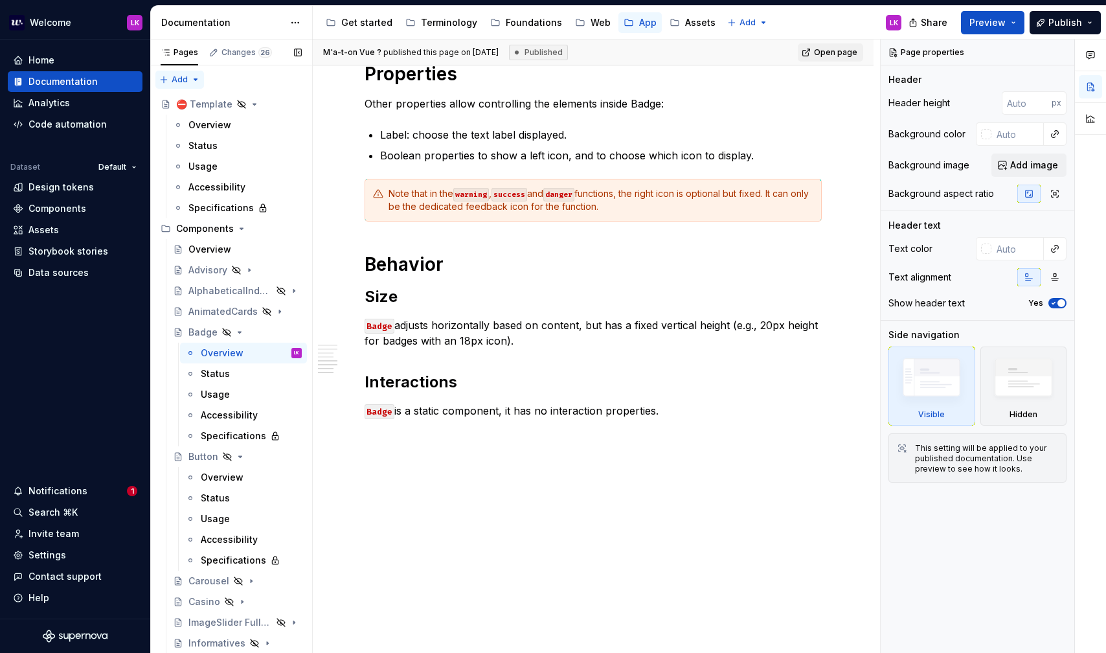
scroll to position [1205, 0]
click at [218, 286] on div "AlphabeticalIndexList" at bounding box center [211, 290] width 47 height 13
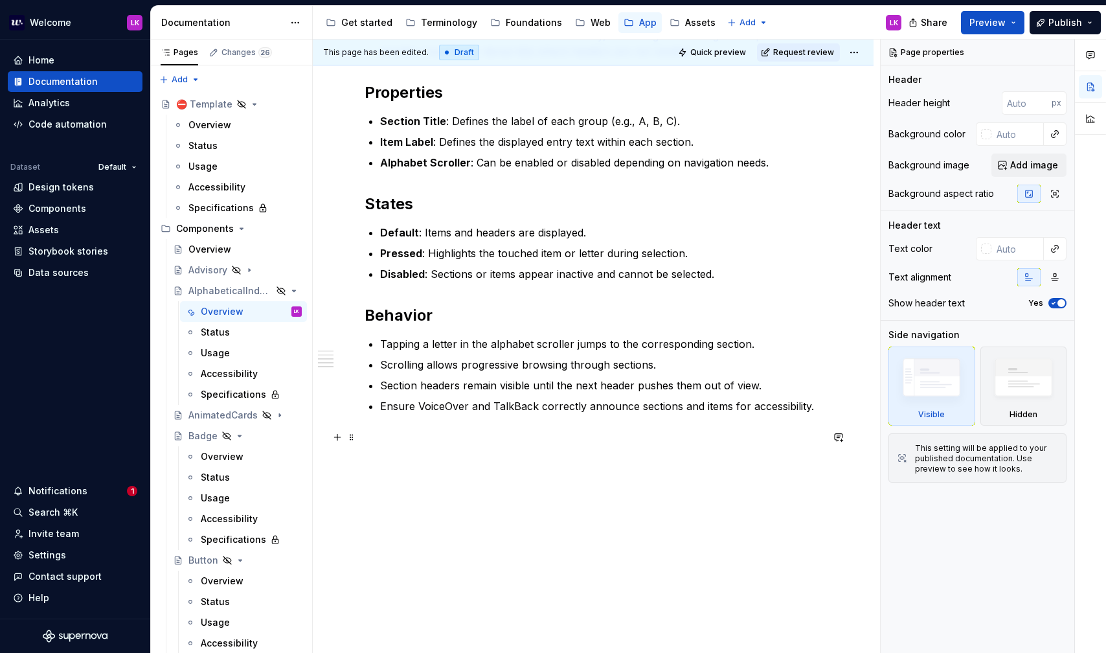
scroll to position [565, 0]
click at [215, 416] on div "AnimatedCards" at bounding box center [211, 415] width 47 height 13
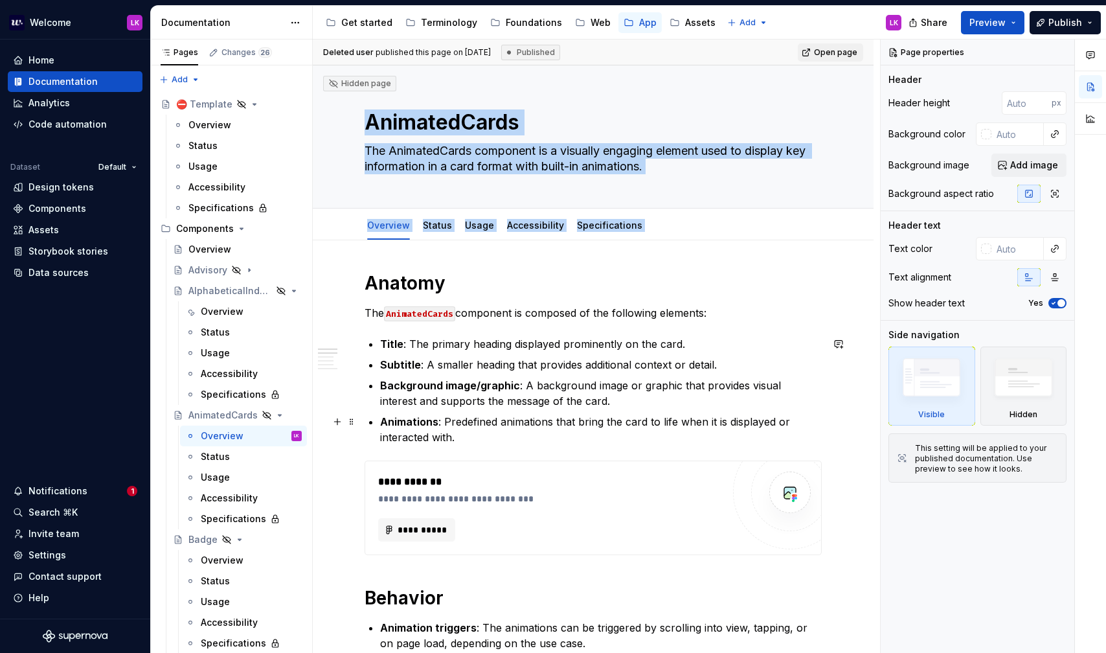
drag, startPoint x: 357, startPoint y: 118, endPoint x: 511, endPoint y: 389, distance: 312.3
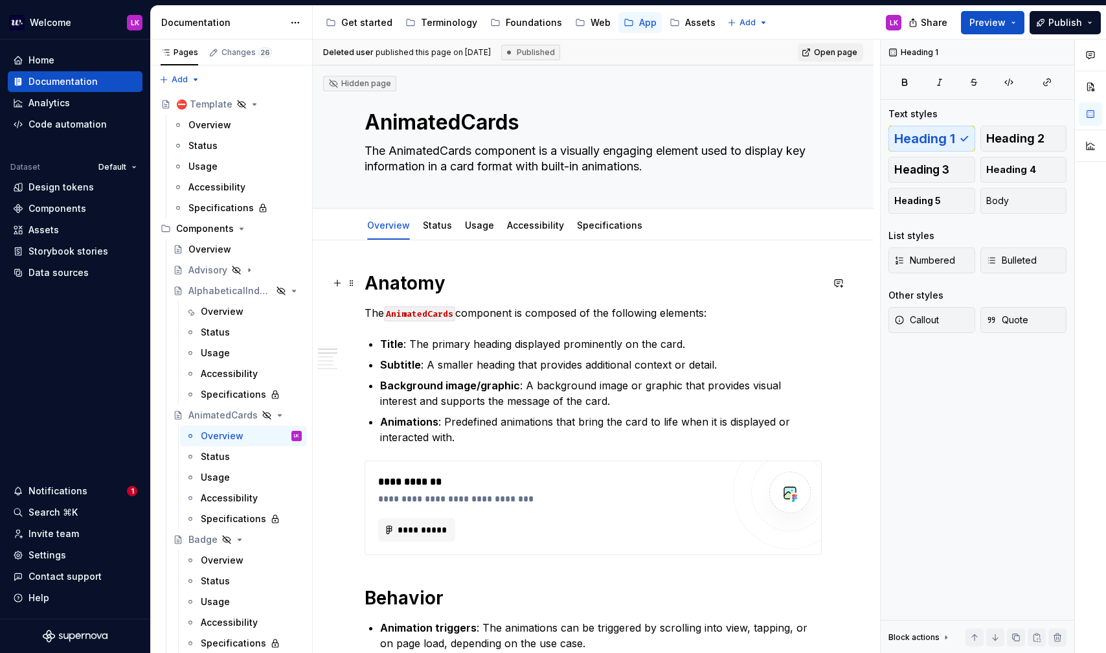
click at [394, 284] on h1 "Anatomy" at bounding box center [593, 282] width 457 height 23
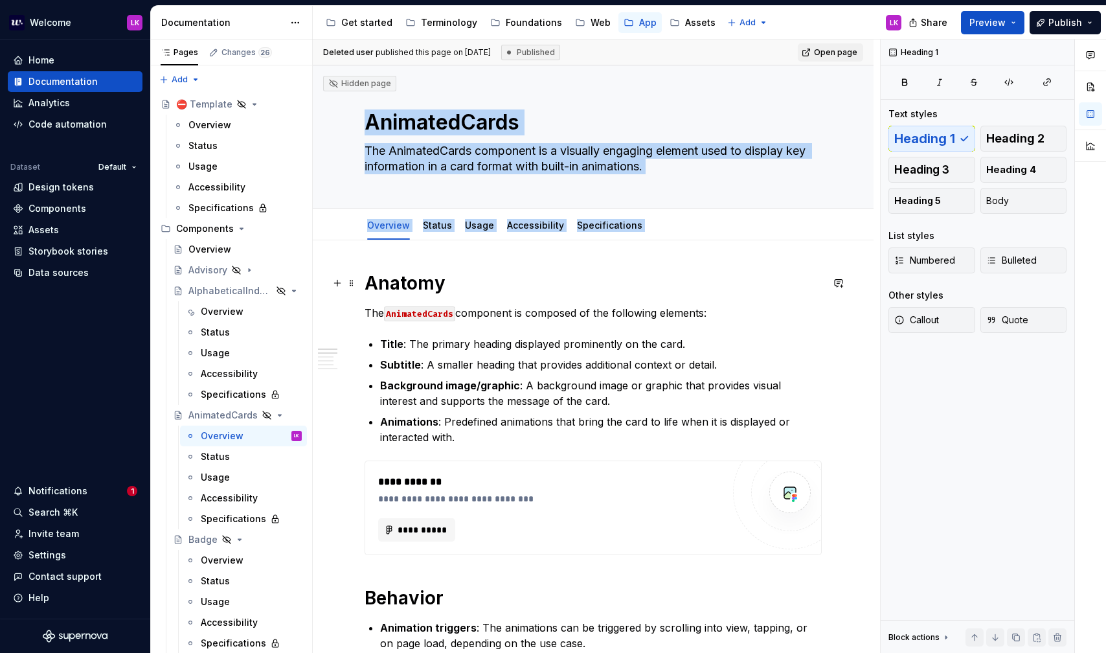
drag, startPoint x: 352, startPoint y: 117, endPoint x: 444, endPoint y: 263, distance: 172.3
click at [344, 122] on div "Hidden page AnimatedCards The AnimatedCards component is a visually engaging el…" at bounding box center [593, 136] width 561 height 143
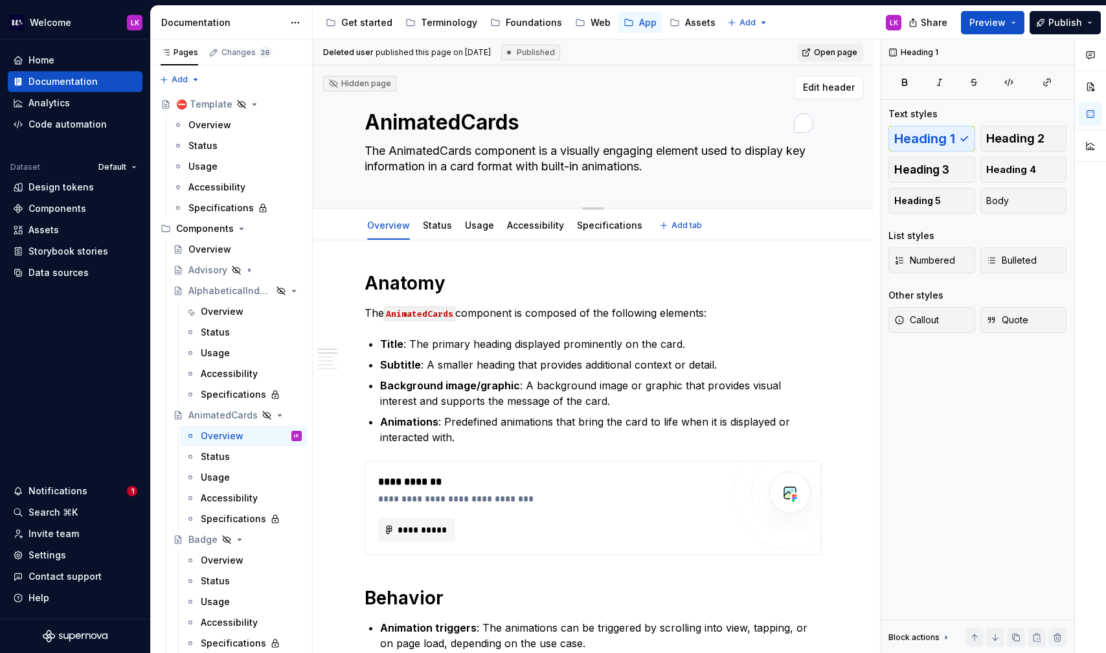
click at [325, 116] on div "Hidden page AnimatedCards The AnimatedCards component is a visually engaging el…" at bounding box center [593, 136] width 561 height 143
drag, startPoint x: 324, startPoint y: 106, endPoint x: 693, endPoint y: 176, distance: 375.7
click at [693, 176] on div "Hidden page AnimatedCards The AnimatedCards component is a visually engaging el…" at bounding box center [593, 136] width 561 height 143
click at [335, 116] on div "Hidden page AnimatedCards The AnimatedCards component is a visually engaging el…" at bounding box center [593, 136] width 561 height 143
drag, startPoint x: 341, startPoint y: 108, endPoint x: 739, endPoint y: 197, distance: 407.9
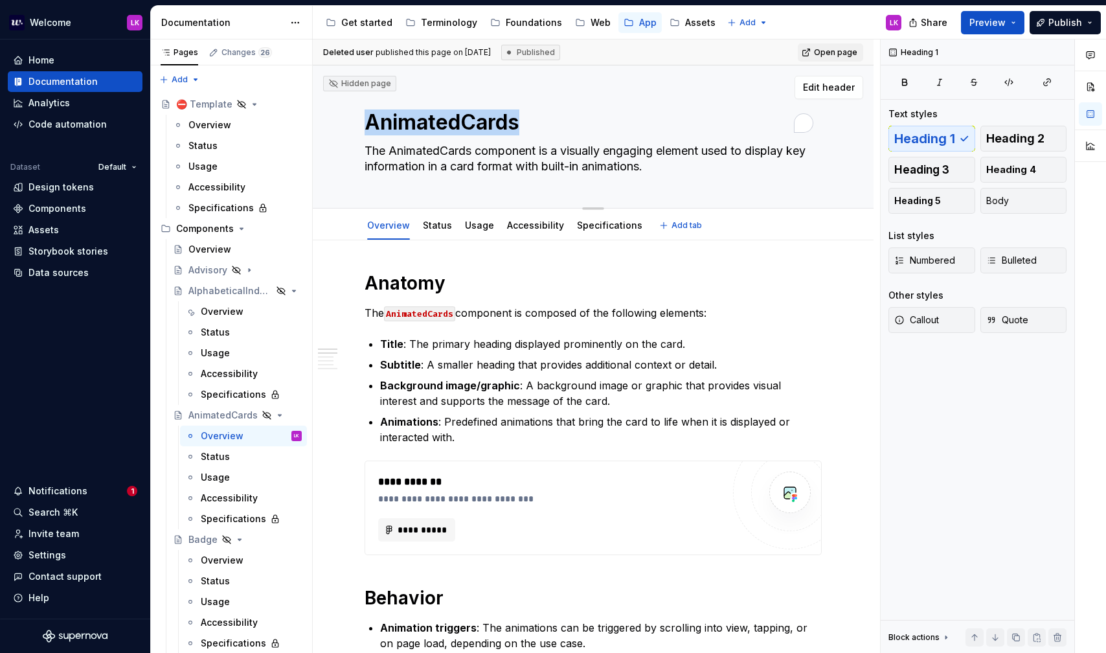
click at [739, 197] on div "Hidden page AnimatedCards The AnimatedCards component is a visually engaging el…" at bounding box center [593, 136] width 561 height 143
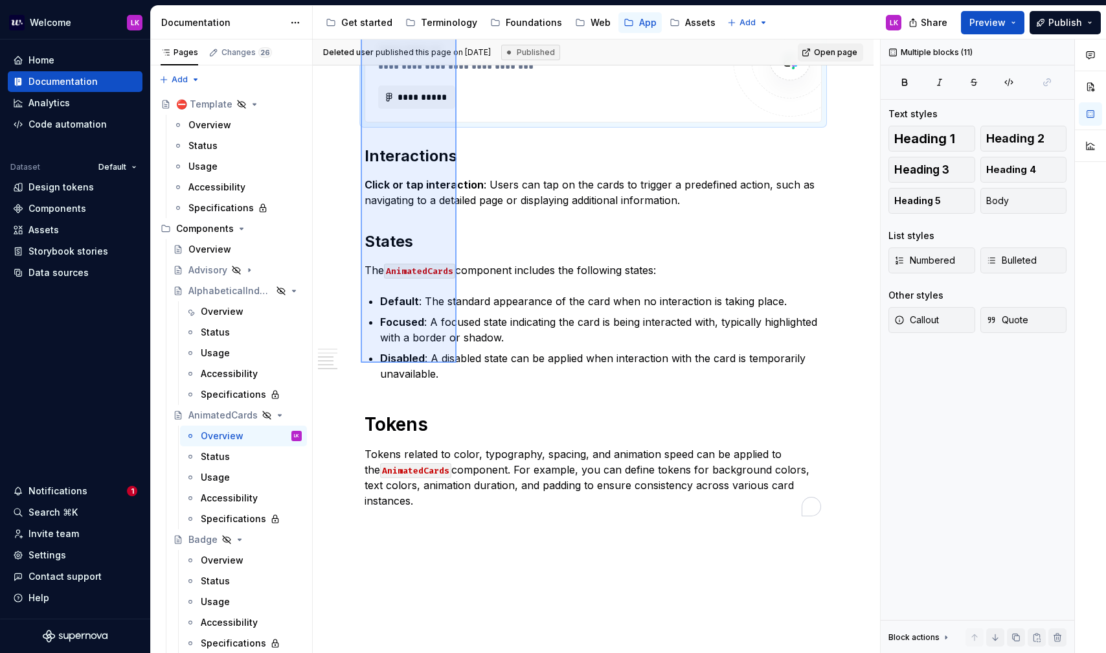
scroll to position [948, 0]
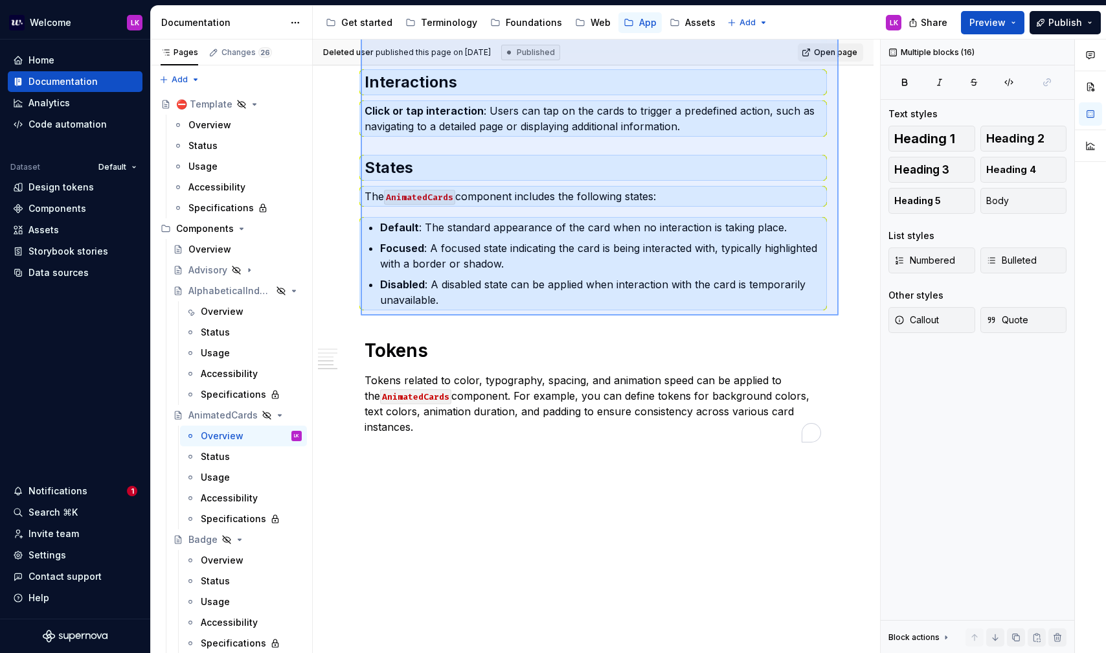
drag, startPoint x: 361, startPoint y: 275, endPoint x: 838, endPoint y: 315, distance: 479.5
click at [838, 315] on div "**********" at bounding box center [596, 346] width 567 height 614
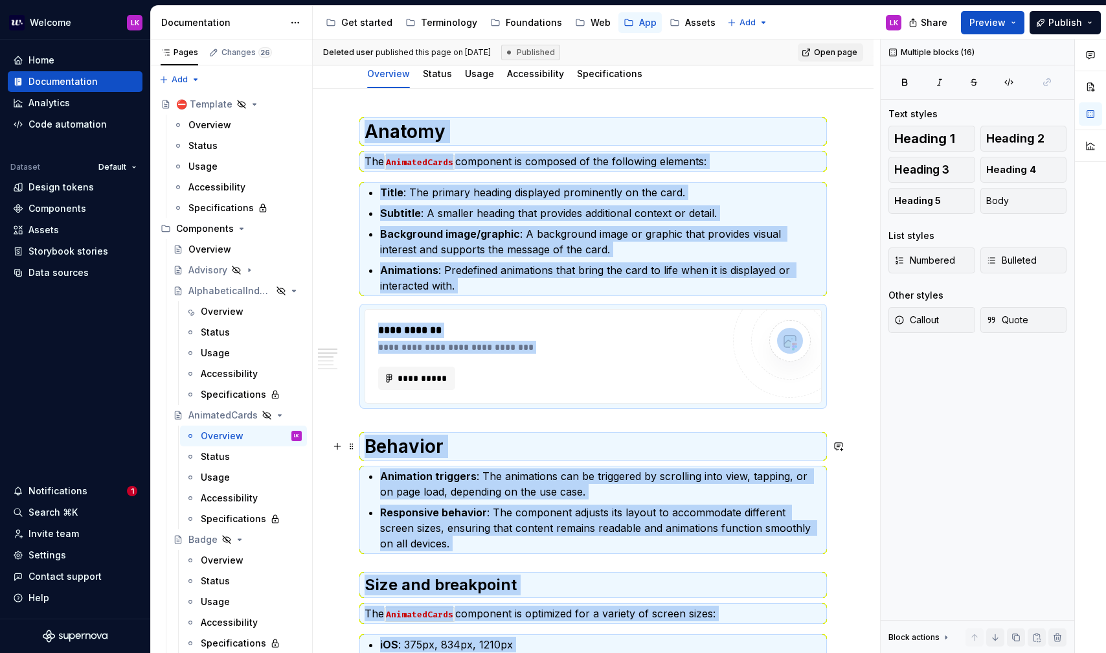
scroll to position [0, 0]
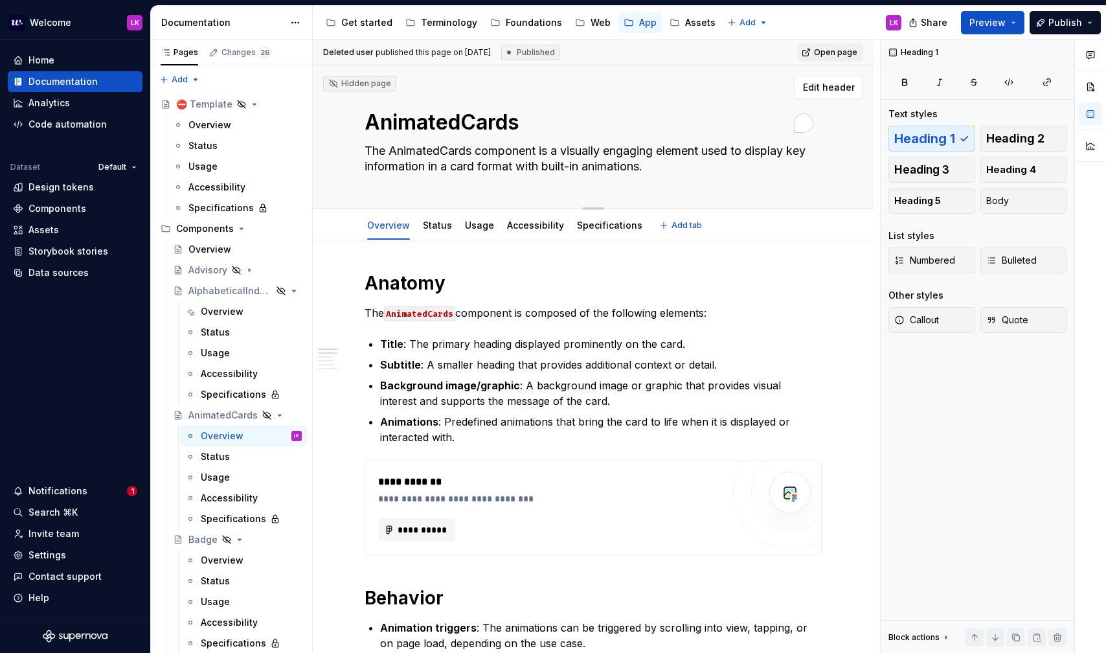
click at [430, 157] on textarea "The AnimatedCards component is a visually engaging element used to display key …" at bounding box center [590, 158] width 457 height 36
paste textarea "AnimatedCards is a visually engaging component used to display key information …"
type textarea "*"
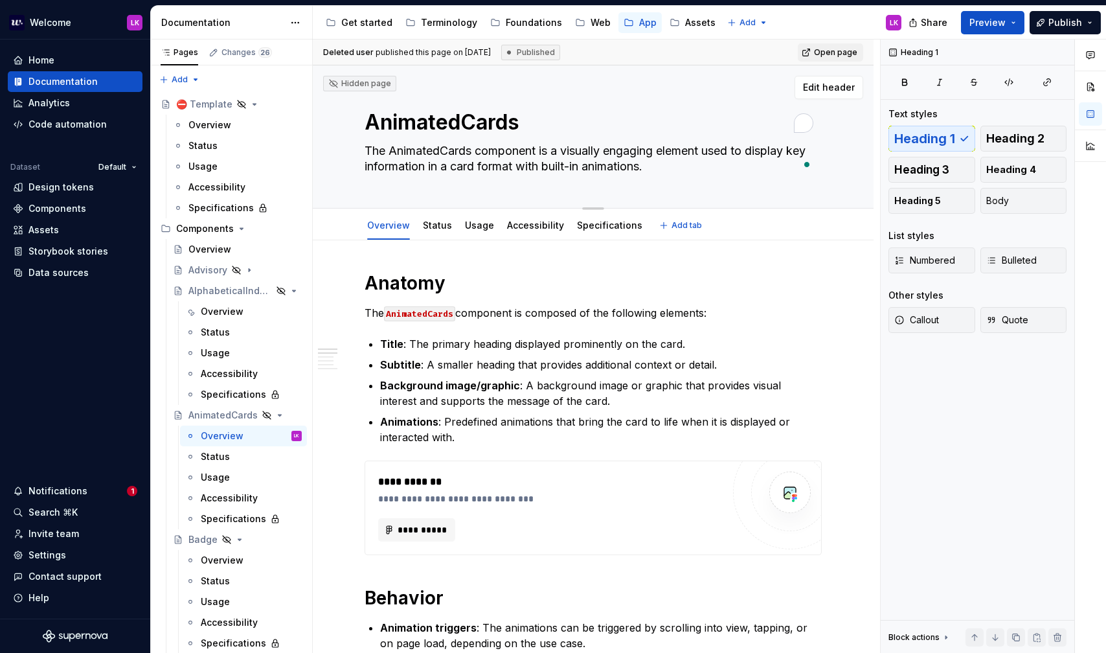
type textarea "AnimatedCards is a visually engaging component used to display key information …"
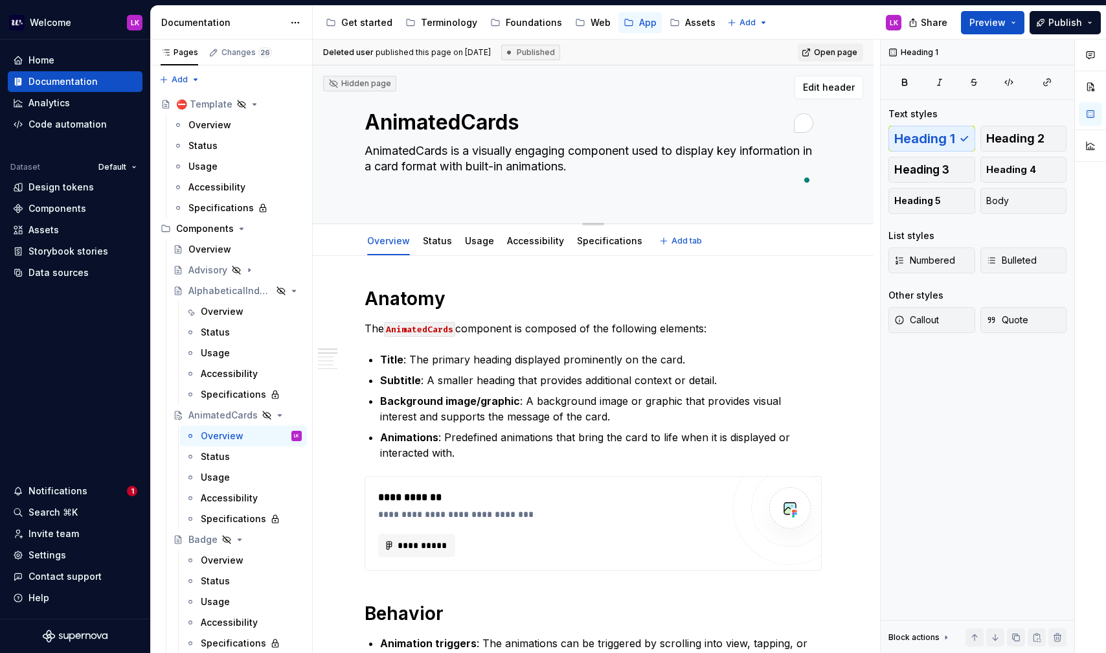
type textarea "*"
type textarea "AnimatedCards is a visually engaging component used to display key information …"
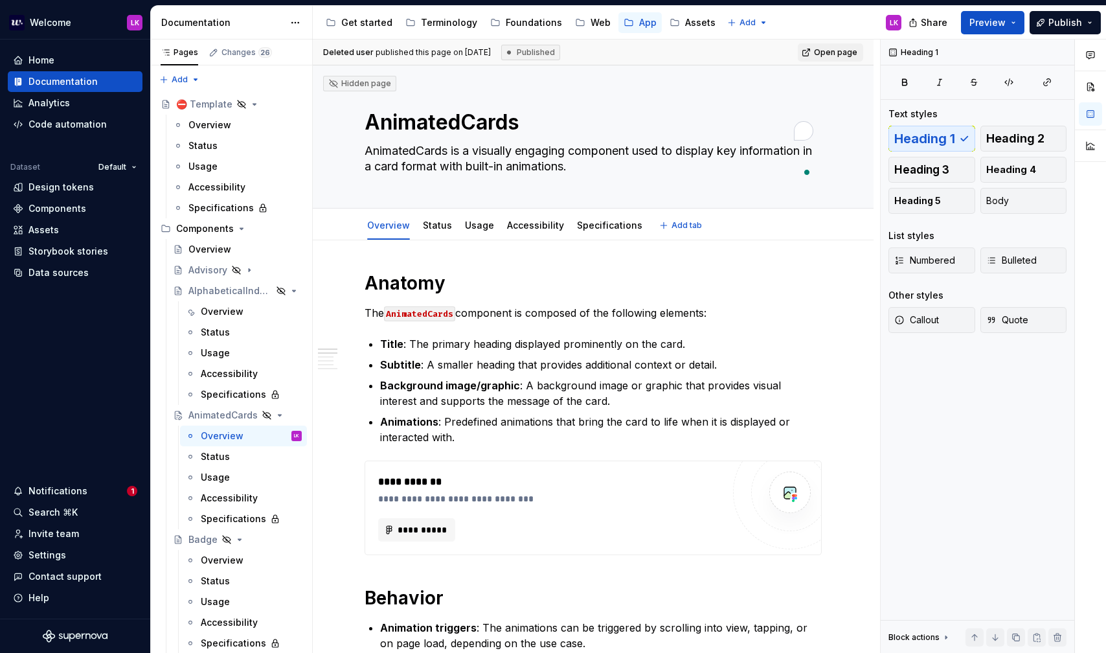
type textarea "*"
type textarea "AnimatedCards is a visually engaging component used to display key information …"
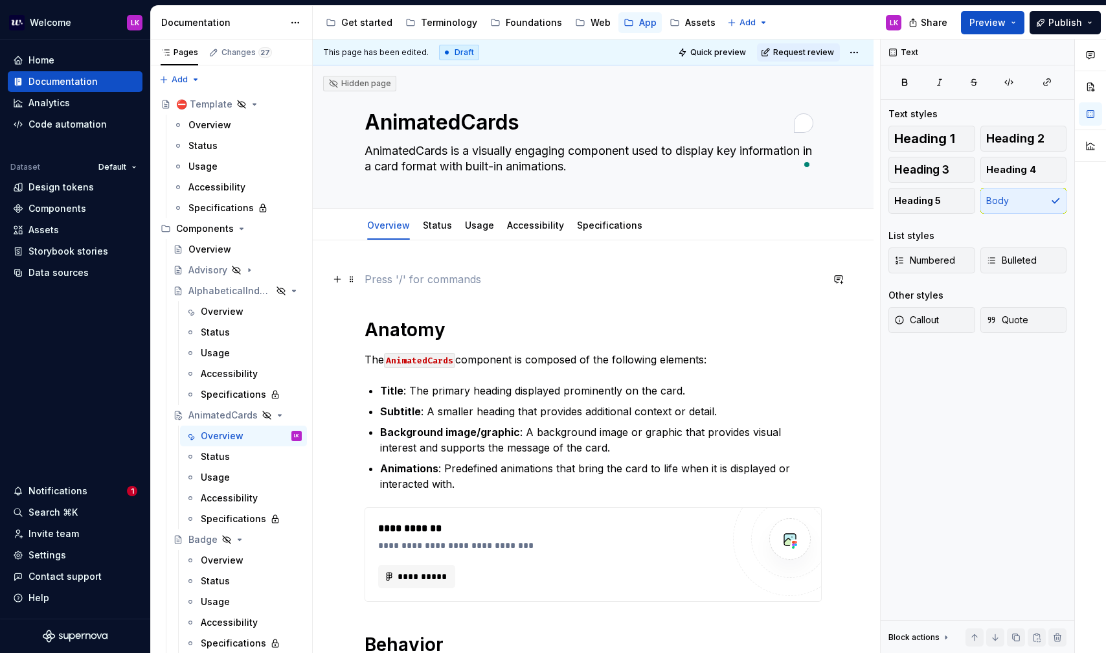
click at [411, 276] on p "To enrich screen reader interactions, please activate Accessibility in Grammarl…" at bounding box center [593, 279] width 457 height 16
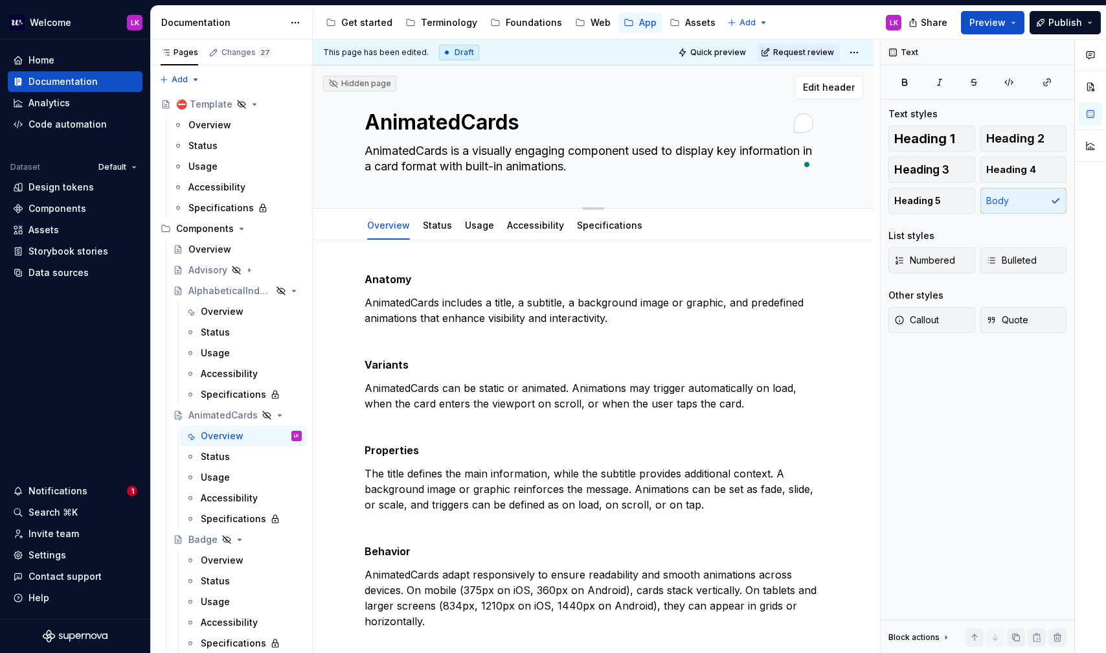
type textarea "*"
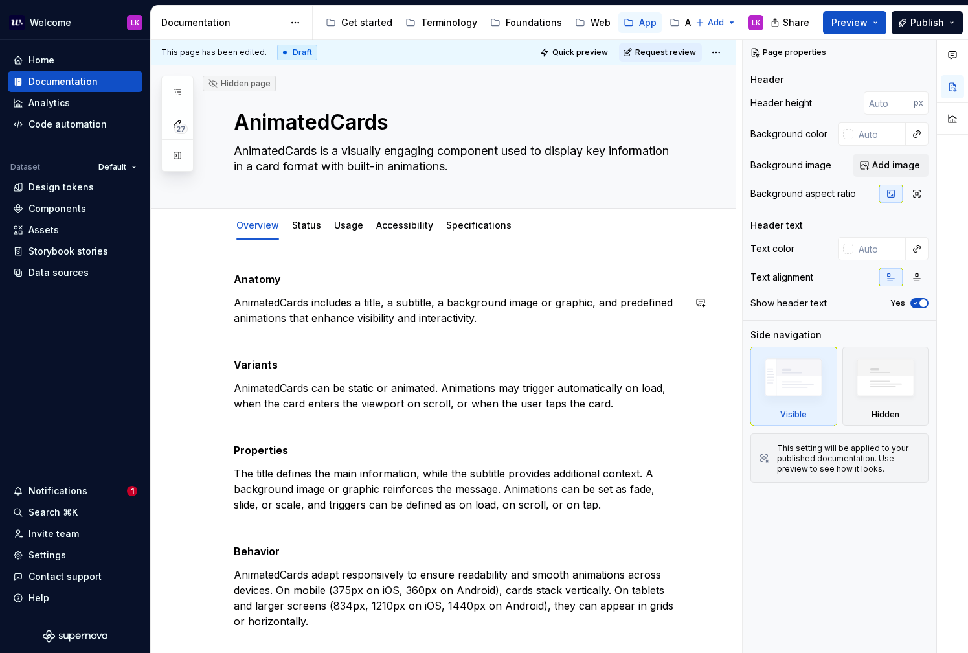
click at [315, 332] on div "Anatomy AnimatedCards includes a title, a subtitle, a background image or graph…" at bounding box center [459, 579] width 450 height 616
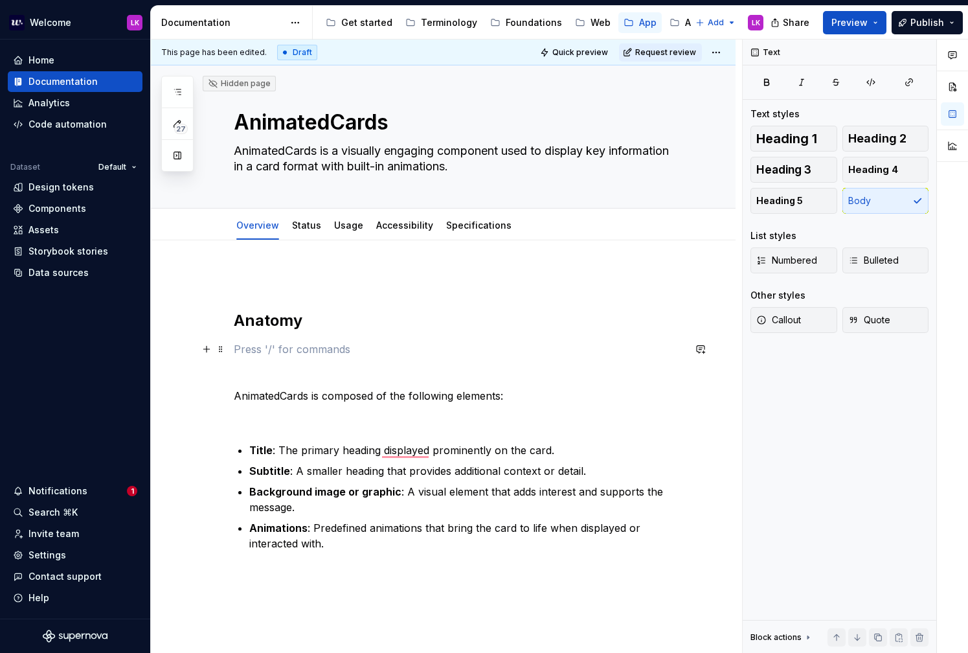
click at [273, 354] on p "To enrich screen reader interactions, please activate Accessibility in Grammarl…" at bounding box center [459, 349] width 450 height 16
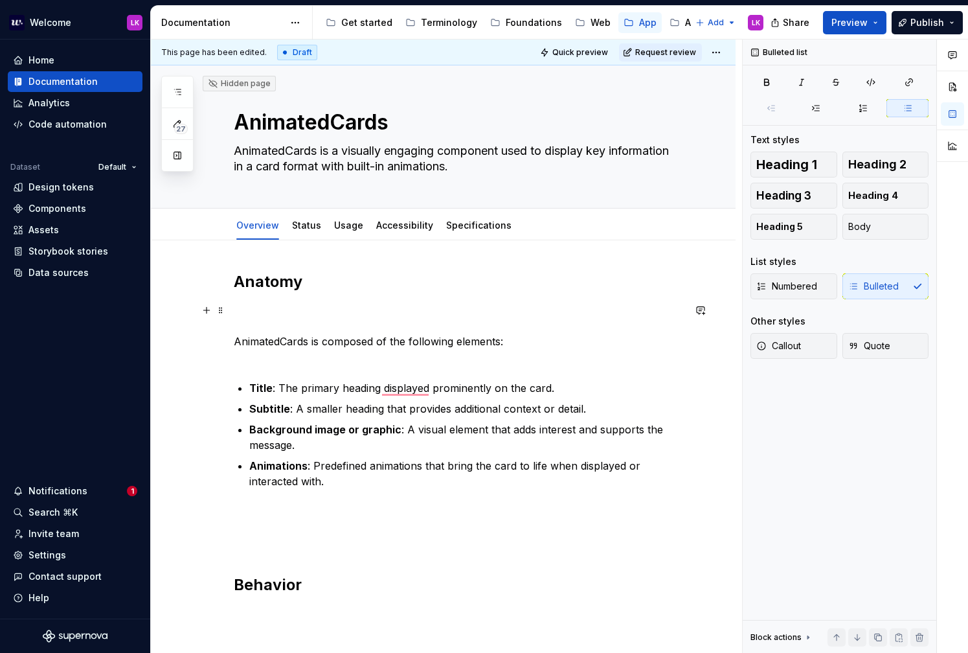
click at [251, 328] on p "AnimatedCards is composed of the following elements:" at bounding box center [459, 333] width 450 height 62
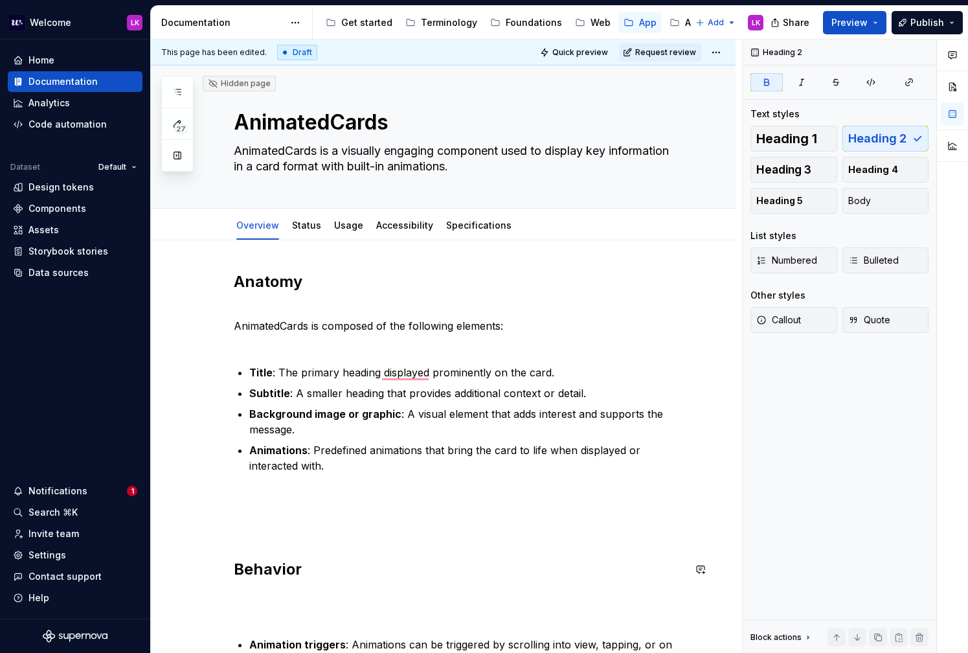
click at [286, 532] on p "To enrich screen reader interactions, please activate Accessibility in Grammarl…" at bounding box center [459, 512] width 450 height 47
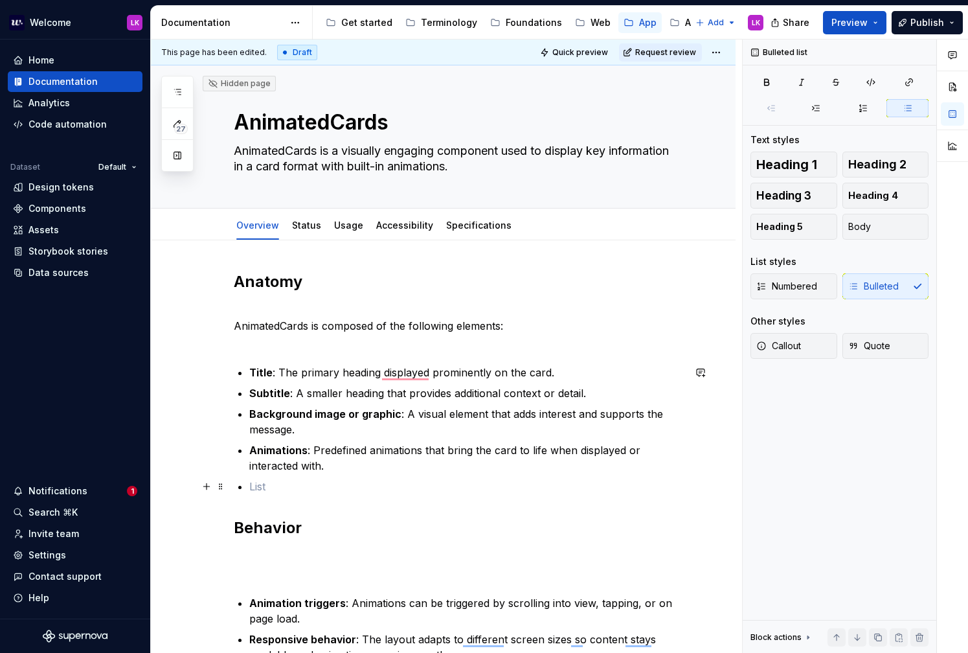
click at [260, 491] on p "To enrich screen reader interactions, please activate Accessibility in Grammarl…" at bounding box center [466, 486] width 434 height 16
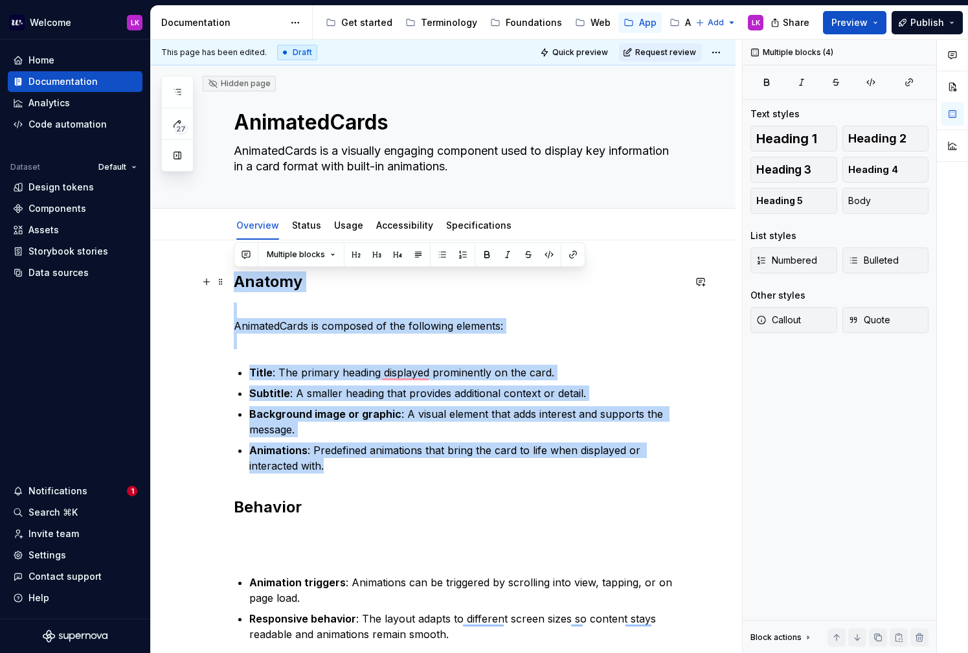
drag, startPoint x: 345, startPoint y: 475, endPoint x: 185, endPoint y: 275, distance: 256.1
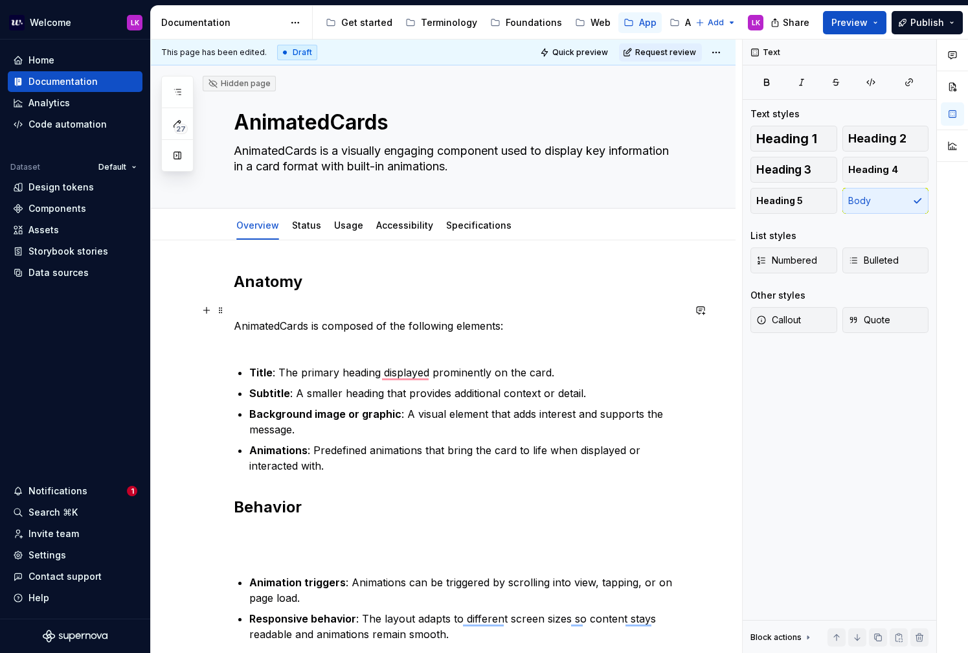
click at [282, 342] on p "AnimatedCards is composed of the following elements:" at bounding box center [459, 325] width 450 height 47
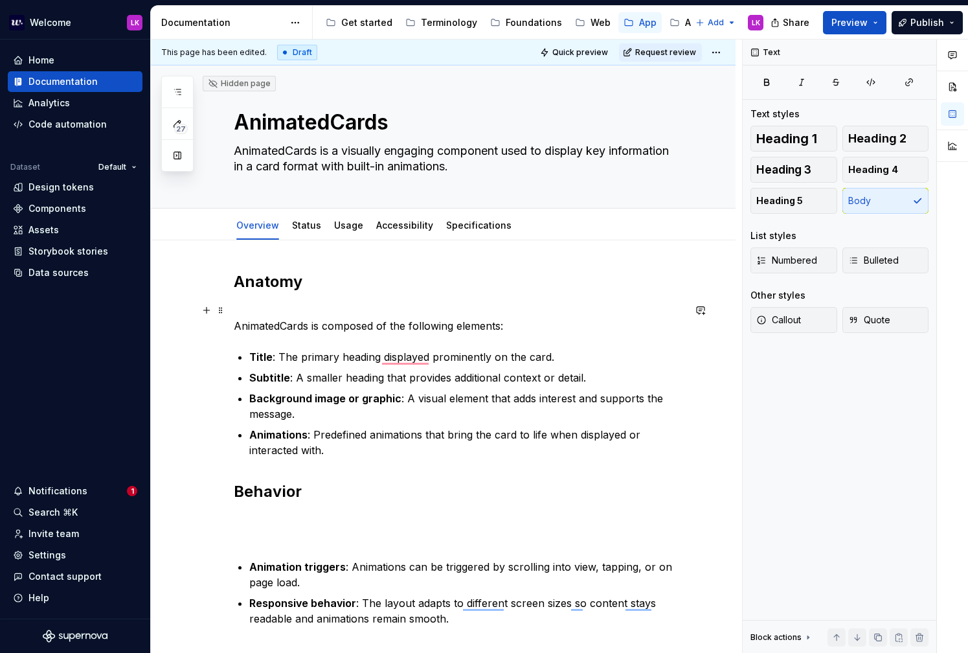
click at [285, 308] on p "AnimatedCards is composed of the following elements:" at bounding box center [459, 317] width 450 height 31
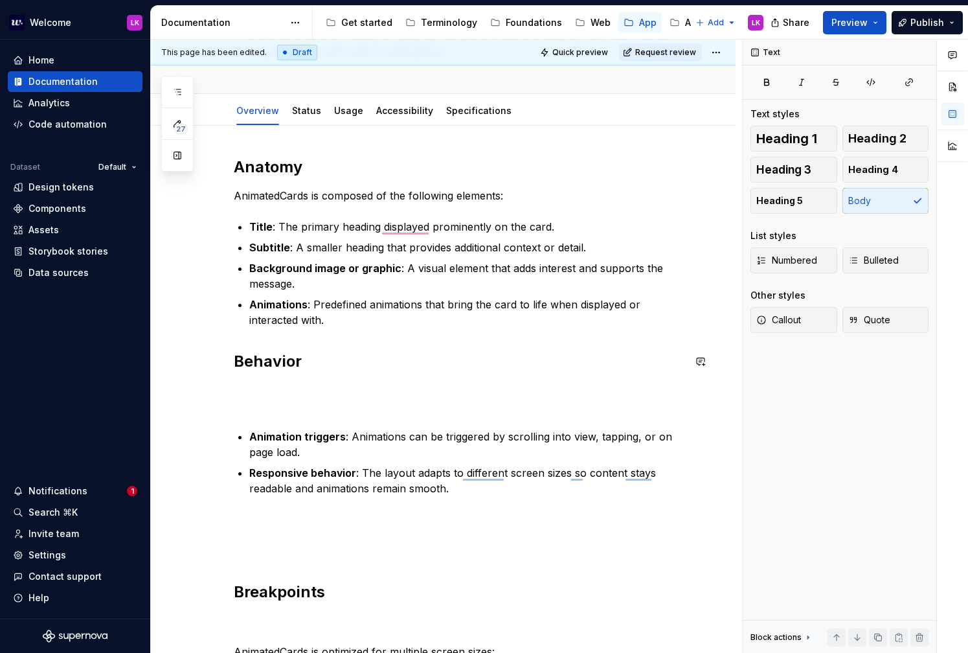
scroll to position [118, 0]
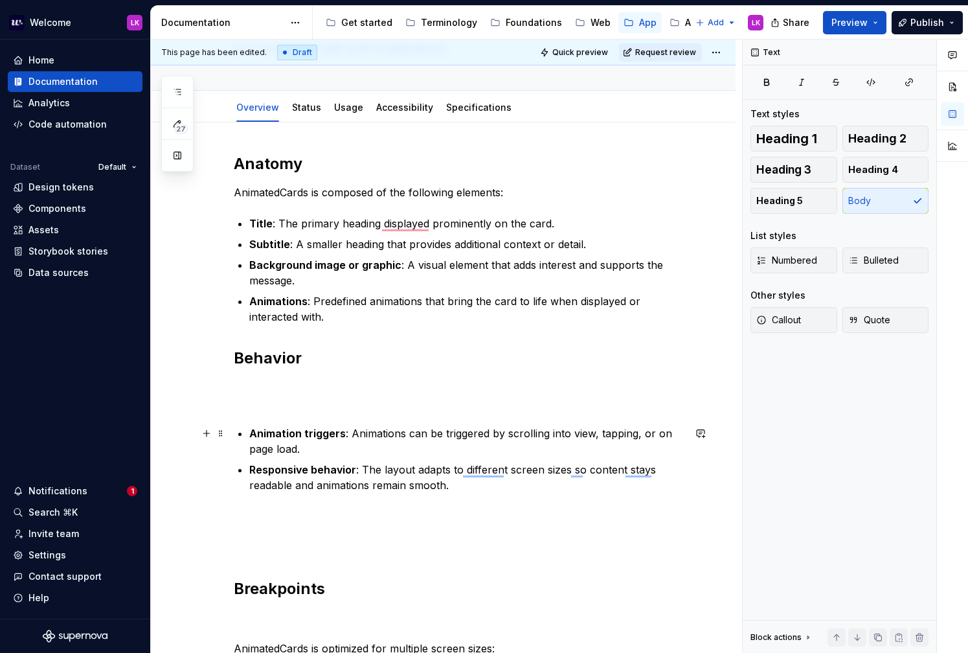
click at [249, 432] on li "Animation triggers : Animations can be triggered by scrolling into view, tappin…" at bounding box center [466, 440] width 434 height 31
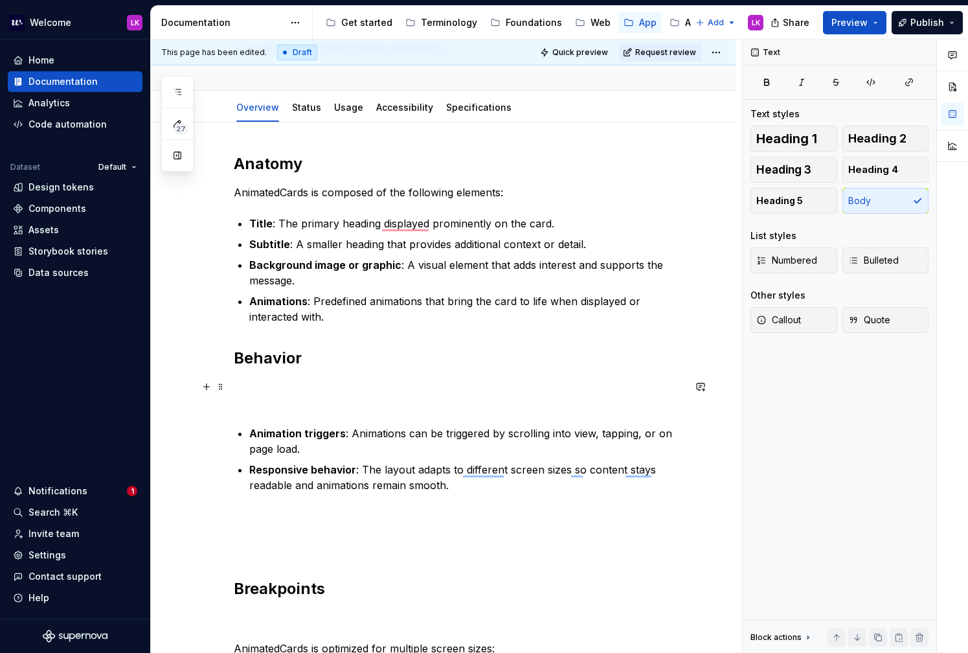
click at [263, 399] on p "To enrich screen reader interactions, please activate Accessibility in Grammarl…" at bounding box center [459, 394] width 450 height 31
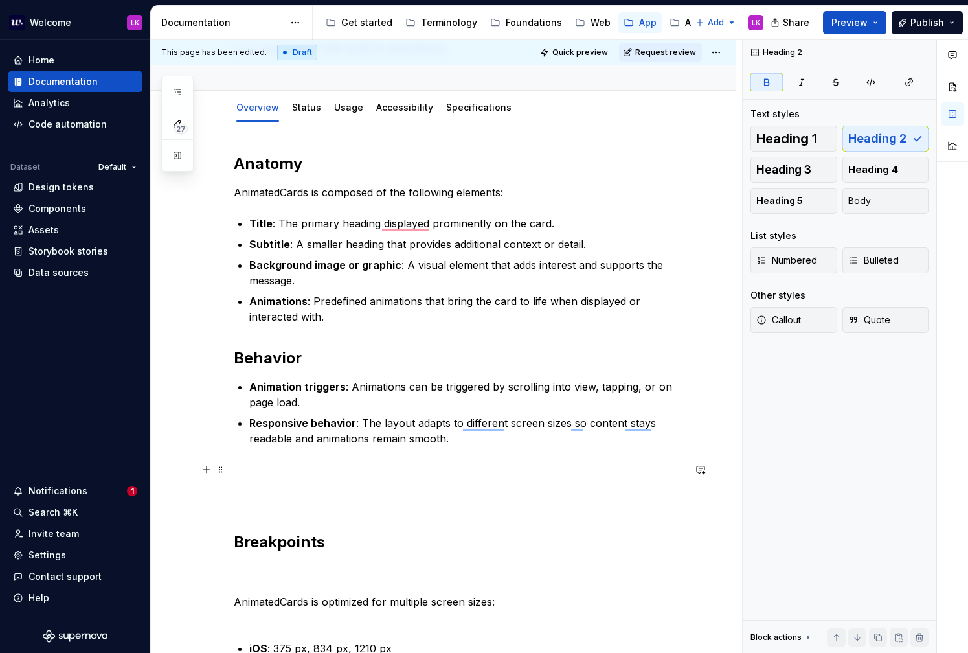
click at [278, 506] on p "To enrich screen reader interactions, please activate Accessibility in Grammarl…" at bounding box center [459, 485] width 450 height 47
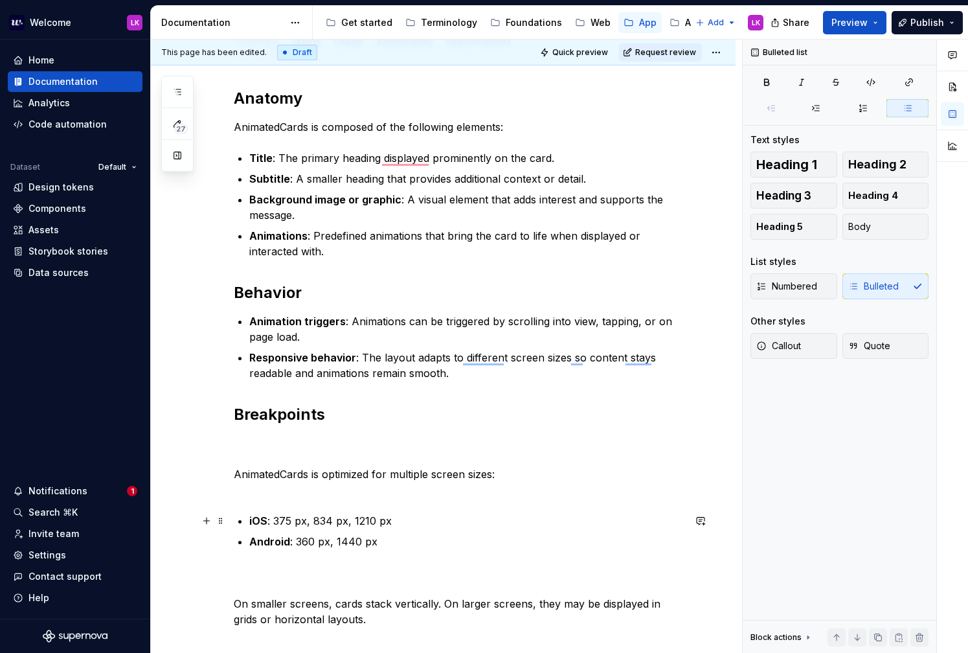
scroll to position [207, 0]
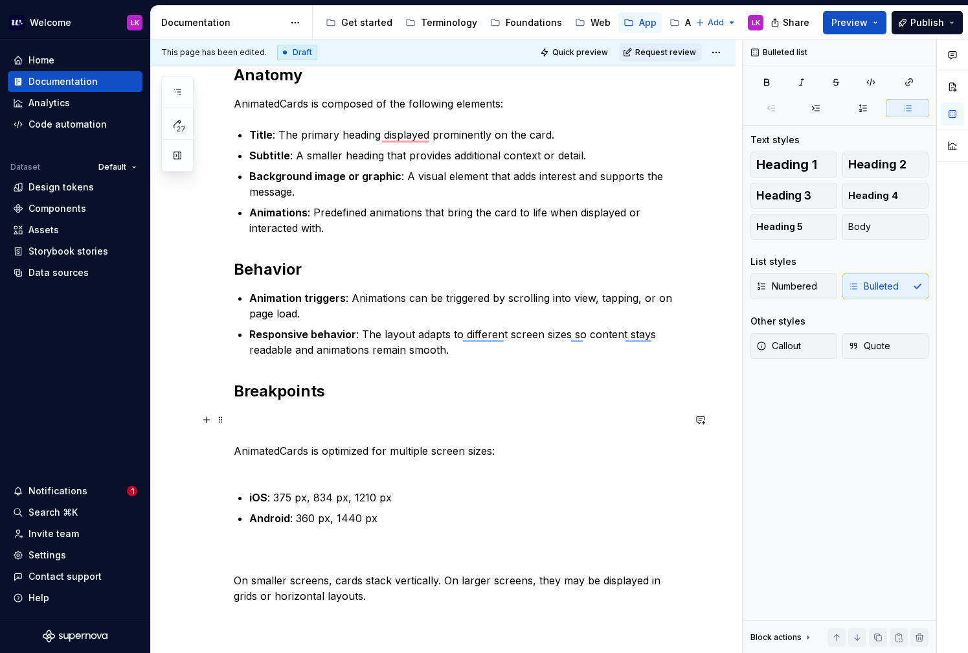
click at [269, 432] on p "AnimatedCards is optimized for multiple screen sizes:" at bounding box center [459, 443] width 450 height 62
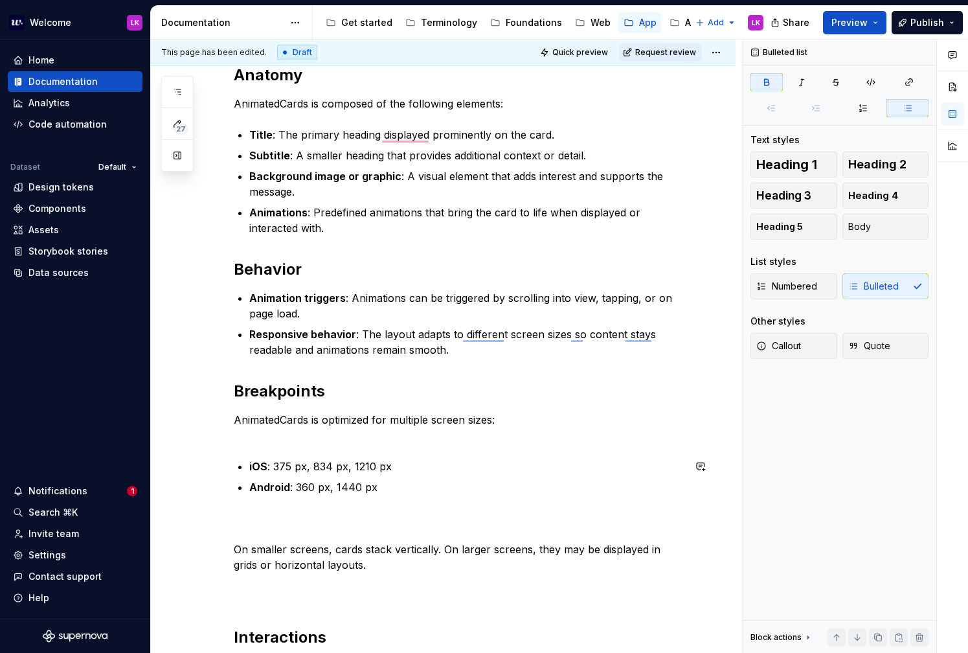
click at [241, 453] on div "Anatomy AnimatedCards is composed of the following elements: Title : The primar…" at bounding box center [459, 533] width 450 height 937
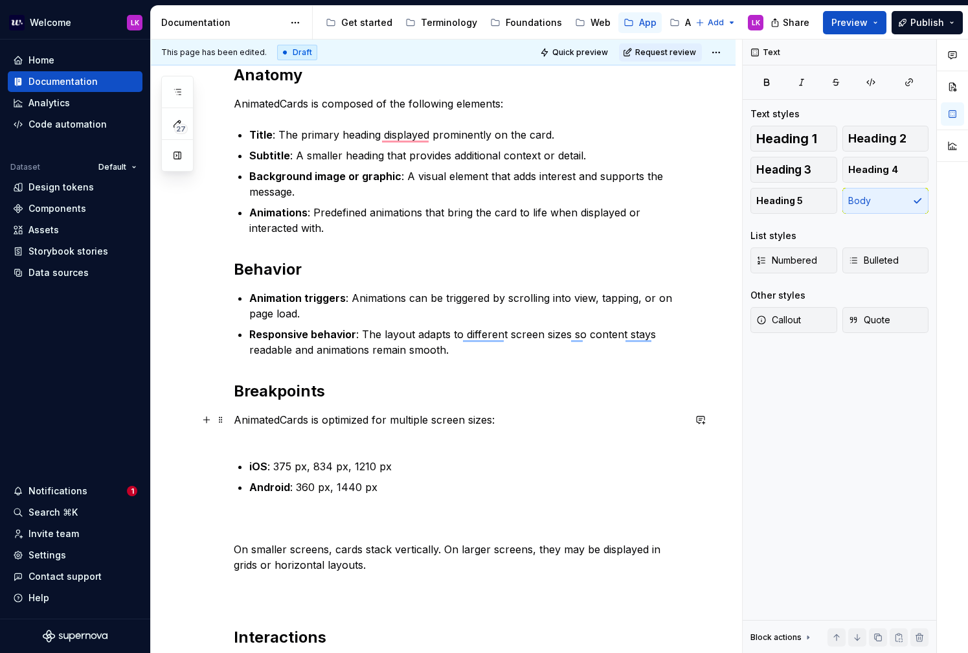
click at [267, 429] on p "AnimatedCards is optimized for multiple screen sizes:" at bounding box center [459, 427] width 450 height 31
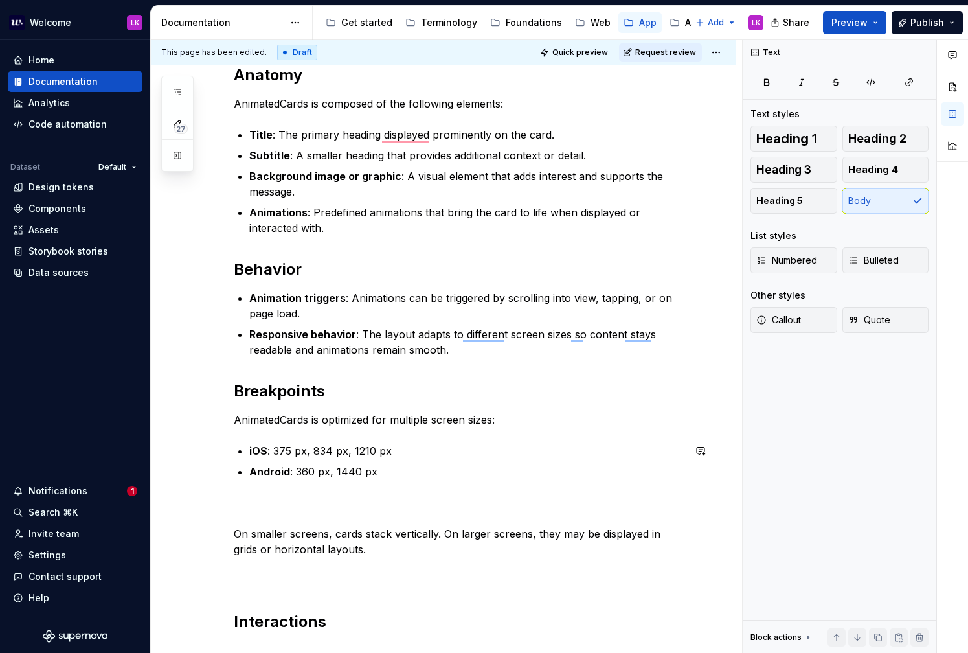
click at [275, 485] on div "Anatomy AnimatedCards is composed of the following elements: Title : The primar…" at bounding box center [459, 526] width 450 height 922
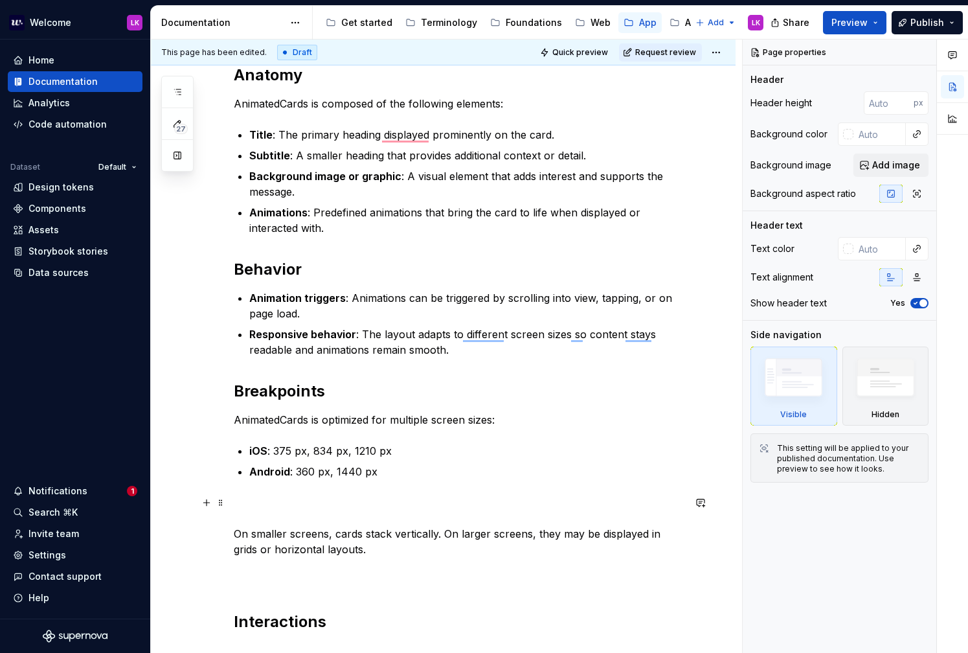
click at [229, 533] on div "Anatomy AnimatedCards is composed of the following elements: Title : The primar…" at bounding box center [443, 616] width 585 height 1164
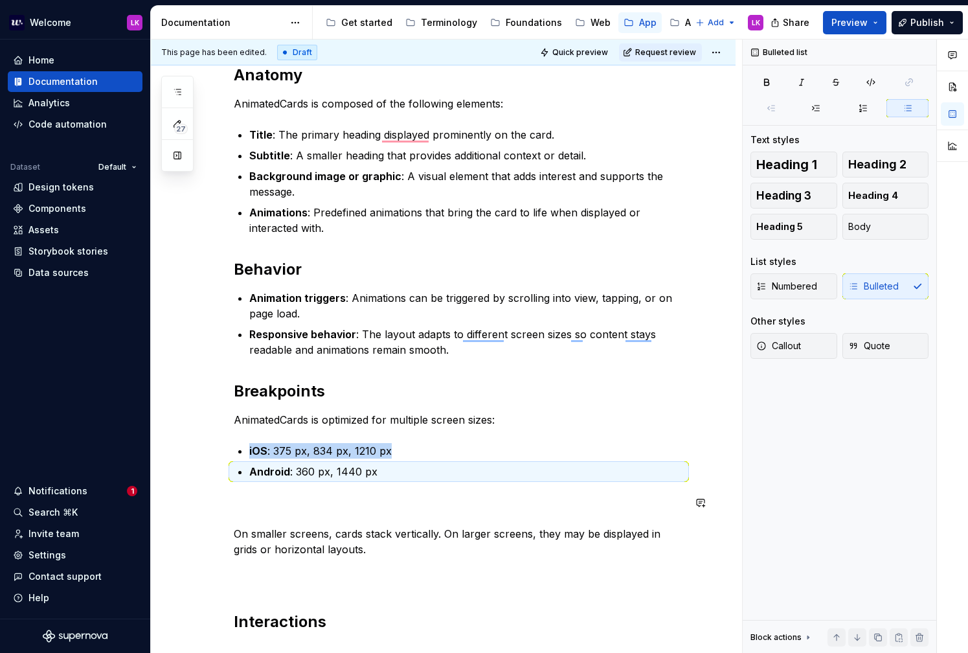
click at [229, 533] on div "Anatomy AnimatedCards is composed of the following elements: Title : The primar…" at bounding box center [443, 616] width 585 height 1164
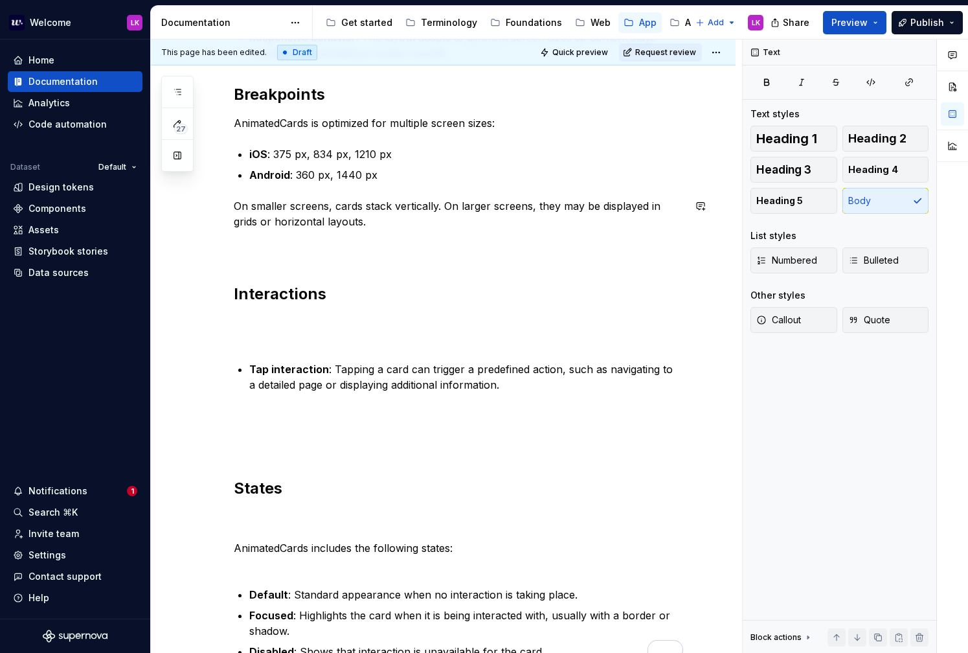
scroll to position [504, 0]
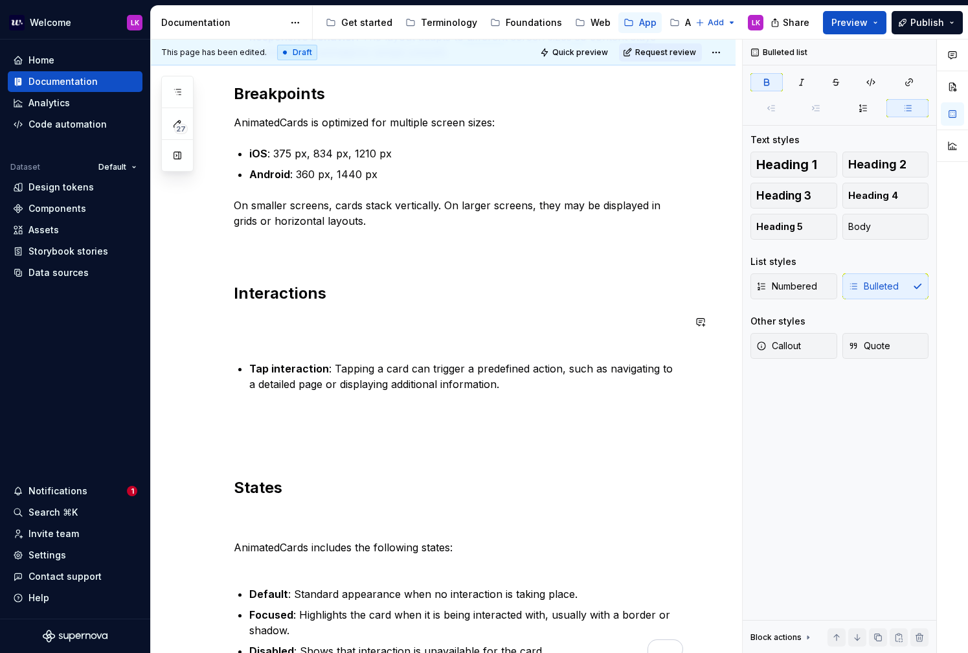
click at [295, 350] on div "Anatomy AnimatedCards is composed of the following elements: Title : The primar…" at bounding box center [459, 213] width 450 height 891
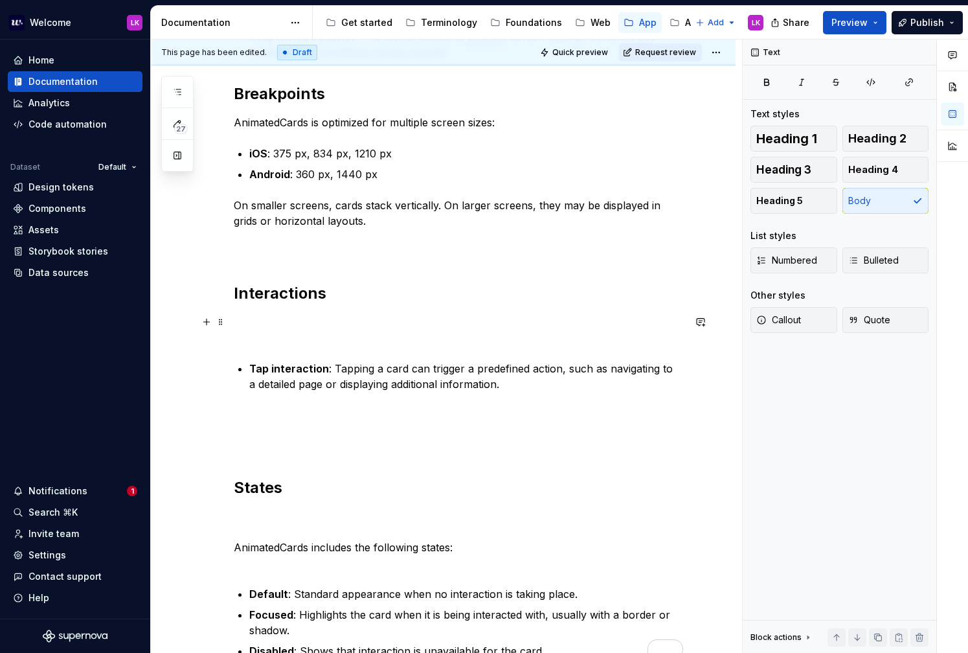
click at [270, 330] on p "To enrich screen reader interactions, please activate Accessibility in Grammarl…" at bounding box center [459, 329] width 450 height 31
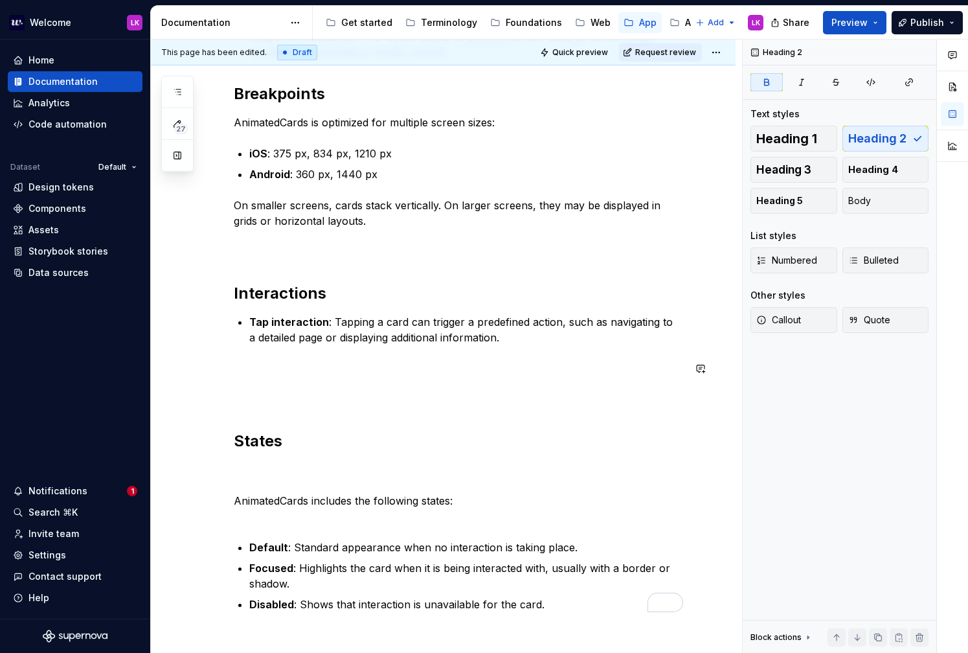
click at [294, 411] on div "Anatomy AnimatedCards is composed of the following elements: Title : The primar…" at bounding box center [459, 190] width 450 height 844
click at [277, 410] on div "Anatomy AnimatedCards is composed of the following elements: Title : The primar…" at bounding box center [459, 190] width 450 height 844
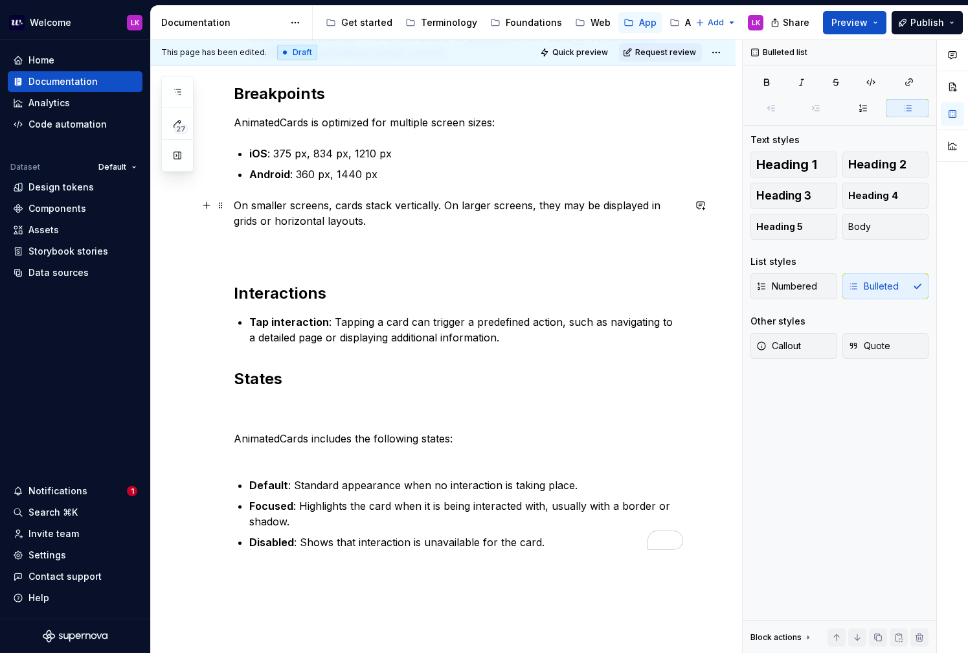
click at [272, 255] on p "On smaller screens, cards stack vertically. On larger screens, they may be disp…" at bounding box center [459, 228] width 450 height 62
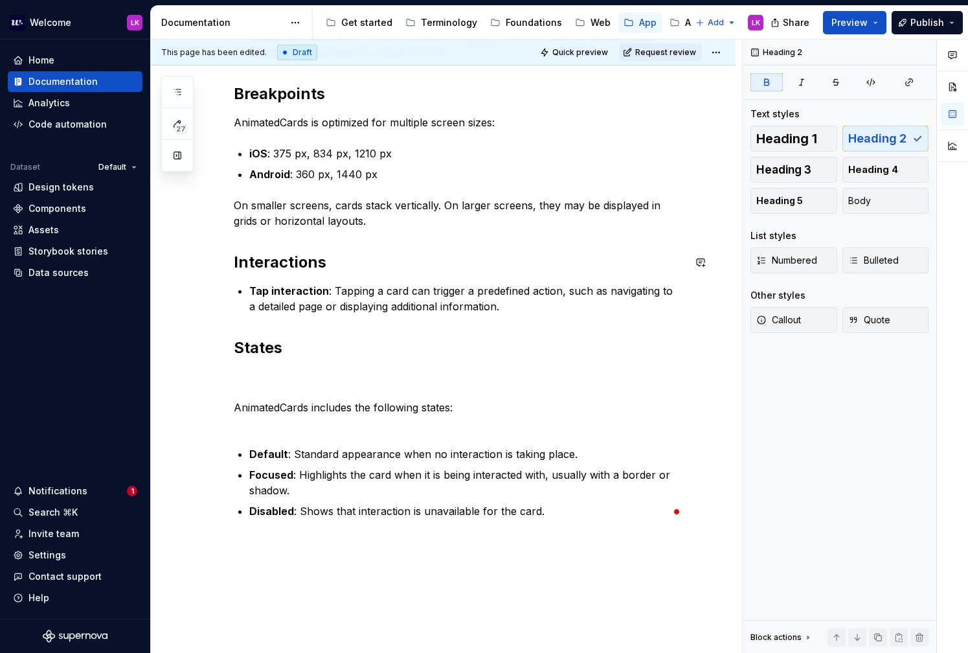
click at [280, 236] on div "Anatomy AnimatedCards is composed of the following elements: Title : The primar…" at bounding box center [459, 143] width 450 height 751
click at [258, 377] on p "AnimatedCards includes the following states:" at bounding box center [459, 399] width 450 height 62
click at [247, 385] on p "AnimatedCards includes the following states:" at bounding box center [459, 399] width 450 height 62
click at [238, 400] on p "AnimatedCards includes the following states:" at bounding box center [459, 399] width 450 height 62
click at [232, 403] on div "Anatomy AnimatedCards is composed of the following elements: Title : The primar…" at bounding box center [443, 232] width 585 height 993
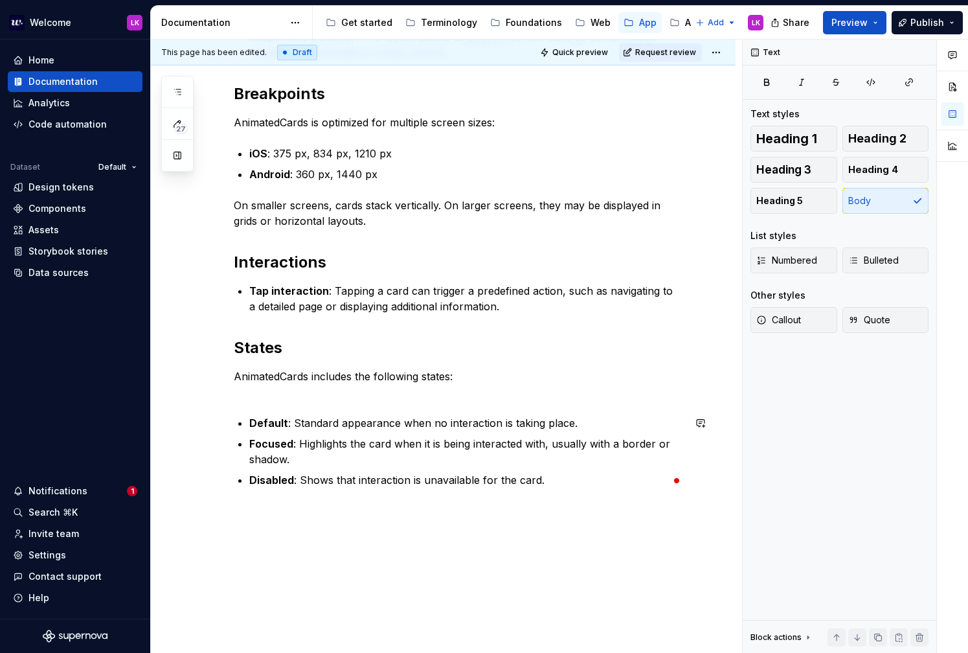
click at [266, 407] on div "Anatomy AnimatedCards is composed of the following elements: Title : The primar…" at bounding box center [459, 128] width 450 height 720
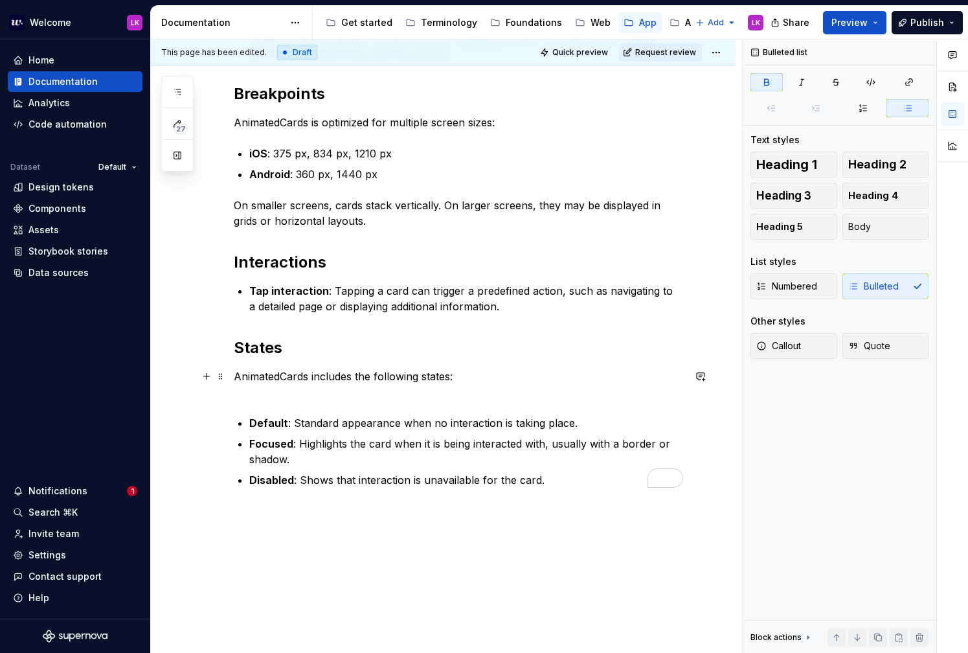
click at [270, 397] on p "AnimatedCards includes the following states:" at bounding box center [459, 383] width 450 height 31
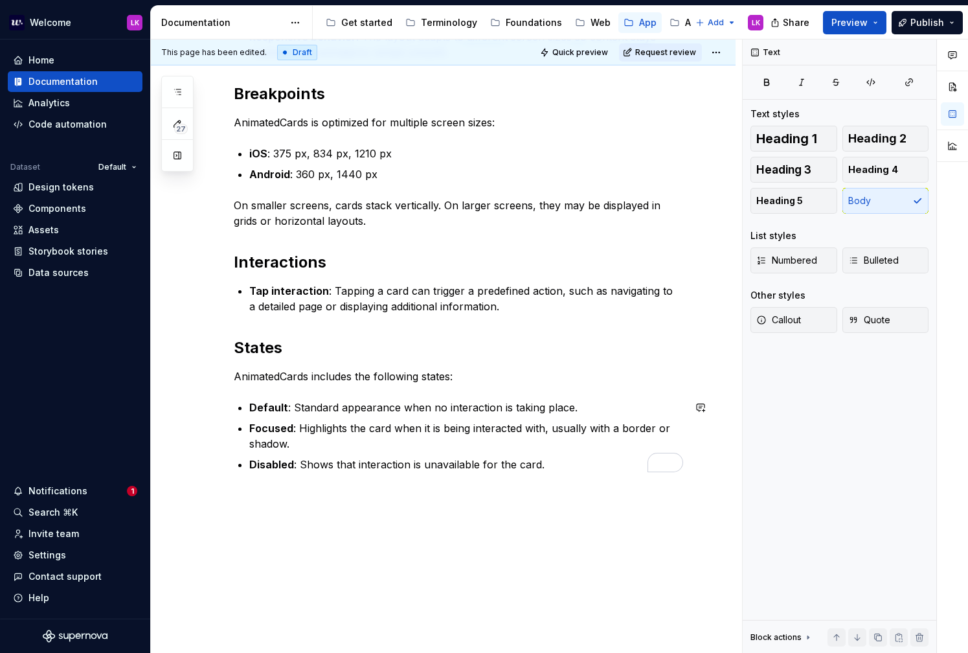
click at [270, 511] on div "Anatomy AnimatedCards is composed of the following elements: Title : The primar…" at bounding box center [443, 209] width 585 height 947
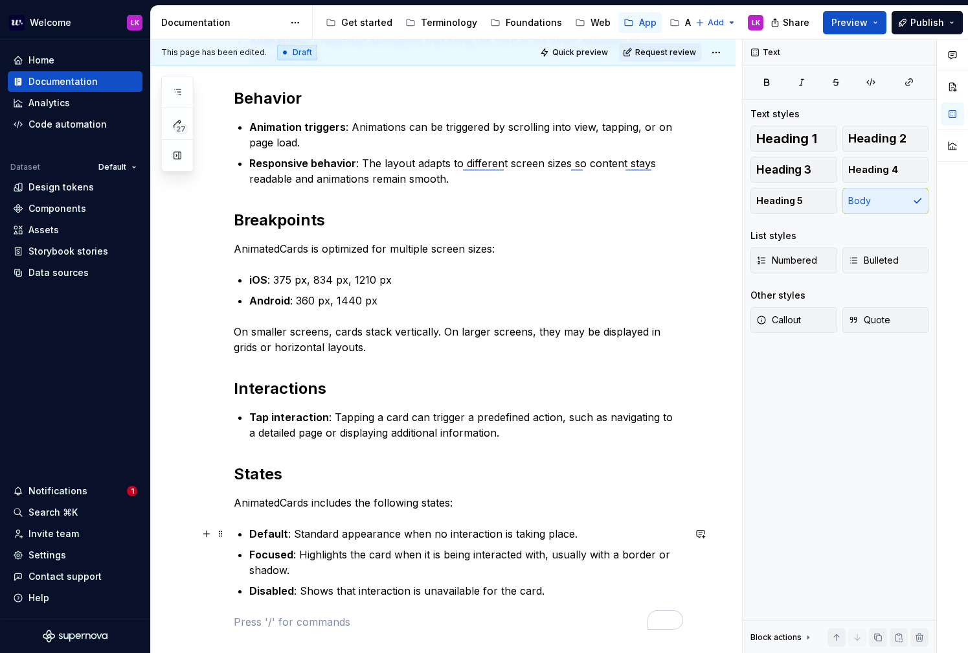
scroll to position [0, 0]
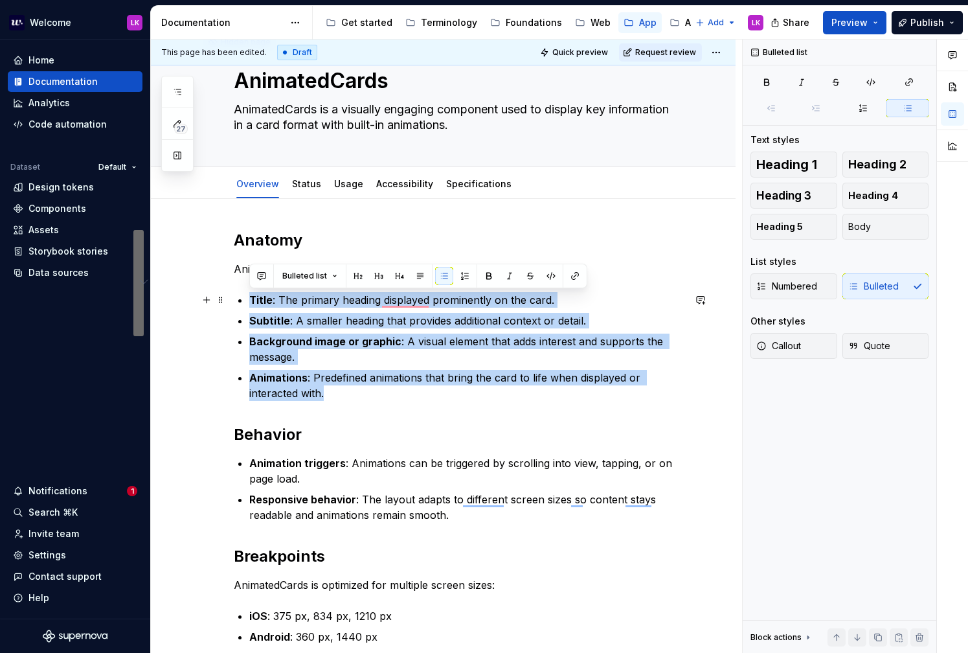
drag, startPoint x: 338, startPoint y: 392, endPoint x: 237, endPoint y: 297, distance: 138.8
click at [237, 297] on div "Anatomy AnimatedCards is composed of the following elements: Title : The primar…" at bounding box center [459, 597] width 450 height 735
type textarea "*"
click at [460, 275] on button "button" at bounding box center [465, 276] width 18 height 18
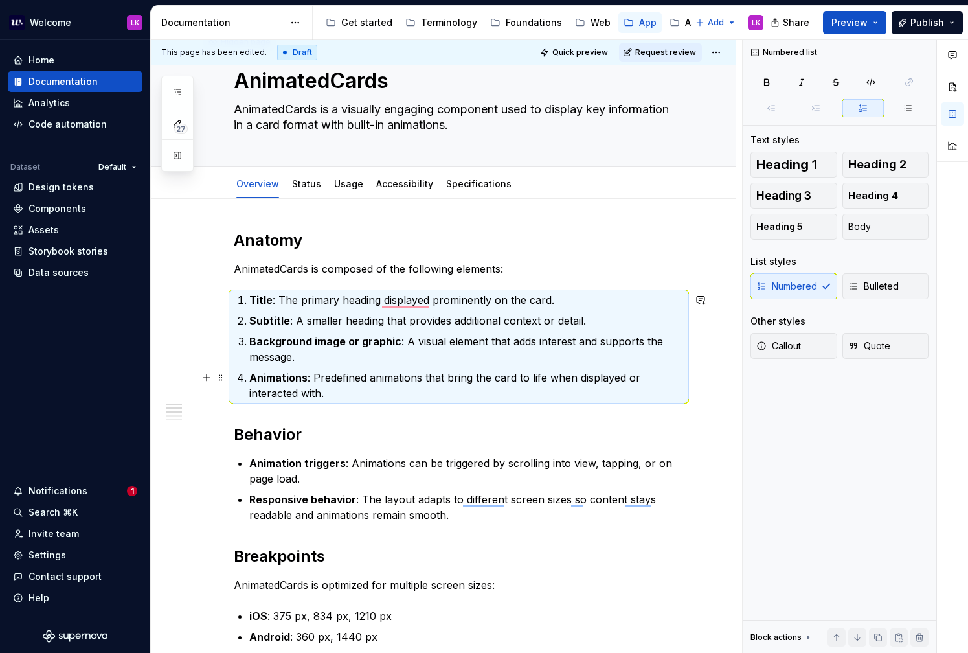
click at [362, 384] on p "Animations : Predefined animations that bring the card to life when displayed o…" at bounding box center [466, 385] width 434 height 31
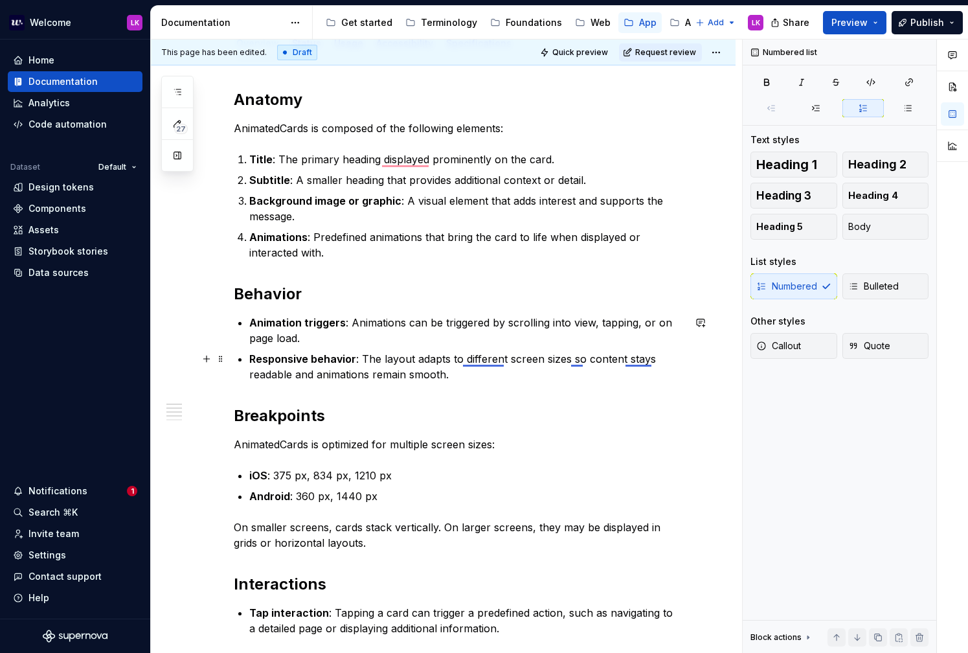
click at [477, 355] on p "Responsive behavior : The layout adapts to different screen sizes so content st…" at bounding box center [466, 366] width 434 height 31
click at [406, 159] on p "Title : The primary heading displayed prominently on the card." at bounding box center [466, 159] width 434 height 16
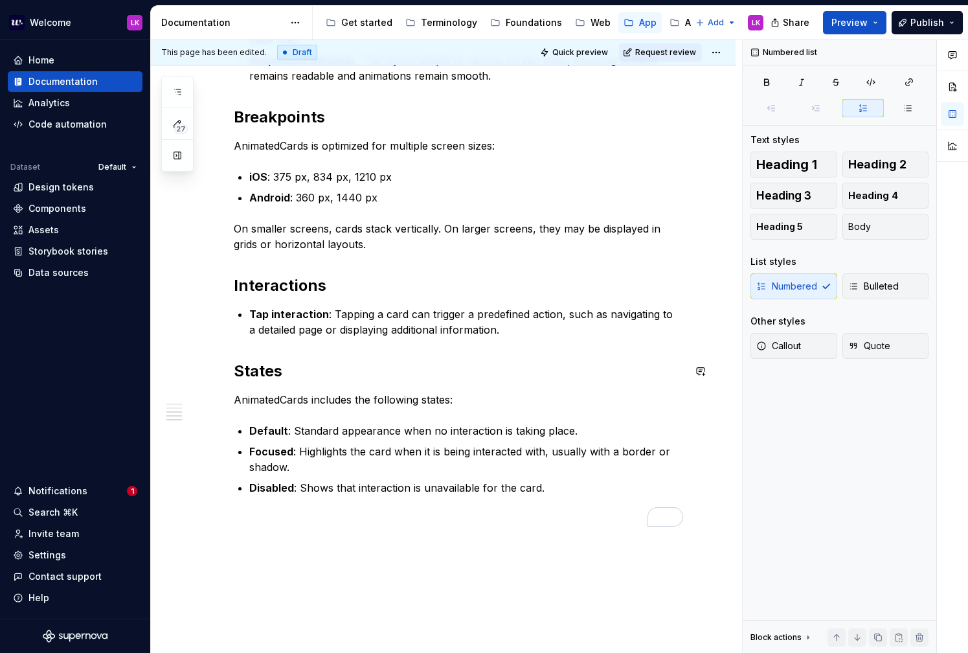
scroll to position [447, 0]
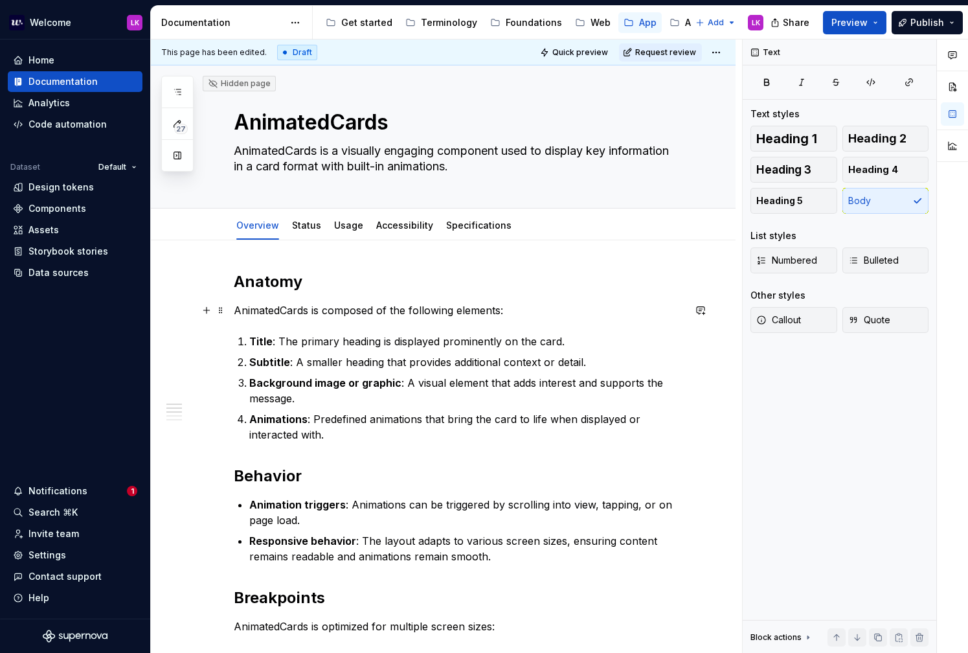
click at [526, 311] on p "AnimatedCards is composed of the following elements:" at bounding box center [459, 310] width 450 height 16
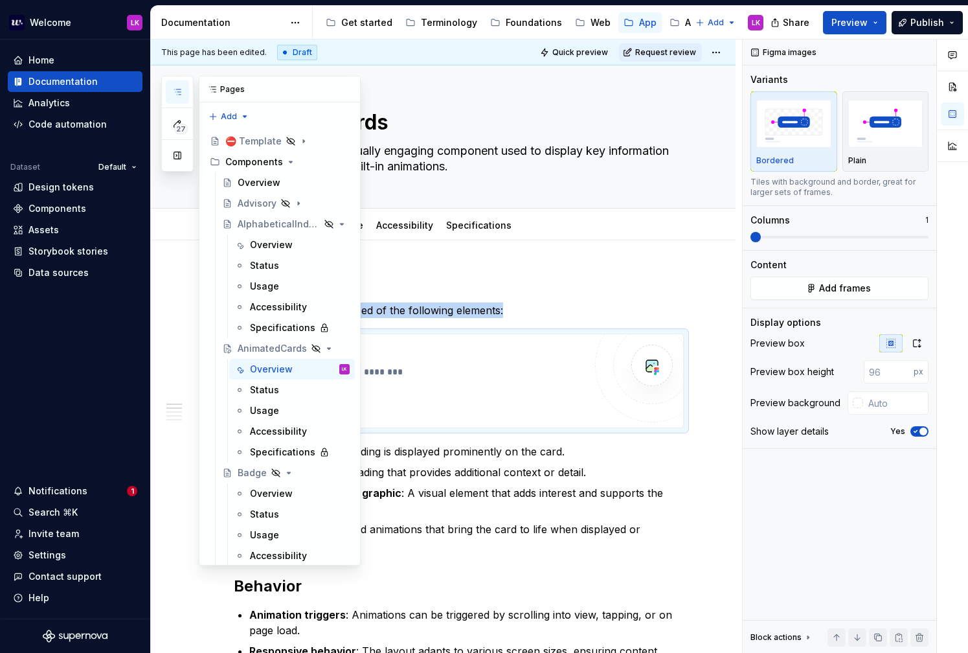
click at [180, 92] on icon "button" at bounding box center [177, 91] width 6 height 5
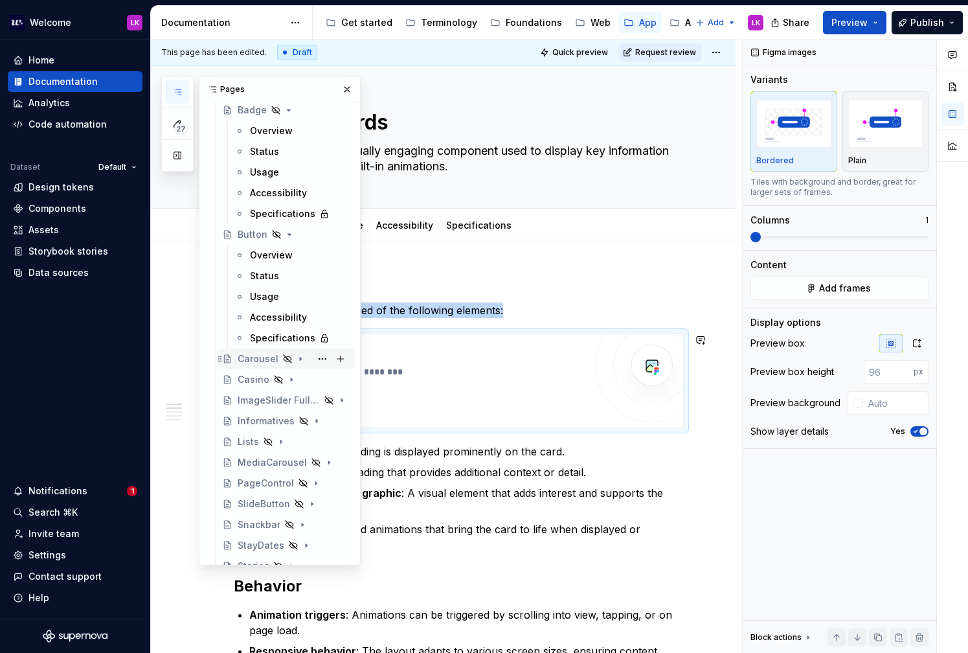
click at [261, 355] on div "Carousel" at bounding box center [258, 358] width 41 height 13
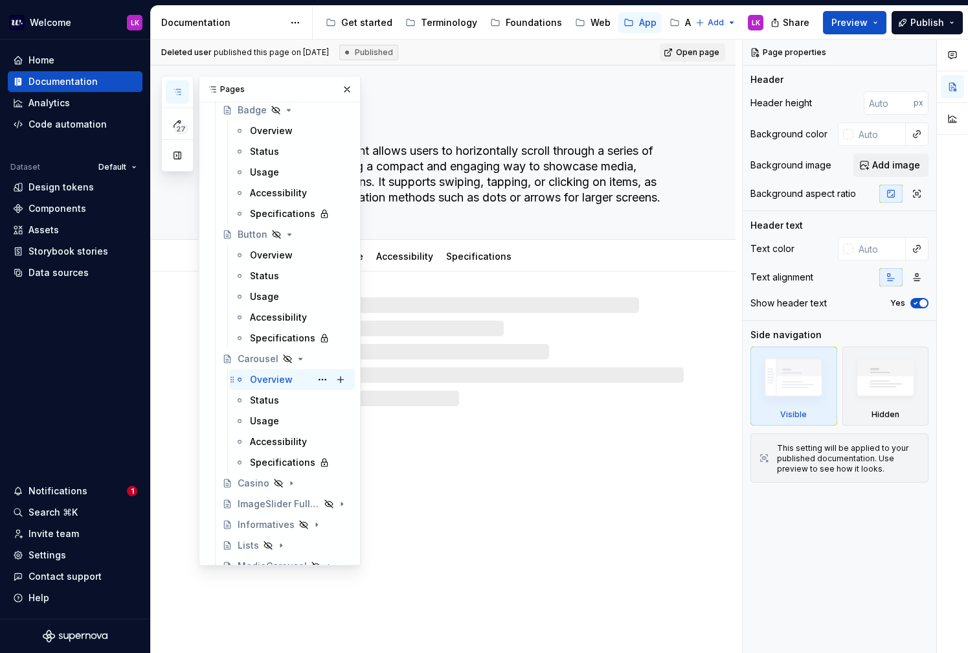
click at [263, 379] on div "Overview" at bounding box center [271, 379] width 43 height 13
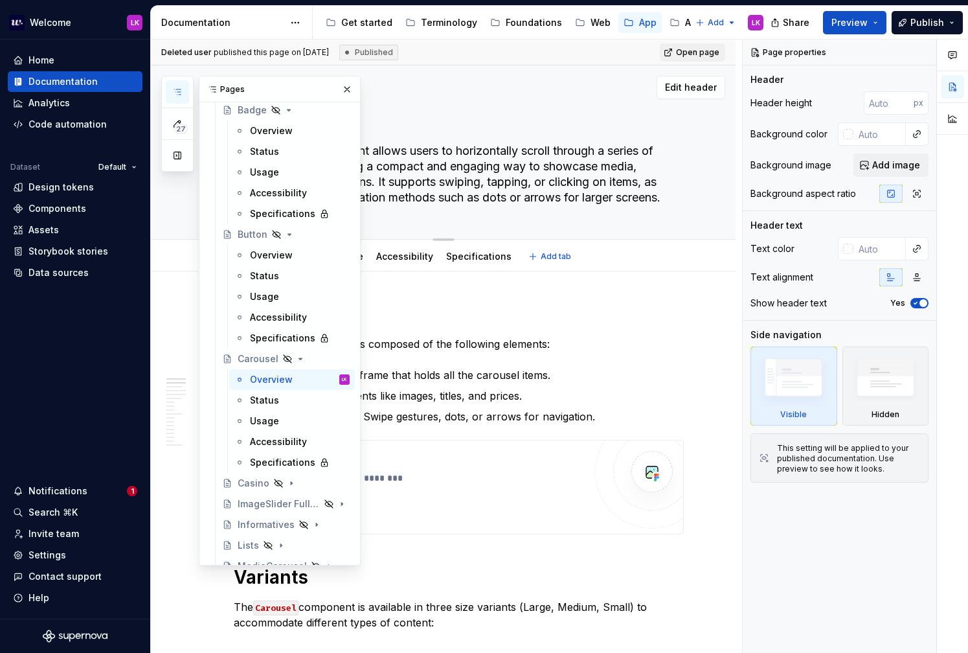
click at [567, 195] on textarea "The Carousel component allows users to horizontally scroll through a series of …" at bounding box center [456, 173] width 450 height 67
click at [500, 139] on div "Carousel The Carousel component allows users to horizontally scroll through a s…" at bounding box center [459, 152] width 450 height 174
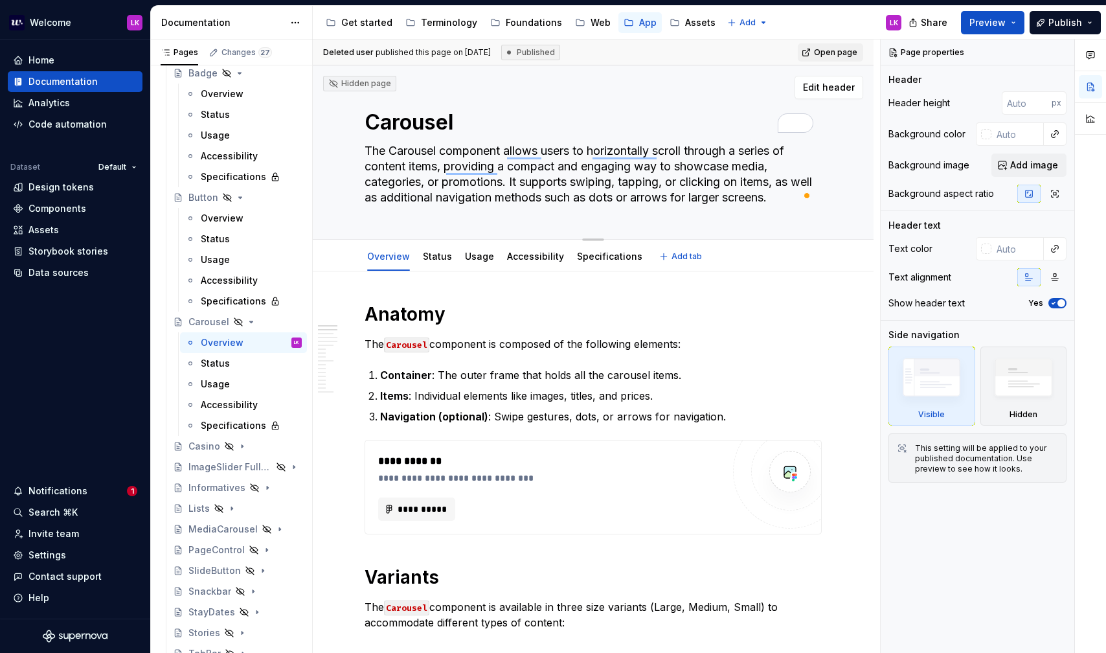
drag, startPoint x: 359, startPoint y: 115, endPoint x: 823, endPoint y: 205, distance: 472.2
click at [822, 205] on div "Hidden page Carousel The Carousel component allows users to horizontally scroll…" at bounding box center [593, 152] width 561 height 174
drag, startPoint x: 825, startPoint y: 205, endPoint x: 507, endPoint y: 133, distance: 325.8
click at [515, 136] on div "Hidden page Carousel The Carousel component allows users to horizontally scroll…" at bounding box center [593, 152] width 561 height 174
click at [344, 111] on div "Hidden page Carousel The Carousel component allows users to horizontally scroll…" at bounding box center [593, 152] width 561 height 174
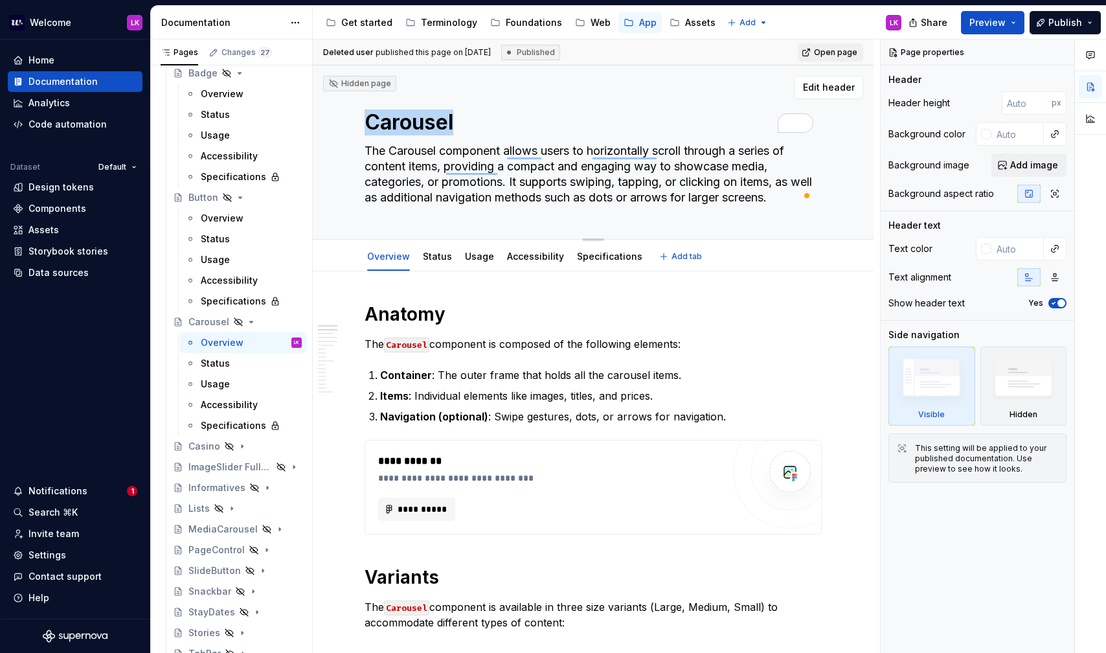
drag, startPoint x: 350, startPoint y: 109, endPoint x: 814, endPoint y: 216, distance: 477.0
click at [814, 216] on div "Hidden page Carousel The Carousel component allows users to horizontally scroll…" at bounding box center [593, 152] width 561 height 174
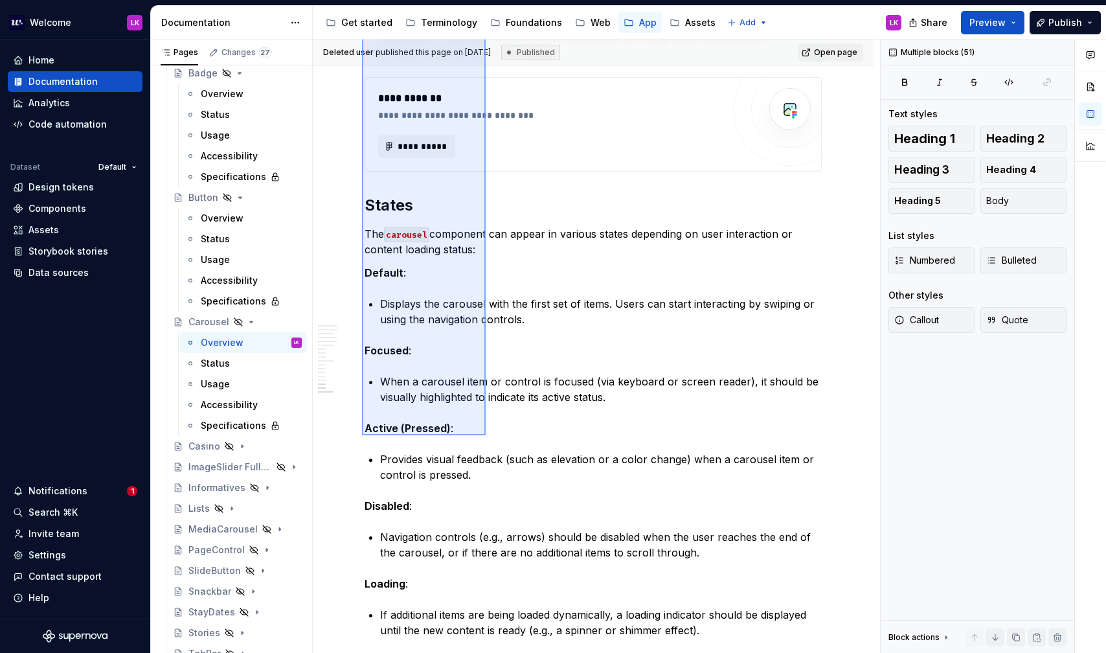
scroll to position [3592, 0]
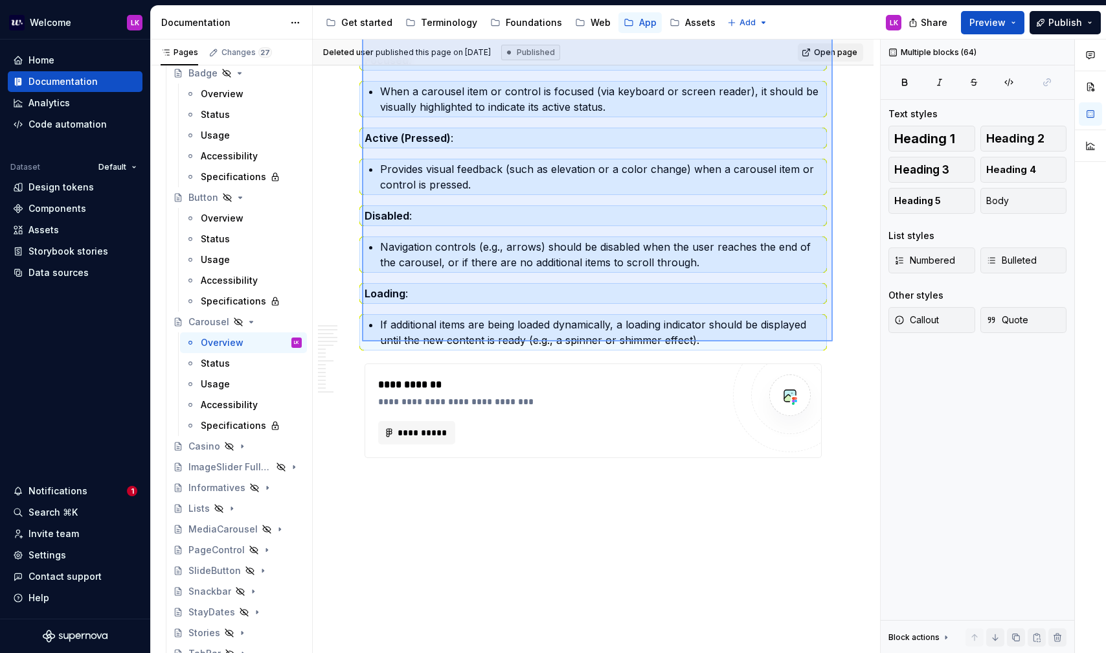
drag, startPoint x: 362, startPoint y: 313, endPoint x: 833, endPoint y: 341, distance: 471.5
click at [833, 341] on div "**********" at bounding box center [596, 346] width 567 height 614
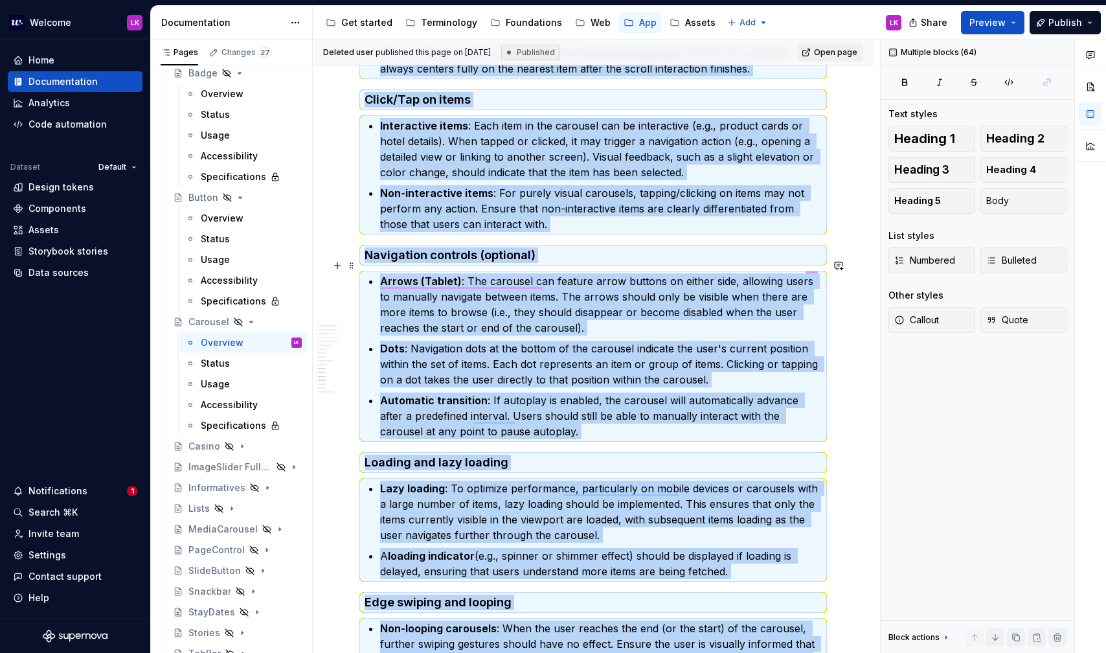
scroll to position [2396, 0]
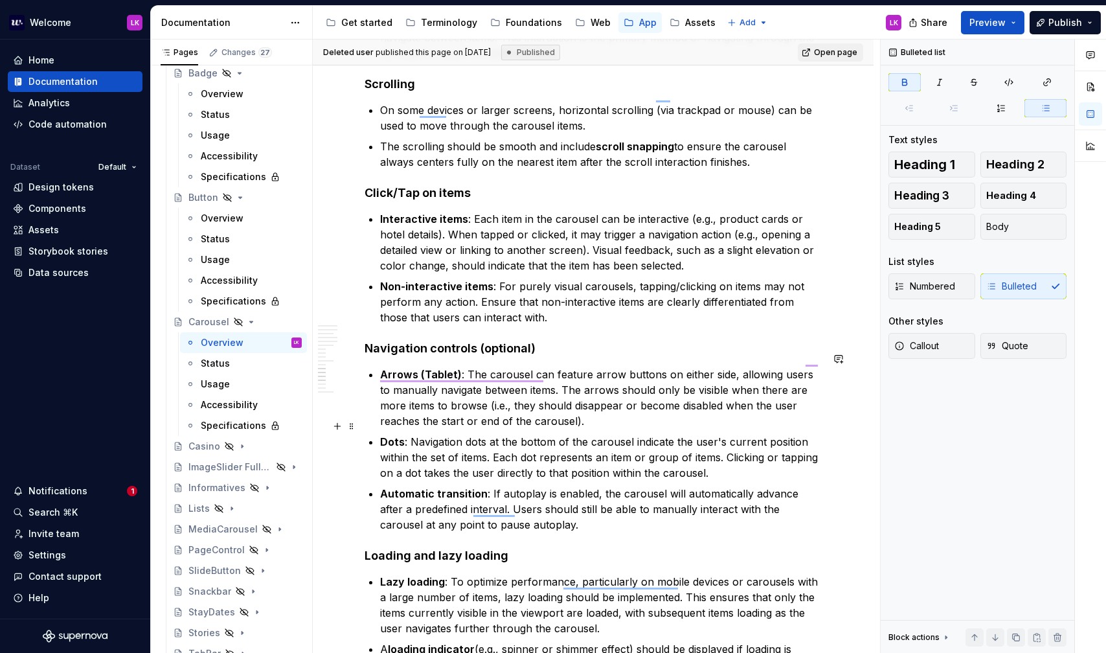
click at [539, 416] on ul "Arrows (Tablet) : The carousel can feature arrow buttons on either side, allowi…" at bounding box center [601, 449] width 442 height 166
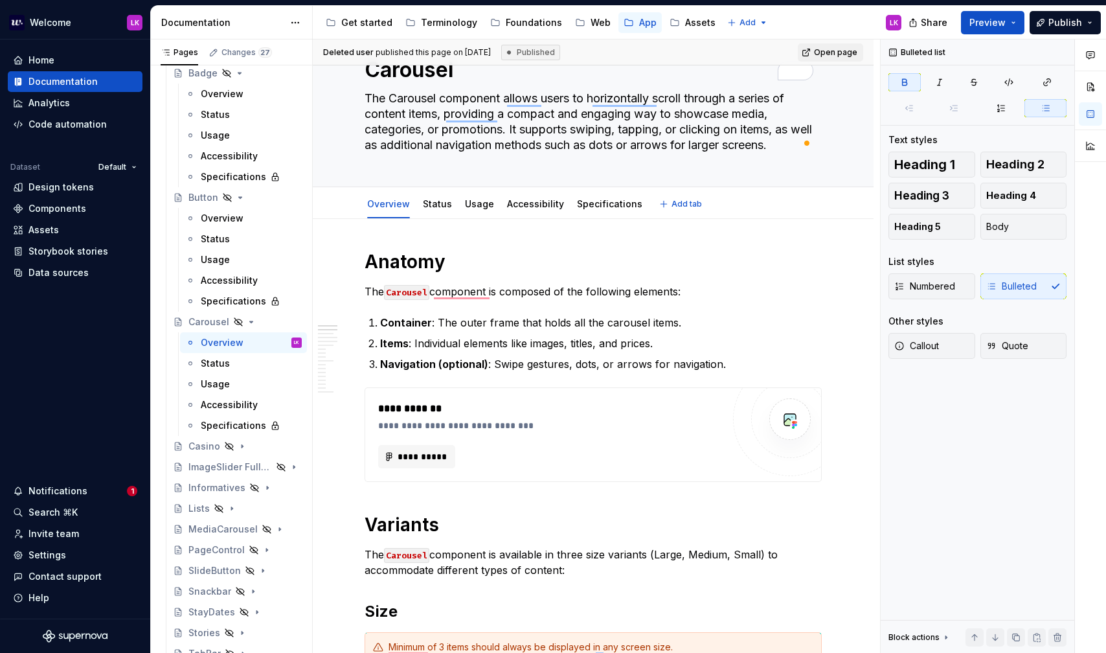
scroll to position [0, 0]
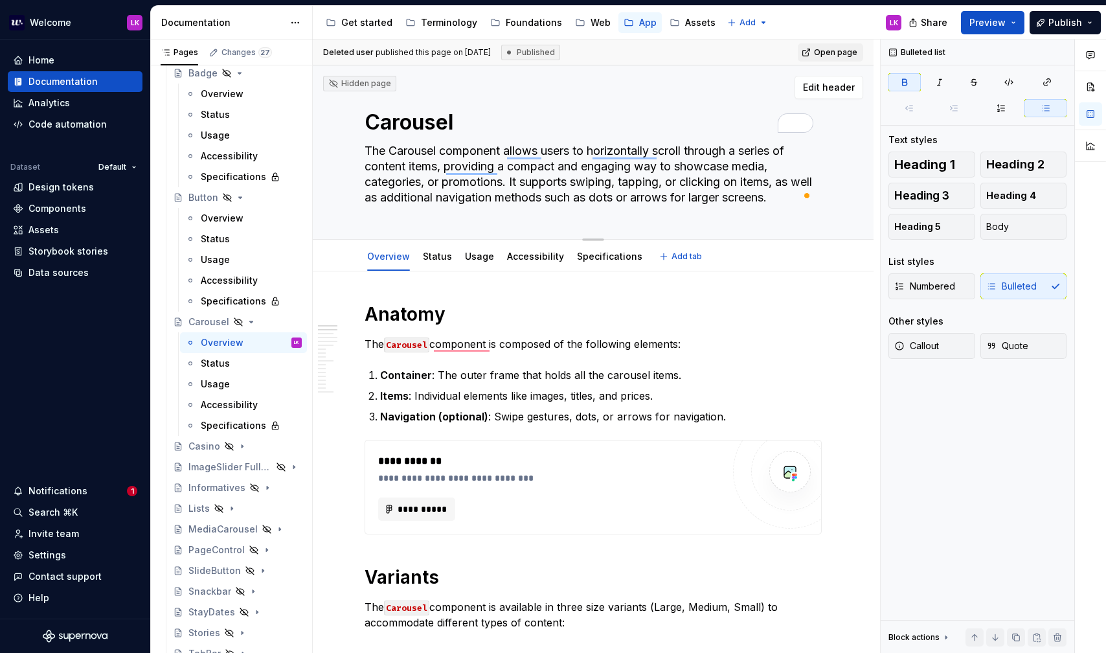
click at [423, 174] on textarea "The Carousel component allows users to horizontally scroll through a series of …" at bounding box center [590, 173] width 457 height 67
paste textarea "Carousel lets users horizontally scroll through a set of items. It is used to s…"
type textarea "*"
type textarea "Carousel lets users horizontally scroll through a set of items. It is used to s…"
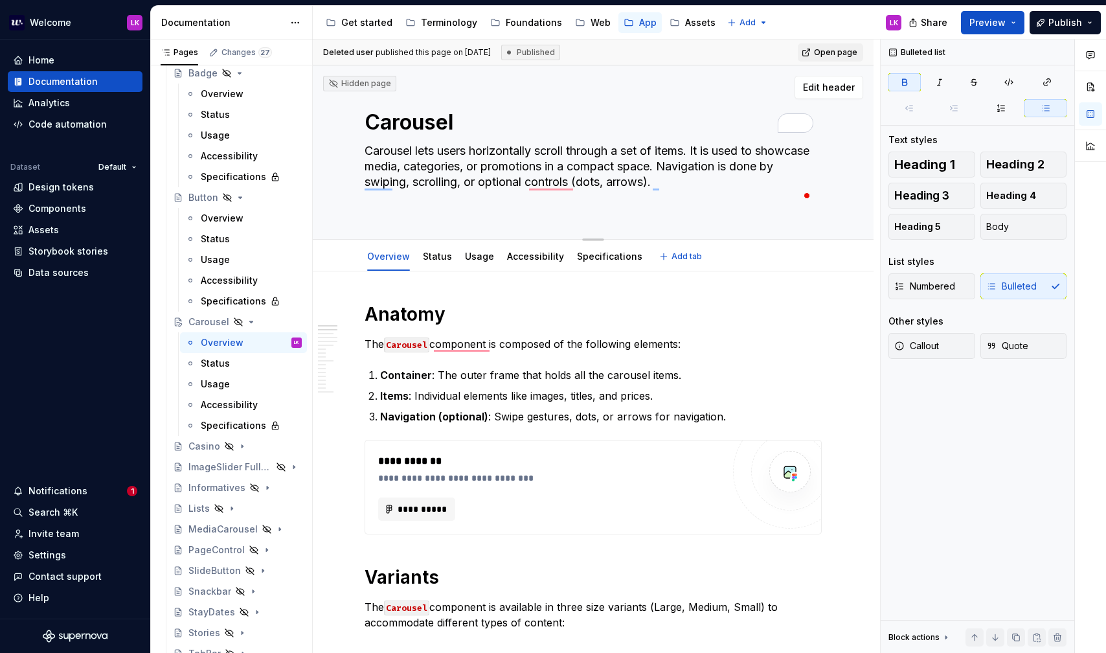
type textarea "*"
type textarea "Carousel lets users horizontally scroll through a set of items. It is used to s…"
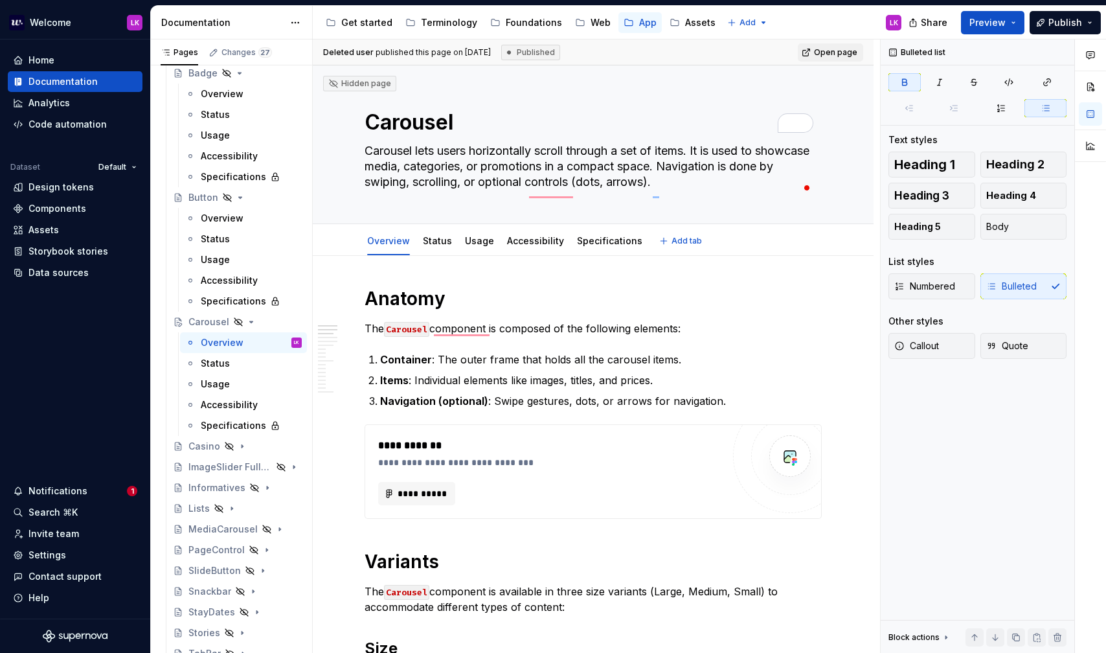
type textarea "*"
type textarea "Carousel lets users horizontally scroll through a set of items. It is used to s…"
click at [520, 356] on p "Container : The outer frame that holds all the carousel items." at bounding box center [601, 360] width 442 height 16
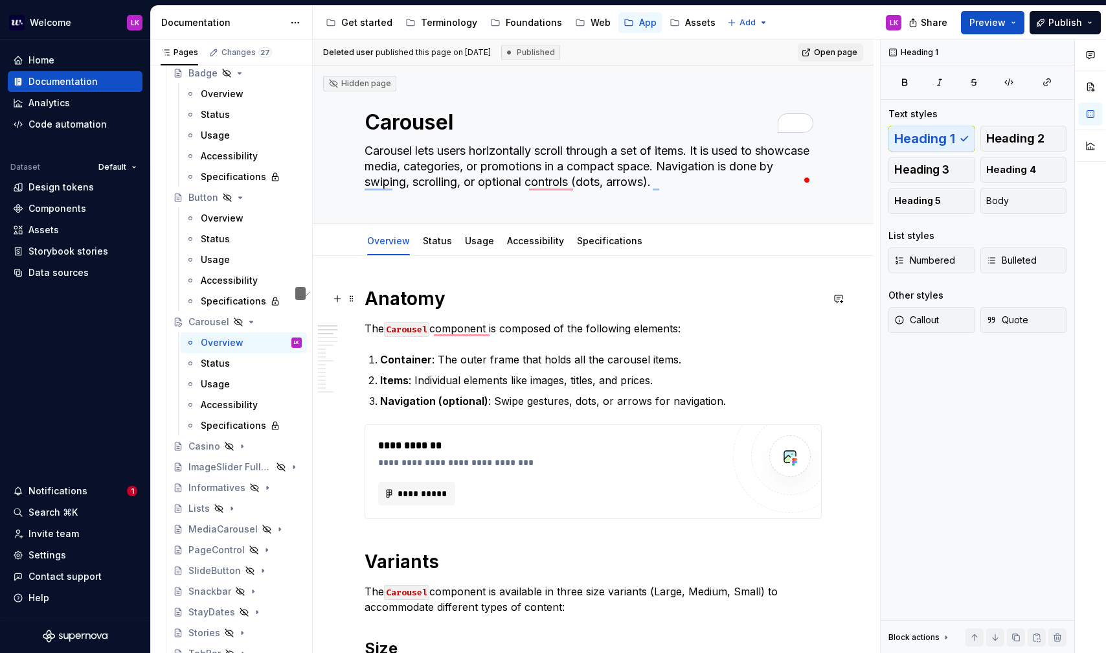
click at [500, 308] on h1 "Anatomy" at bounding box center [593, 298] width 457 height 23
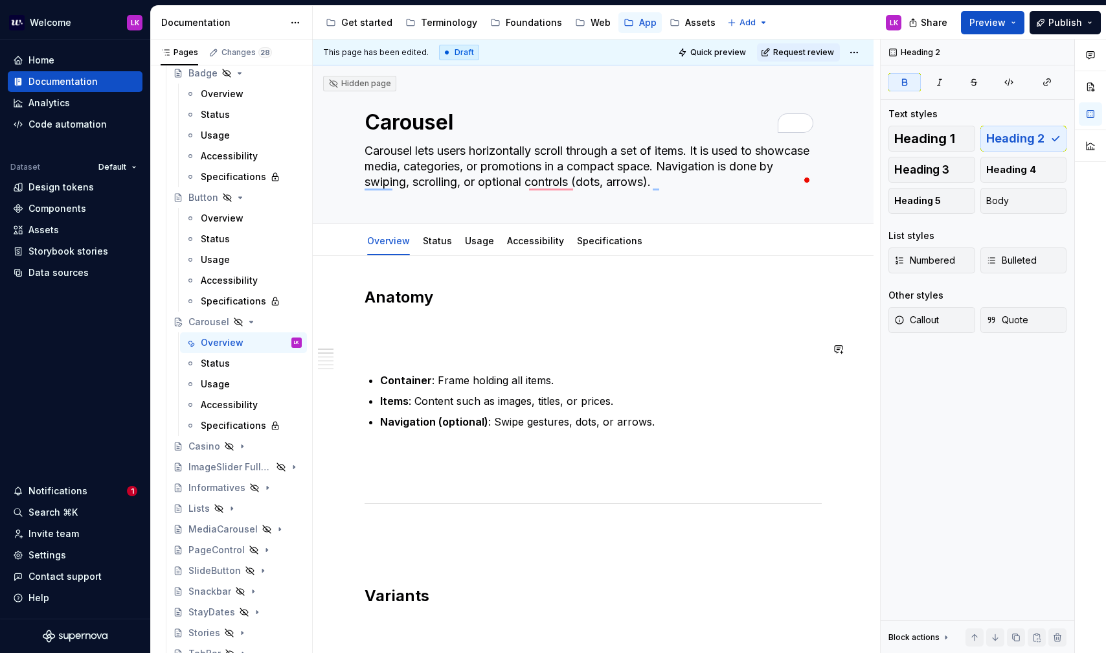
click at [395, 355] on p "To enrich screen reader interactions, please activate Accessibility in Grammarl…" at bounding box center [593, 349] width 457 height 16
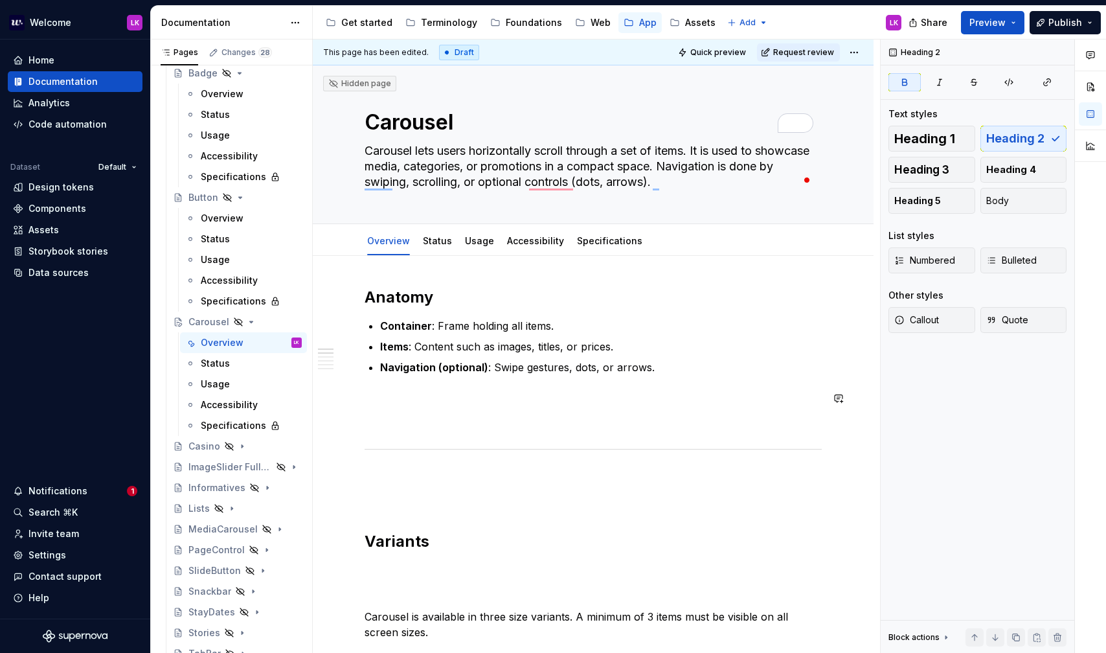
click at [407, 423] on p "To enrich screen reader interactions, please activate Accessibility in Grammarl…" at bounding box center [593, 422] width 457 height 16
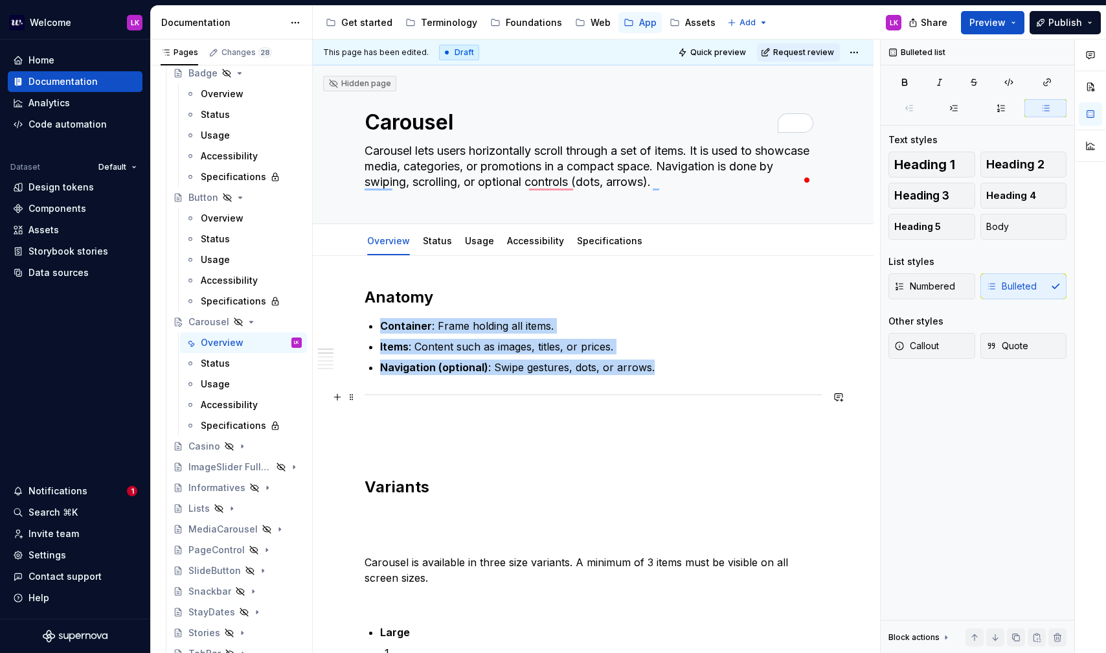
click at [388, 394] on hr "To enrich screen reader interactions, please activate Accessibility in Grammarl…" at bounding box center [593, 394] width 457 height 1
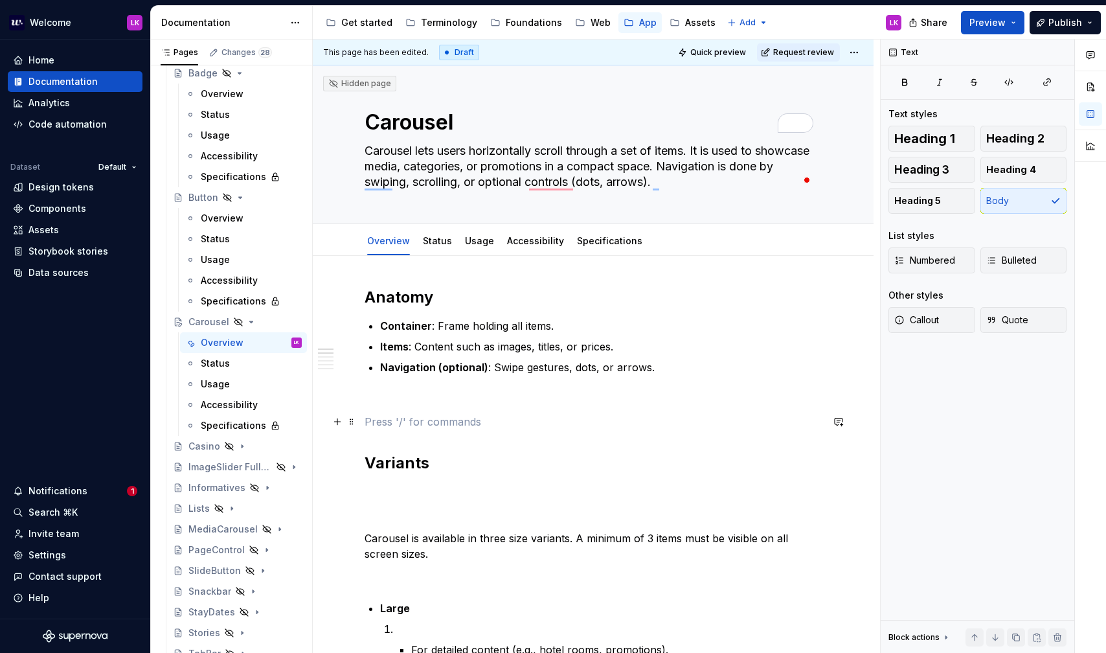
click at [392, 414] on p "To enrich screen reader interactions, please activate Accessibility in Grammarl…" at bounding box center [593, 422] width 457 height 16
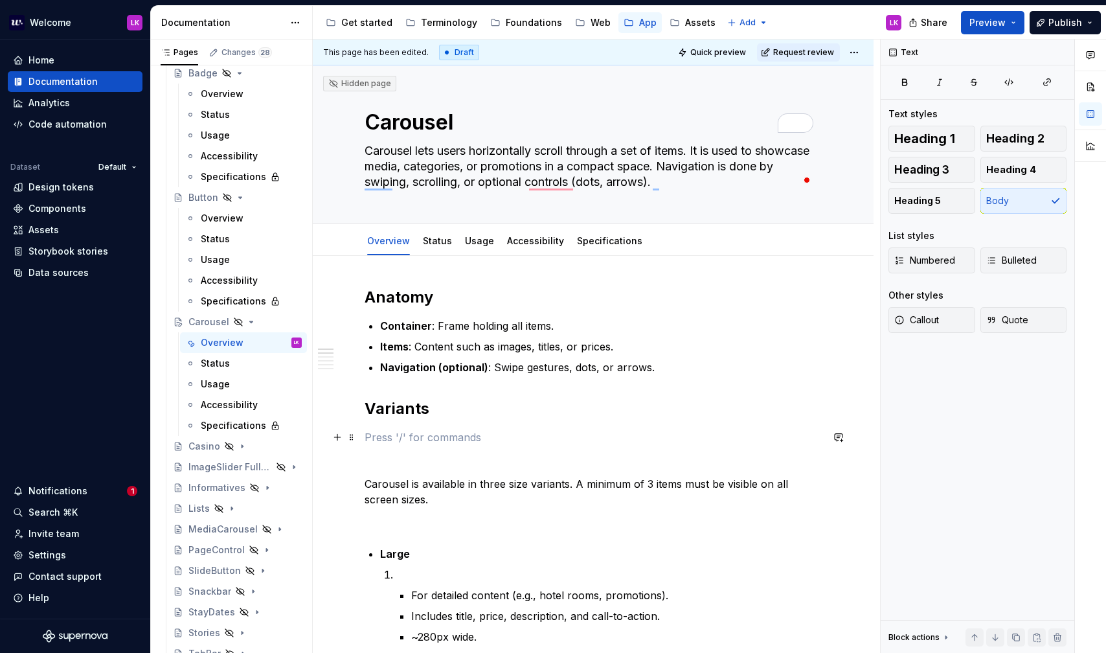
click at [399, 440] on p "To enrich screen reader interactions, please activate Accessibility in Grammarl…" at bounding box center [593, 437] width 457 height 16
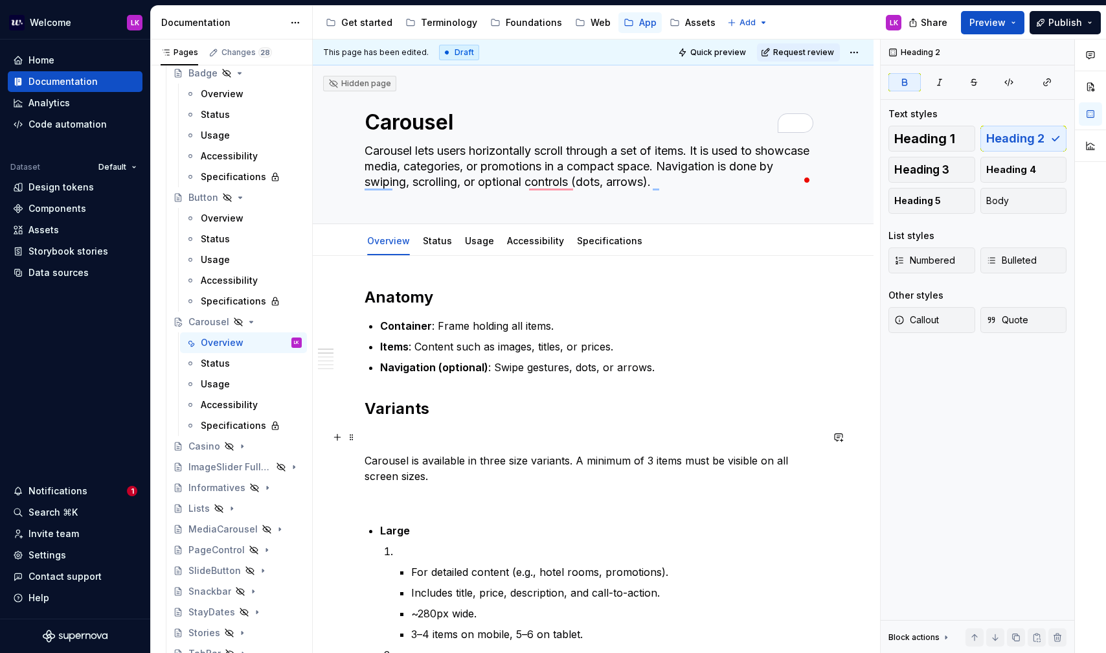
click at [401, 443] on p "To enrich screen reader interactions, please activate Accessibility in Grammarl…" at bounding box center [593, 437] width 457 height 16
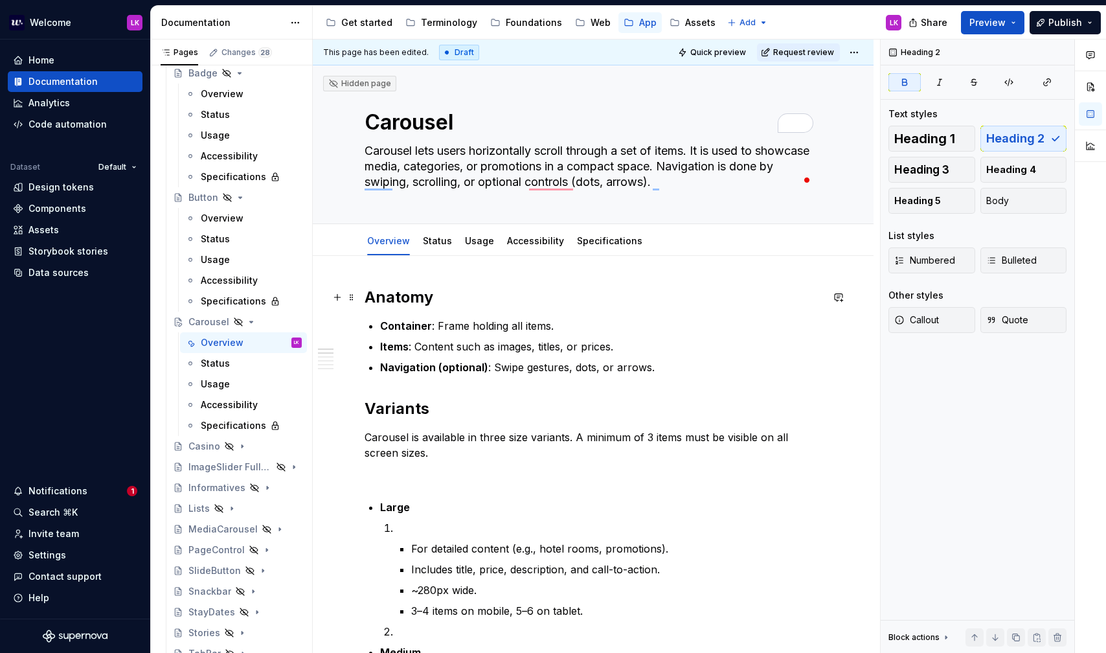
click at [465, 298] on h2 "Anatomy" at bounding box center [593, 297] width 457 height 21
click at [234, 217] on div "Overview" at bounding box center [222, 218] width 43 height 13
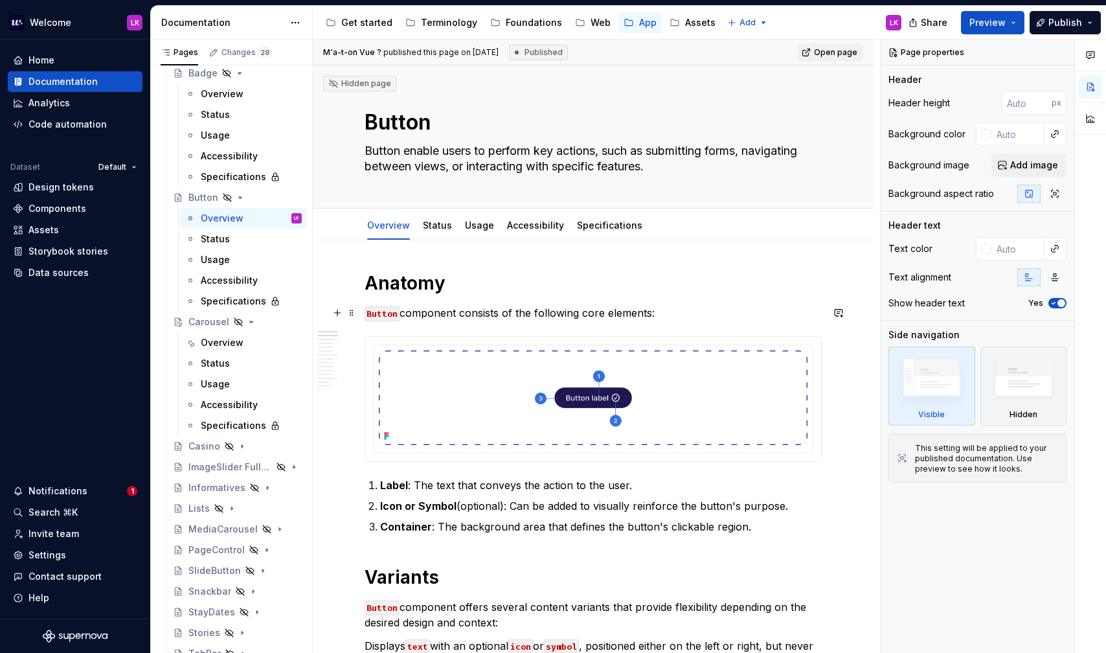
click at [455, 308] on p "Button component consists of the following core elements:" at bounding box center [593, 313] width 457 height 16
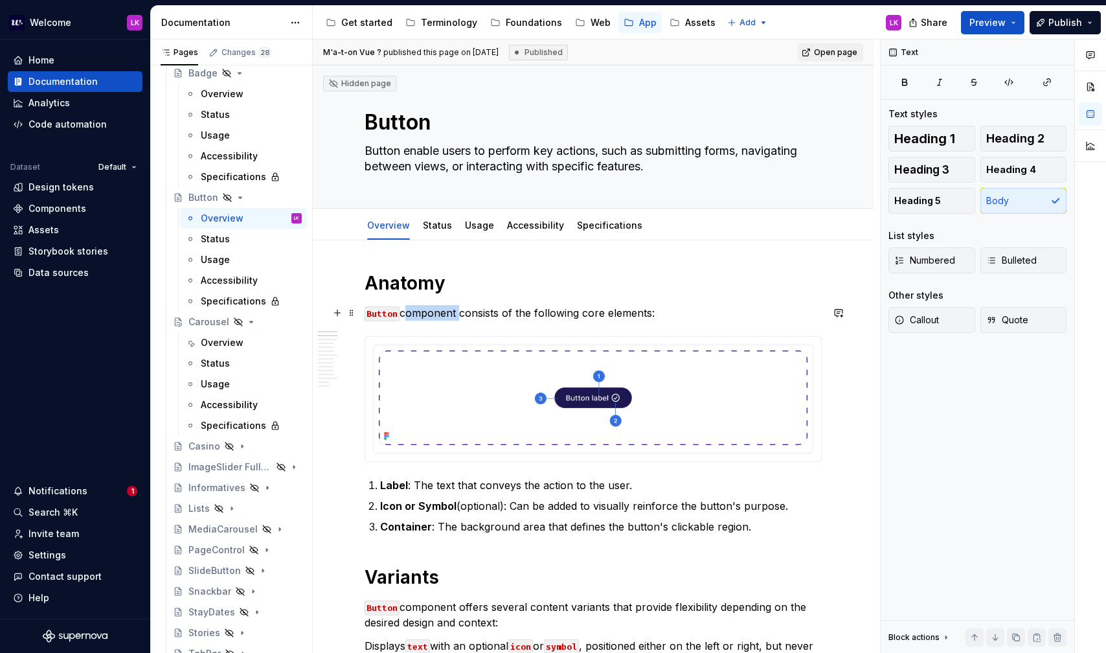
click at [455, 308] on p "Button component consists of the following core elements:" at bounding box center [593, 313] width 457 height 16
copy p "Button component consists of the following core elements:"
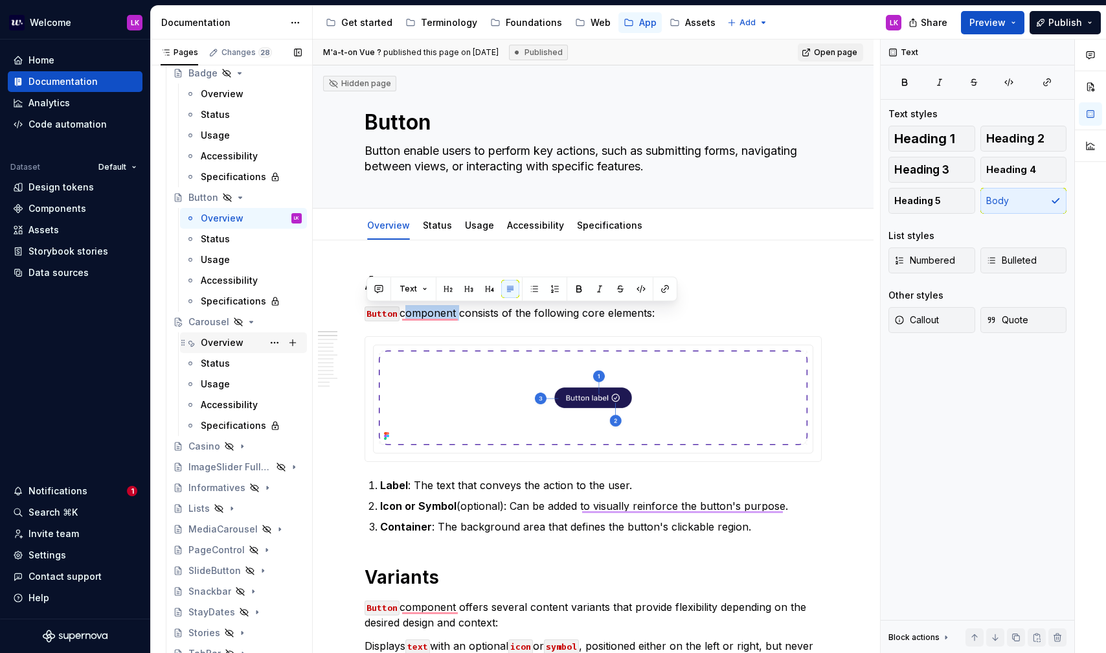
click at [227, 345] on div "Overview" at bounding box center [222, 342] width 43 height 13
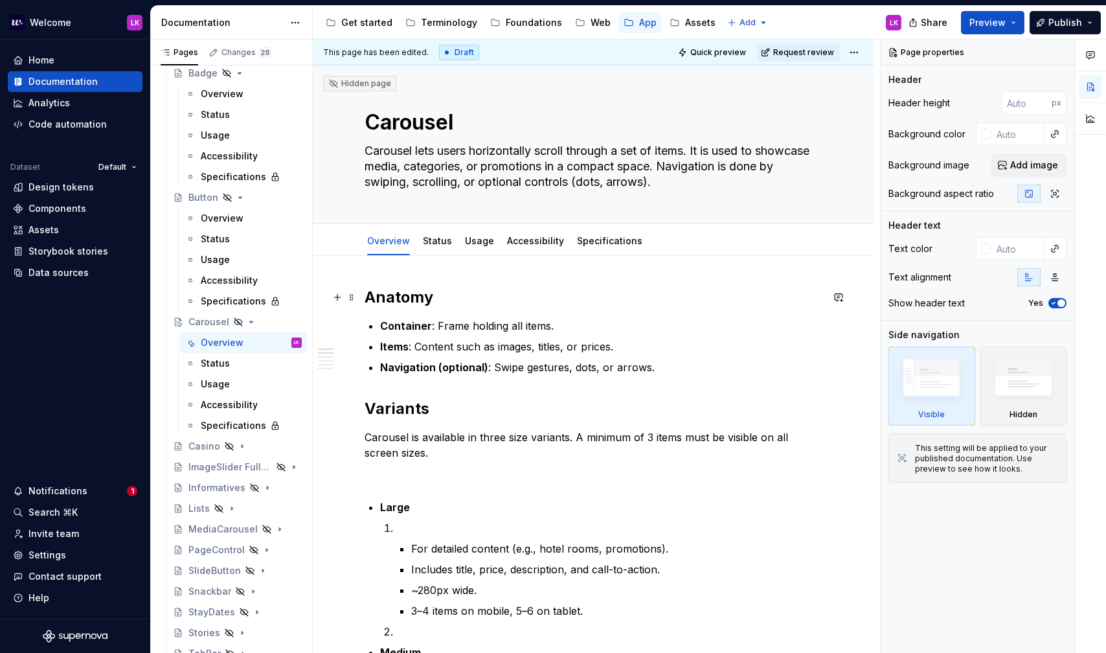
type textarea "*"
click at [456, 300] on h2 "Anatomy" at bounding box center [593, 297] width 457 height 21
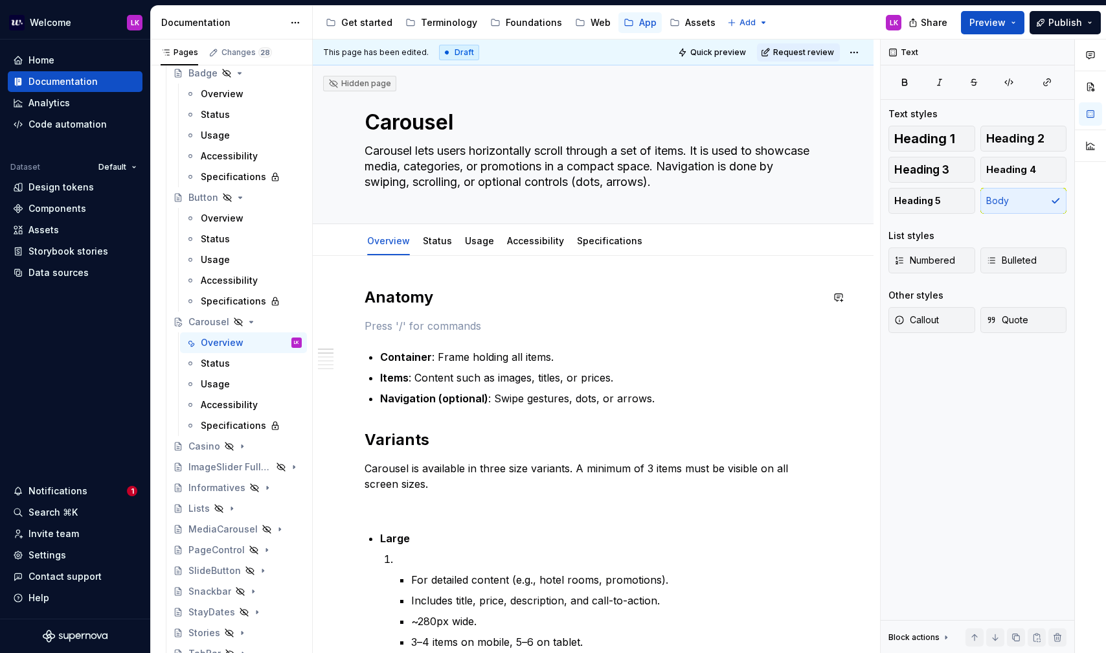
paste div "To enrich screen reader interactions, please activate Accessibility in Grammarl…"
click at [373, 322] on code "Button" at bounding box center [382, 326] width 35 height 15
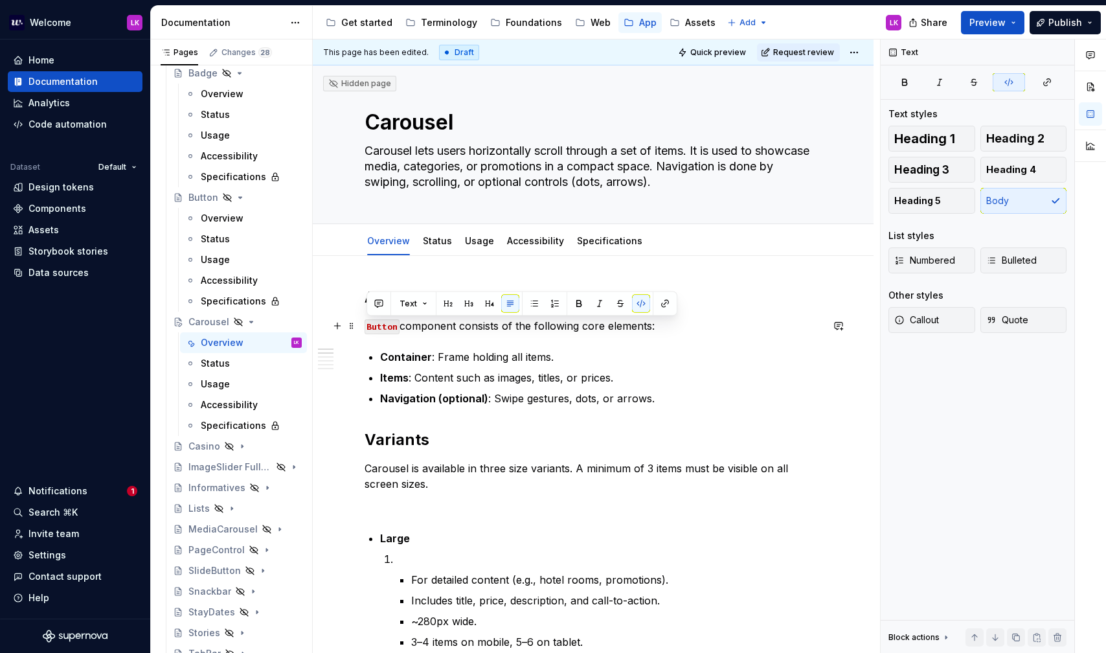
click at [373, 322] on code "Button" at bounding box center [382, 326] width 35 height 15
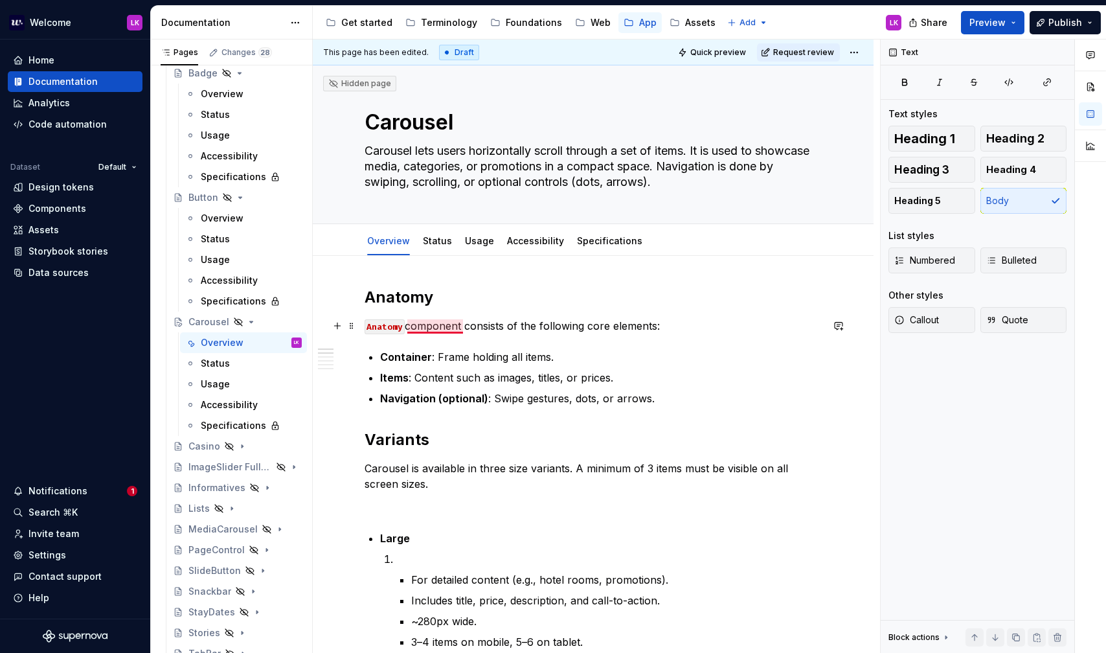
click at [431, 328] on p "Anatomy component consists of the following core elements:" at bounding box center [593, 326] width 457 height 16
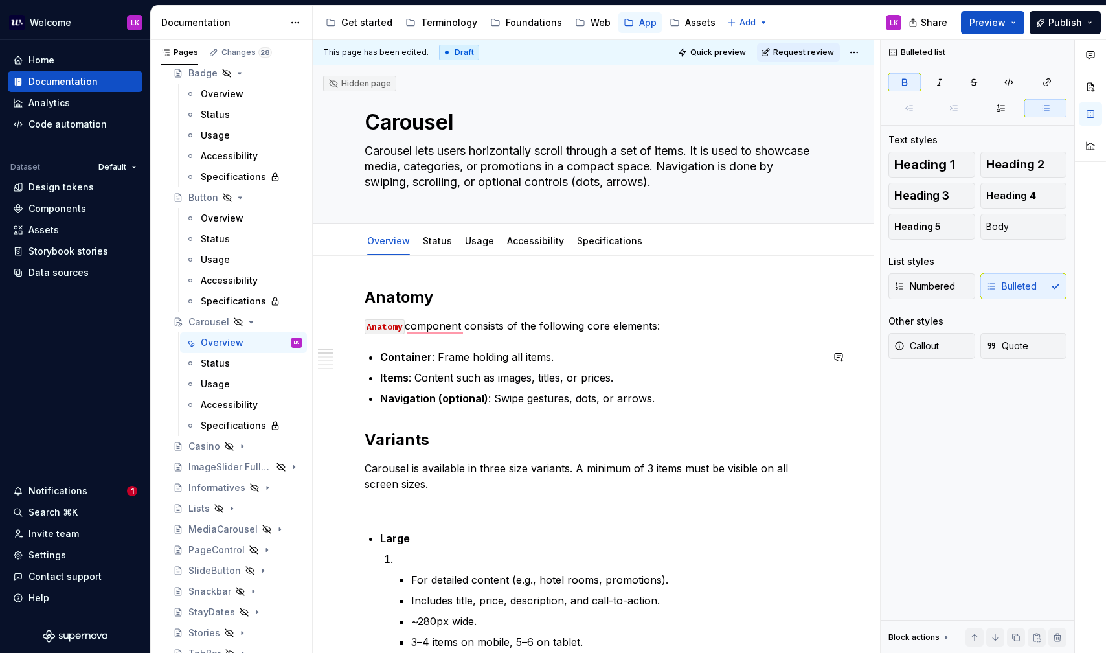
click at [682, 326] on p "Anatomy component consists of the following core elements:" at bounding box center [593, 326] width 457 height 16
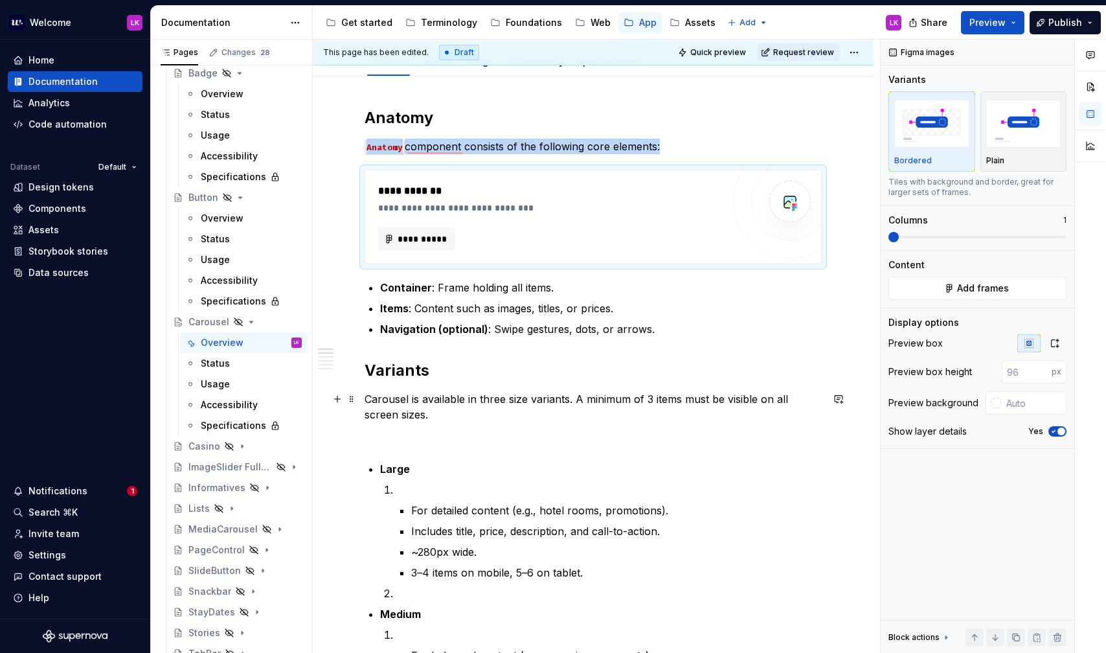
scroll to position [185, 0]
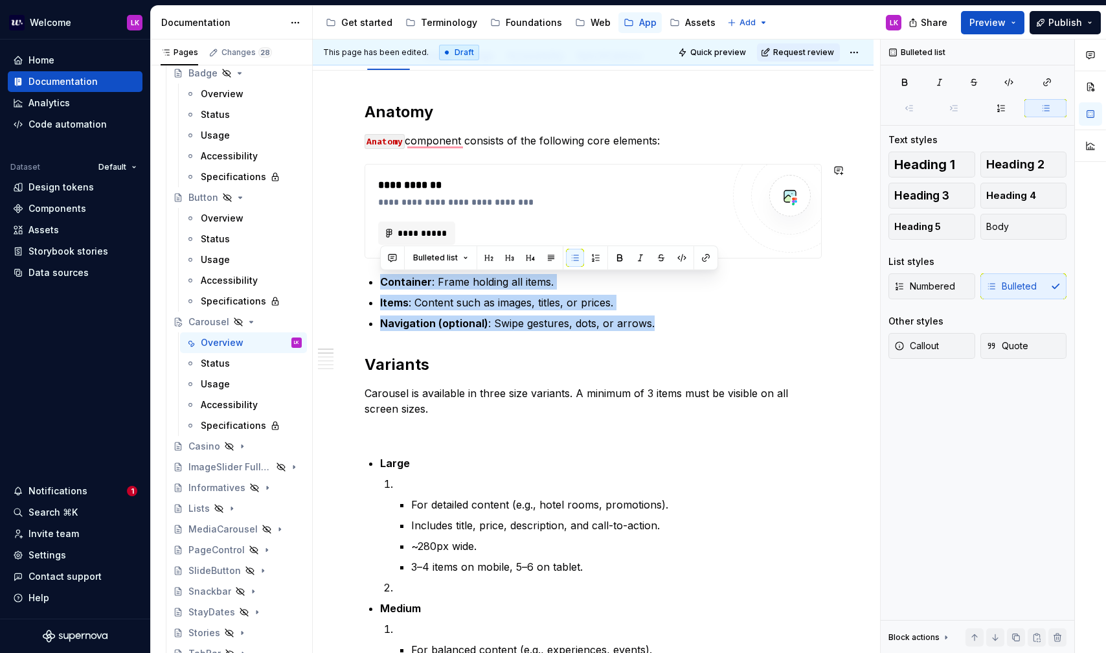
drag, startPoint x: 660, startPoint y: 322, endPoint x: 363, endPoint y: 265, distance: 302.6
click at [598, 256] on button "button" at bounding box center [596, 258] width 18 height 18
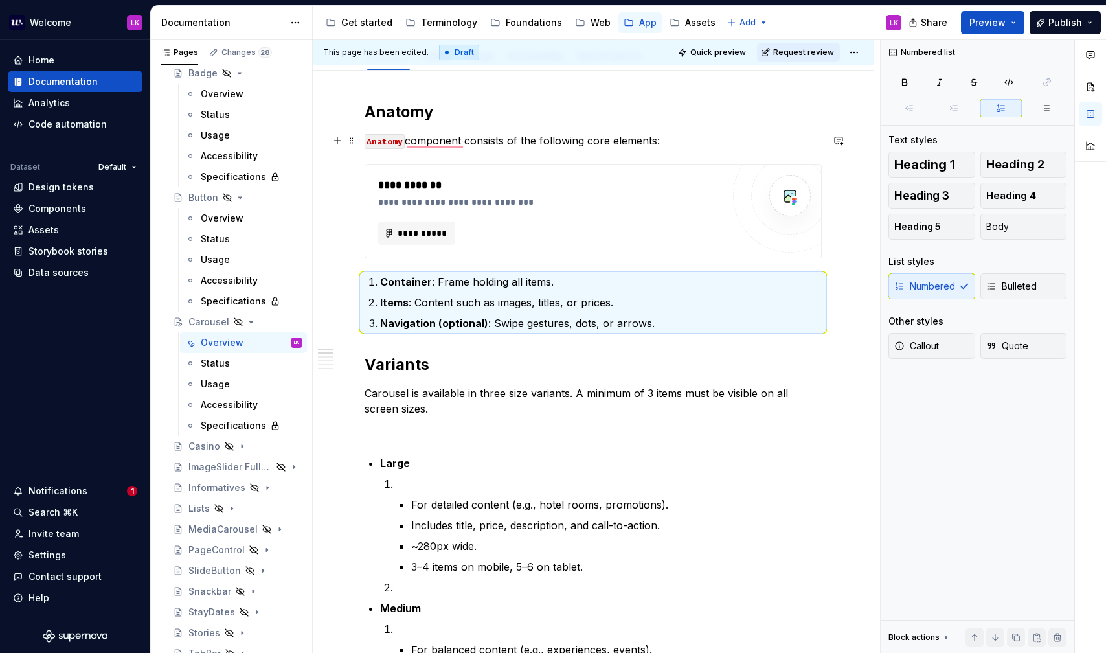
click at [467, 141] on p "Anatomy component consists of the following core elements:" at bounding box center [593, 141] width 457 height 16
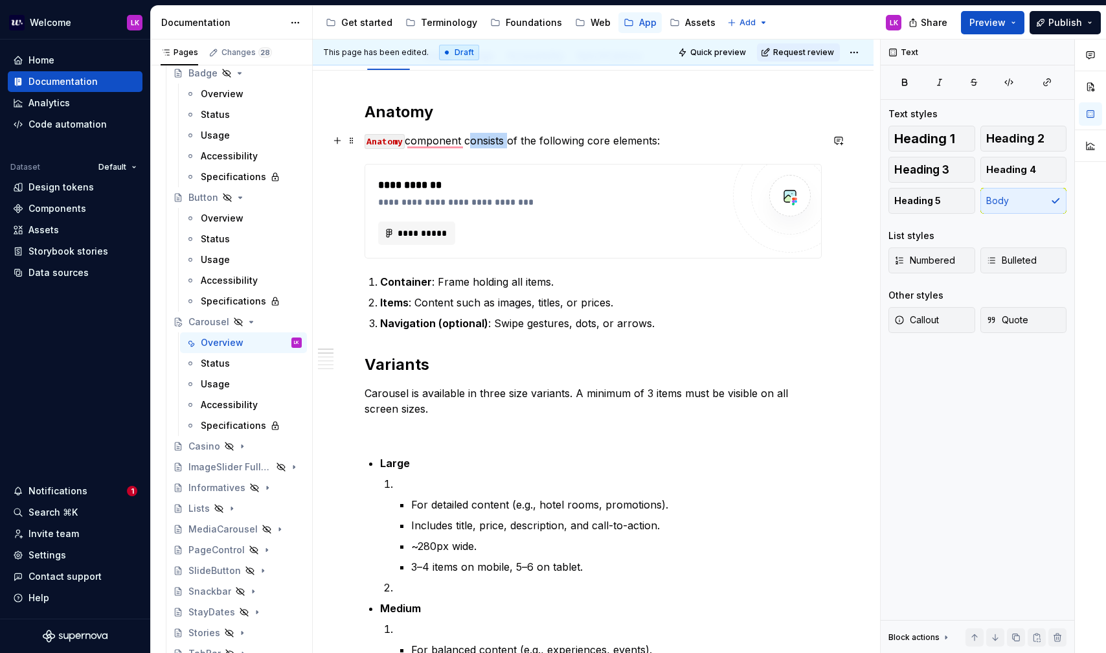
click at [467, 141] on p "Anatomy component consists of the following core elements:" at bounding box center [593, 141] width 457 height 16
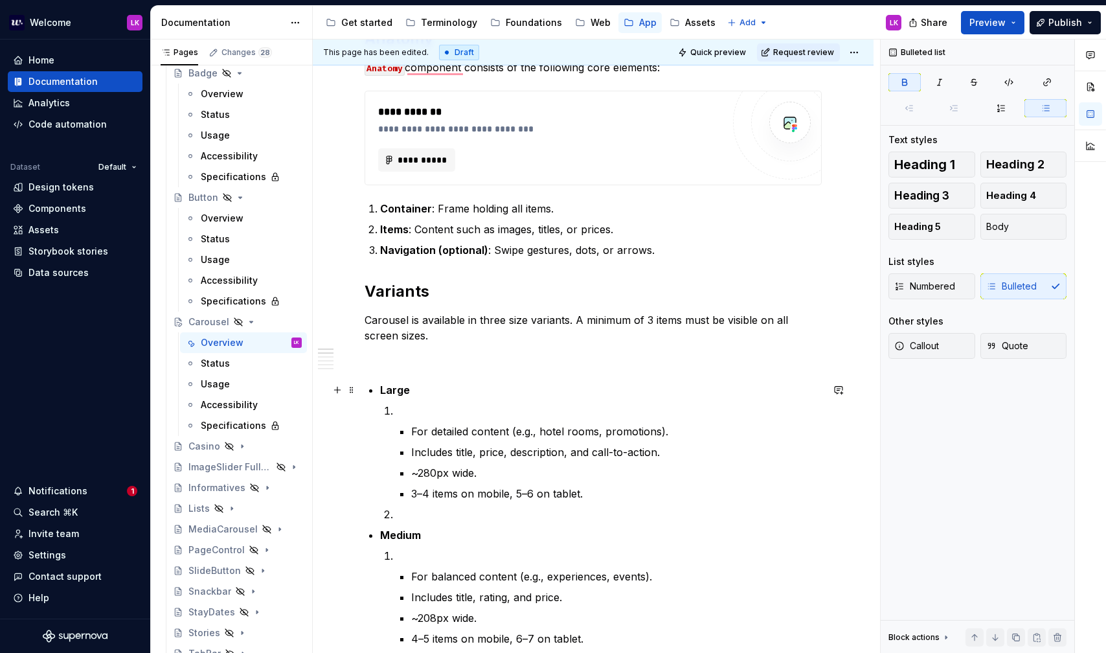
scroll to position [271, 0]
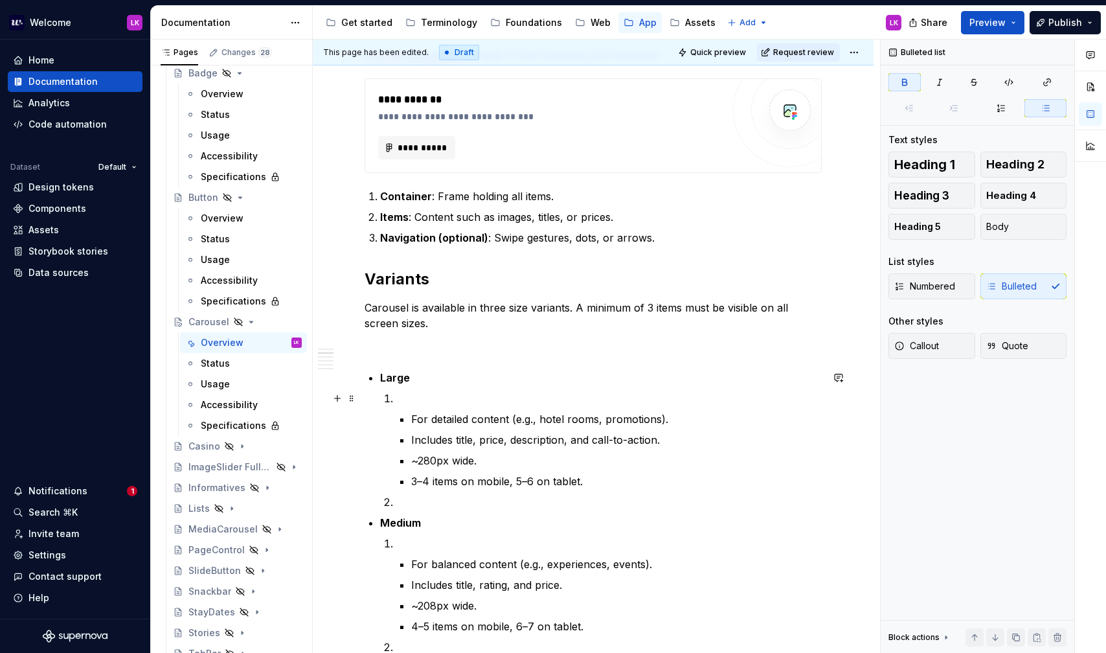
click at [403, 404] on p "To enrich screen reader interactions, please activate Accessibility in Grammarl…" at bounding box center [609, 398] width 426 height 16
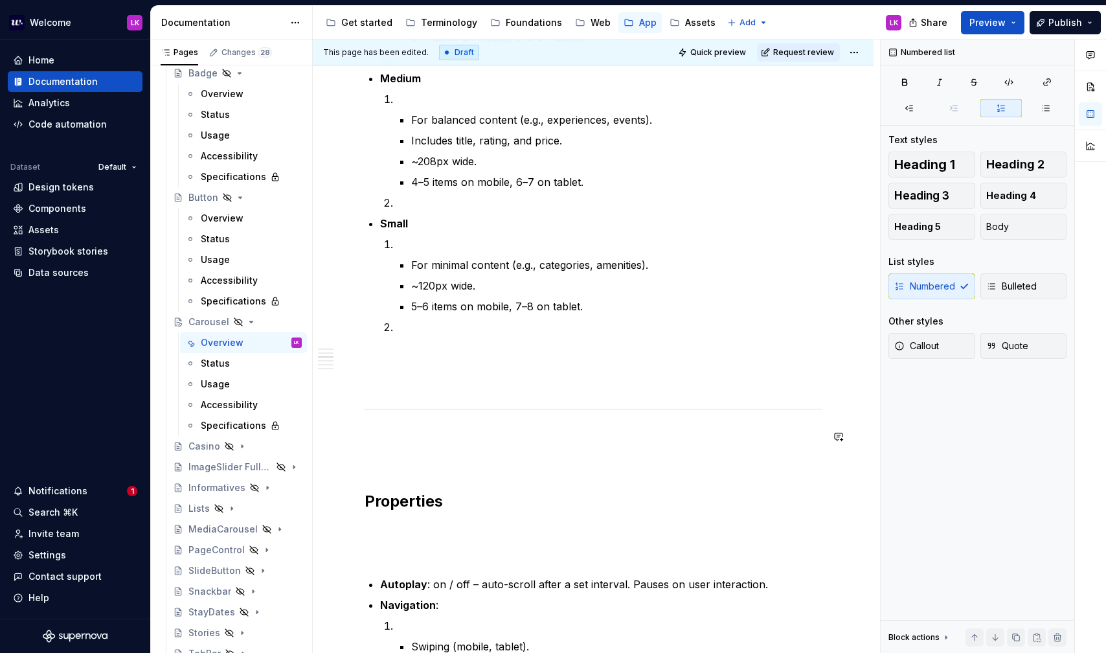
scroll to position [587, 0]
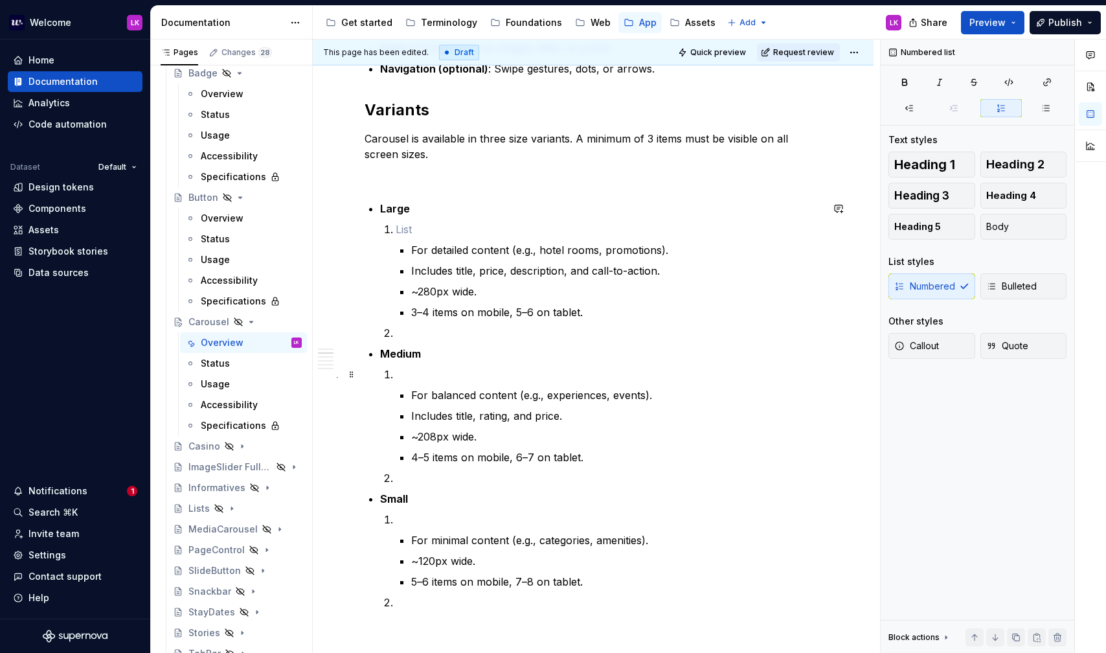
click at [494, 329] on p "To enrich screen reader interactions, please activate Accessibility in Grammarl…" at bounding box center [609, 333] width 426 height 16
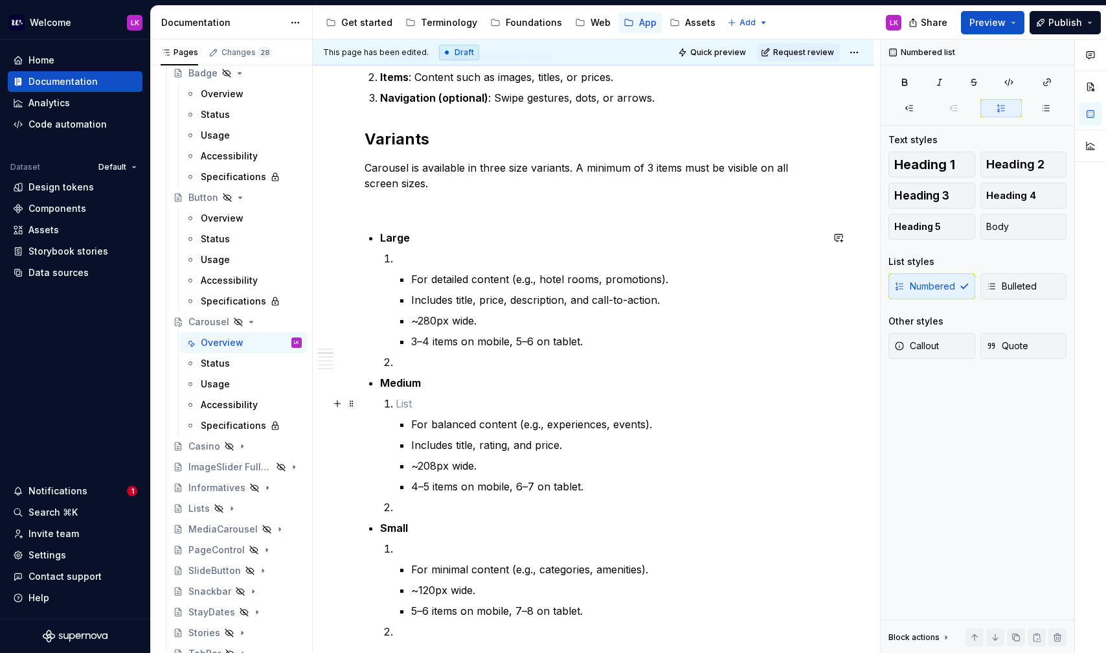
click at [423, 398] on p "To enrich screen reader interactions, please activate Accessibility in Grammarl…" at bounding box center [609, 404] width 426 height 16
click at [405, 251] on p "To enrich screen reader interactions, please activate Accessibility in Grammarl…" at bounding box center [609, 259] width 426 height 16
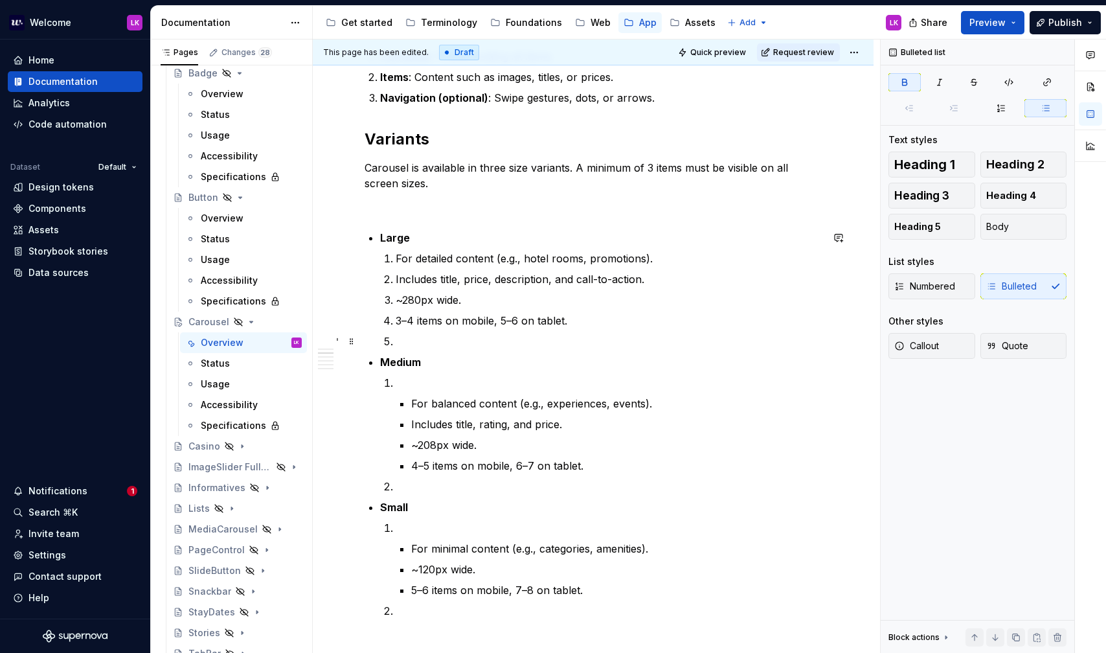
click at [403, 340] on p "To enrich screen reader interactions, please activate Accessibility in Grammarl…" at bounding box center [609, 341] width 426 height 16
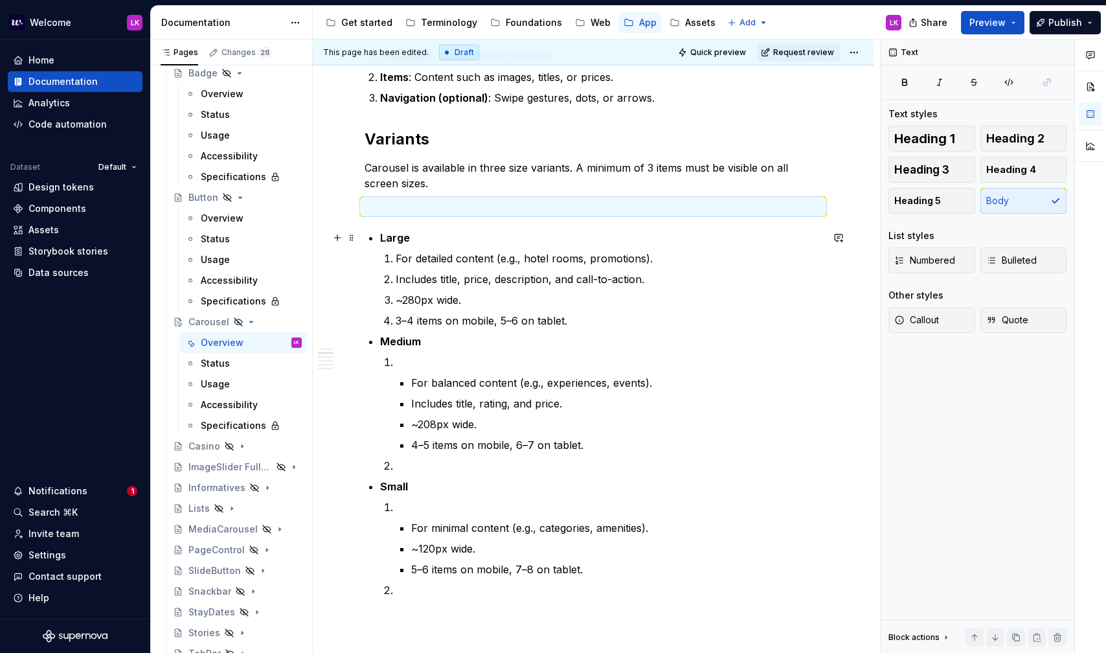
click at [392, 230] on p "Large" at bounding box center [601, 238] width 442 height 16
click at [392, 213] on p "To enrich screen reader interactions, please activate Accessibility in Grammarl…" at bounding box center [593, 207] width 457 height 16
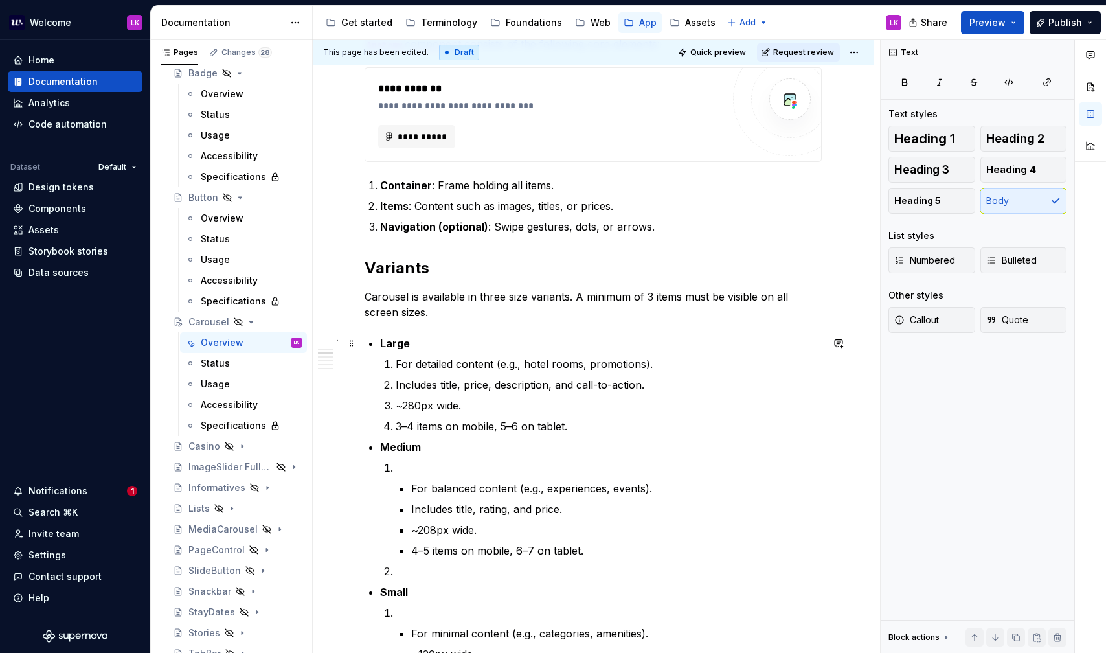
click at [399, 338] on strong "Large" at bounding box center [395, 343] width 30 height 13
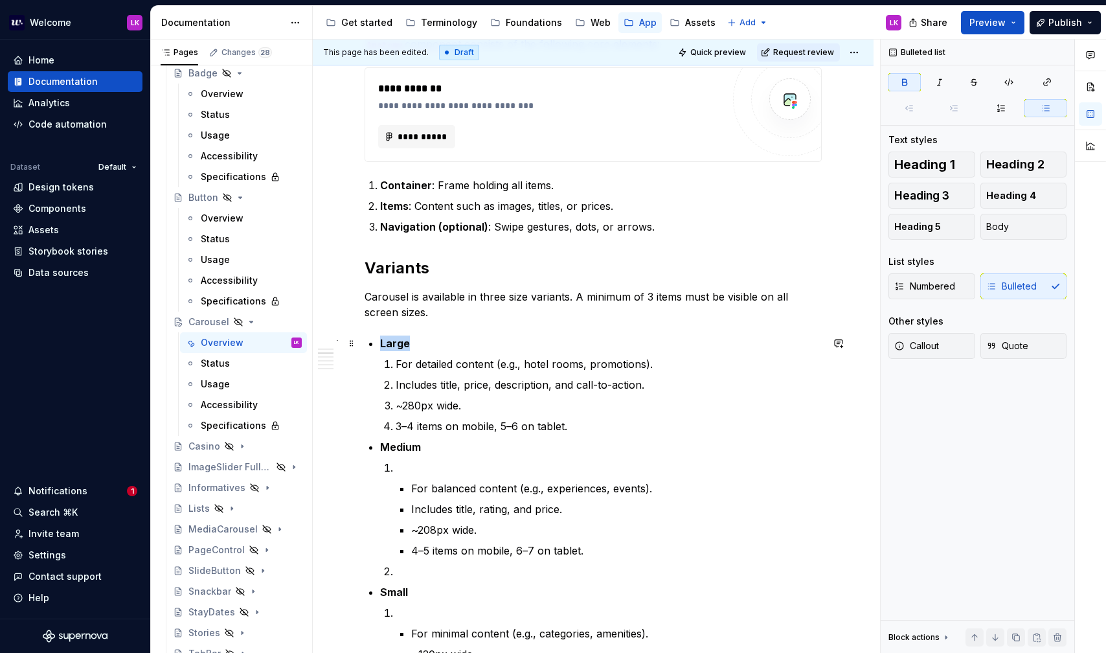
click at [399, 338] on strong "Large" at bounding box center [395, 343] width 30 height 13
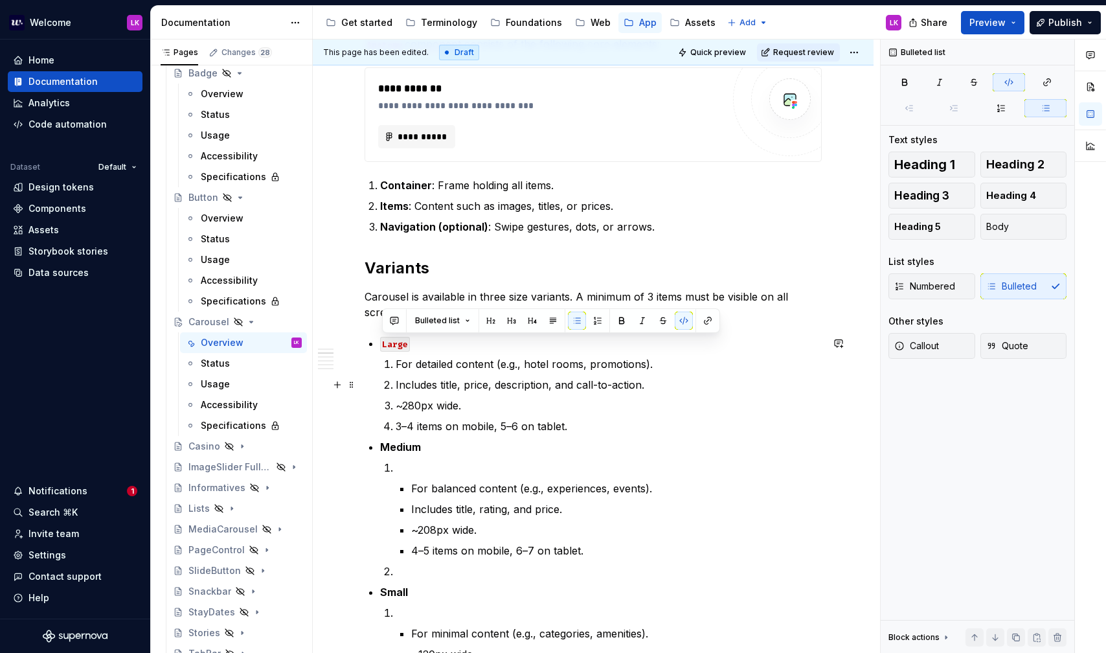
click at [413, 375] on ol "For detailed content (e.g., hotel rooms, promotions). Includes title, price, de…" at bounding box center [609, 395] width 426 height 78
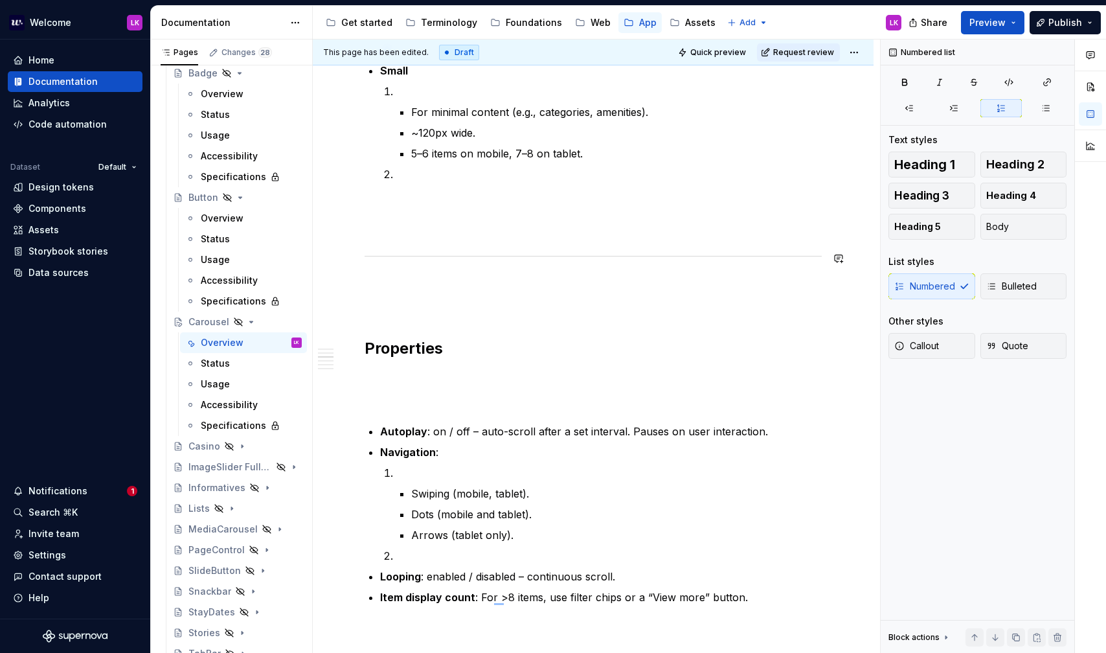
click at [394, 295] on div "**********" at bounding box center [593, 559] width 457 height 2151
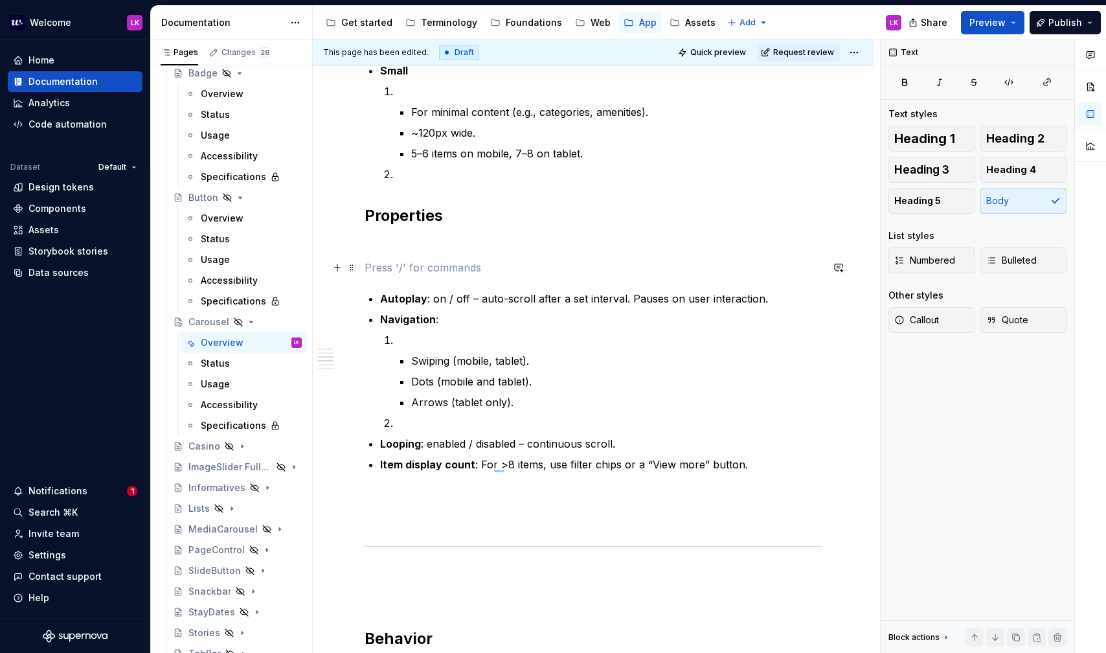
click at [387, 263] on p "To enrich screen reader interactions, please activate Accessibility in Grammarl…" at bounding box center [593, 268] width 457 height 16
click at [393, 289] on div "**********" at bounding box center [593, 493] width 457 height 2018
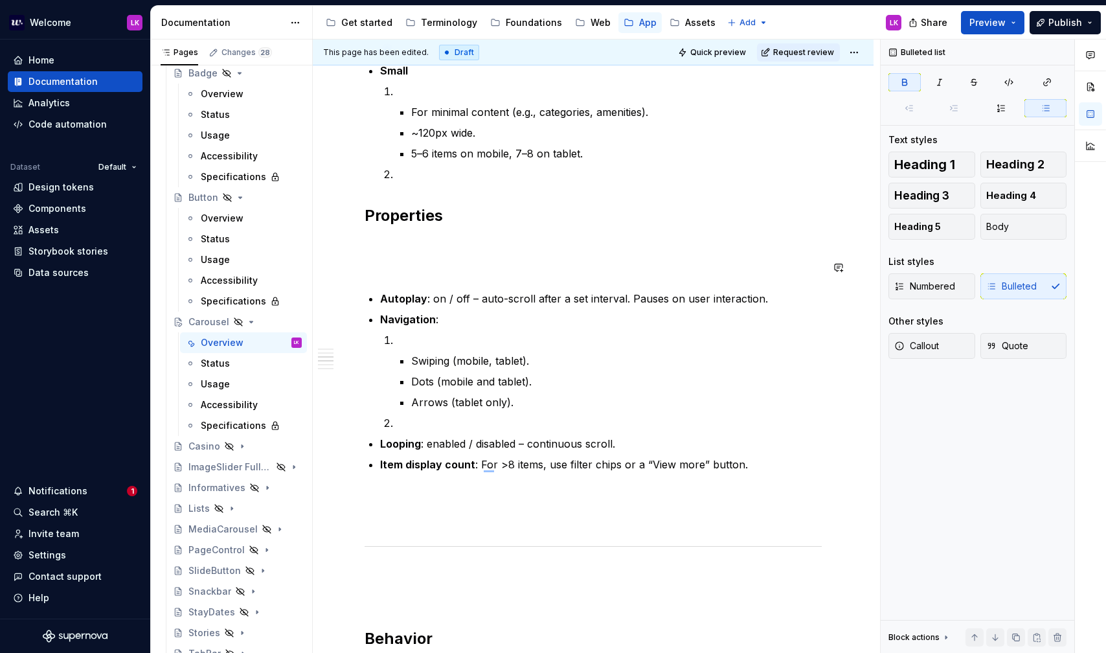
click at [390, 277] on div "**********" at bounding box center [593, 493] width 457 height 2018
click at [377, 276] on div "**********" at bounding box center [593, 493] width 457 height 2018
click at [389, 252] on div "**********" at bounding box center [593, 493] width 457 height 2018
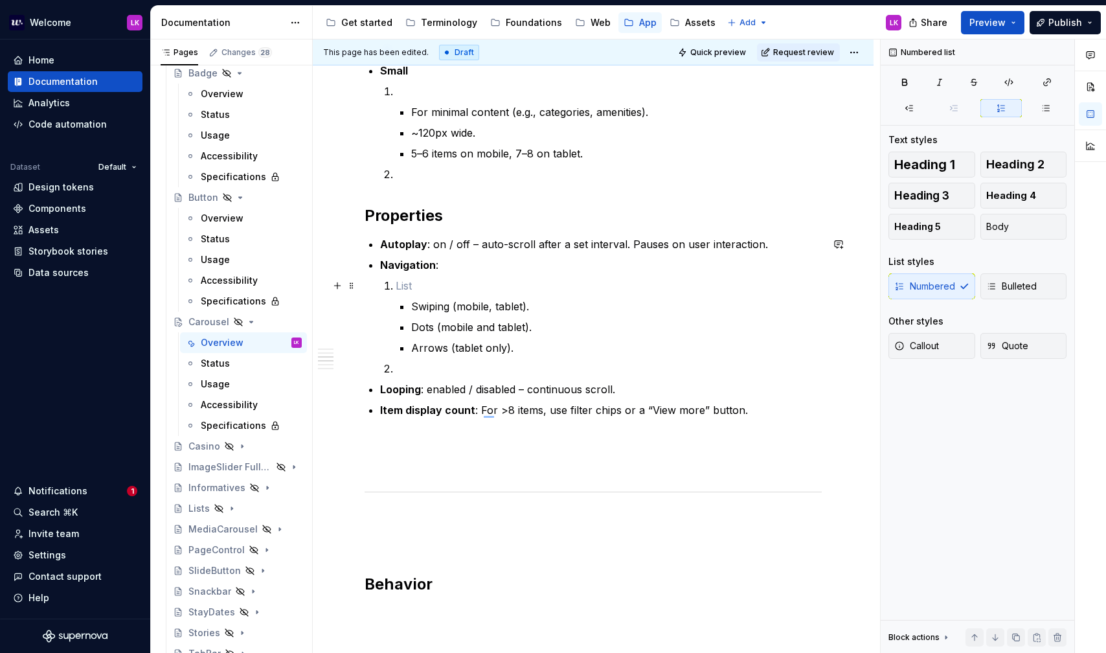
click at [410, 289] on p "To enrich screen reader interactions, please activate Accessibility in Grammarl…" at bounding box center [609, 286] width 426 height 16
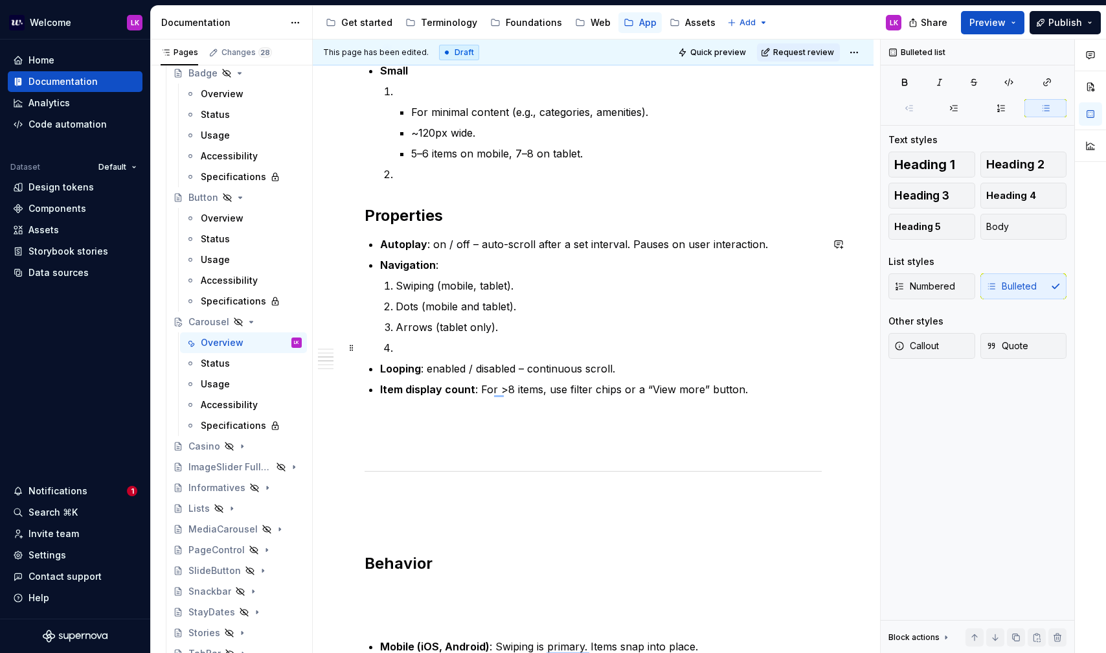
click at [422, 342] on p "To enrich screen reader interactions, please activate Accessibility in Grammarl…" at bounding box center [609, 348] width 426 height 16
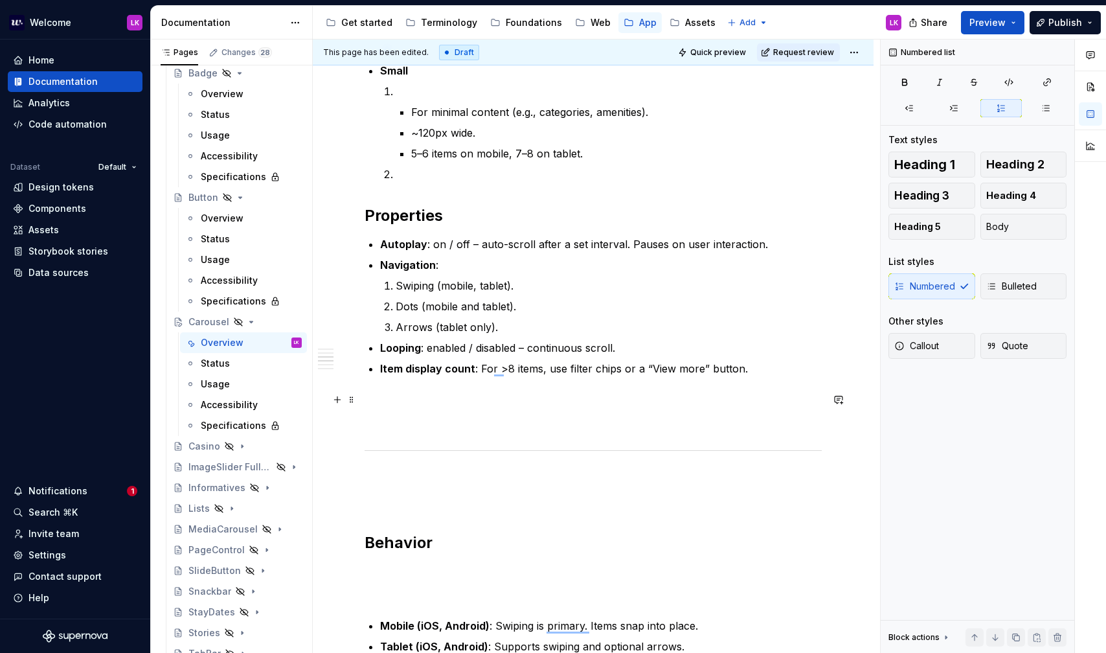
click at [412, 401] on p "To enrich screen reader interactions, please activate Accessibility in Grammarl…" at bounding box center [593, 400] width 457 height 16
click at [407, 421] on p "To enrich screen reader interactions, please activate Accessibility in Grammarl…" at bounding box center [593, 420] width 457 height 16
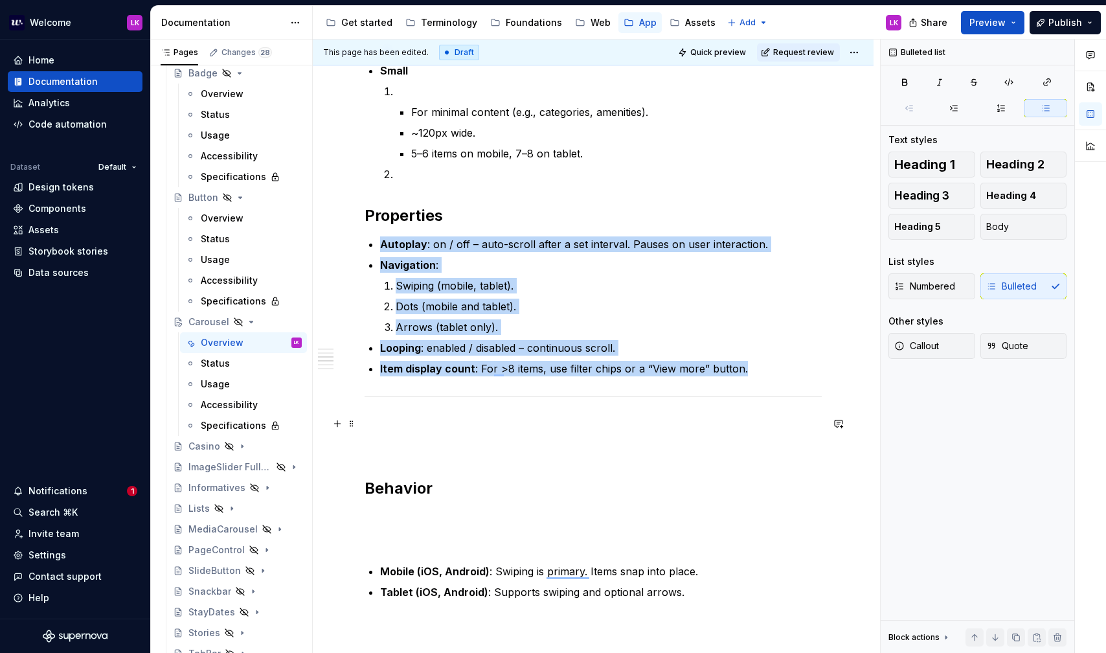
click at [387, 399] on div "To enrich screen reader interactions, please activate Accessibility in Grammarl…" at bounding box center [593, 396] width 457 height 8
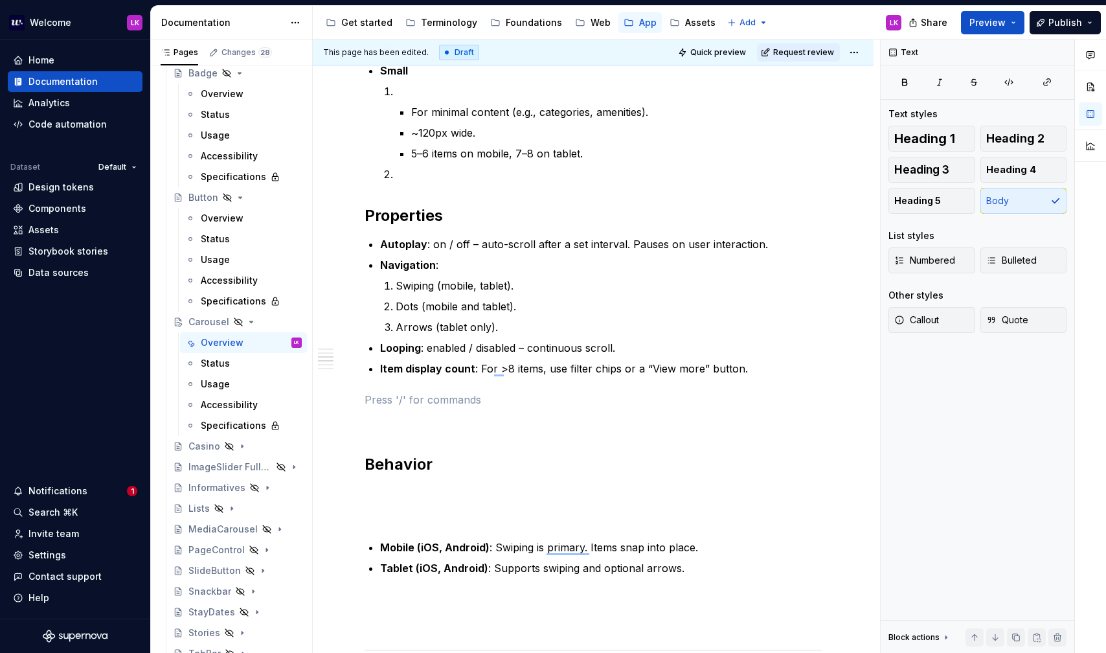
click at [387, 399] on p "To enrich screen reader interactions, please activate Accessibility in Grammarl…" at bounding box center [593, 400] width 457 height 16
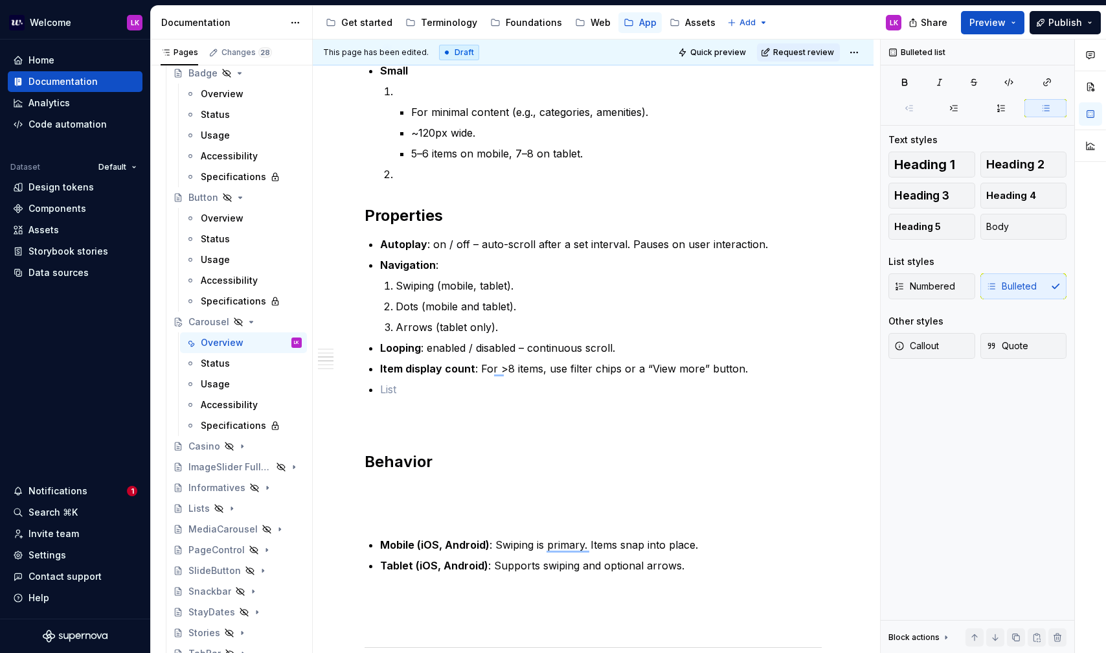
click at [379, 421] on p "To enrich screen reader interactions, please activate Accessibility in Grammarl…" at bounding box center [593, 420] width 457 height 16
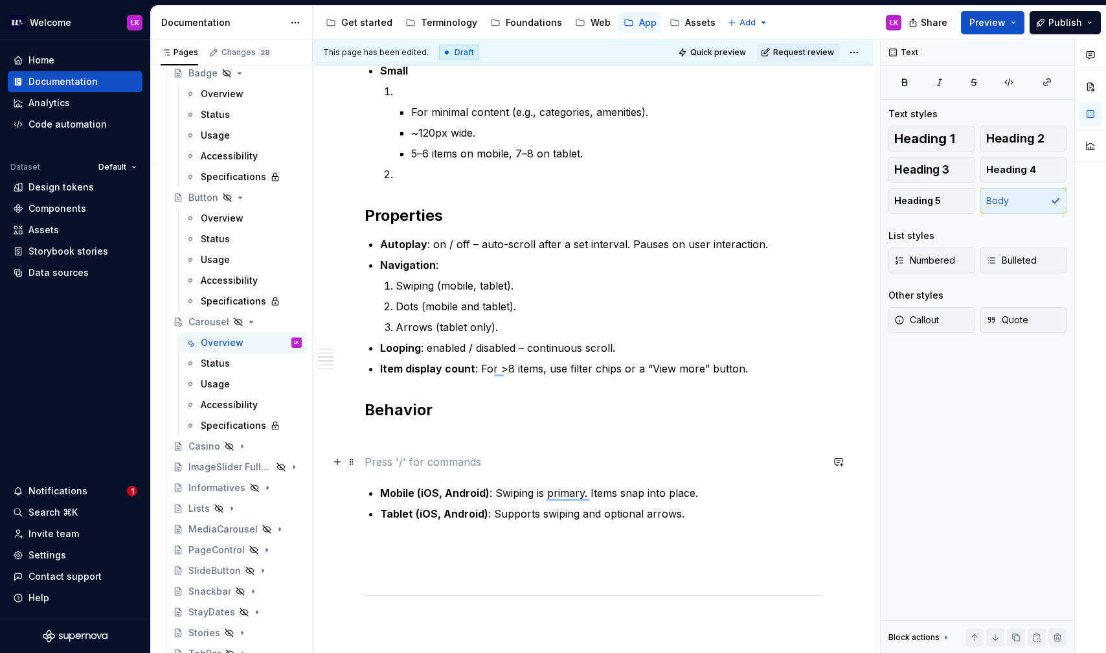
click at [388, 456] on p "To enrich screen reader interactions, please activate Accessibility in Grammarl…" at bounding box center [593, 462] width 457 height 16
click at [398, 471] on div "**********" at bounding box center [593, 378] width 457 height 1789
click at [391, 458] on p "To enrich screen reader interactions, please activate Accessibility in Grammarl…" at bounding box center [593, 462] width 457 height 16
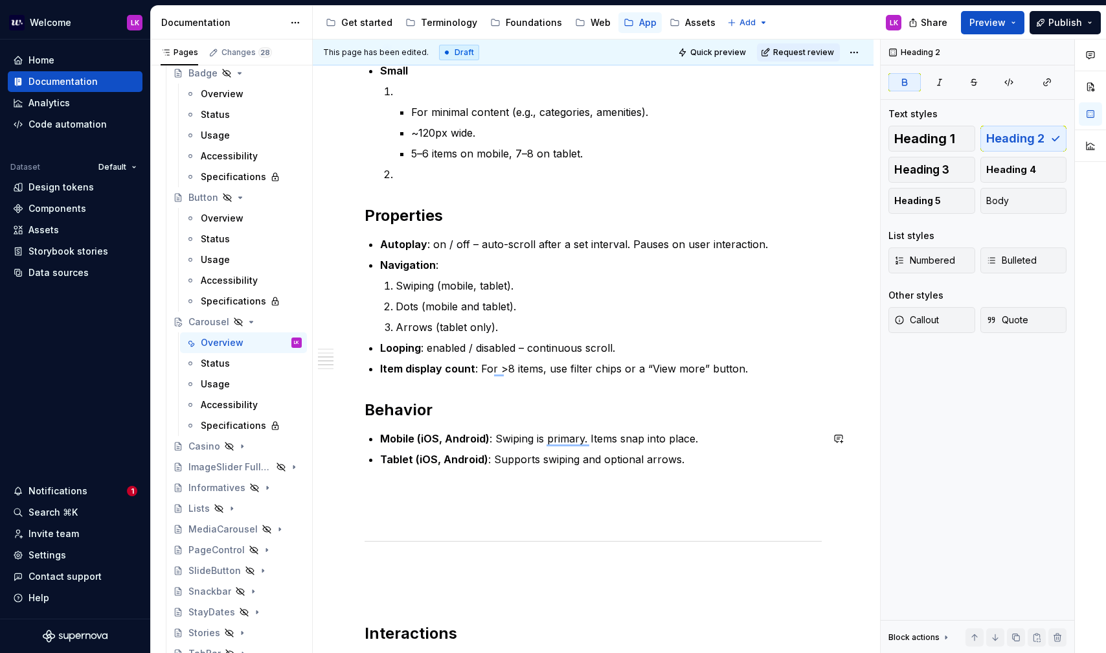
click at [421, 561] on p "To enrich screen reader interactions, please activate Accessibility in Grammarl…" at bounding box center [593, 569] width 457 height 16
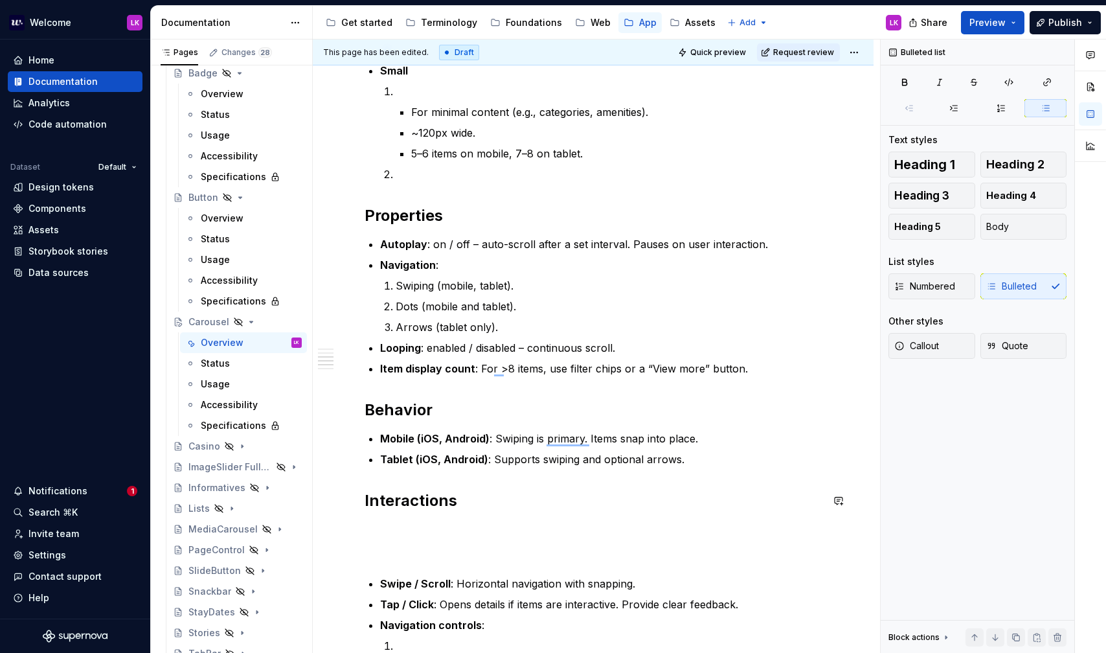
click at [394, 475] on div "**********" at bounding box center [593, 285] width 457 height 1602
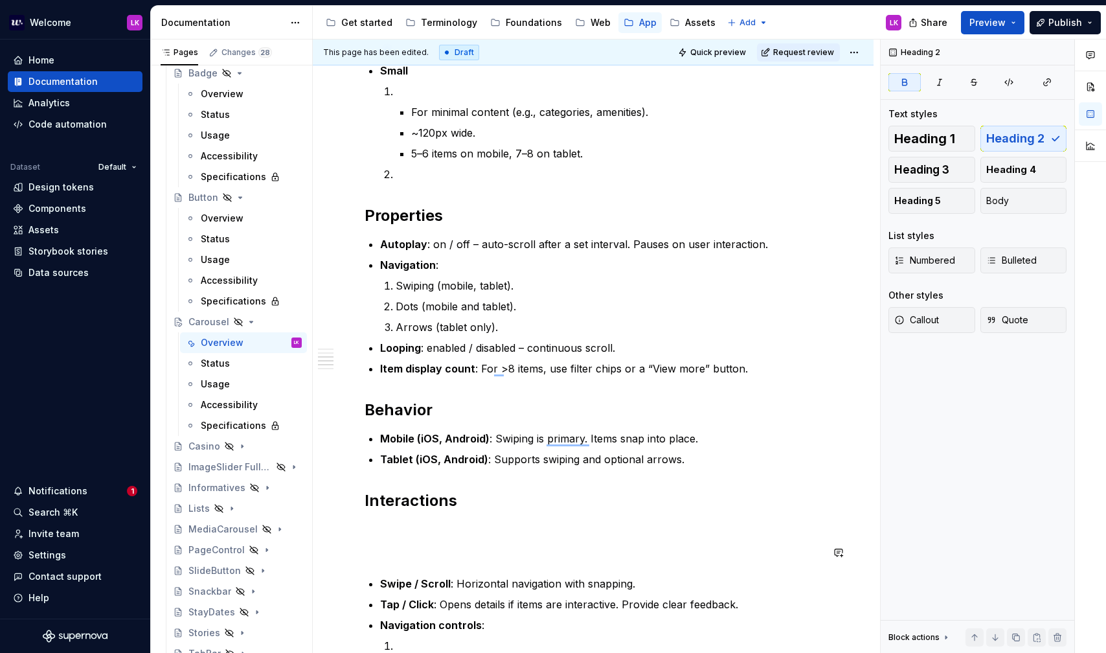
click at [392, 567] on div "**********" at bounding box center [593, 285] width 457 height 1602
click at [388, 558] on p "To enrich screen reader interactions, please activate Accessibility in Grammarl…" at bounding box center [593, 552] width 457 height 16
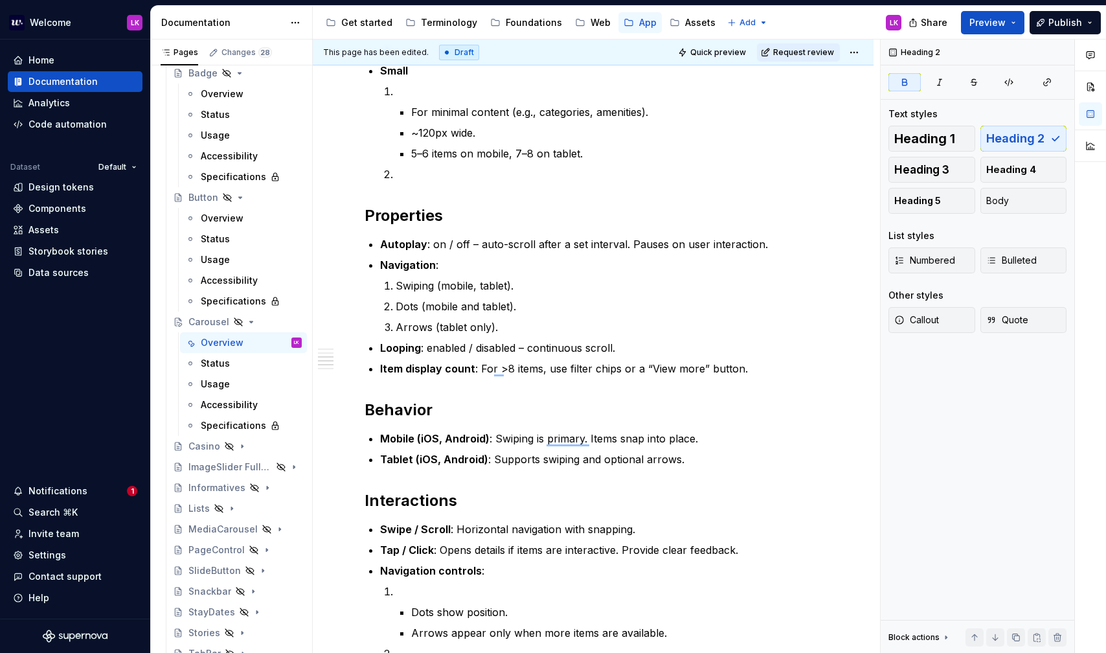
scroll to position [1004, 0]
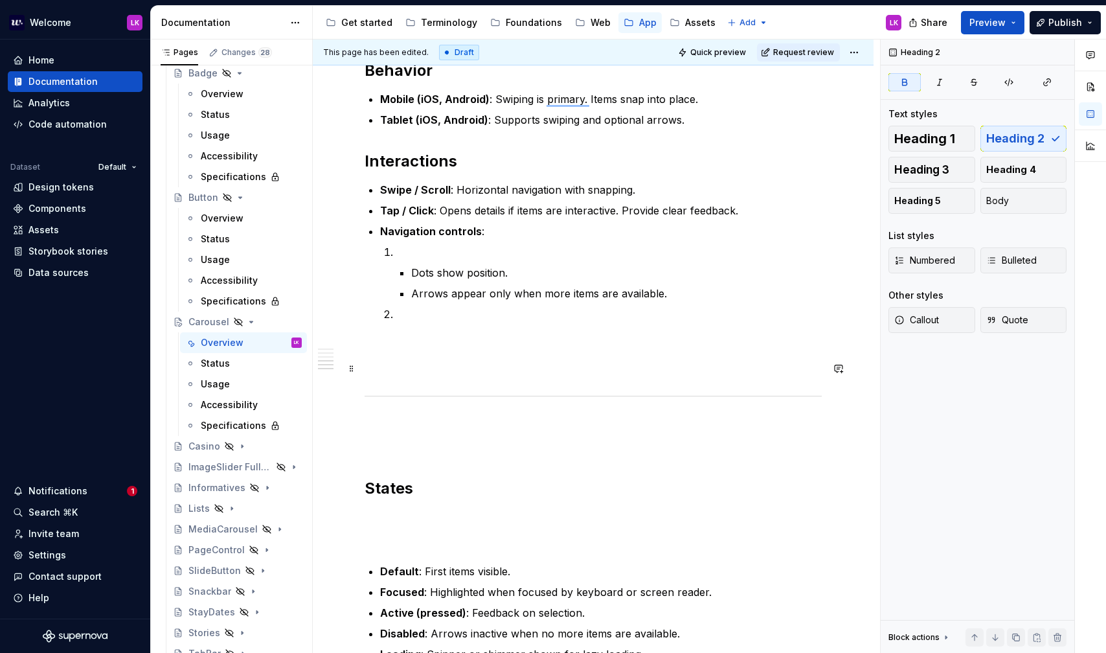
click at [410, 364] on p "To enrich screen reader interactions, please activate Accessibility in Grammarl…" at bounding box center [593, 369] width 457 height 16
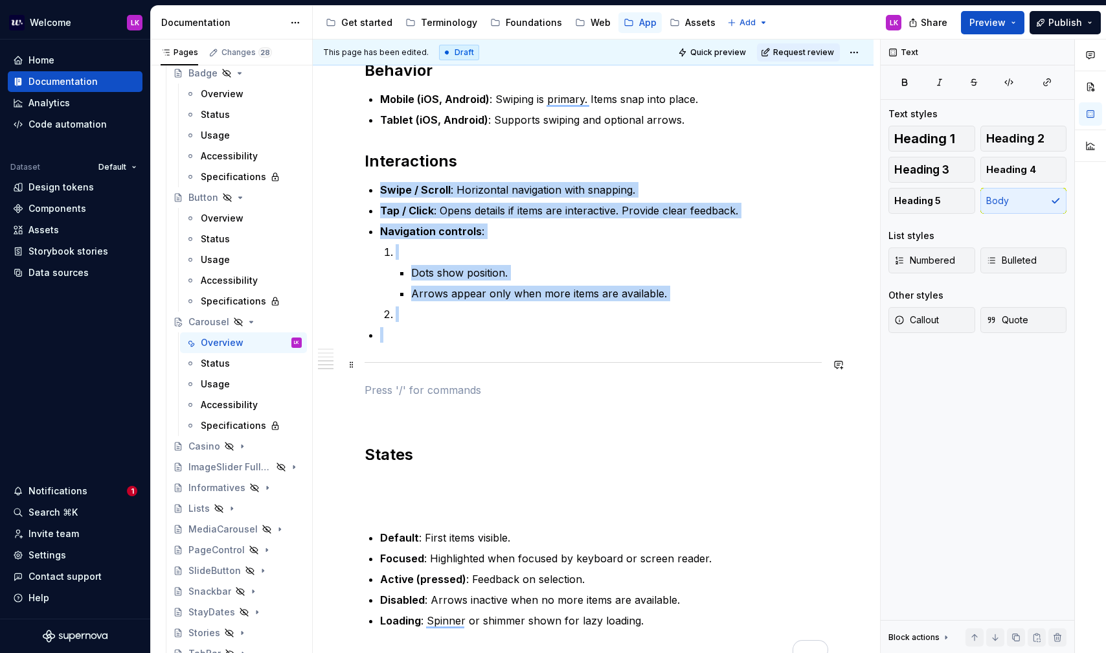
click at [384, 362] on div "To enrich screen reader interactions, please activate Accessibility in Grammarl…" at bounding box center [593, 362] width 457 height 8
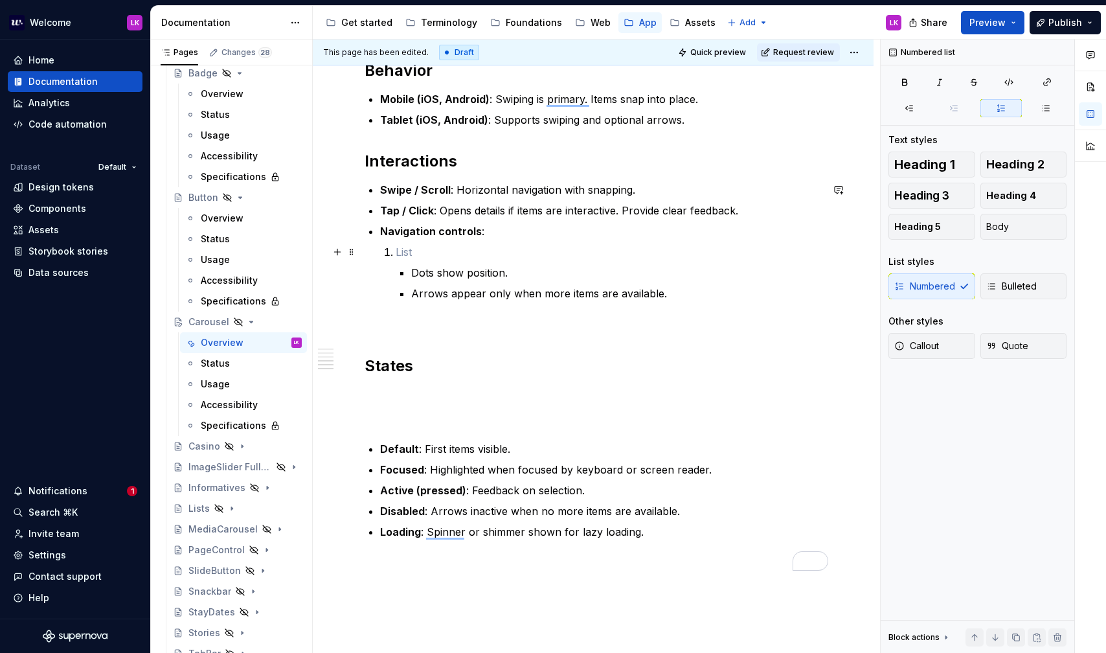
click at [405, 254] on p "To enrich screen reader interactions, please activate Accessibility in Grammarl…" at bounding box center [609, 252] width 426 height 16
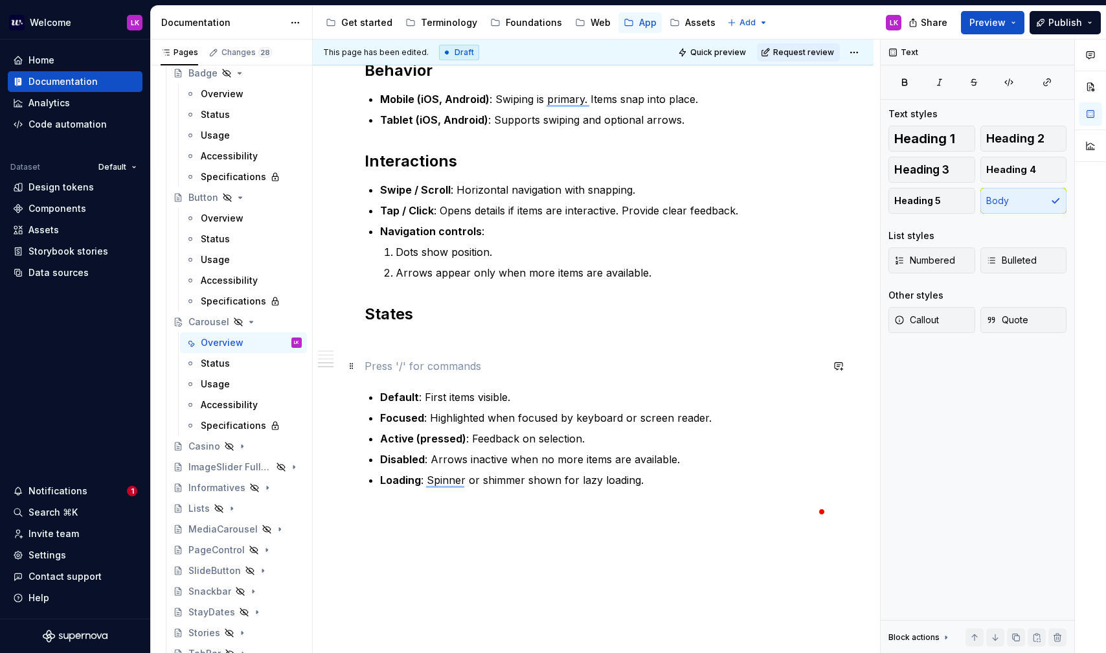
click at [383, 372] on p "To enrich screen reader interactions, please activate Accessibility in Grammarl…" at bounding box center [593, 366] width 457 height 16
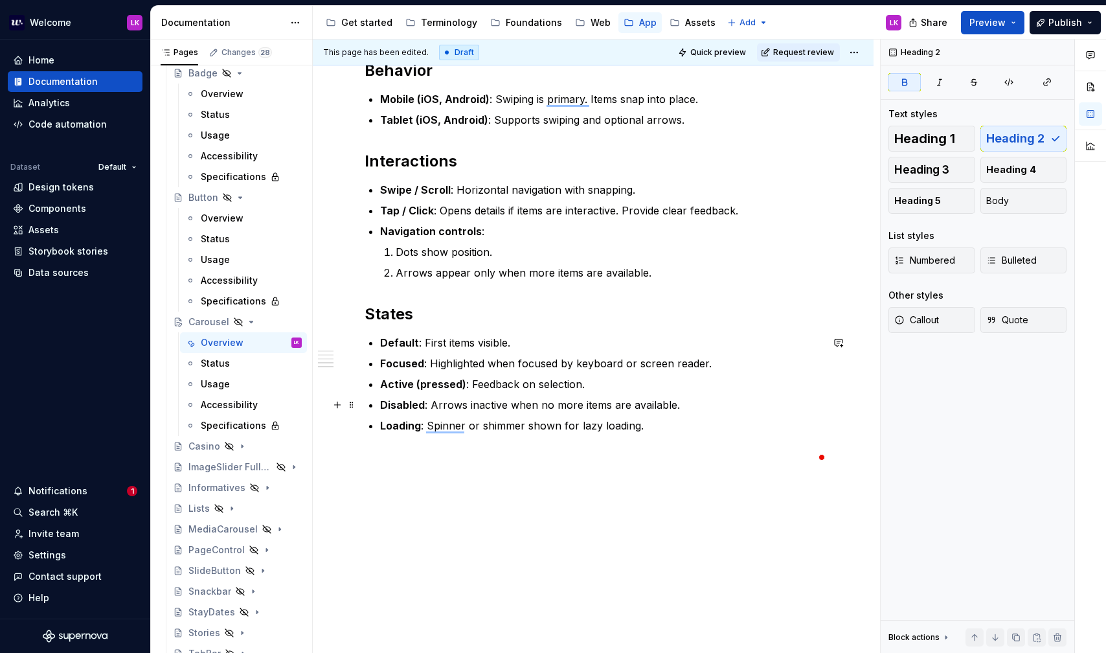
click at [416, 457] on p "To enrich screen reader interactions, please activate Accessibility in Grammarl…" at bounding box center [593, 457] width 457 height 16
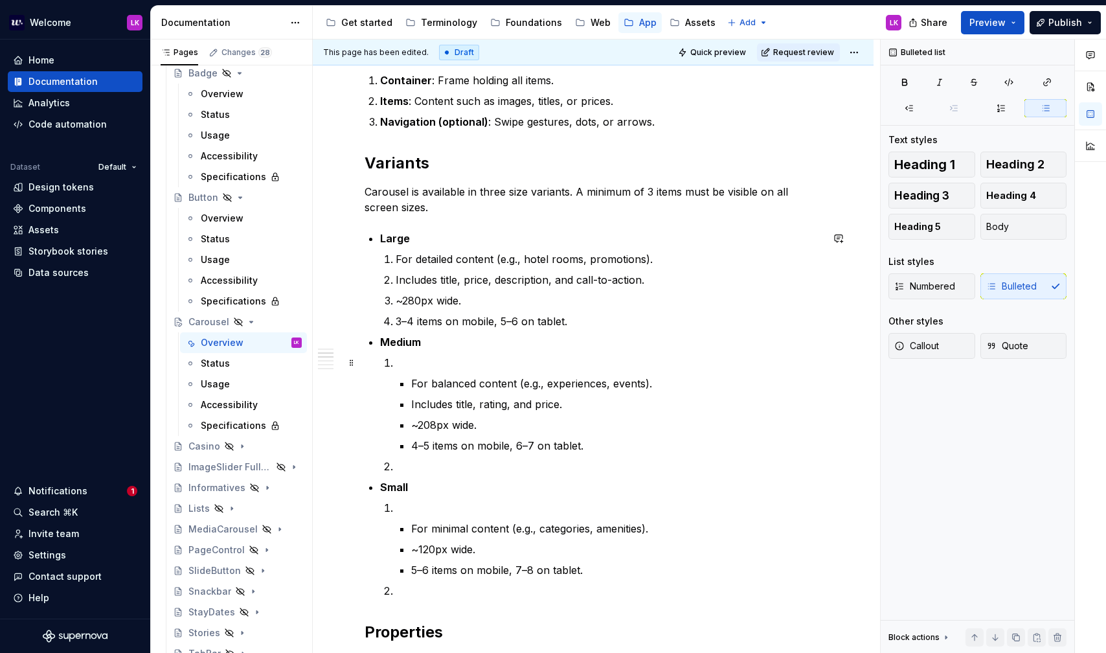
click at [414, 374] on li "For balanced content (e.g., experiences, events). Includes title, rating, and p…" at bounding box center [609, 404] width 426 height 98
click at [409, 364] on p "To enrich screen reader interactions, please activate Accessibility in Grammarl…" at bounding box center [609, 363] width 426 height 16
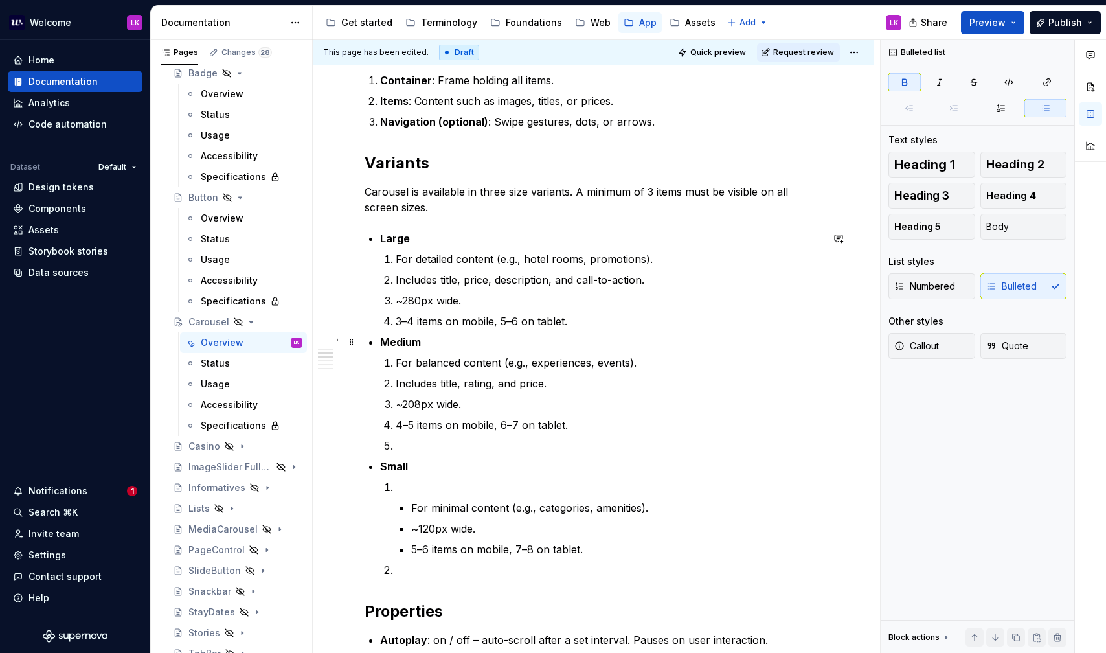
click at [380, 337] on strong "Medium" at bounding box center [400, 341] width 41 height 13
click at [408, 449] on p "To enrich screen reader interactions, please activate Accessibility in Grammarl…" at bounding box center [609, 446] width 426 height 16
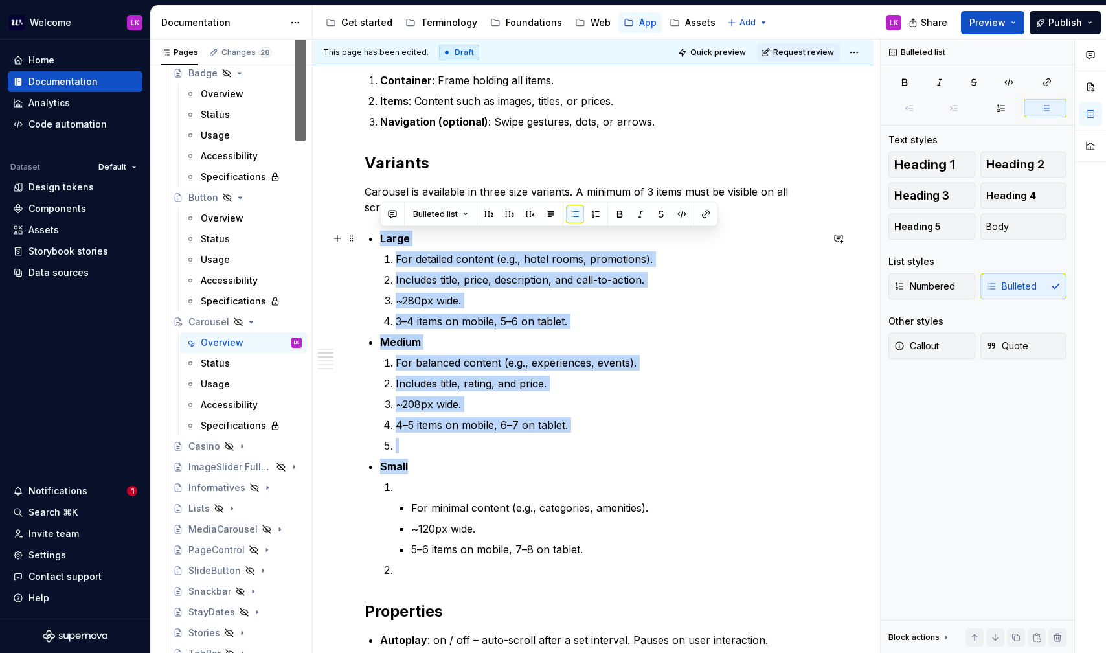
drag, startPoint x: 414, startPoint y: 467, endPoint x: 320, endPoint y: 241, distance: 244.1
click at [320, 241] on div "**********" at bounding box center [593, 639] width 561 height 1541
click at [579, 210] on button "button" at bounding box center [575, 214] width 18 height 18
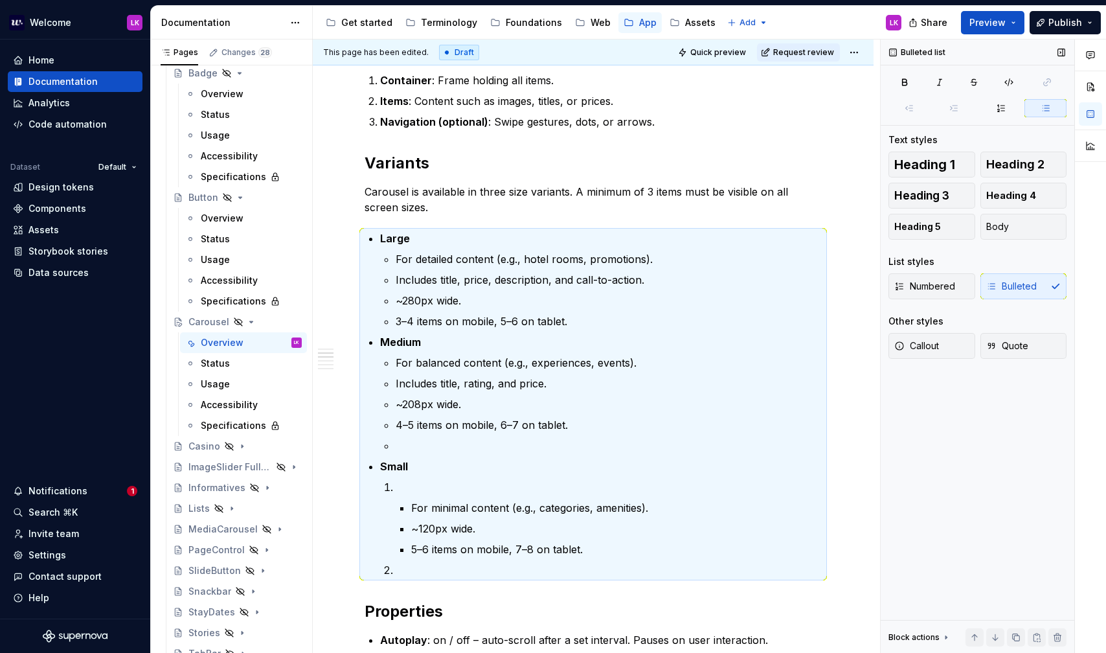
click at [967, 286] on div "Numbered Bulleted" at bounding box center [977, 286] width 178 height 26
click at [967, 295] on div "Numbered Bulleted" at bounding box center [977, 286] width 178 height 26
click at [936, 358] on button "Callout" at bounding box center [931, 346] width 87 height 26
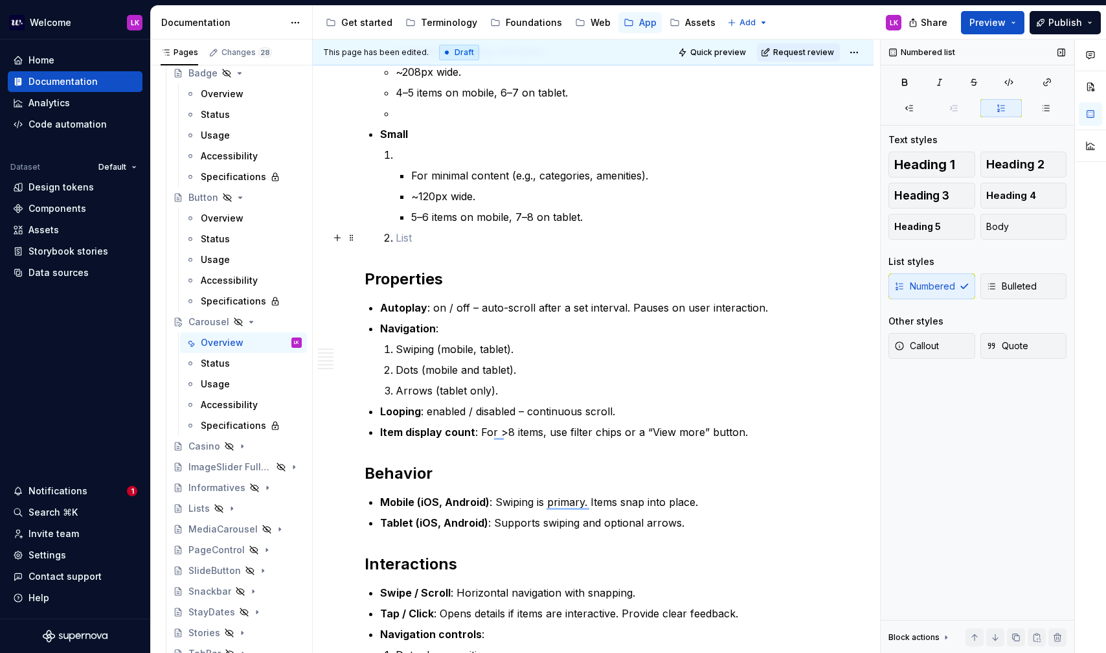
click at [409, 231] on p "To enrich screen reader interactions, please activate Accessibility in Grammarl…" at bounding box center [609, 238] width 426 height 16
click at [385, 128] on strong "Small" at bounding box center [394, 134] width 28 height 13
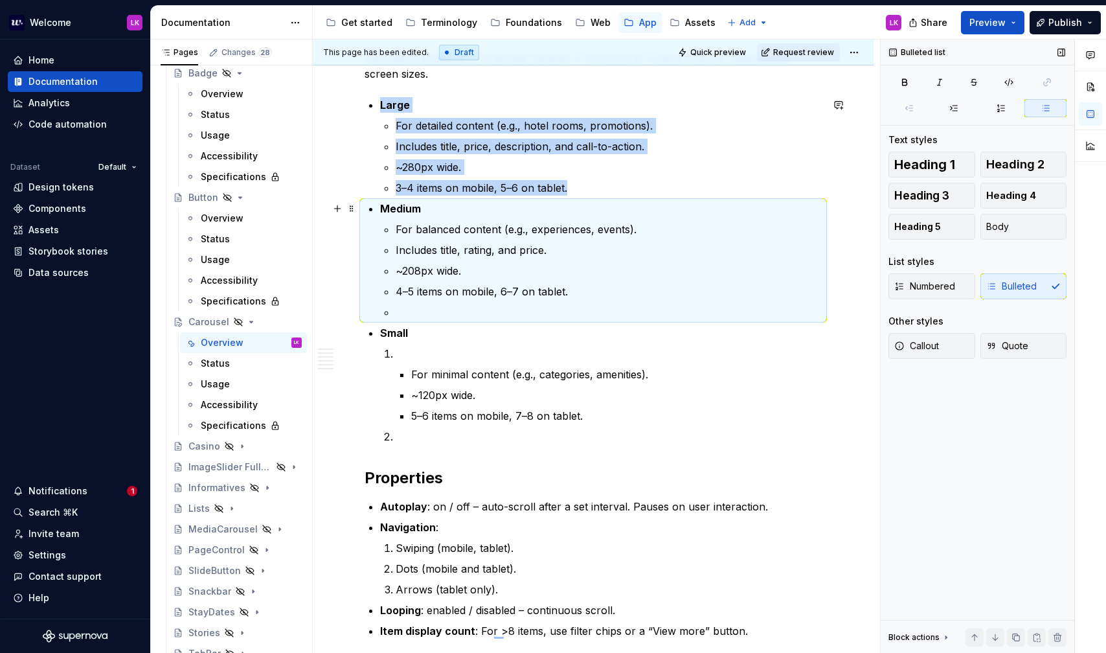
click at [382, 203] on strong "Medium" at bounding box center [400, 208] width 41 height 13
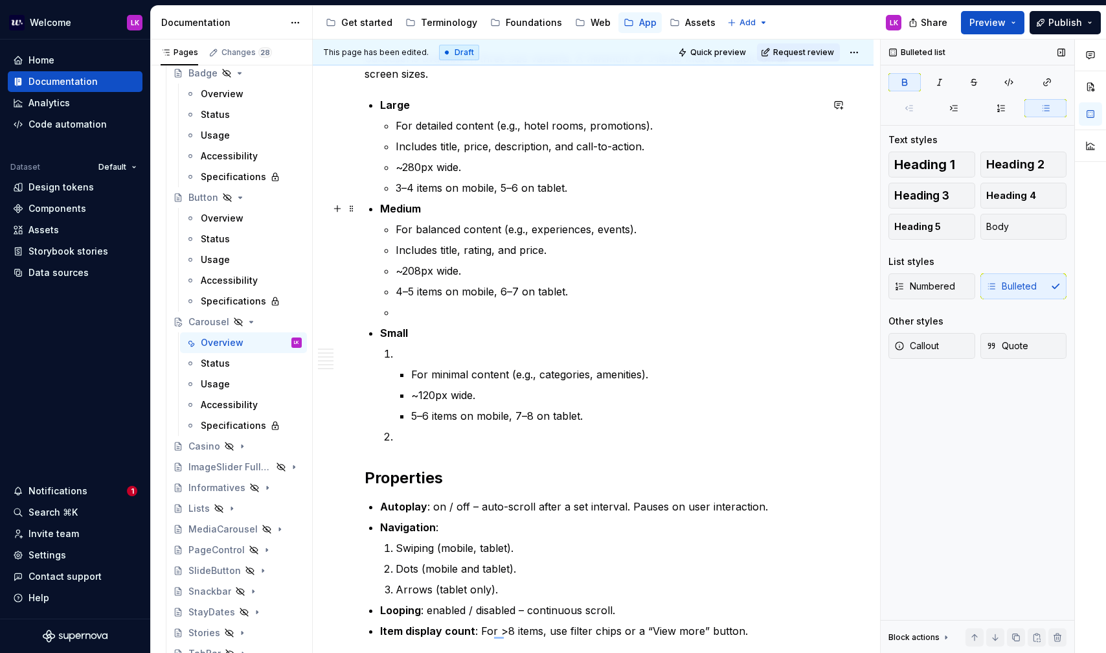
click at [387, 216] on p "Medium" at bounding box center [601, 209] width 442 height 16
click at [570, 182] on button "button" at bounding box center [575, 184] width 18 height 18
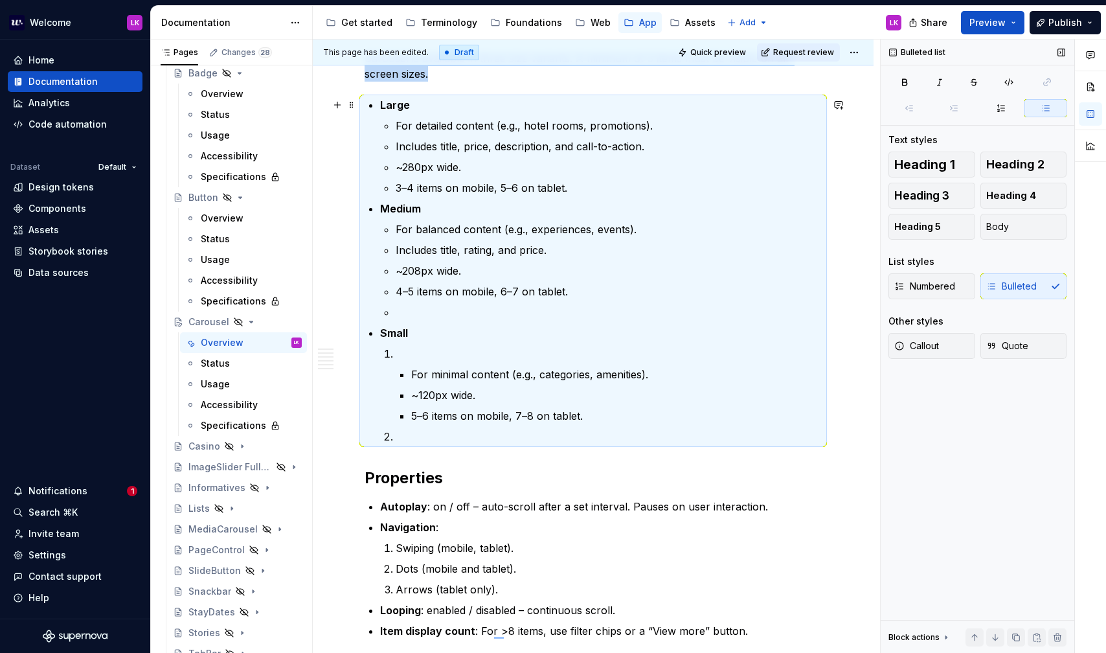
click at [393, 109] on strong "Large" at bounding box center [395, 104] width 30 height 13
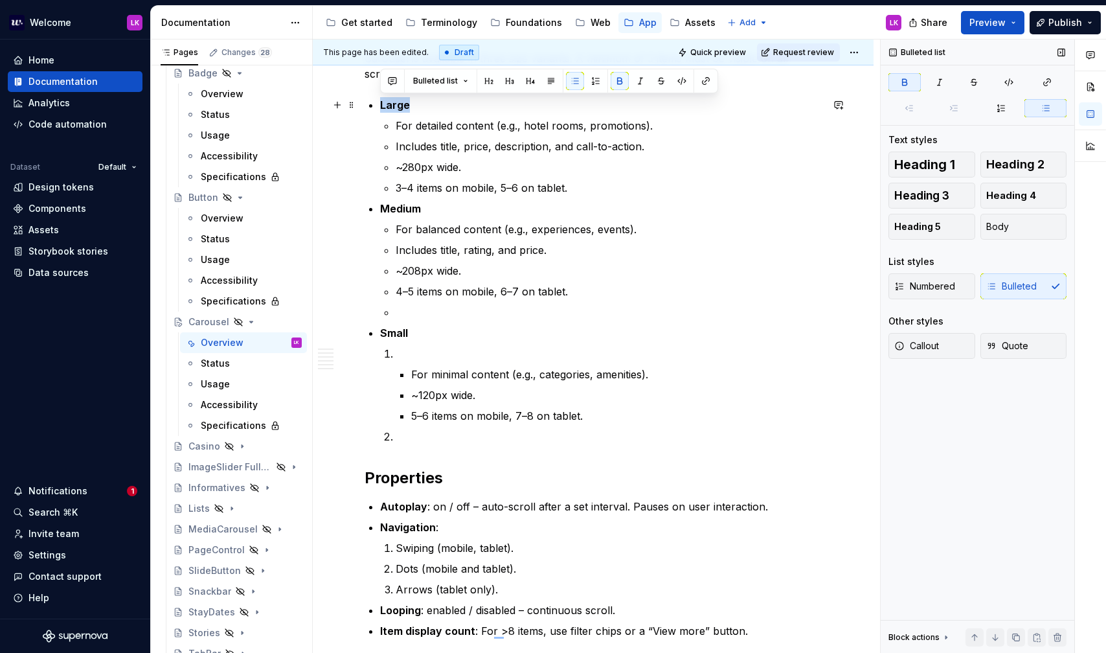
click at [393, 109] on strong "Large" at bounding box center [395, 104] width 30 height 13
click at [407, 430] on p "To enrich screen reader interactions, please activate Accessibility in Grammarl…" at bounding box center [609, 437] width 426 height 16
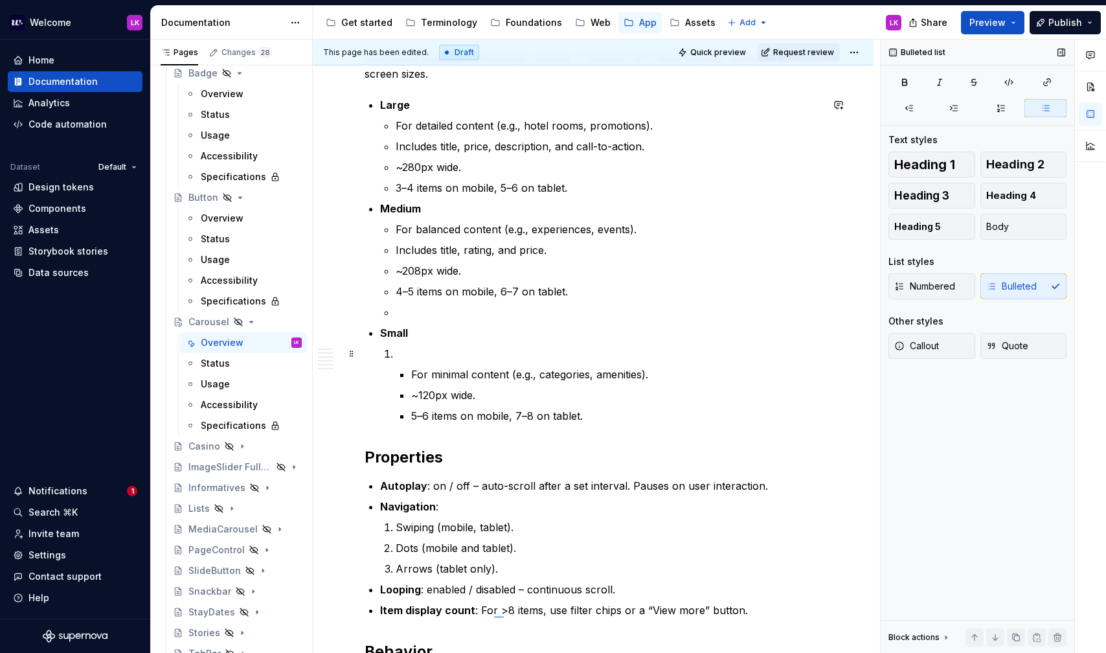
click at [407, 360] on p "To enrich screen reader interactions, please activate Accessibility in Grammarl…" at bounding box center [609, 354] width 426 height 16
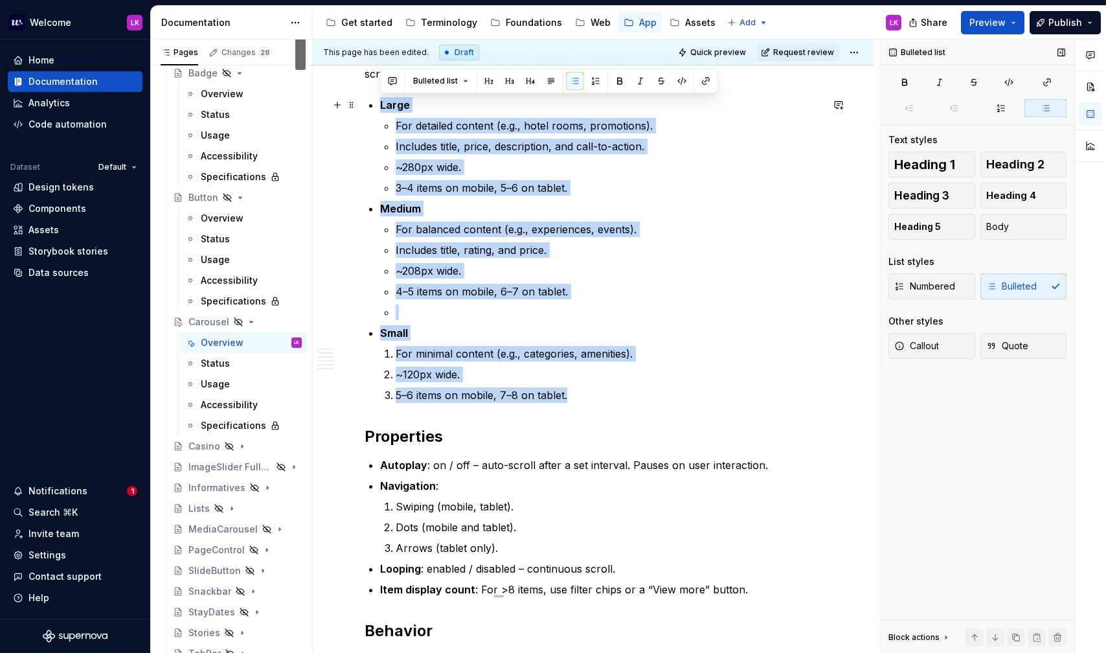
drag, startPoint x: 575, startPoint y: 397, endPoint x: 368, endPoint y: 106, distance: 357.1
click at [368, 106] on div "**********" at bounding box center [593, 395] width 457 height 1257
click at [579, 87] on button "button" at bounding box center [575, 81] width 18 height 18
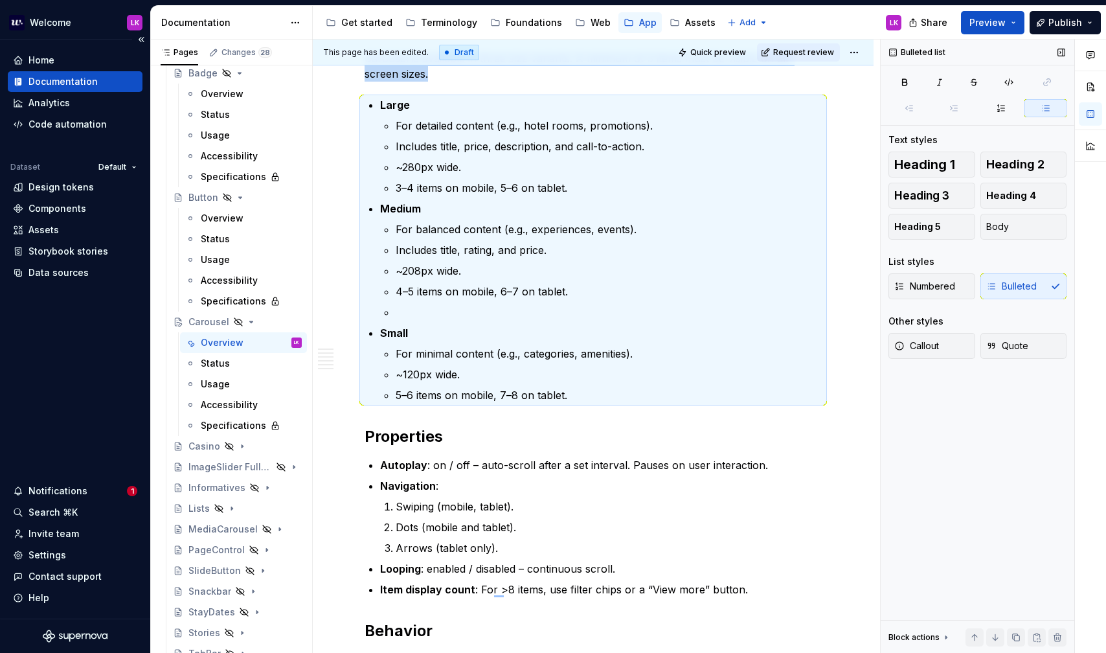
type textarea "*"
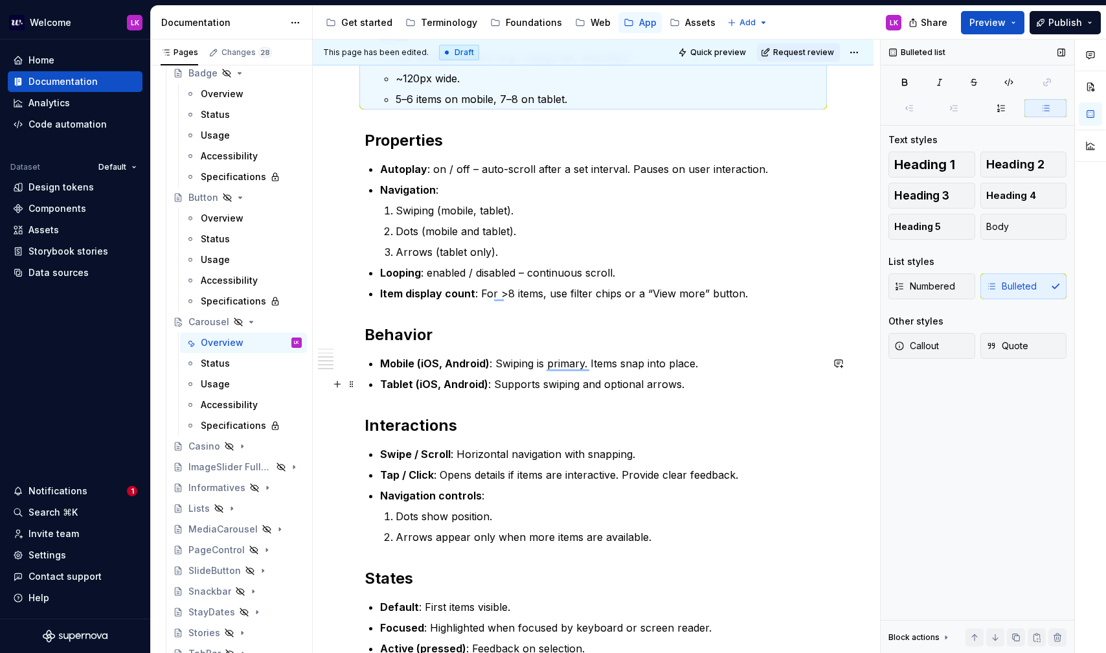
scroll to position [839, 0]
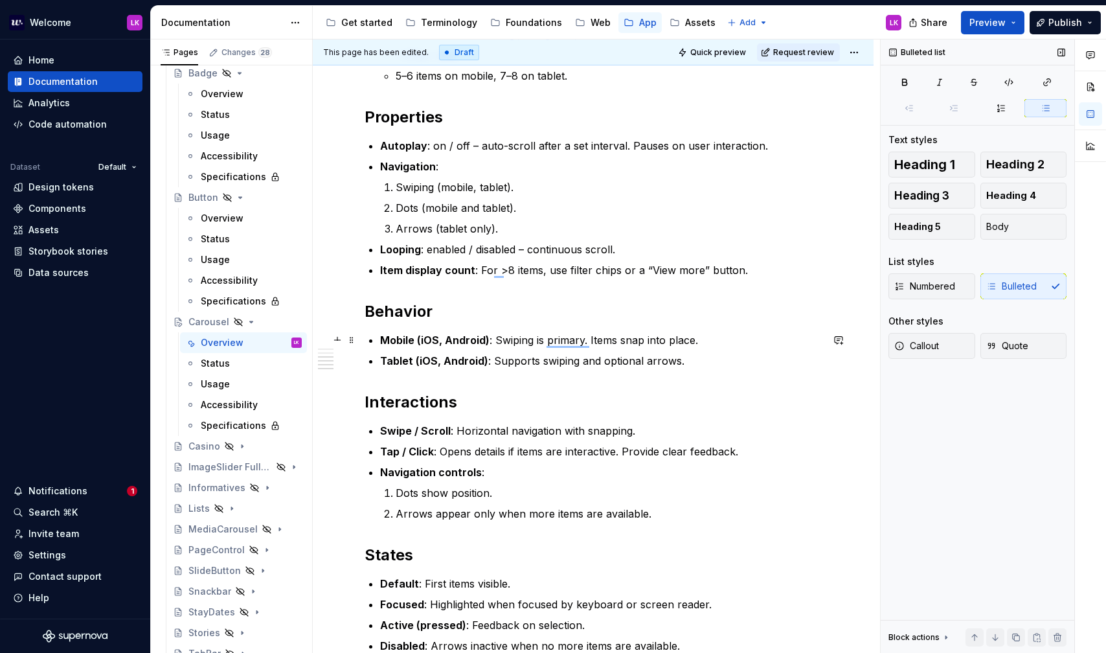
click at [494, 340] on p "Mobile (iOS, Android) : Swiping is primary. Items snap into place." at bounding box center [601, 340] width 442 height 16
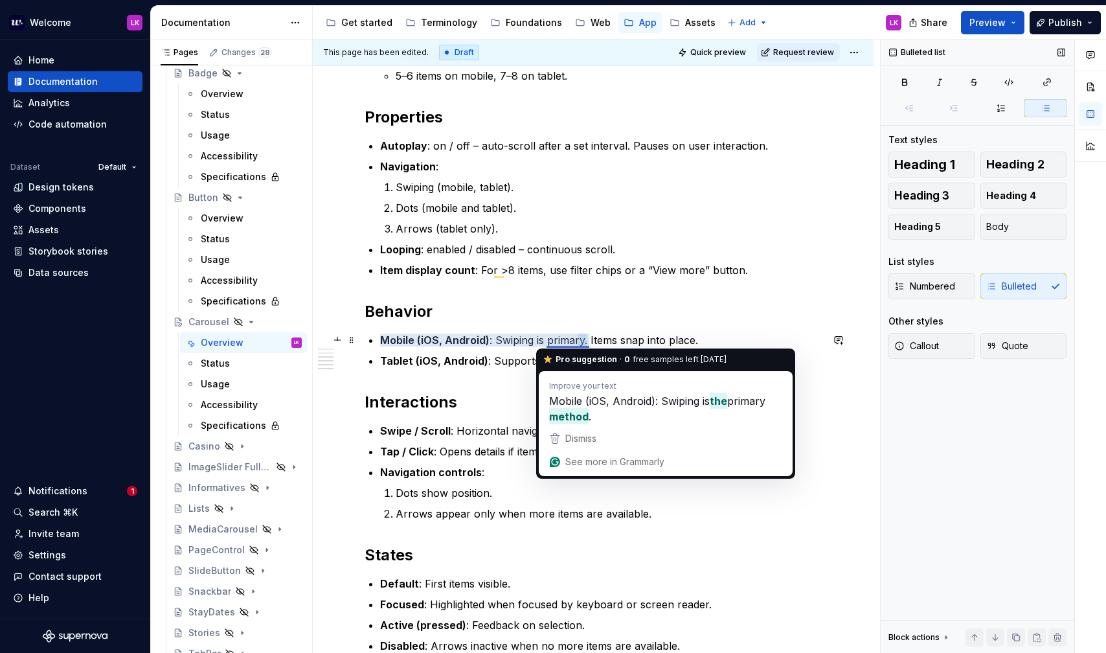
click at [557, 340] on p "Mobile (iOS, Android) : Swiping is primary. Items snap into place." at bounding box center [601, 340] width 442 height 16
click at [413, 359] on strong "Tablet (iOS, Android)" at bounding box center [434, 360] width 108 height 13
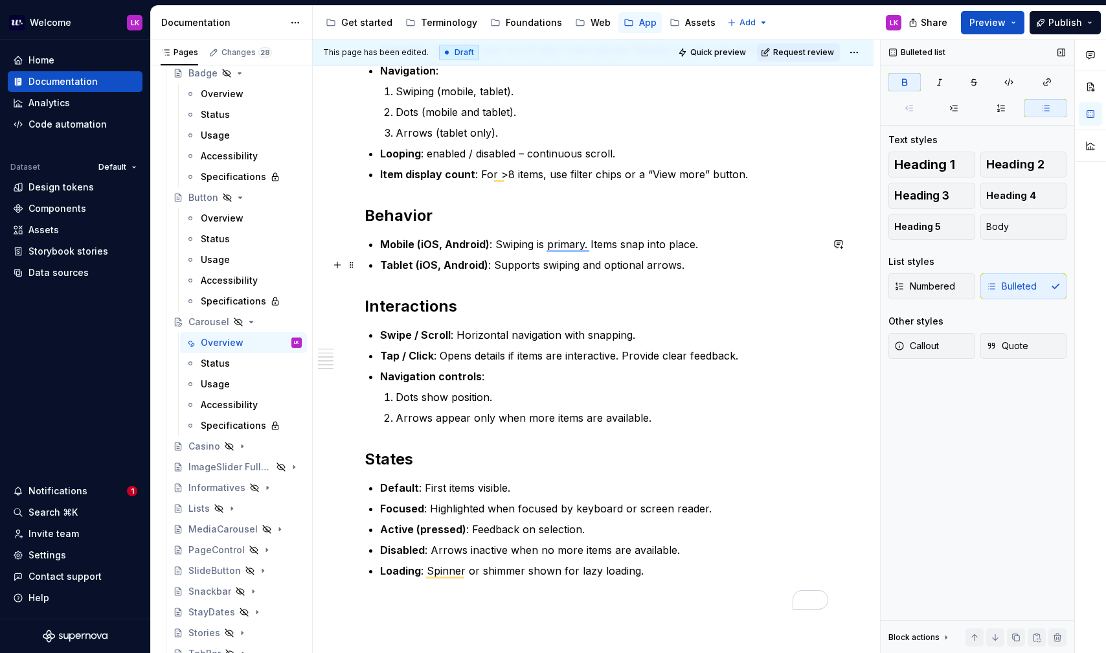
scroll to position [944, 0]
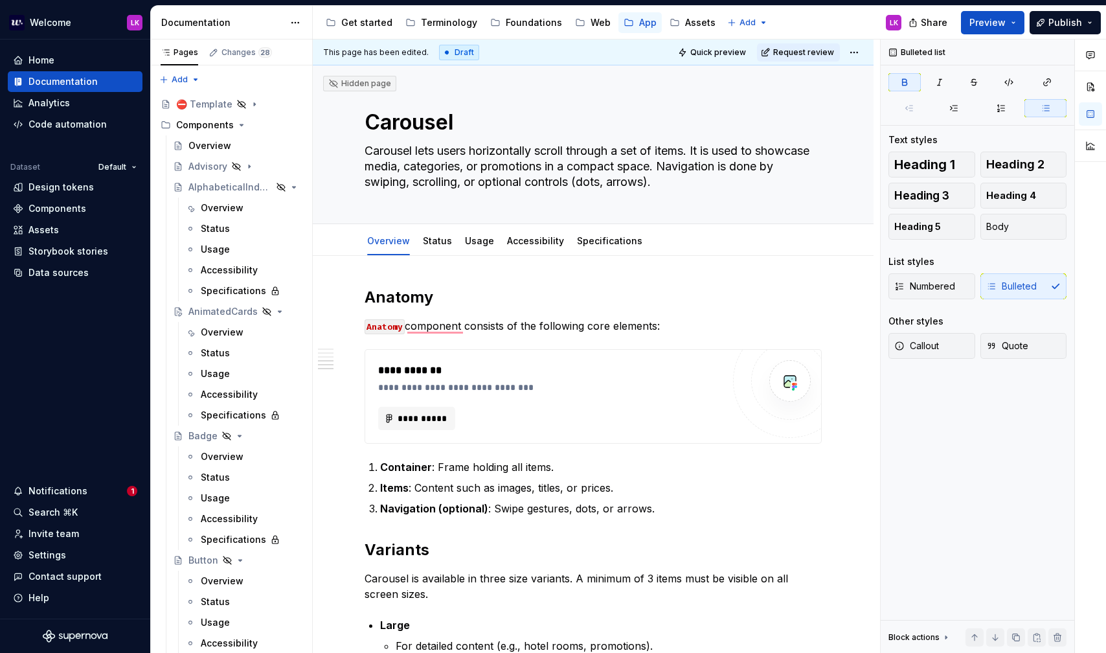
scroll to position [944, 0]
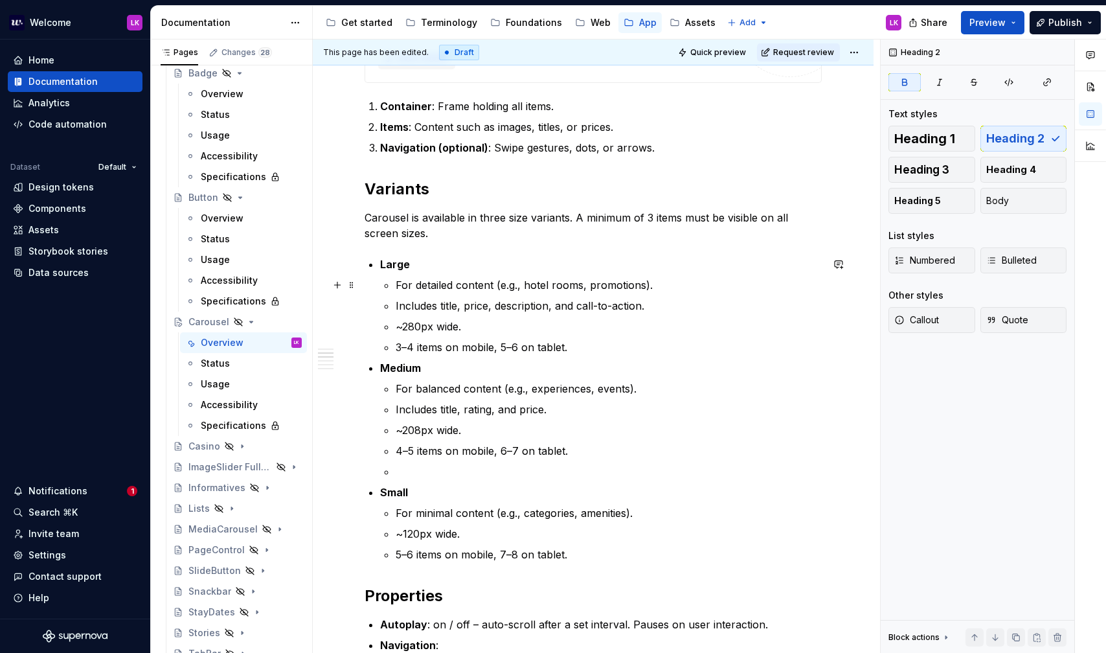
scroll to position [0, 0]
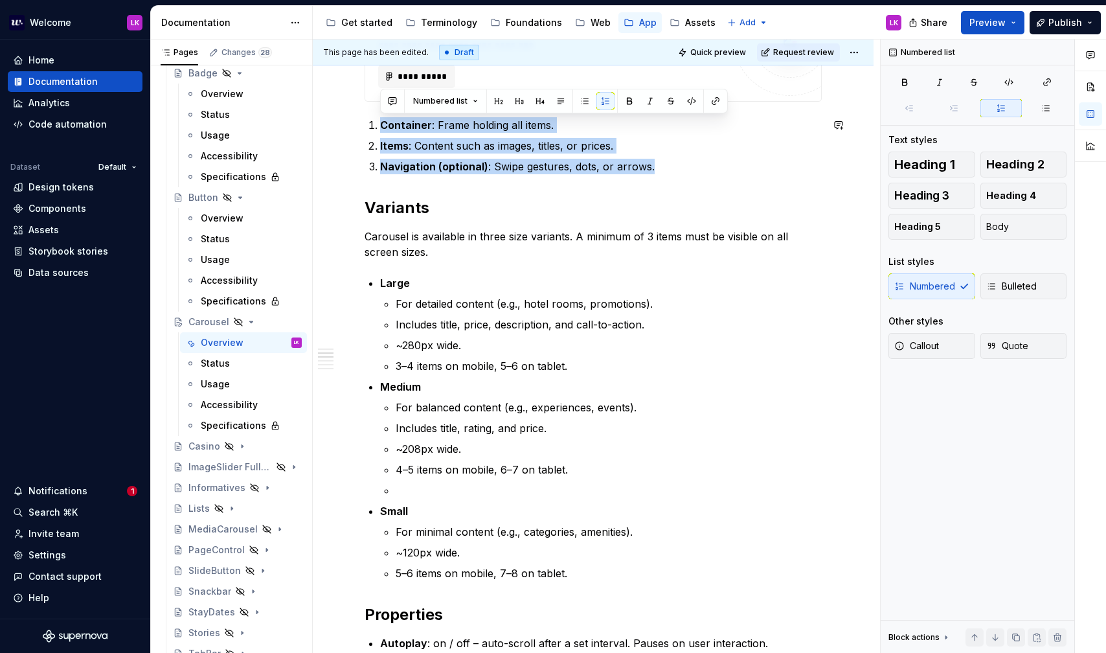
drag, startPoint x: 660, startPoint y: 167, endPoint x: 360, endPoint y: 113, distance: 305.3
click at [360, 113] on div "**********" at bounding box center [593, 663] width 561 height 1499
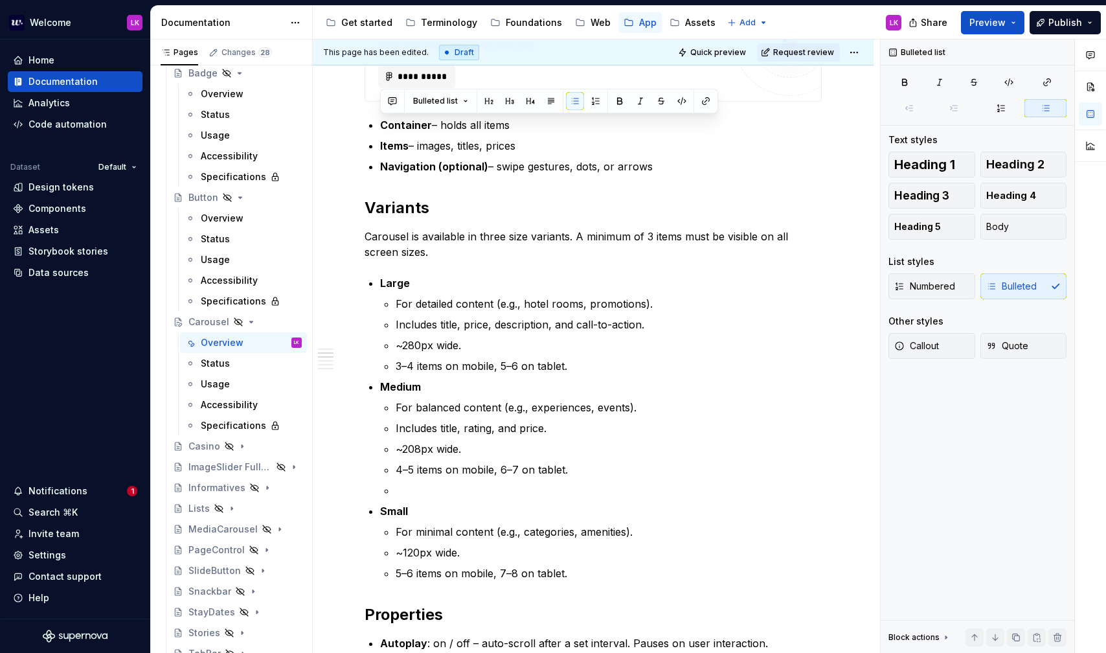
drag, startPoint x: 675, startPoint y: 166, endPoint x: 341, endPoint y: 104, distance: 339.8
click at [341, 104] on div "**********" at bounding box center [593, 663] width 561 height 1499
click at [590, 102] on button "button" at bounding box center [596, 101] width 18 height 18
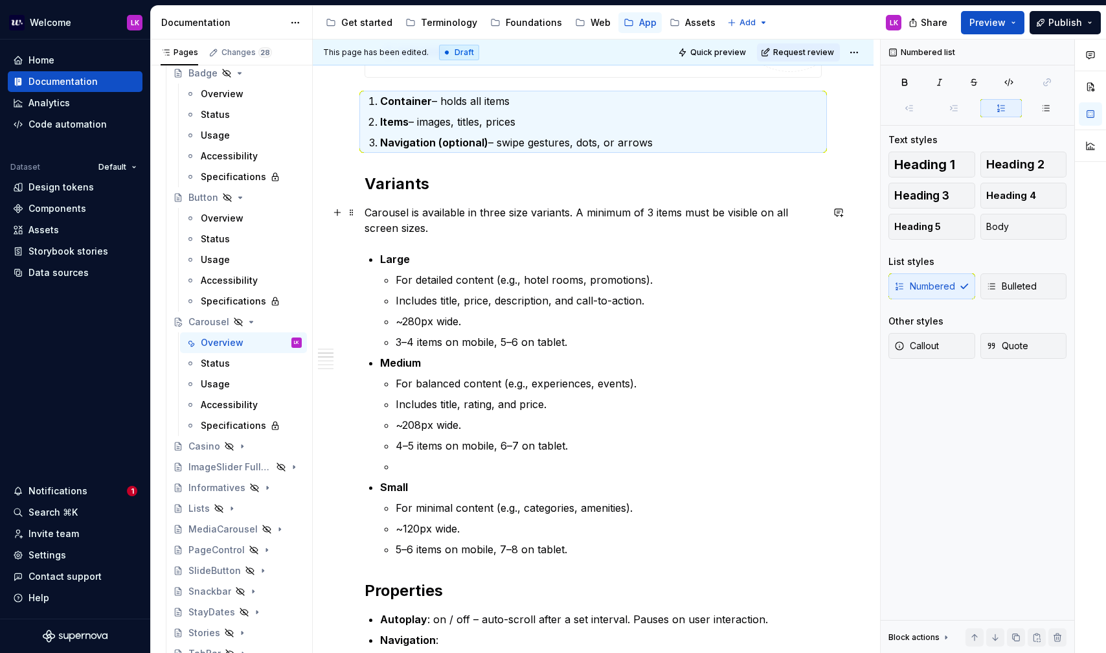
click at [489, 208] on p "Carousel is available in three size variants. A minimum of 3 items must be visi…" at bounding box center [593, 220] width 457 height 31
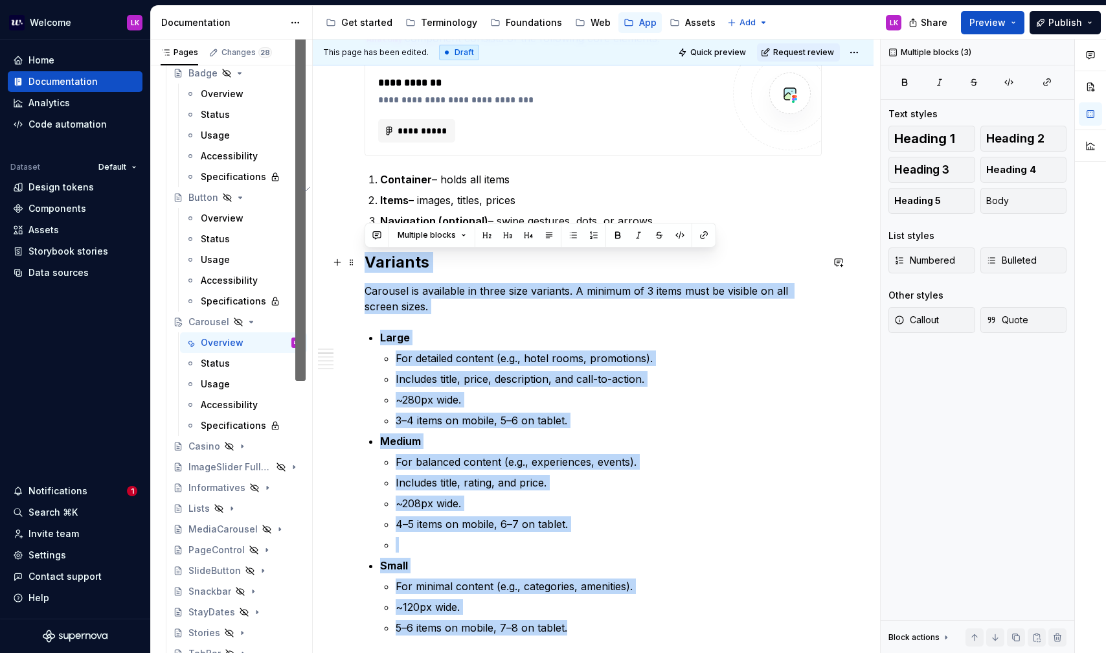
drag, startPoint x: 577, startPoint y: 548, endPoint x: 363, endPoint y: 261, distance: 357.6
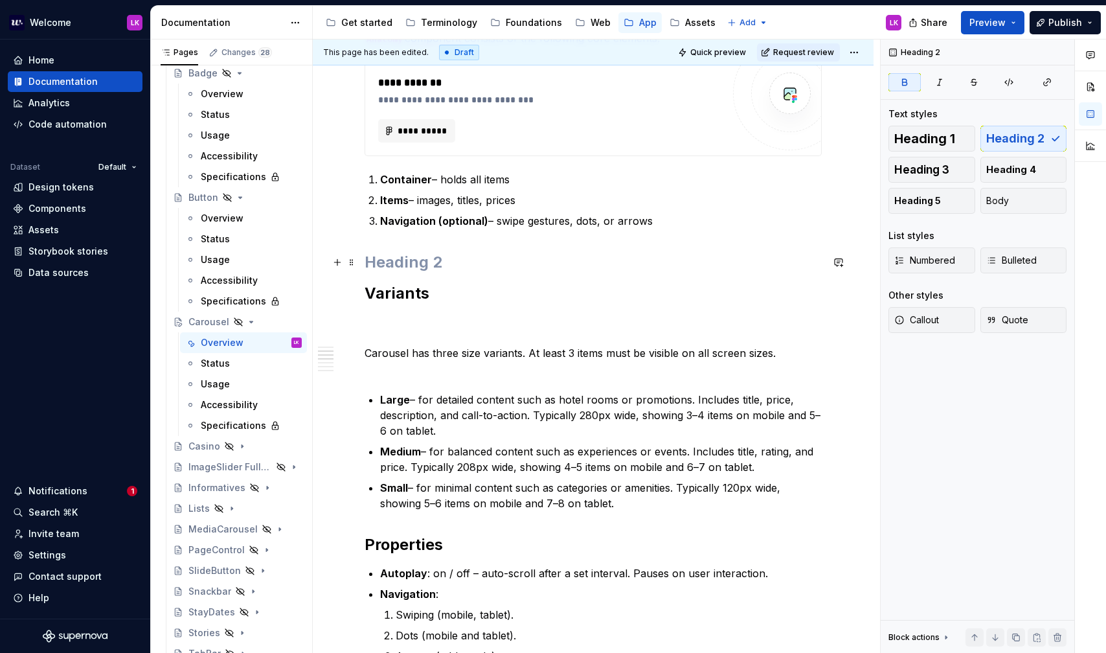
click at [417, 268] on h2 "To enrich screen reader interactions, please activate Accessibility in Grammarl…" at bounding box center [593, 262] width 457 height 21
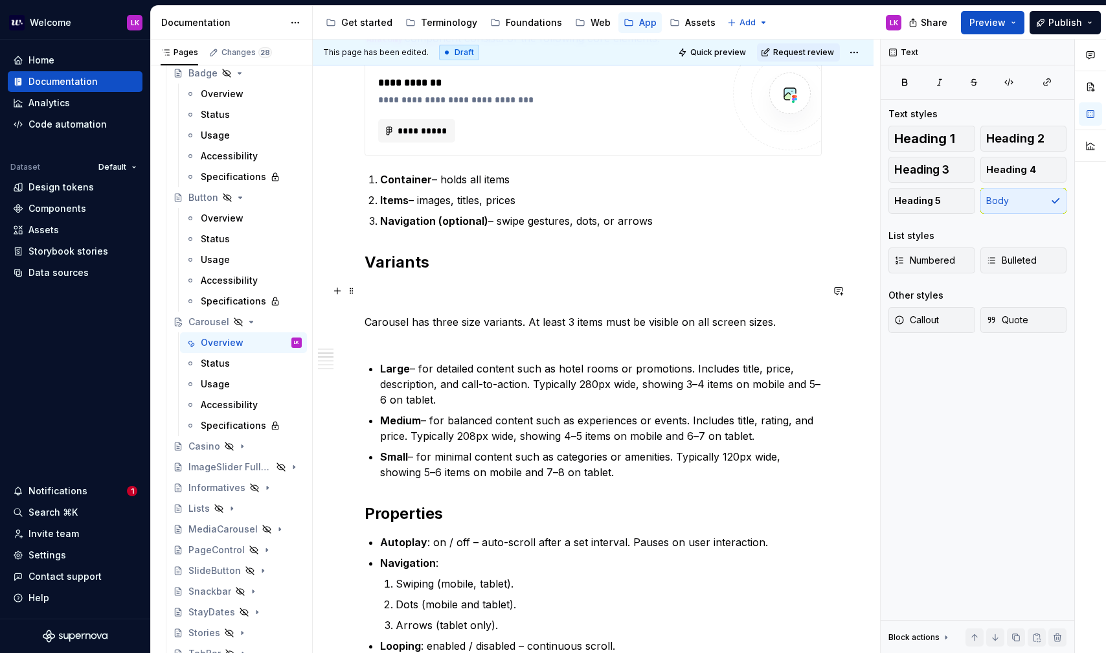
click at [407, 287] on p "Carousel has three size variants. At least 3 items must be visible on all scree…" at bounding box center [593, 314] width 457 height 62
click at [364, 318] on div "**********" at bounding box center [593, 640] width 561 height 1344
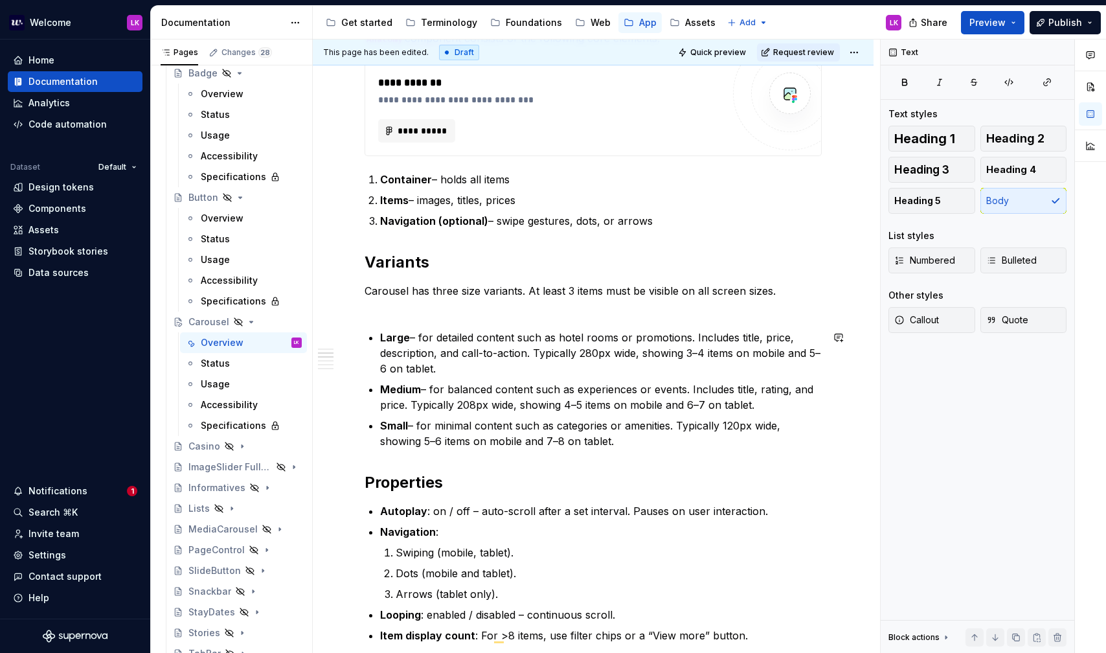
click at [398, 326] on div "**********" at bounding box center [593, 534] width 457 height 1071
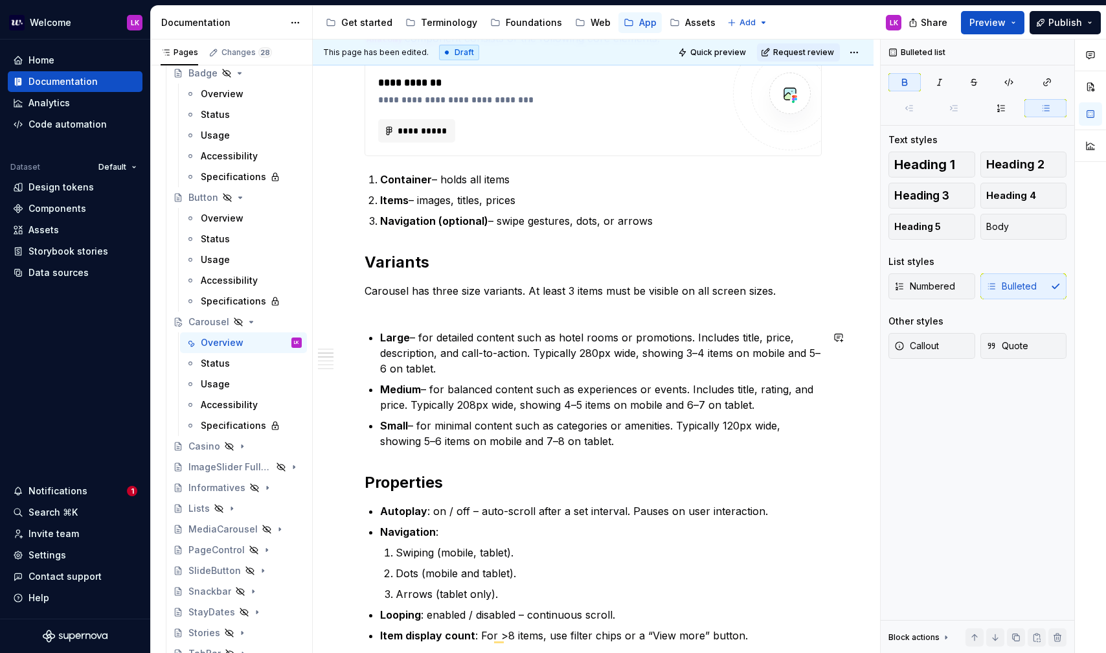
click at [398, 323] on div "**********" at bounding box center [593, 534] width 457 height 1071
click at [398, 308] on p "Carousel has three size variants. At least 3 items must be visible on all scree…" at bounding box center [593, 298] width 457 height 31
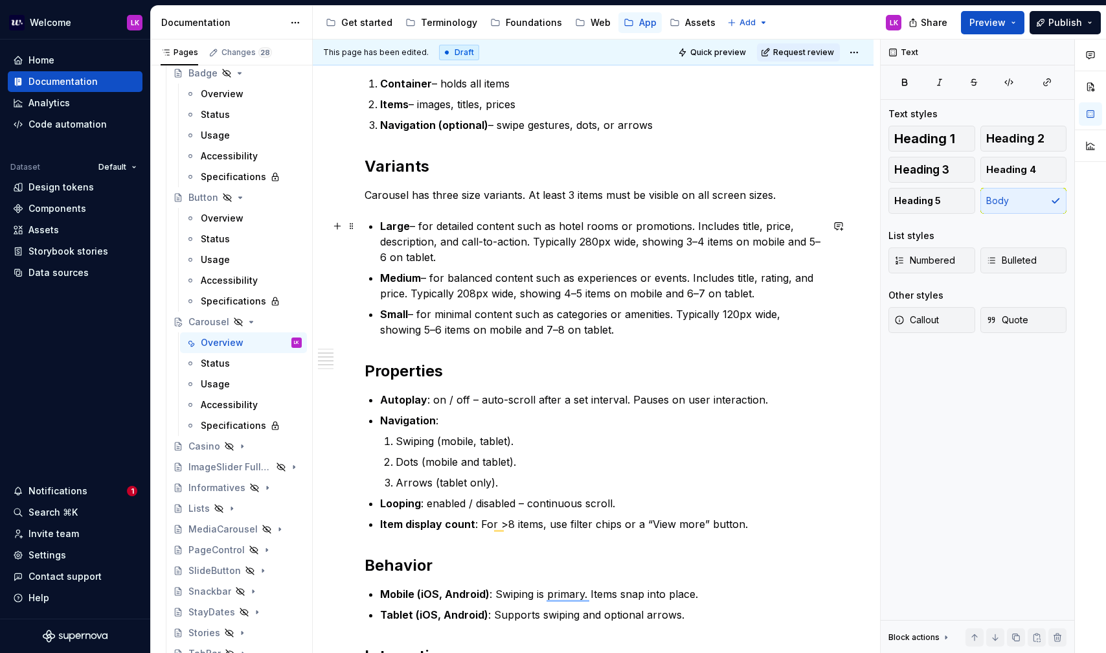
click at [388, 227] on strong "Large" at bounding box center [395, 225] width 30 height 13
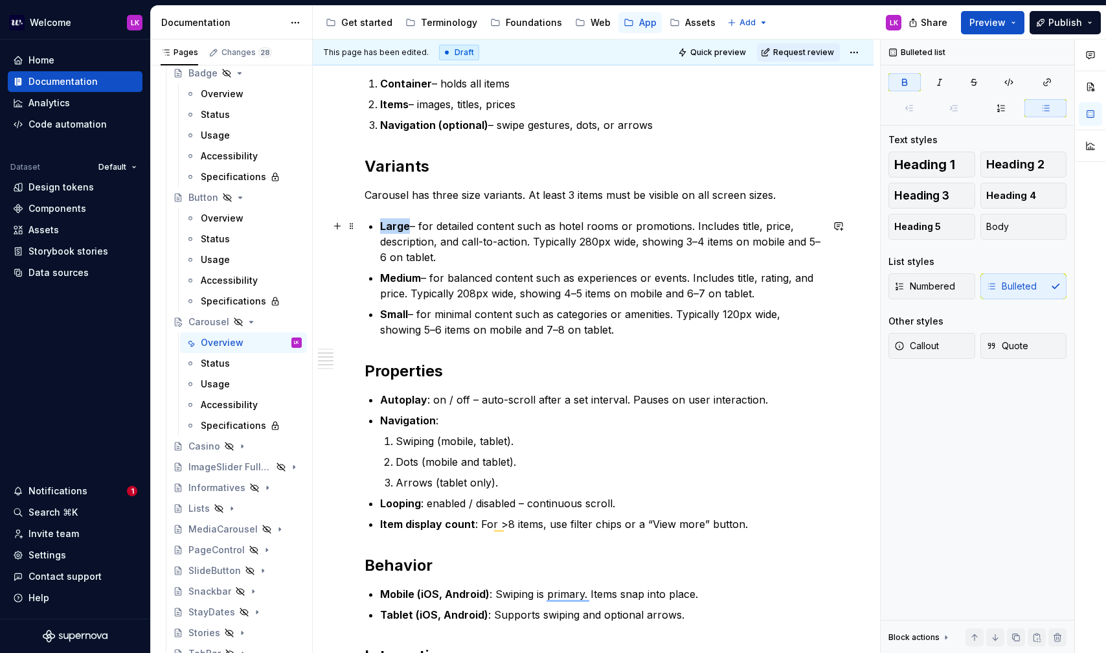
click at [388, 227] on strong "Large" at bounding box center [395, 225] width 30 height 13
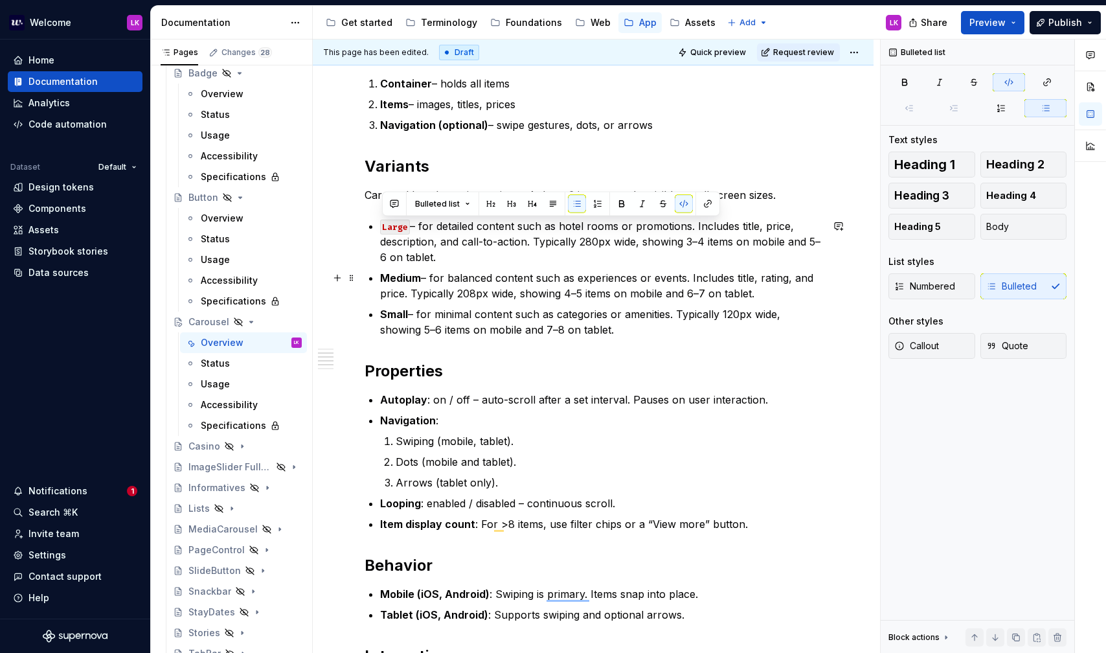
click at [399, 278] on strong "Medium" at bounding box center [400, 277] width 41 height 13
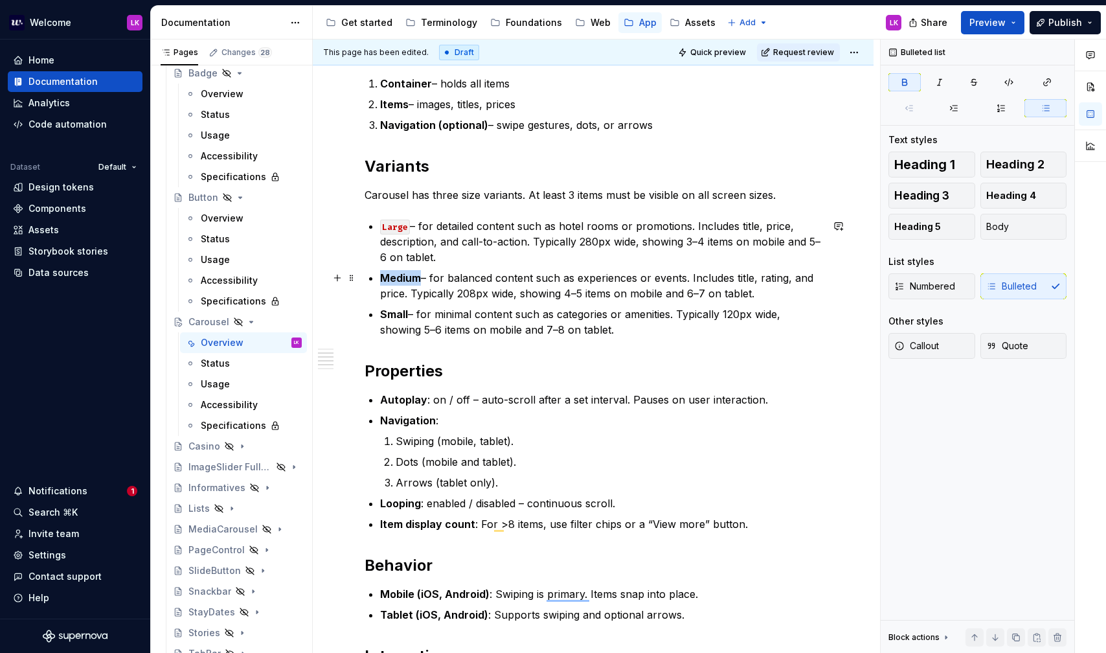
click at [399, 278] on strong "Medium" at bounding box center [400, 277] width 41 height 13
click at [390, 322] on p "Small – for minimal content such as categories or amenities. Typically 120px wi…" at bounding box center [601, 321] width 442 height 31
click at [393, 314] on strong "Small" at bounding box center [394, 314] width 28 height 13
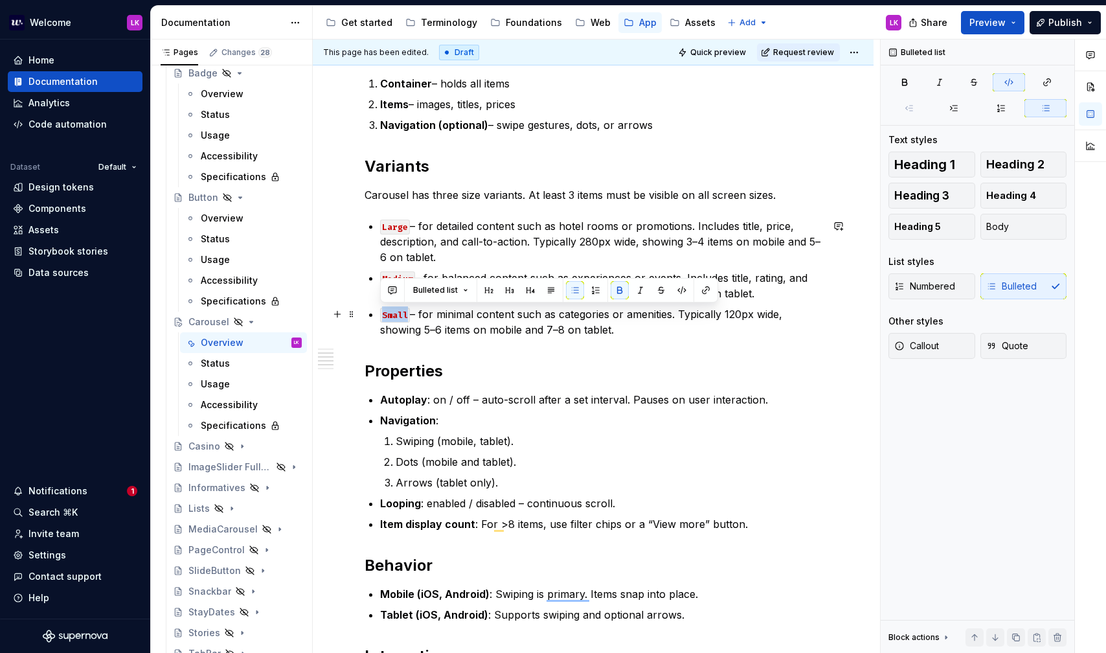
click at [383, 312] on code "Small" at bounding box center [395, 315] width 30 height 15
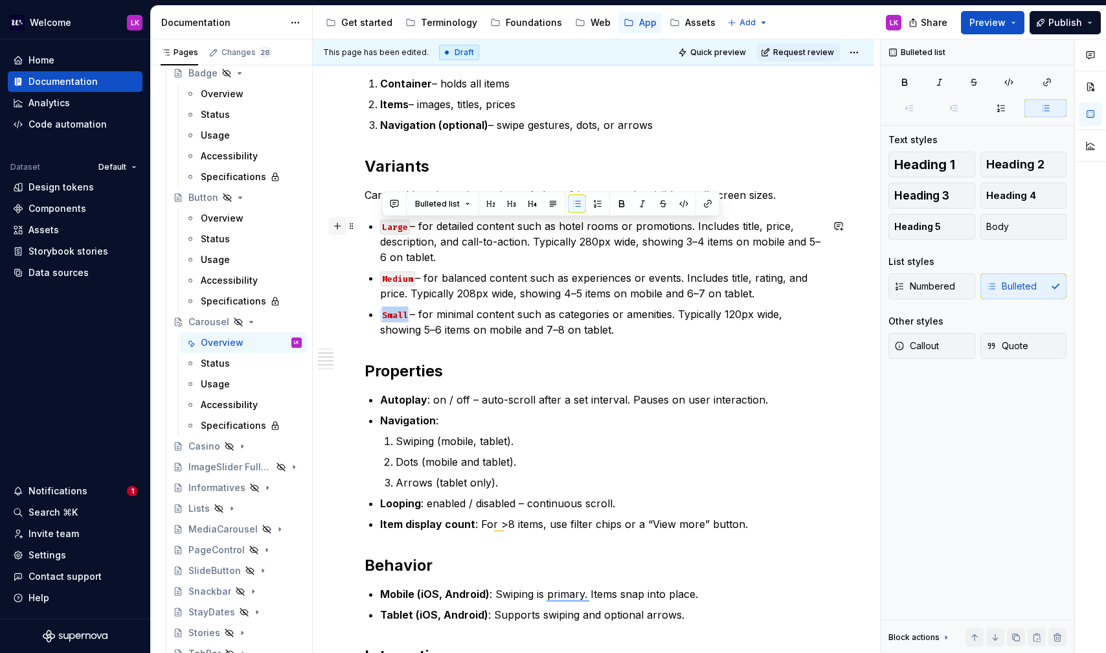
drag, startPoint x: 632, startPoint y: 329, endPoint x: 336, endPoint y: 227, distance: 313.1
click at [365, 227] on div "**********" at bounding box center [593, 439] width 457 height 1071
click at [580, 202] on button "button" at bounding box center [577, 204] width 18 height 18
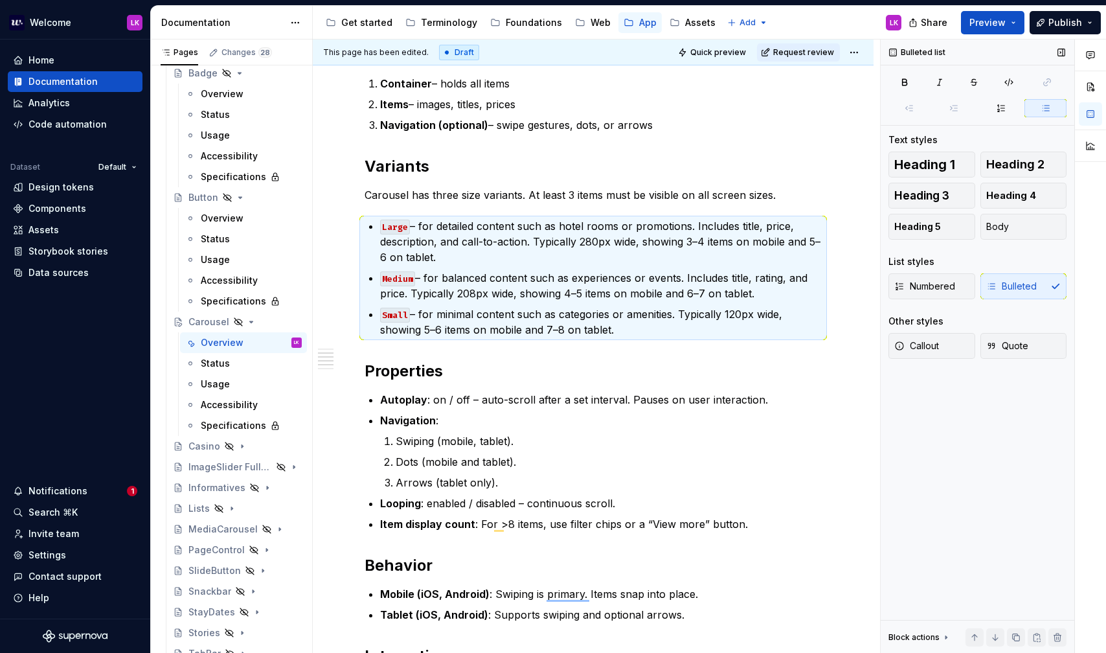
click at [1011, 279] on div "Numbered Bulleted" at bounding box center [977, 286] width 178 height 26
click at [1011, 291] on div "Numbered Bulleted" at bounding box center [977, 286] width 178 height 26
click at [1041, 98] on div "Bulleted list Text styles Heading 1 Heading 2 Heading 3 Heading 4 Heading 5 Bod…" at bounding box center [978, 346] width 194 height 614
click at [1043, 107] on icon "button" at bounding box center [1045, 108] width 10 height 10
click at [1005, 87] on icon "button" at bounding box center [1009, 82] width 10 height 10
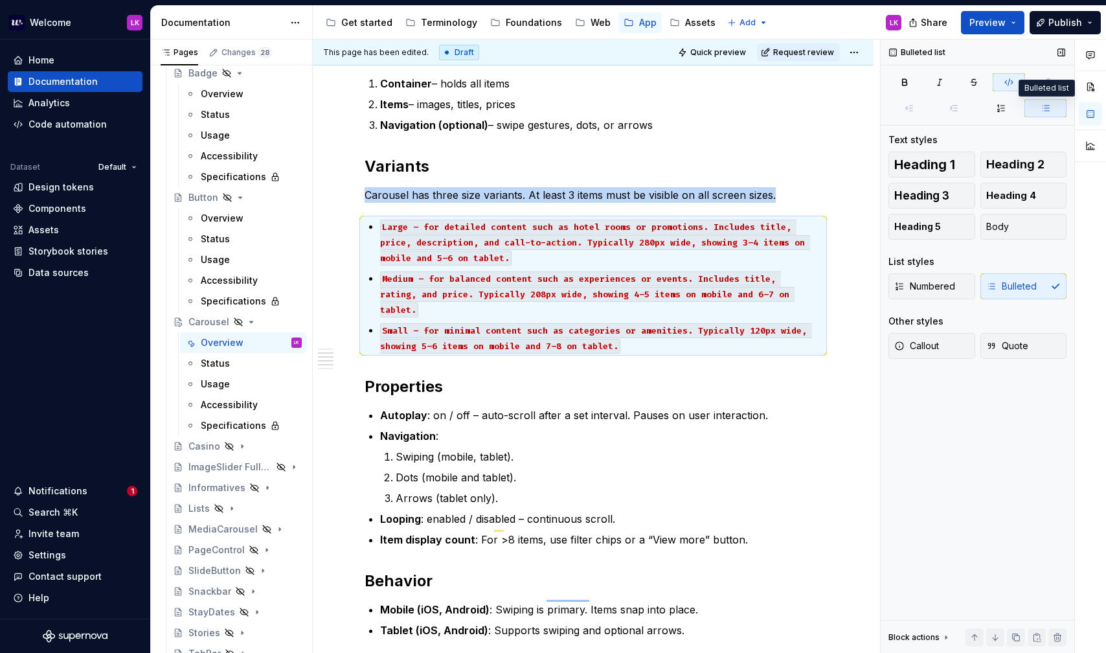
click at [1044, 109] on icon "button" at bounding box center [1045, 108] width 10 height 10
click at [905, 84] on icon "button" at bounding box center [904, 82] width 10 height 10
click at [1012, 81] on icon "button" at bounding box center [1009, 82] width 10 height 10
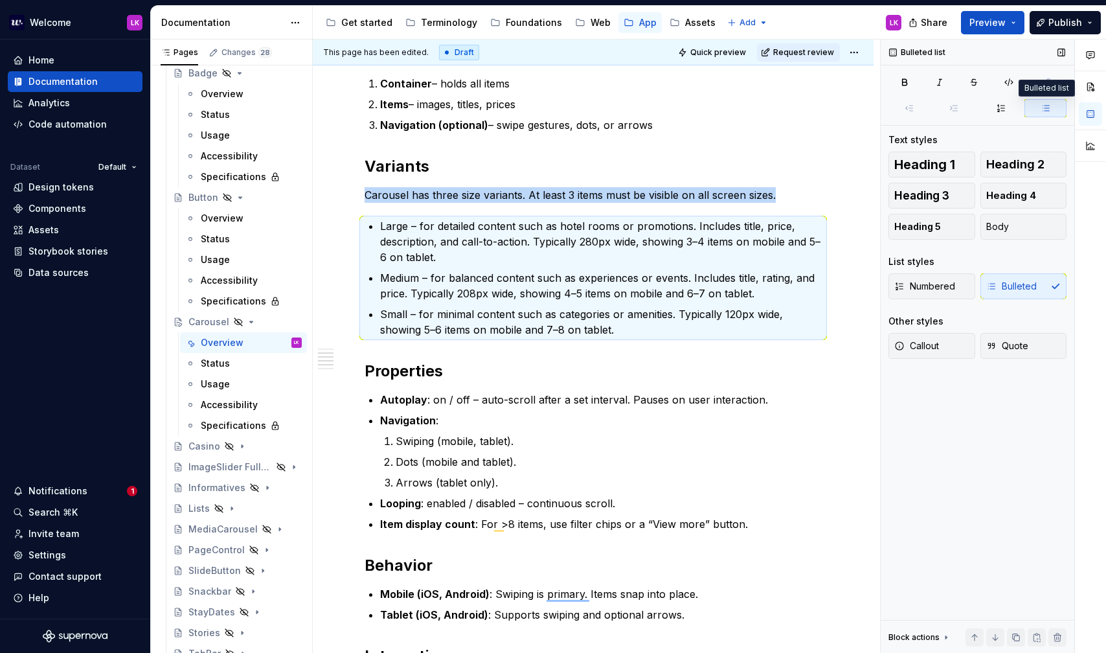
click at [1048, 114] on button "button" at bounding box center [1045, 108] width 42 height 18
click at [1090, 88] on button "button" at bounding box center [1090, 86] width 23 height 23
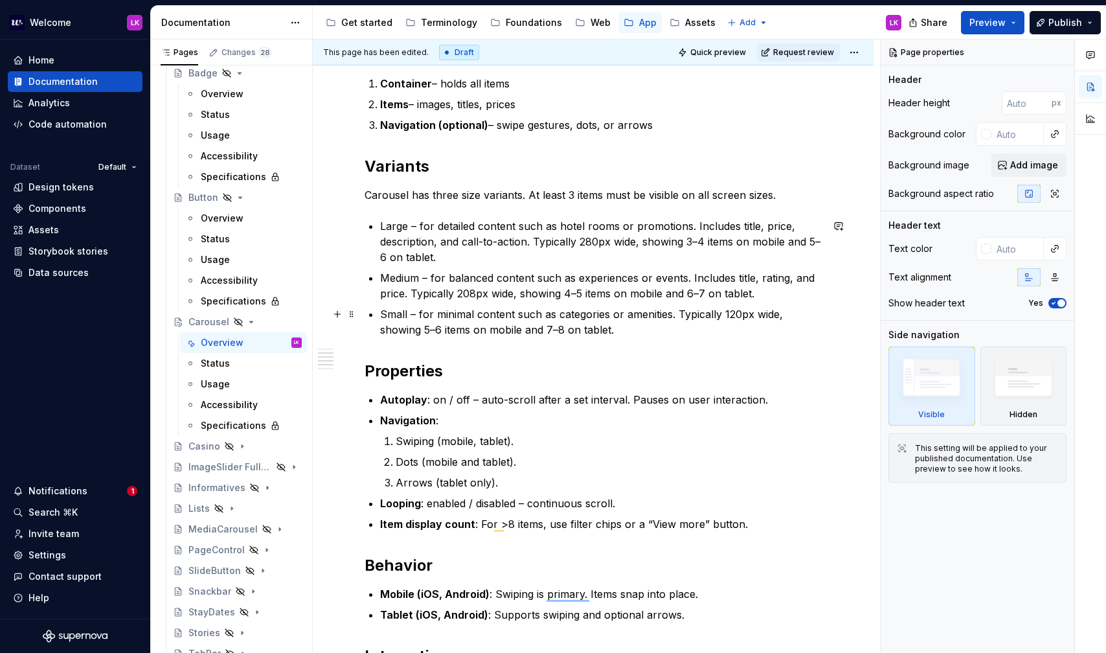
click at [385, 304] on ul "Large – for detailed content such as hotel rooms or promotions. Includes title,…" at bounding box center [601, 277] width 442 height 119
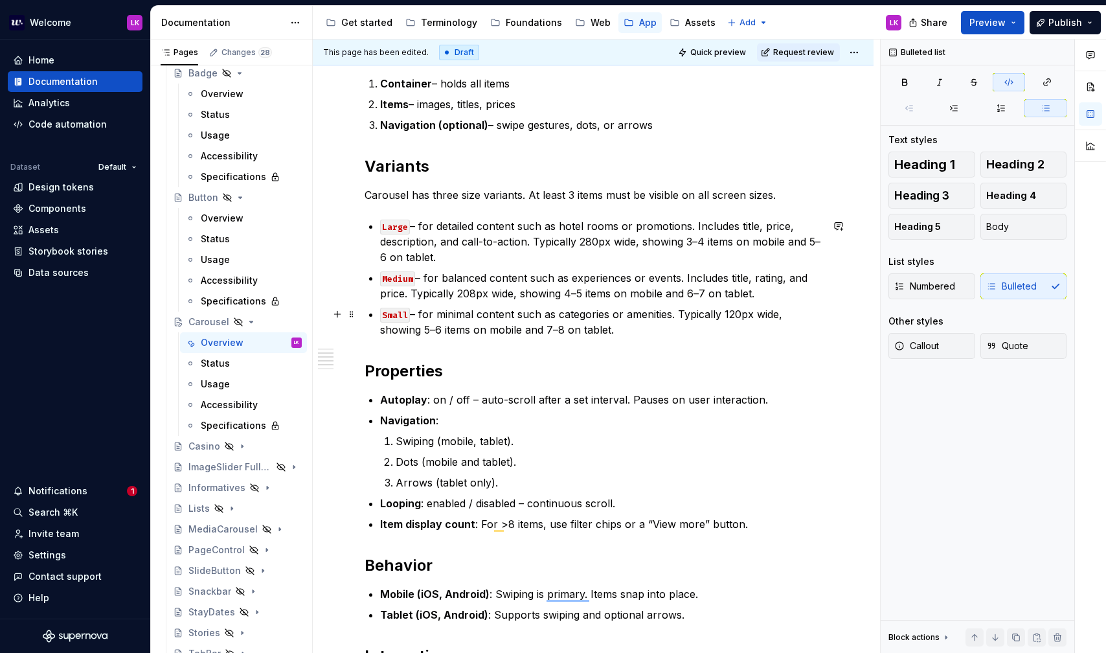
click at [384, 309] on code "Small" at bounding box center [395, 315] width 30 height 15
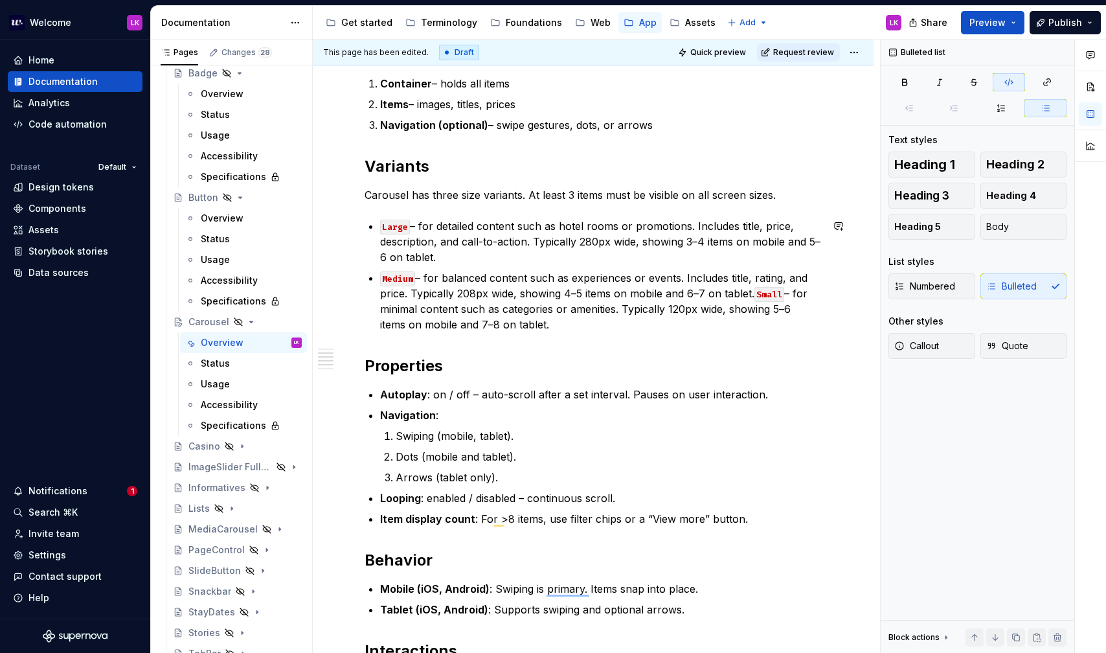
click at [379, 216] on div "**********" at bounding box center [593, 429] width 457 height 1050
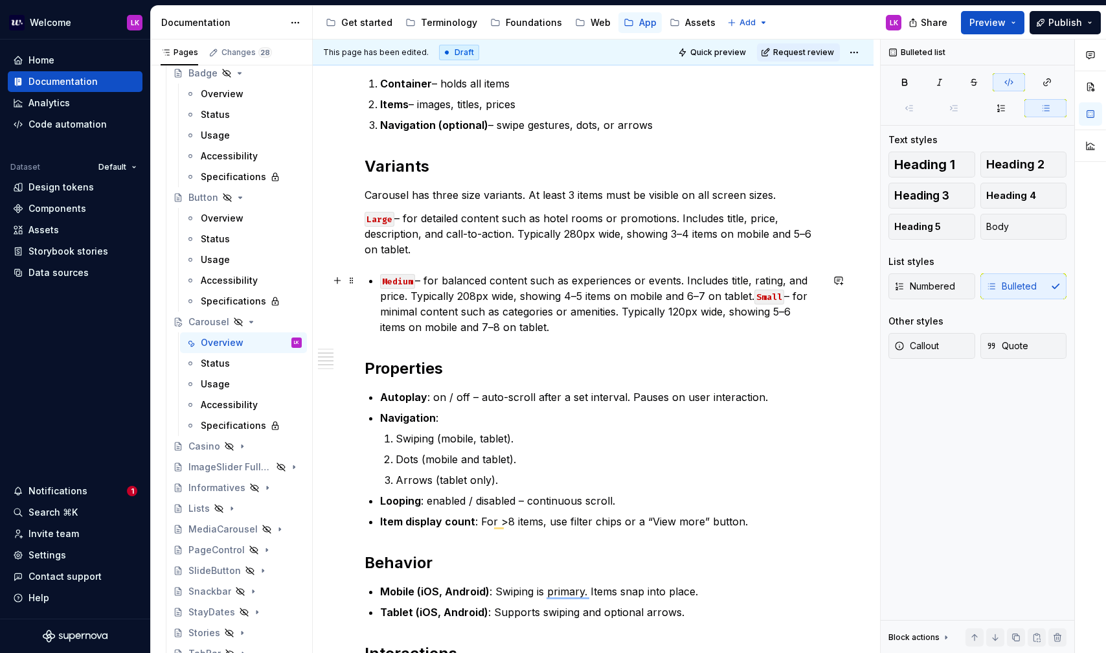
click at [384, 280] on code "Medium" at bounding box center [397, 281] width 35 height 15
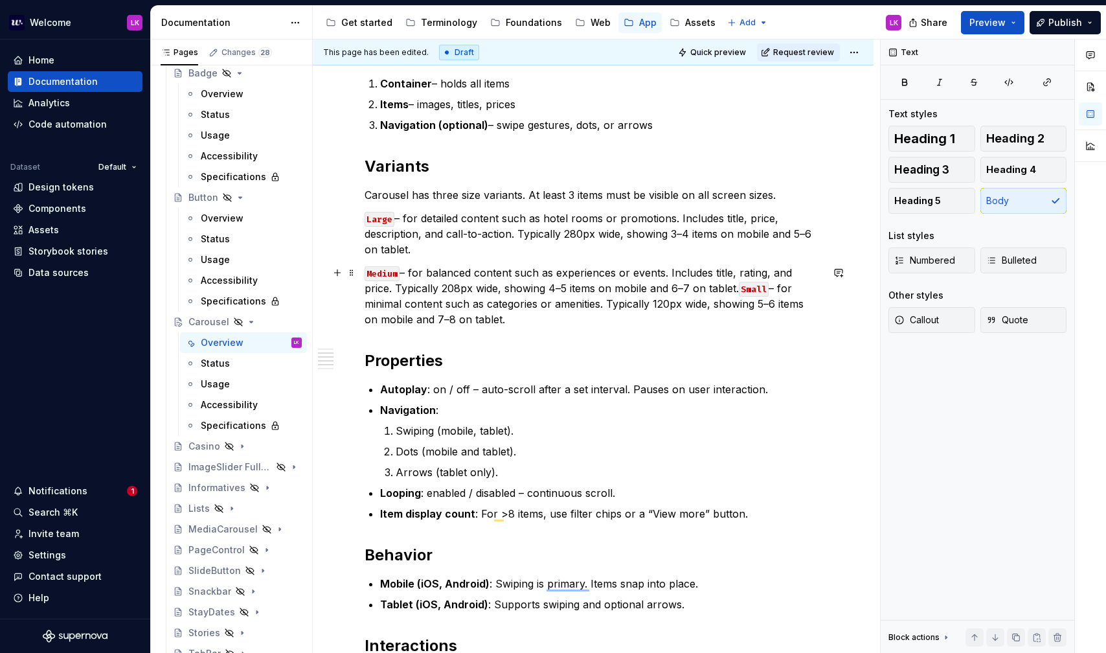
click at [739, 286] on code "Small" at bounding box center [754, 289] width 30 height 15
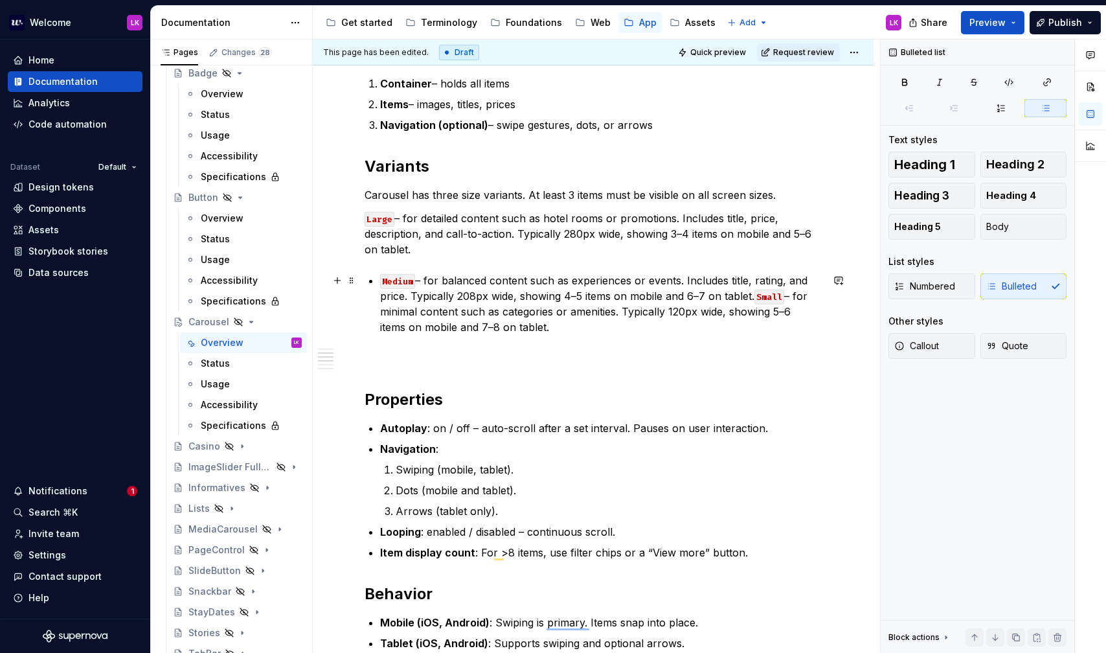
click at [754, 295] on code "Small" at bounding box center [769, 296] width 30 height 15
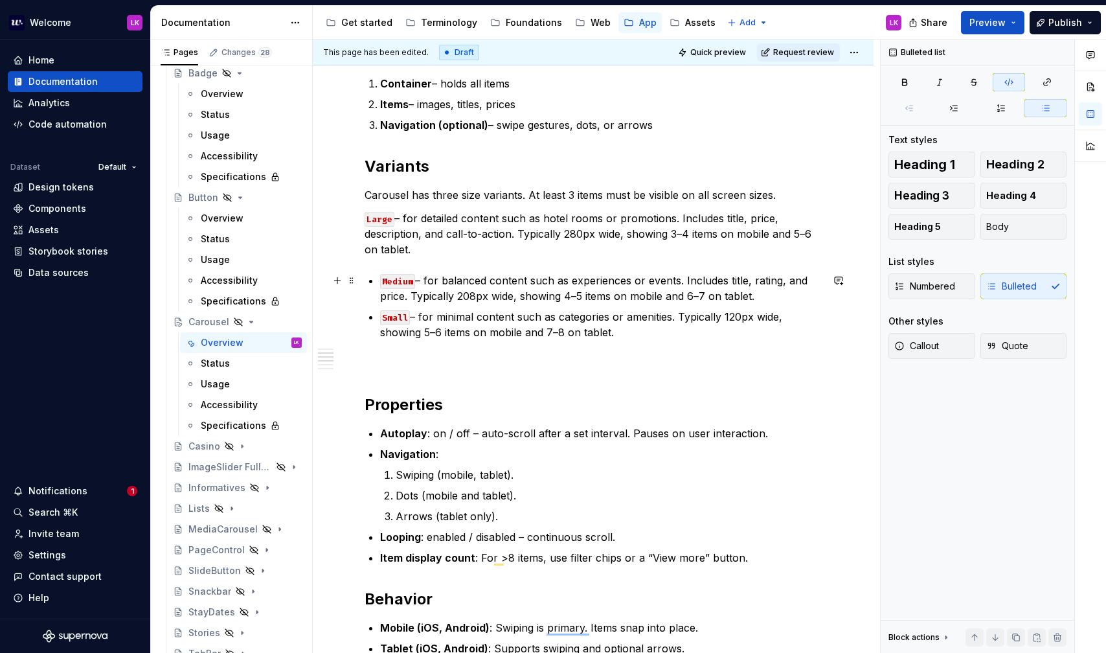
click at [383, 282] on code "Medium" at bounding box center [397, 281] width 35 height 15
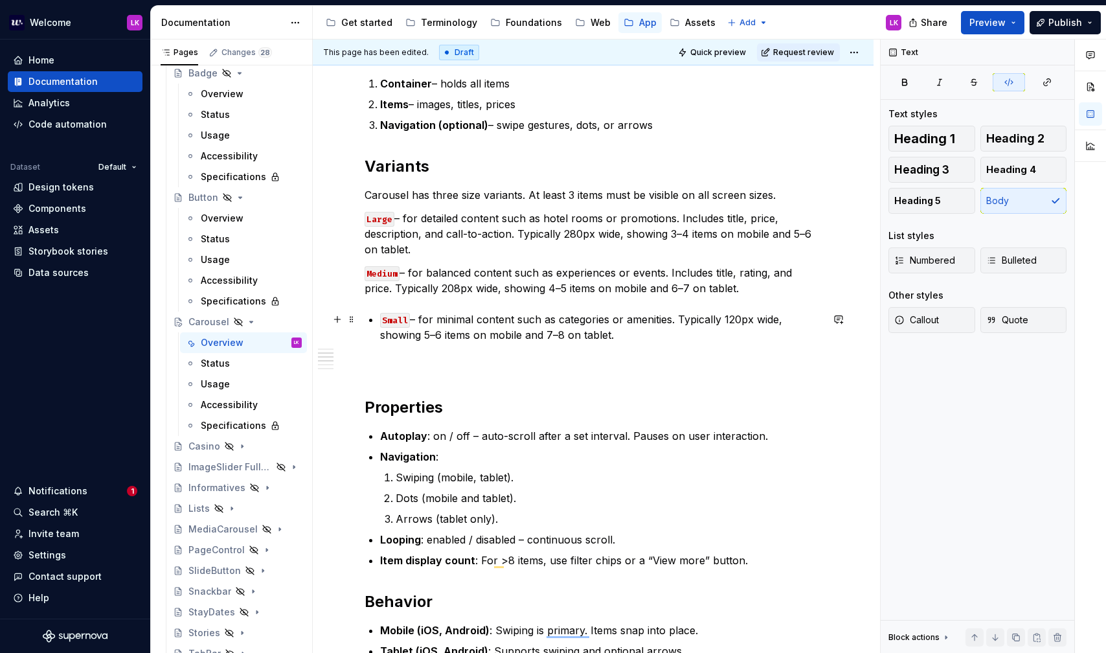
click at [380, 320] on code "Small" at bounding box center [395, 320] width 30 height 15
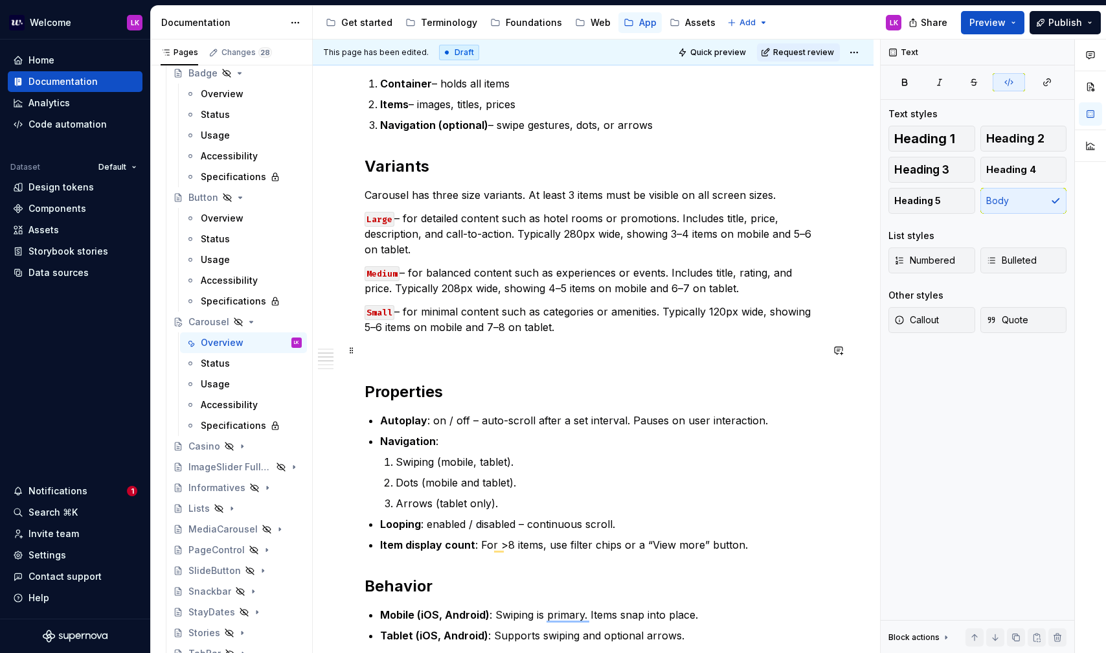
click at [490, 355] on p "To enrich screen reader interactions, please activate Accessibility in Grammarl…" at bounding box center [593, 350] width 457 height 16
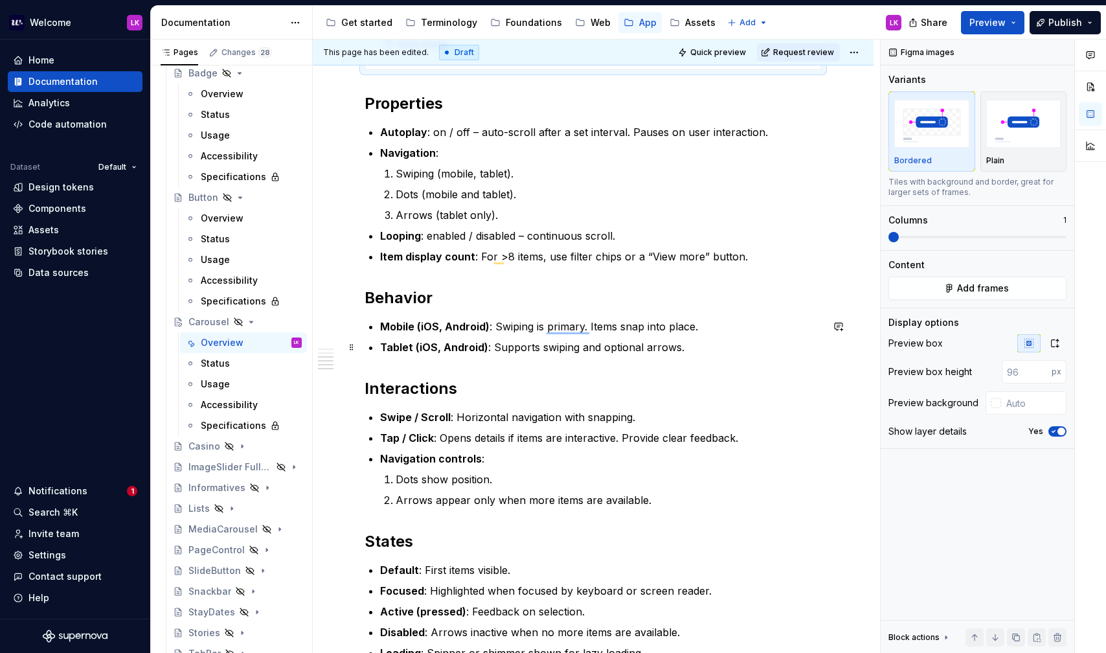
scroll to position [827, 0]
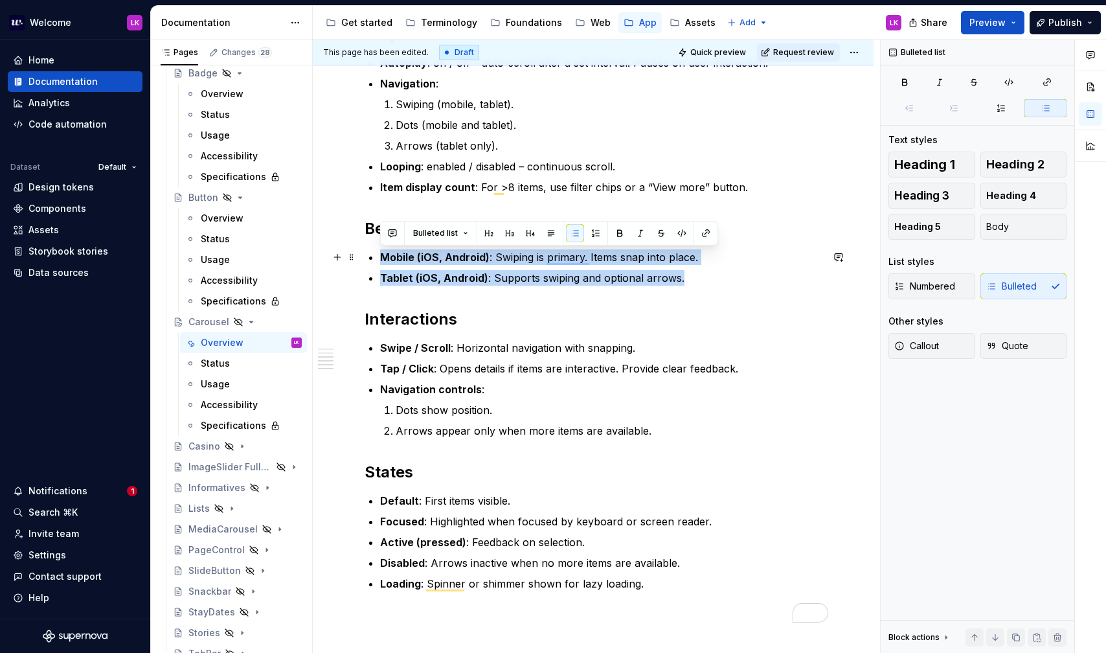
drag, startPoint x: 688, startPoint y: 280, endPoint x: 324, endPoint y: 253, distance: 364.8
click at [324, 253] on div "**********" at bounding box center [593, 130] width 561 height 1405
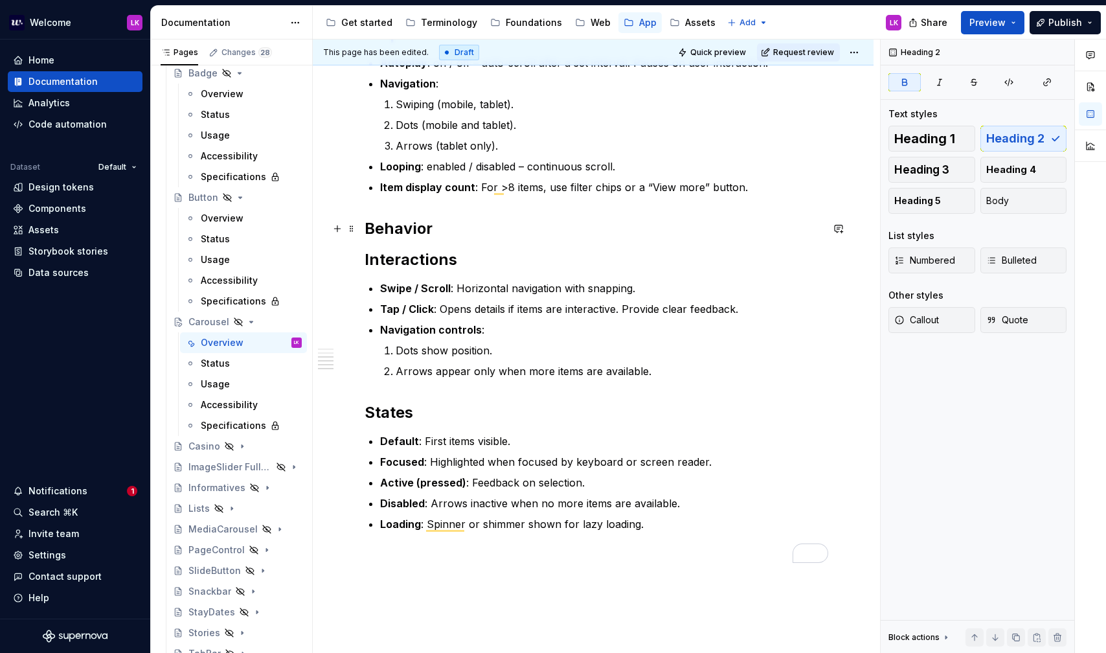
click at [491, 224] on h2 "Behavior" at bounding box center [593, 228] width 457 height 21
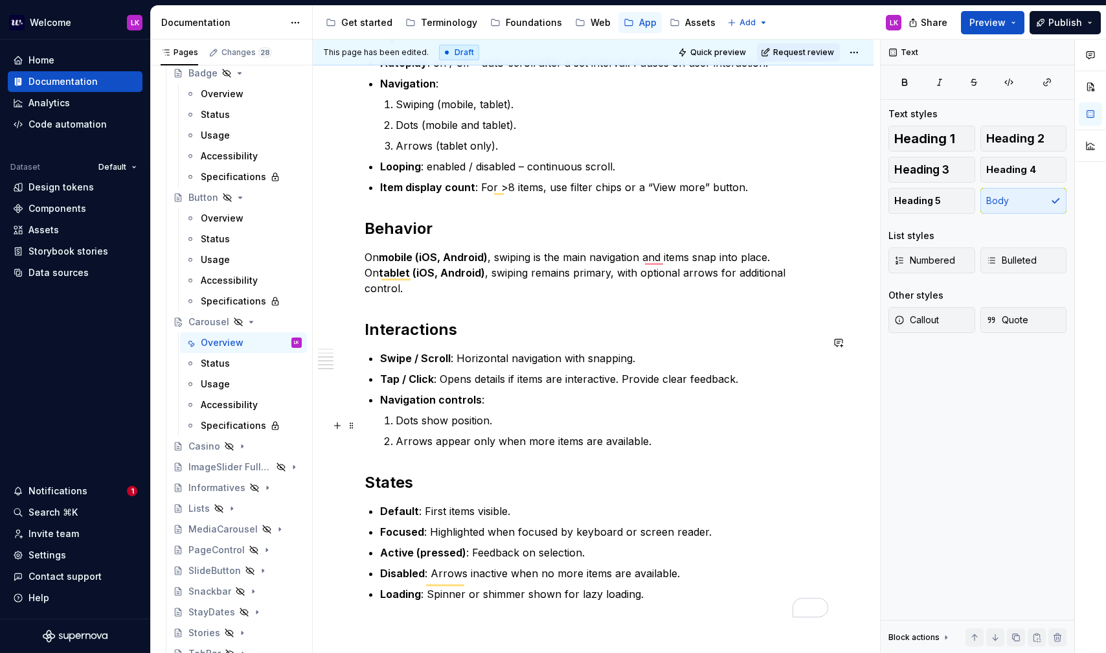
click at [643, 433] on p "Arrows appear only when more items are available." at bounding box center [609, 441] width 426 height 16
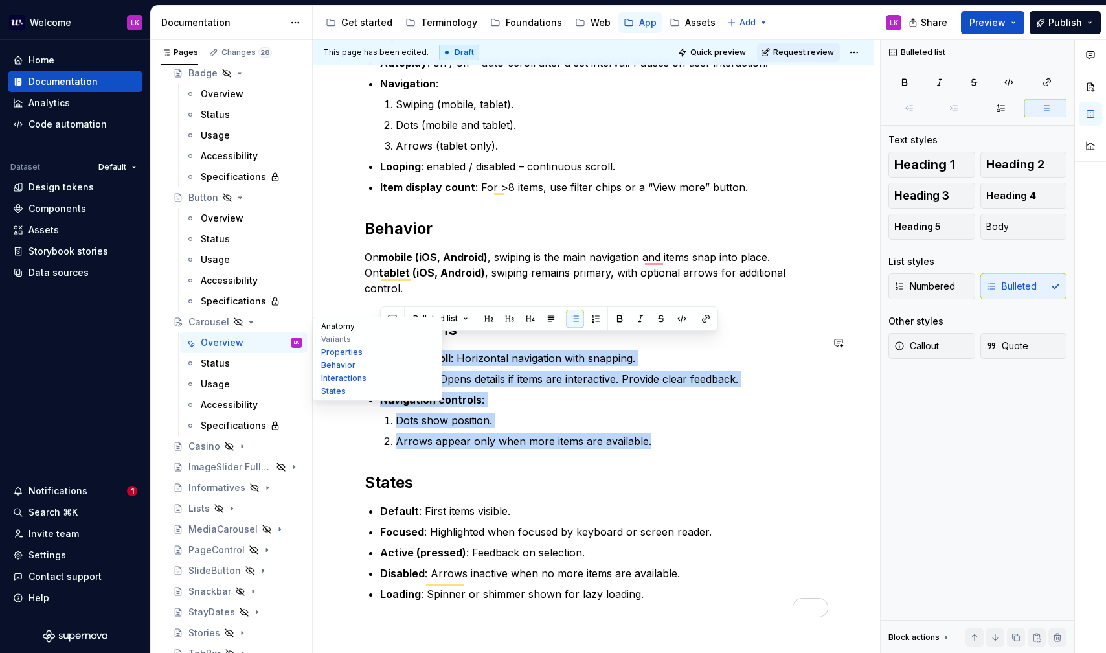
drag, startPoint x: 660, startPoint y: 426, endPoint x: 322, endPoint y: 331, distance: 351.1
click at [322, 331] on div "**********" at bounding box center [593, 41] width 561 height 1606
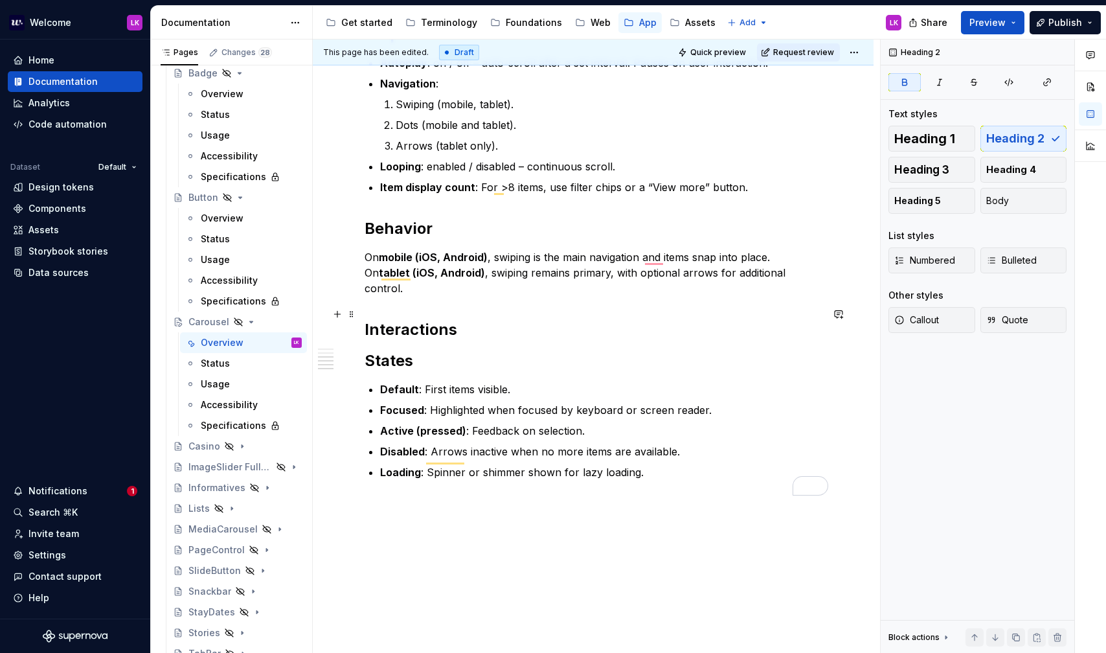
click at [475, 319] on h2 "Interactions" at bounding box center [593, 329] width 457 height 21
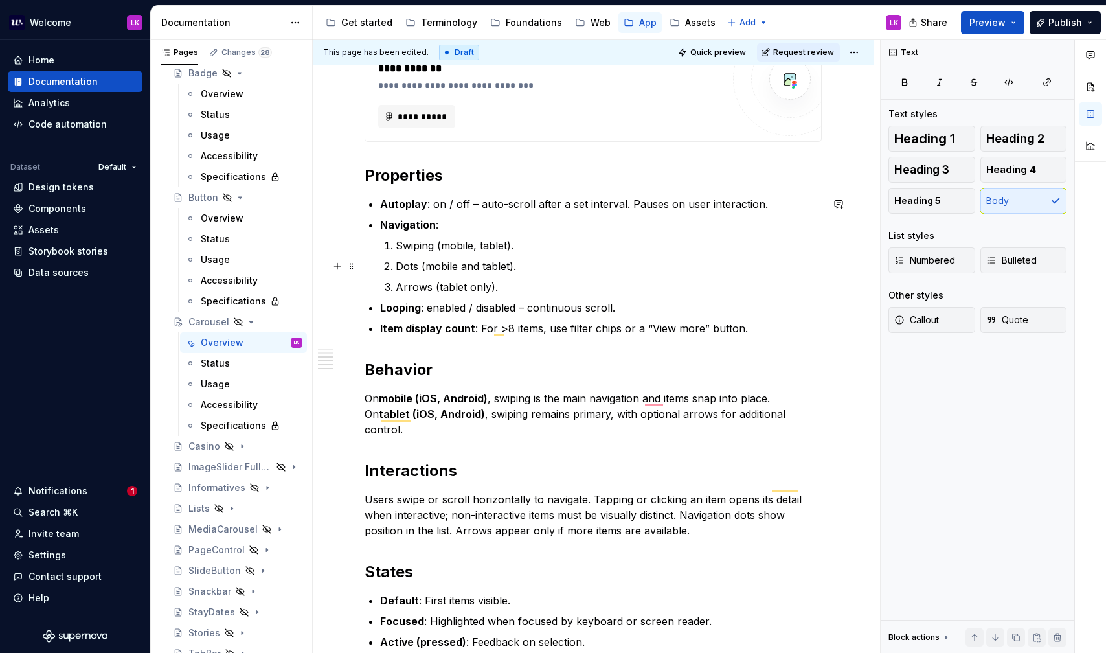
scroll to position [587, 0]
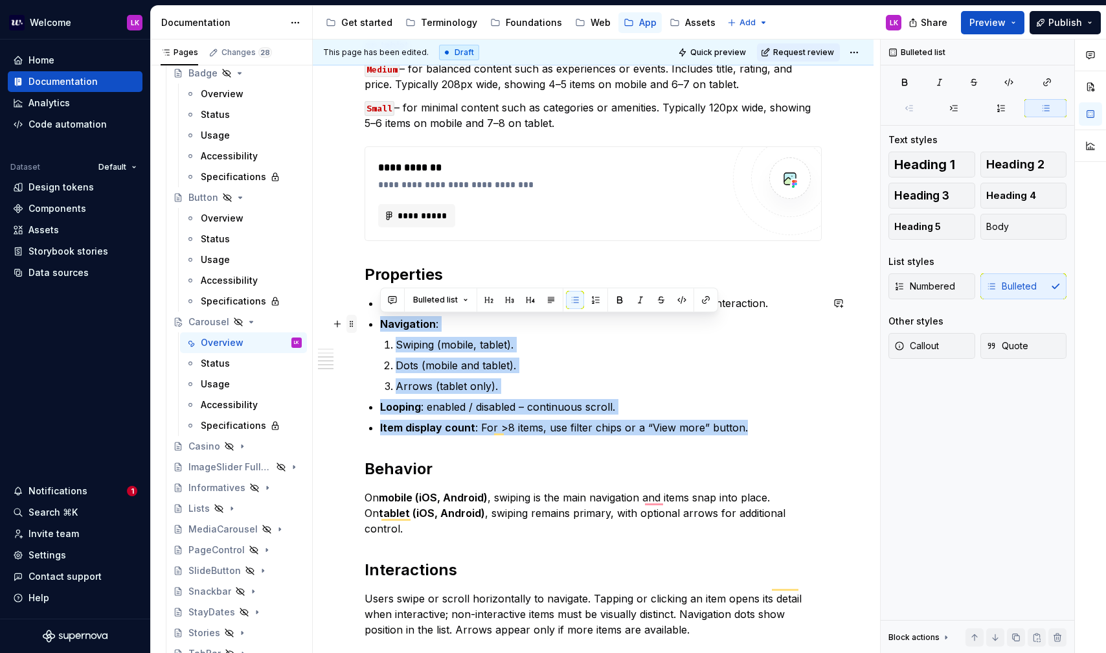
drag, startPoint x: 759, startPoint y: 428, endPoint x: 351, endPoint y: 324, distance: 421.6
click at [365, 324] on div "**********" at bounding box center [593, 268] width 457 height 1137
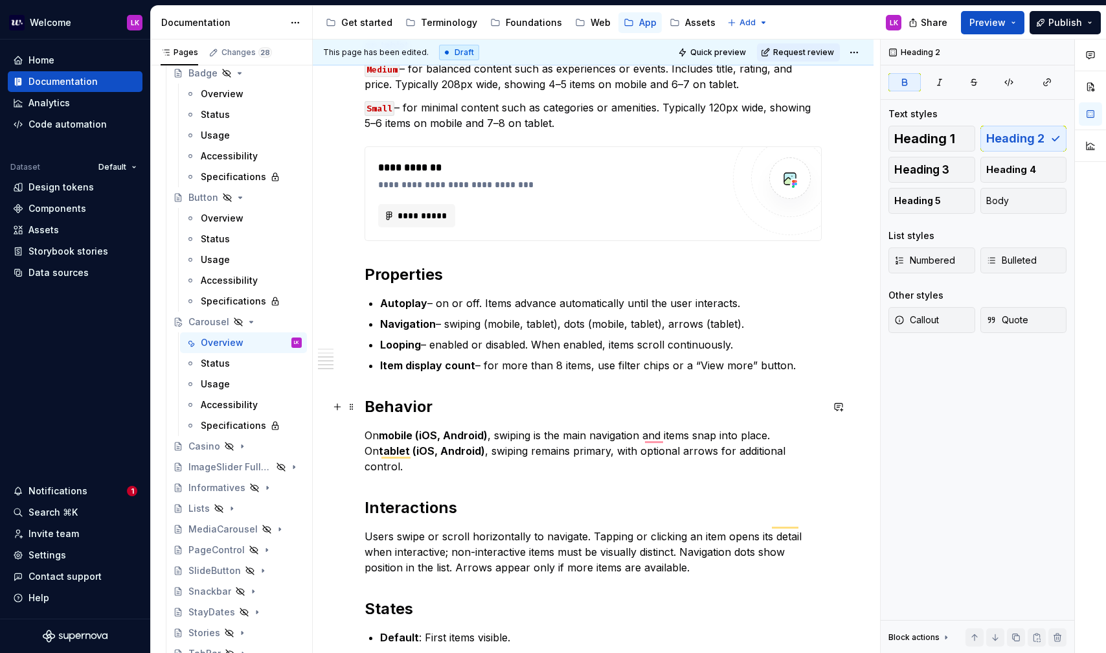
click at [499, 396] on h2 "Behavior" at bounding box center [593, 406] width 457 height 21
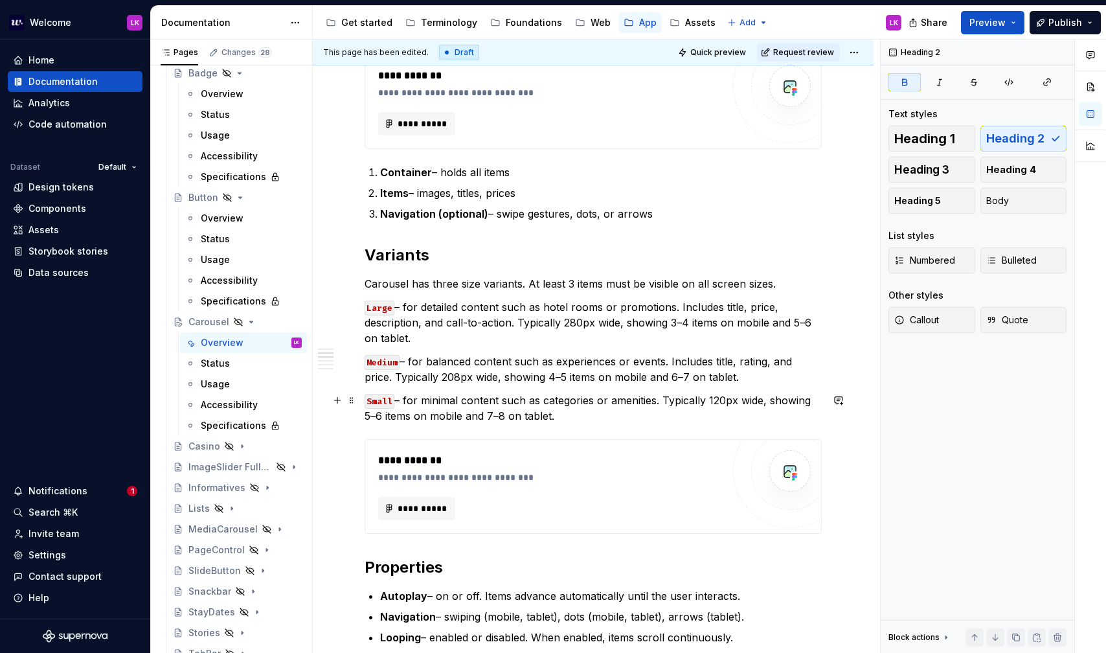
scroll to position [185, 0]
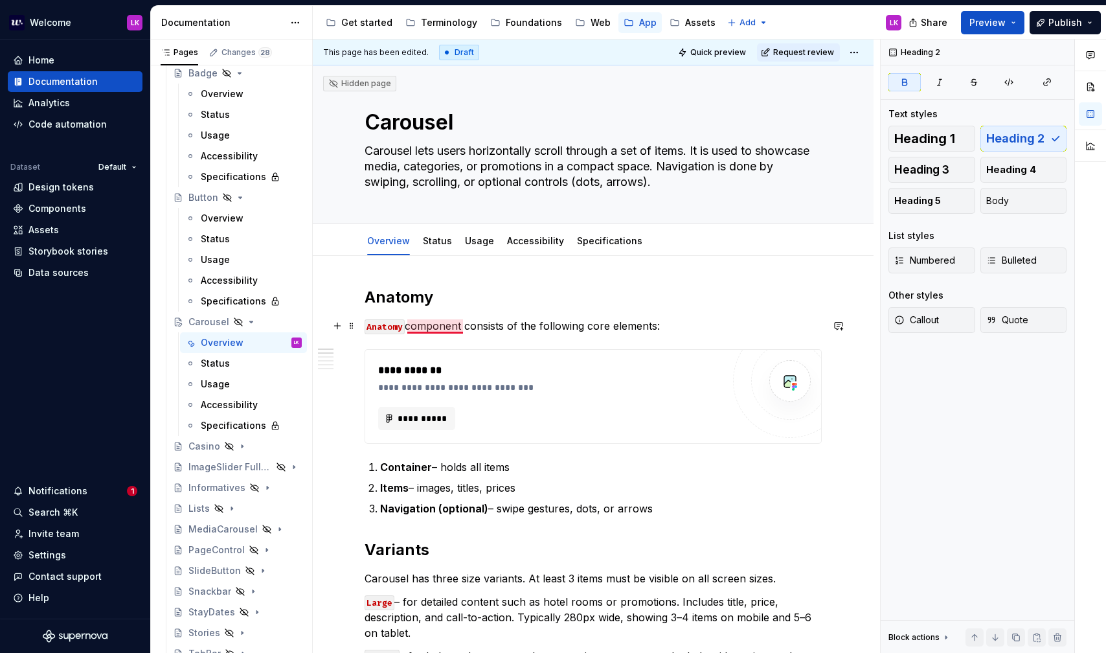
click at [427, 327] on p "Anatomy component consists of the following core elements:" at bounding box center [593, 326] width 457 height 16
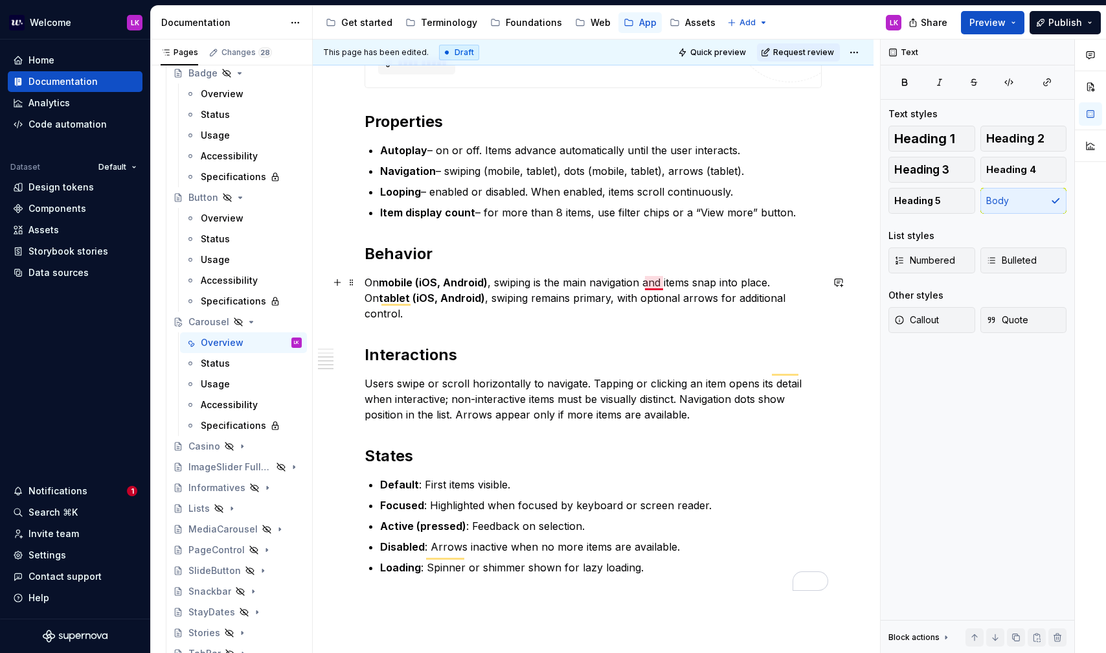
click at [658, 285] on p "On mobile (iOS, Android) , swiping is the main navigation and items snap into p…" at bounding box center [593, 298] width 457 height 47
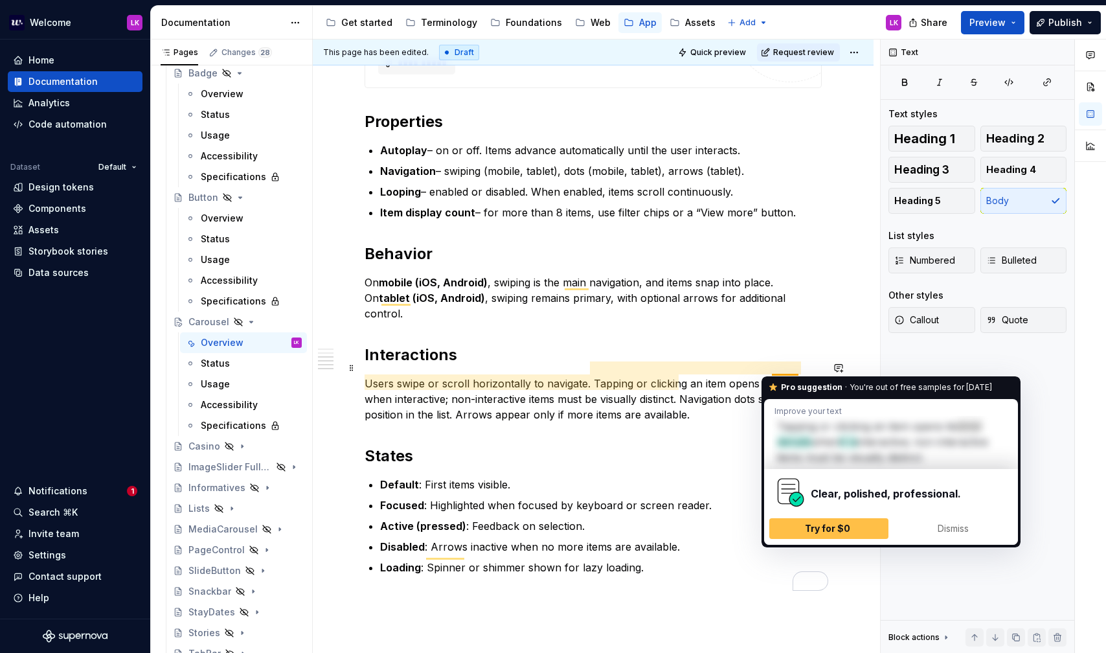
click at [779, 376] on p "Users swipe or scroll horizontally to navigate. Tapping or clicking an item ope…" at bounding box center [593, 399] width 457 height 47
click at [774, 344] on h2 "Interactions" at bounding box center [593, 354] width 457 height 21
click at [787, 376] on p "Users swipe or scroll horizontally to navigate. Tapping or clicking an item ope…" at bounding box center [593, 399] width 457 height 47
click at [741, 350] on div "**********" at bounding box center [593, 76] width 457 height 1059
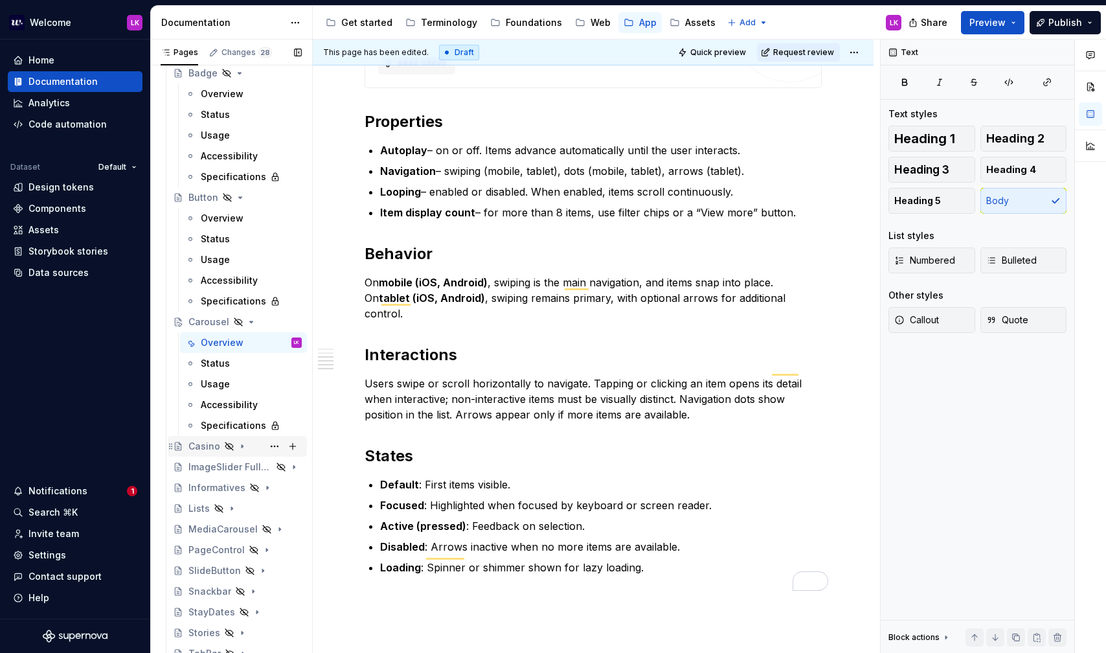
click at [243, 443] on icon "Page tree" at bounding box center [242, 446] width 10 height 10
click at [240, 460] on div "Overview" at bounding box center [222, 466] width 43 height 13
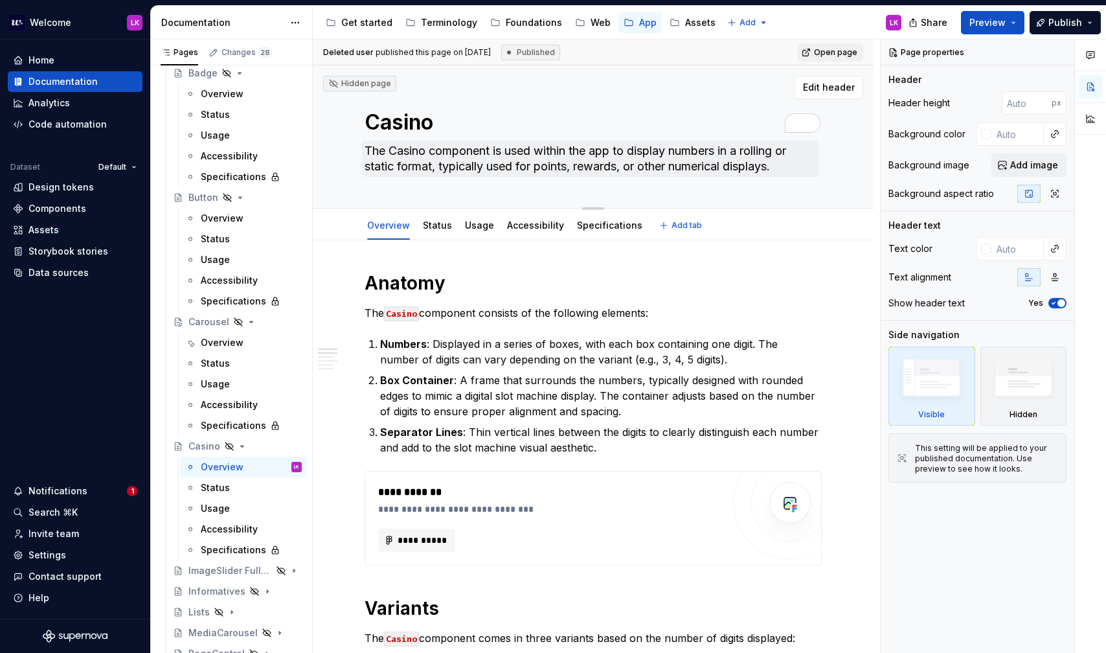
drag, startPoint x: 365, startPoint y: 117, endPoint x: 796, endPoint y: 175, distance: 435.1
click at [798, 175] on div "Casino The Casino component is used within the app to display numbers in a roll…" at bounding box center [593, 136] width 457 height 142
drag, startPoint x: 811, startPoint y: 190, endPoint x: 359, endPoint y: 101, distance: 460.5
click at [359, 101] on div "Hidden page Casino The Casino component is used within the app to display numbe…" at bounding box center [593, 136] width 561 height 143
copy textarea "Casino"
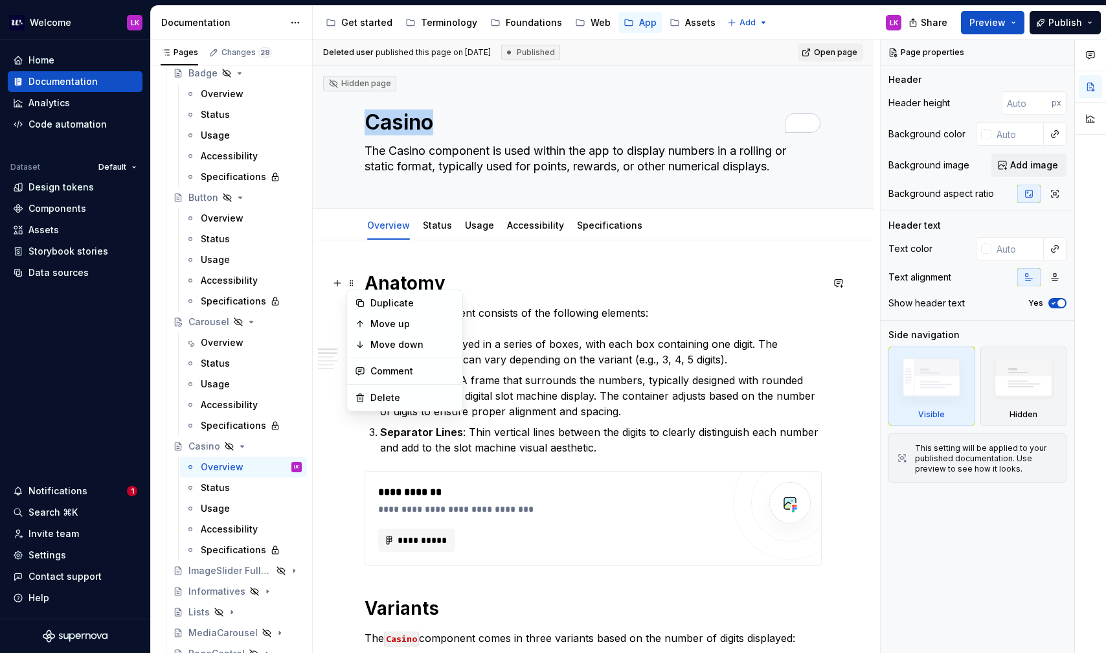
click at [415, 334] on body "Welcome LK Home Documentation Analytics Code automation Dataset Default Design …" at bounding box center [553, 326] width 1106 height 653
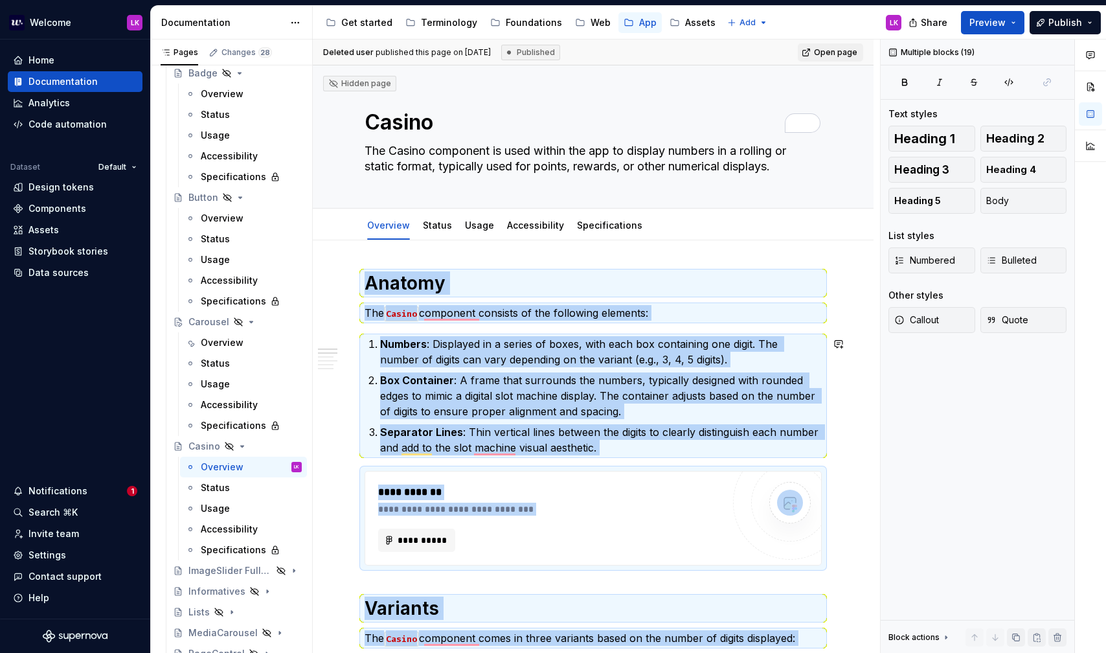
copy div "**********"
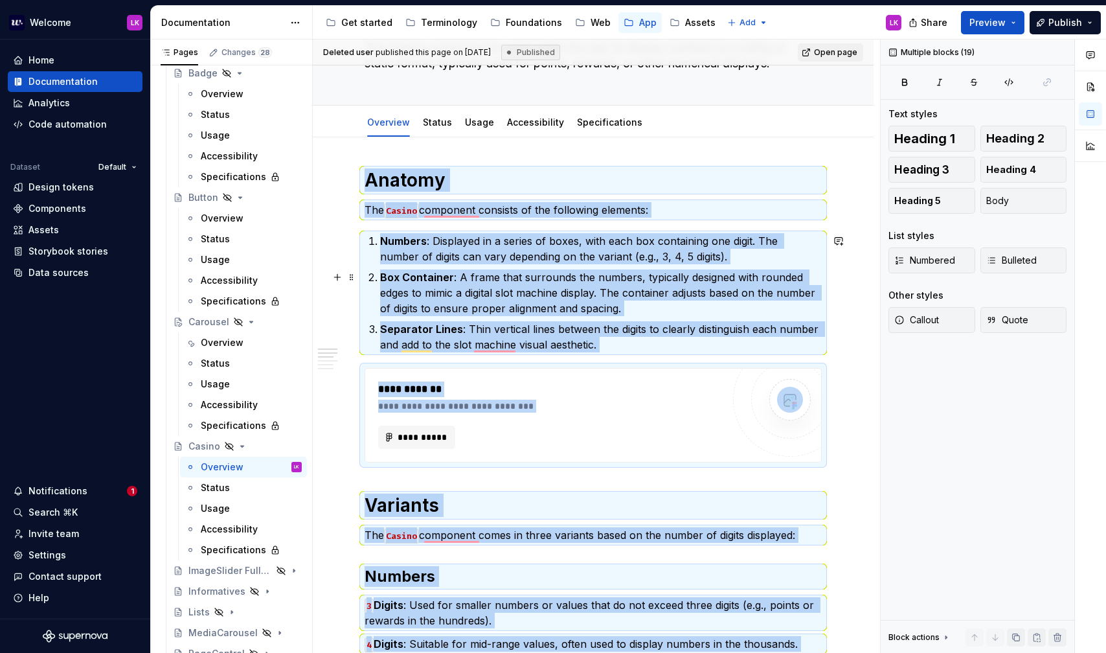
scroll to position [66, 0]
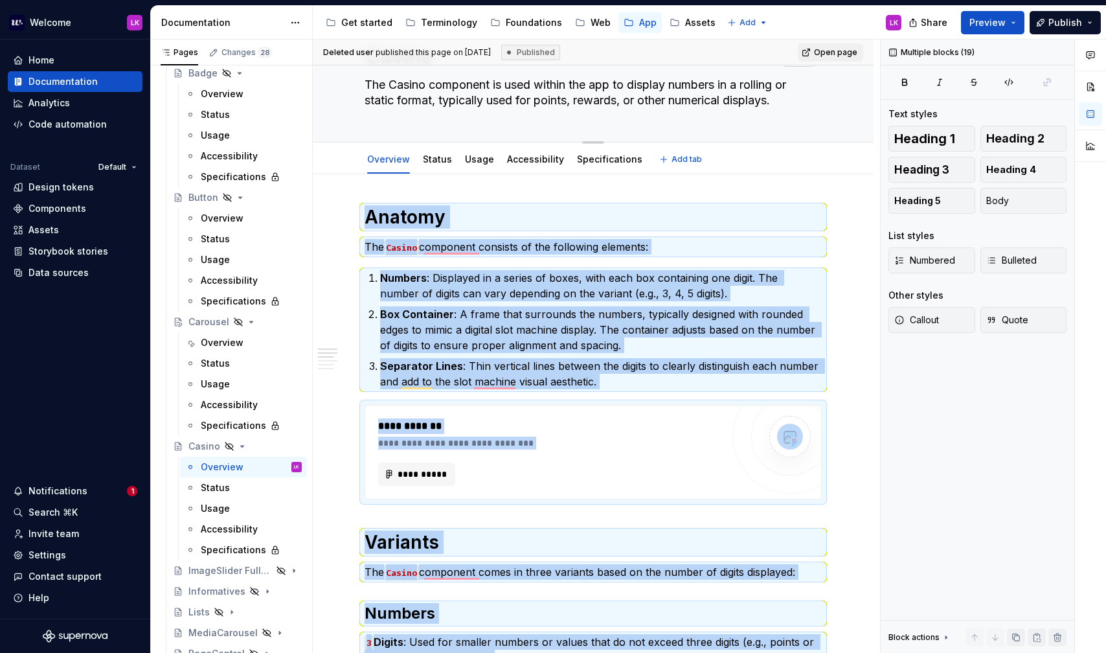
click at [405, 106] on textarea "The Casino component is used within the app to display numbers in a rolling or …" at bounding box center [590, 92] width 457 height 36
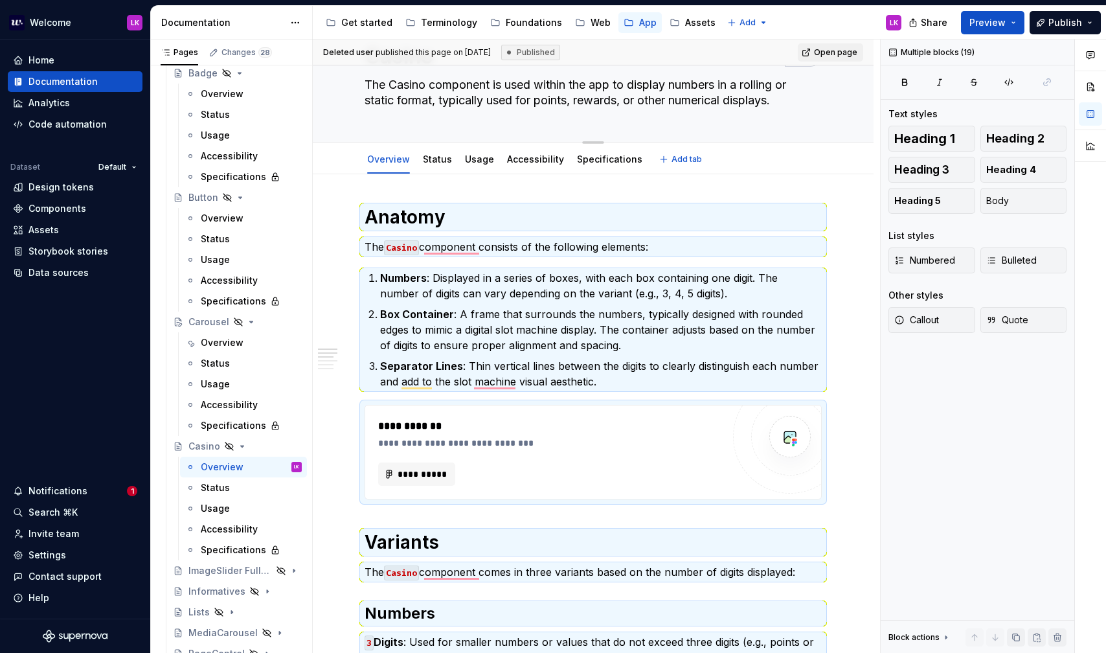
click at [405, 106] on textarea "The Casino component is used within the app to display numbers in a rolling or …" at bounding box center [590, 92] width 457 height 36
paste textarea "Casino displays numbers in a rolling or static format. It is used to show point…"
type textarea "*"
type textarea "Casino displays numbers in a rolling or static format. It is used to show point…"
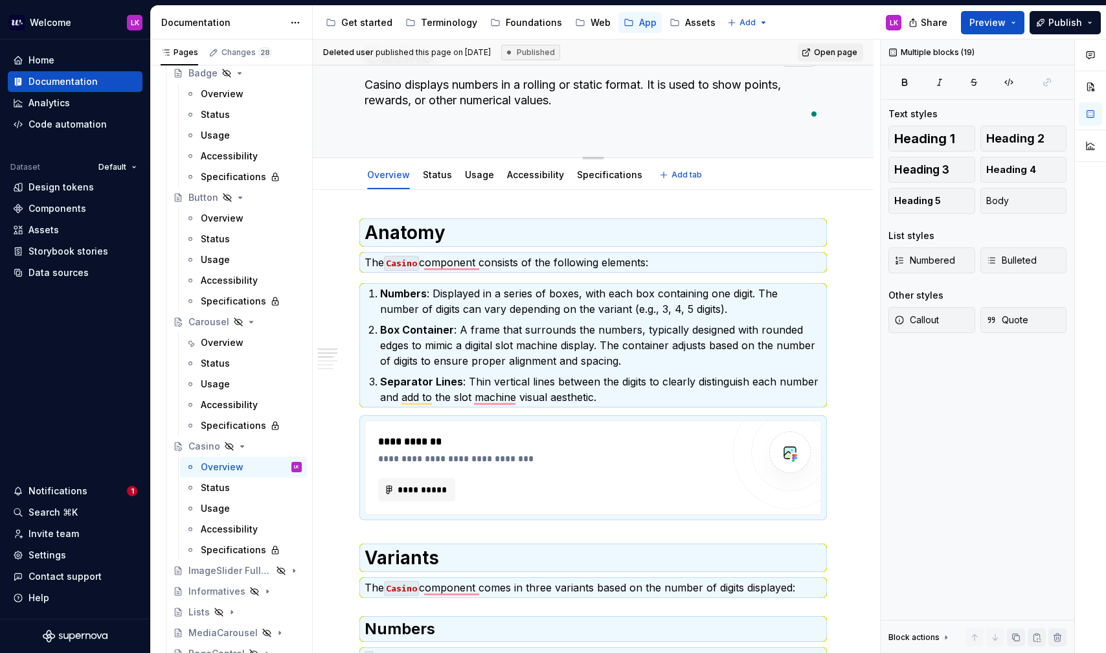
type textarea "*"
type textarea "Casino displays numbers in a rolling or static format. It is used to show point…"
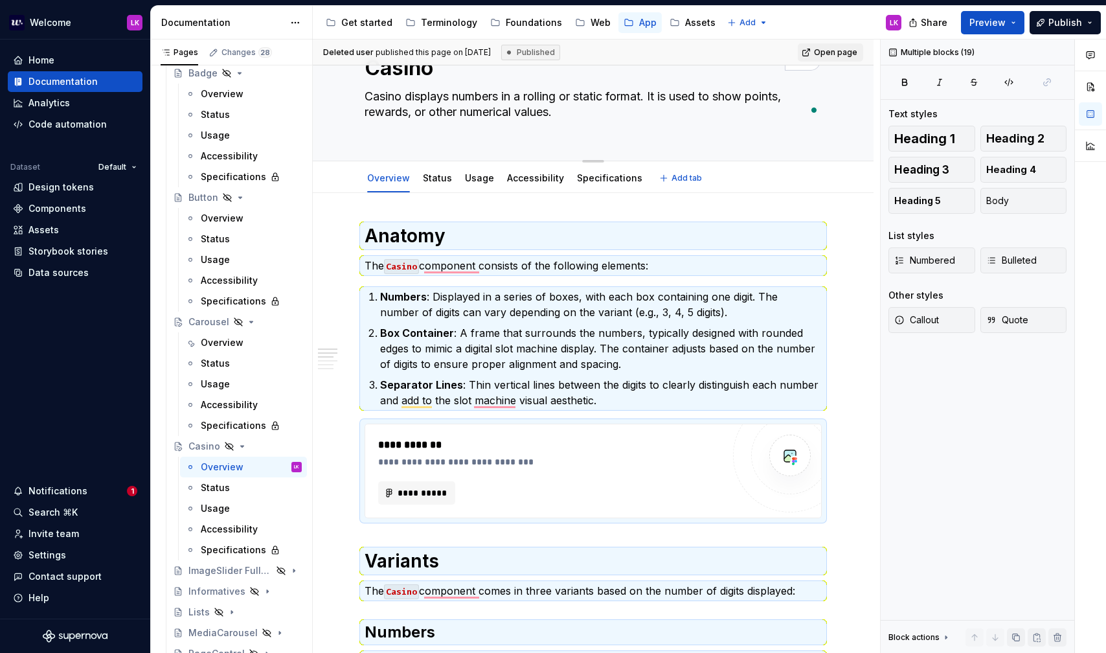
type textarea "*"
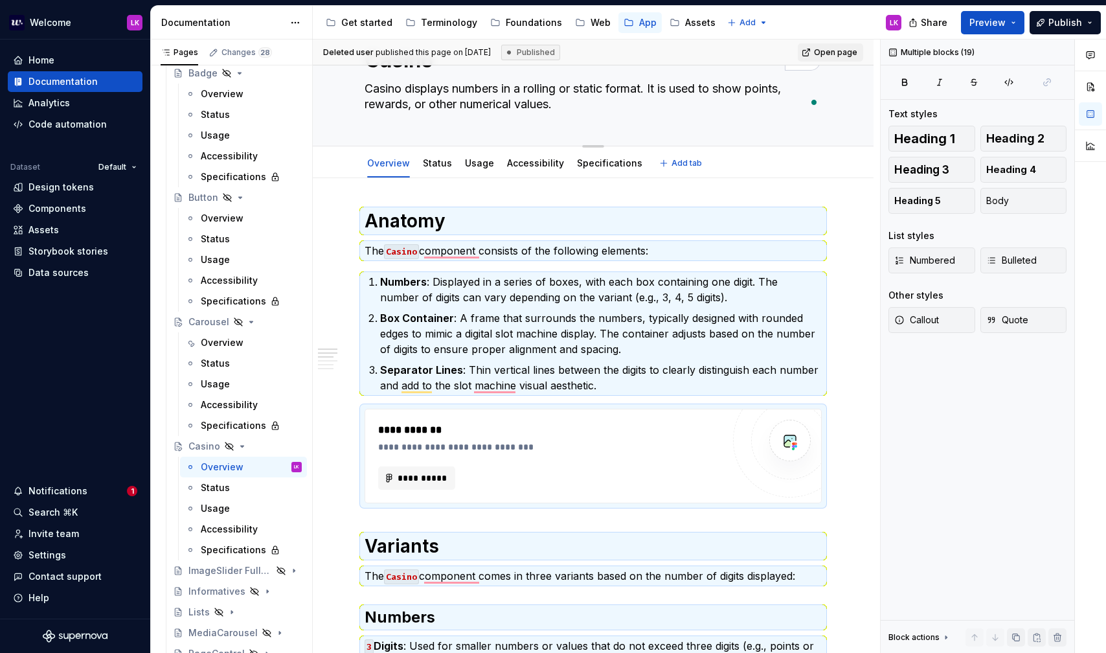
type textarea "Casino displays numbers in a rolling or static format. It is used to show point…"
type textarea "*"
click at [384, 251] on p "The Casino component consists of the following elements:" at bounding box center [593, 251] width 457 height 16
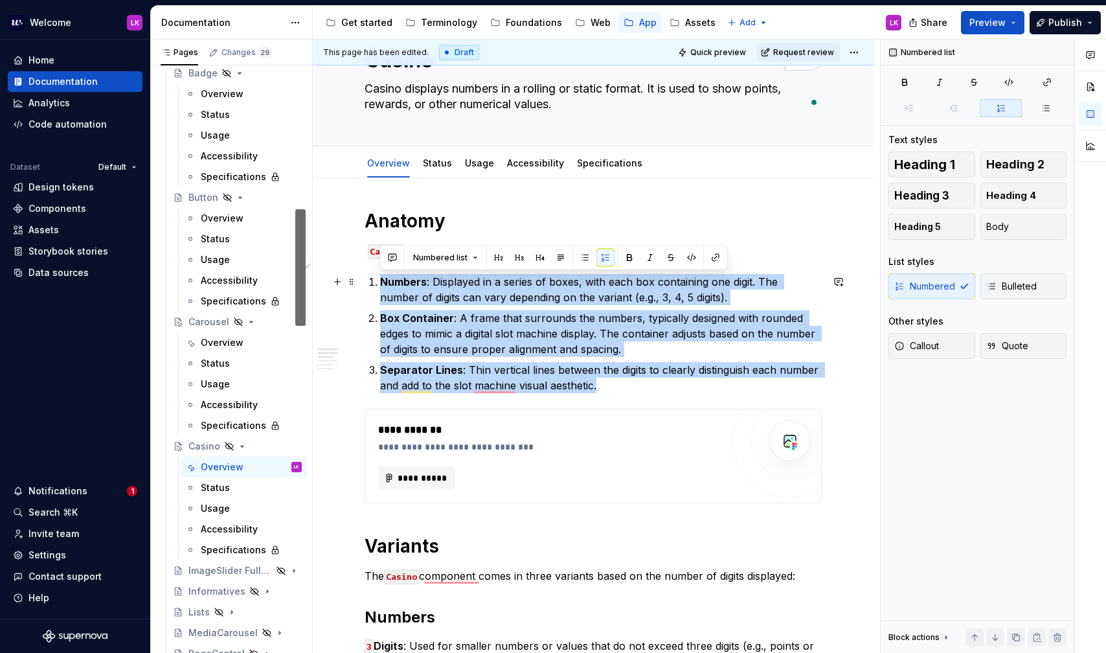
drag, startPoint x: 618, startPoint y: 383, endPoint x: 359, endPoint y: 288, distance: 276.5
click at [357, 287] on html "Welcome LK Home Documentation Analytics Code automation Dataset Default Design …" at bounding box center [553, 326] width 1106 height 653
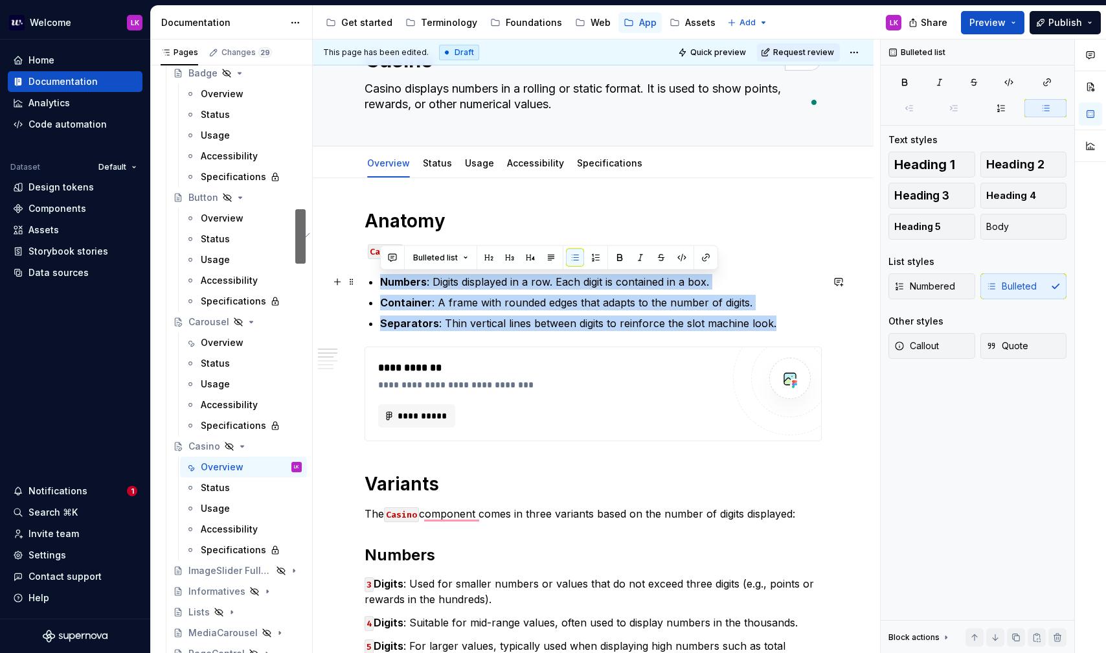
drag, startPoint x: 778, startPoint y: 326, endPoint x: 377, endPoint y: 276, distance: 403.8
click at [587, 254] on button "button" at bounding box center [596, 258] width 18 height 18
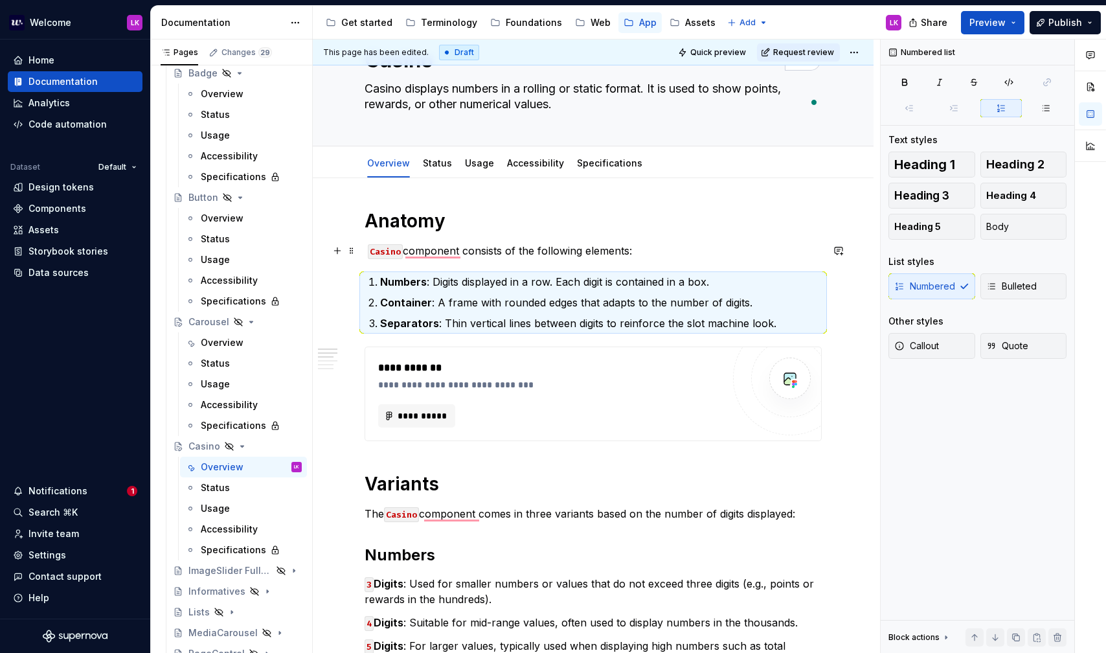
click at [658, 247] on p "Casino component consists of the following elements:" at bounding box center [593, 251] width 457 height 16
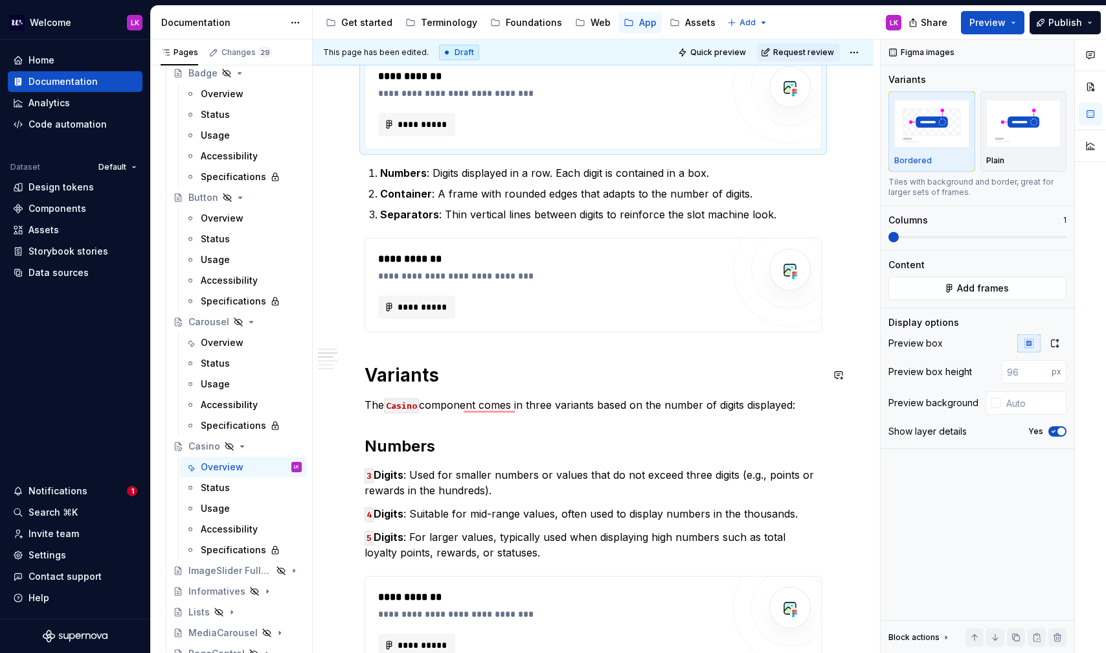
scroll to position [328, 0]
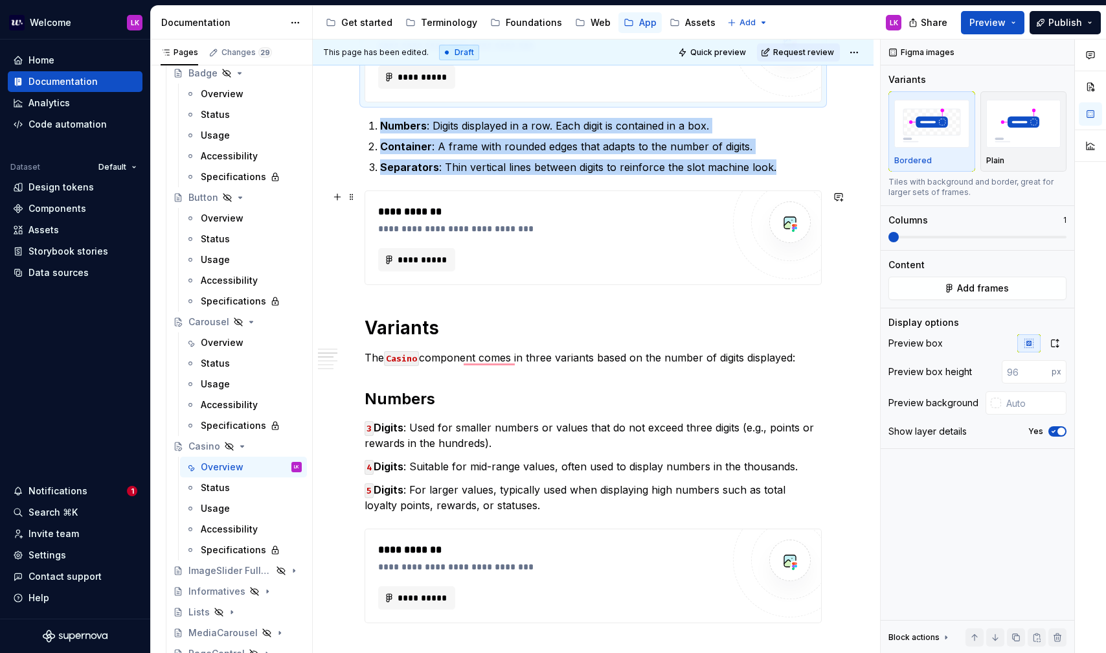
click at [615, 256] on div "**********" at bounding box center [550, 259] width 344 height 23
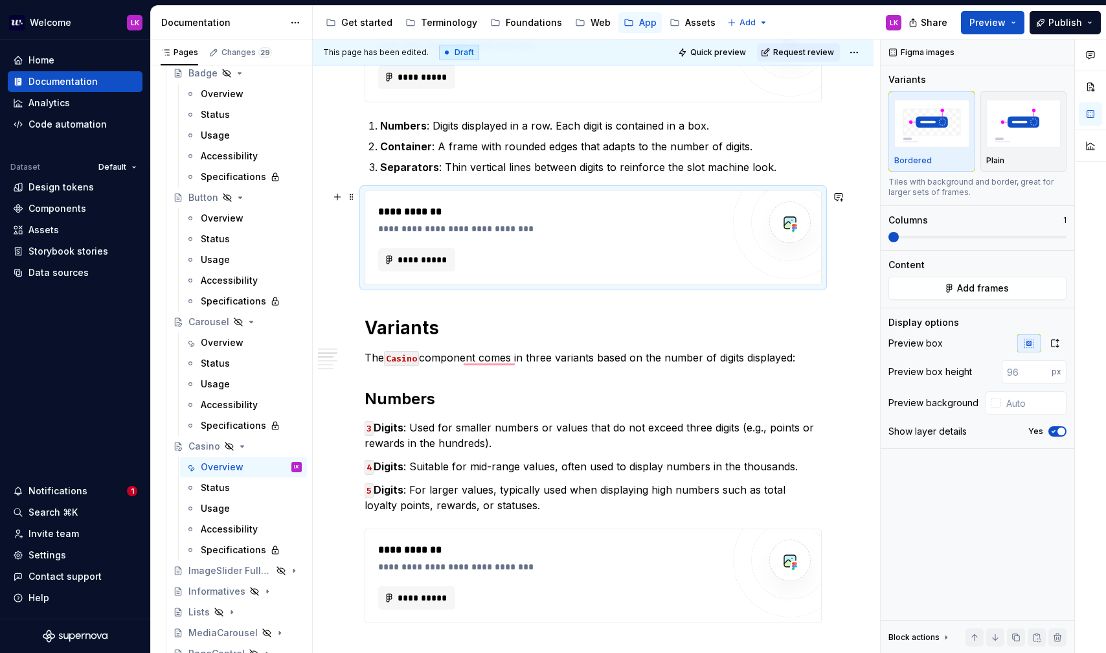
click at [522, 257] on div "**********" at bounding box center [550, 259] width 344 height 23
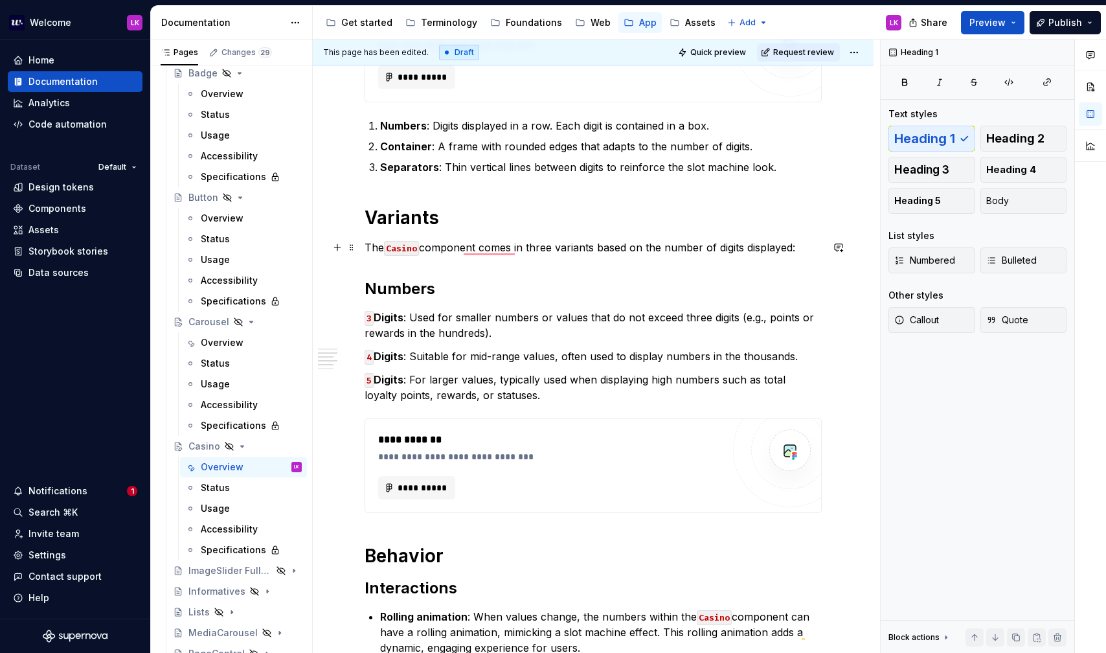
click at [424, 246] on p "The Casino component comes in three variants based on the number of digits disp…" at bounding box center [593, 248] width 457 height 16
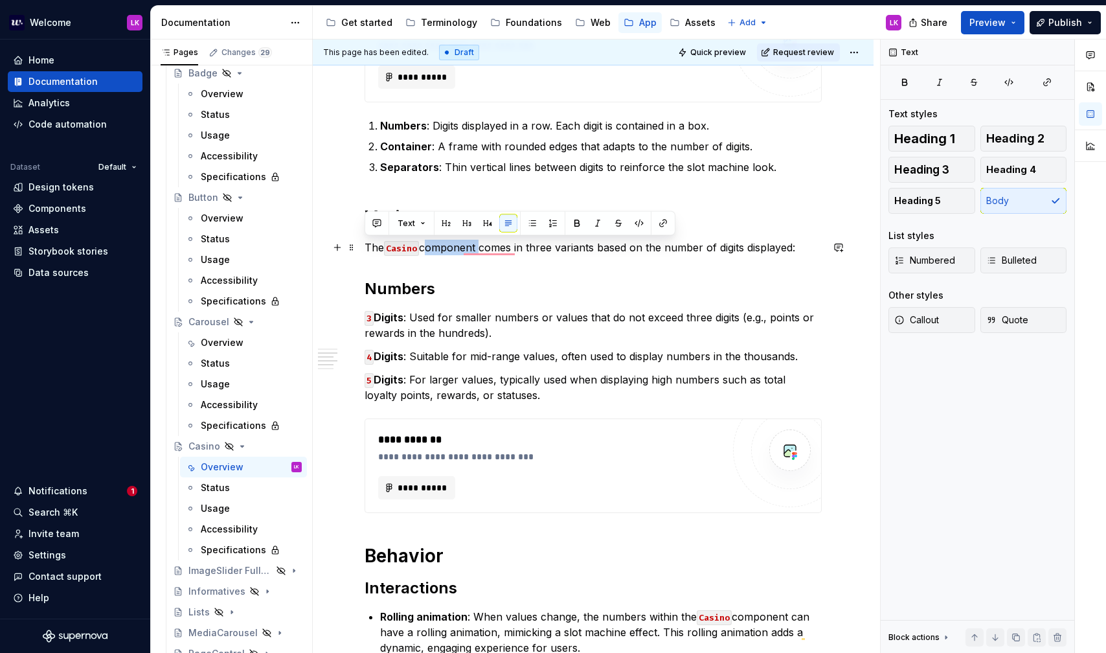
click at [424, 246] on p "The Casino component comes in three variants based on the number of digits disp…" at bounding box center [593, 248] width 457 height 16
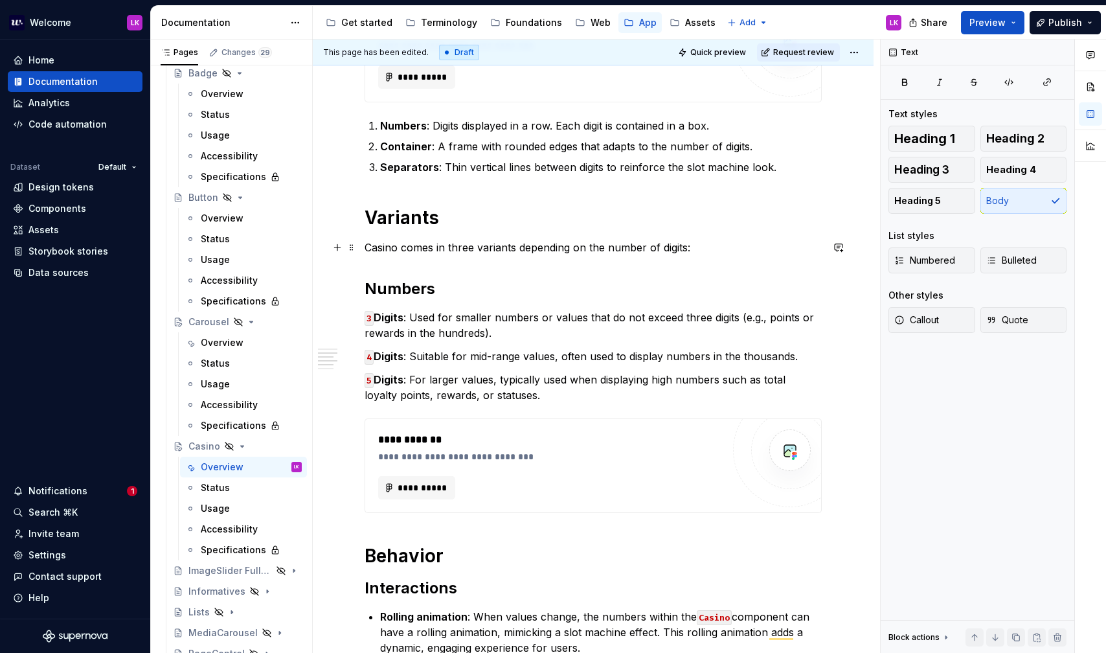
click at [380, 247] on p "Casino comes in three variants depending on the number of digits:" at bounding box center [593, 248] width 457 height 16
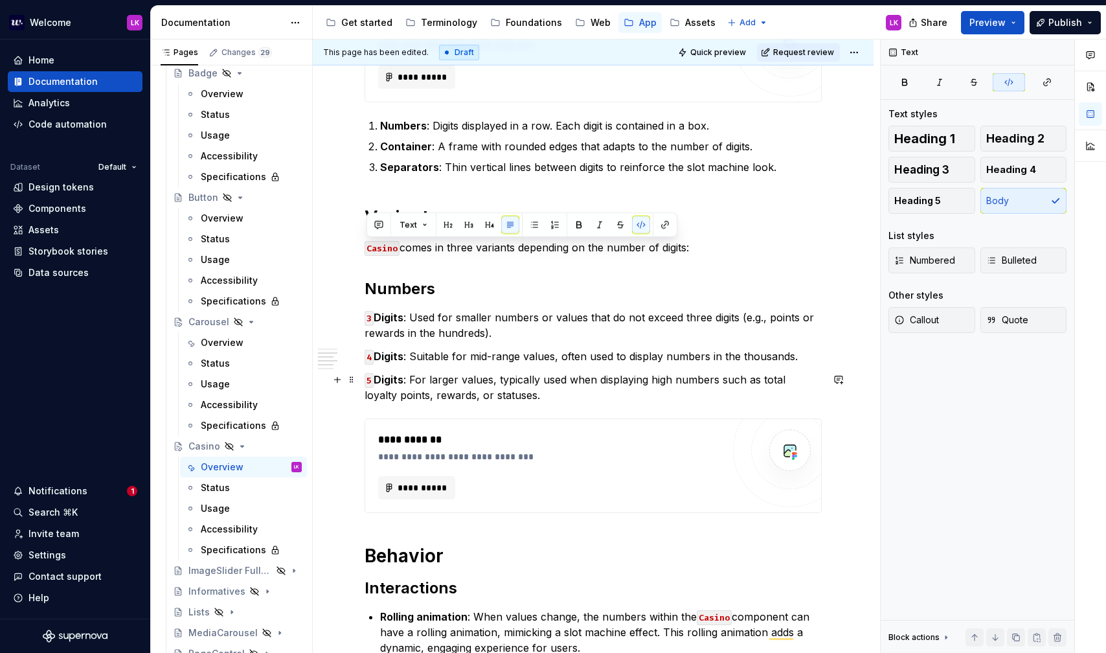
click at [538, 382] on p "5 Digits : For larger values, typically used when displaying high numbers such …" at bounding box center [593, 387] width 457 height 31
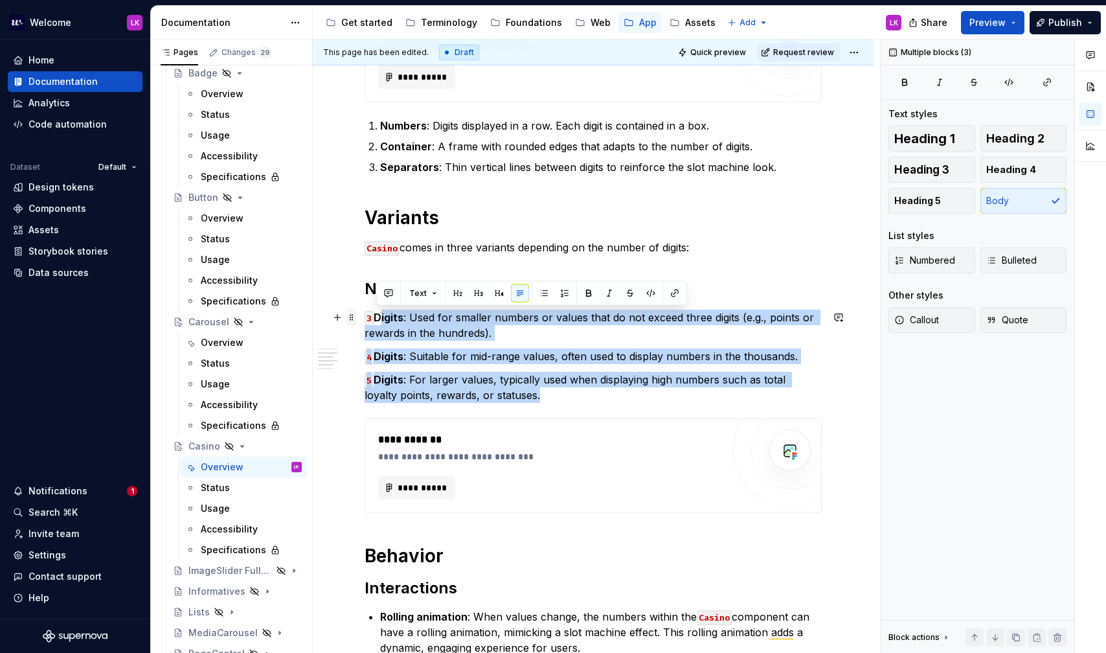
drag, startPoint x: 521, startPoint y: 394, endPoint x: 351, endPoint y: 314, distance: 188.3
click at [365, 314] on div "**********" at bounding box center [593, 563] width 457 height 1240
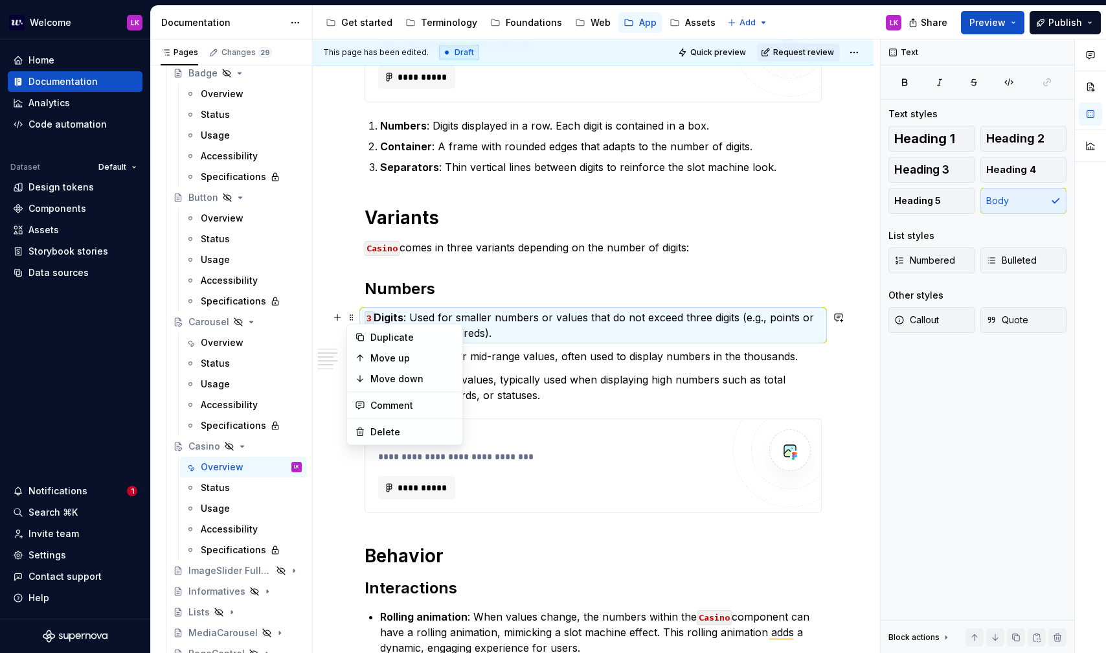
click at [541, 399] on p "5 Digits : For larger values, typically used when displaying high numbers such …" at bounding box center [593, 387] width 457 height 31
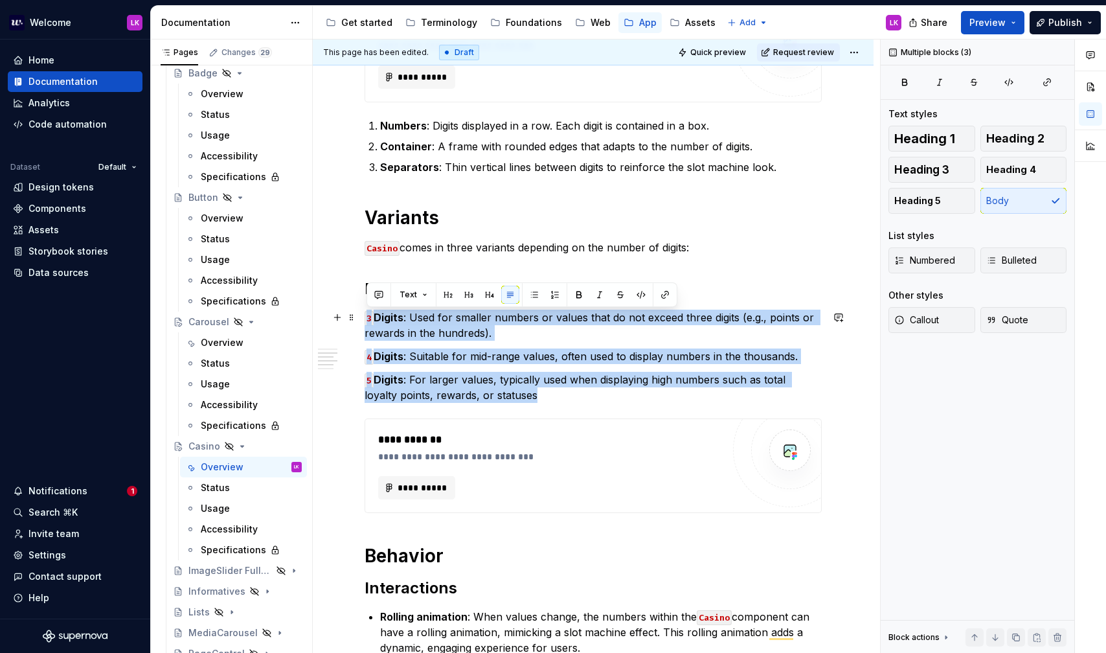
drag, startPoint x: 515, startPoint y: 398, endPoint x: 368, endPoint y: 316, distance: 168.4
click at [368, 316] on div "**********" at bounding box center [593, 555] width 457 height 1225
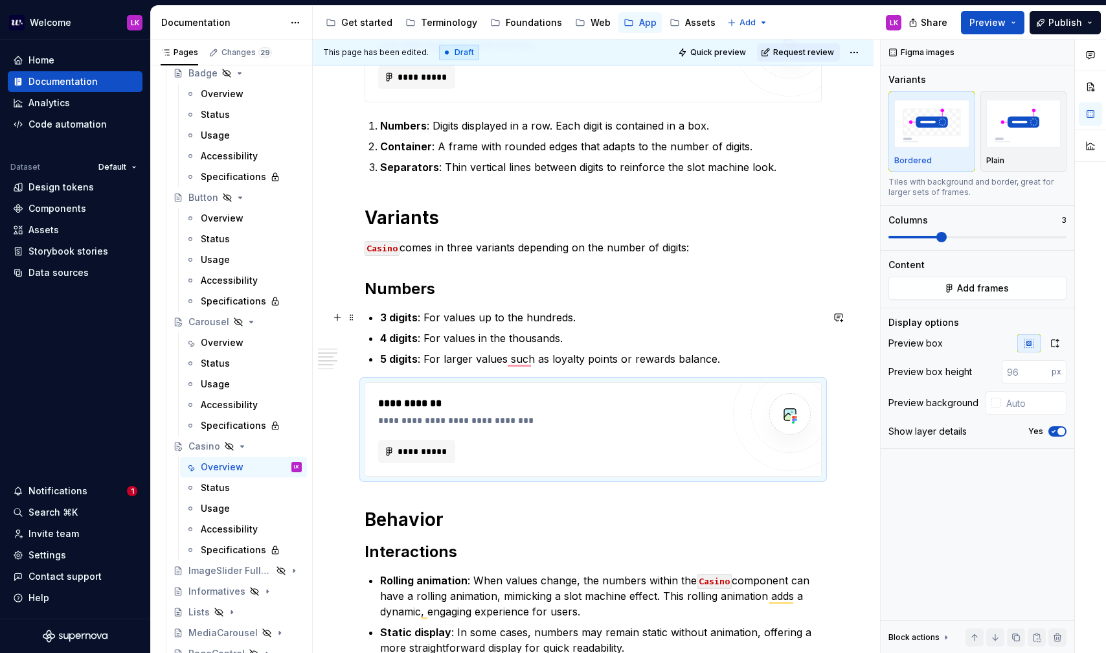
click at [375, 314] on div "**********" at bounding box center [593, 537] width 457 height 1189
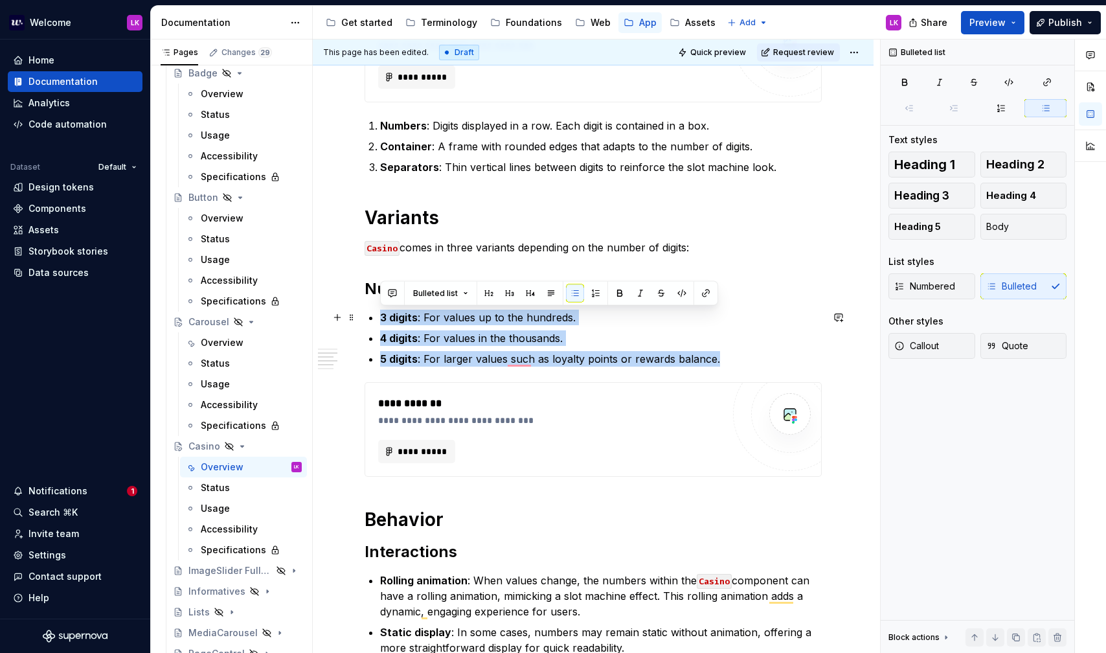
drag, startPoint x: 723, startPoint y: 363, endPoint x: 382, endPoint y: 315, distance: 344.0
click at [360, 320] on div "**********" at bounding box center [593, 627] width 561 height 1431
click at [568, 293] on button "button" at bounding box center [575, 293] width 18 height 18
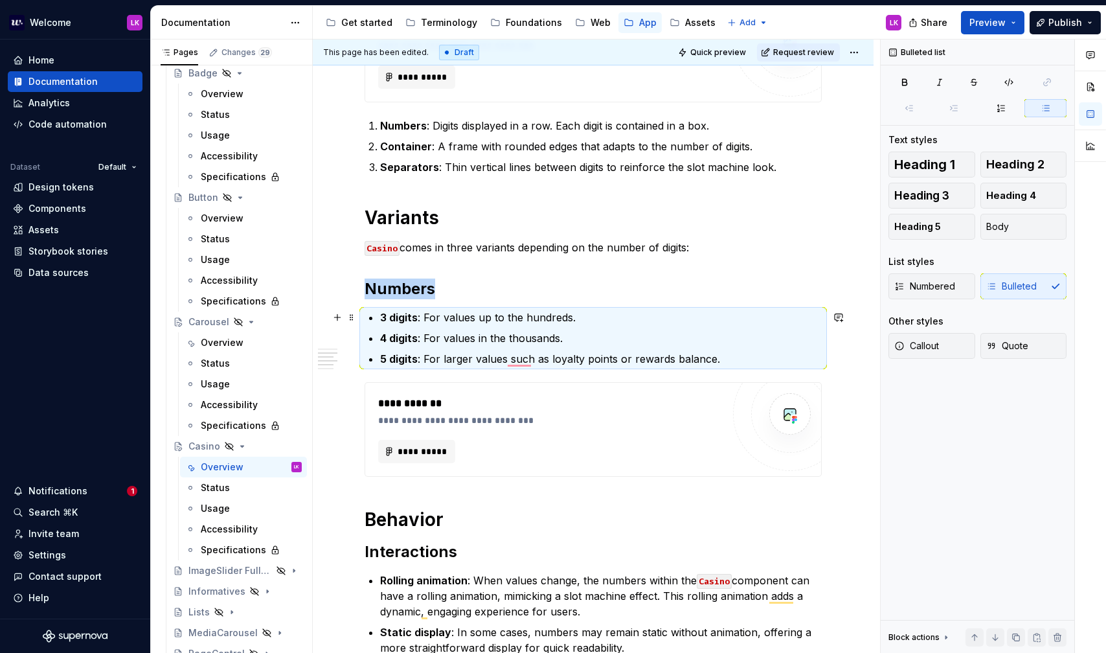
click at [380, 315] on strong "3 digits" at bounding box center [399, 317] width 38 height 13
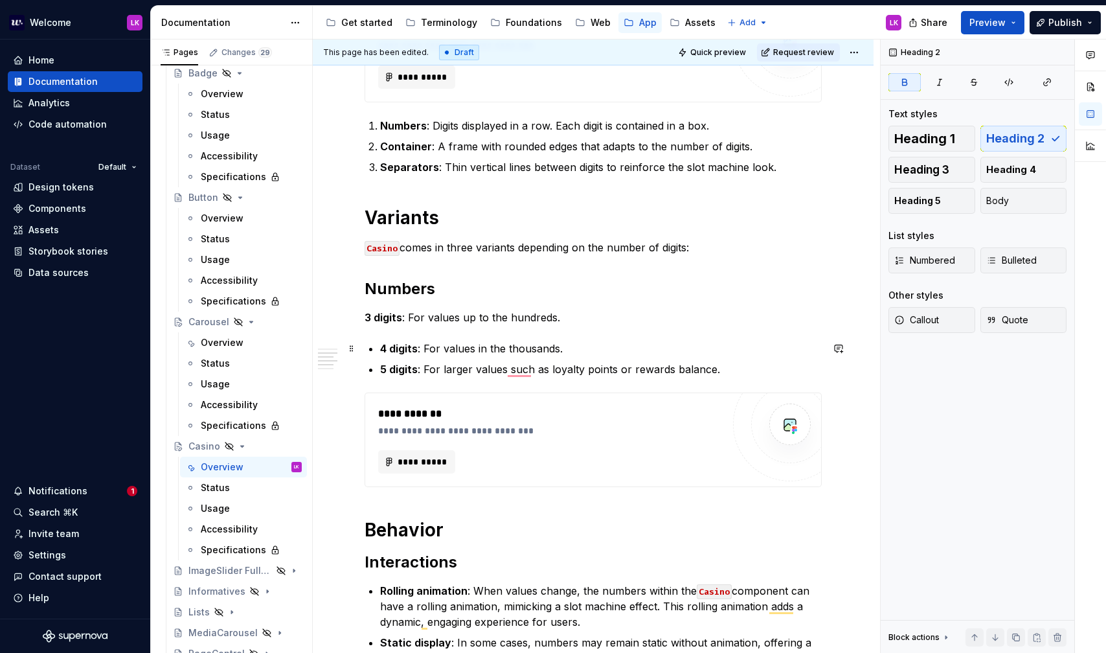
click at [379, 349] on div "**********" at bounding box center [593, 542] width 457 height 1199
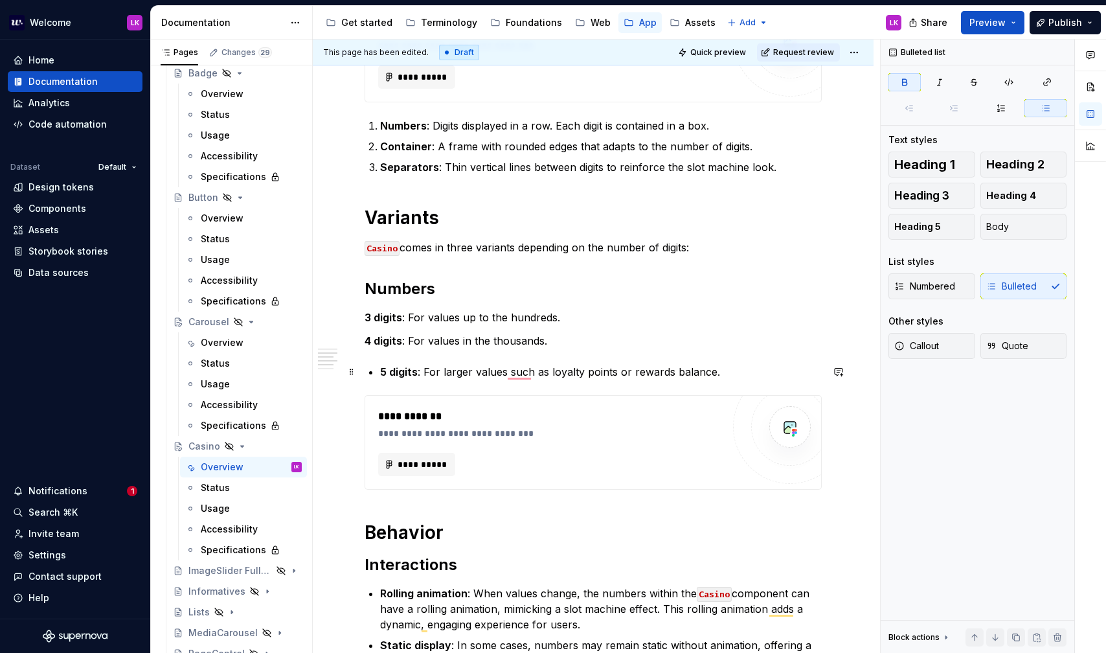
click at [384, 373] on strong "5 digits" at bounding box center [399, 371] width 38 height 13
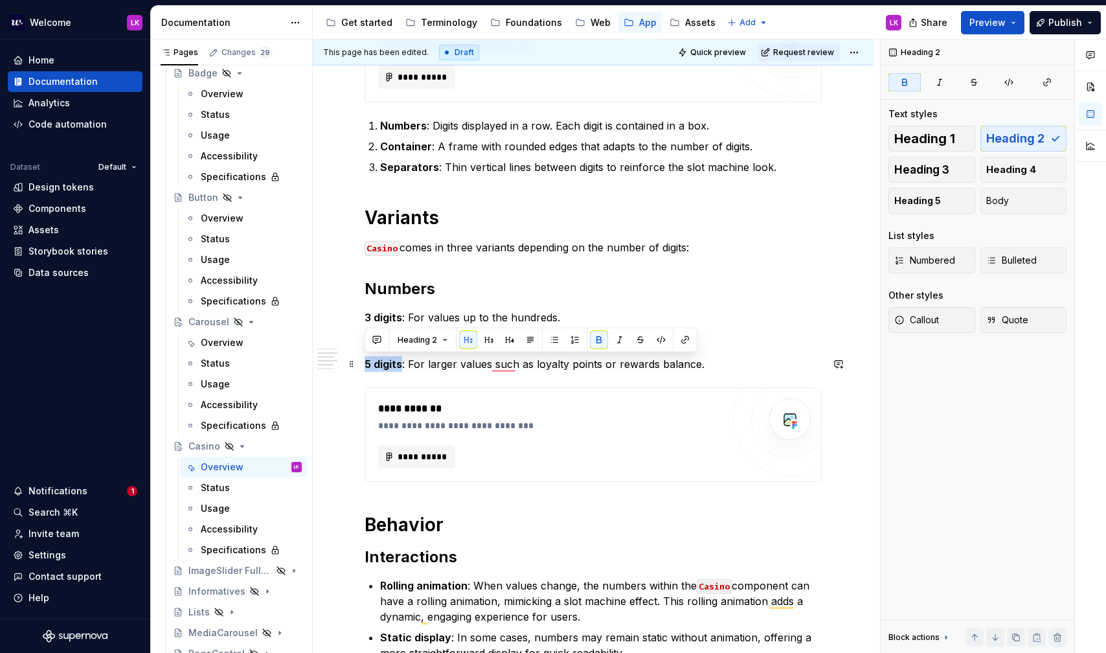
drag, startPoint x: 403, startPoint y: 363, endPoint x: 361, endPoint y: 364, distance: 41.4
click at [361, 364] on div "**********" at bounding box center [593, 630] width 561 height 1436
click at [398, 373] on div "**********" at bounding box center [593, 540] width 457 height 1194
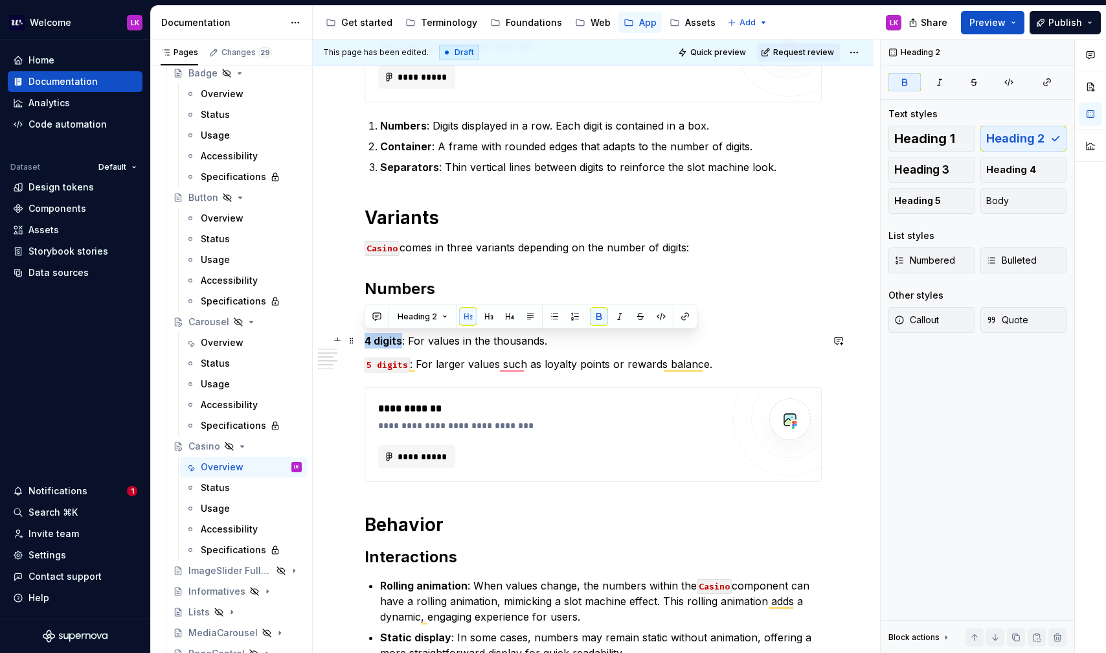
drag, startPoint x: 403, startPoint y: 339, endPoint x: 365, endPoint y: 337, distance: 38.2
click at [365, 337] on p "4 digits : For values in the thousands." at bounding box center [593, 341] width 457 height 16
click at [399, 353] on div "**********" at bounding box center [593, 540] width 457 height 1194
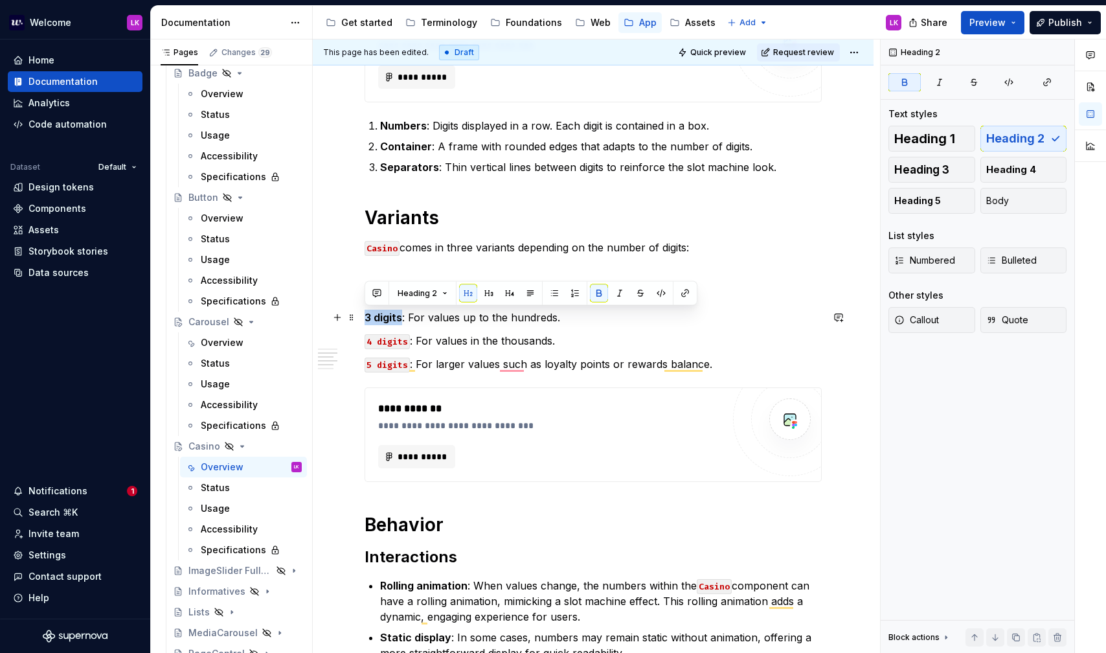
drag, startPoint x: 399, startPoint y: 317, endPoint x: 367, endPoint y: 316, distance: 31.7
click at [367, 316] on strong "3 digits" at bounding box center [384, 317] width 38 height 13
click at [438, 260] on div "**********" at bounding box center [593, 540] width 457 height 1194
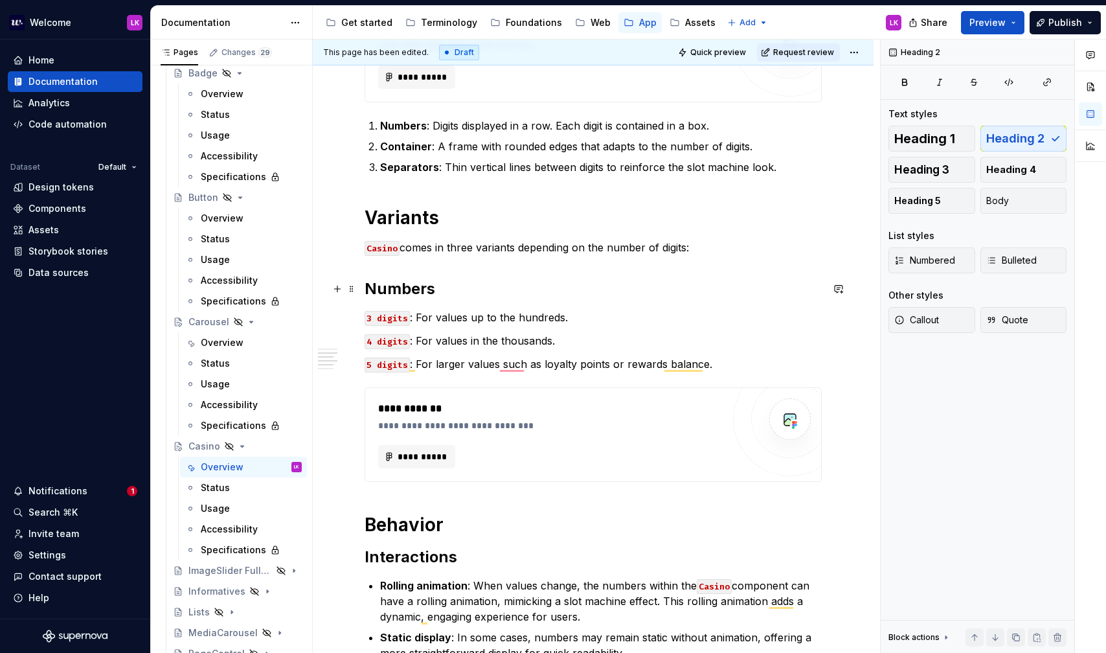
click at [419, 285] on h2 "Numbers" at bounding box center [593, 288] width 457 height 21
click at [398, 211] on h1 "Variants" at bounding box center [593, 217] width 457 height 23
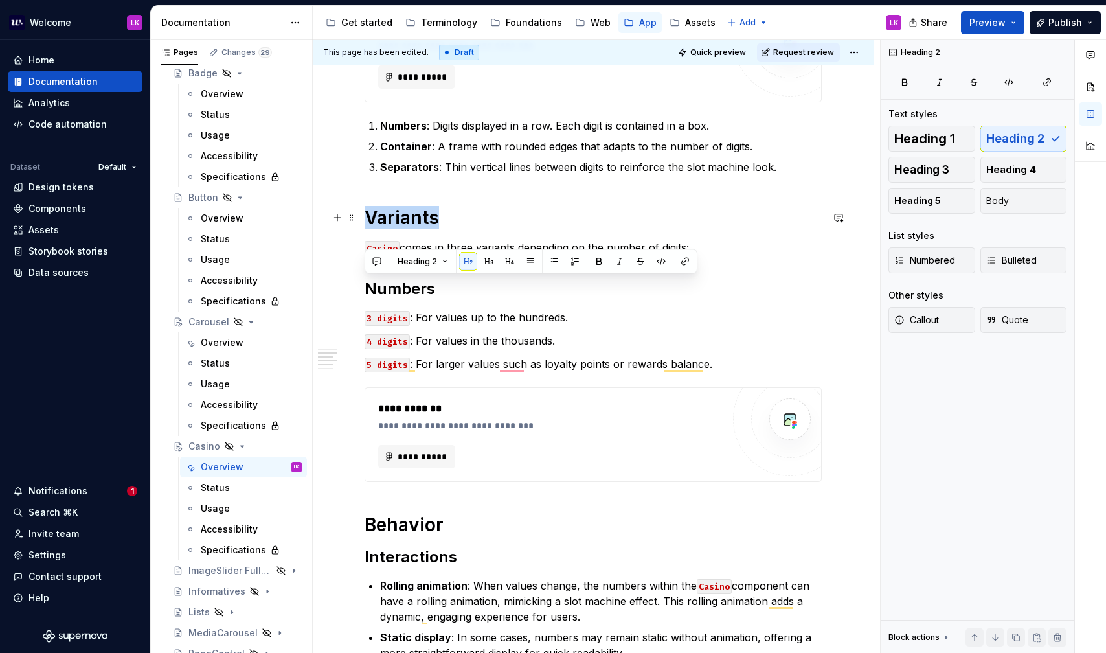
click at [398, 211] on h1 "Variants" at bounding box center [593, 217] width 457 height 23
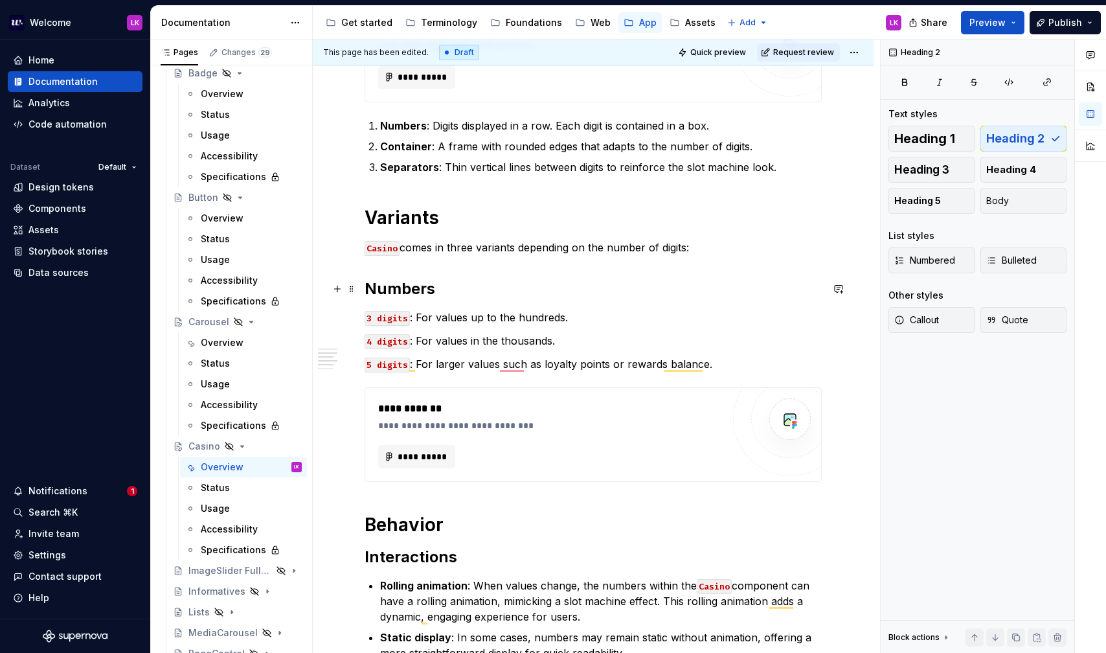
click at [403, 285] on h2 "Numbers" at bounding box center [593, 288] width 457 height 21
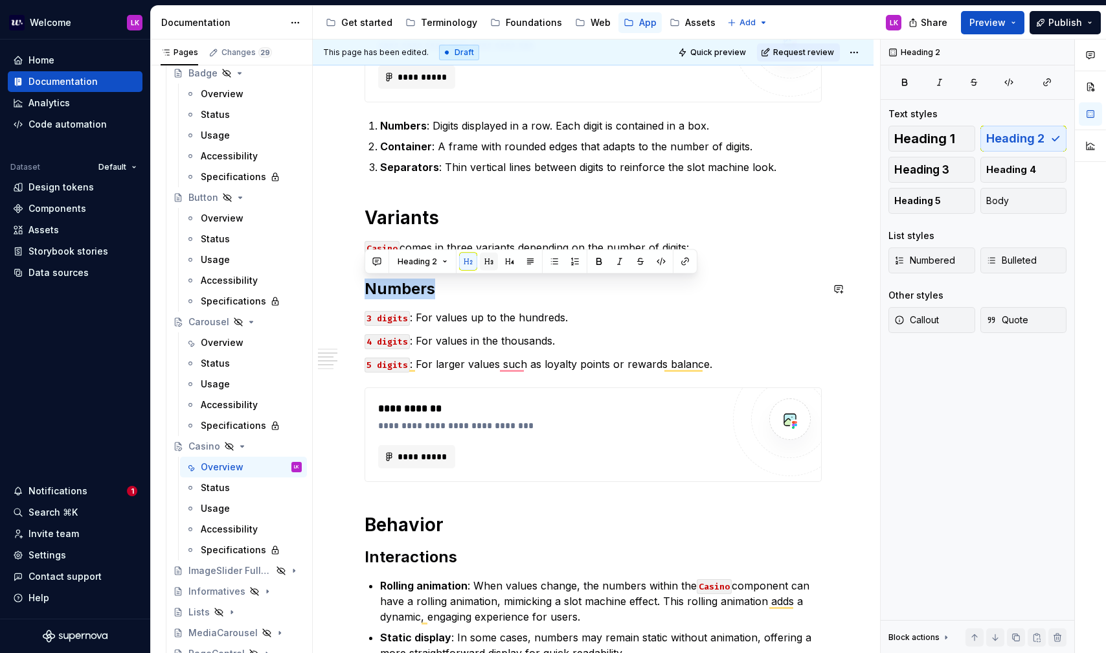
click at [491, 258] on button "button" at bounding box center [489, 261] width 18 height 18
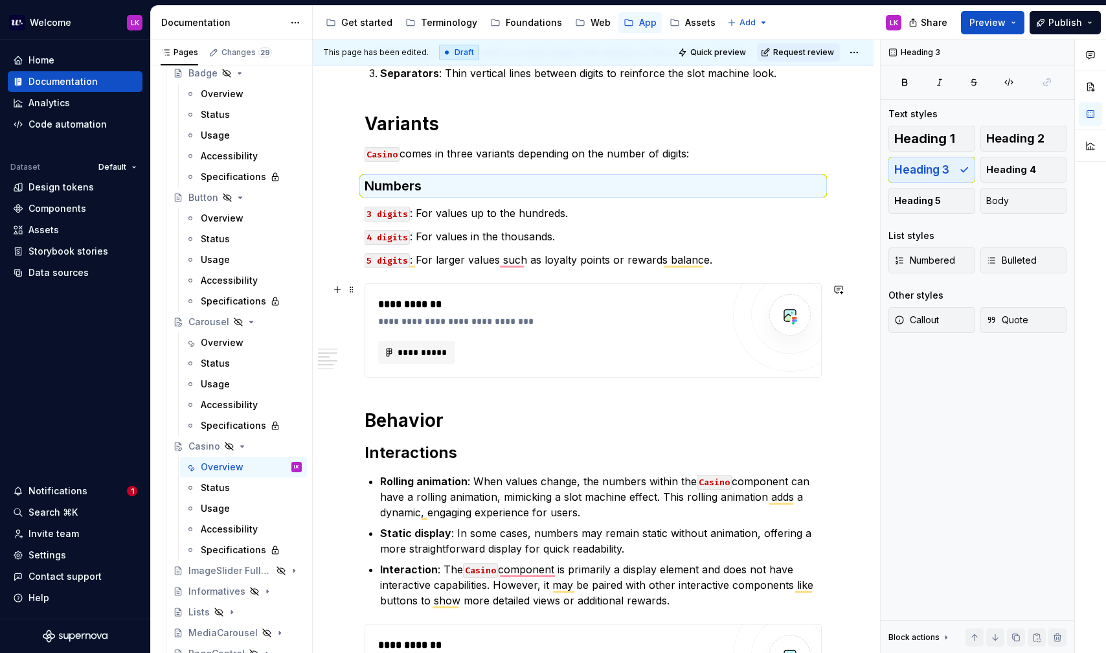
scroll to position [451, 0]
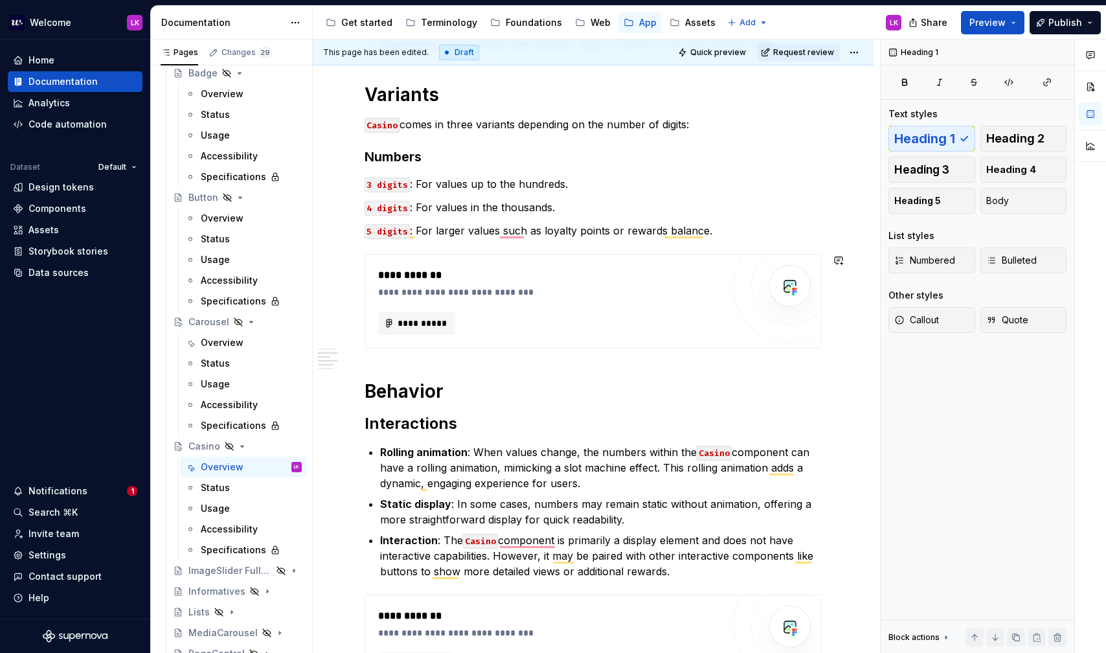
click at [431, 359] on div "**********" at bounding box center [593, 412] width 457 height 1184
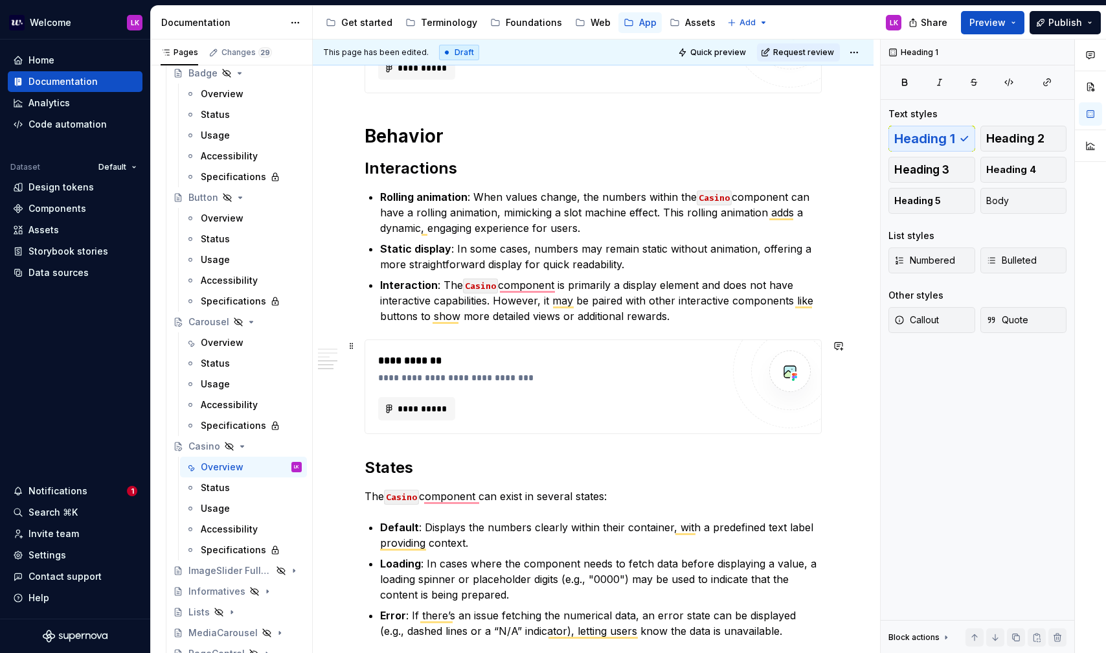
scroll to position [722, 0]
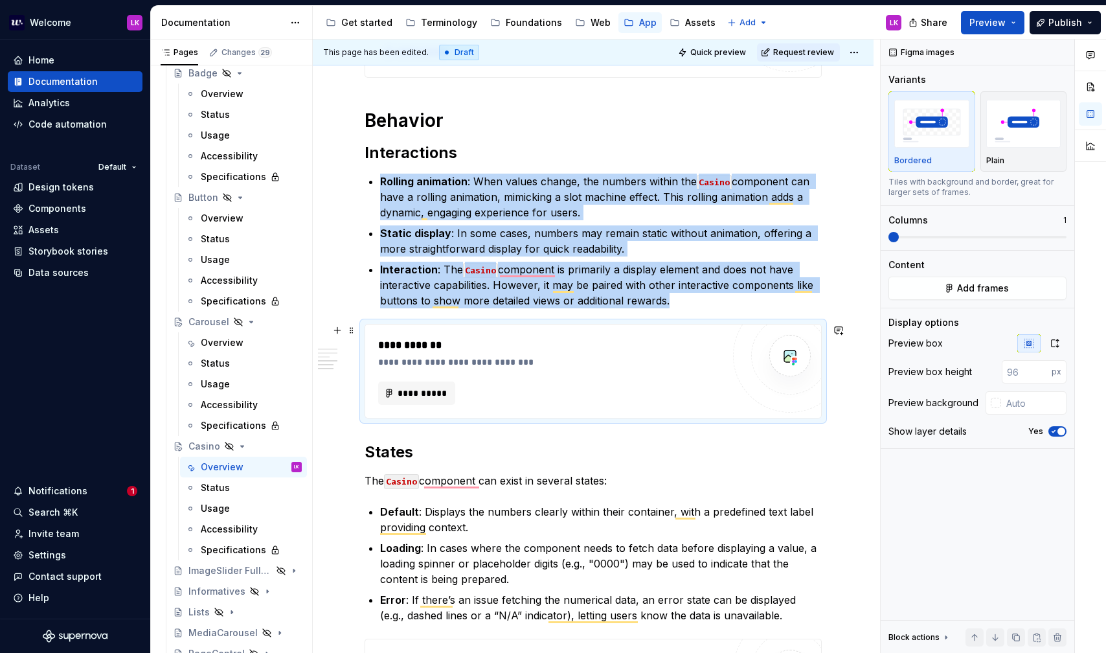
click at [537, 361] on div "**********" at bounding box center [553, 361] width 351 height 13
click at [688, 304] on p "Interaction : The Casino component is primarily a display element and does not …" at bounding box center [601, 285] width 442 height 47
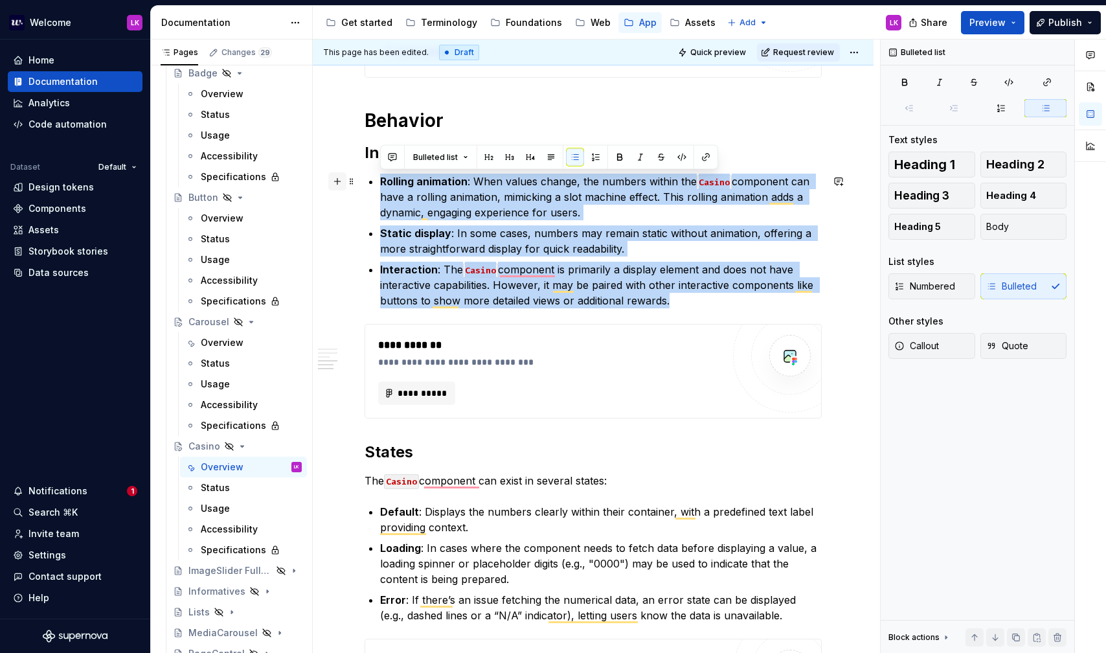
drag, startPoint x: 683, startPoint y: 304, endPoint x: 343, endPoint y: 185, distance: 360.2
click at [365, 185] on div "**********" at bounding box center [593, 148] width 457 height 1199
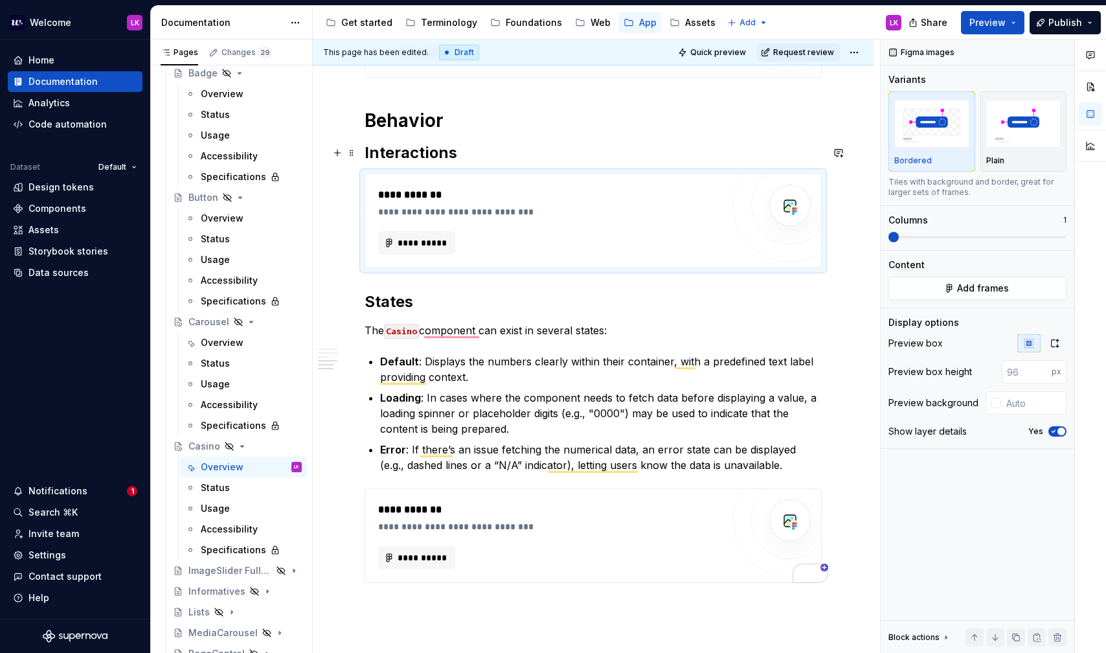
click at [475, 148] on h2 "Interactions" at bounding box center [593, 152] width 457 height 21
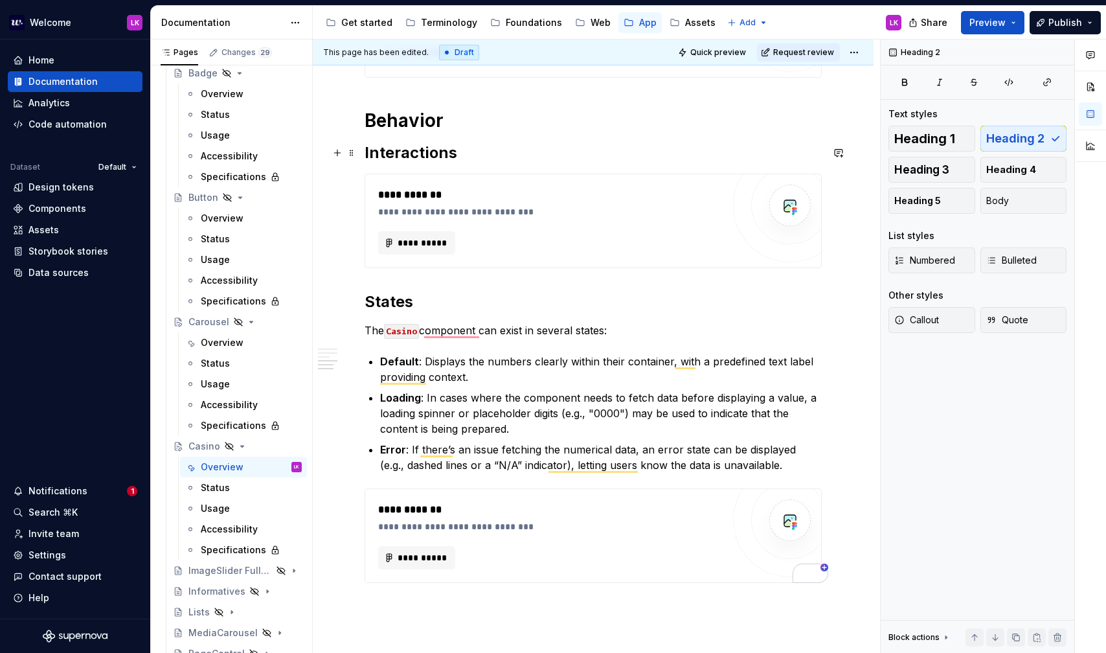
click at [434, 148] on h2 "Interactions" at bounding box center [593, 152] width 457 height 21
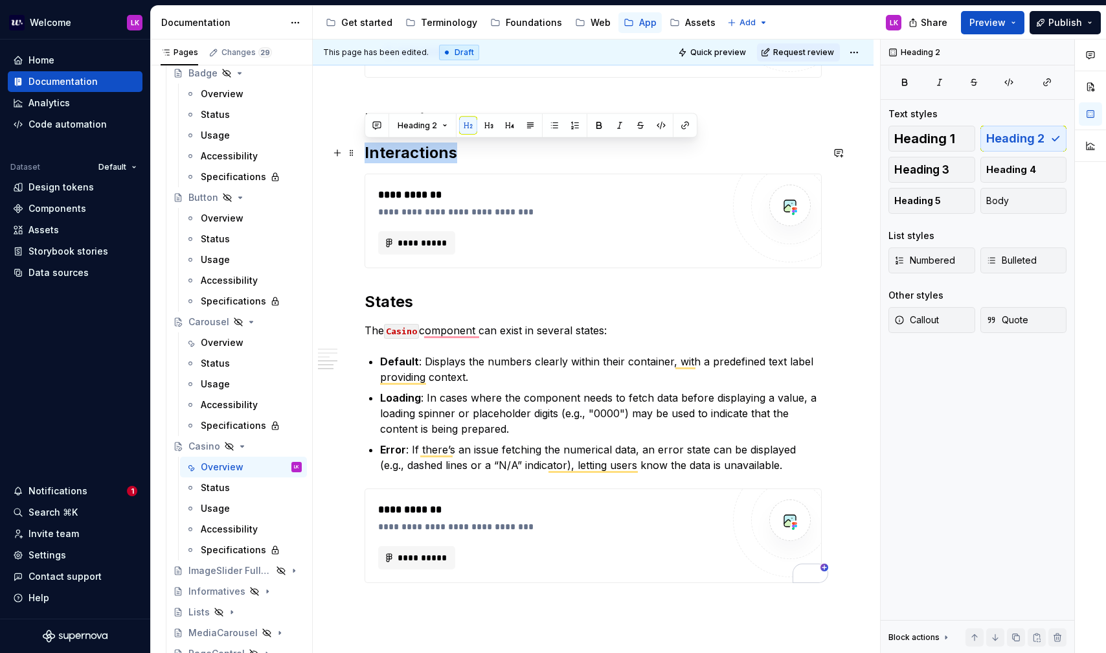
click at [434, 148] on h2 "Interactions" at bounding box center [593, 152] width 457 height 21
click at [479, 150] on h2 "Interactions" at bounding box center [593, 152] width 457 height 21
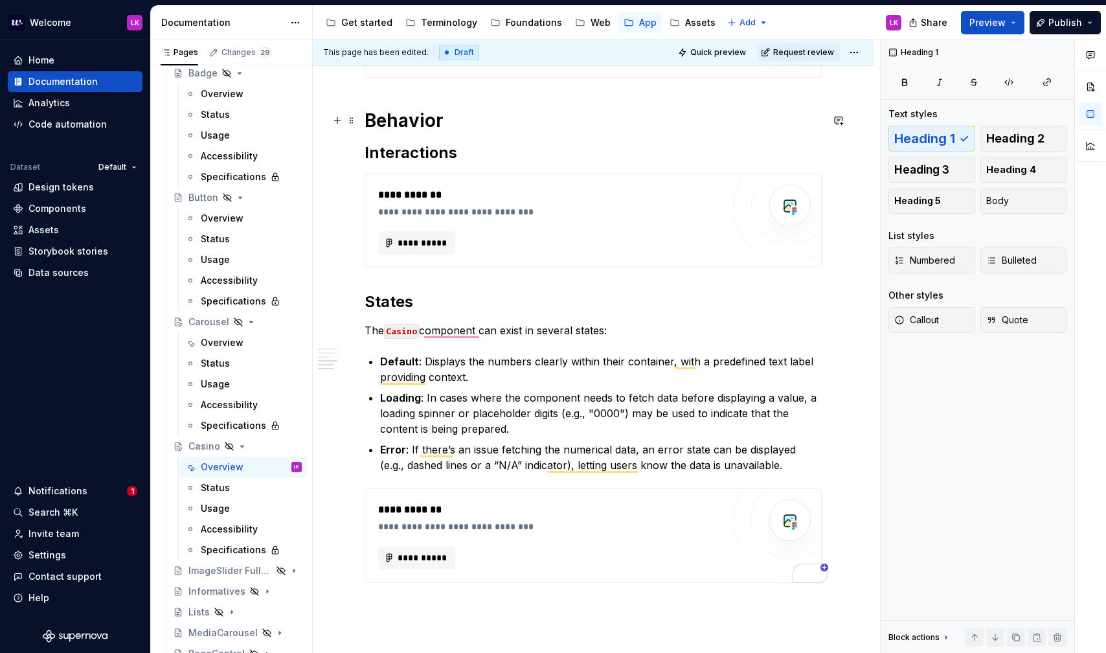
click at [405, 121] on h1 "Behavior" at bounding box center [593, 120] width 457 height 23
click at [437, 152] on h2 "Interactions" at bounding box center [593, 152] width 457 height 21
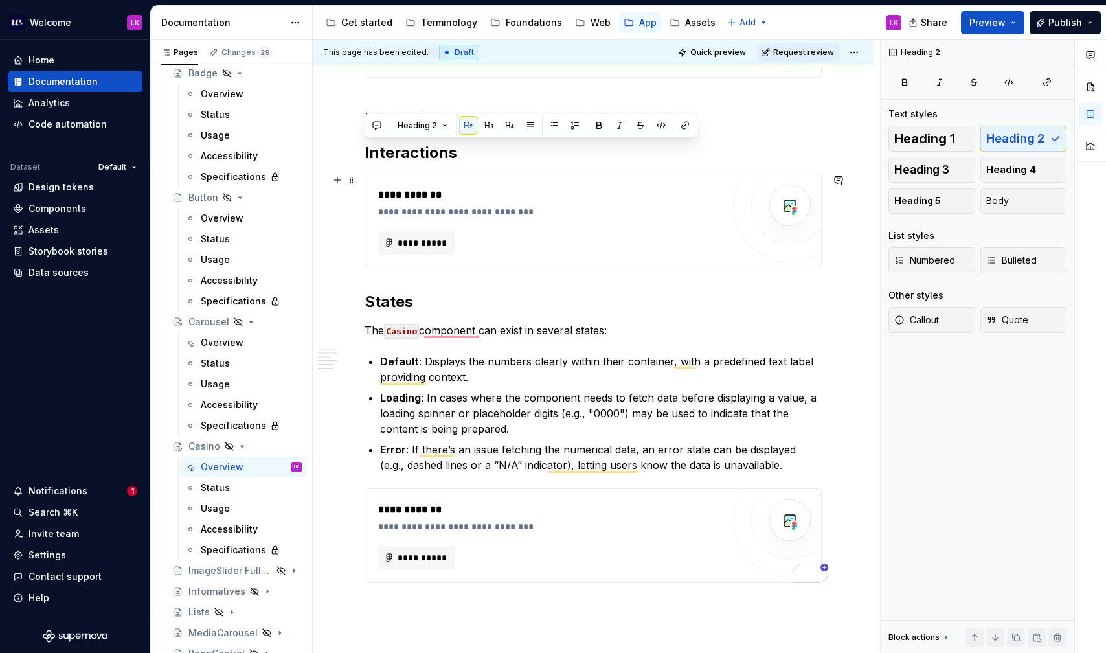
click at [453, 181] on div "**********" at bounding box center [593, 220] width 456 height 93
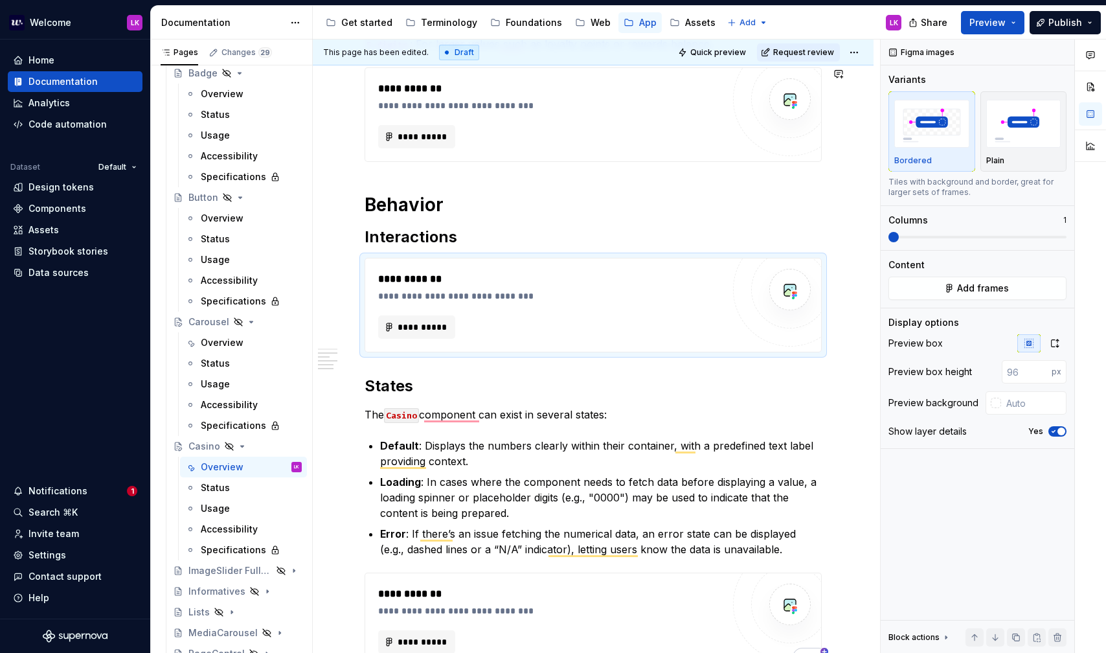
scroll to position [428, 0]
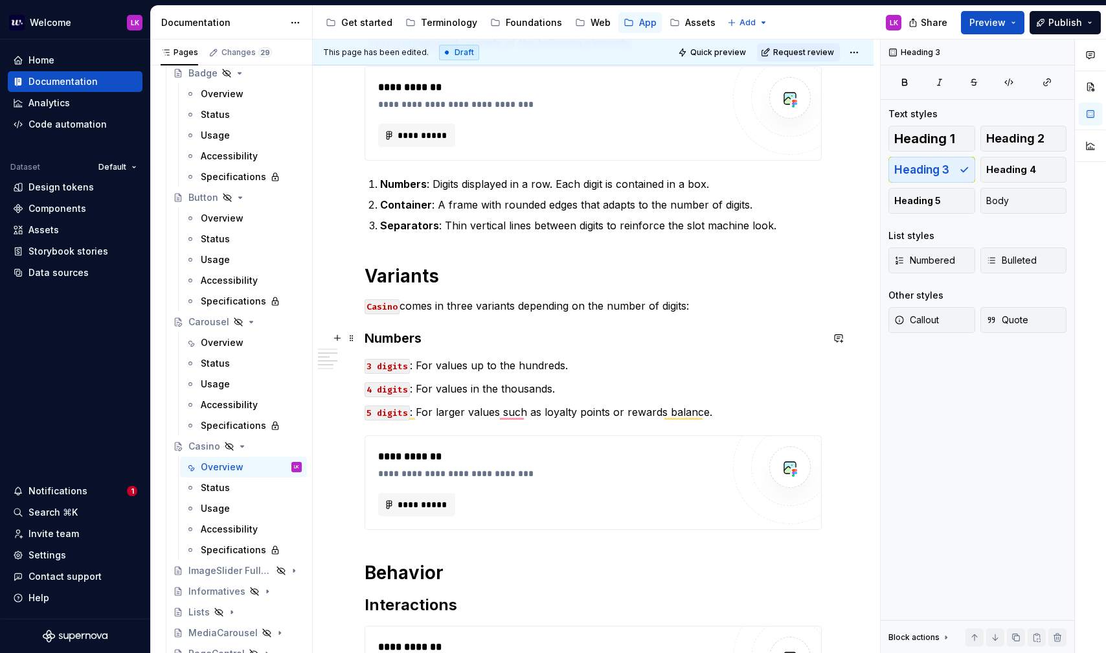
click at [395, 336] on h3 "Numbers" at bounding box center [593, 338] width 457 height 18
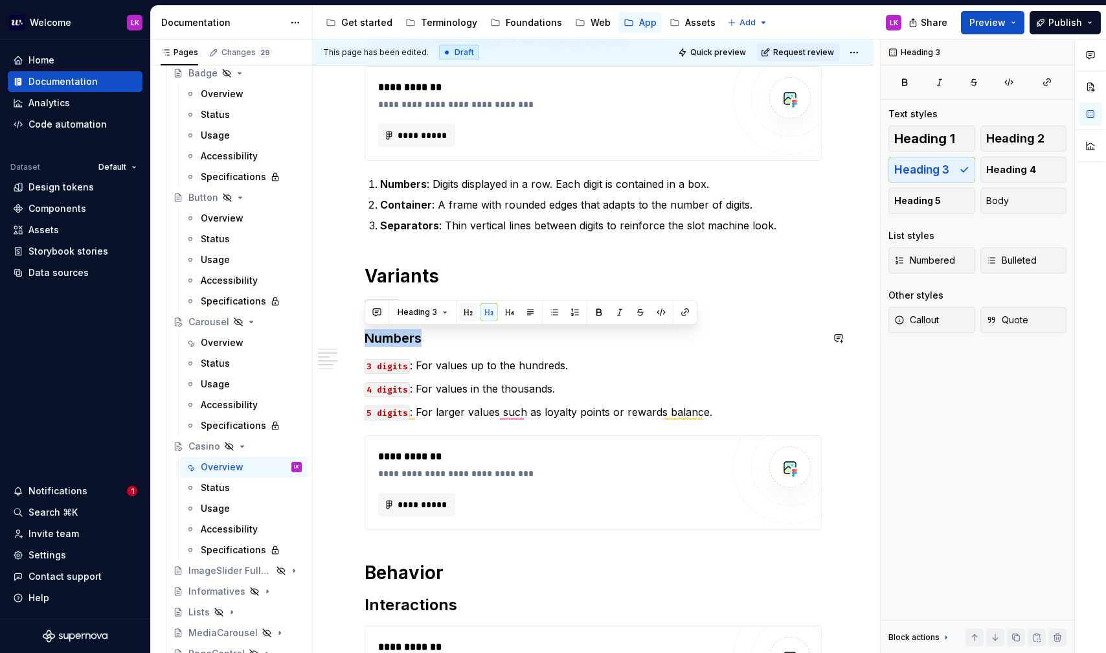
click at [467, 311] on button "button" at bounding box center [468, 312] width 18 height 18
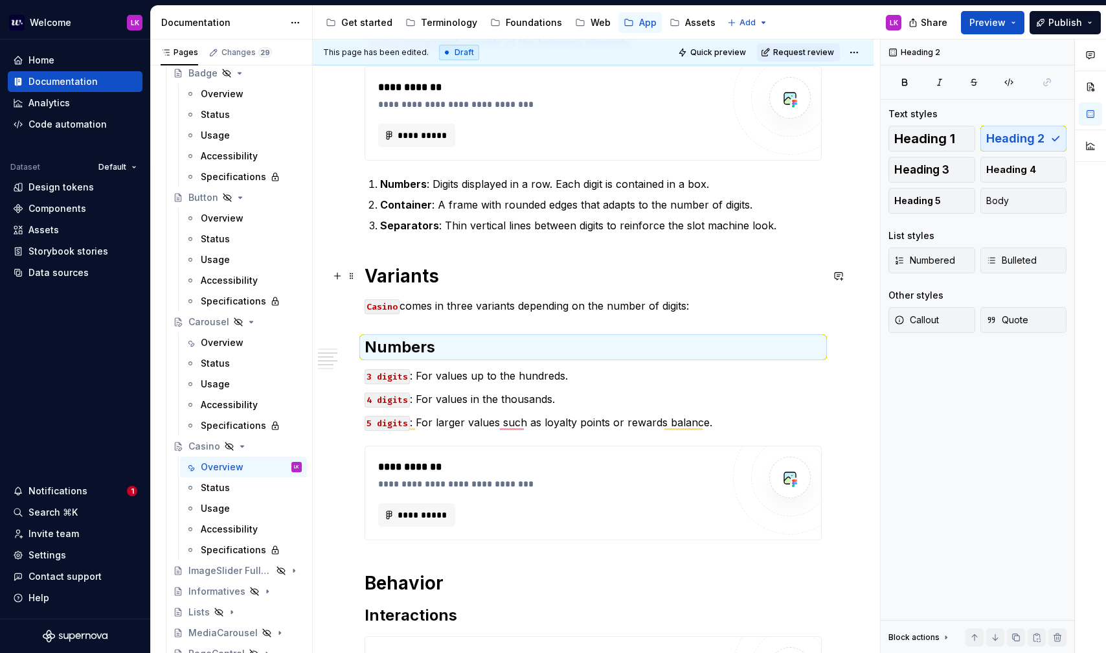
click at [387, 274] on h1 "Variants" at bounding box center [593, 275] width 457 height 23
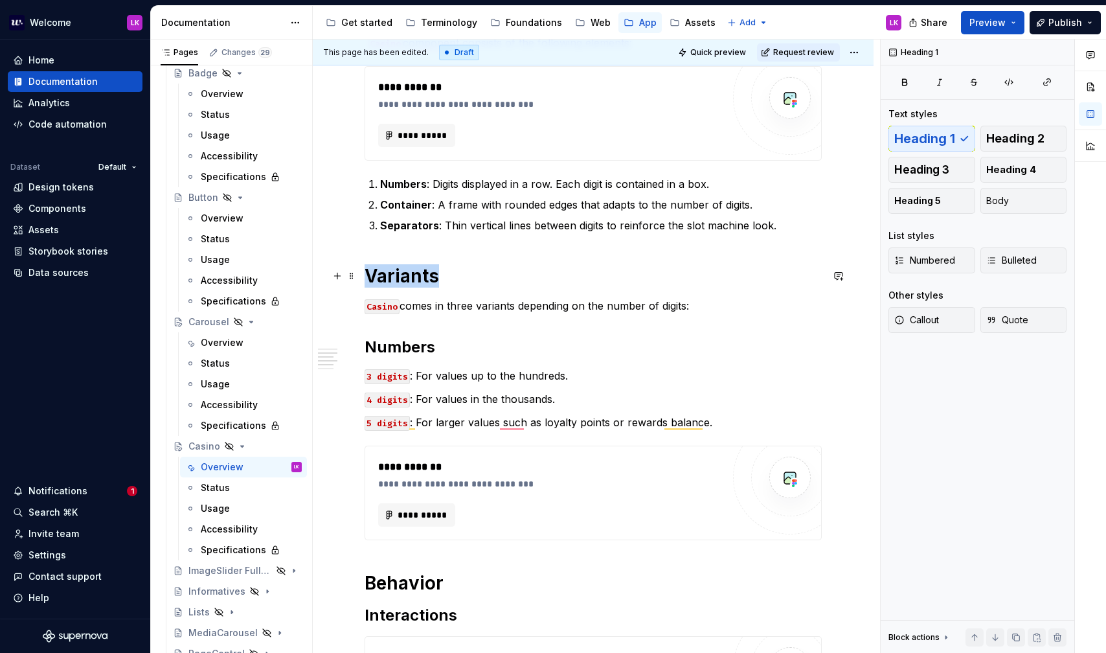
click at [387, 274] on h1 "Variants" at bounding box center [593, 275] width 457 height 23
click at [459, 354] on h2 "Numbers" at bounding box center [593, 347] width 457 height 21
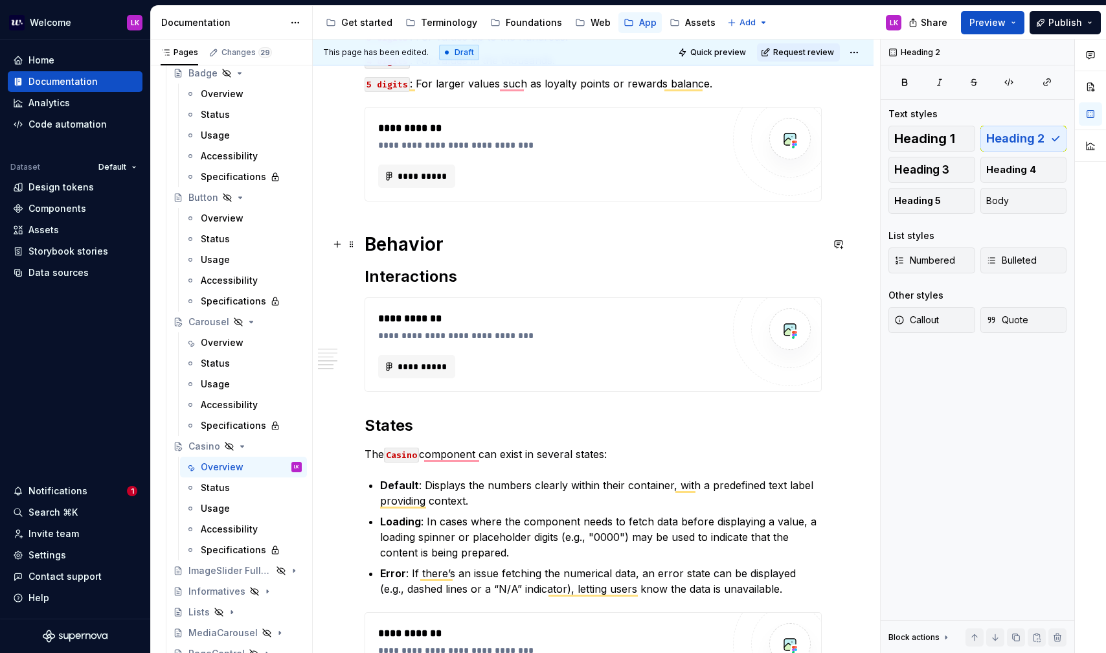
click at [460, 247] on h1 "Behavior" at bounding box center [593, 243] width 457 height 23
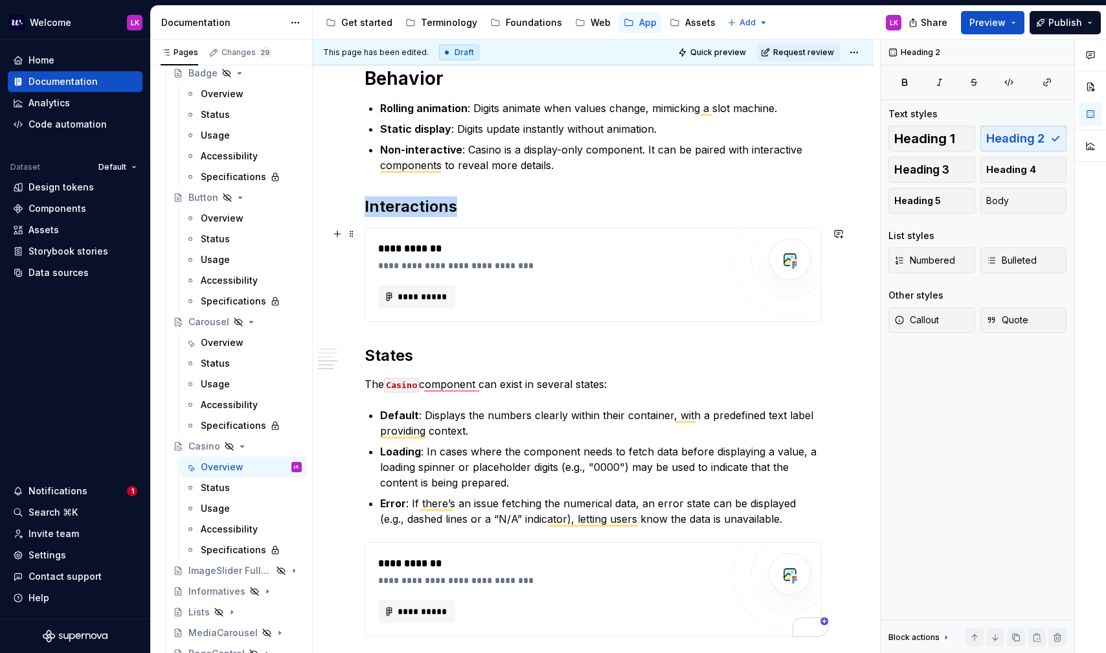
click at [486, 268] on div "**********" at bounding box center [553, 265] width 351 height 13
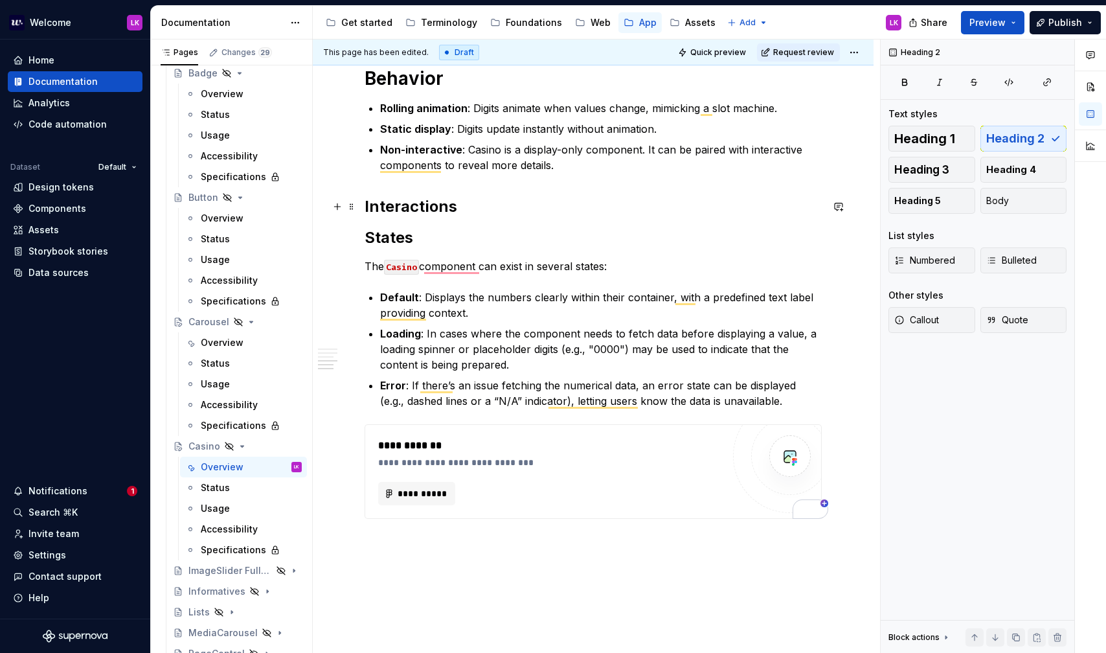
click at [470, 203] on h2 "Interactions" at bounding box center [593, 206] width 457 height 21
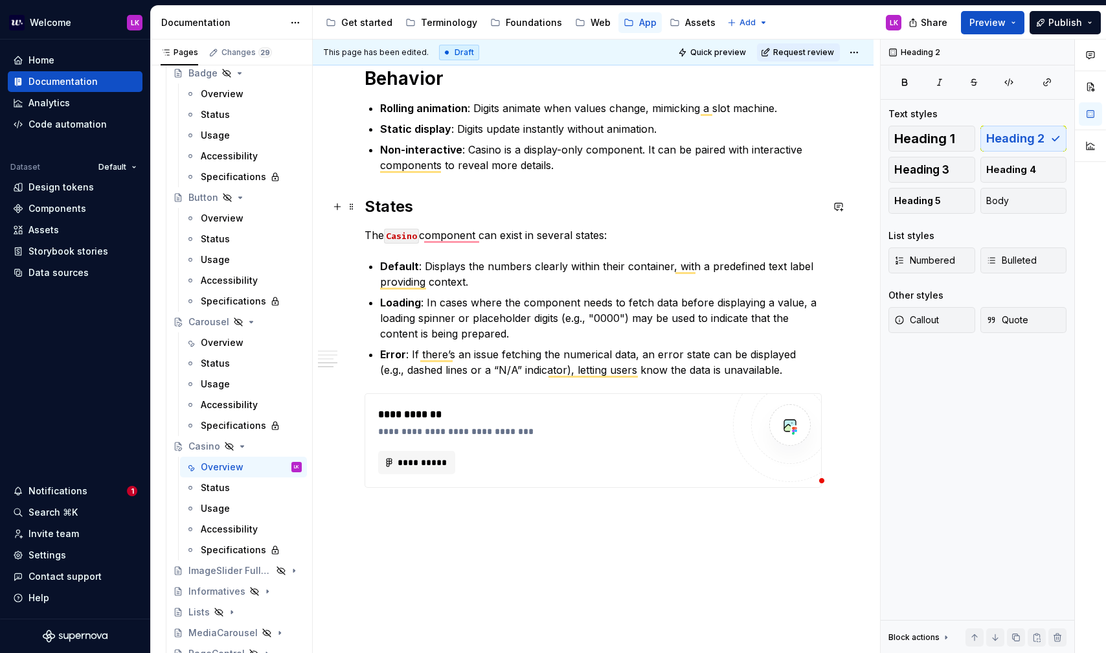
click at [384, 212] on h2 "States" at bounding box center [593, 206] width 457 height 21
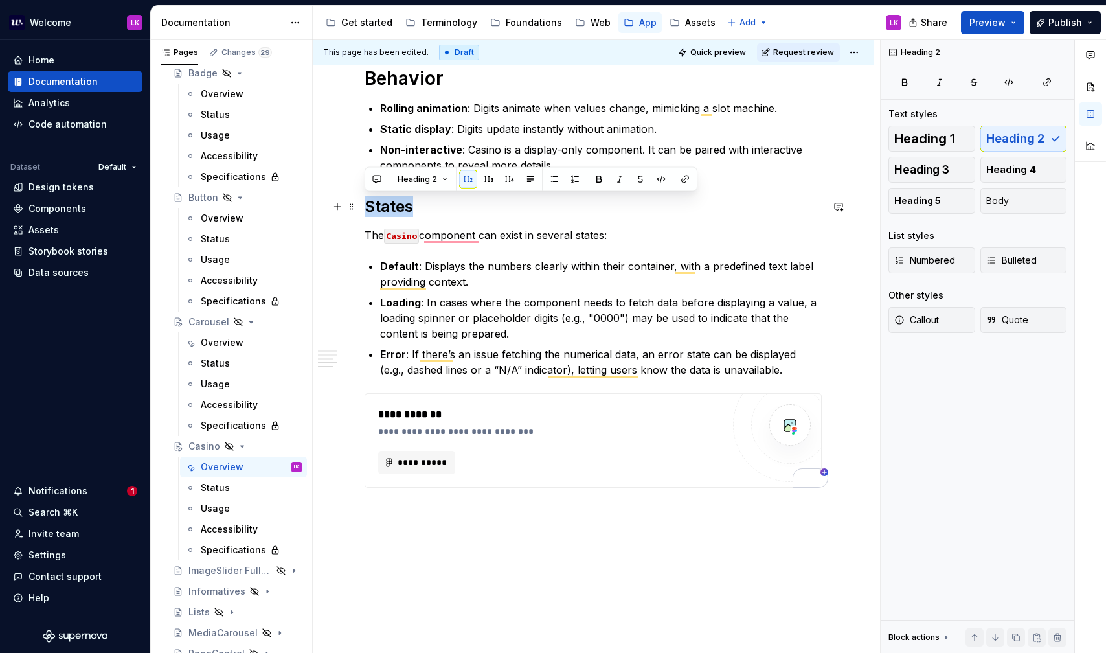
click at [437, 212] on h2 "States" at bounding box center [593, 206] width 457 height 21
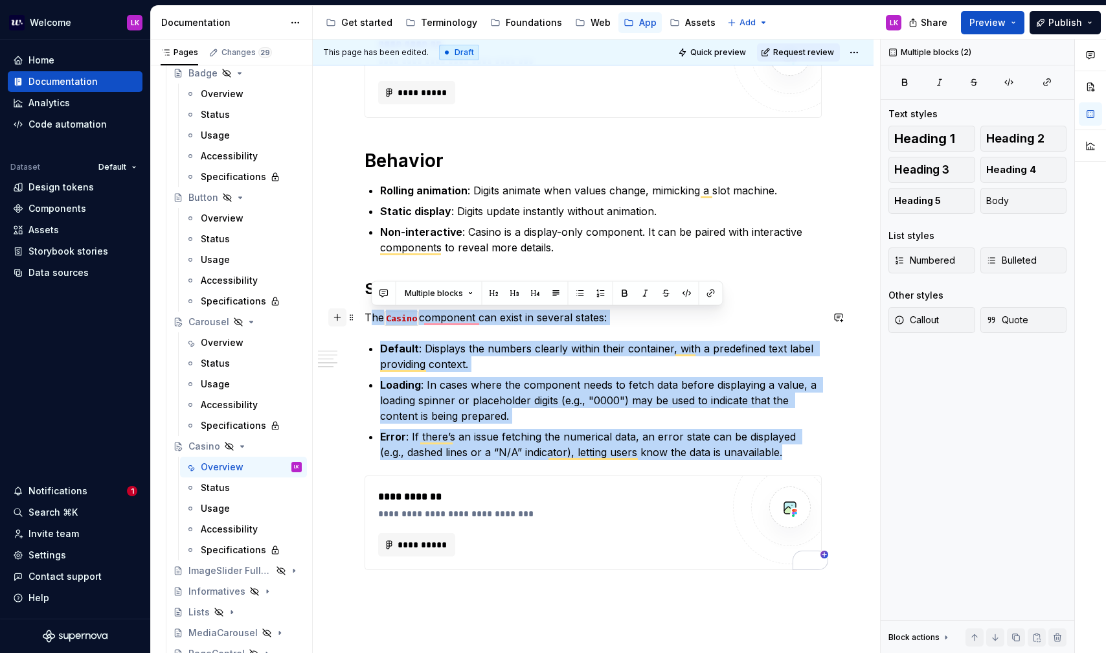
drag, startPoint x: 754, startPoint y: 453, endPoint x: 344, endPoint y: 322, distance: 429.8
click at [365, 322] on div "**********" at bounding box center [593, 82] width 457 height 1006
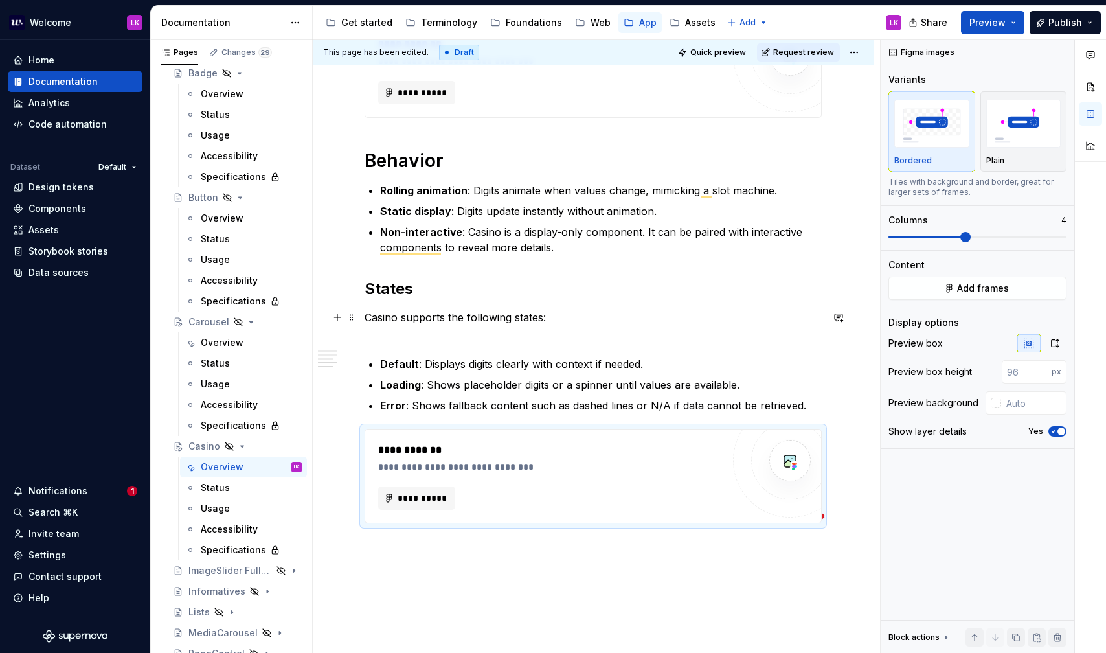
click at [446, 335] on p "Casino supports the following states:" at bounding box center [593, 324] width 457 height 31
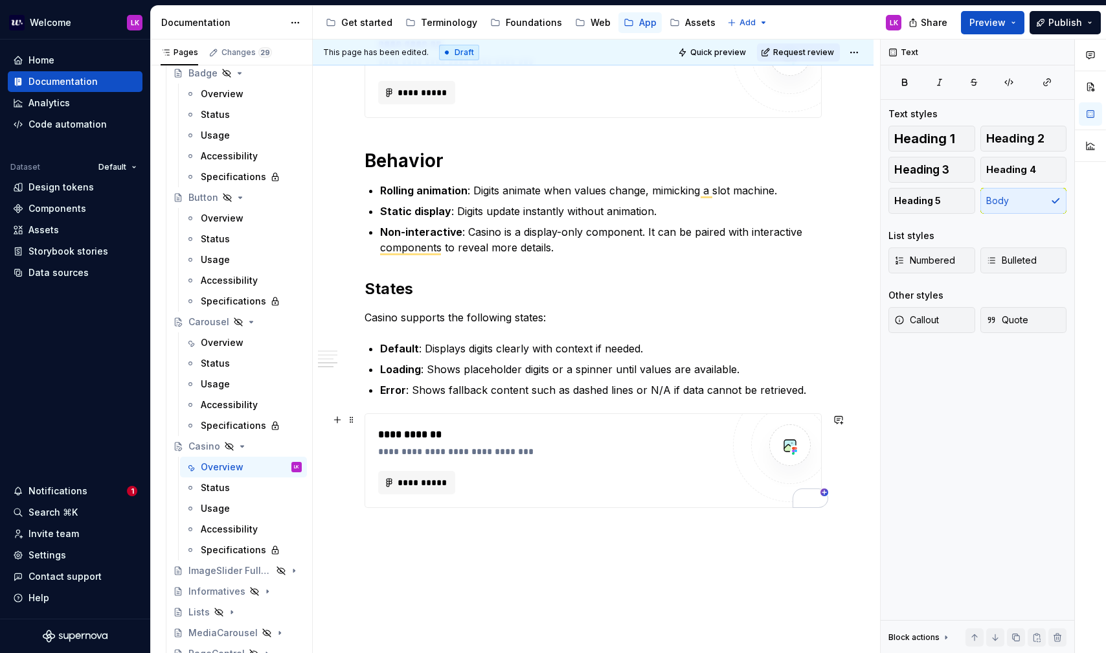
click at [554, 451] on div "**********" at bounding box center [553, 451] width 351 height 13
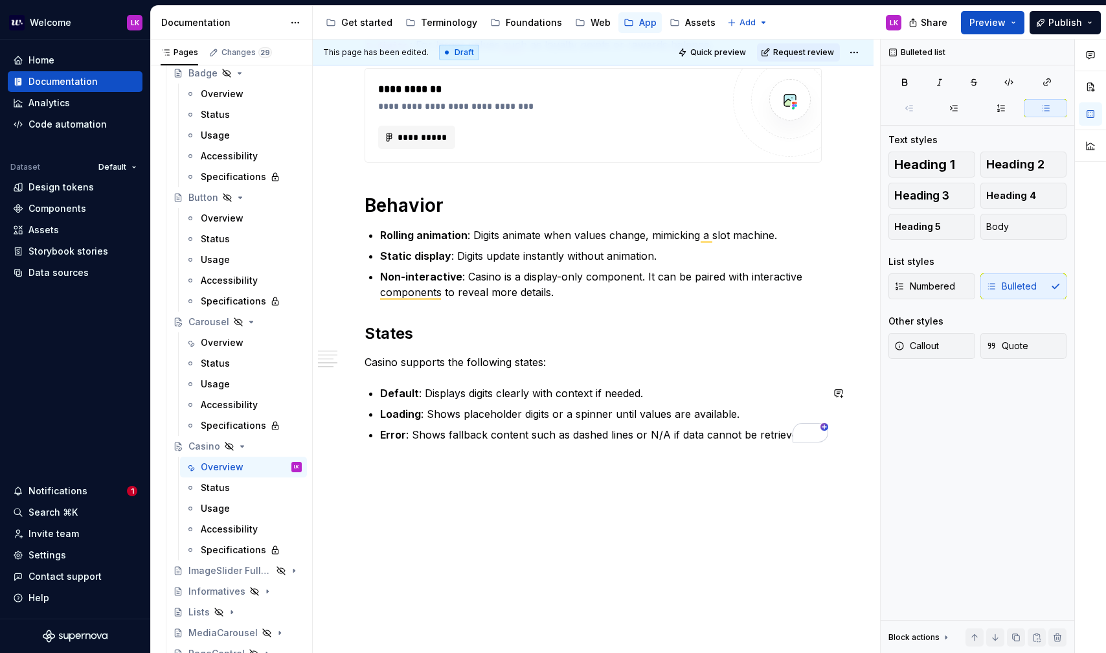
click at [482, 488] on div "**********" at bounding box center [593, 123] width 561 height 1060
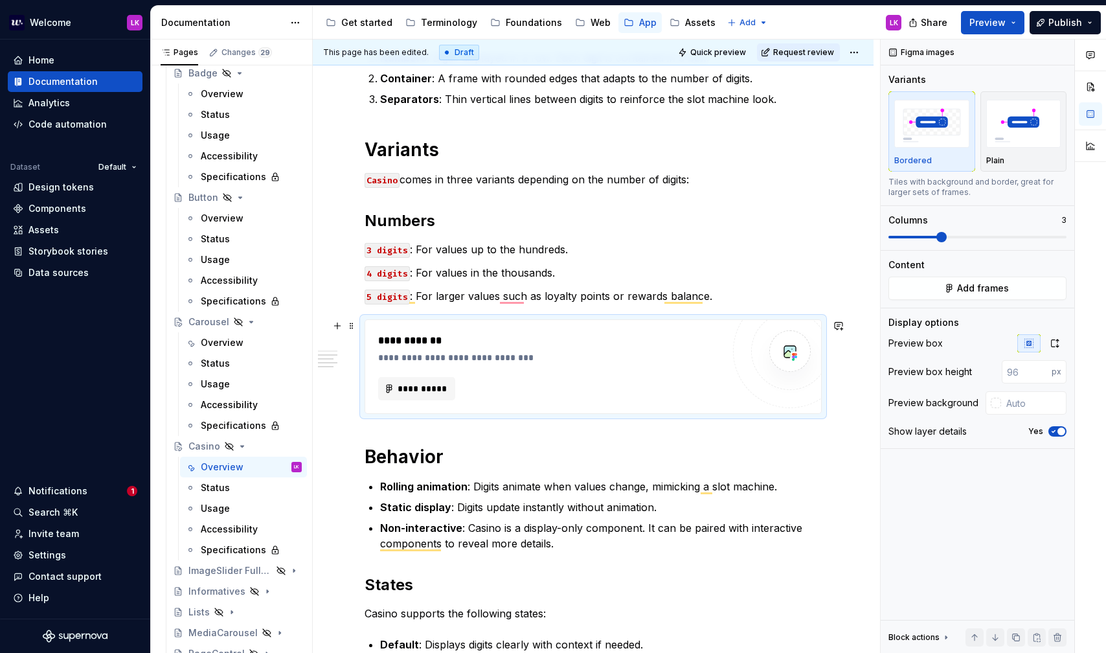
click at [521, 395] on div "**********" at bounding box center [550, 388] width 344 height 23
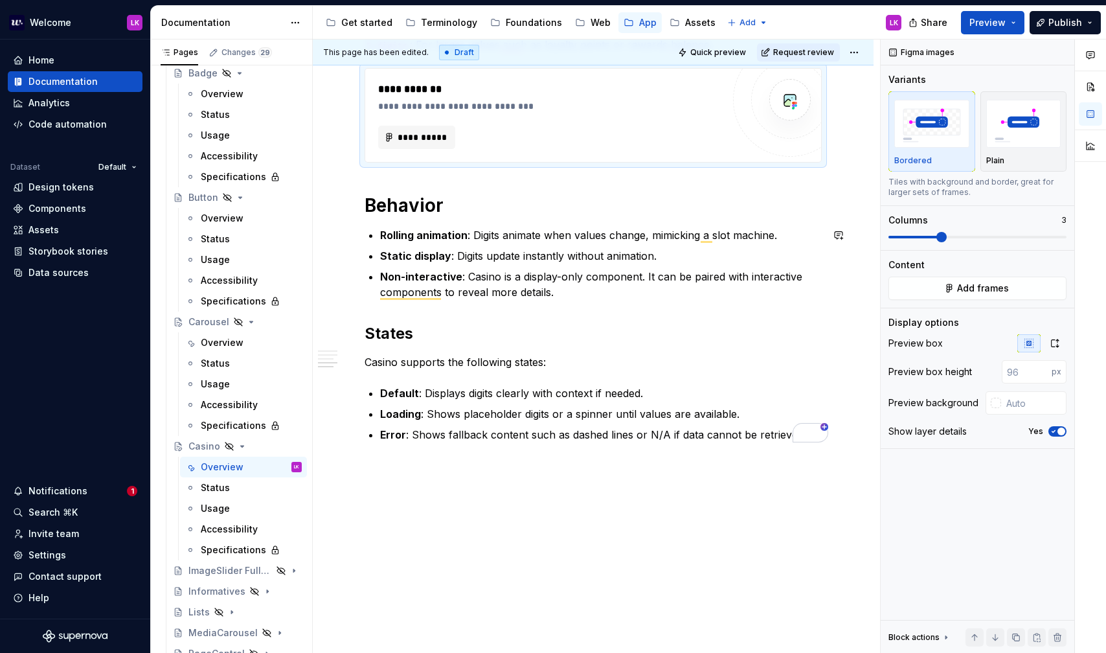
scroll to position [0, 0]
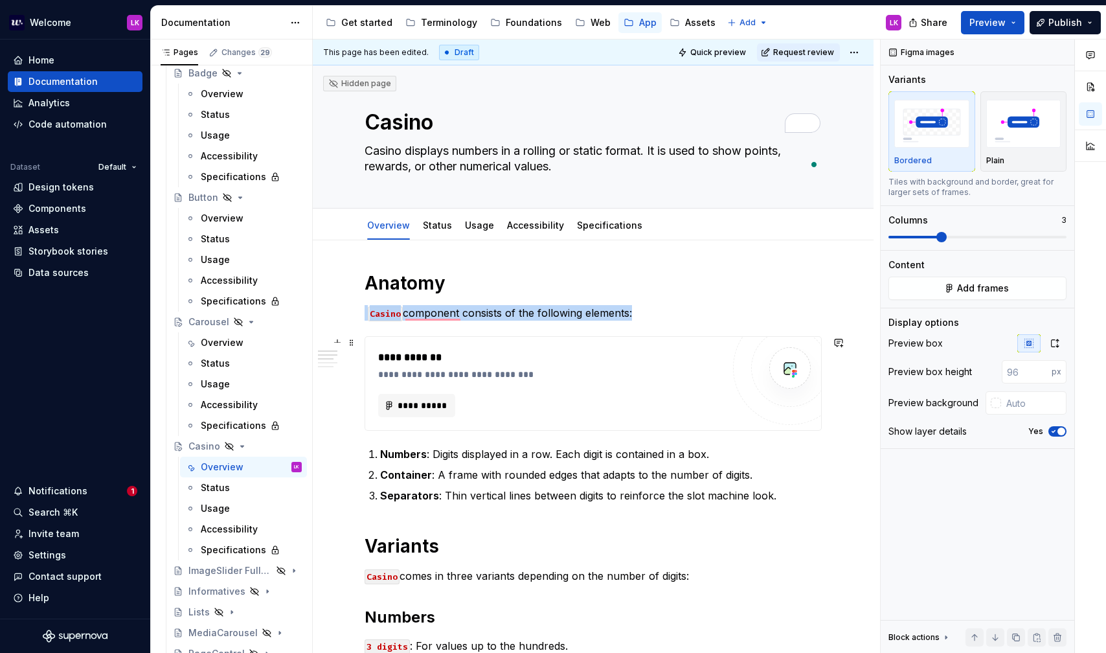
click at [594, 385] on div "**********" at bounding box center [550, 383] width 344 height 67
click at [1036, 134] on img "button" at bounding box center [1023, 123] width 75 height 47
click at [928, 139] on img "button" at bounding box center [931, 123] width 75 height 47
type textarea "*"
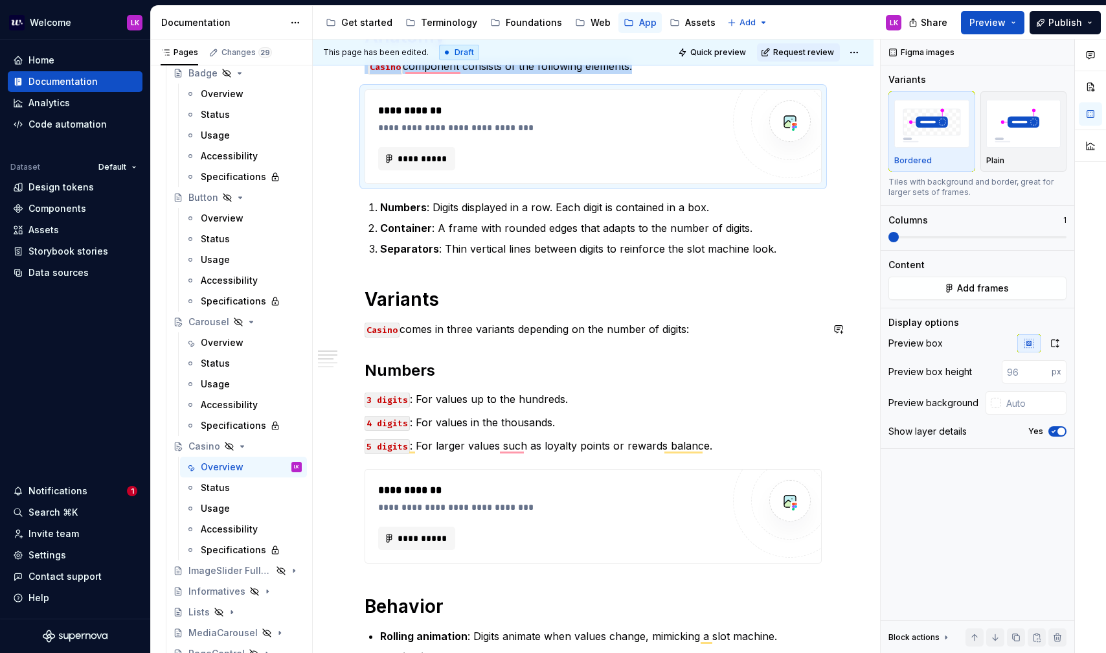
scroll to position [289, 0]
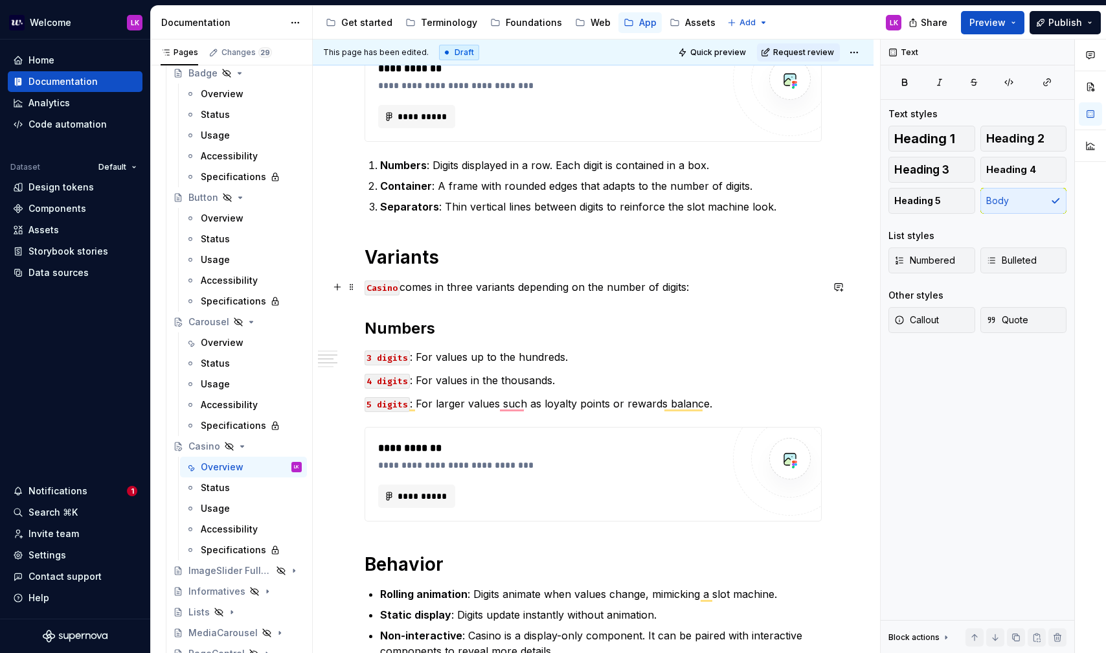
click at [439, 286] on p "Casino comes in three variants depending on the number of digits:" at bounding box center [593, 287] width 457 height 16
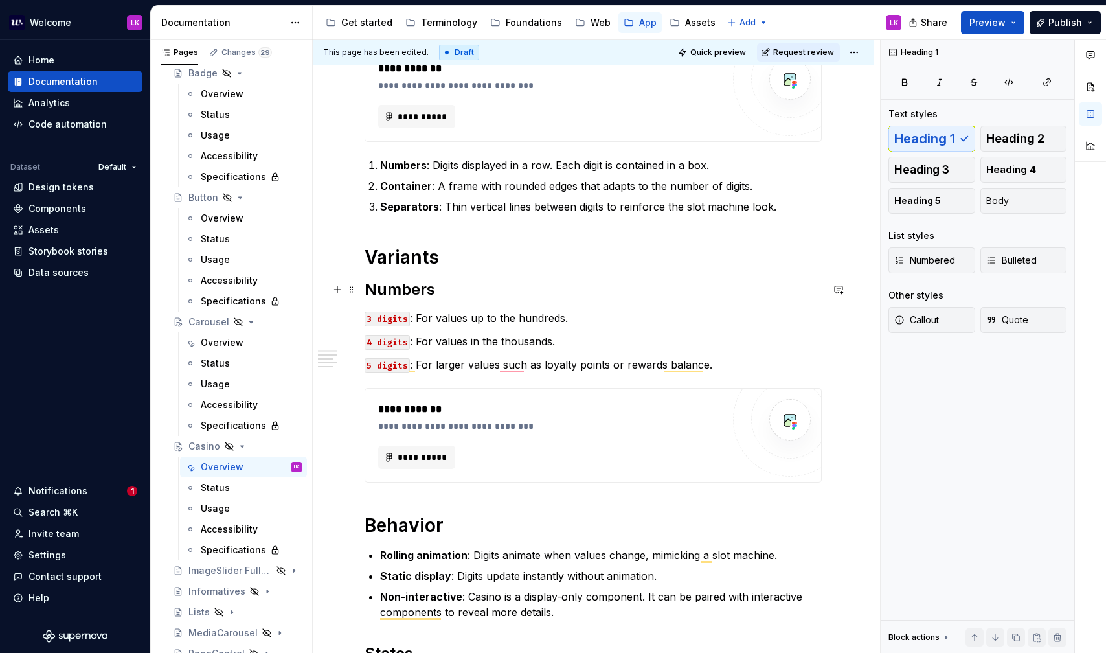
click at [460, 291] on h2 "Numbers" at bounding box center [593, 289] width 457 height 21
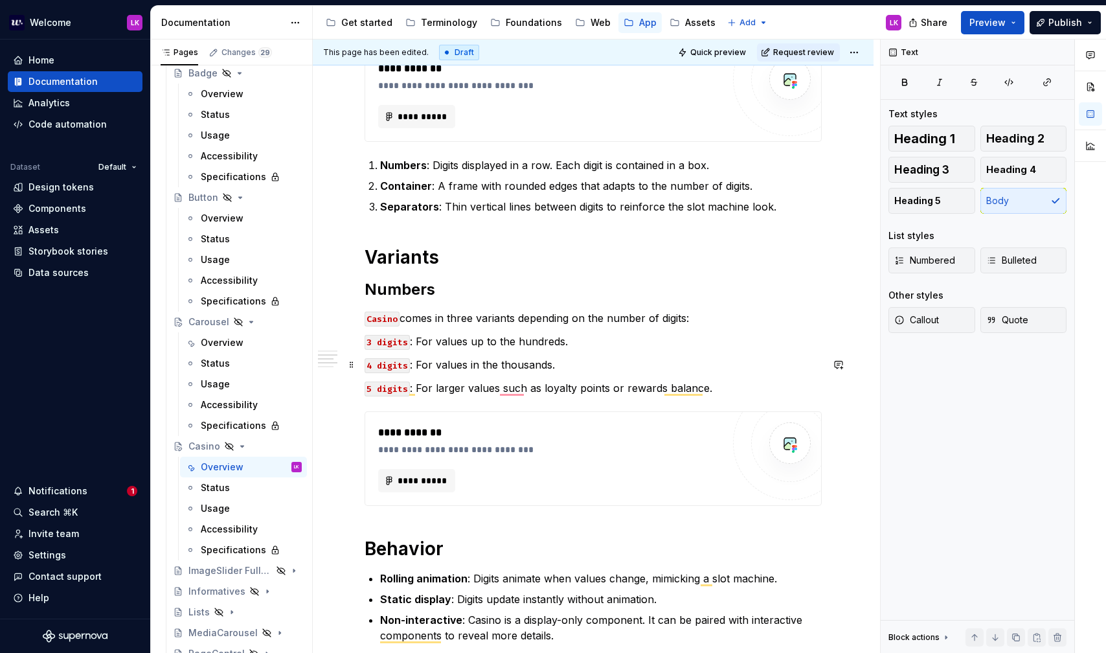
click at [364, 366] on div "**********" at bounding box center [593, 473] width 561 height 1045
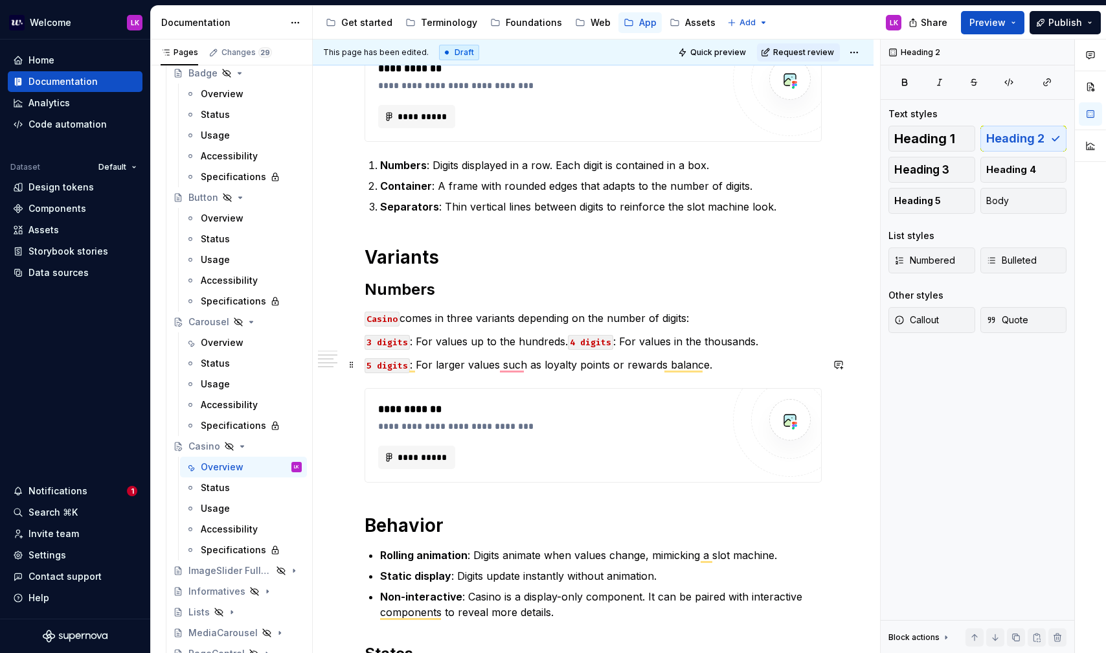
click at [363, 365] on div "**********" at bounding box center [593, 462] width 561 height 1022
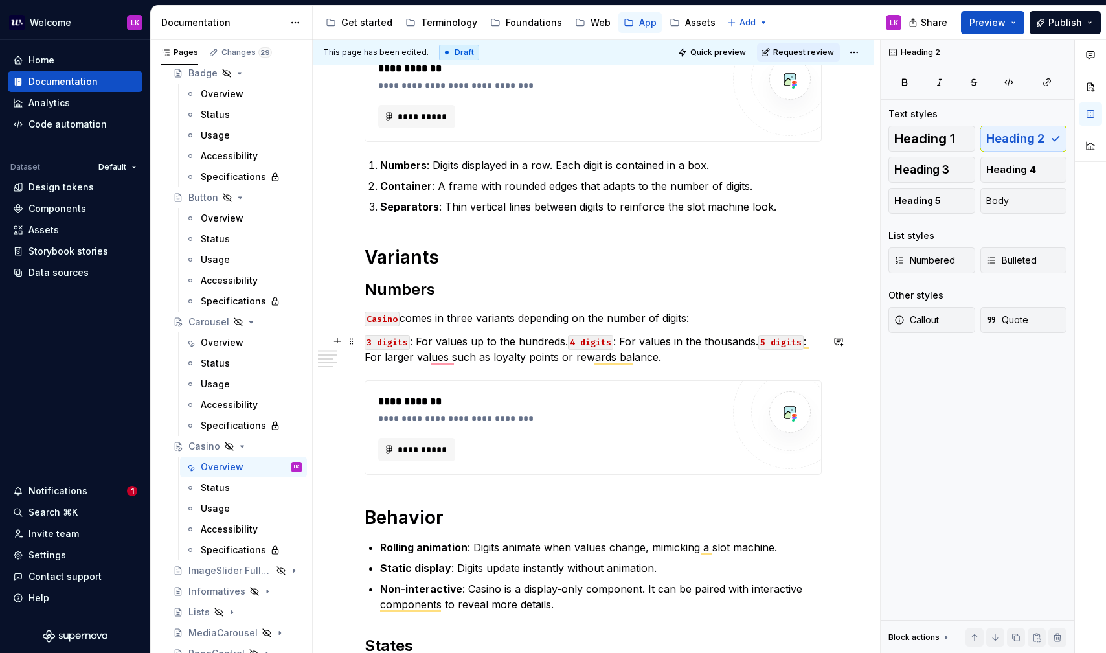
click at [673, 359] on p "3 digits : For values up to the hundreds. 4 digits : For values in the thousand…" at bounding box center [593, 348] width 457 height 31
click at [401, 286] on h2 "Numbers" at bounding box center [593, 289] width 457 height 21
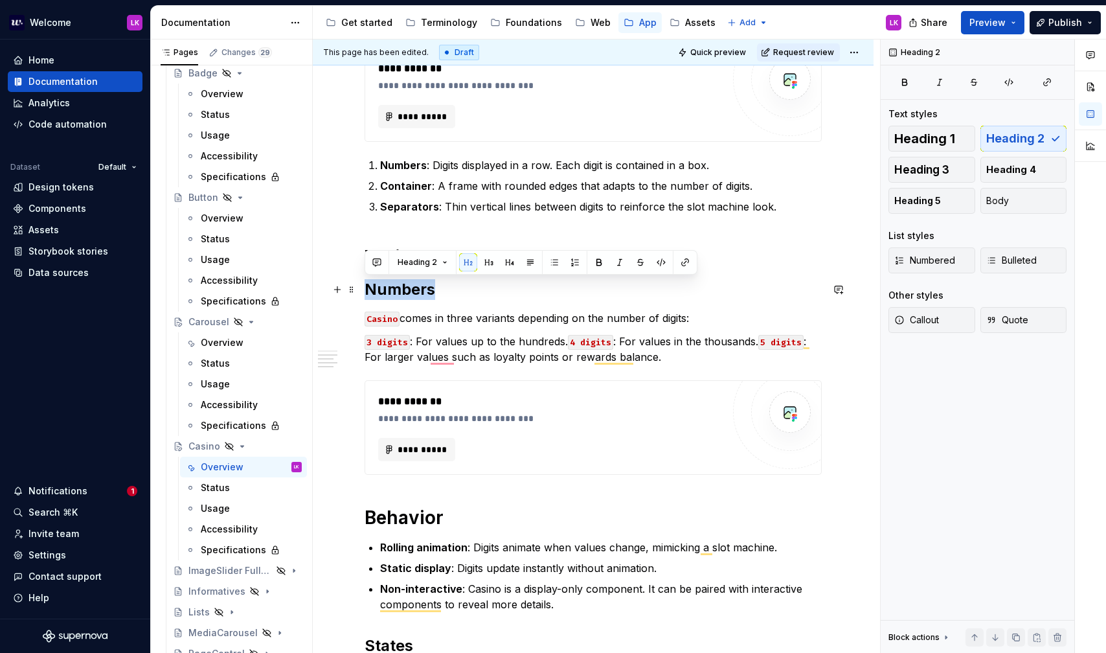
click at [401, 286] on h2 "Numbers" at bounding box center [593, 289] width 457 height 21
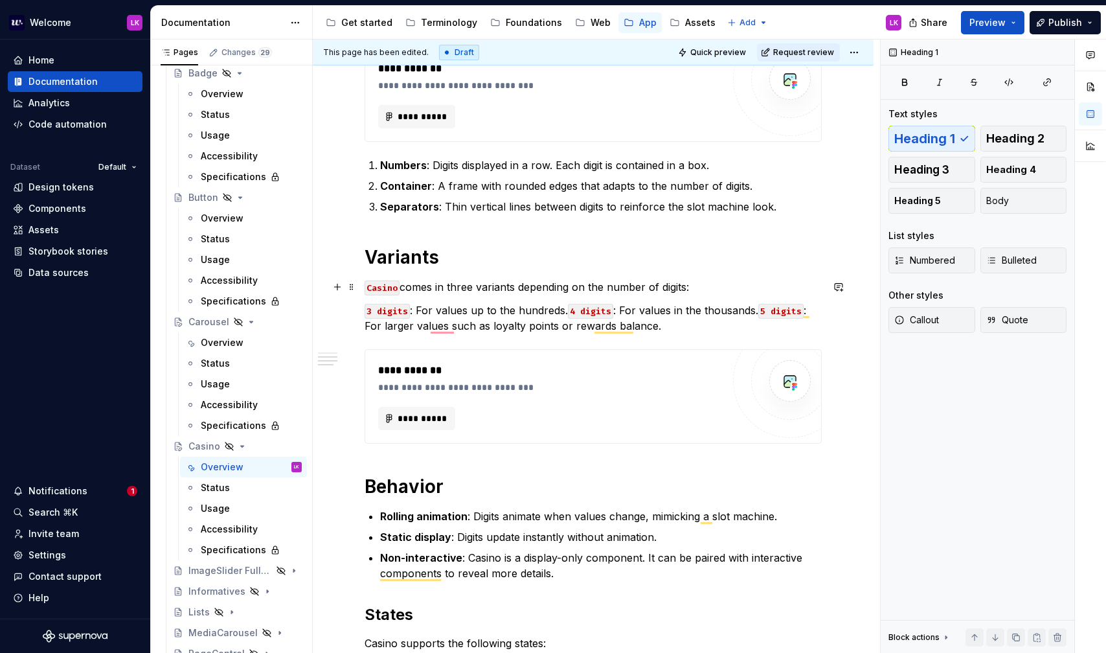
click at [386, 286] on code "Casino" at bounding box center [382, 287] width 35 height 15
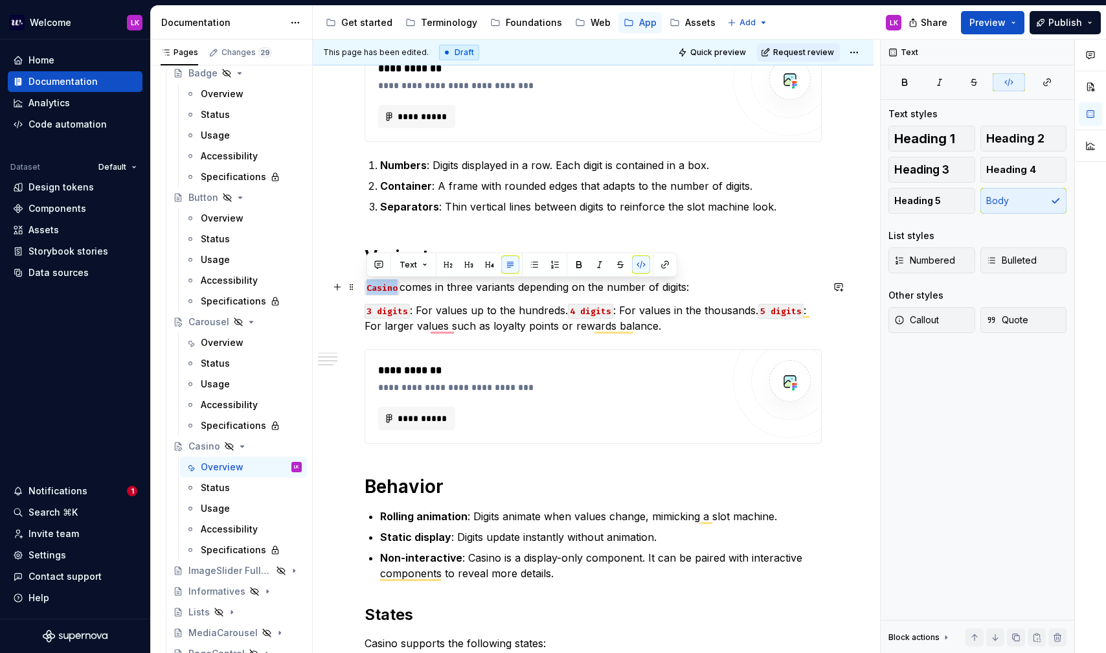
click at [386, 286] on code "Casino" at bounding box center [382, 287] width 35 height 15
click at [377, 283] on p "Casino comes in three variants depending on the number of digits:" at bounding box center [593, 287] width 457 height 16
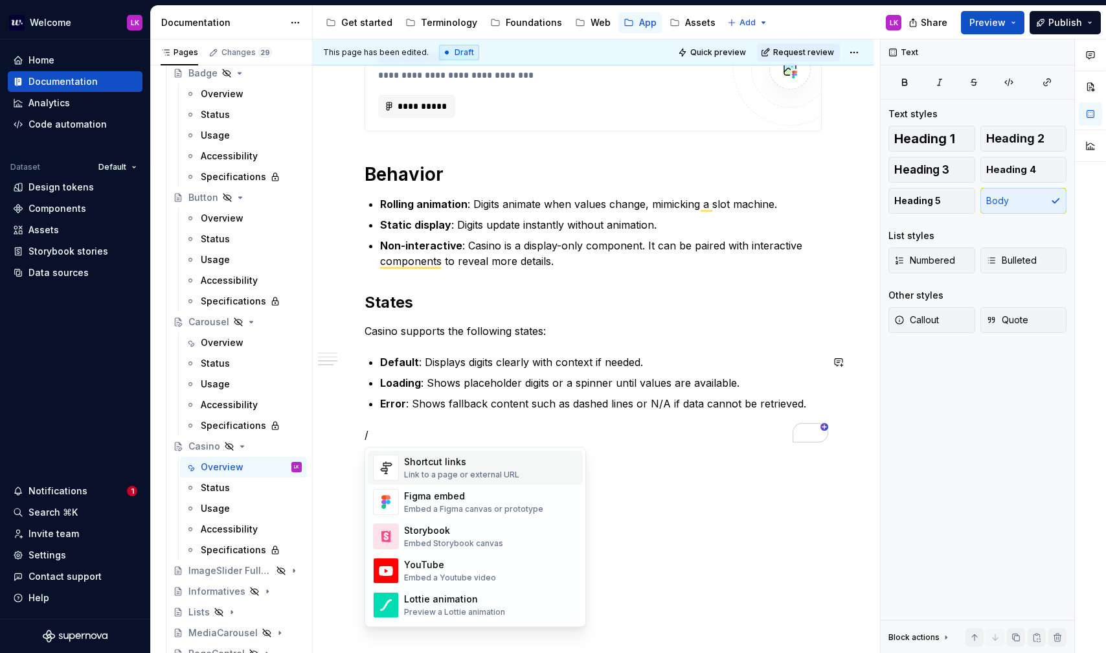
scroll to position [603, 0]
click at [451, 470] on div "Link to a page or external URL" at bounding box center [461, 473] width 115 height 10
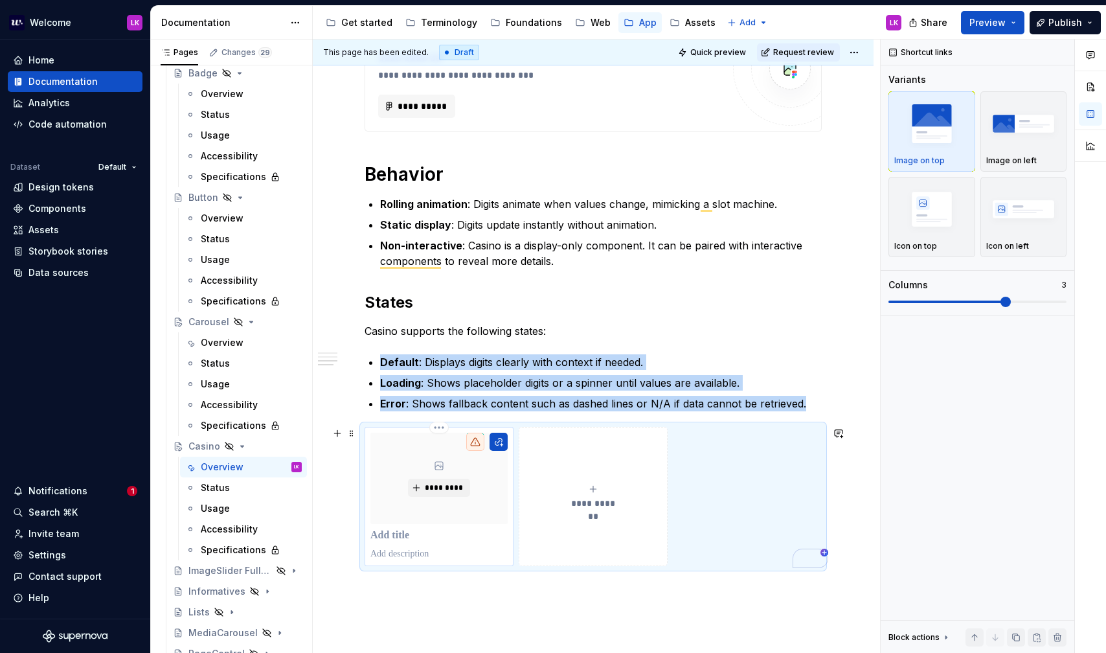
click at [440, 521] on div "*********" at bounding box center [438, 477] width 137 height 91
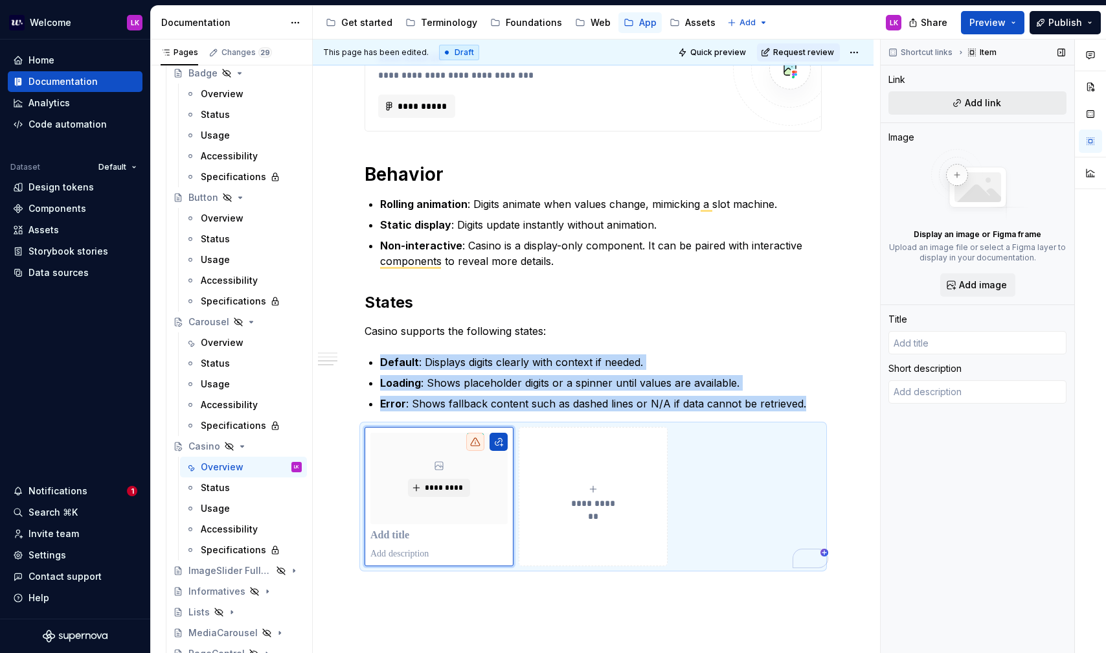
click at [947, 102] on button "Add link" at bounding box center [977, 102] width 178 height 23
type textarea "*"
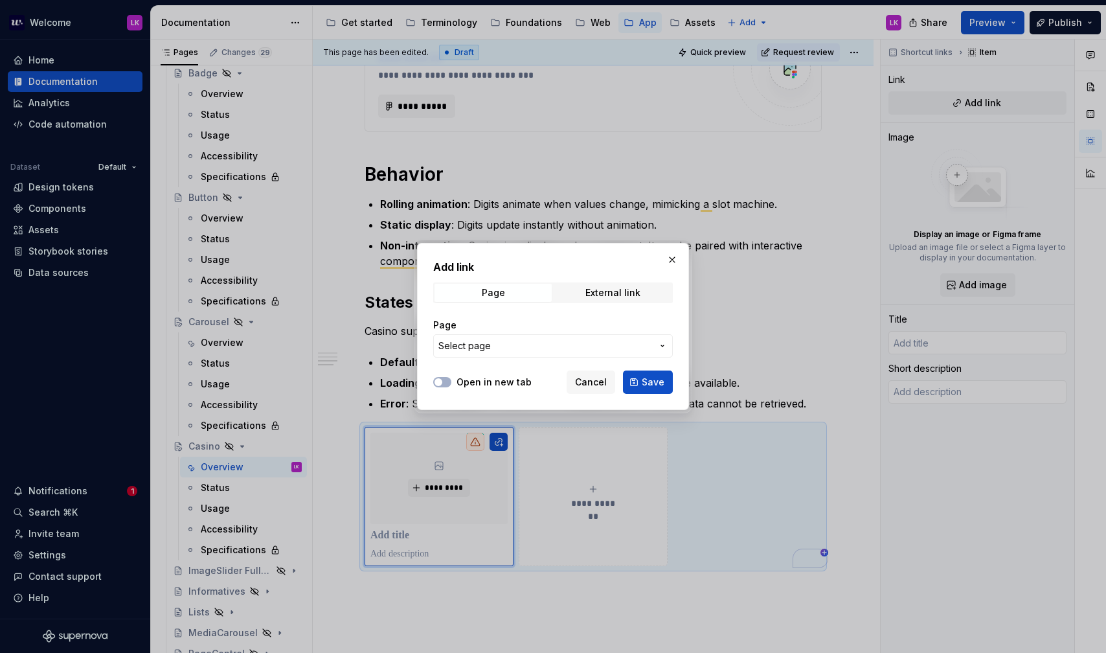
click at [522, 357] on div "Page Select page" at bounding box center [553, 338] width 240 height 54
click at [515, 347] on span "Select page" at bounding box center [545, 345] width 214 height 13
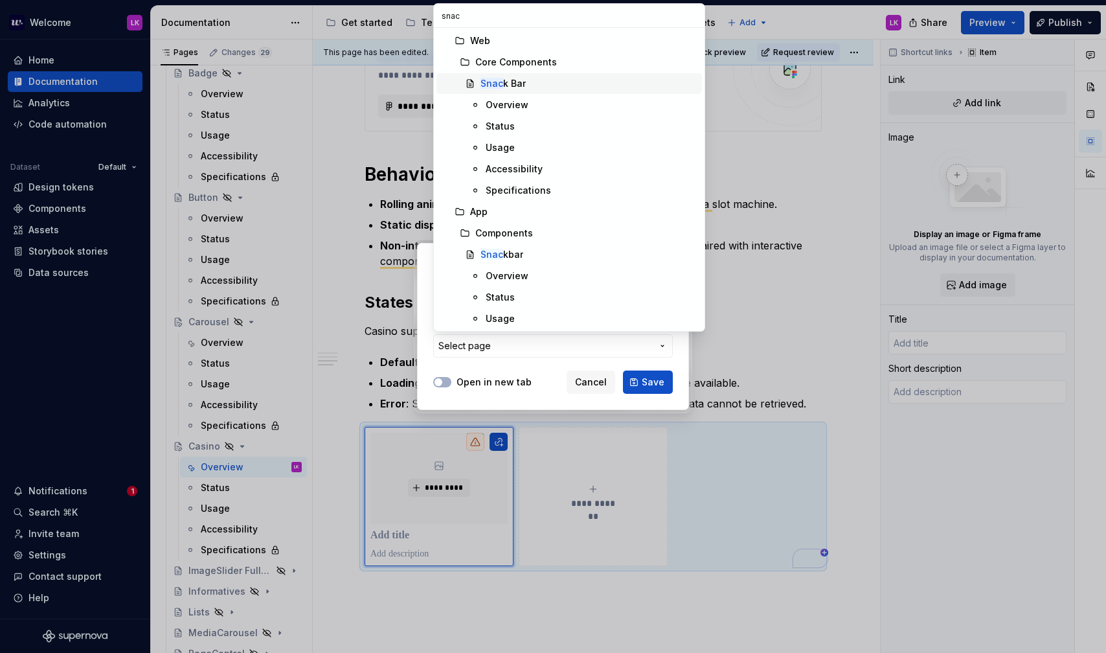
type input "snac"
click at [513, 85] on div "Snac k Bar" at bounding box center [502, 83] width 45 height 13
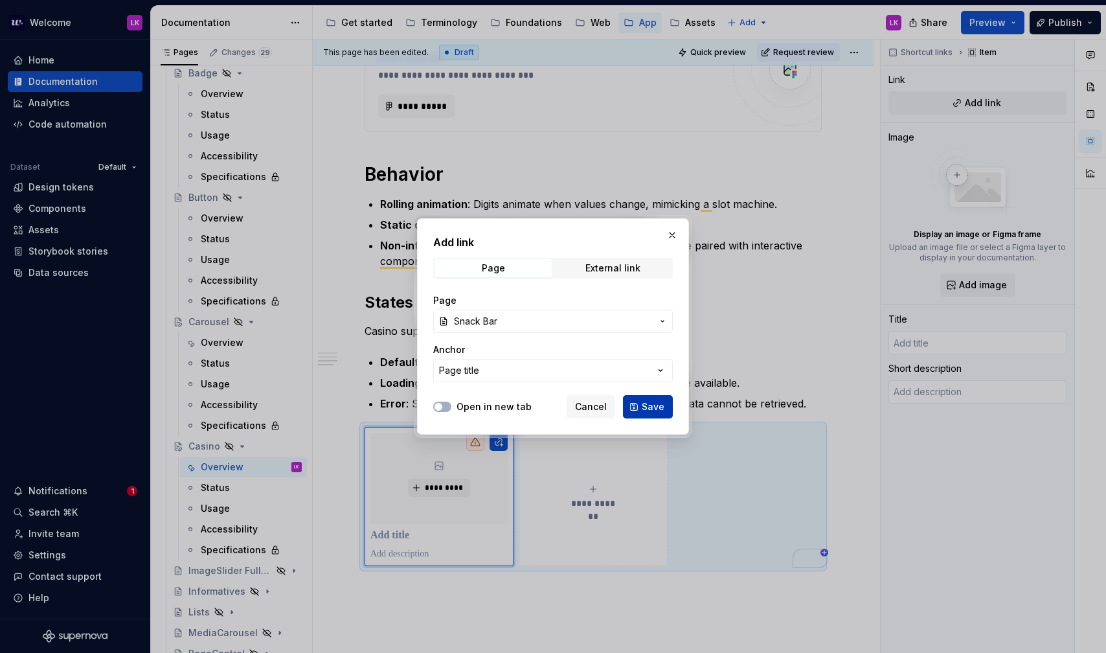
click at [649, 409] on span "Save" at bounding box center [653, 406] width 23 height 13
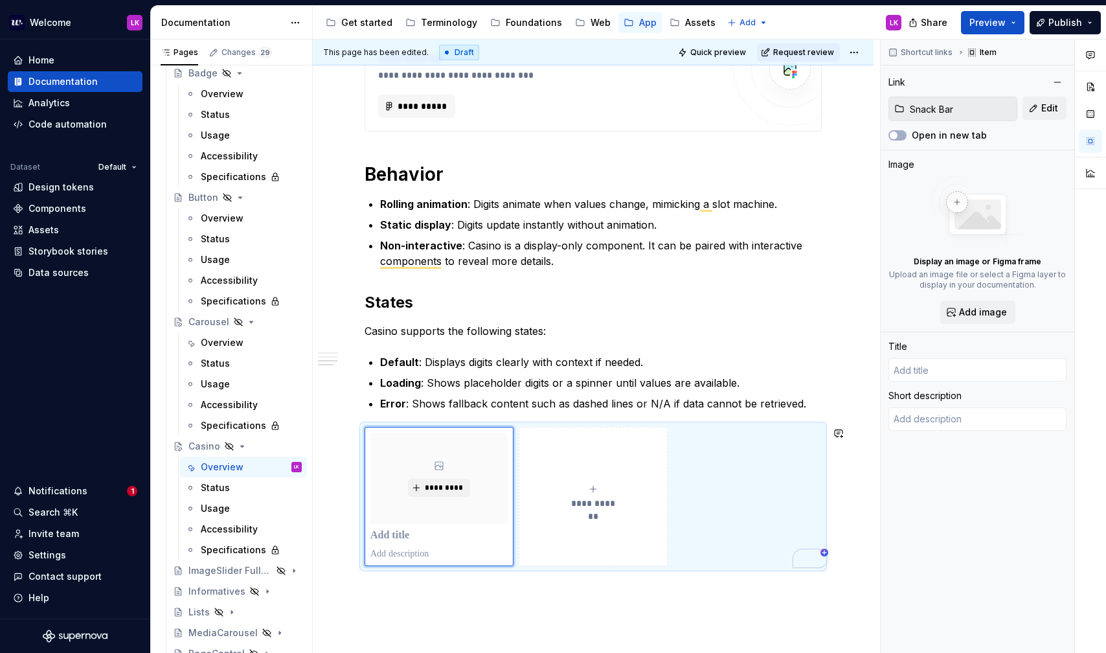
click at [471, 616] on div "**********" at bounding box center [593, 208] width 561 height 1138
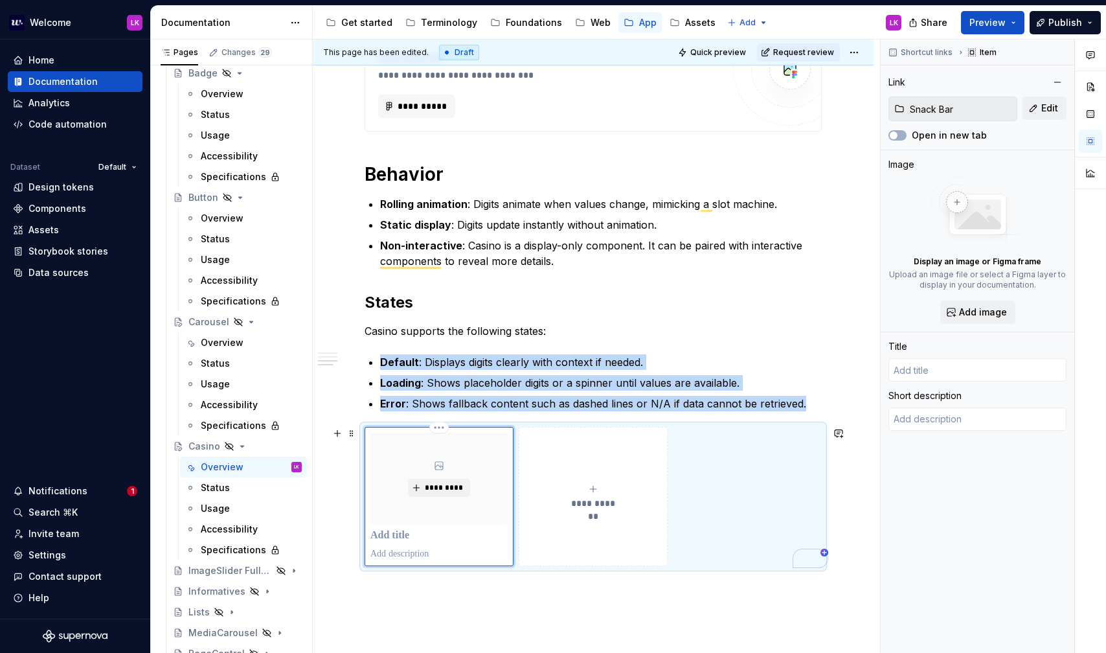
click at [399, 524] on div "*********" at bounding box center [438, 477] width 137 height 91
click at [451, 600] on div "**********" at bounding box center [593, 208] width 561 height 1138
type textarea "*"
type input "Snack Bar"
type textarea "Snack Bar provides short messages about processes at the top of the screen."
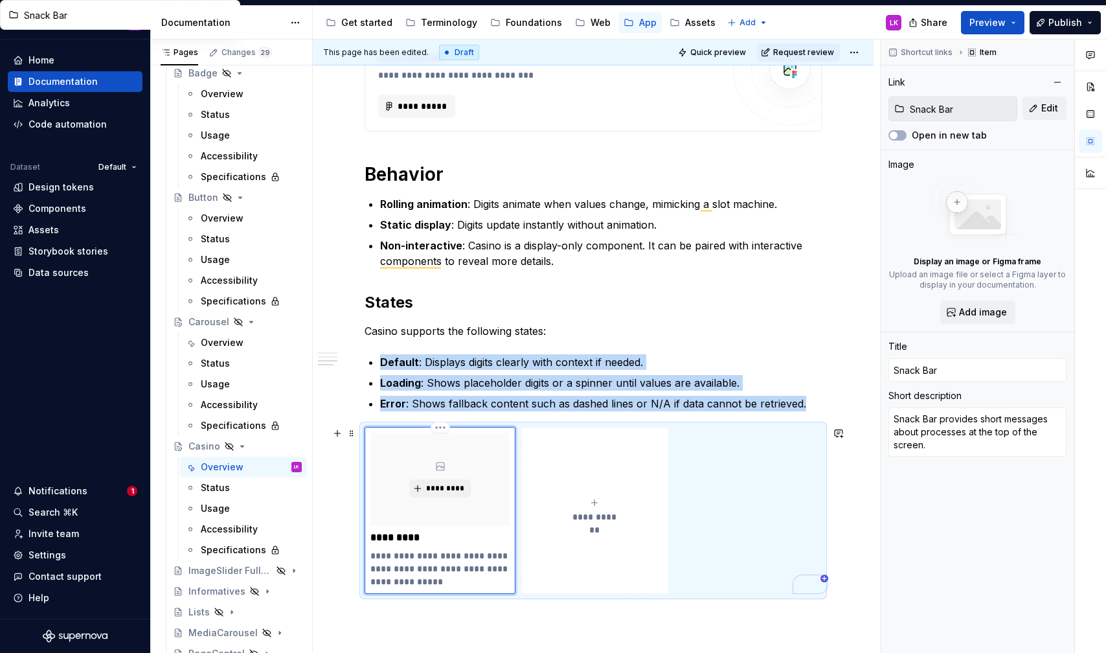
click at [439, 433] on div "*********" at bounding box center [439, 478] width 139 height 93
type textarea "*"
click at [439, 426] on html "Welcome LK Home Documentation Analytics Code automation Dataset Default Design …" at bounding box center [553, 326] width 1106 height 653
click at [454, 445] on div "Delete item" at bounding box center [496, 449] width 84 height 13
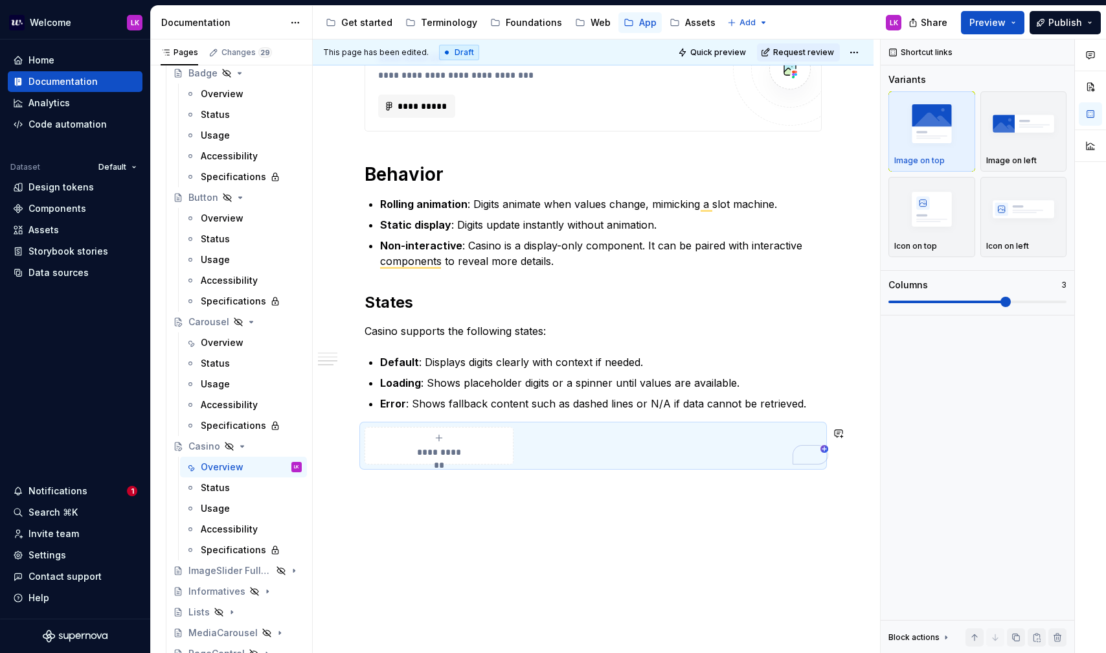
click at [631, 451] on div "**********" at bounding box center [593, 446] width 457 height 38
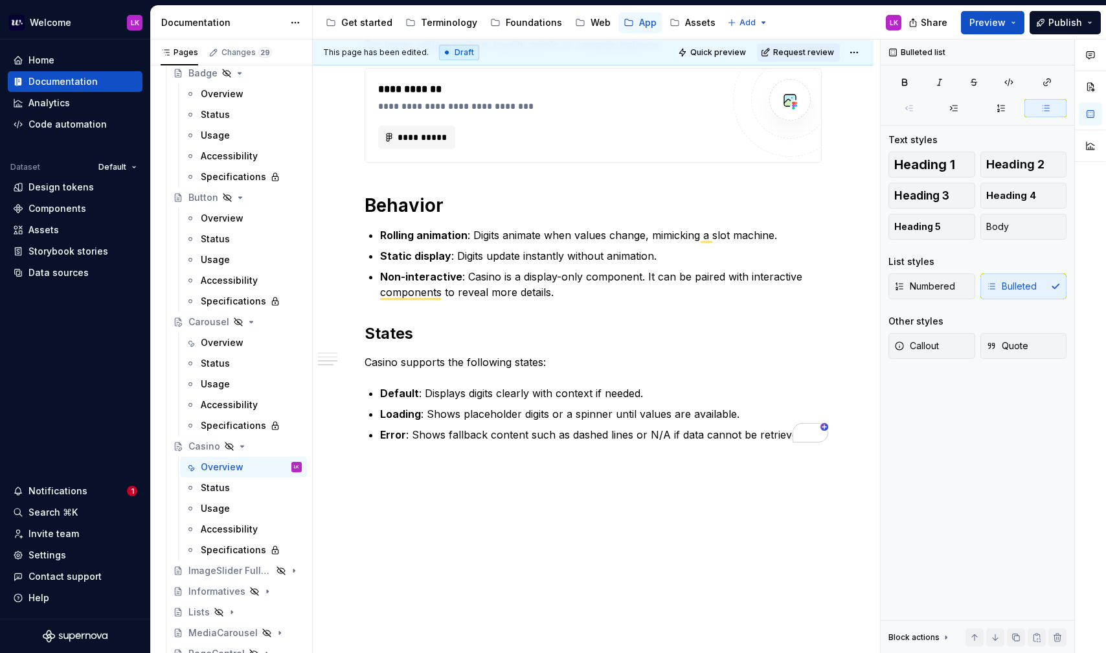
scroll to position [570, 0]
click at [454, 526] on div "**********" at bounding box center [593, 161] width 561 height 983
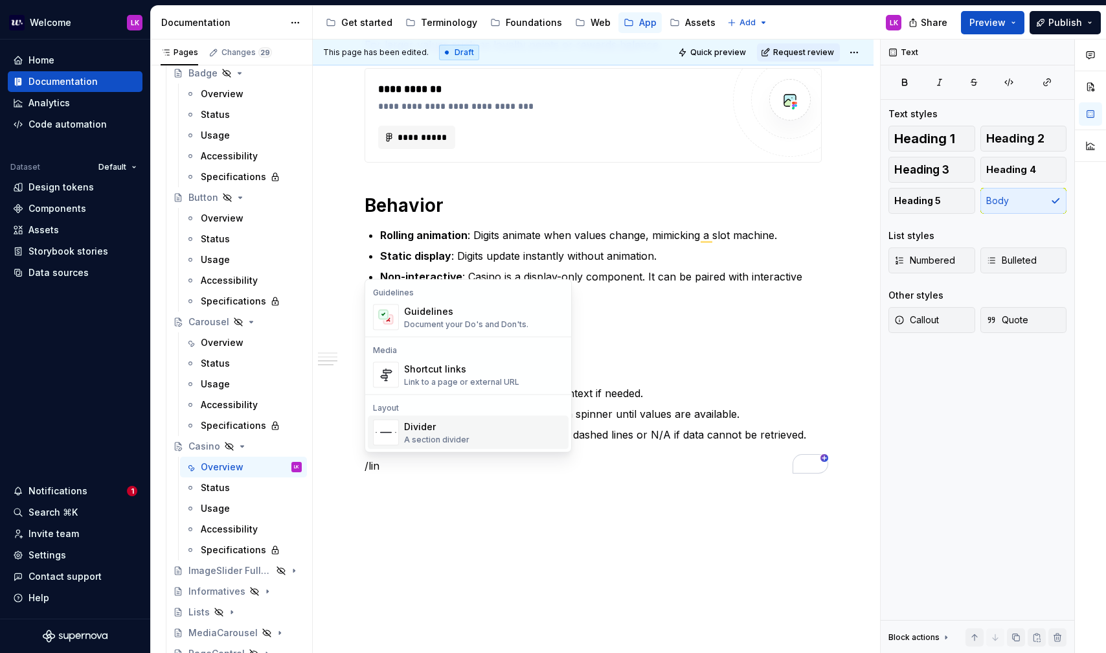
click at [410, 460] on p "/lin" at bounding box center [593, 466] width 457 height 16
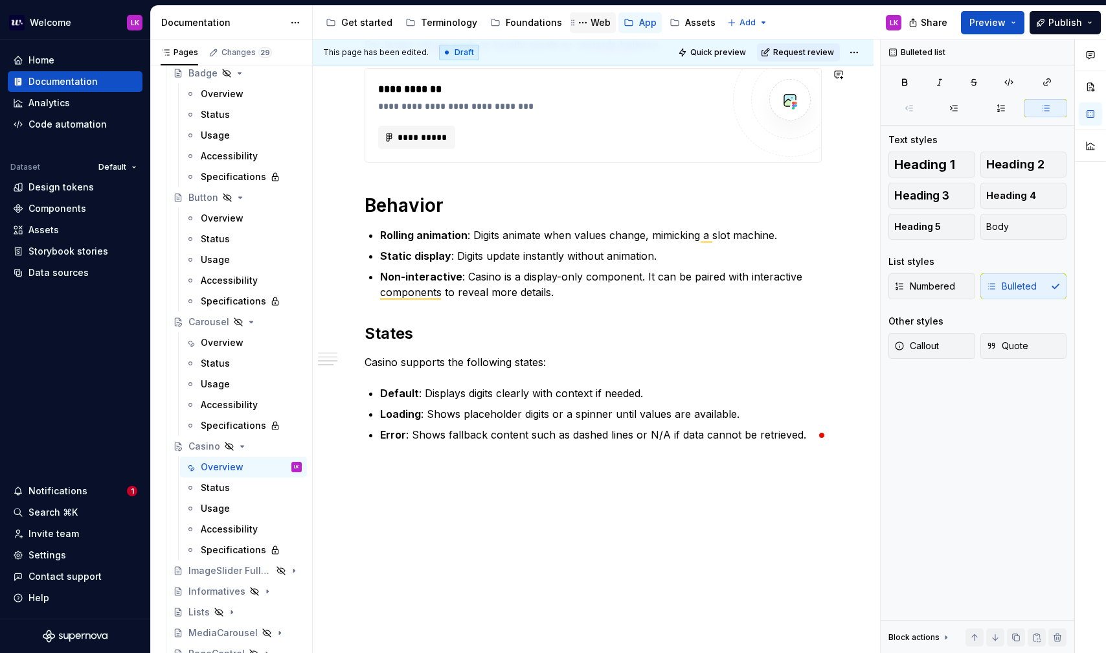
click at [590, 22] on div "Web" at bounding box center [600, 22] width 20 height 13
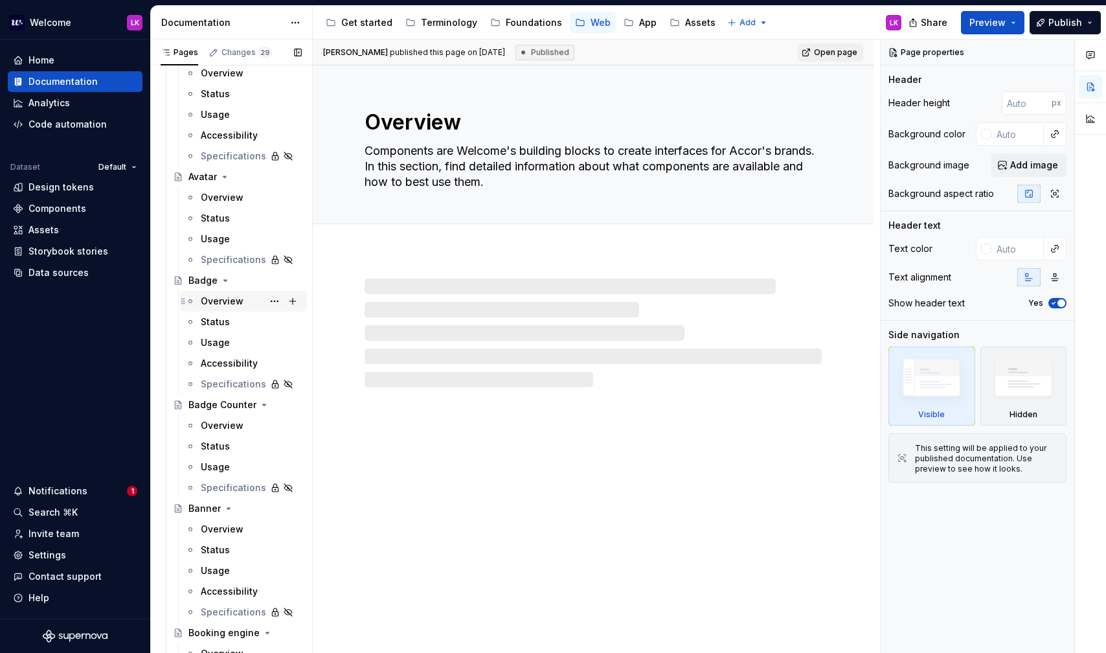
click at [238, 304] on div "Overview" at bounding box center [222, 301] width 43 height 13
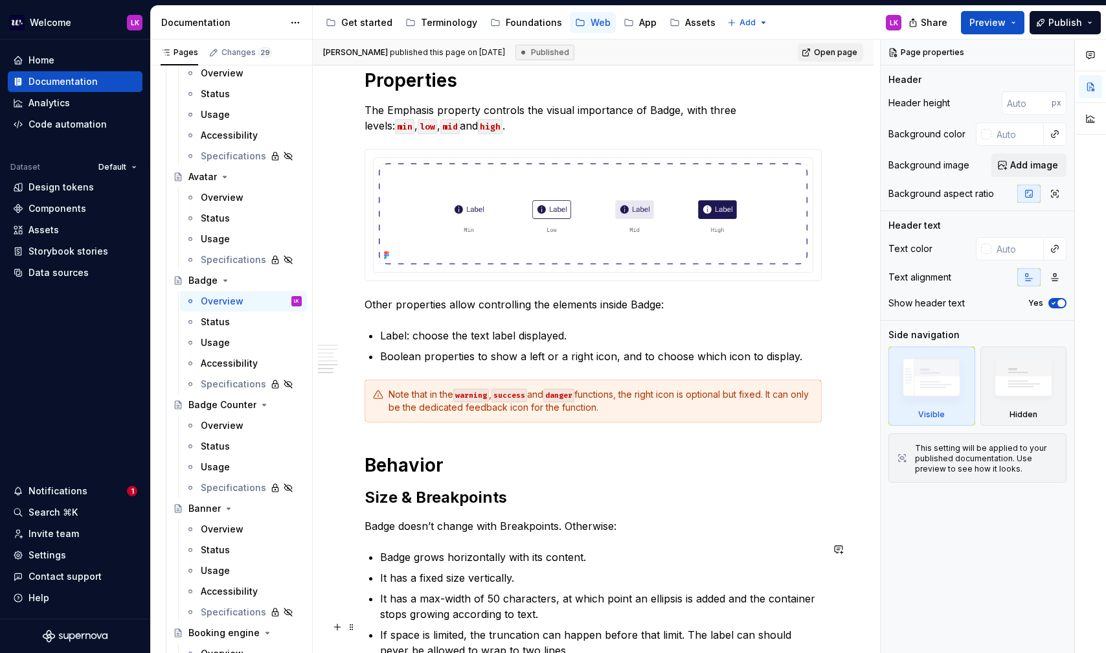
scroll to position [1378, 0]
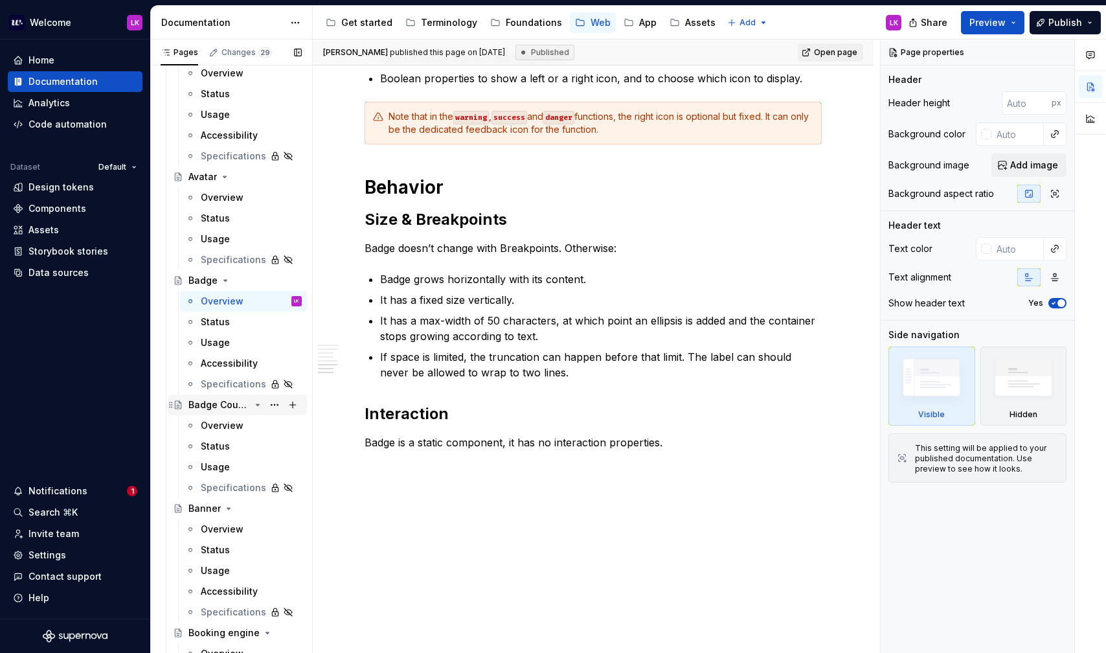
click at [229, 406] on div "Badge Counter" at bounding box center [219, 404] width 62 height 13
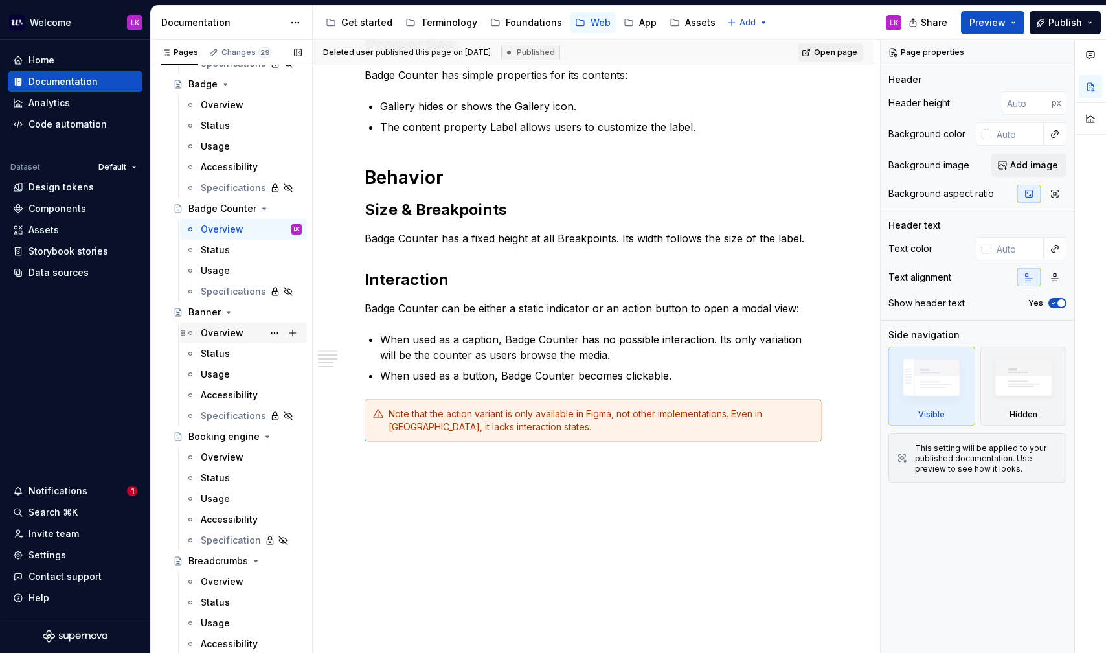
scroll to position [627, 0]
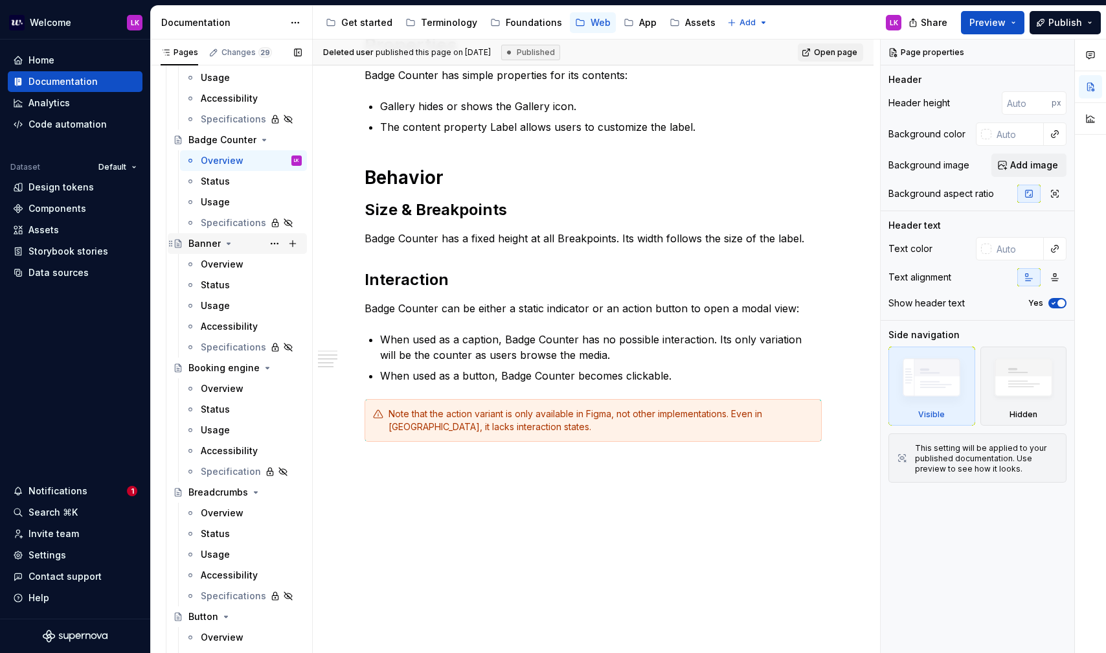
click at [201, 242] on div "Banner" at bounding box center [204, 243] width 32 height 13
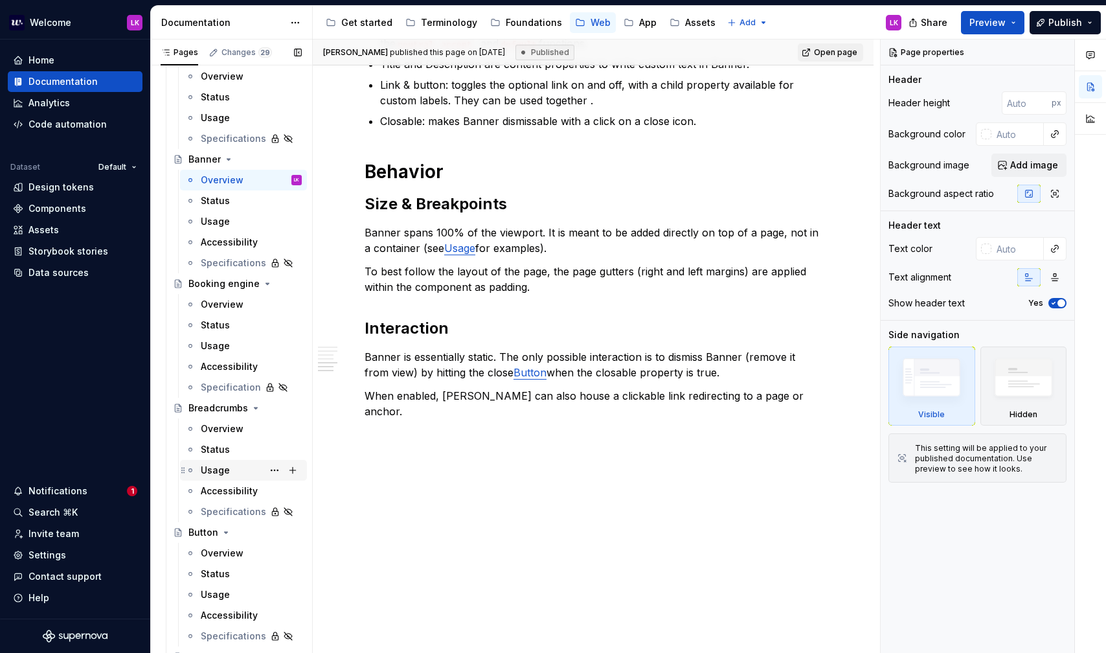
scroll to position [717, 0]
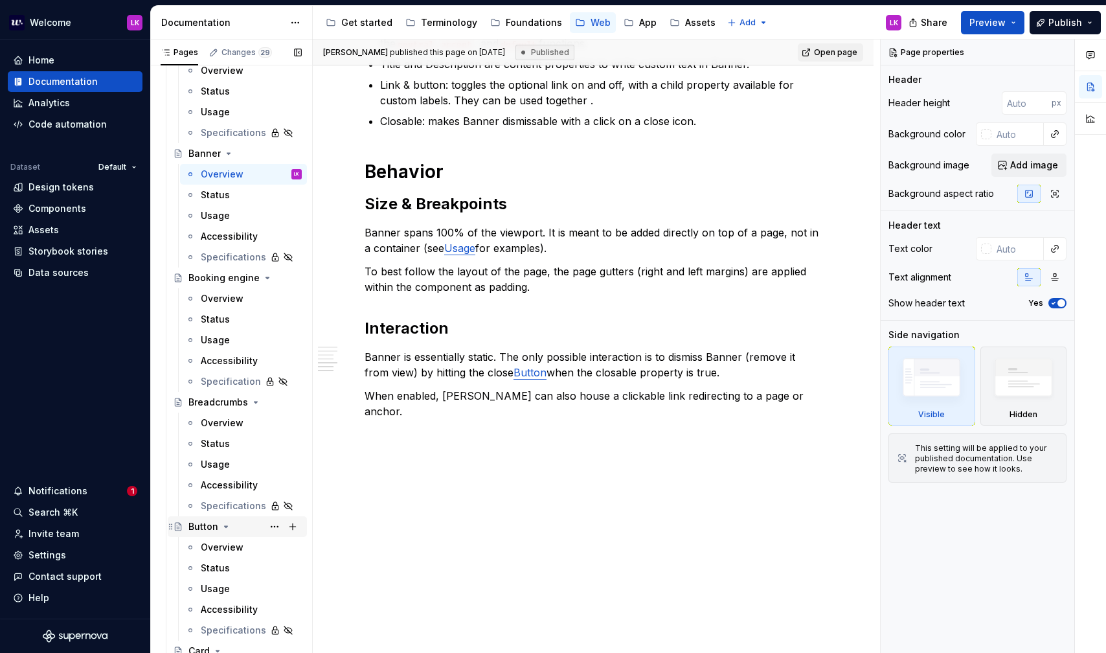
click at [206, 527] on div "Button" at bounding box center [203, 526] width 30 height 13
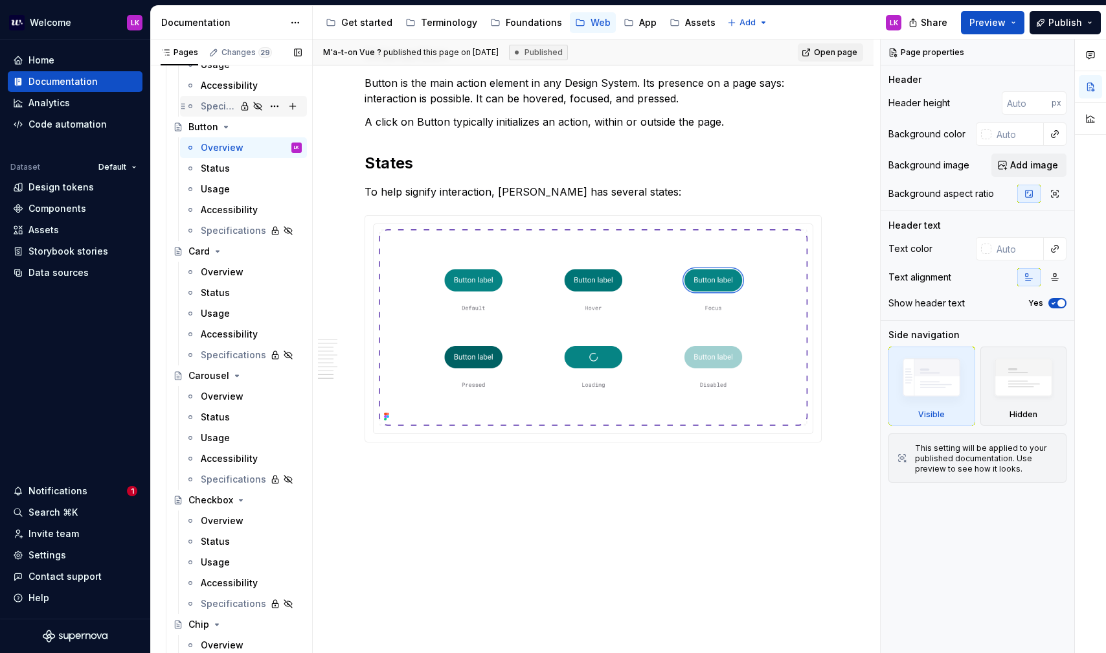
scroll to position [1362, 0]
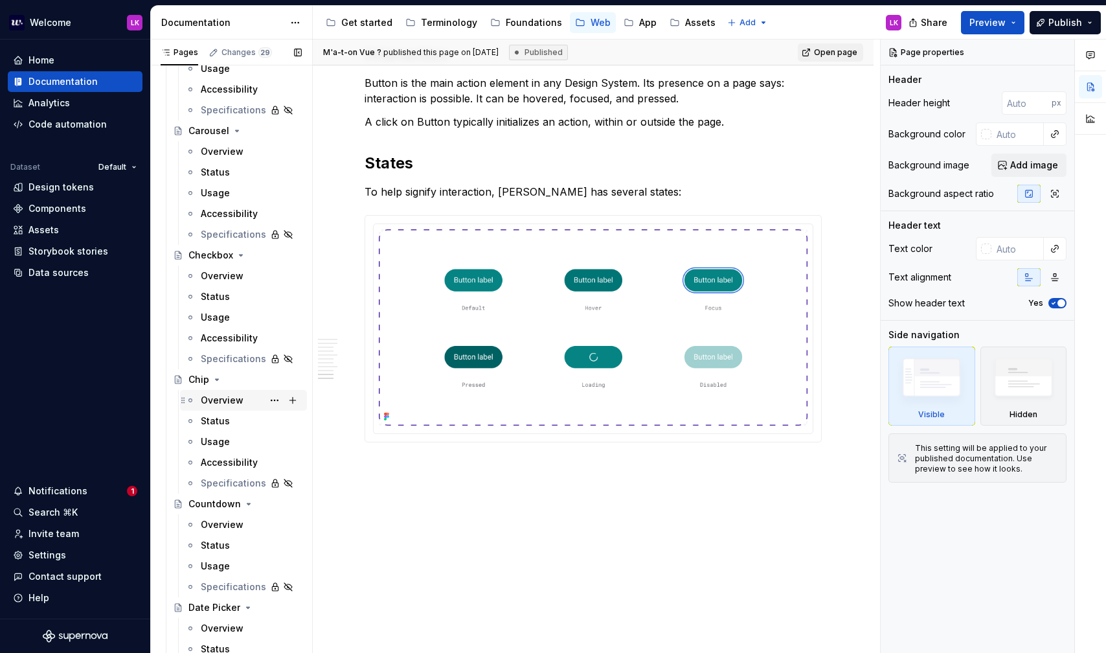
click at [247, 394] on div "Overview" at bounding box center [251, 400] width 101 height 18
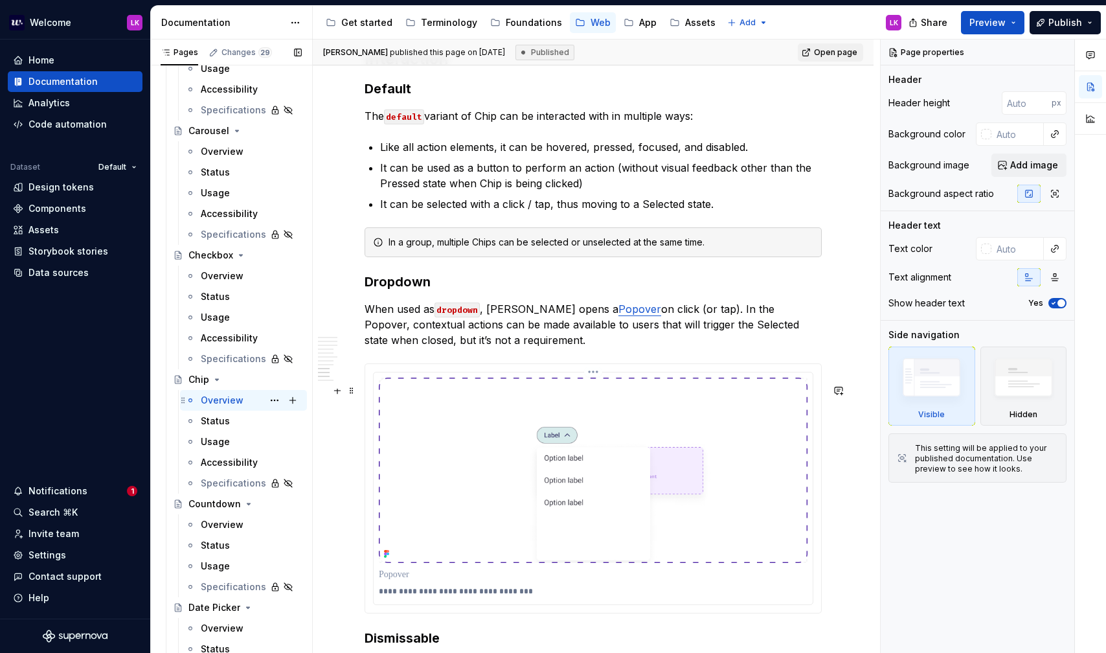
scroll to position [2094, 0]
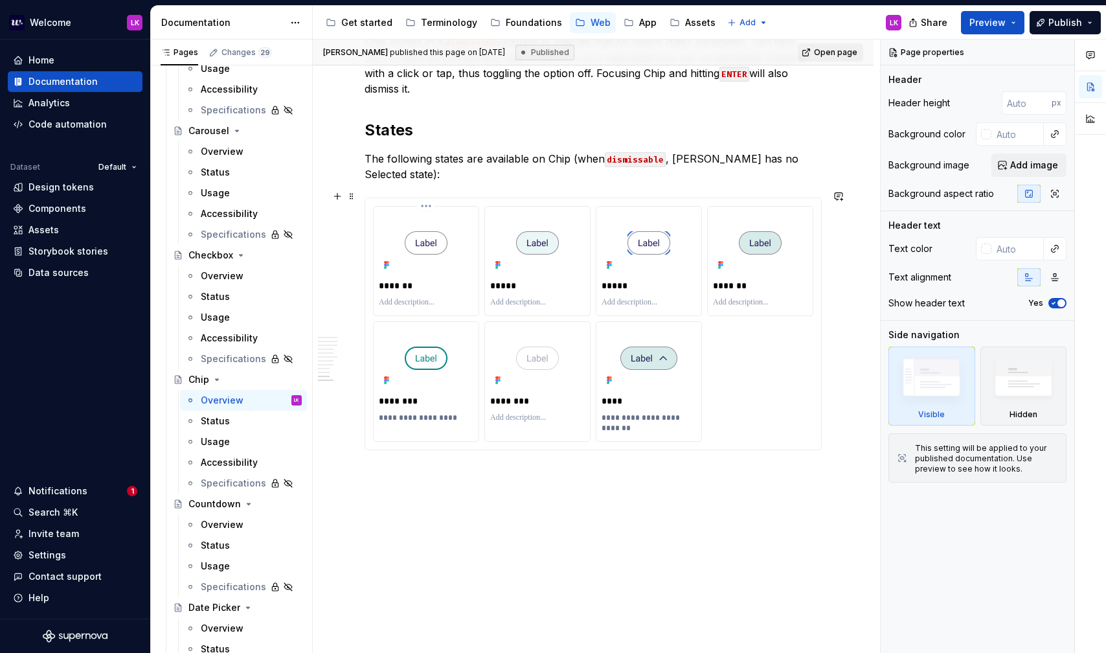
click at [427, 244] on img at bounding box center [426, 242] width 43 height 23
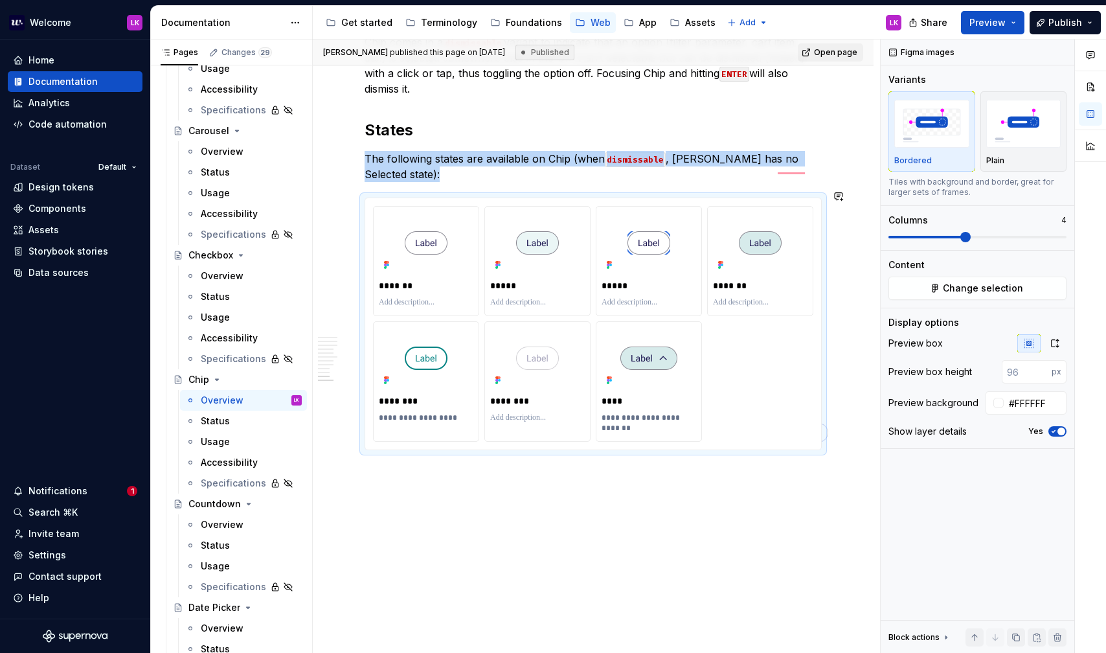
click at [520, 376] on div "To enrich screen reader interactions, please activate Accessibility in Grammarl…" at bounding box center [537, 358] width 95 height 62
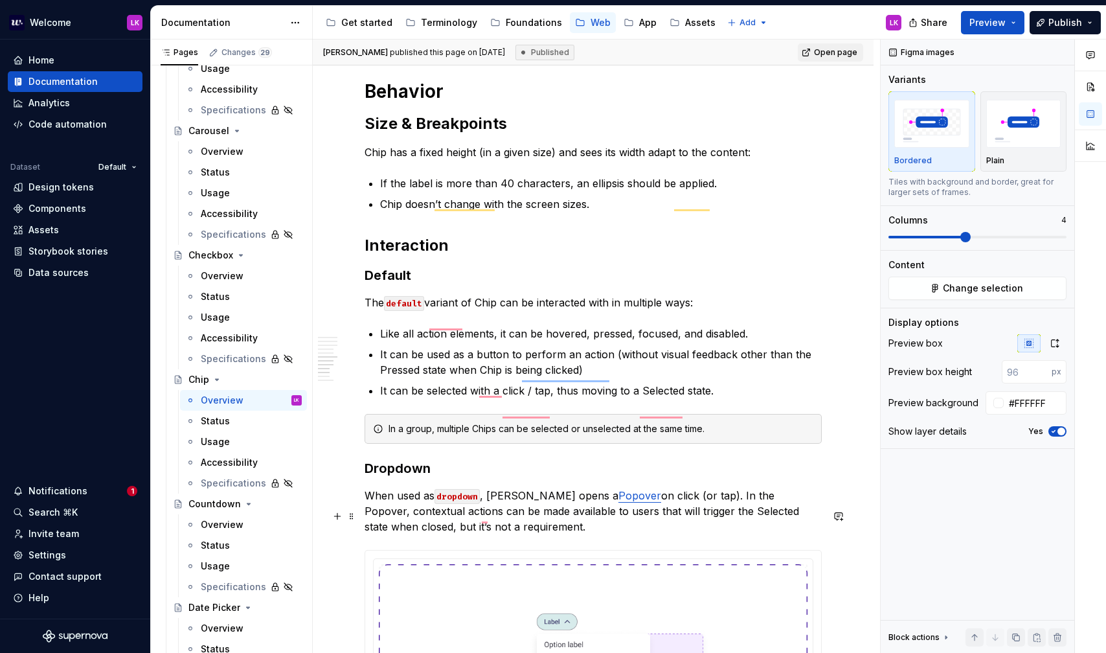
scroll to position [0, 0]
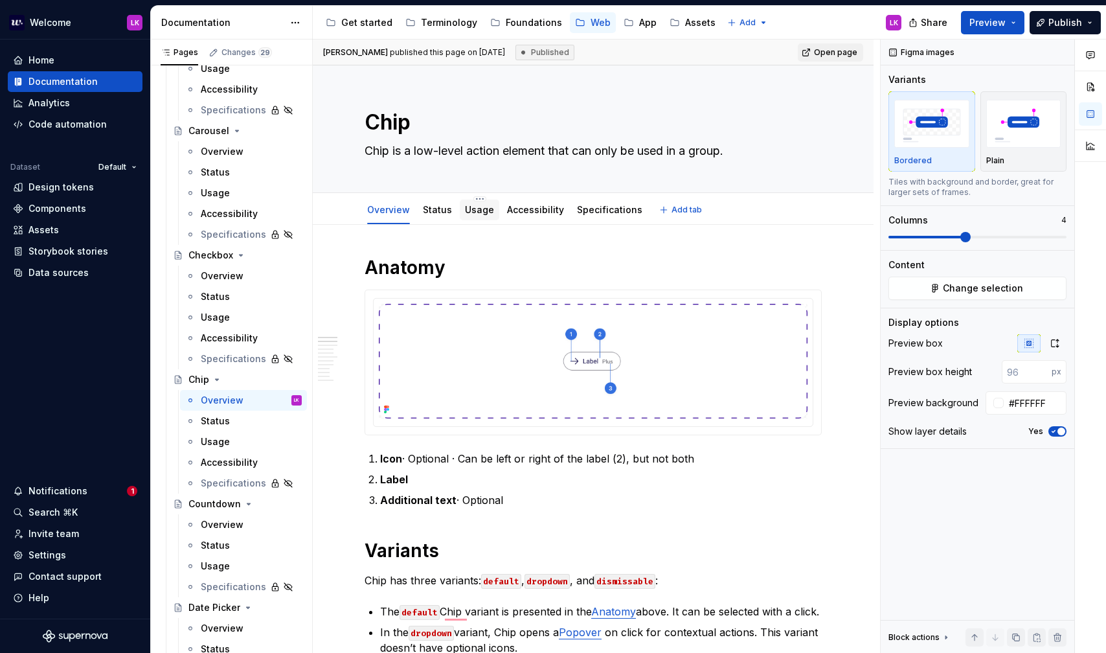
click at [471, 212] on link "Usage" at bounding box center [479, 209] width 29 height 11
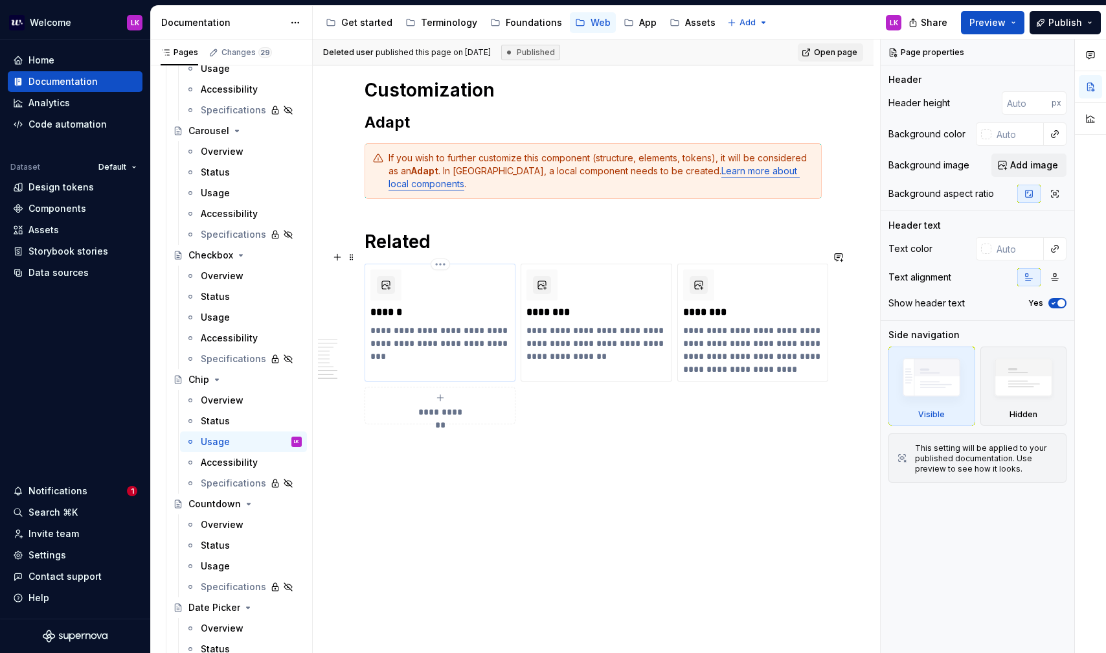
click at [464, 329] on p "**********" at bounding box center [439, 337] width 139 height 26
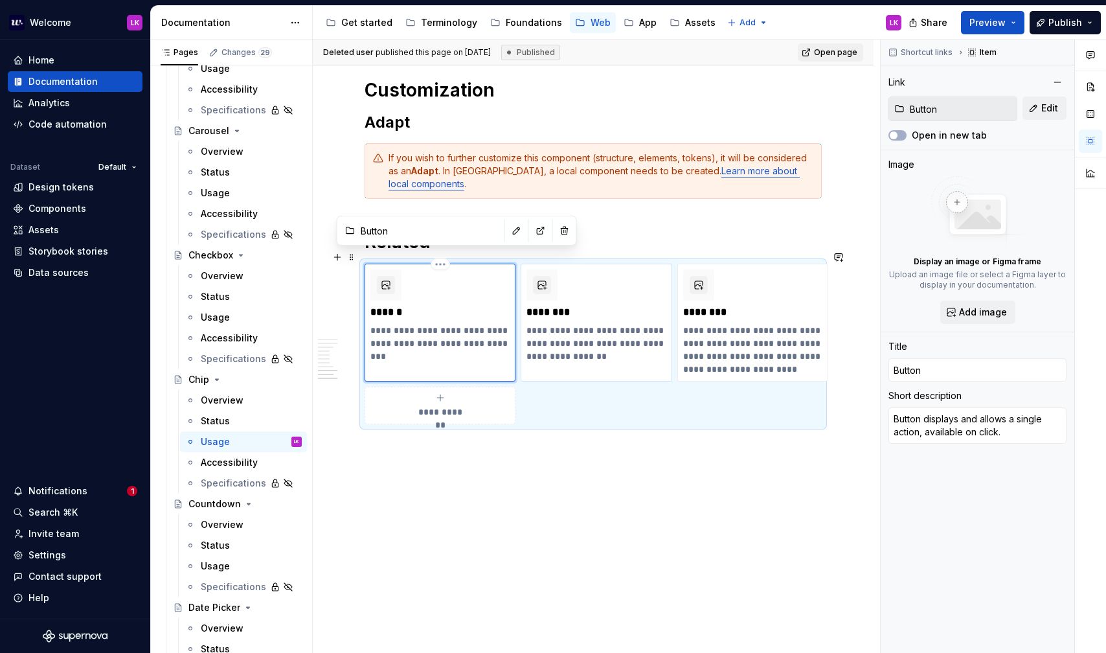
type textarea "*"
type input "Checkbox"
type textarea "Checkbox is a form control allowing users to see and select multiple options."
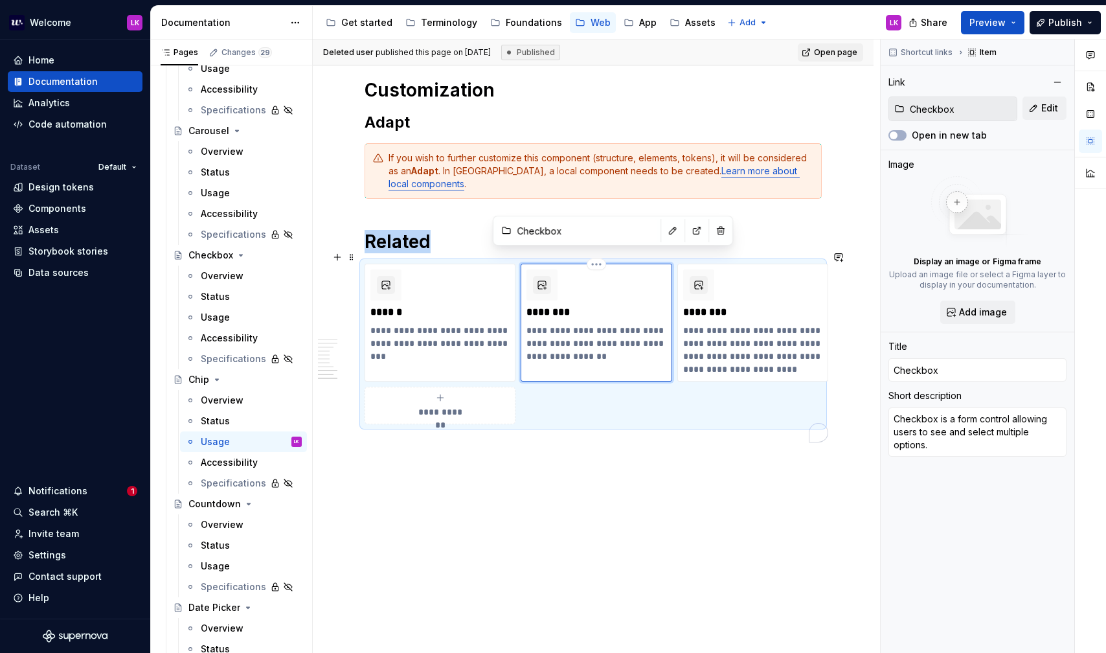
click at [529, 284] on div "To enrich screen reader interactions, please activate Accessibility in Grammarl…" at bounding box center [541, 284] width 31 height 31
click at [664, 233] on button "button" at bounding box center [673, 230] width 18 height 18
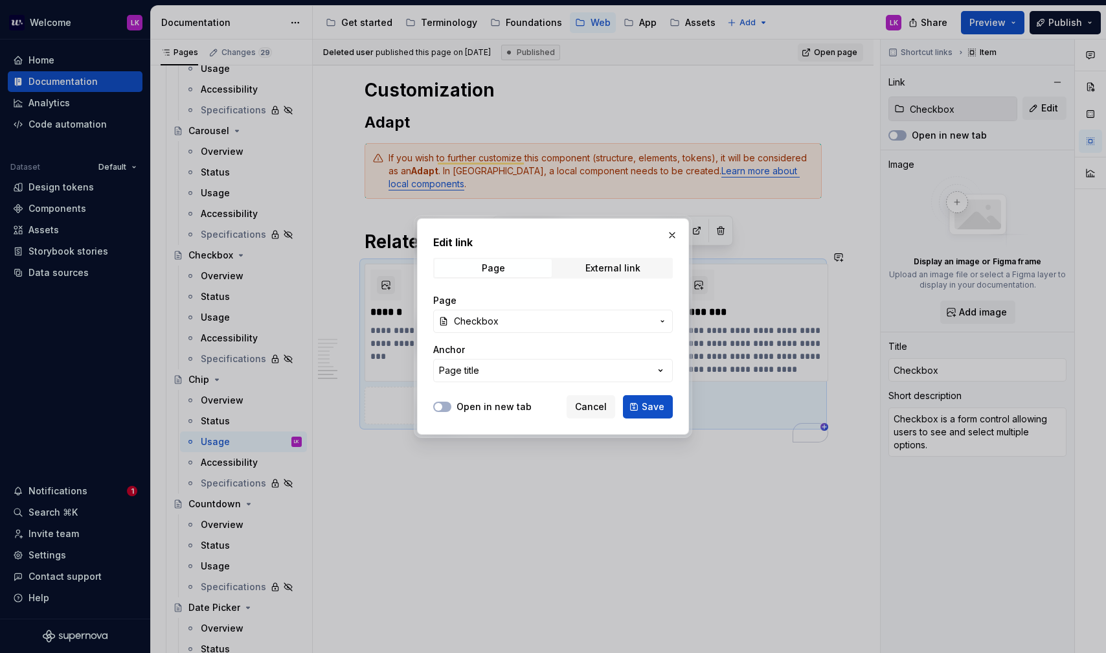
click at [682, 231] on div "Edit link Page External link Page Checkbox Anchor Page title Open in new tab Ca…" at bounding box center [553, 326] width 272 height 216
click at [676, 234] on button "button" at bounding box center [672, 235] width 18 height 18
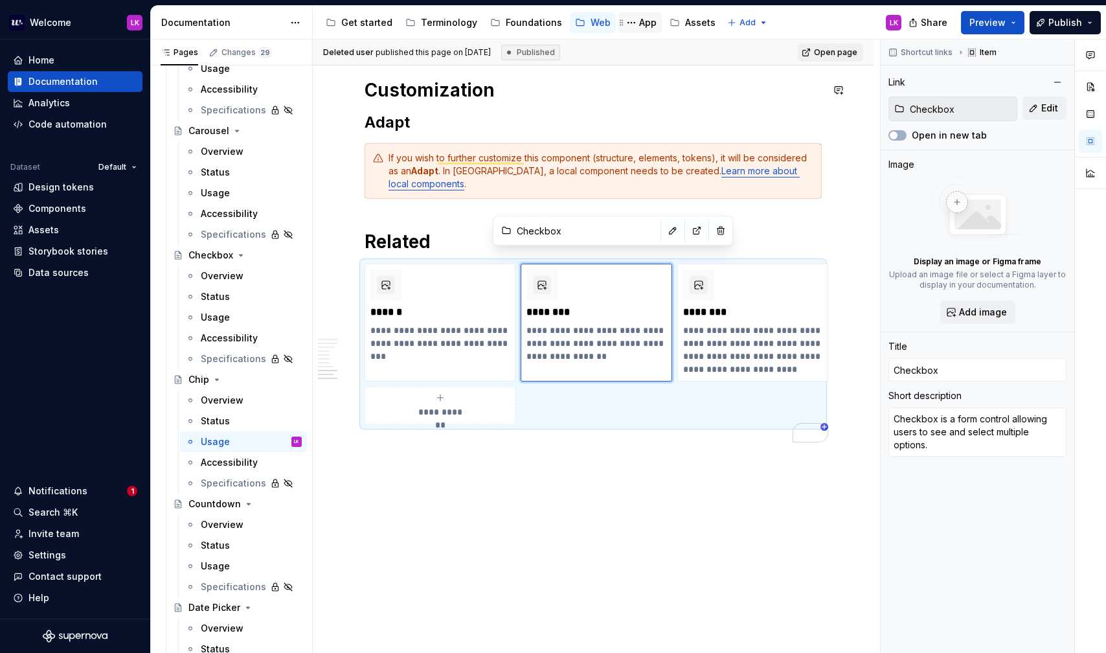
click at [639, 23] on div "App" at bounding box center [647, 22] width 17 height 13
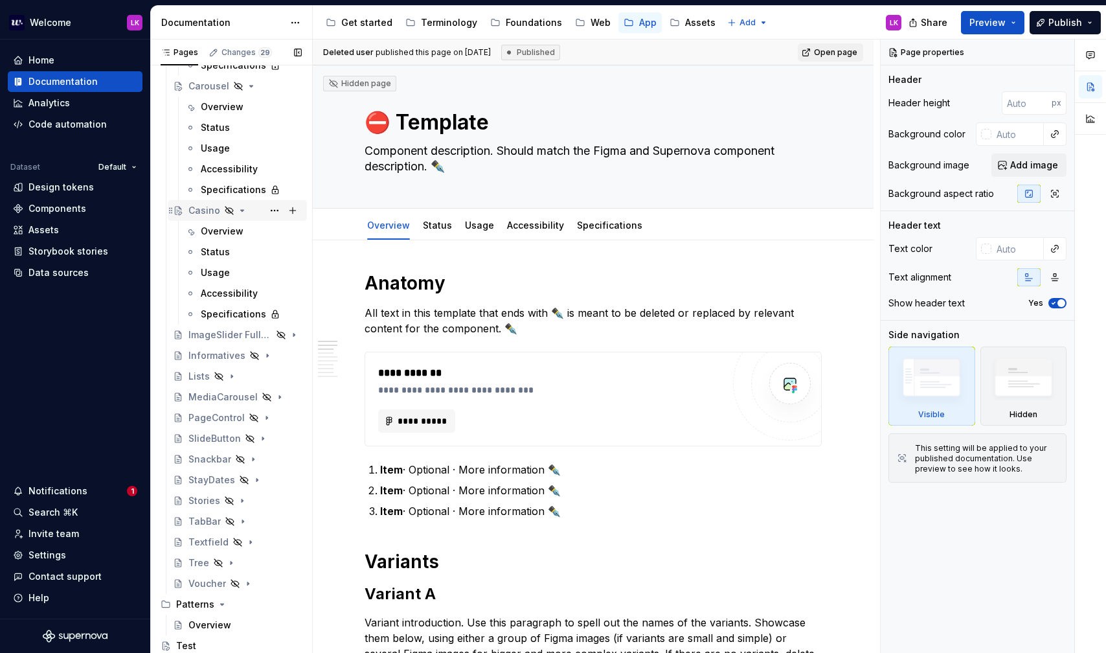
click at [205, 212] on div "Casino" at bounding box center [204, 210] width 32 height 13
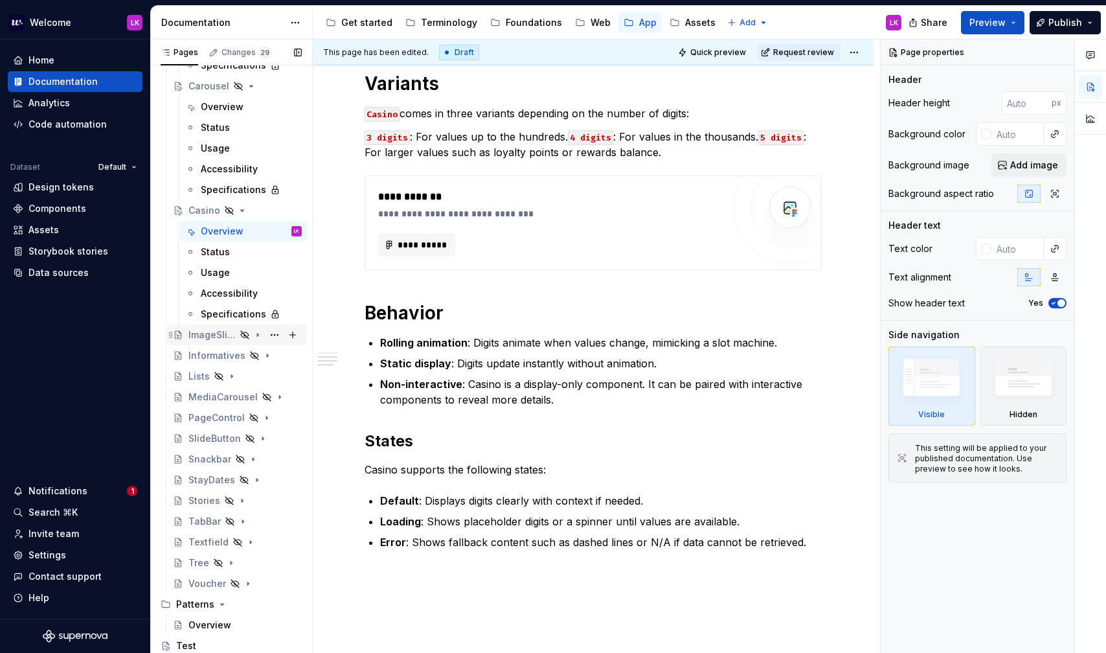
click at [211, 333] on div "ImageSlider FullScreen" at bounding box center [211, 334] width 47 height 13
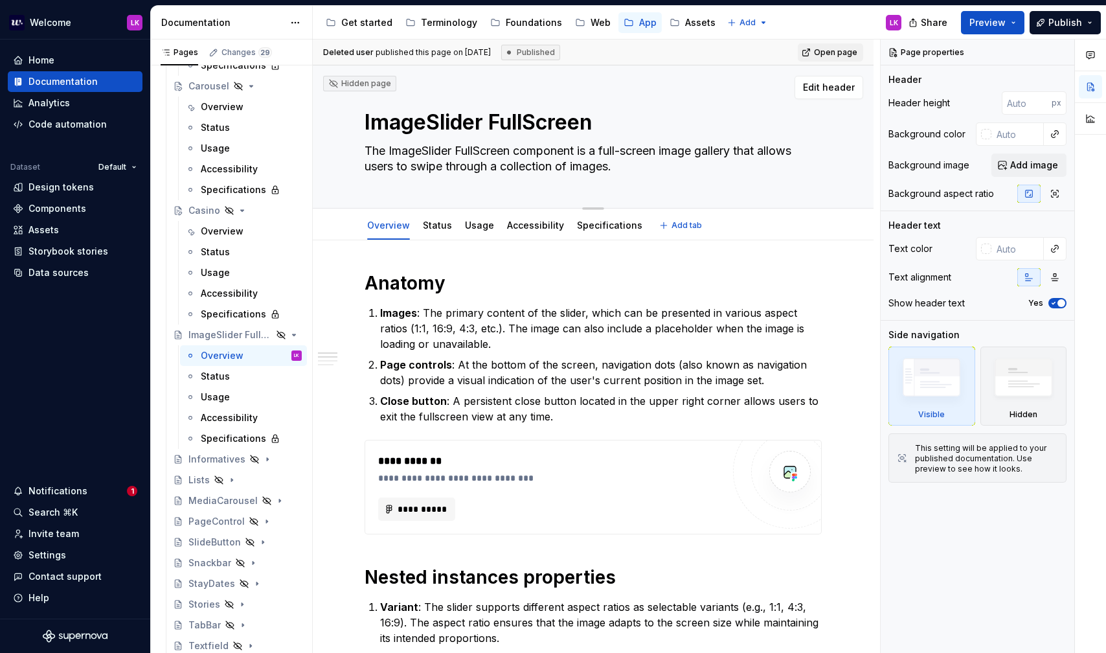
click at [386, 127] on textarea "ImageSlider FullScreen" at bounding box center [590, 122] width 457 height 31
click at [442, 171] on textarea "The ImageSlider FullScreen component is a full-screen image gallery that allows…" at bounding box center [590, 158] width 457 height 36
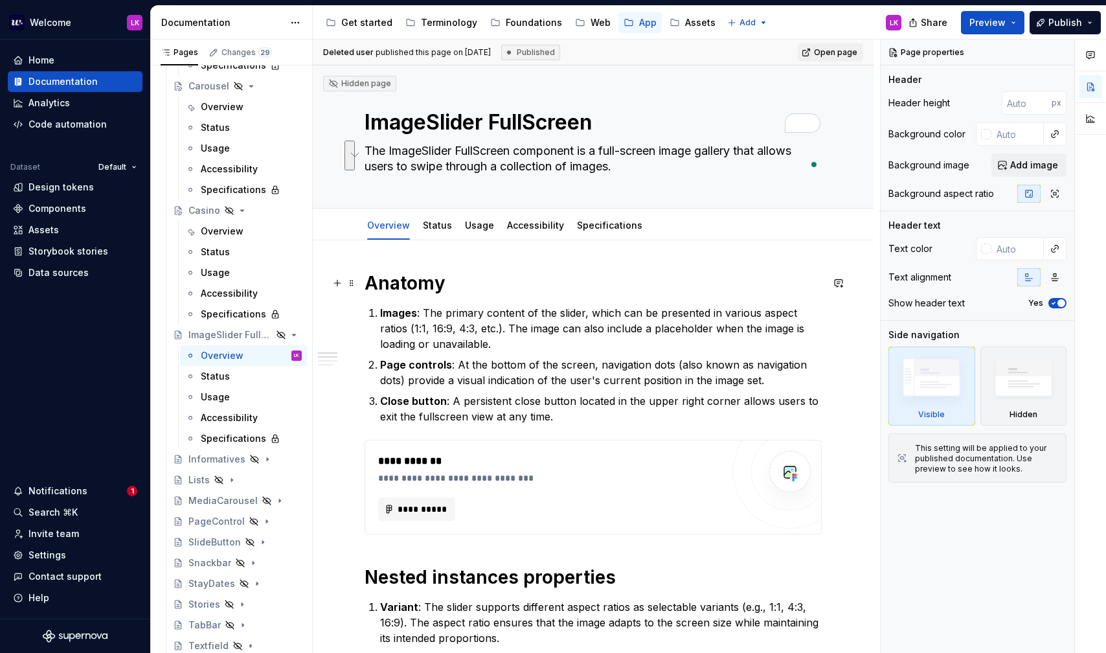
click at [378, 286] on h1 "Anatomy" at bounding box center [593, 282] width 457 height 23
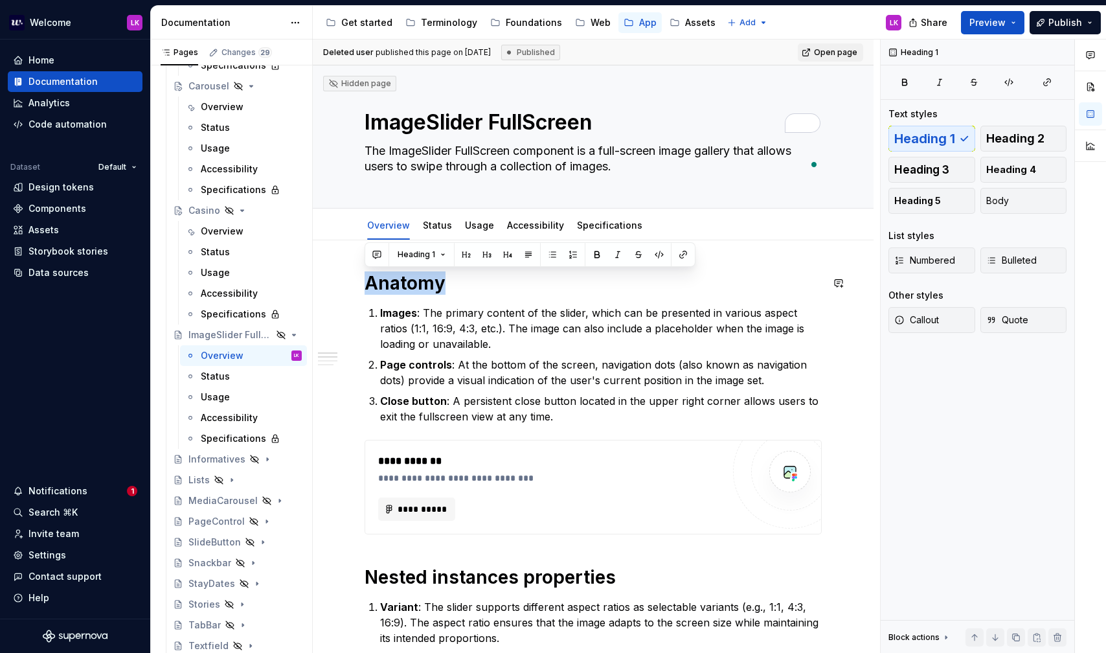
copy h1 "Anatomy"
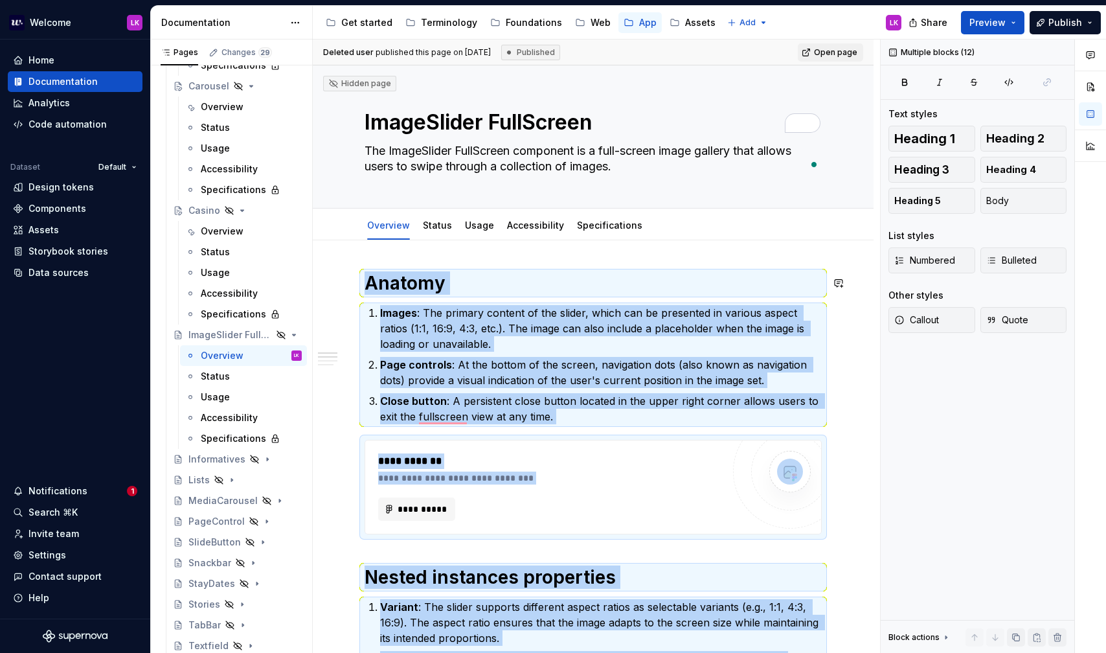
copy div "**********"
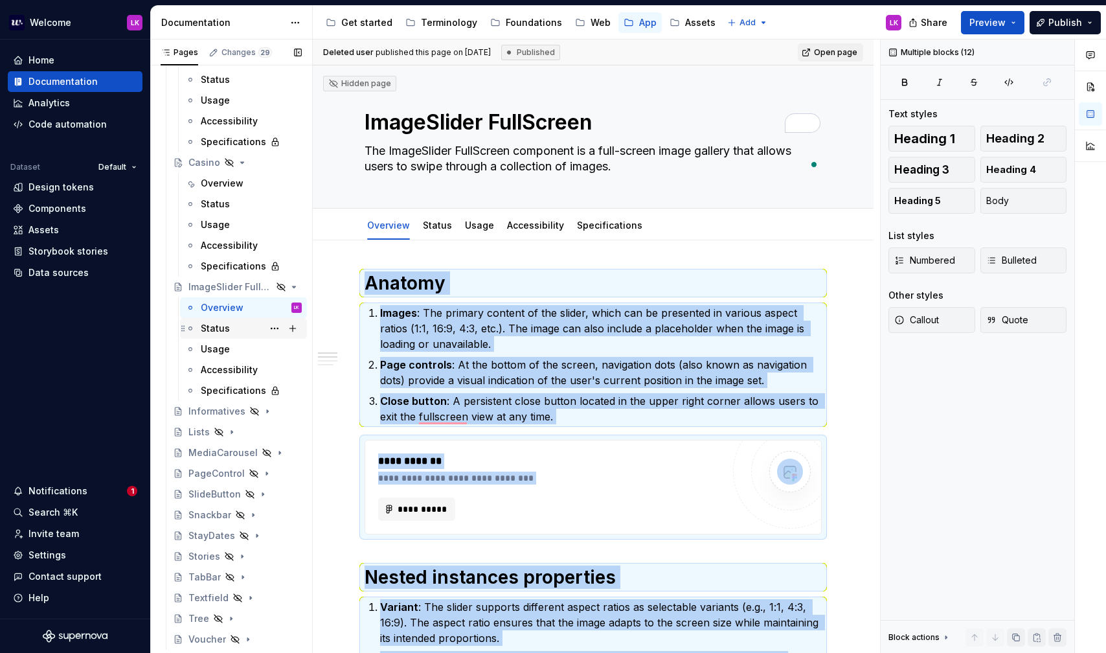
scroll to position [805, 0]
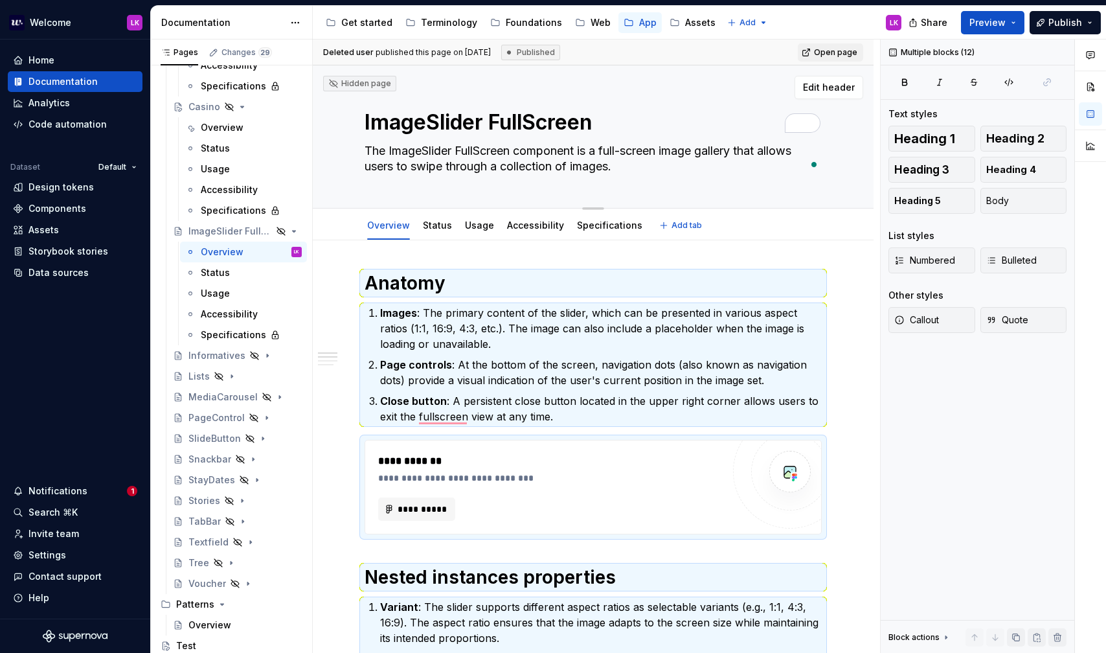
click at [466, 152] on textarea "The ImageSlider FullScreen component is a full-screen image gallery that allows…" at bounding box center [590, 158] width 457 height 36
paste textarea "ImageSlider FullScreen is a full-screen image gallery that lets users swipe thr…"
type textarea "*"
type textarea "ImageSlider FullScreen is a full-screen image gallery that lets users swipe thr…"
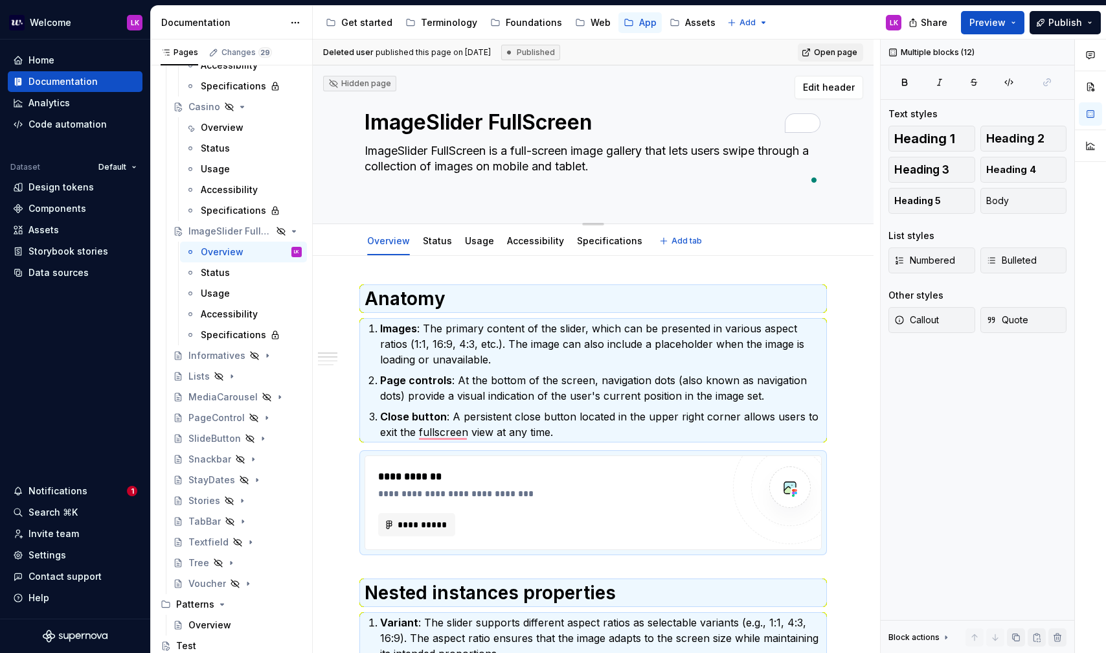
type textarea "*"
type textarea "ImageSlider FullScreen is a full-screen image gallery that lets users swipe thr…"
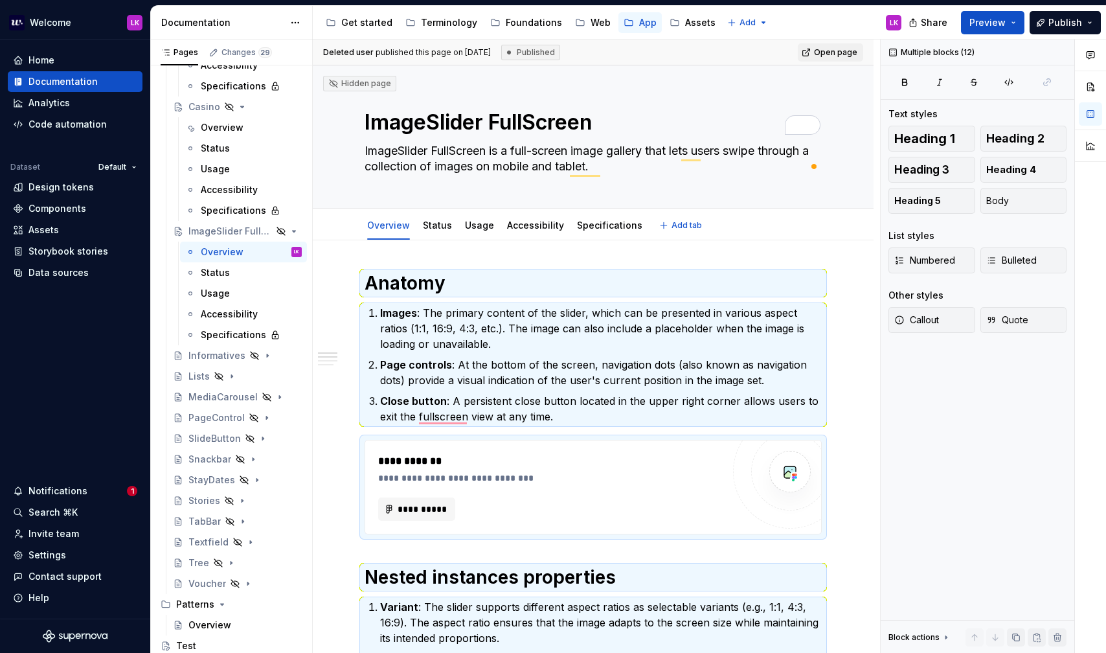
type textarea "*"
type textarea "ImageSlider FullScreen is a full-screen image gallery that lets users swipe thr…"
paste textarea "gallery that lets users swipe through images on mobile and tablet."
type textarea "*"
type textarea "ImageSlider FullScreen is a full-screen gallery that lets users swipe through i…"
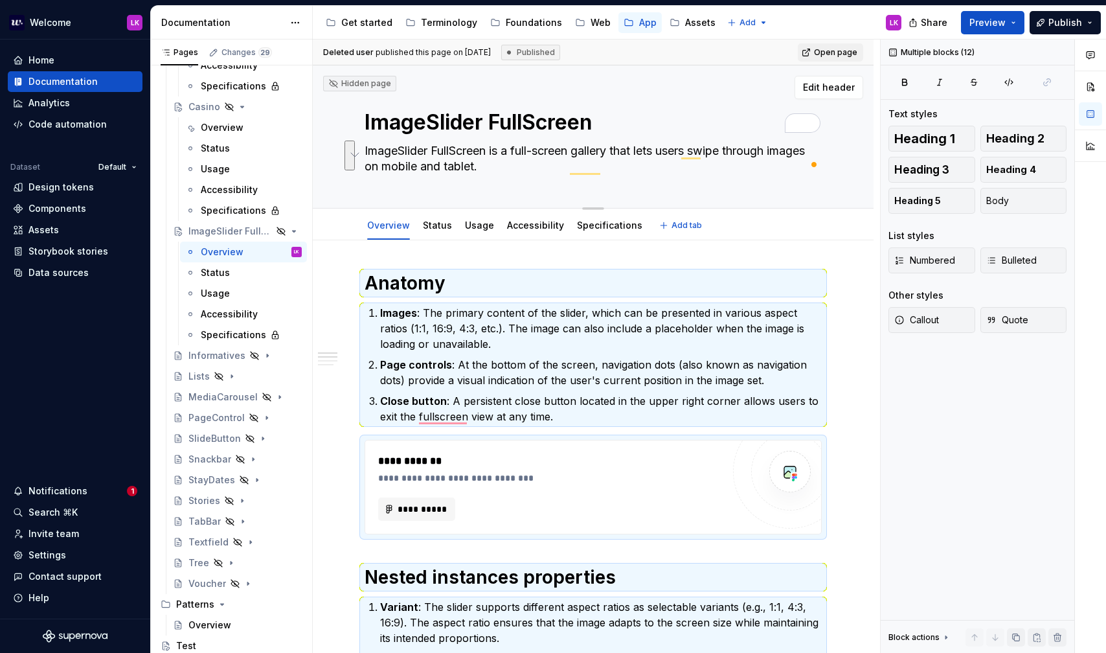
type textarea "*"
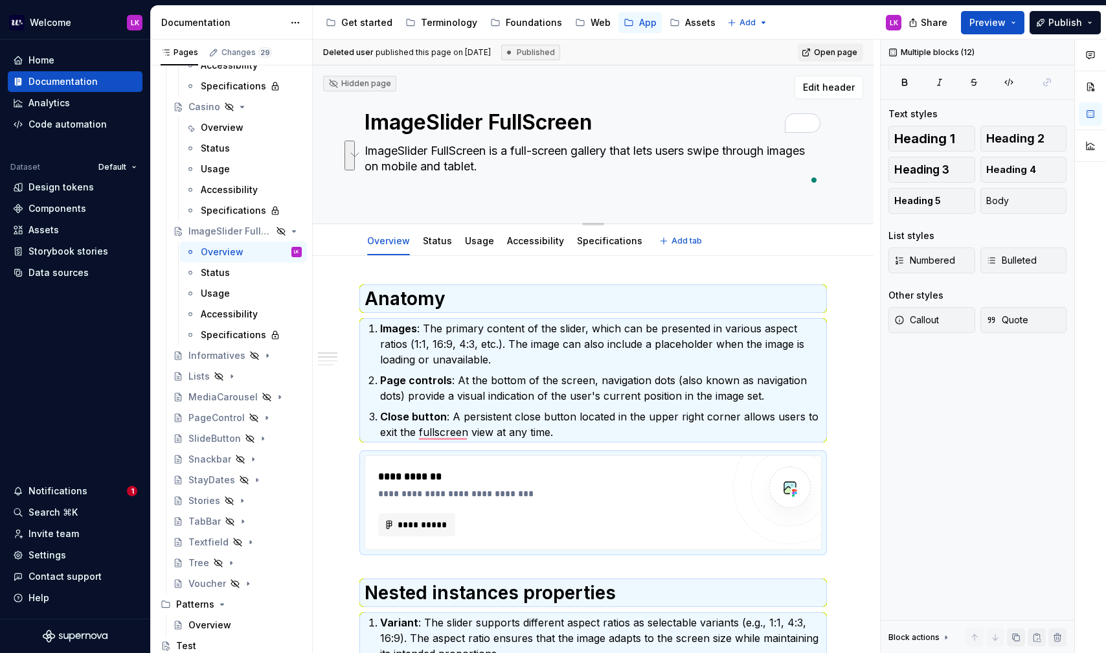
type textarea "ImageSlider FullScreen is a full-screen gallery that lets users swipe through i…"
click at [416, 353] on p "Images : The primary content of the slider, which can be presented in various a…" at bounding box center [601, 343] width 442 height 47
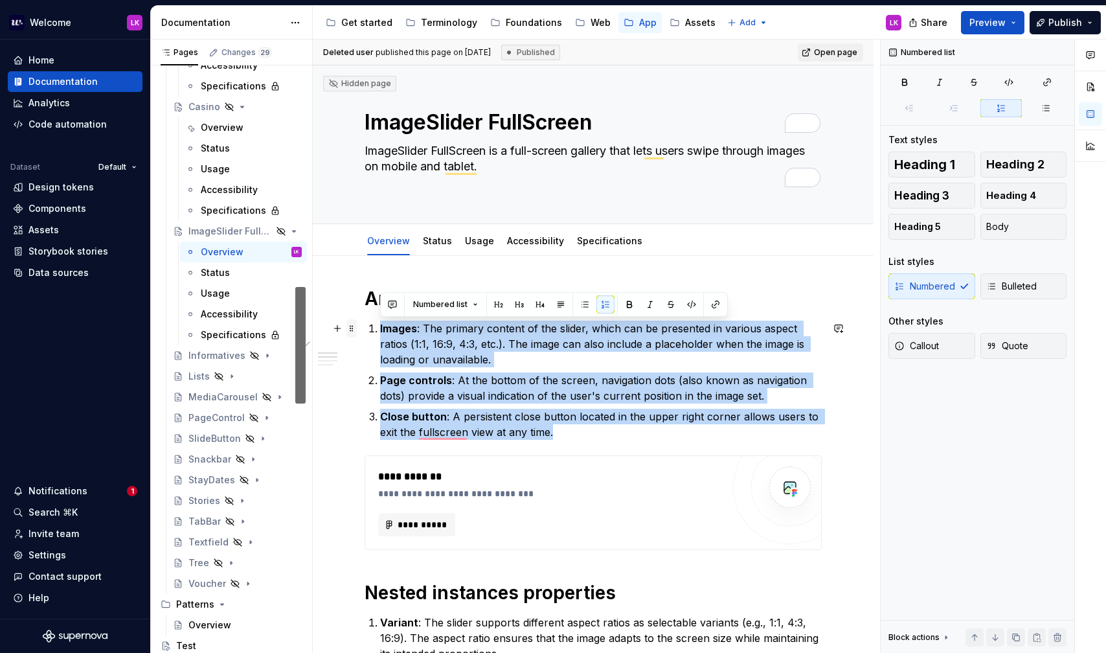
drag, startPoint x: 565, startPoint y: 434, endPoint x: 354, endPoint y: 324, distance: 238.3
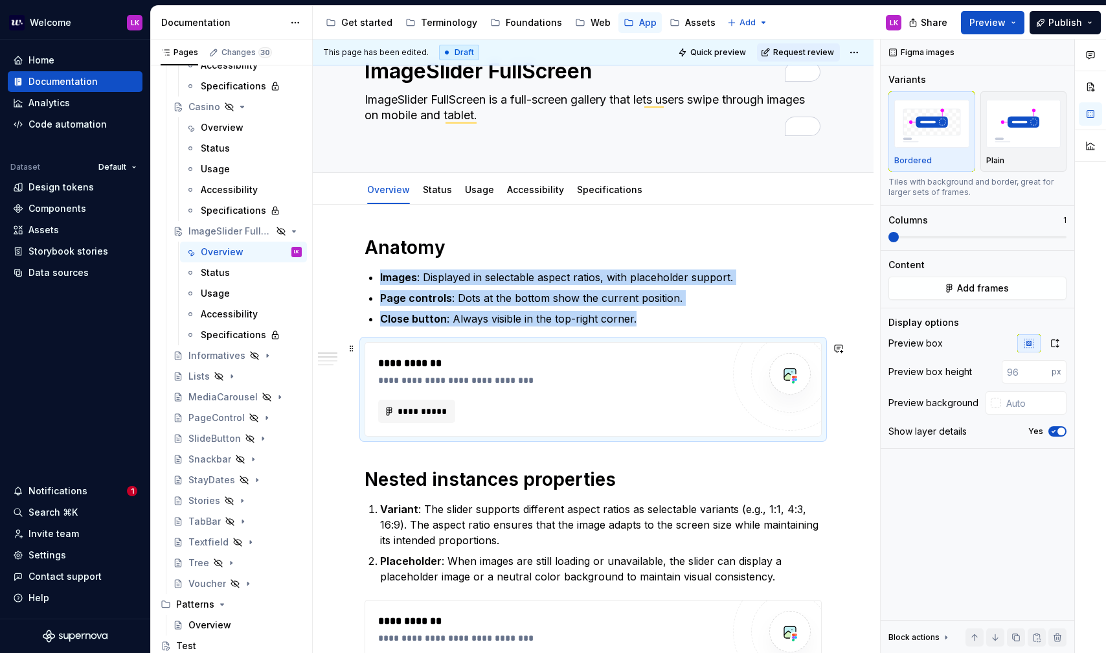
scroll to position [65, 0]
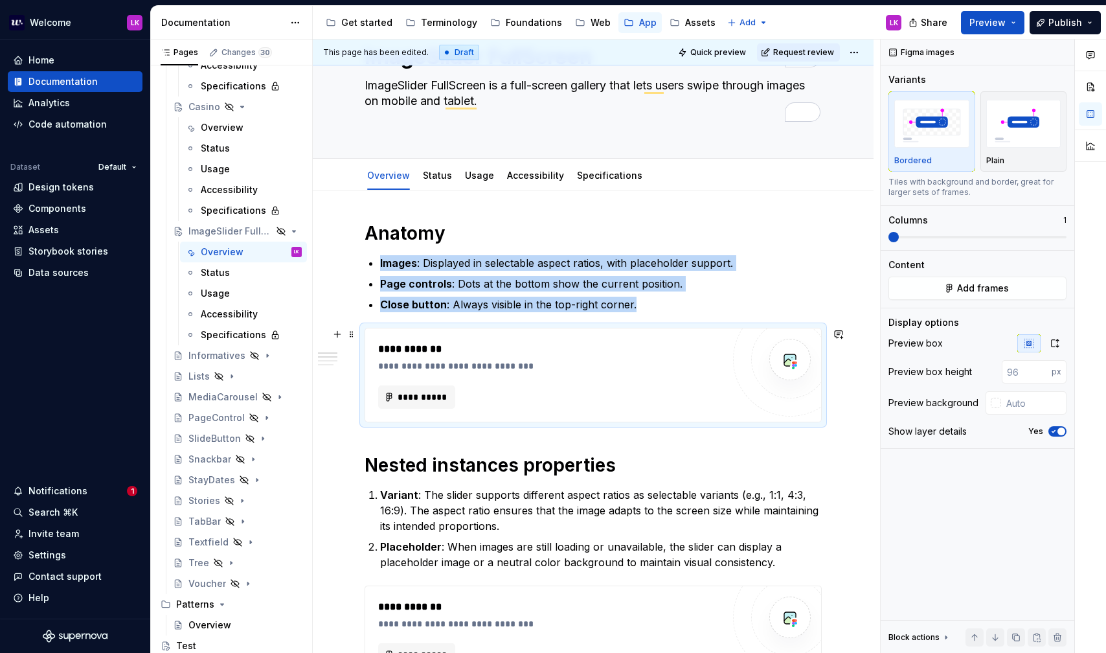
click at [489, 346] on div "**********" at bounding box center [553, 349] width 351 height 16
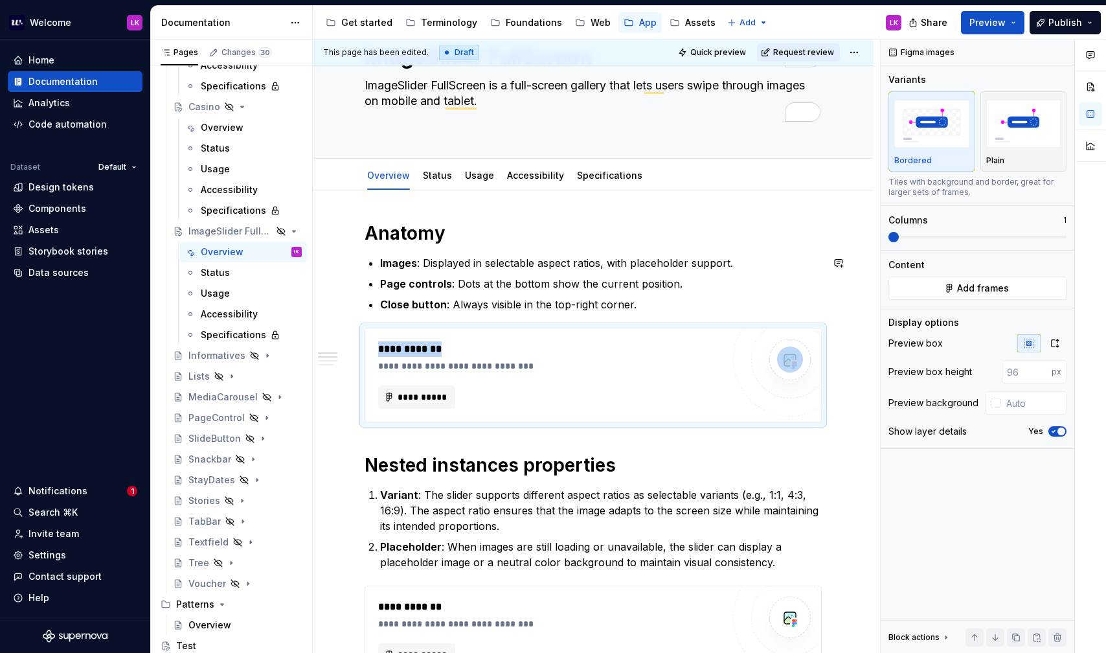
drag, startPoint x: 463, startPoint y: 347, endPoint x: 440, endPoint y: 245, distance: 104.3
click at [353, 351] on div "**********" at bounding box center [596, 346] width 567 height 614
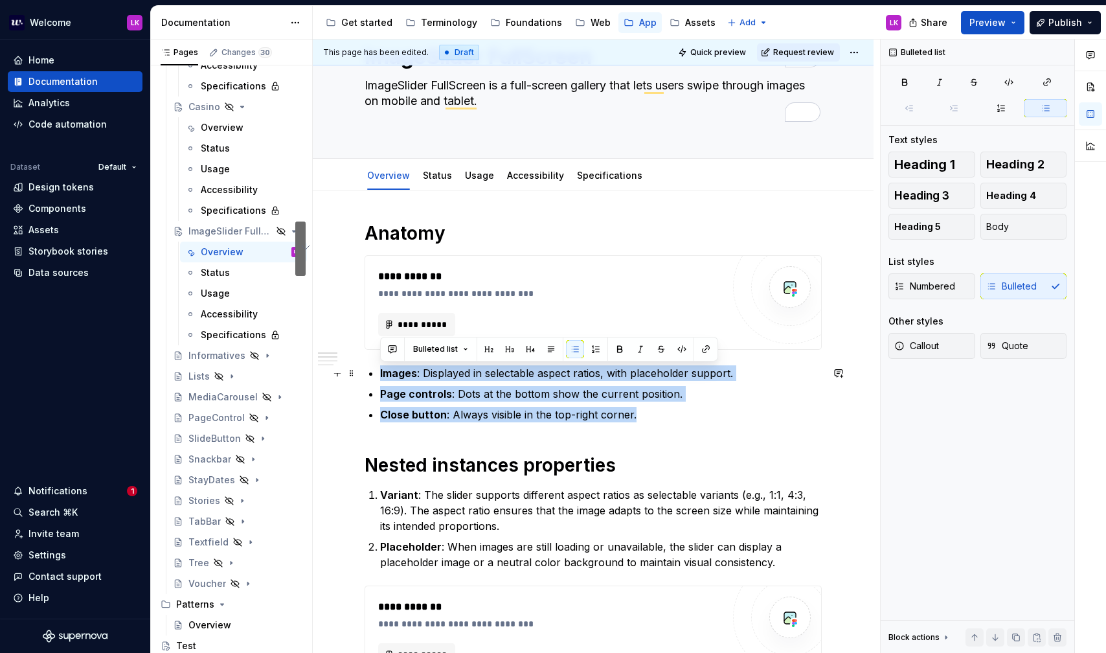
drag, startPoint x: 640, startPoint y: 414, endPoint x: 368, endPoint y: 370, distance: 275.5
click at [590, 349] on button "button" at bounding box center [596, 349] width 18 height 18
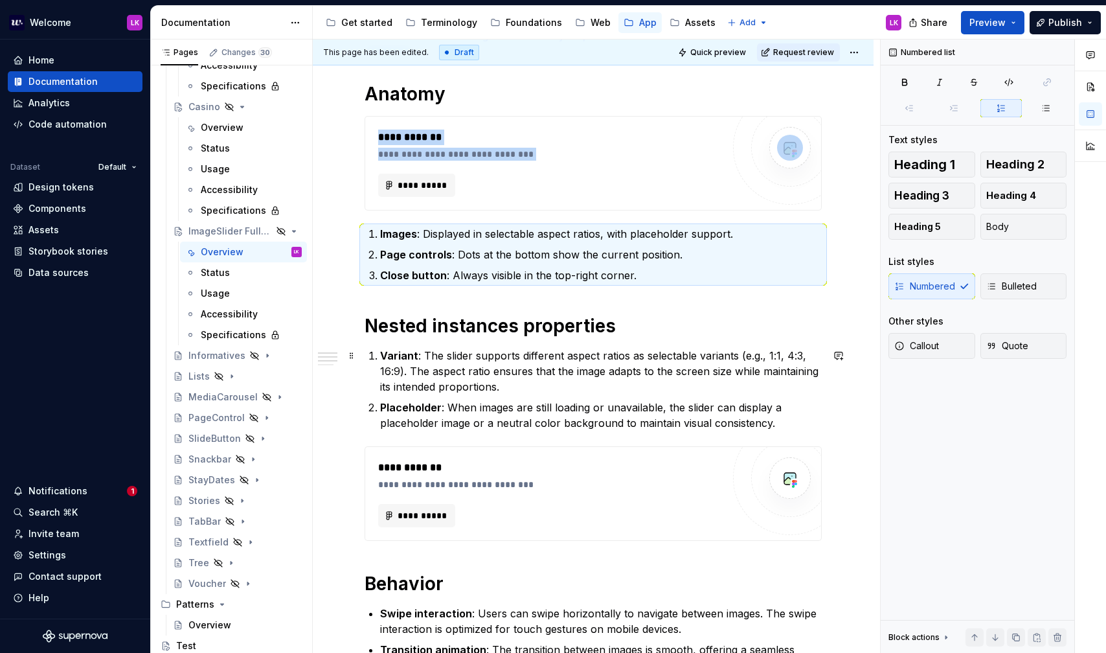
scroll to position [154, 0]
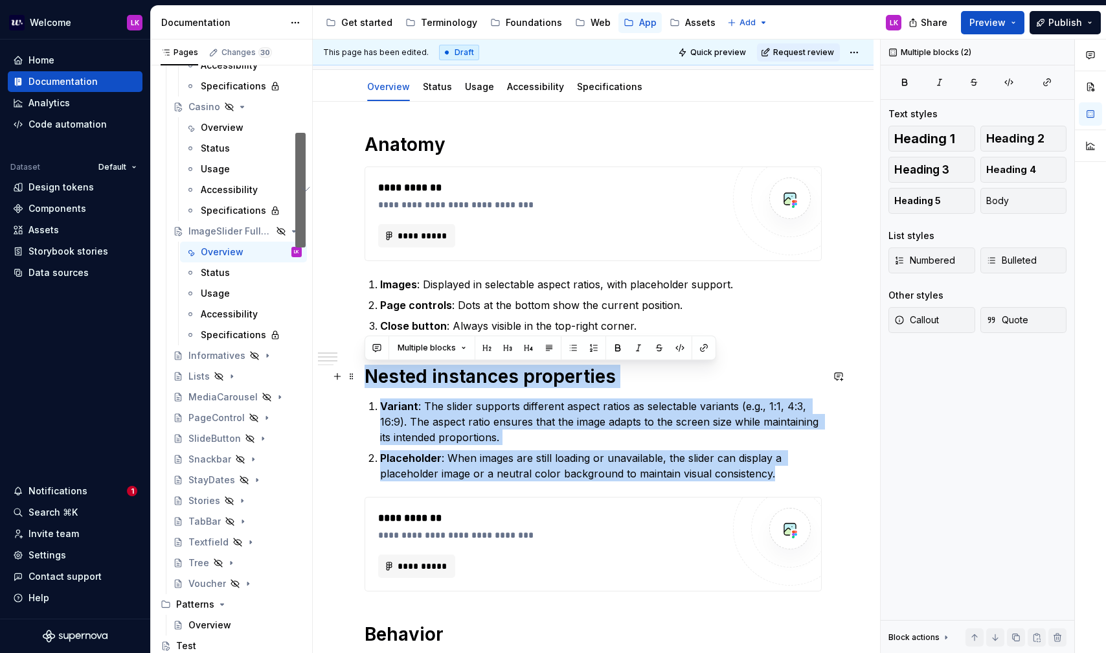
drag, startPoint x: 776, startPoint y: 468, endPoint x: 360, endPoint y: 368, distance: 428.1
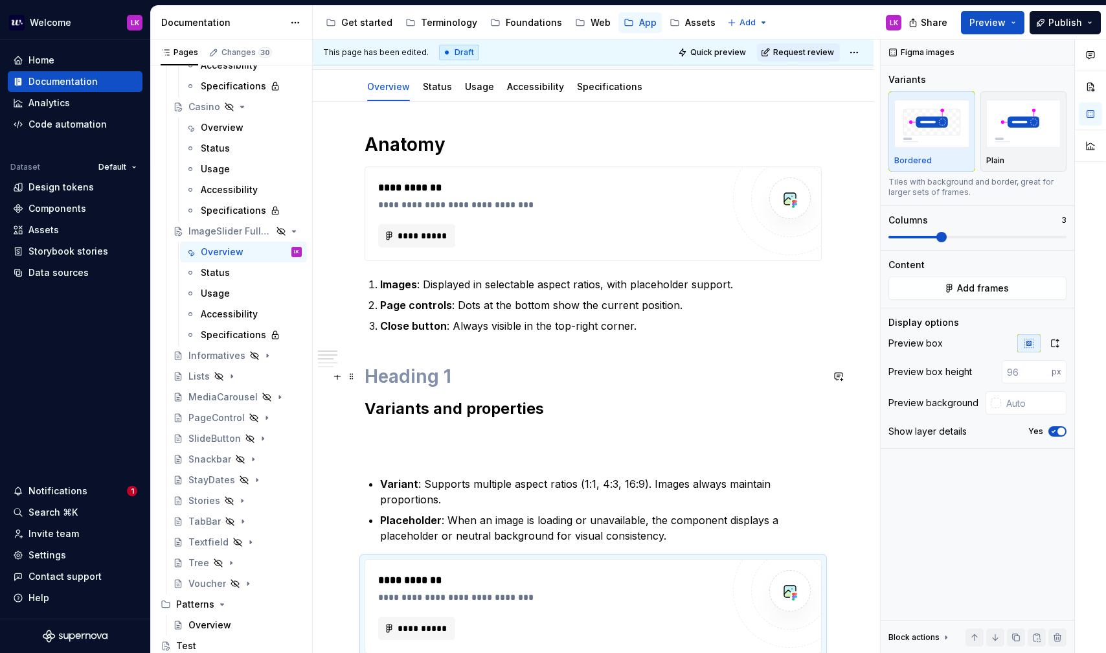
click at [394, 383] on h1 "To enrich screen reader interactions, please activate Accessibility in Grammarl…" at bounding box center [593, 376] width 457 height 23
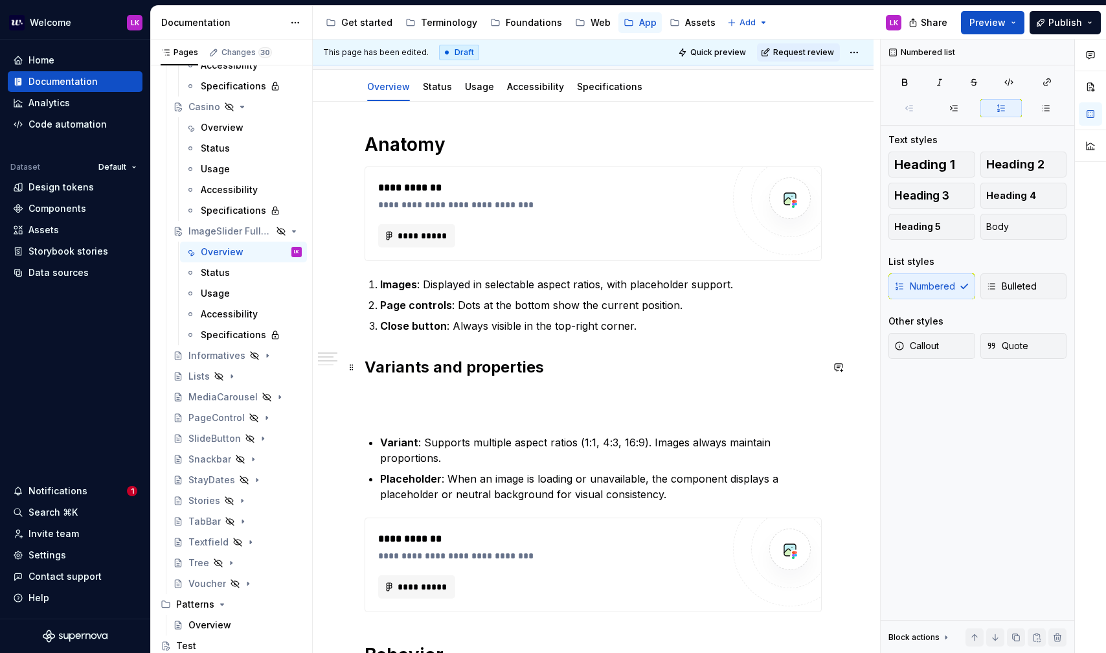
click at [393, 369] on strong "Variants and properties" at bounding box center [454, 366] width 179 height 19
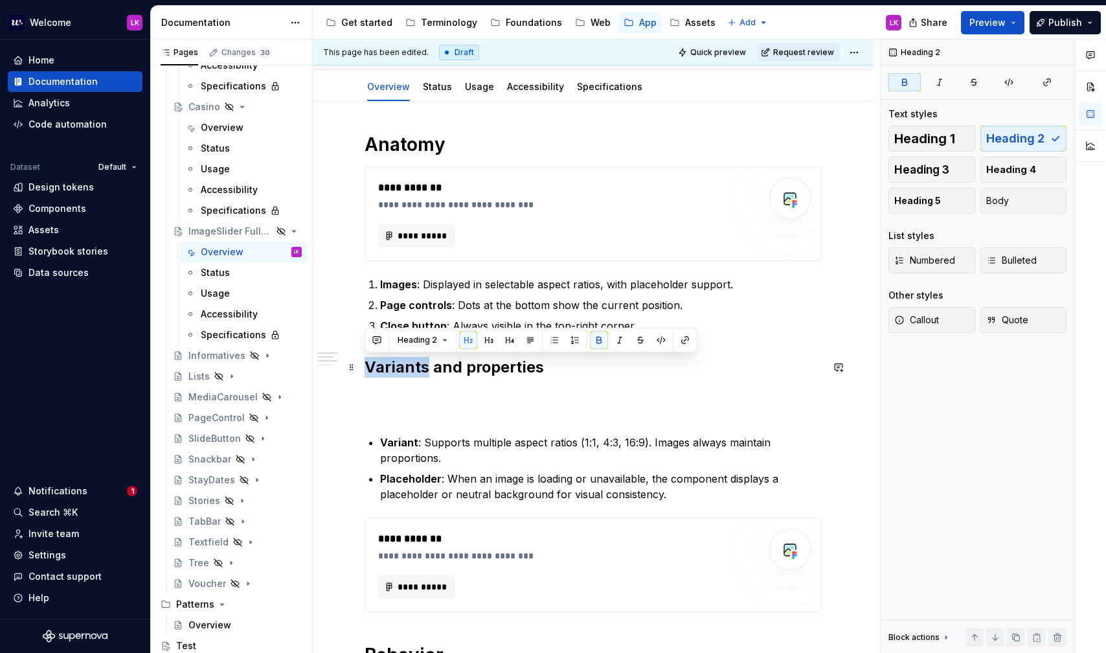
click at [393, 369] on strong "Variants and properties" at bounding box center [454, 366] width 179 height 19
click at [443, 344] on button "Heading 2" at bounding box center [423, 340] width 62 height 18
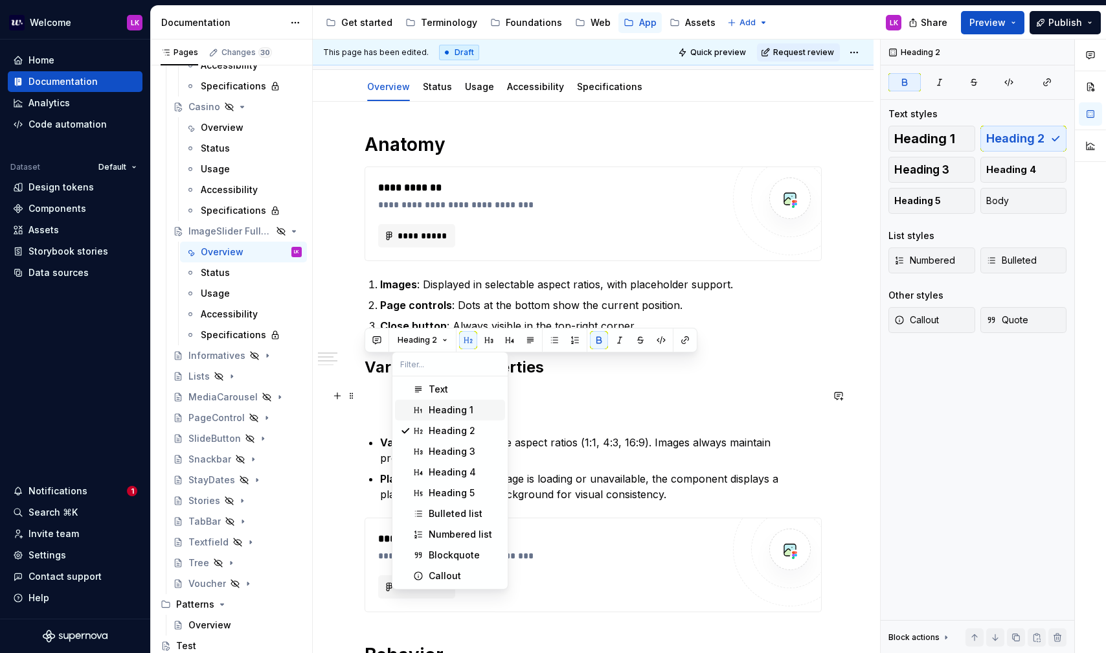
click at [441, 409] on div "Heading 1" at bounding box center [451, 409] width 45 height 13
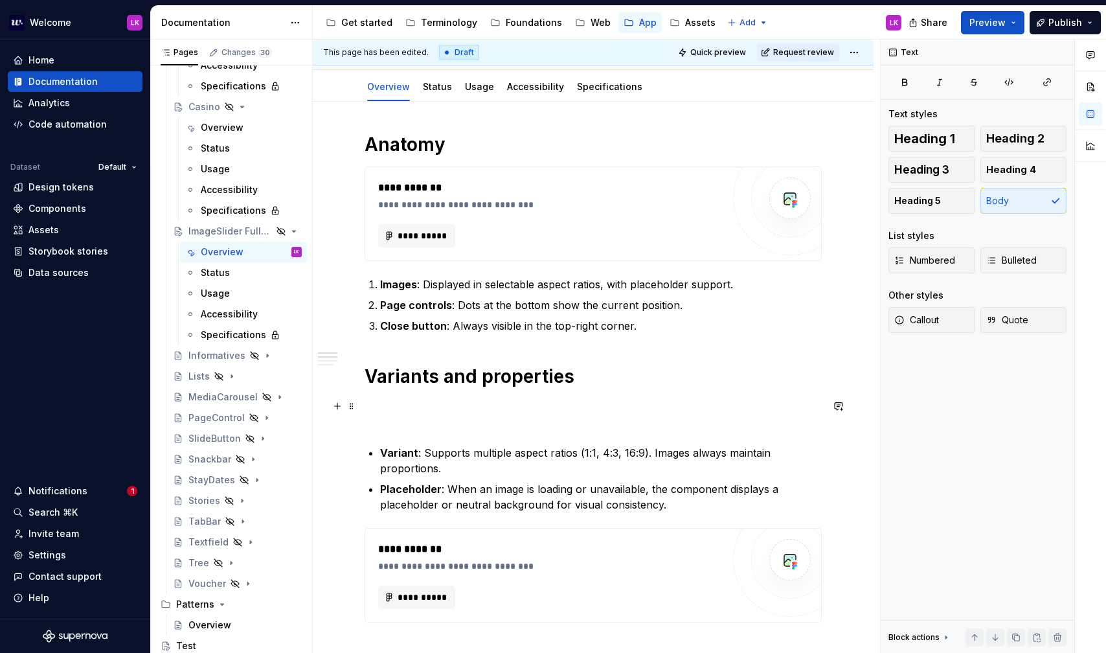
click at [416, 418] on p "To enrich screen reader interactions, please activate Accessibility in Grammarl…" at bounding box center [593, 413] width 457 height 31
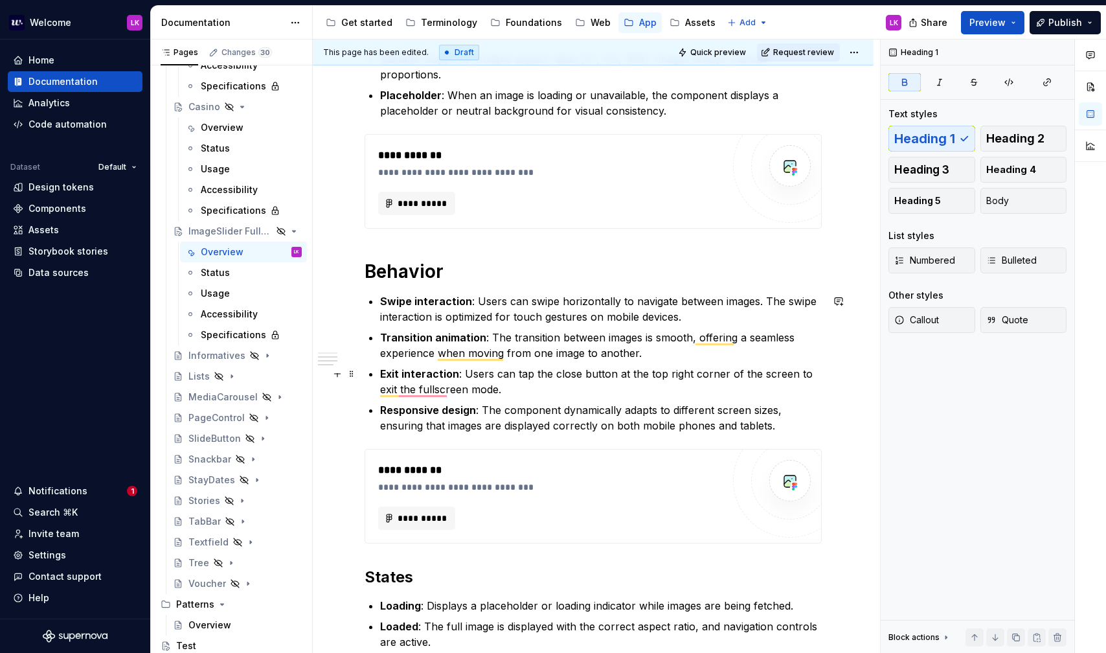
scroll to position [518, 0]
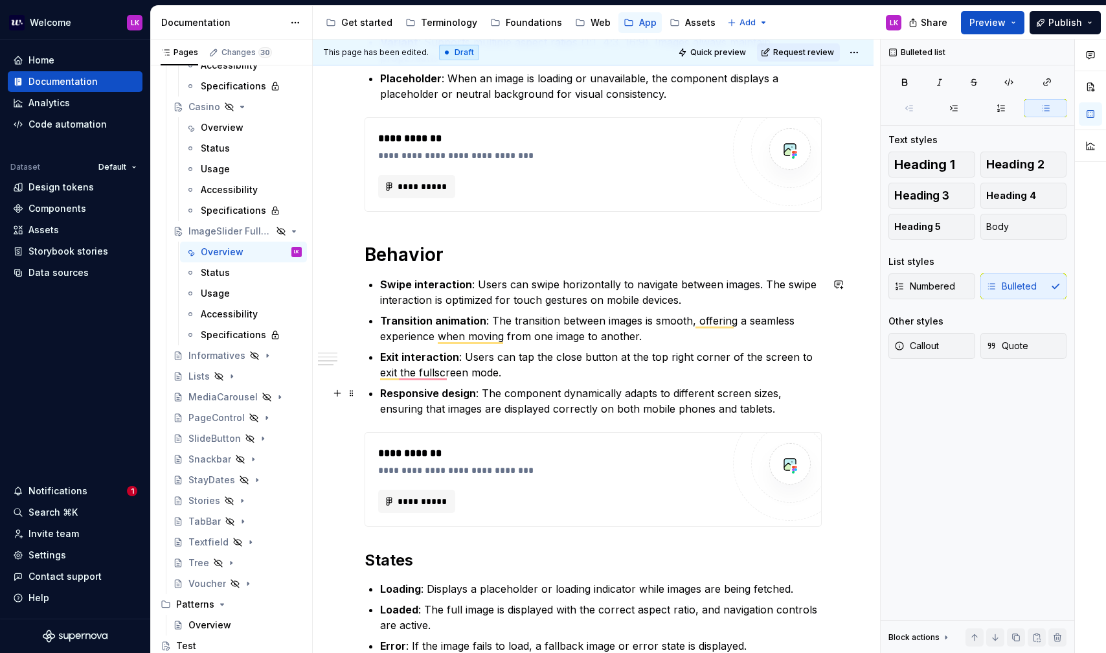
click at [735, 403] on p "Responsive design : The component dynamically adapts to different screen sizes,…" at bounding box center [601, 400] width 442 height 31
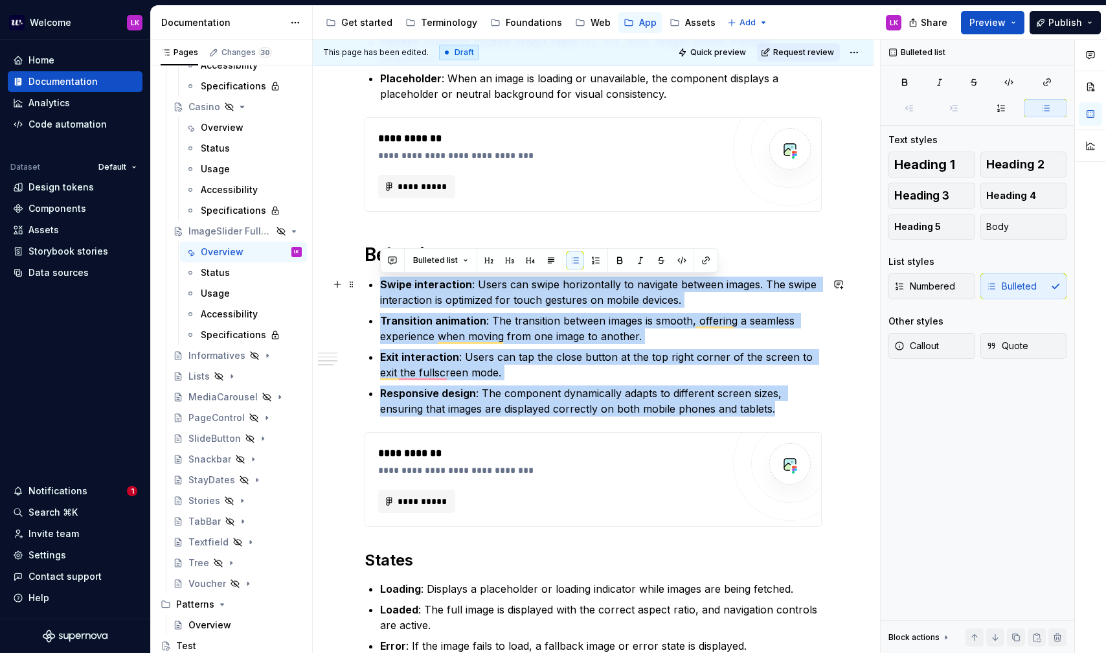
drag, startPoint x: 739, startPoint y: 407, endPoint x: 370, endPoint y: 285, distance: 388.2
click at [370, 285] on div "**********" at bounding box center [593, 266] width 457 height 994
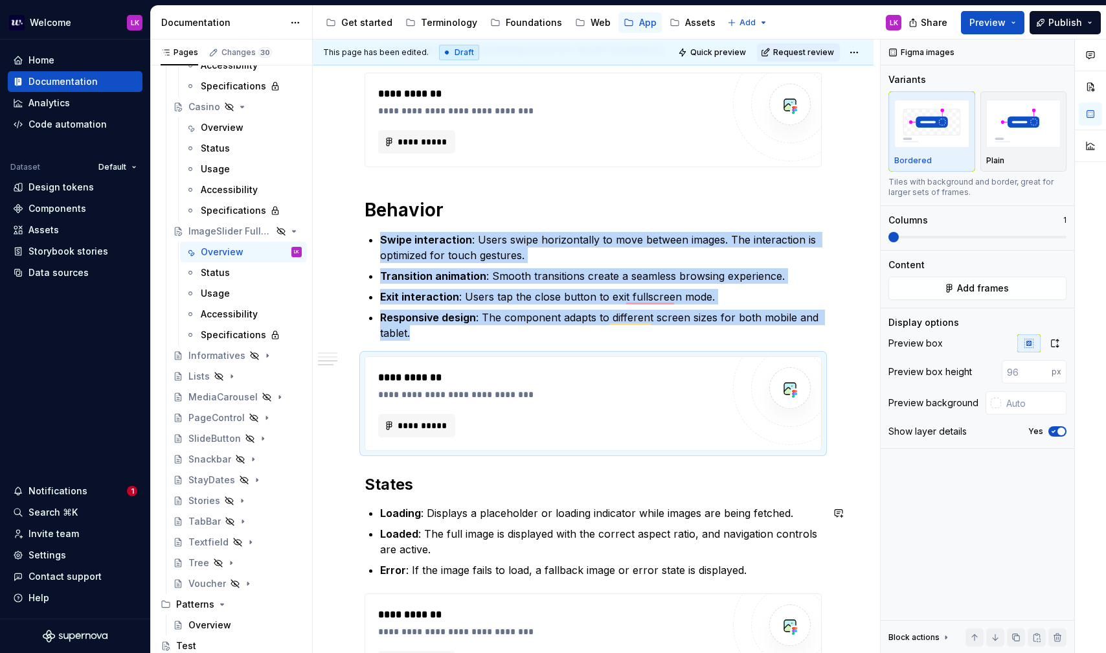
scroll to position [681, 0]
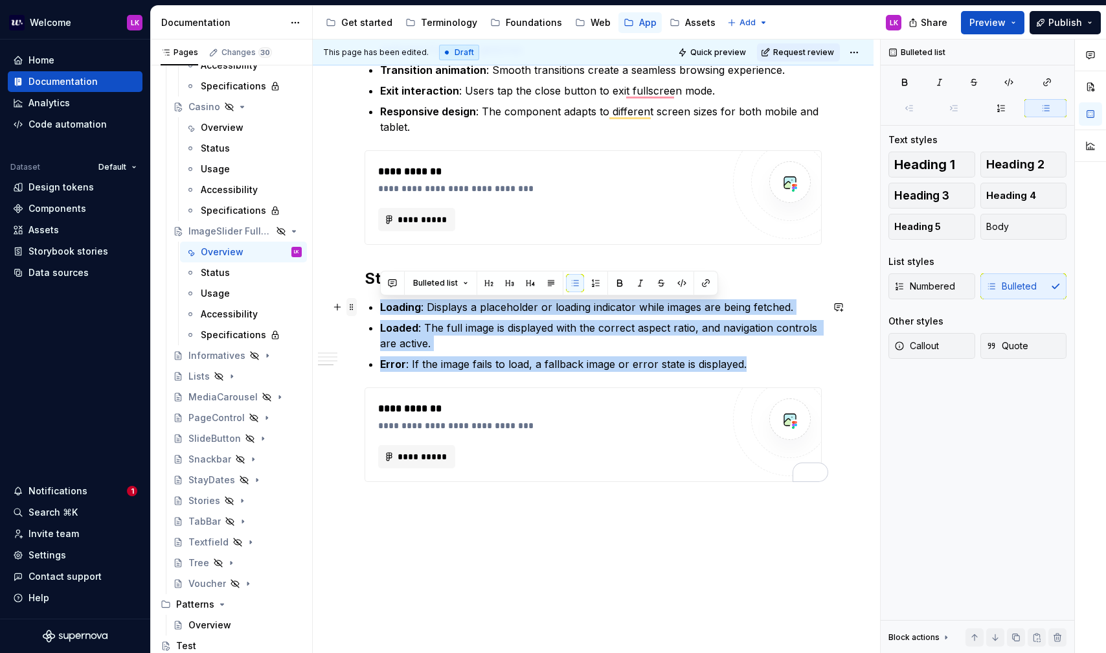
drag, startPoint x: 758, startPoint y: 366, endPoint x: 353, endPoint y: 301, distance: 409.8
click at [365, 301] on div "**********" at bounding box center [593, 7] width 457 height 979
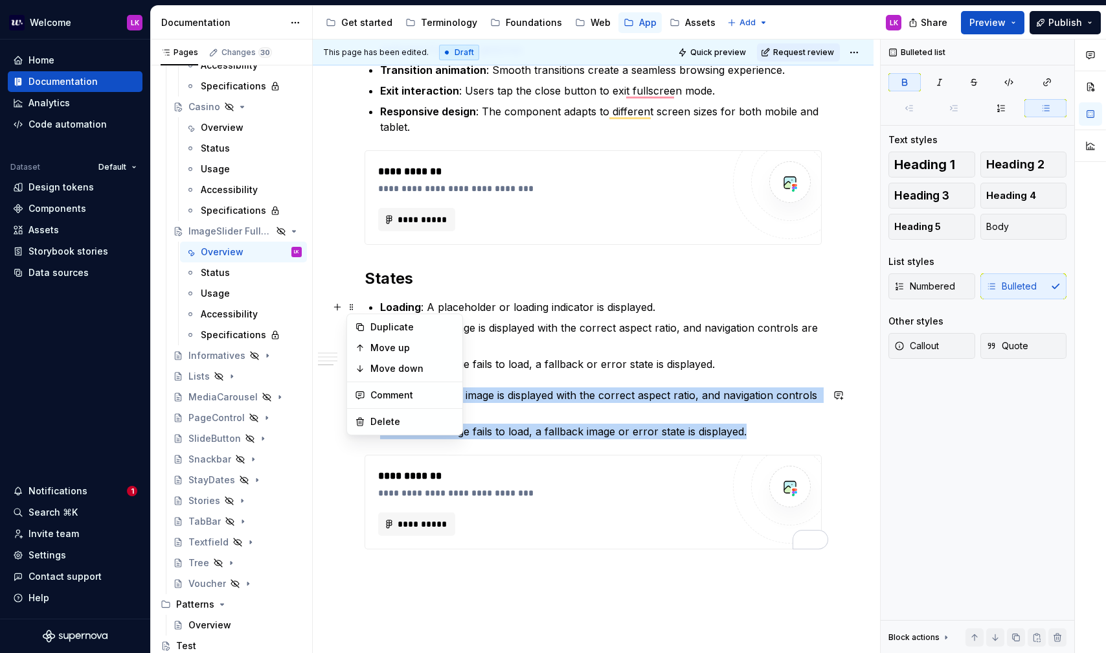
type textarea "*"
type textarea "ImageSlider FullScreen is a full-screen image gallery that lets users swipe thr…"
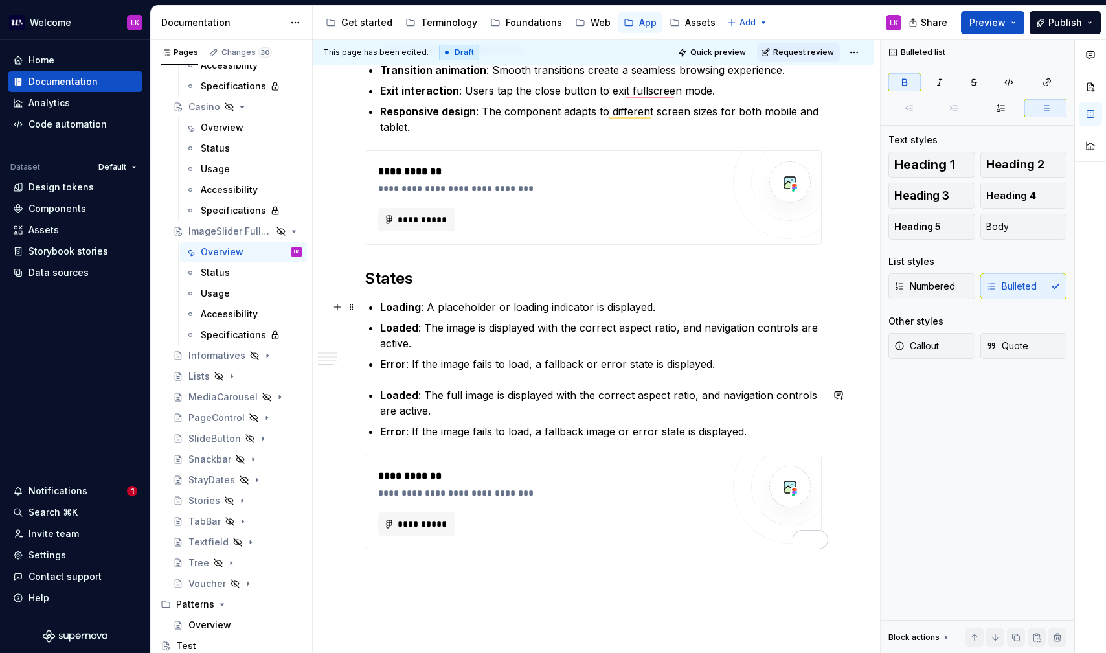
scroll to position [759, 0]
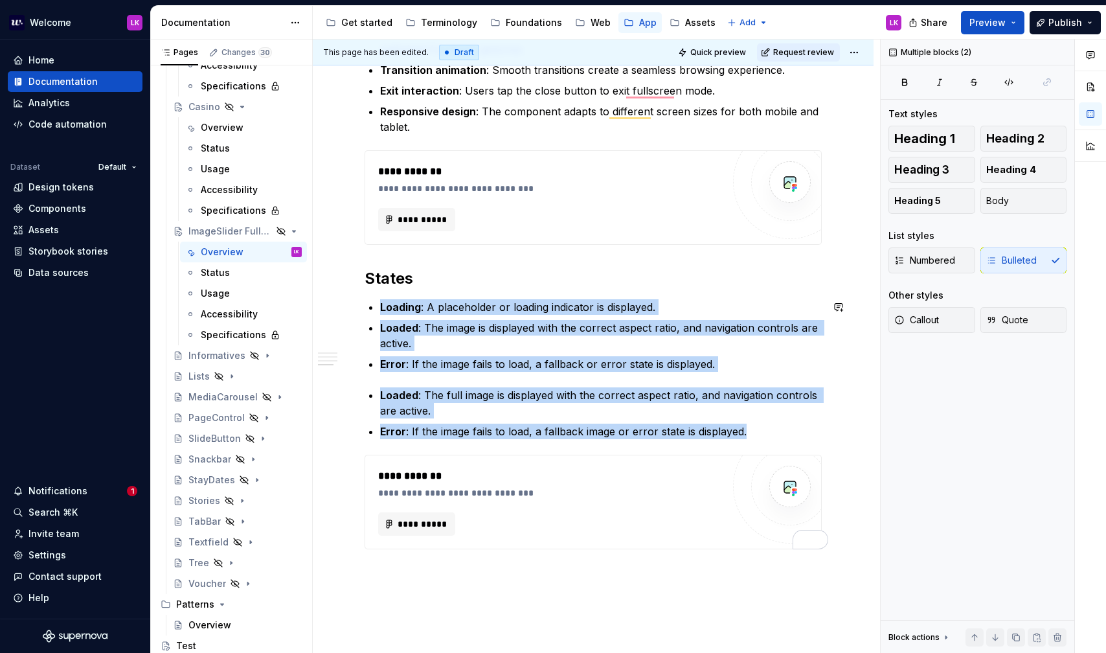
drag, startPoint x: 756, startPoint y: 431, endPoint x: 387, endPoint y: 292, distance: 393.8
click at [387, 292] on div "**********" at bounding box center [593, 33] width 457 height 1031
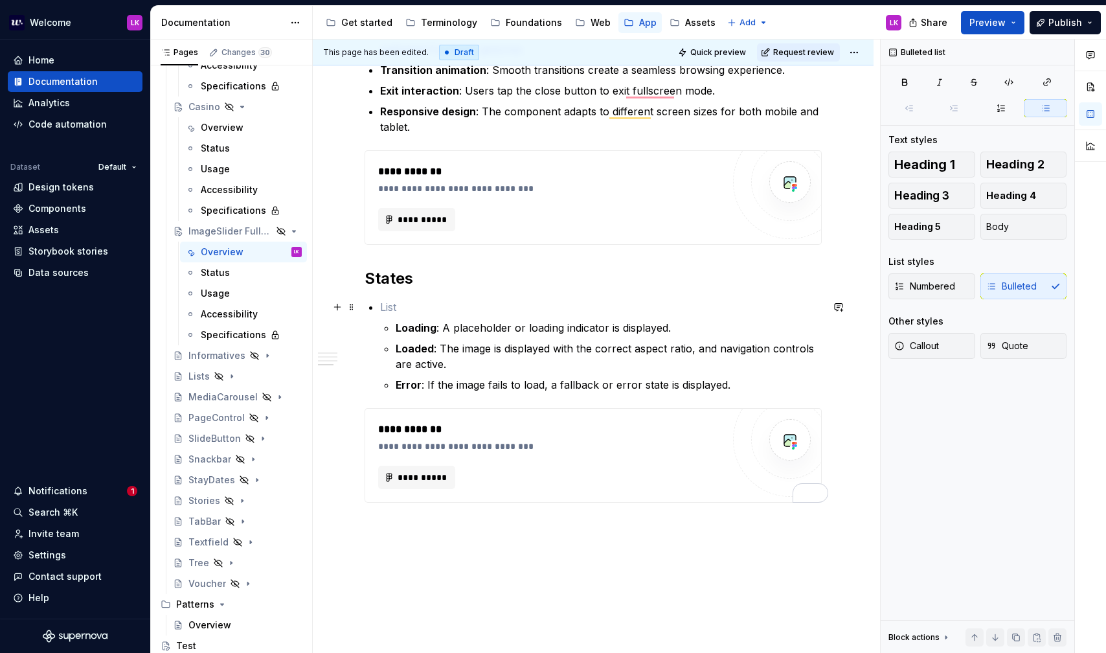
click at [420, 306] on p "To enrich screen reader interactions, please activate Accessibility in Grammarl…" at bounding box center [601, 307] width 442 height 16
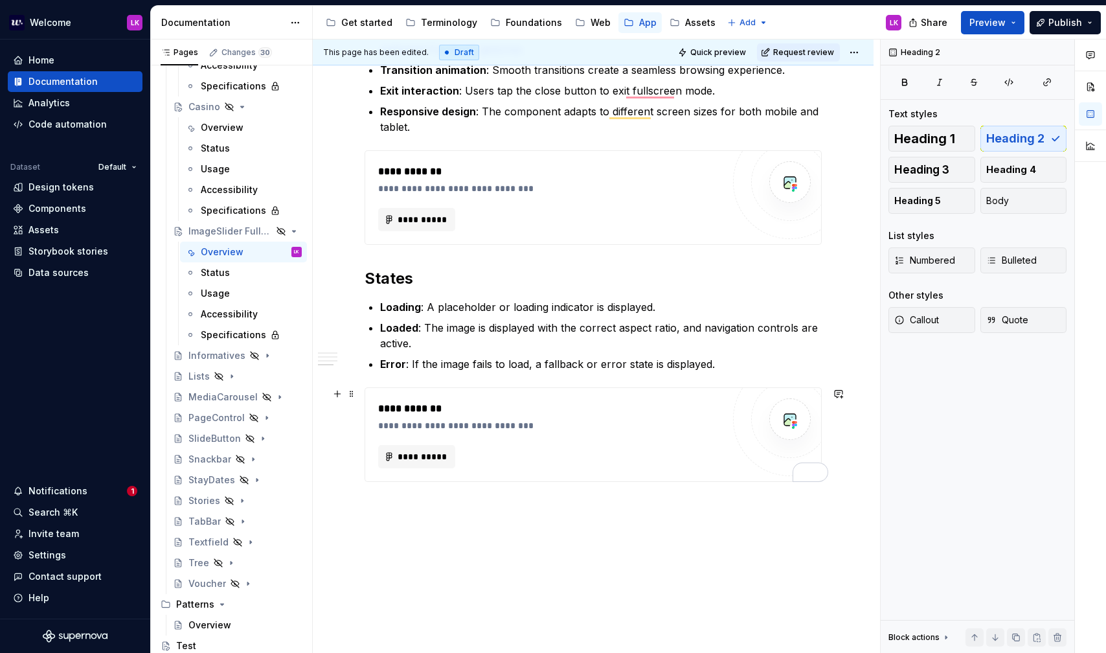
click at [559, 465] on div "**********" at bounding box center [550, 456] width 344 height 23
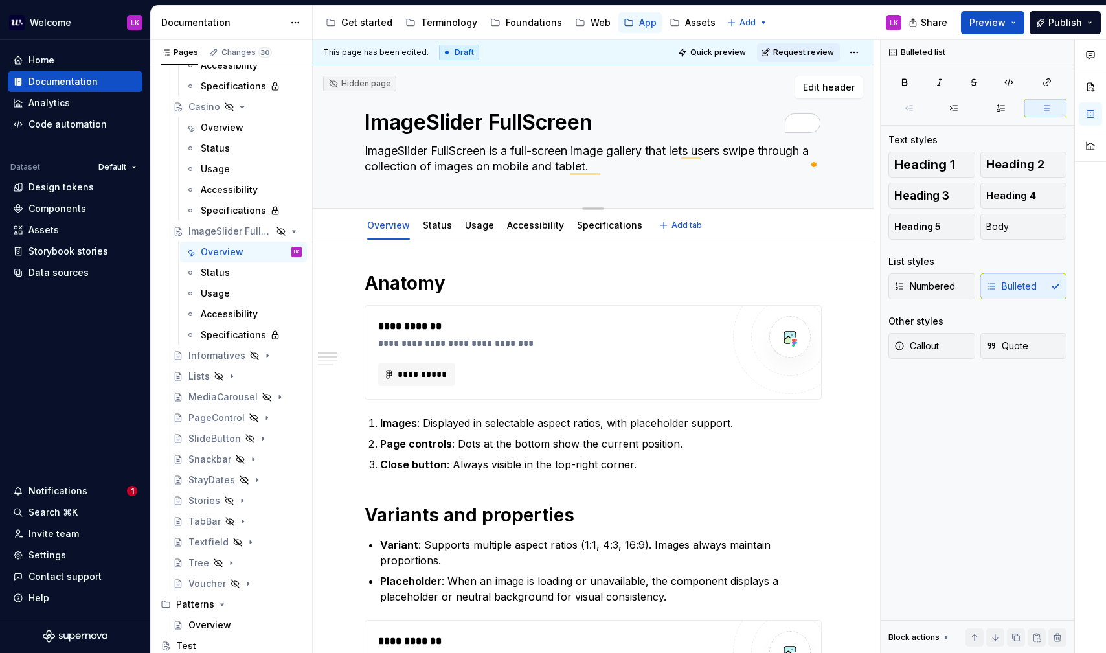
click at [389, 151] on textarea "ImageSlider FullScreen is a full-screen image gallery that lets users swipe thr…" at bounding box center [590, 158] width 457 height 36
click at [379, 166] on textarea "ImageSlider FullScreen is a full-screen image gallery that lets users swipe thr…" at bounding box center [590, 158] width 457 height 36
click at [218, 355] on div "Informatives" at bounding box center [211, 355] width 47 height 13
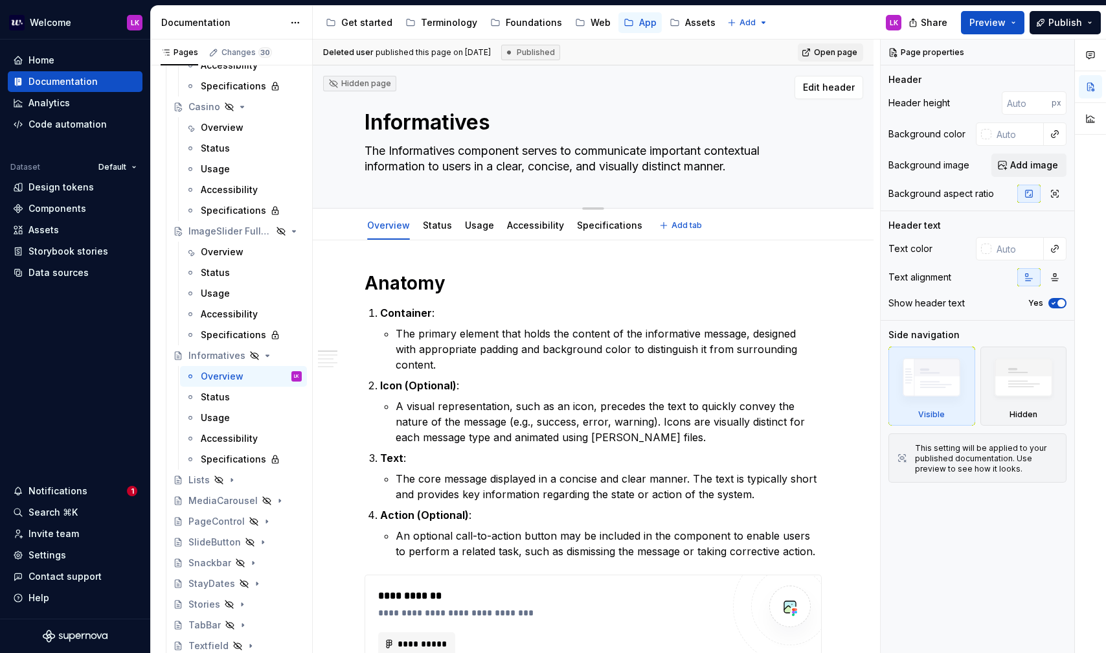
click at [406, 118] on textarea "Informatives" at bounding box center [590, 122] width 457 height 31
type textarea "*"
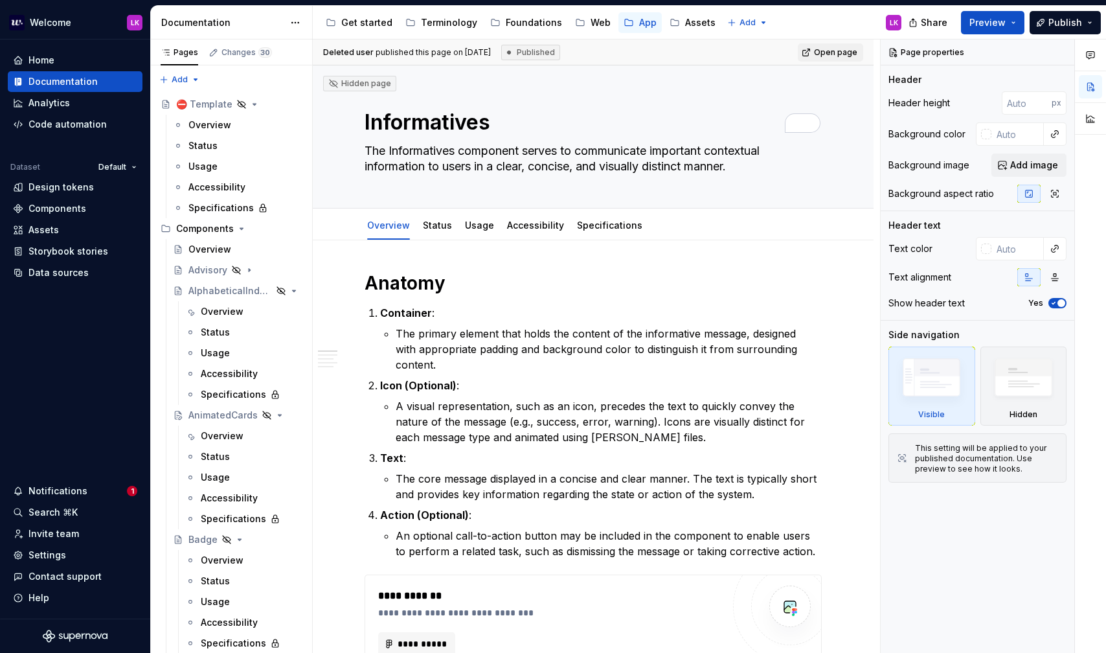
scroll to position [805, 0]
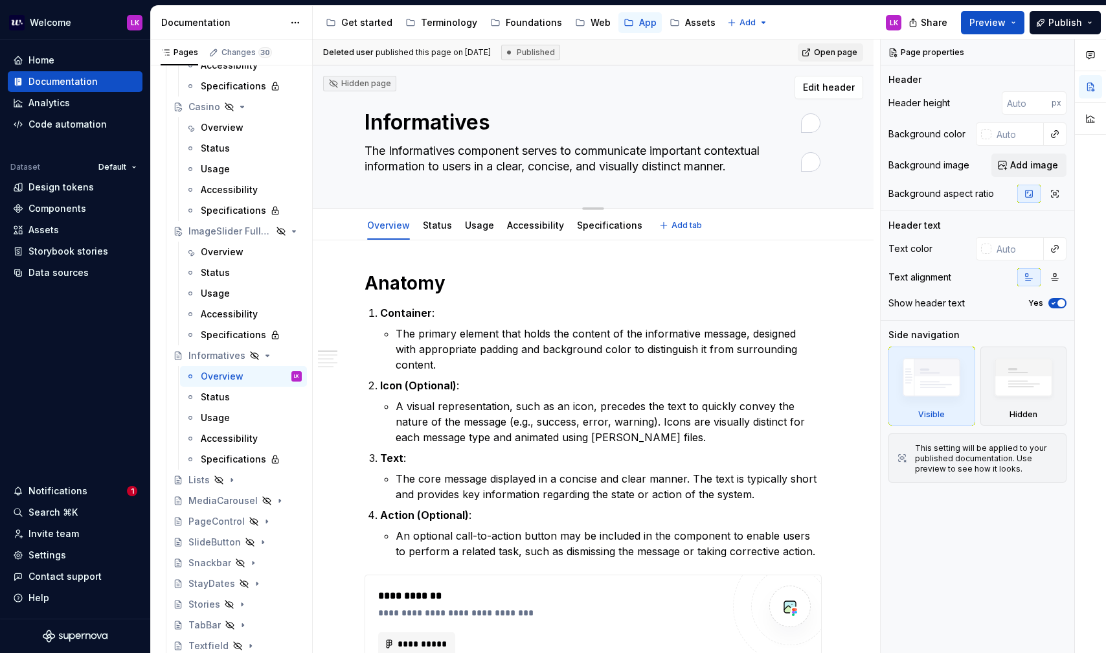
click at [408, 155] on textarea "The Informatives component serves to communicate important contextual informati…" at bounding box center [590, 158] width 457 height 36
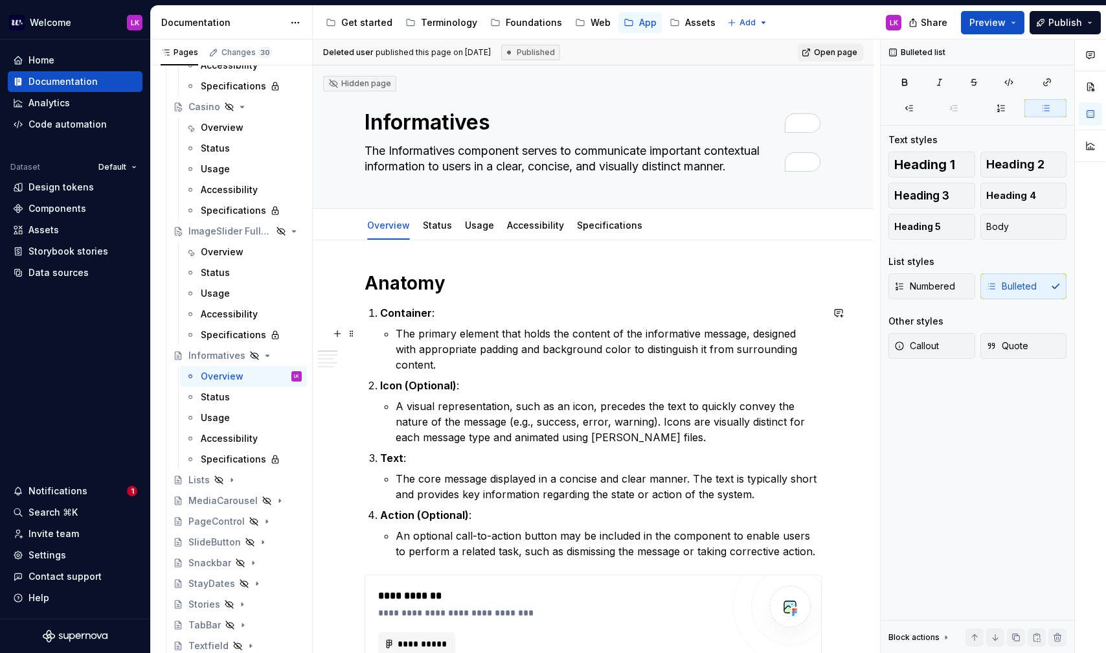
click at [464, 340] on p "The primary element that holds the content of the informative message, designed…" at bounding box center [609, 349] width 426 height 47
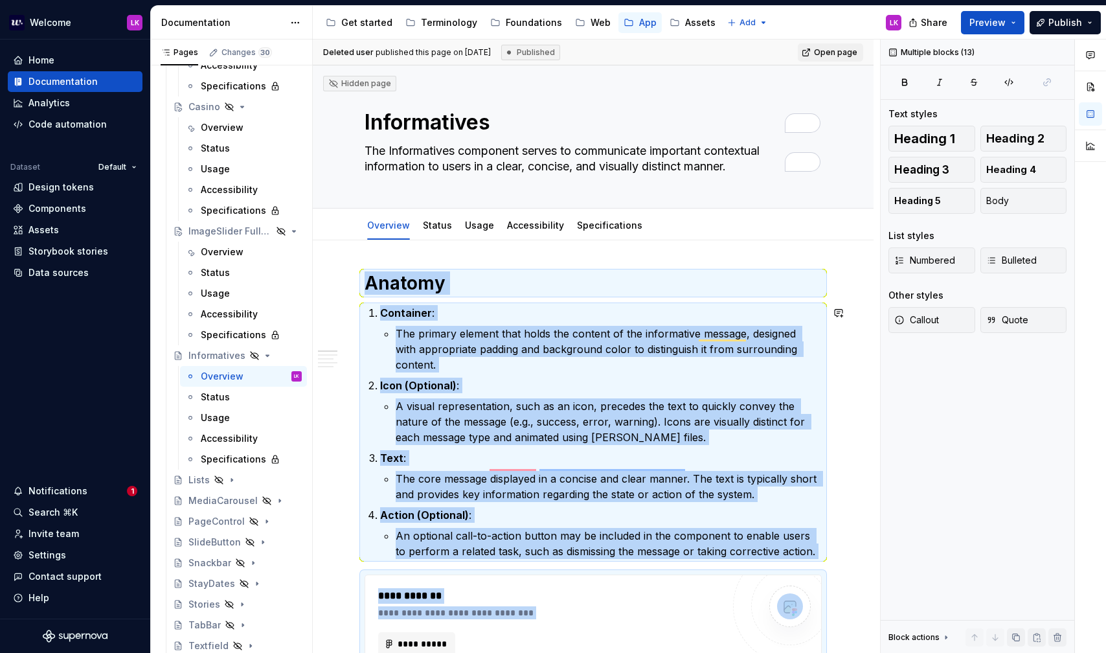
copy div "**********"
type textarea "*"
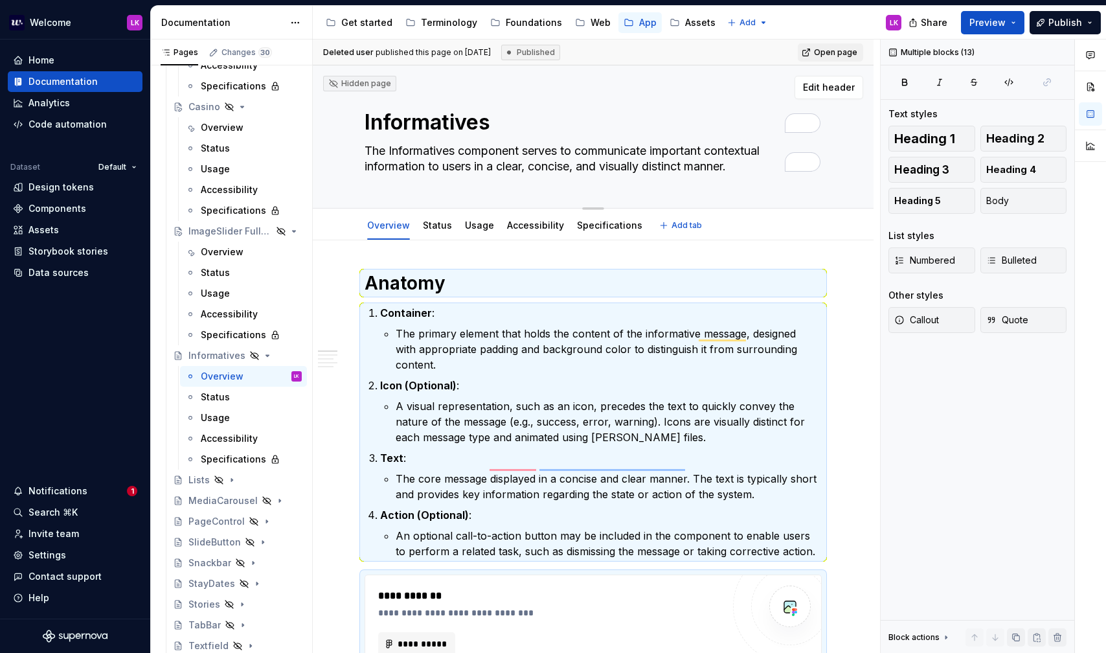
click at [410, 168] on textarea "The Informatives component serves to communicate important contextual informati…" at bounding box center [590, 158] width 457 height 36
paste textarea "Informatives communicate contextual information to users in a clear and visuall…"
type textarea "Informatives communicate contextual information to users in a clear and visuall…"
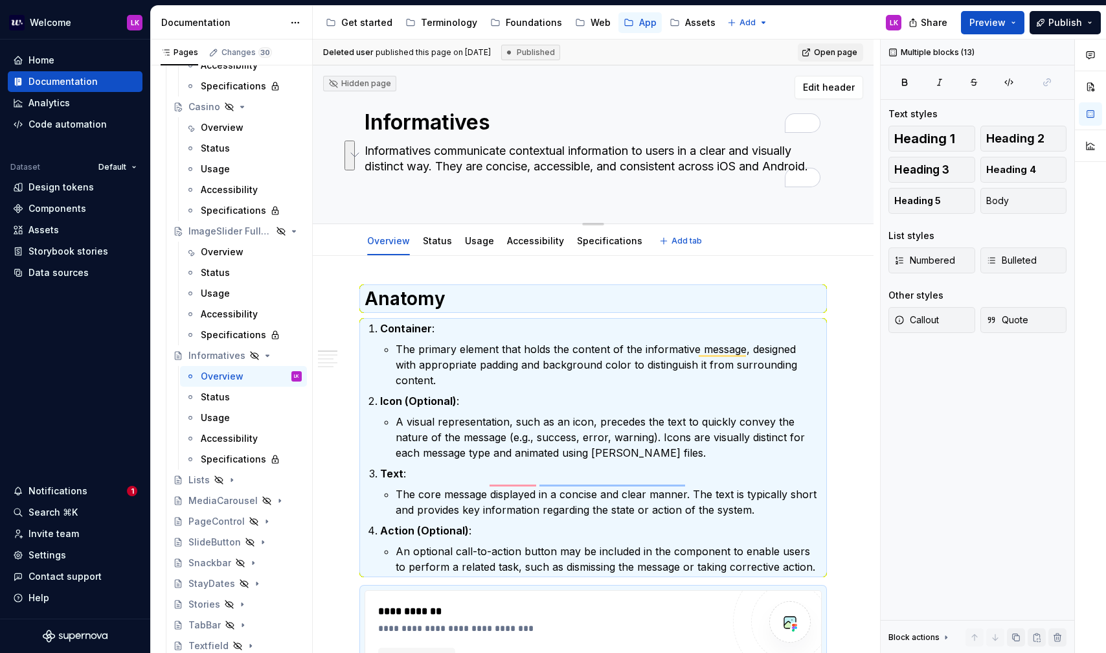
type textarea "*"
type textarea "Informatives communicate contextual information to users in a clear and visuall…"
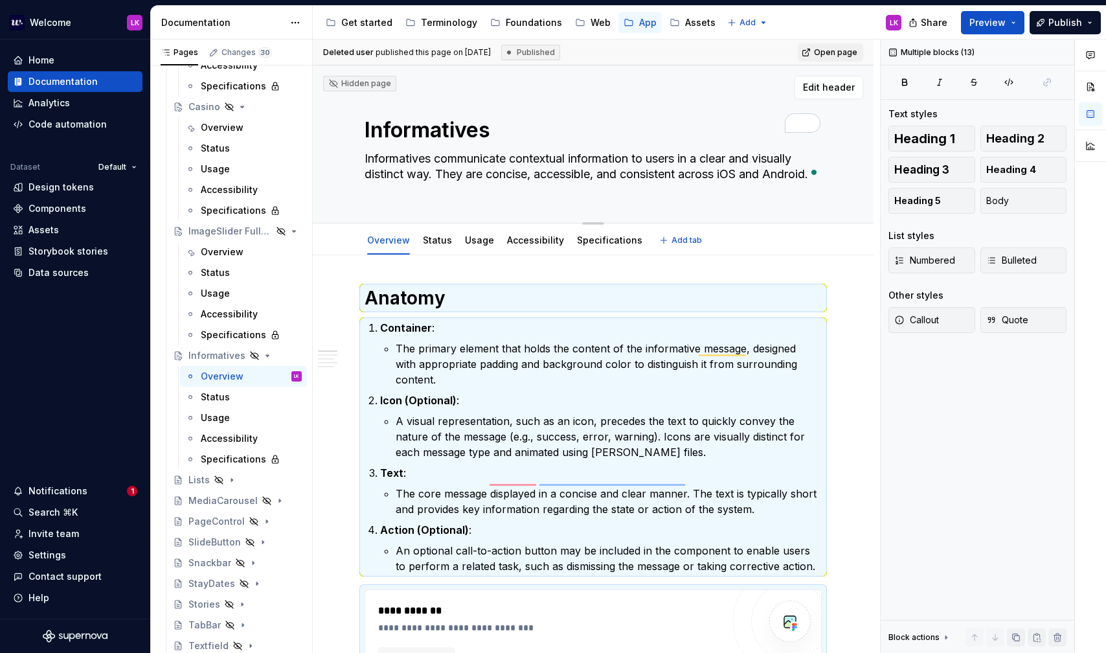
type textarea "*"
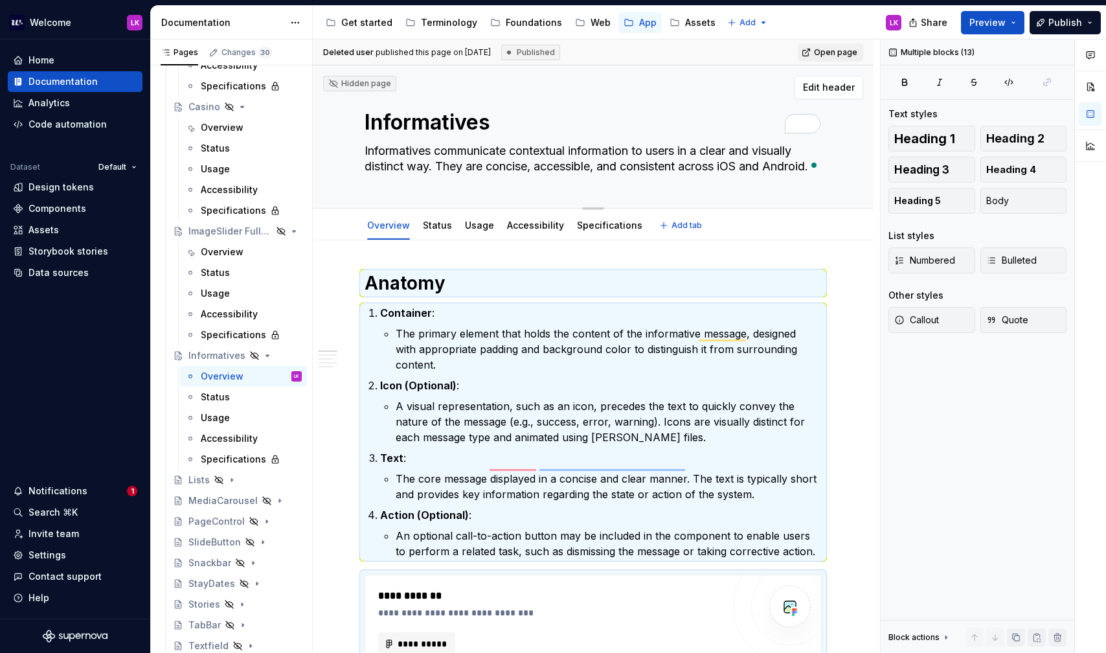
type textarea "Informatives communicate contextual information to users in a clear and visuall…"
click at [524, 432] on ol "Container : The primary element that holds the content of the informative messa…" at bounding box center [601, 432] width 442 height 254
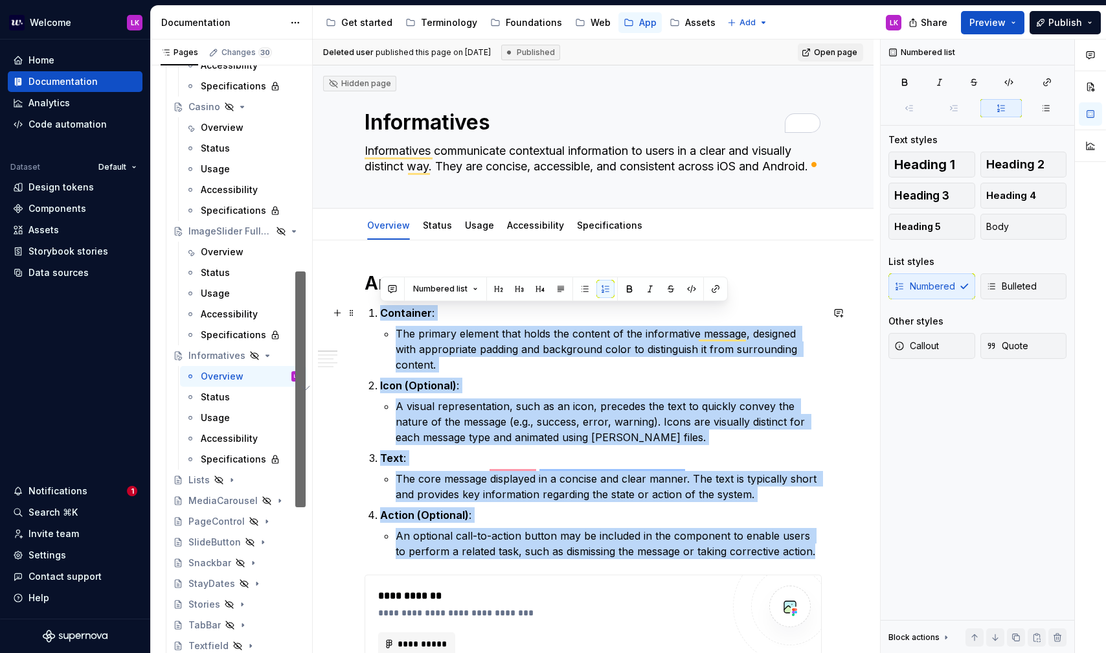
drag, startPoint x: 817, startPoint y: 541, endPoint x: 366, endPoint y: 309, distance: 507.0
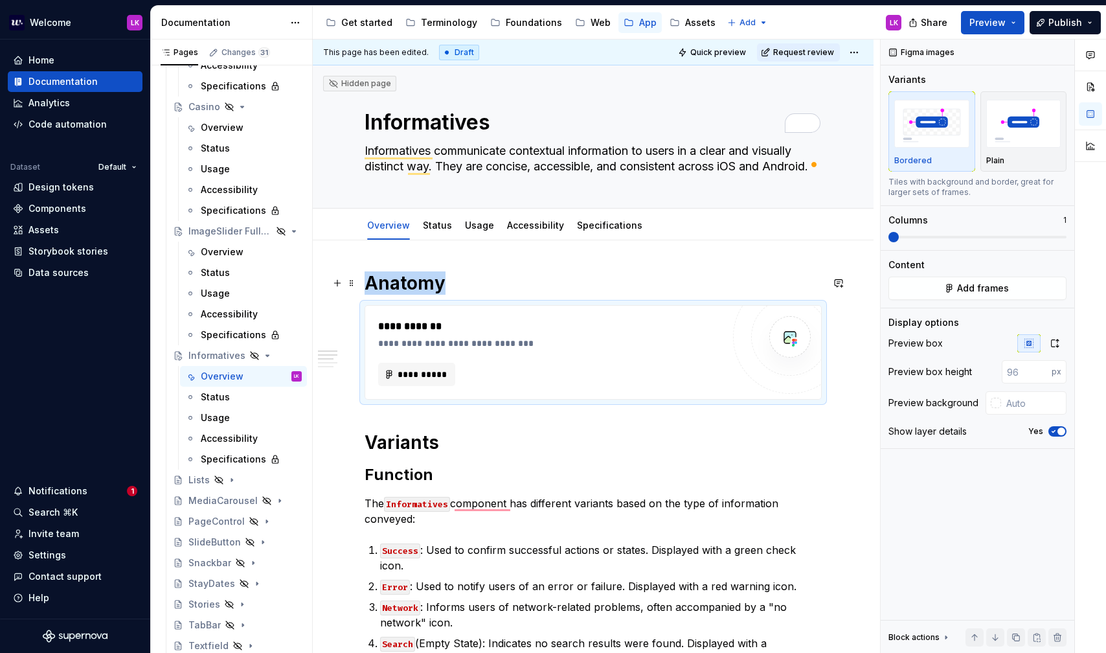
click at [470, 294] on h1 "Anatomy" at bounding box center [593, 282] width 457 height 23
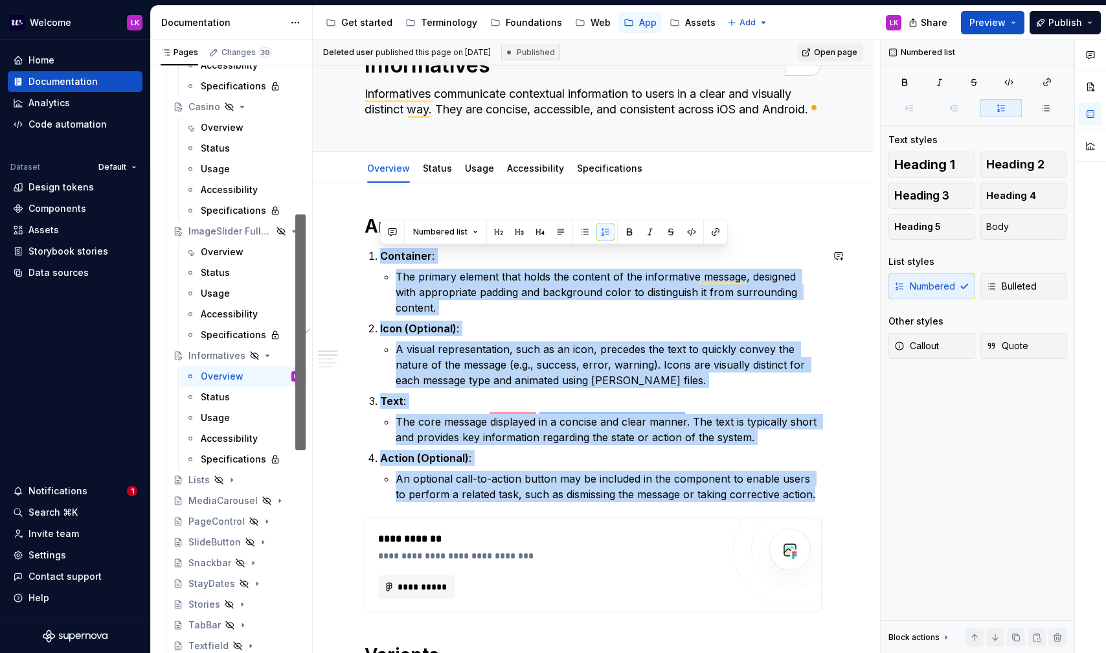
drag, startPoint x: 814, startPoint y: 480, endPoint x: 392, endPoint y: 247, distance: 482.2
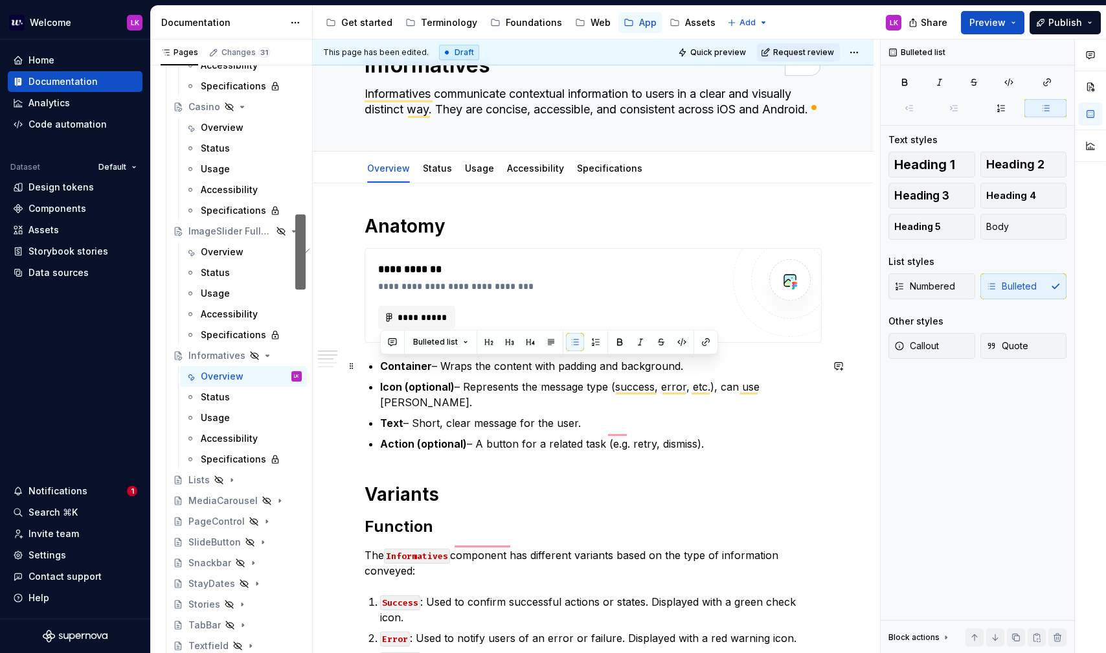
drag, startPoint x: 718, startPoint y: 433, endPoint x: 364, endPoint y: 363, distance: 361.1
click at [594, 338] on button "button" at bounding box center [596, 342] width 18 height 18
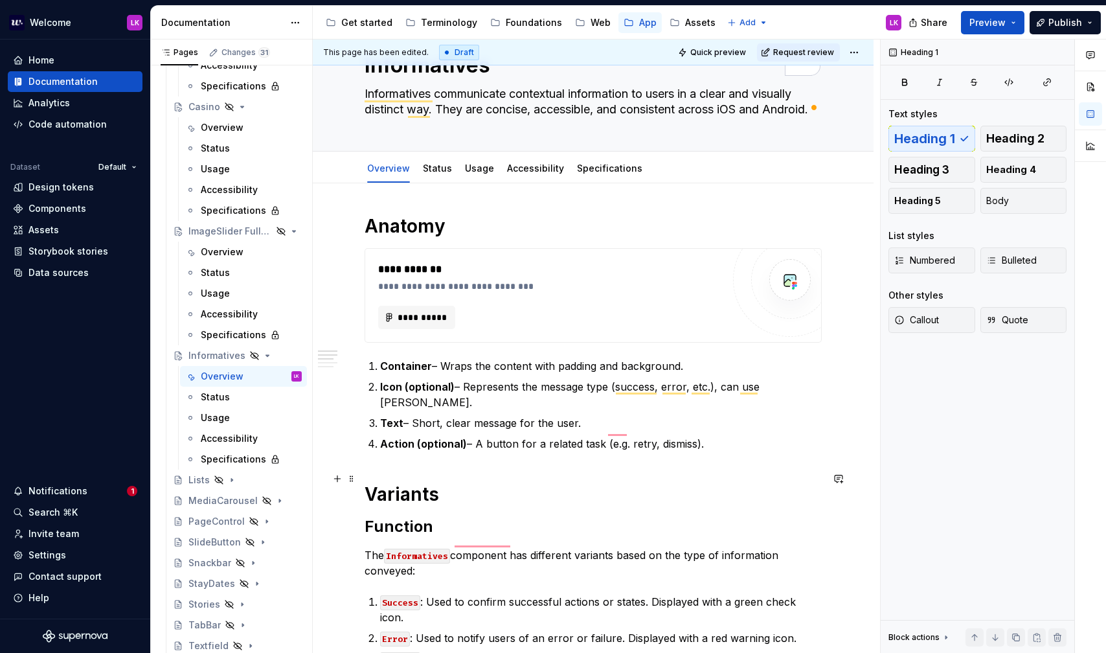
click at [498, 482] on h1 "Variants" at bounding box center [593, 493] width 457 height 23
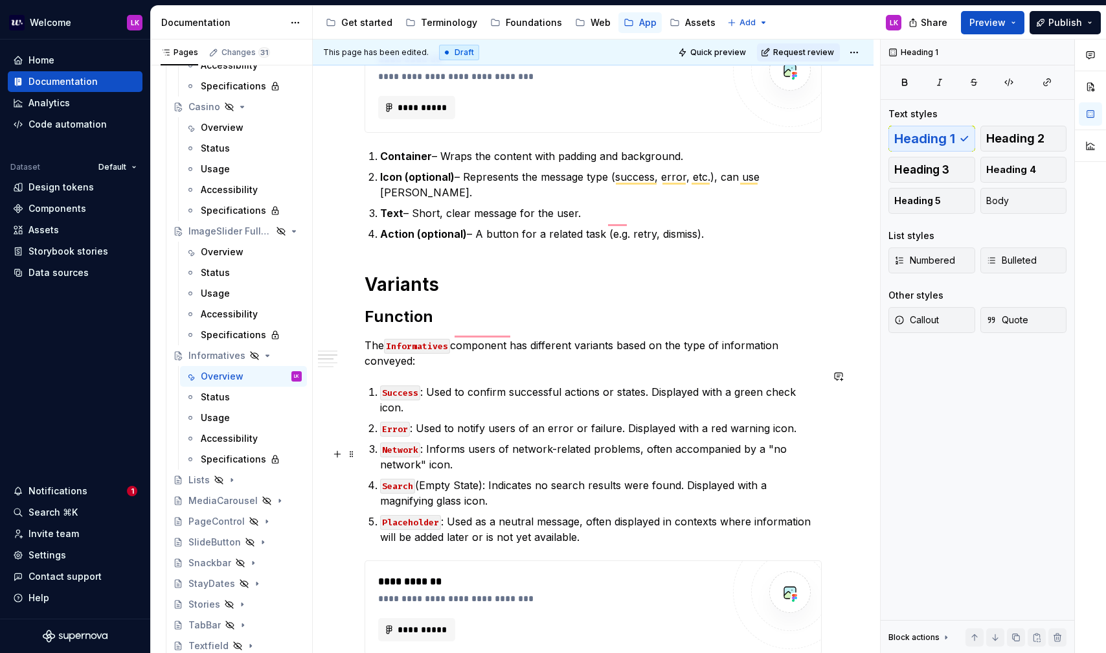
scroll to position [269, 0]
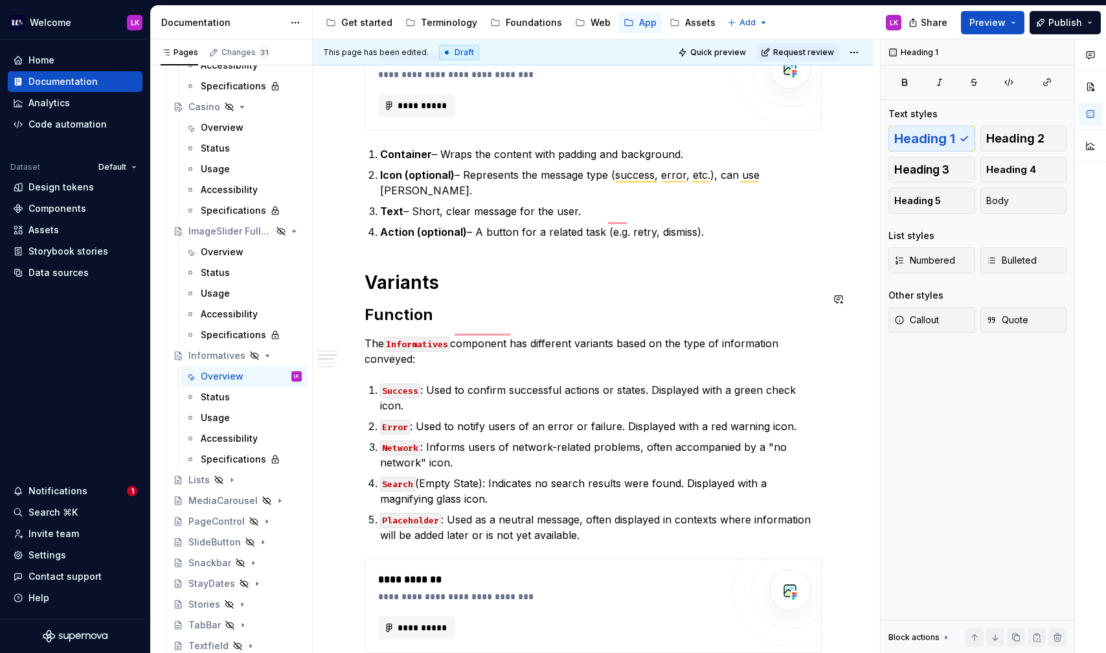
click at [412, 335] on p "The Informatives component has different variants based on the type of informat…" at bounding box center [593, 350] width 457 height 31
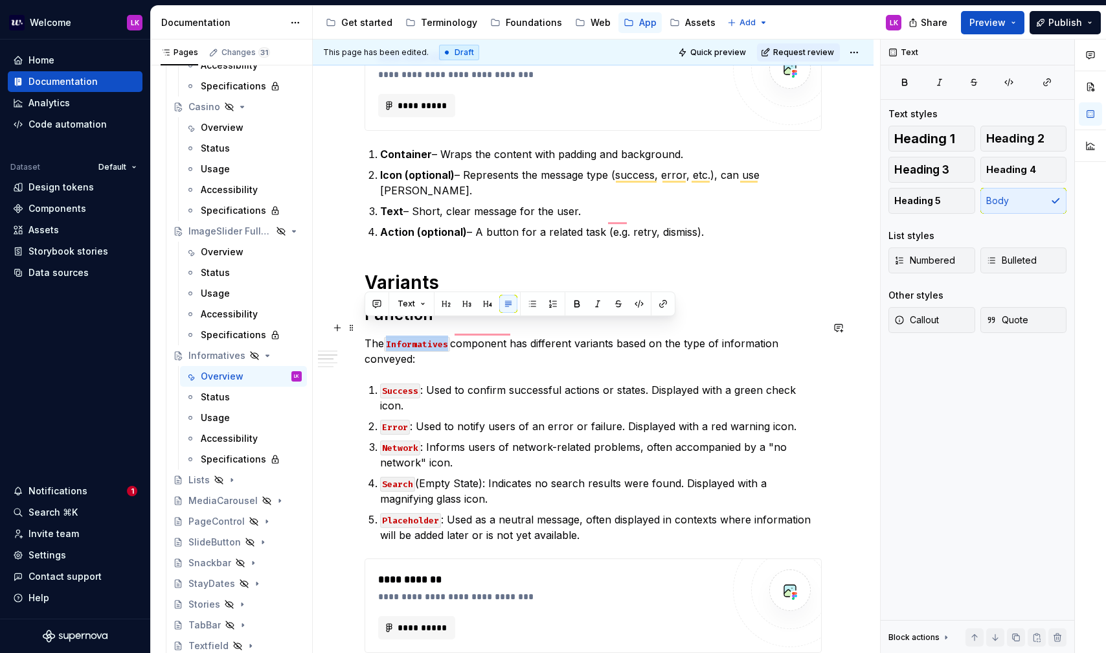
click at [412, 335] on p "The Informatives component has different variants based on the type of informat…" at bounding box center [593, 350] width 457 height 31
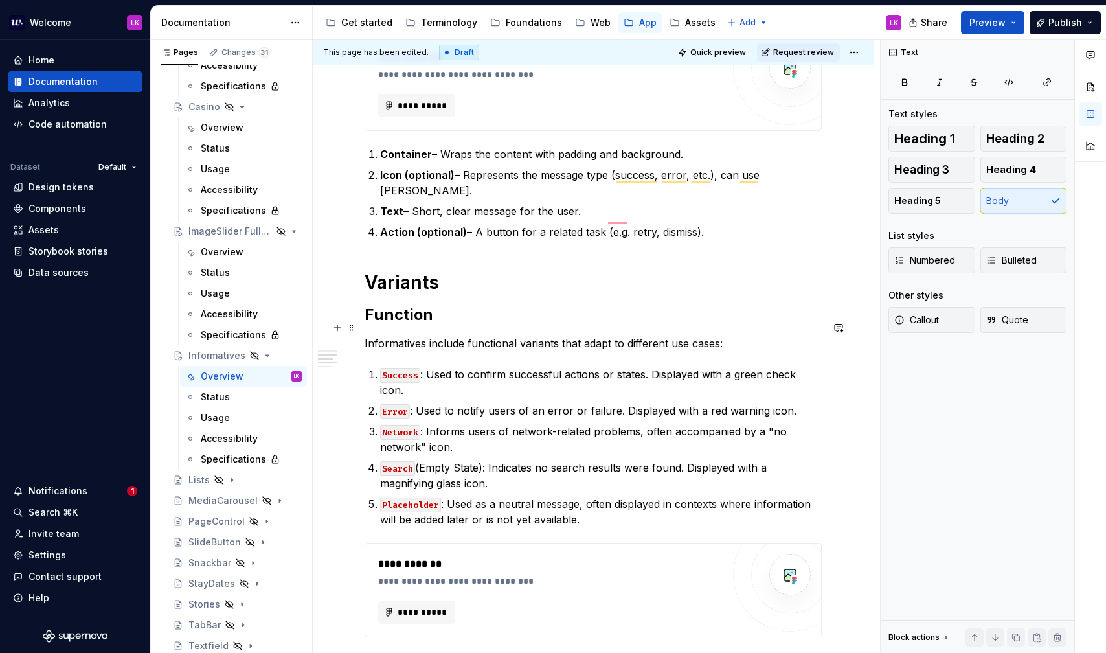
click at [385, 335] on p "Informatives include functional variants that adapt to different use cases:" at bounding box center [593, 343] width 457 height 16
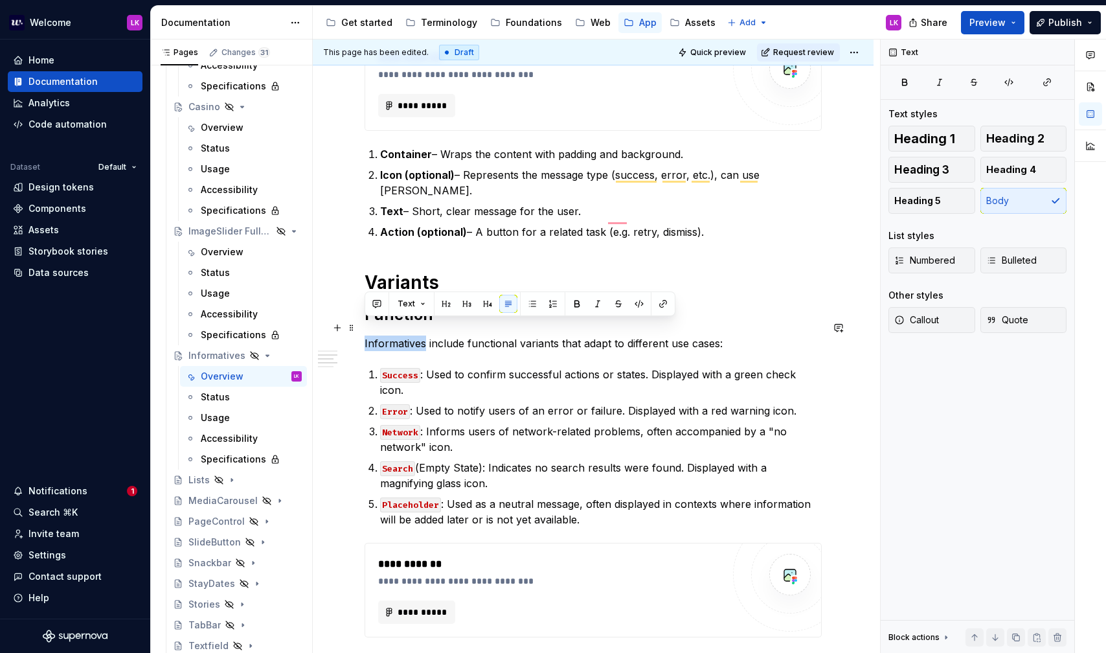
click at [385, 335] on p "Informatives include functional variants that adapt to different use cases:" at bounding box center [593, 343] width 457 height 16
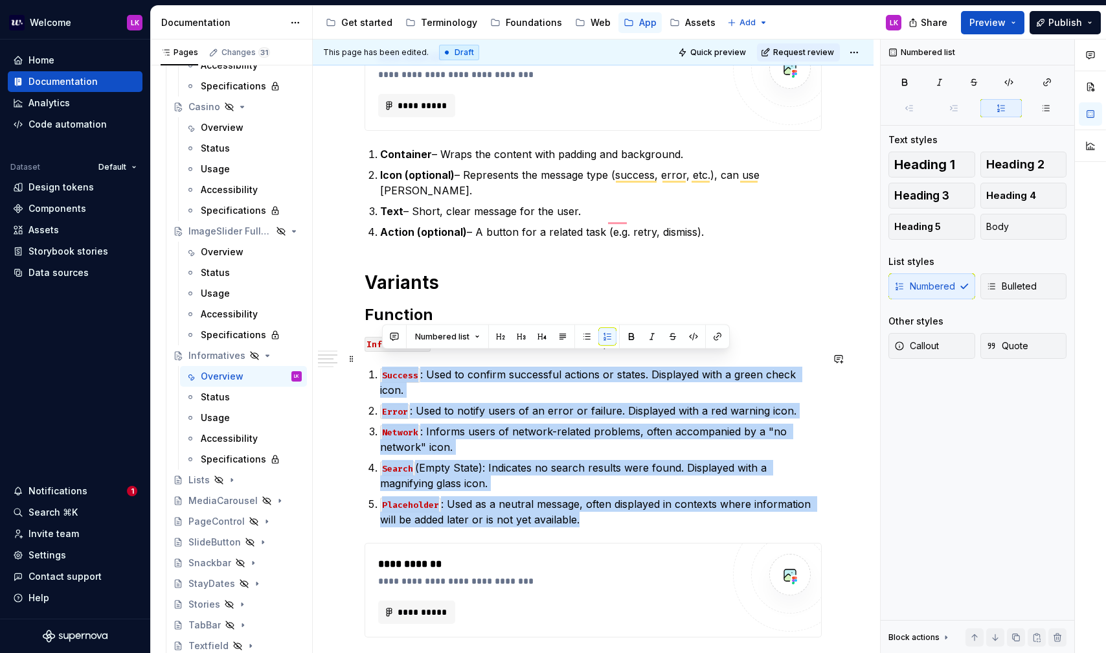
drag, startPoint x: 581, startPoint y: 489, endPoint x: 366, endPoint y: 360, distance: 251.5
click at [366, 360] on div "**********" at bounding box center [593, 524] width 457 height 1042
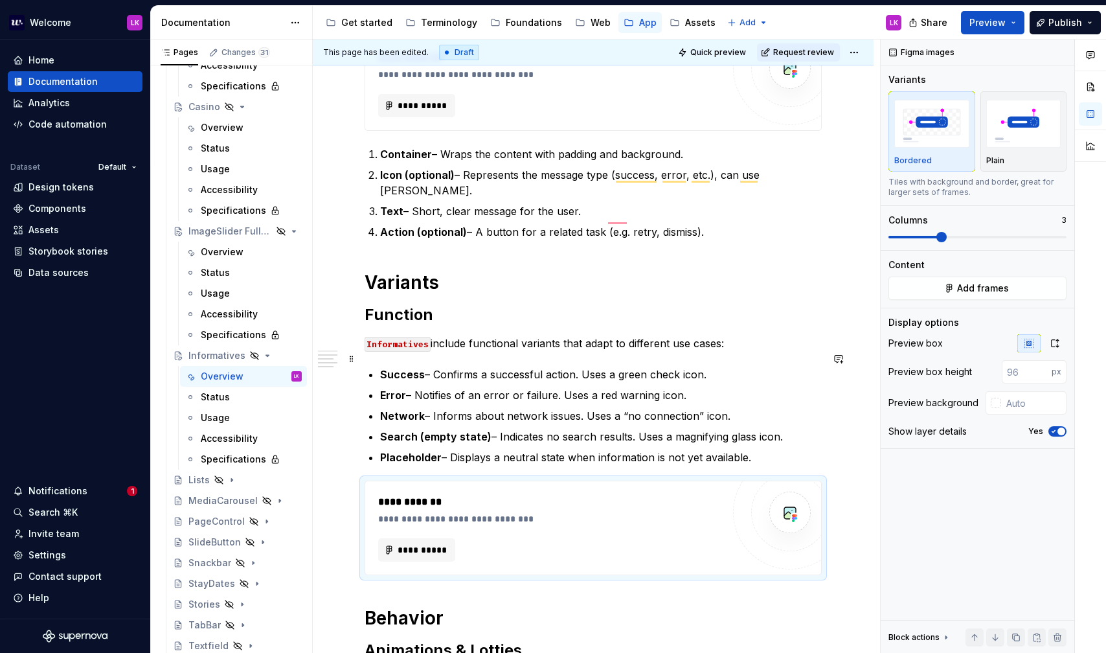
click at [392, 368] on strong "Success" at bounding box center [402, 374] width 45 height 13
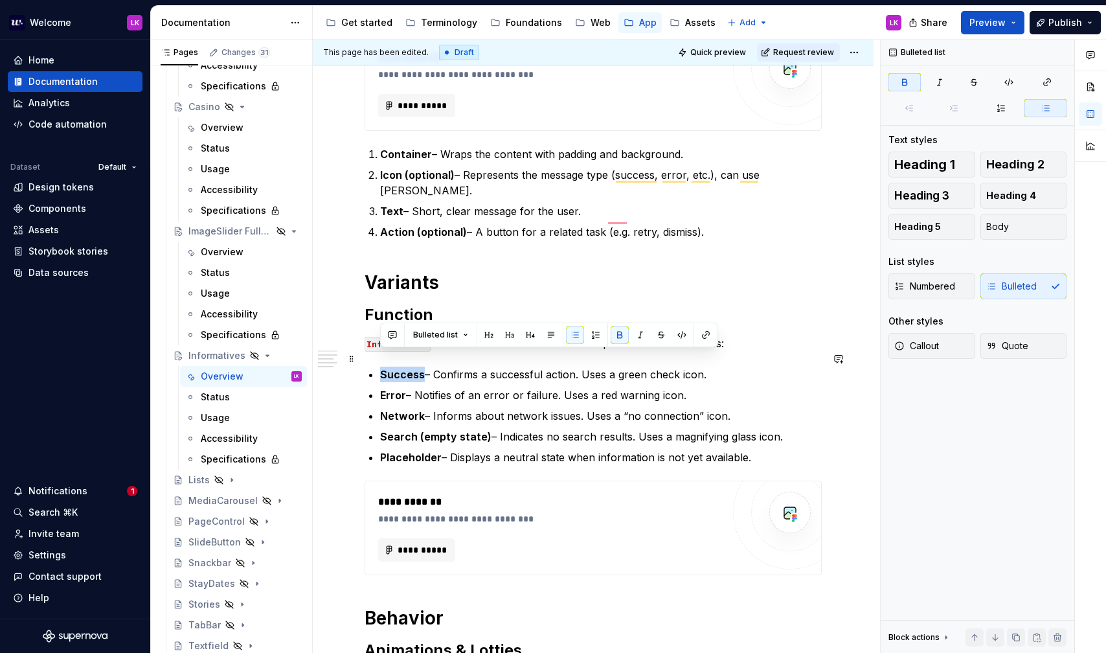
click at [392, 368] on strong "Success" at bounding box center [402, 374] width 45 height 13
click at [380, 368] on code "Success" at bounding box center [400, 375] width 40 height 15
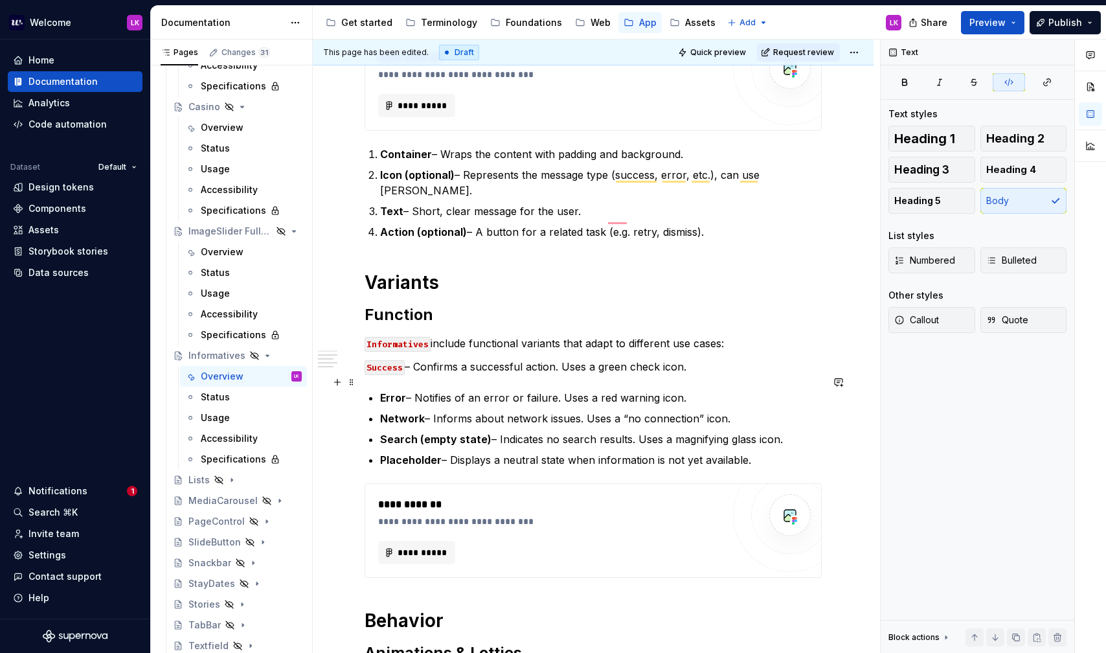
click at [382, 391] on strong "Error" at bounding box center [393, 397] width 26 height 13
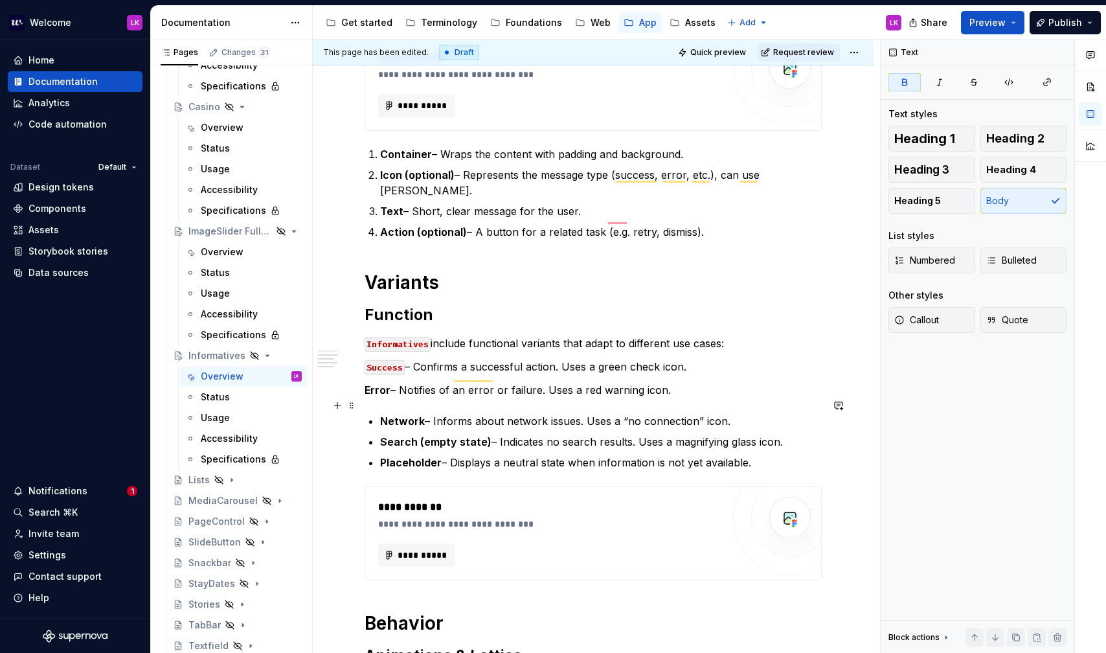
click at [379, 410] on div "**********" at bounding box center [593, 495] width 457 height 985
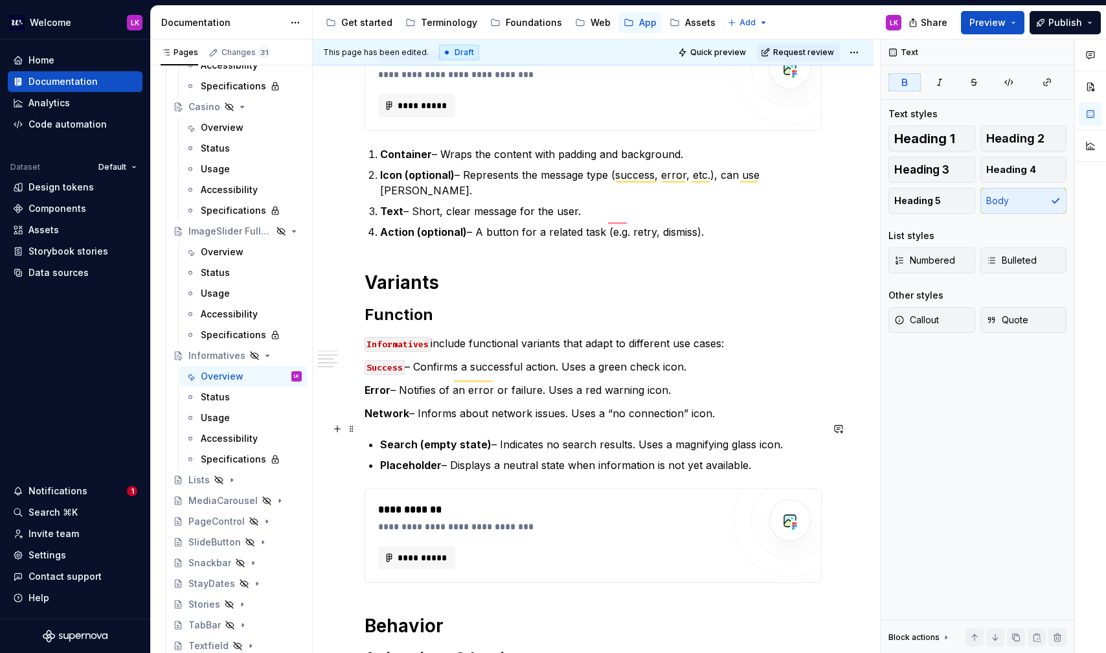
click at [384, 438] on strong "Search (empty state)" at bounding box center [435, 444] width 111 height 13
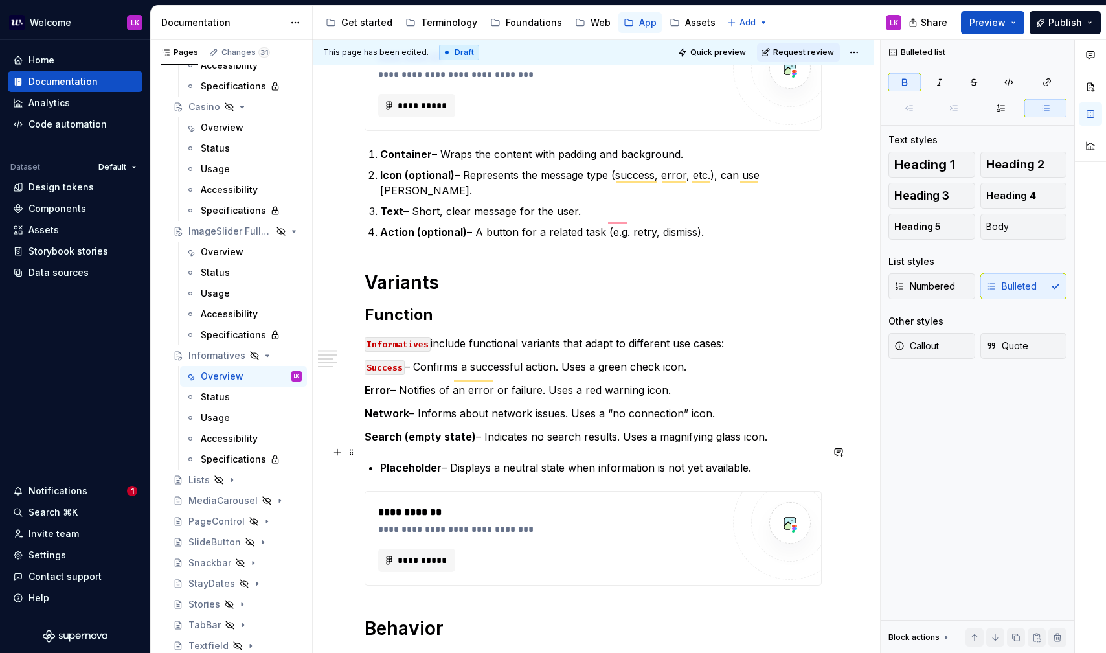
click at [380, 461] on strong "Placeholder" at bounding box center [411, 467] width 62 height 13
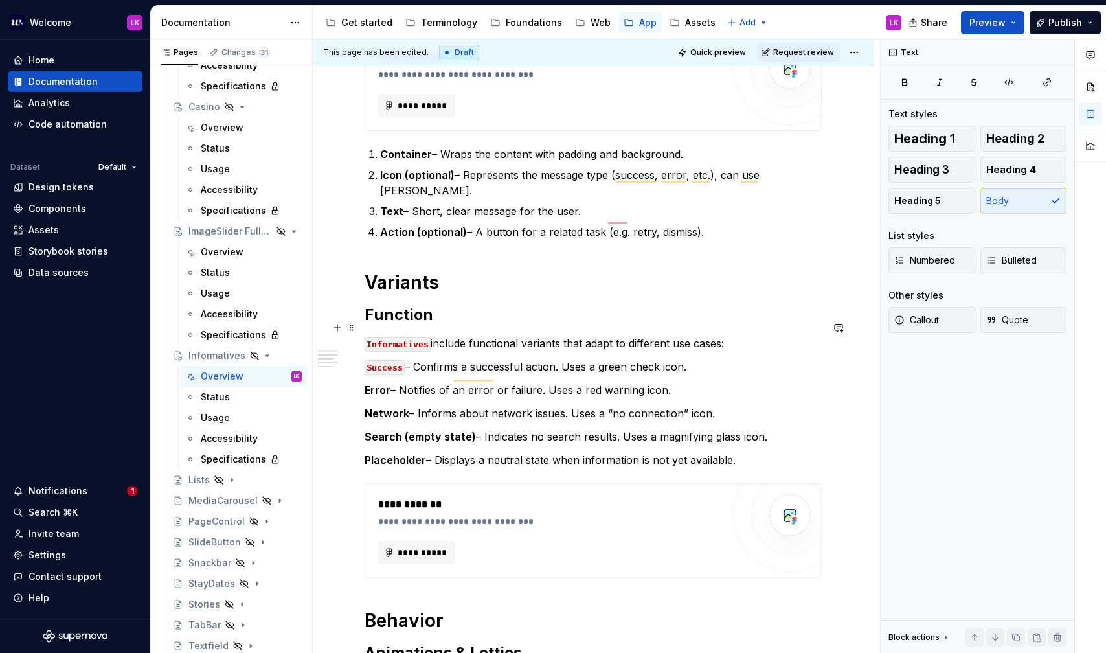
click at [755, 335] on p "Informatives include functional variants that adapt to different use cases:" at bounding box center [593, 343] width 457 height 16
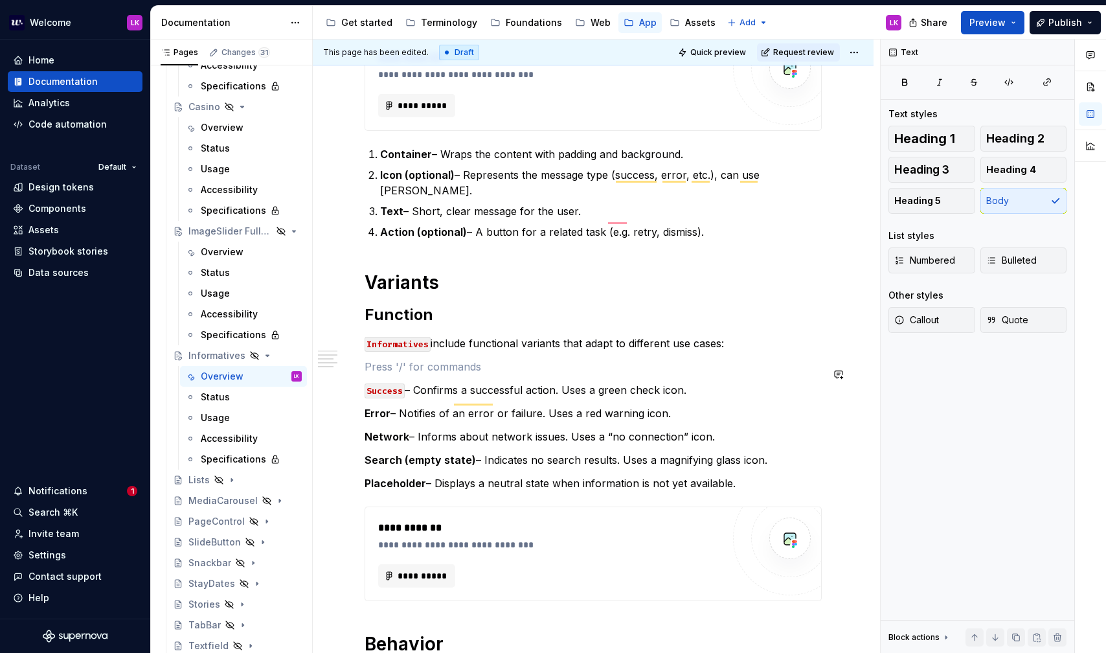
click at [379, 407] on strong "Error" at bounding box center [378, 413] width 26 height 13
click at [379, 429] on p "Network – Informs about network issues. Uses a “no connection” icon." at bounding box center [593, 437] width 457 height 16
click at [379, 453] on strong "Search (empty state)" at bounding box center [420, 459] width 111 height 13
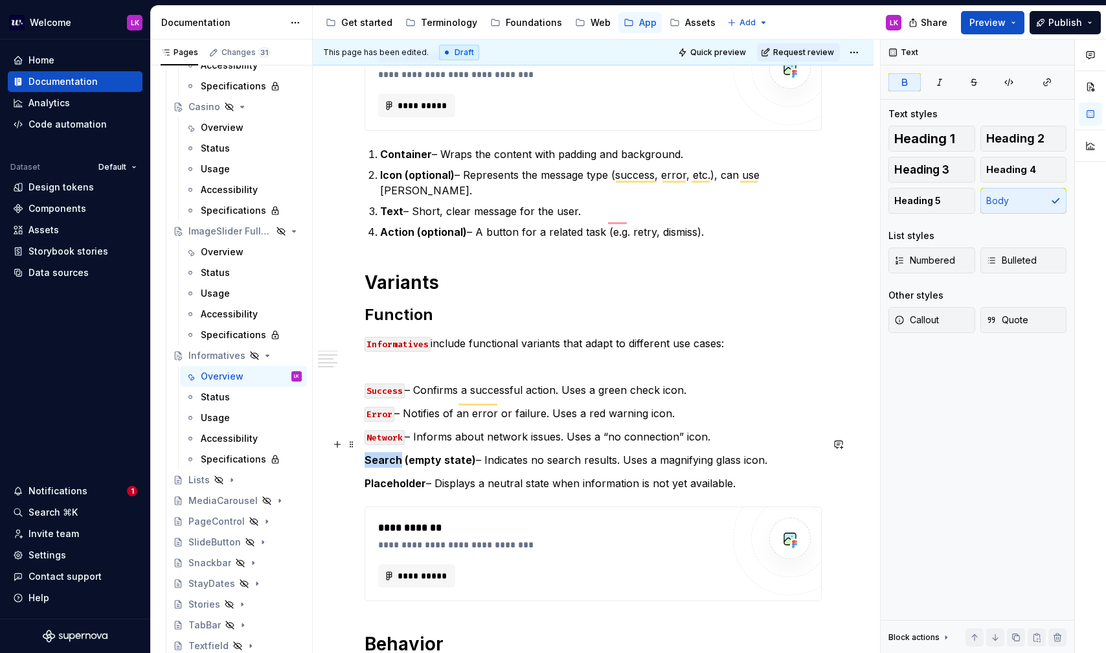
click at [379, 453] on strong "Search (empty state)" at bounding box center [420, 459] width 111 height 13
click at [381, 477] on strong "Placeholder" at bounding box center [396, 483] width 62 height 13
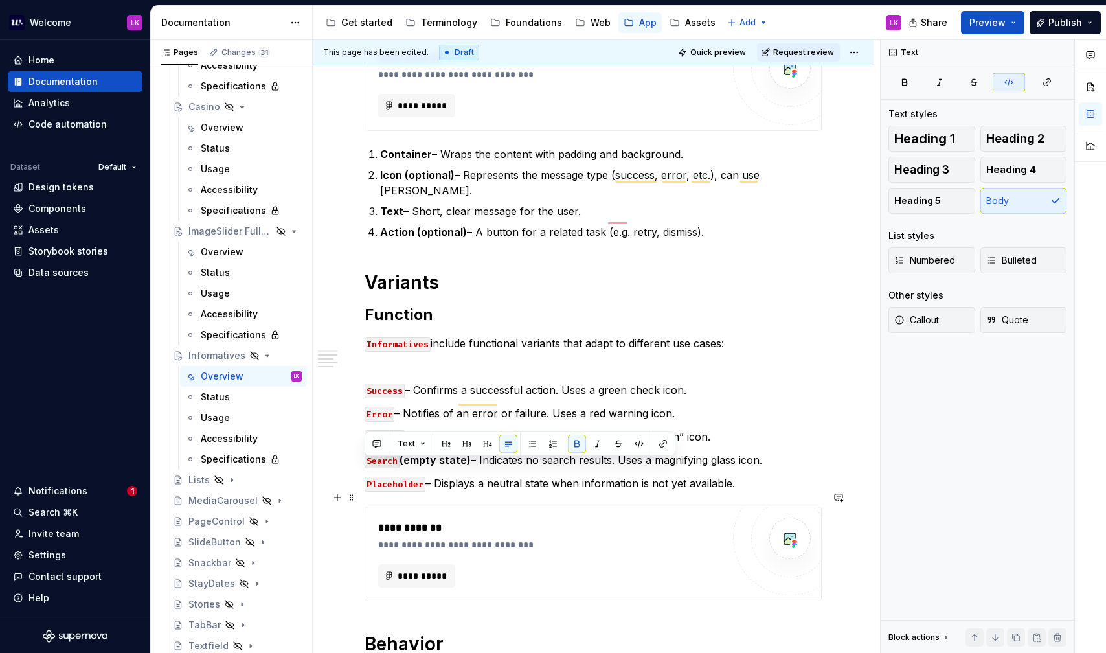
click at [460, 484] on div "**********" at bounding box center [593, 506] width 457 height 1006
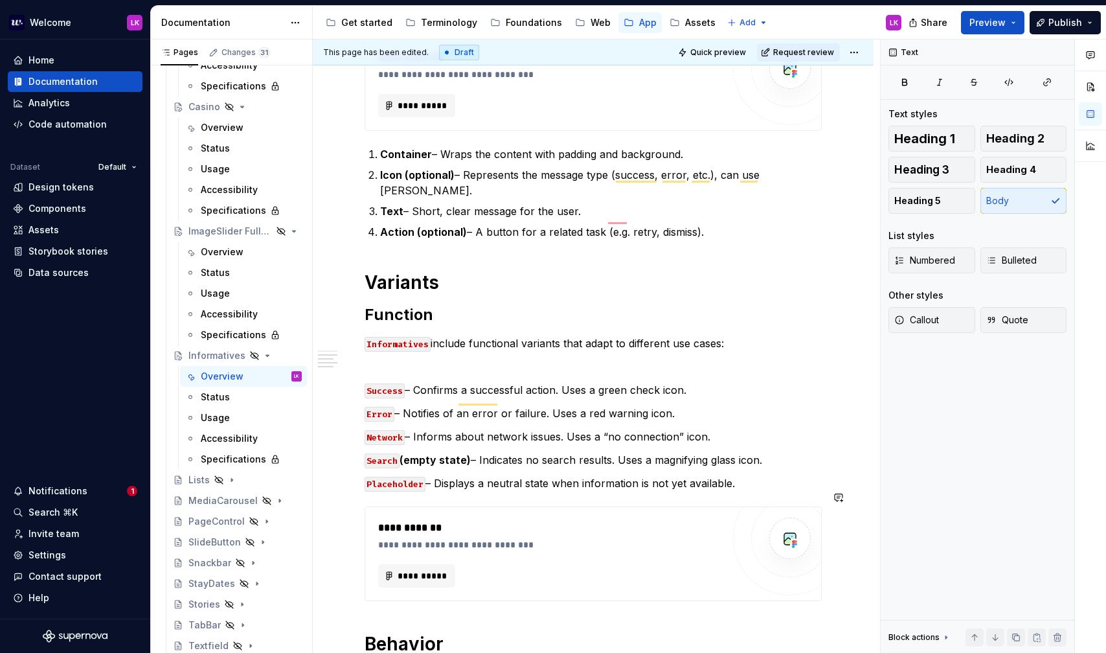
type textarea "*"
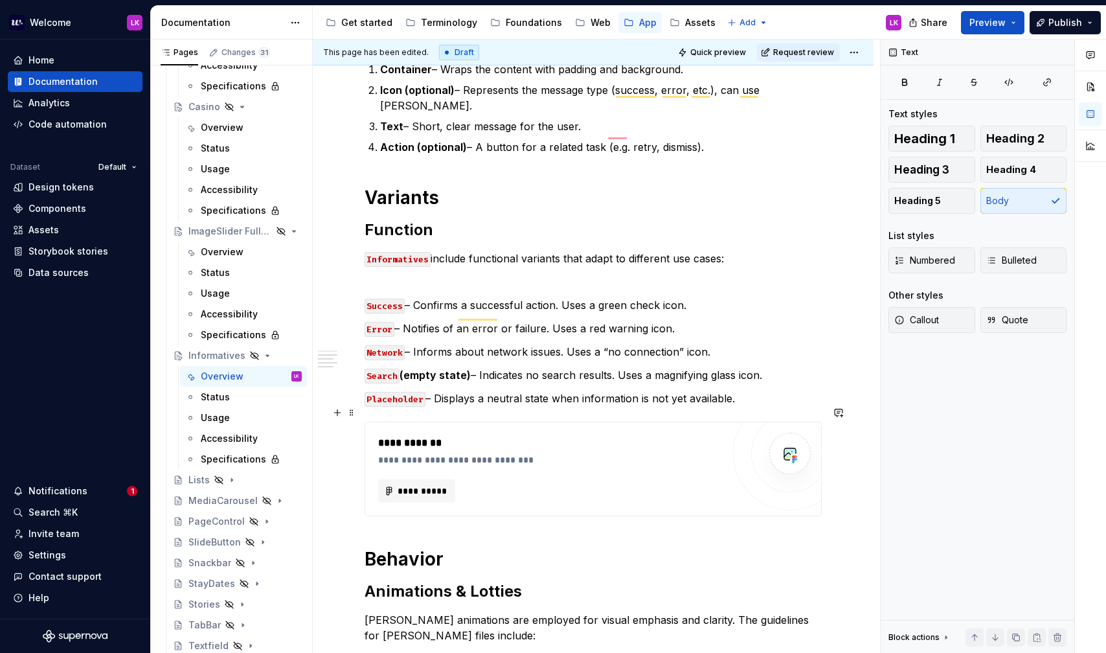
scroll to position [354, 0]
click at [474, 453] on div "**********" at bounding box center [553, 459] width 351 height 13
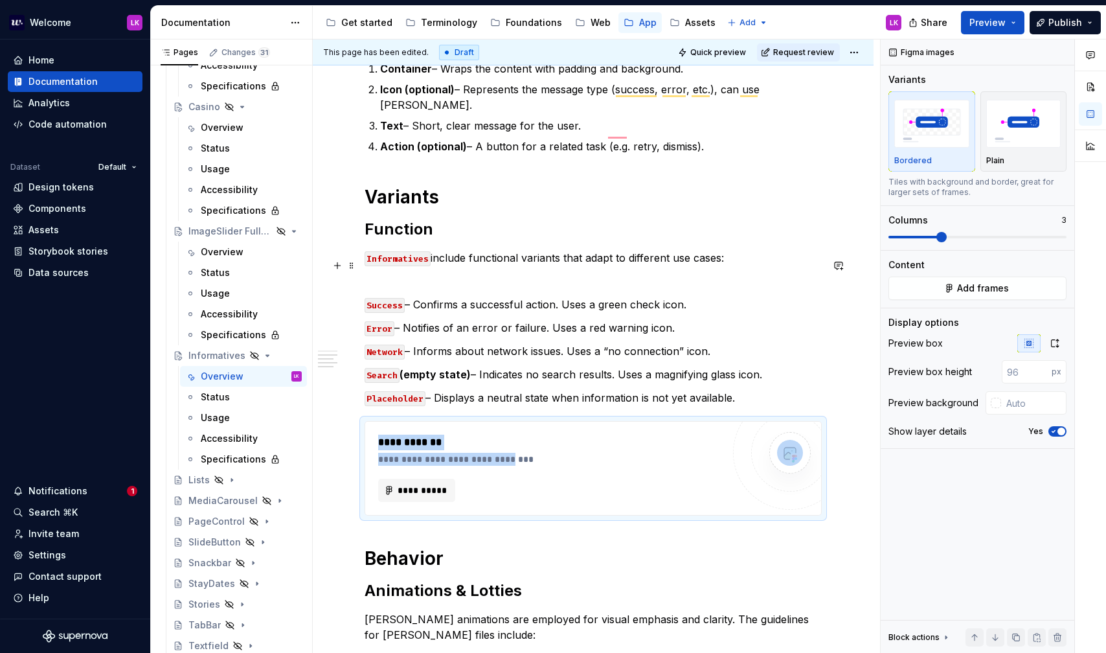
drag, startPoint x: 510, startPoint y: 437, endPoint x: 457, endPoint y: 258, distance: 186.8
click at [457, 258] on div "**********" at bounding box center [593, 420] width 457 height 1006
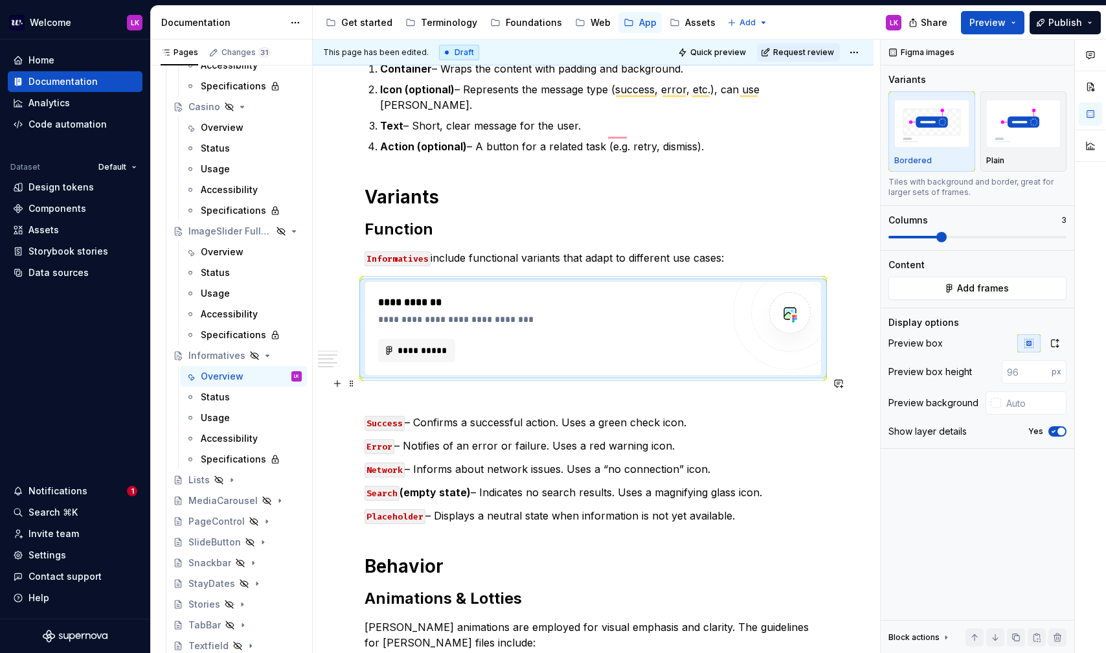
click at [386, 391] on p "To enrich screen reader interactions, please activate Accessibility in Grammarl…" at bounding box center [593, 399] width 457 height 16
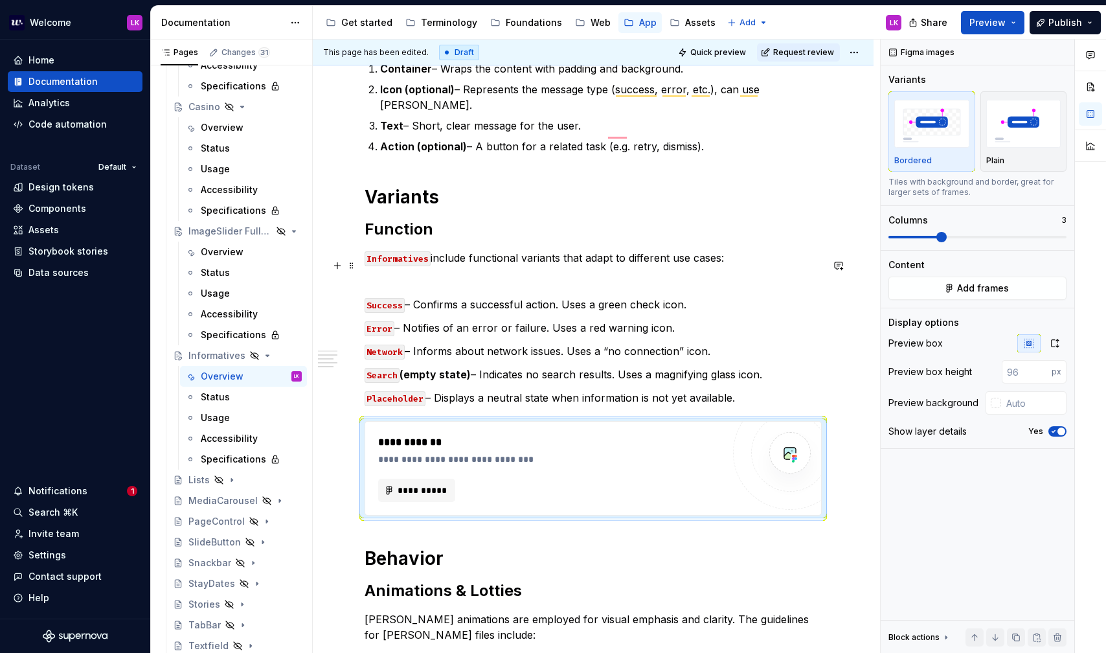
click at [427, 273] on p "To enrich screen reader interactions, please activate Accessibility in Grammarl…" at bounding box center [593, 281] width 457 height 16
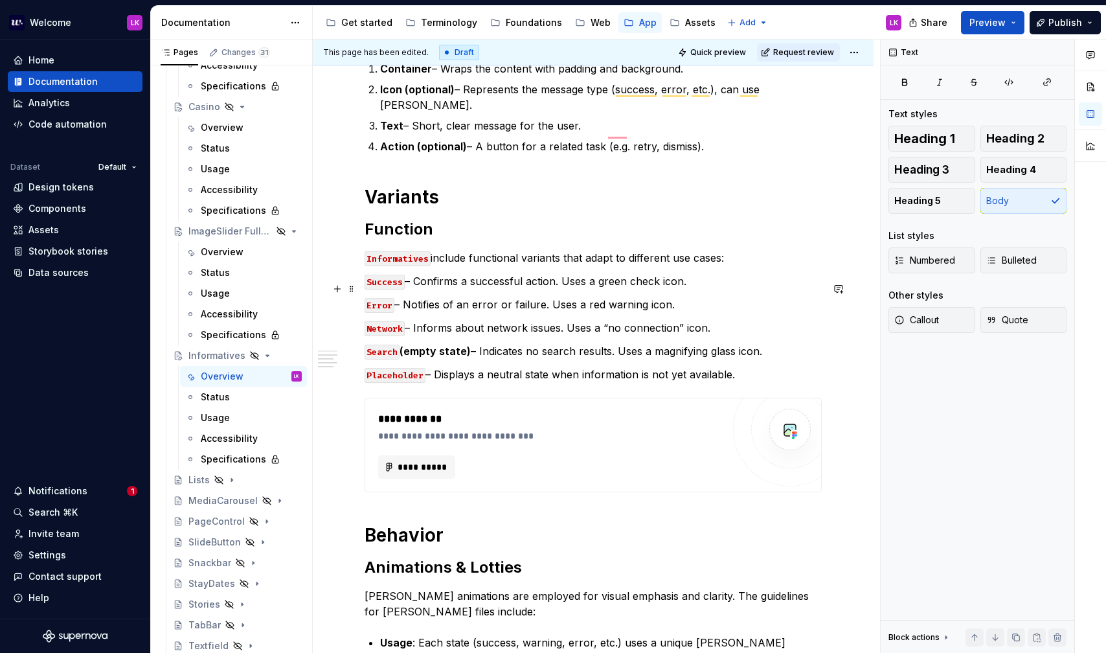
click at [363, 284] on div "**********" at bounding box center [593, 498] width 561 height 1225
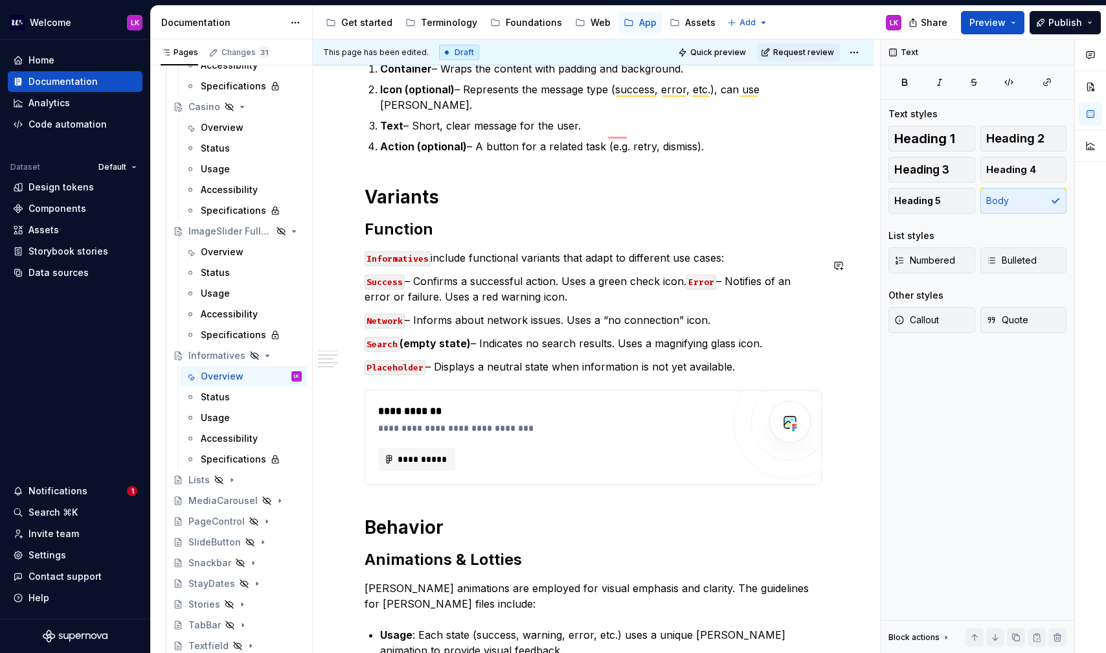
click at [365, 295] on div "**********" at bounding box center [593, 404] width 457 height 975
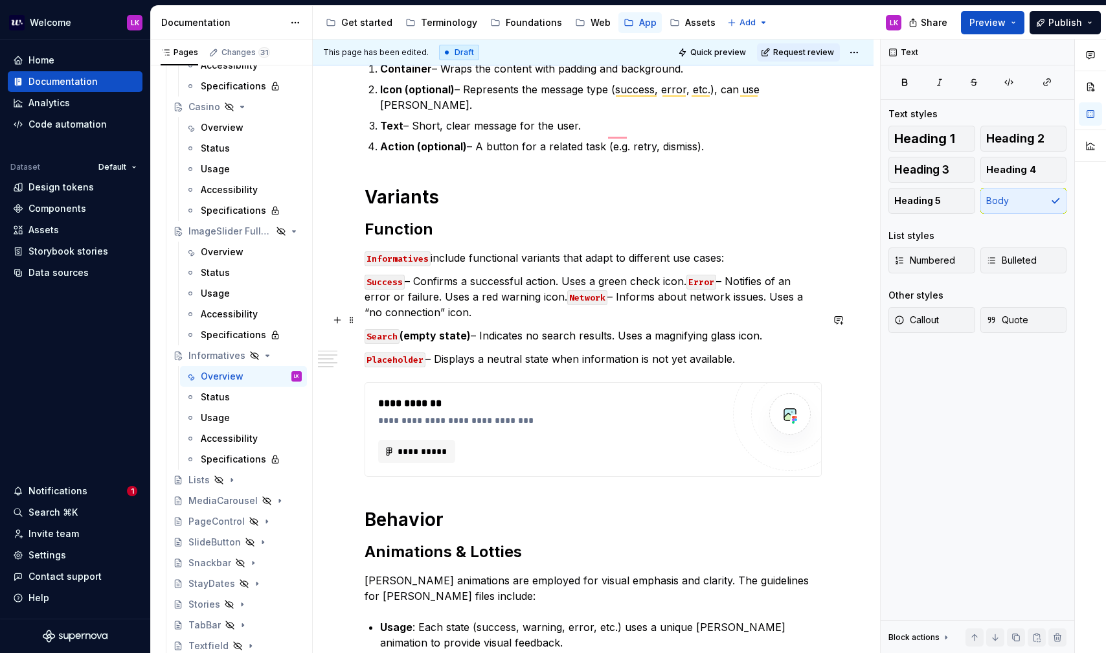
click at [363, 316] on div "**********" at bounding box center [593, 490] width 561 height 1209
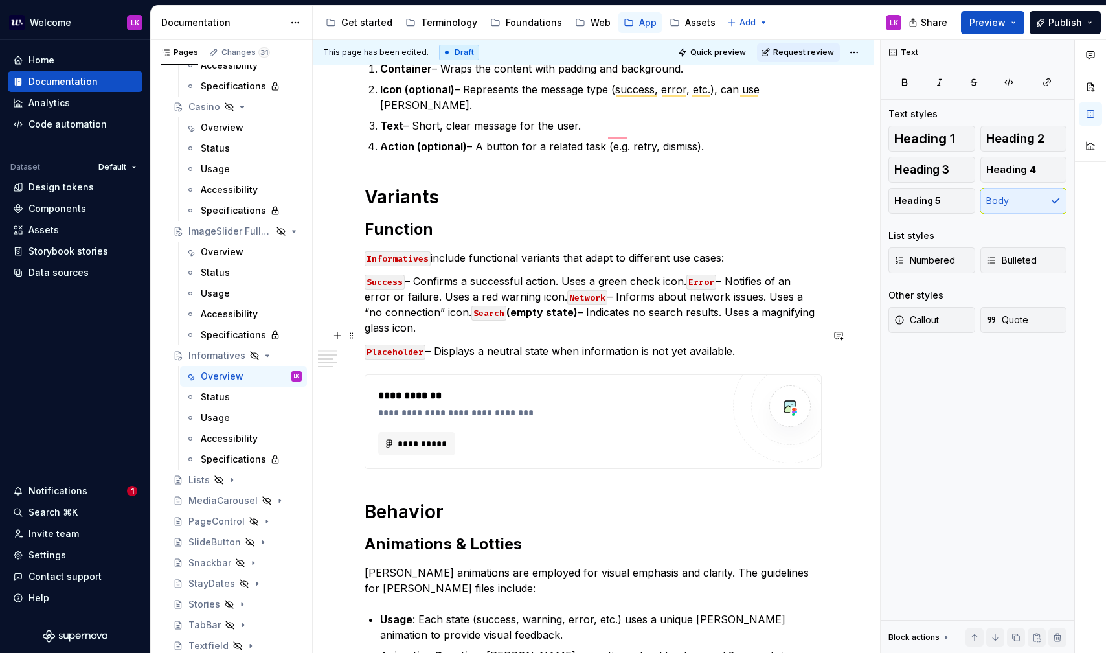
click at [365, 343] on p "Placeholder – Displays a neutral state when information is not yet available." at bounding box center [593, 351] width 457 height 16
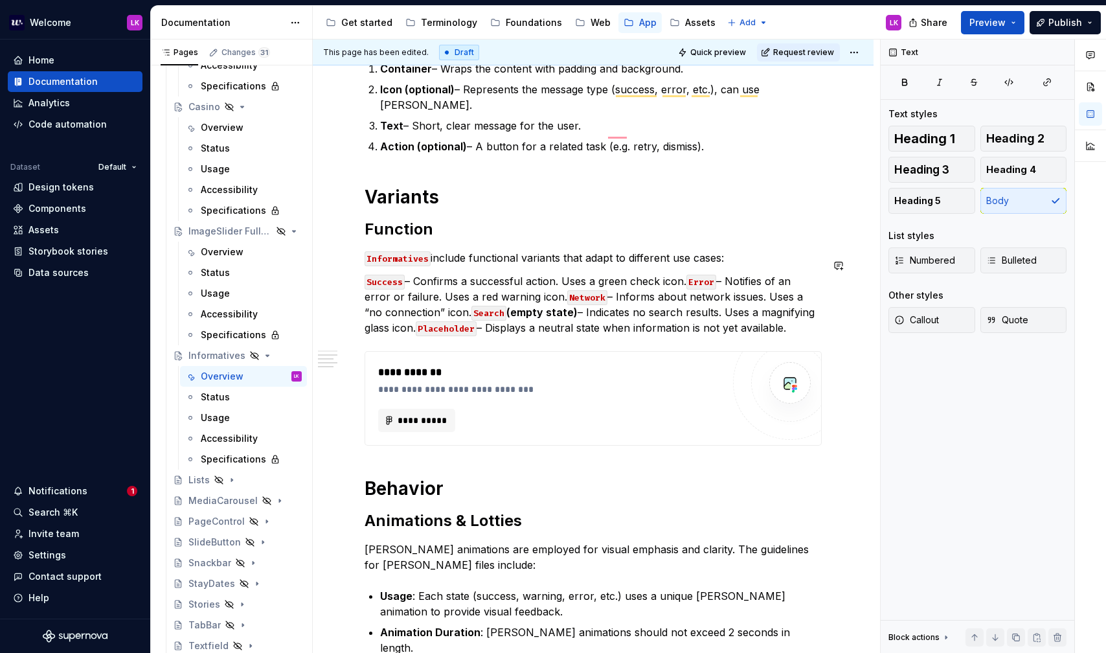
click at [558, 351] on div "**********" at bounding box center [593, 398] width 457 height 95
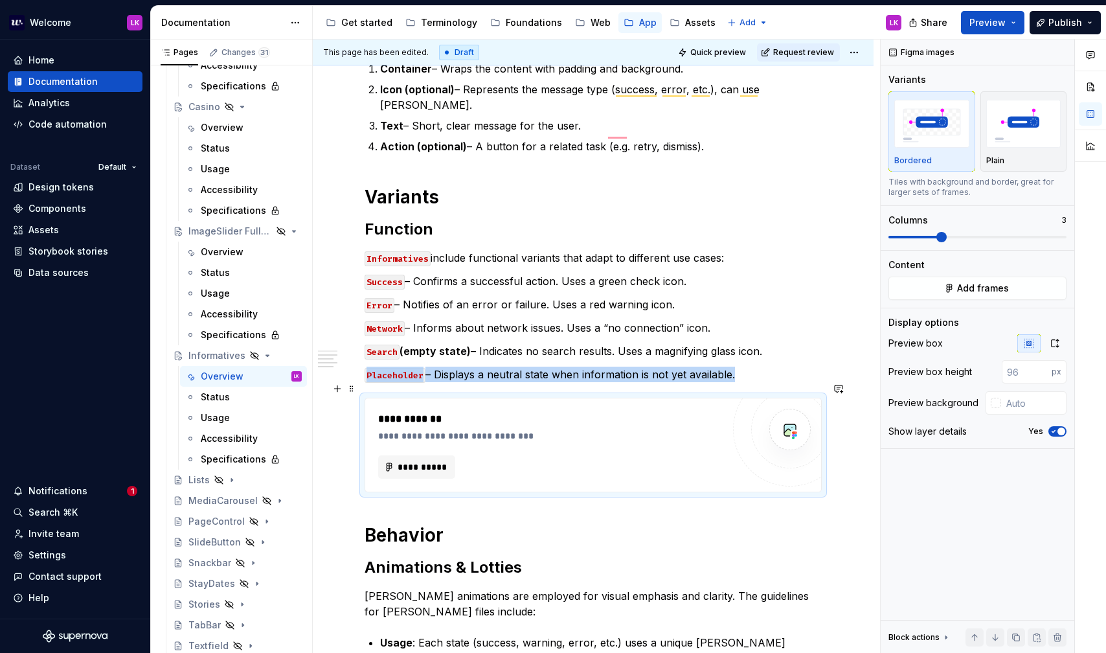
click at [533, 455] on div "**********" at bounding box center [550, 466] width 344 height 23
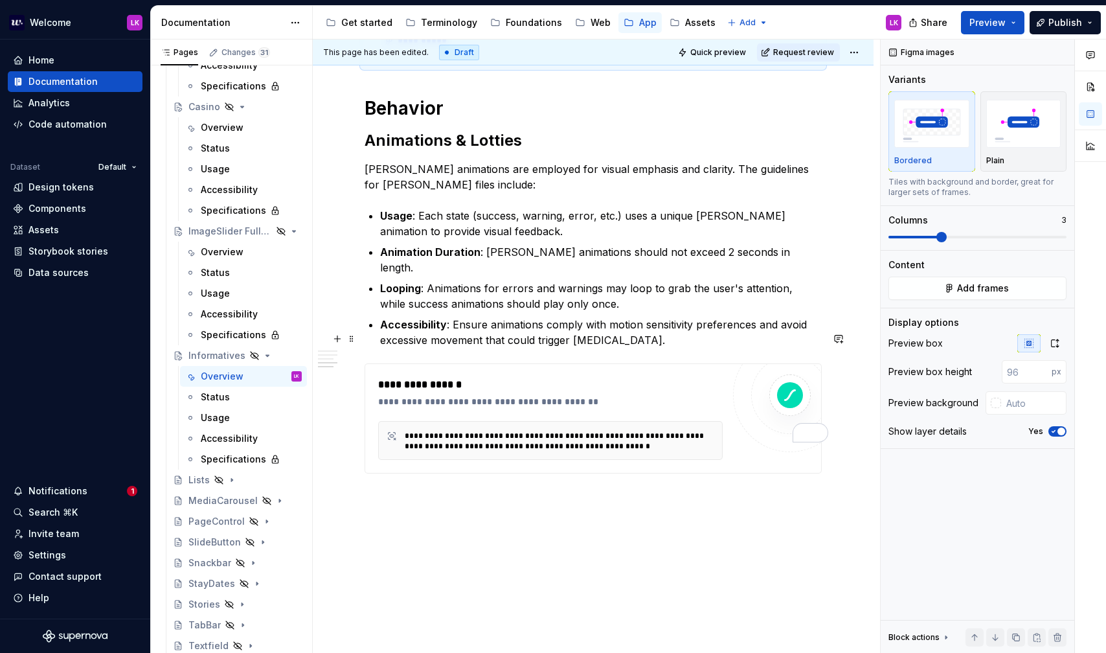
scroll to position [0, 0]
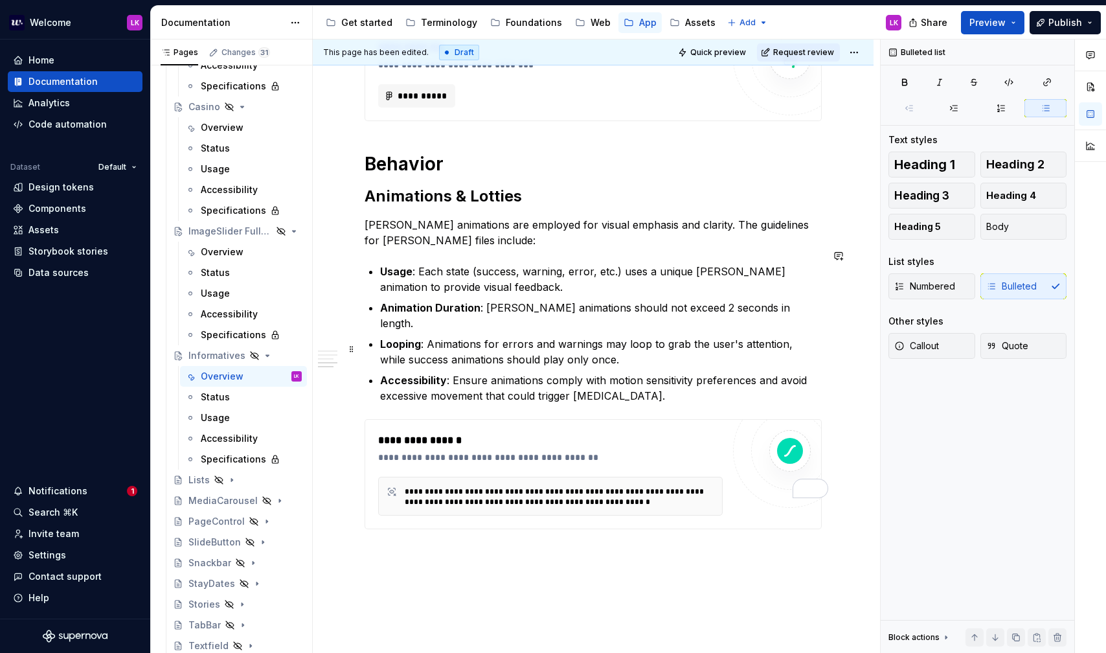
click at [669, 372] on p "Accessibility : Ensure animations comply with motion sensitivity preferences an…" at bounding box center [601, 387] width 442 height 31
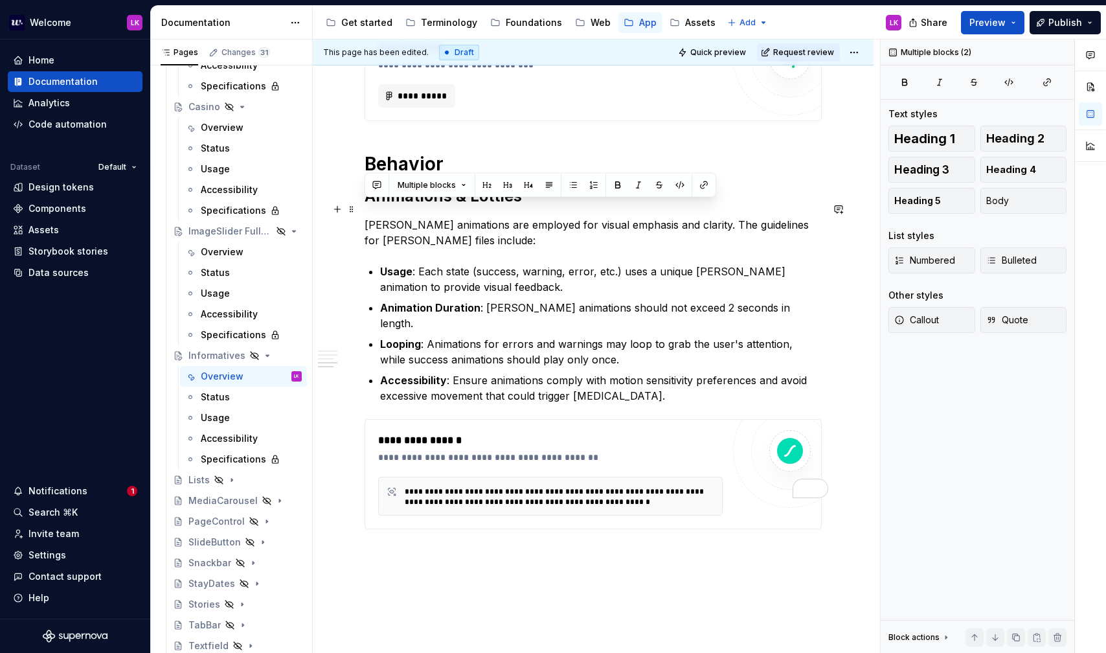
drag, startPoint x: 669, startPoint y: 366, endPoint x: 358, endPoint y: 209, distance: 348.9
click at [358, 209] on html "Welcome LK Home Documentation Analytics Code automation Dataset Default Design …" at bounding box center [553, 326] width 1106 height 653
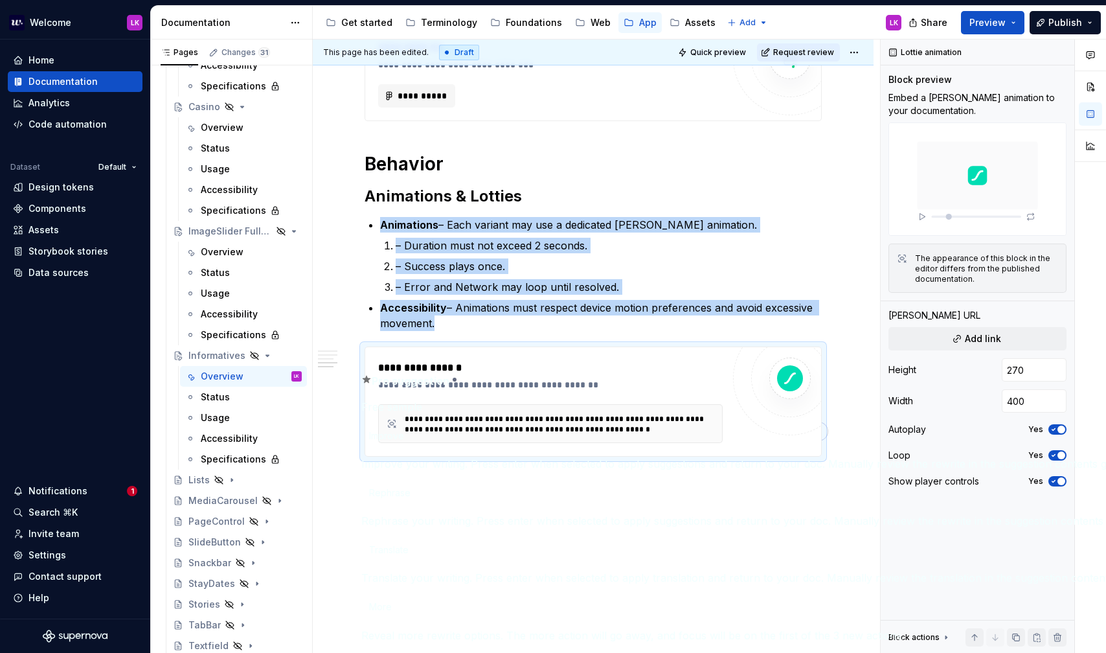
scroll to position [724, 0]
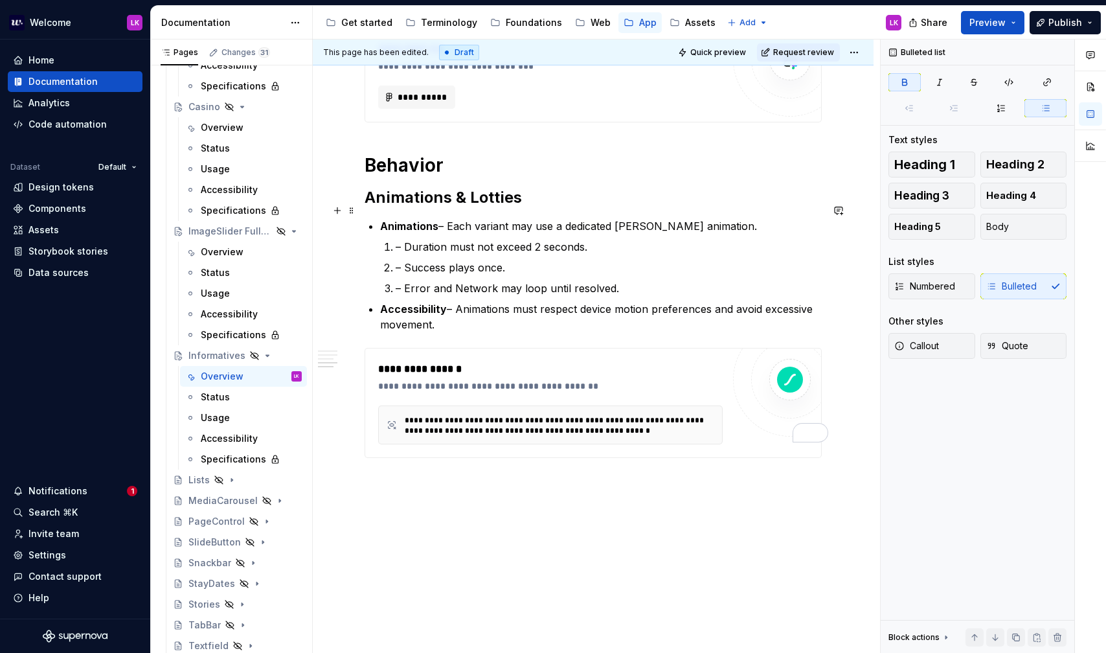
click at [379, 206] on div "**********" at bounding box center [593, 2] width 457 height 910
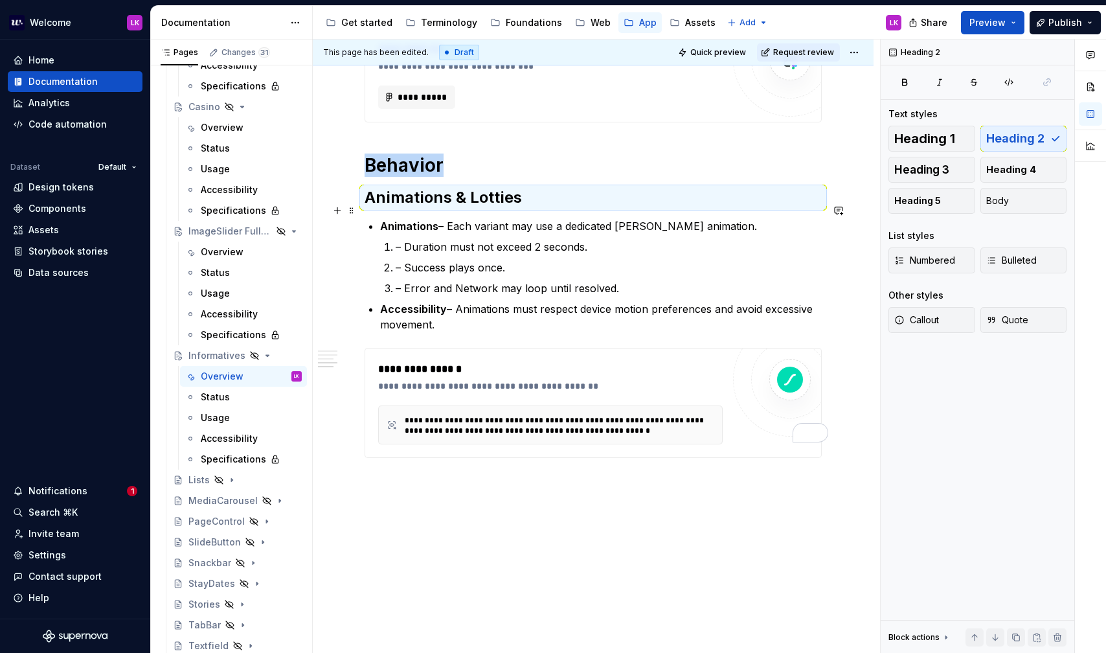
click at [382, 219] on strong "Animations" at bounding box center [409, 225] width 58 height 13
click at [380, 218] on li "Animations – Each variant may use a dedicated [PERSON_NAME] animation. – Durati…" at bounding box center [601, 257] width 442 height 78
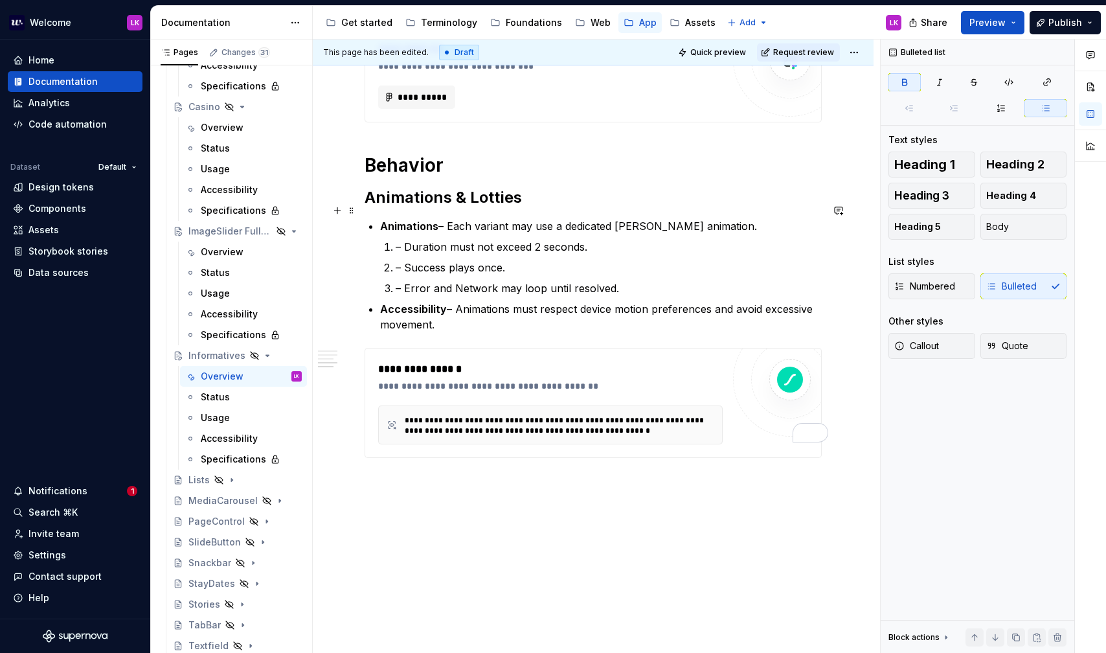
click at [388, 219] on strong "Animations" at bounding box center [409, 225] width 58 height 13
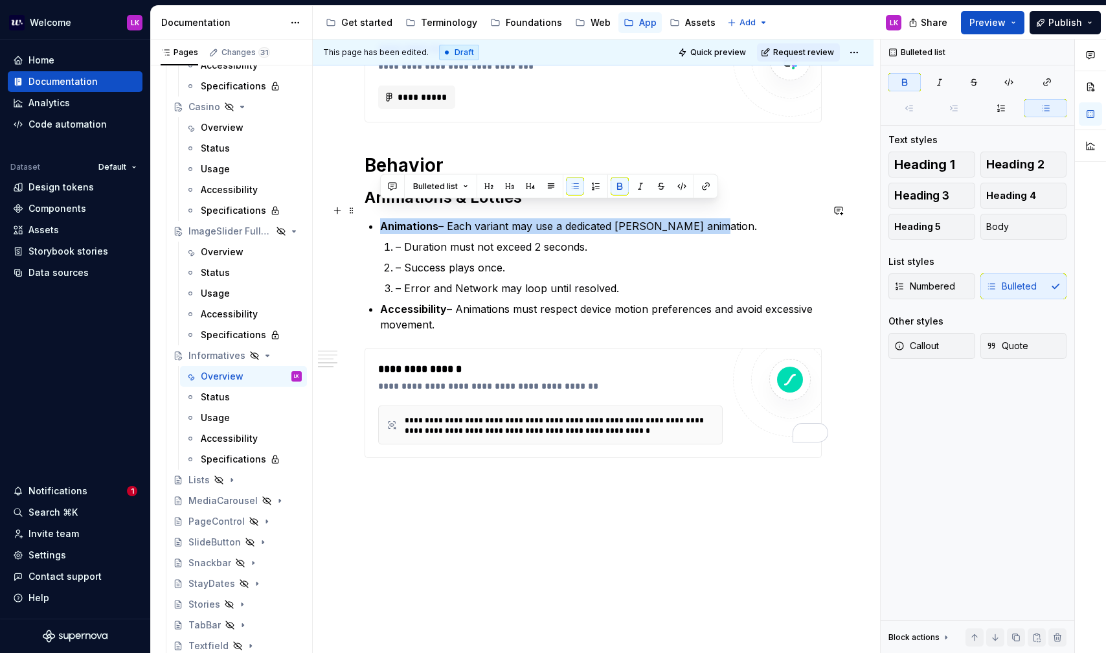
click at [388, 219] on strong "Animations" at bounding box center [409, 225] width 58 height 13
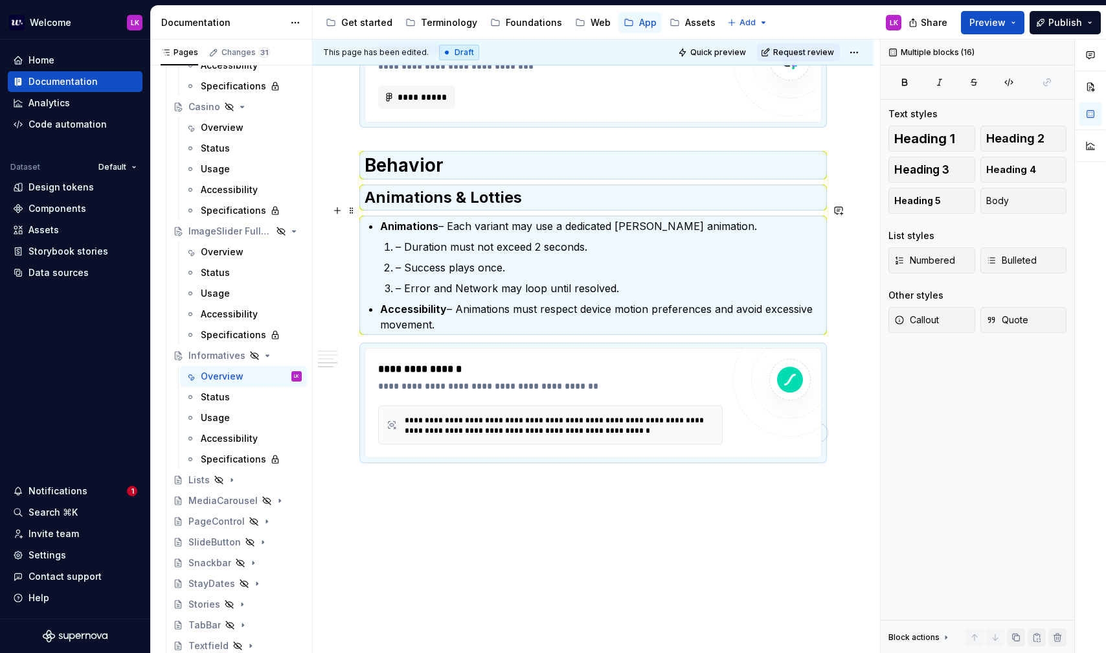
click at [381, 219] on strong "Animations" at bounding box center [409, 225] width 58 height 13
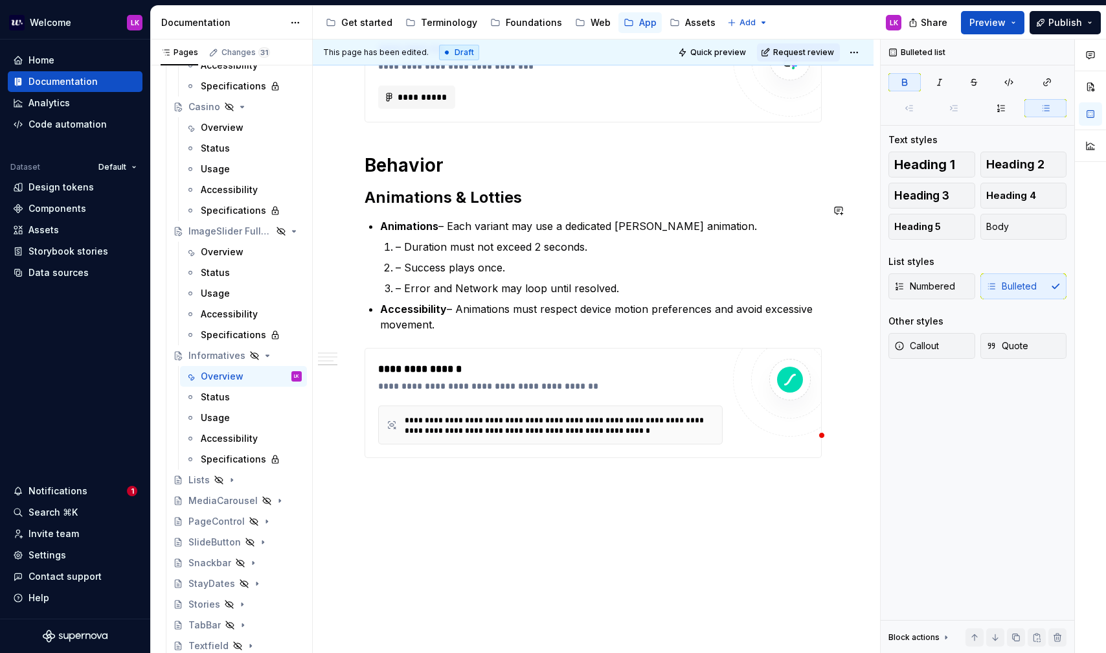
click at [381, 219] on strong "Animations" at bounding box center [409, 225] width 58 height 13
click at [386, 219] on strong "Animations" at bounding box center [409, 225] width 58 height 13
drag, startPoint x: 456, startPoint y: 310, endPoint x: 368, endPoint y: 210, distance: 133.0
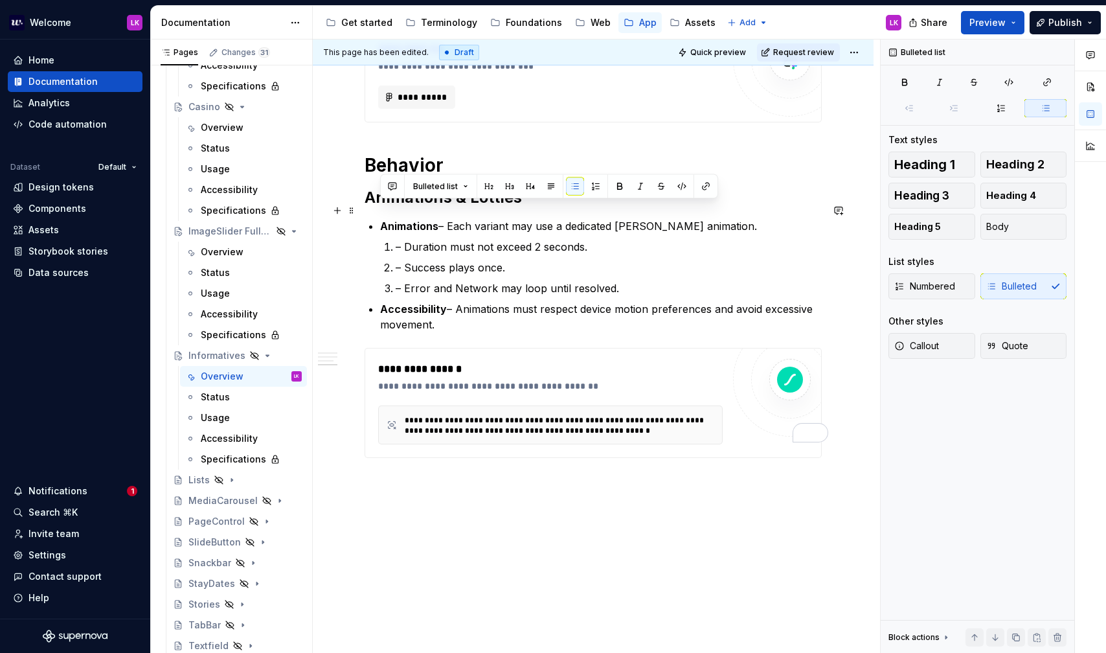
click at [368, 210] on div "**********" at bounding box center [593, 2] width 457 height 910
click at [577, 178] on button "button" at bounding box center [575, 186] width 18 height 18
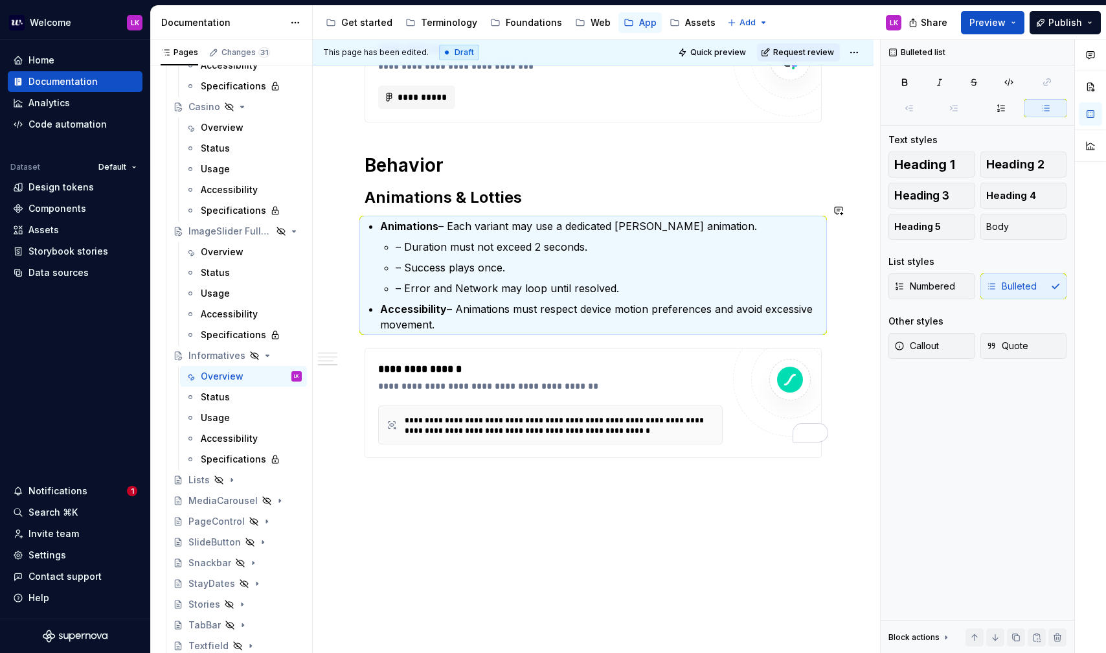
click at [401, 201] on div "**********" at bounding box center [593, 2] width 457 height 910
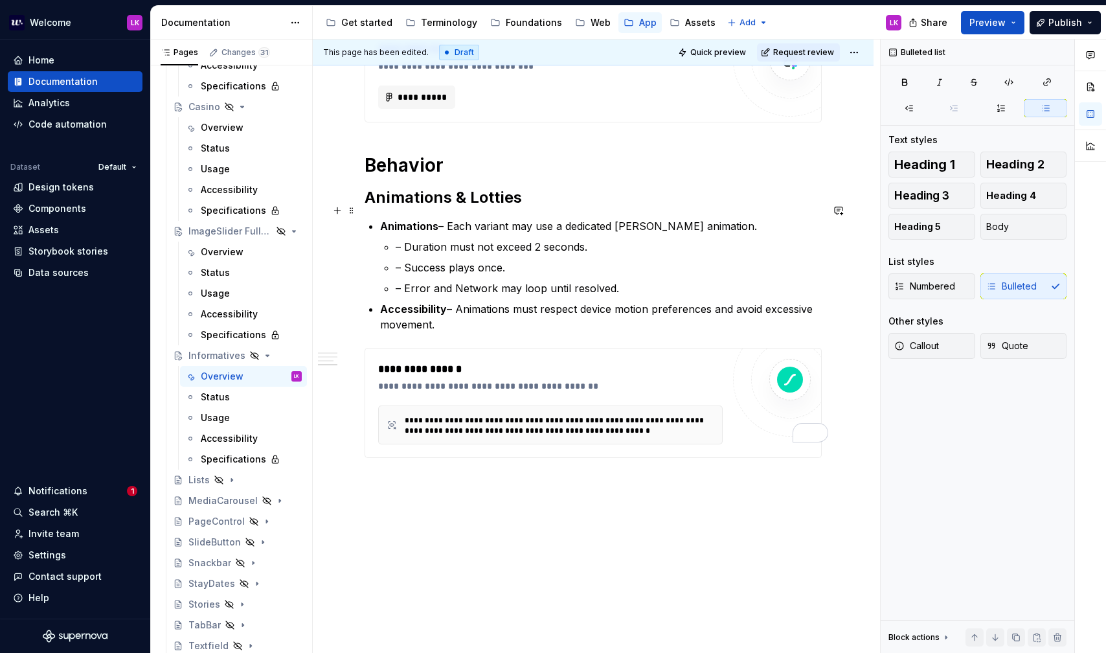
click at [387, 218] on li "Animations – Each variant may use a dedicated [PERSON_NAME] animation. – Durati…" at bounding box center [601, 257] width 442 height 78
click at [587, 187] on h2 "Animations & Lotties" at bounding box center [593, 197] width 457 height 21
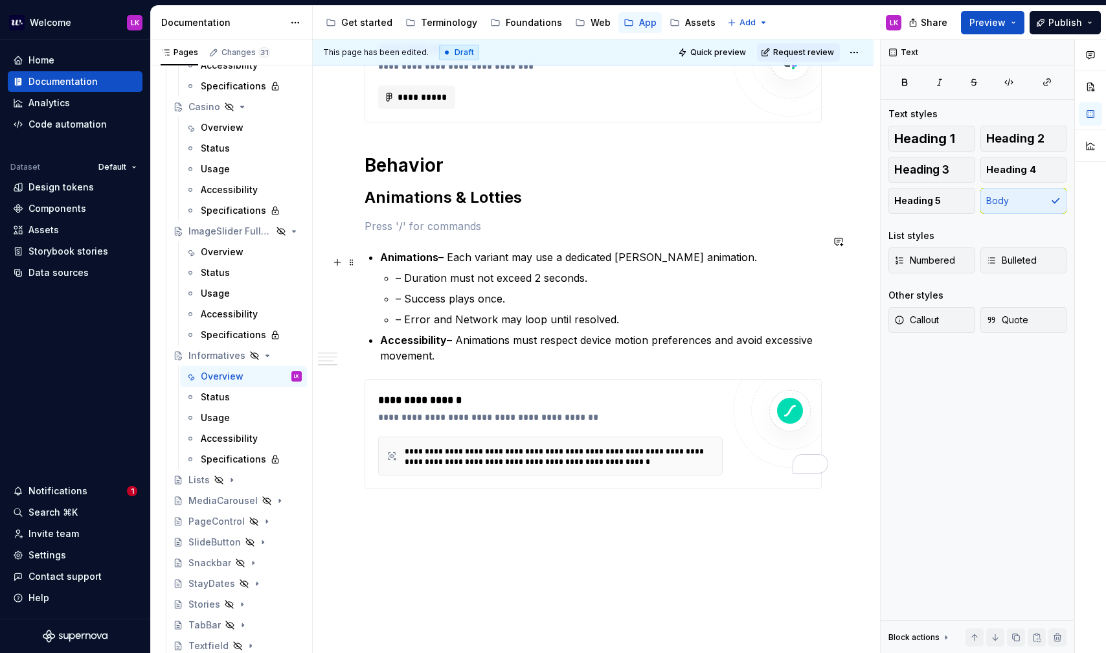
click at [365, 258] on div "**********" at bounding box center [593, 17] width 457 height 941
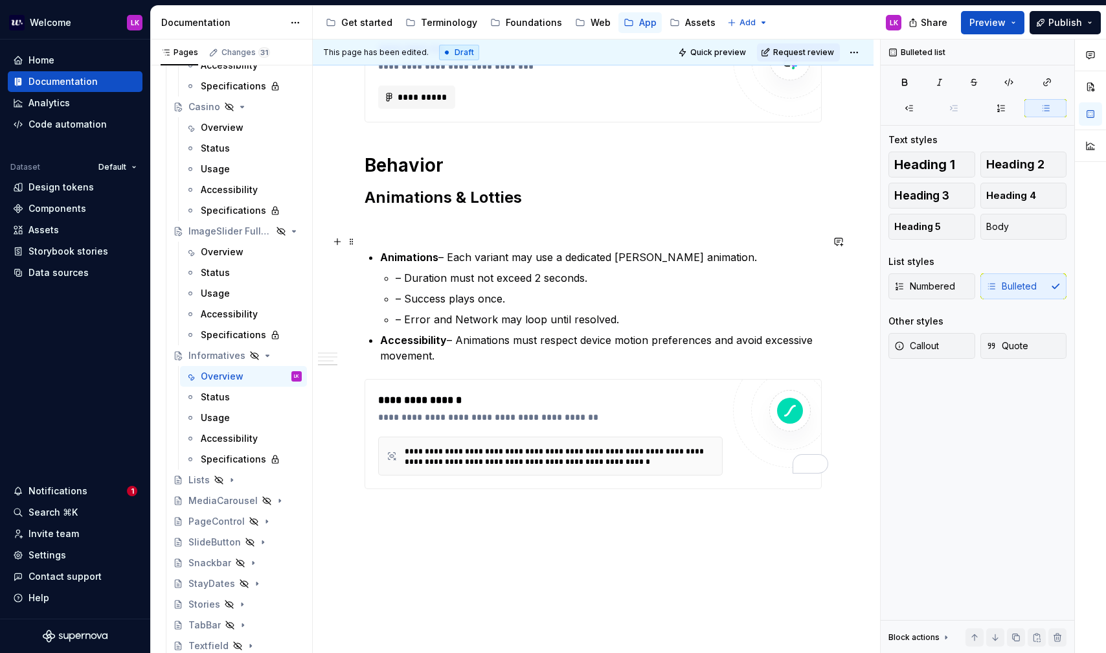
click at [381, 251] on strong "Animations" at bounding box center [409, 257] width 58 height 13
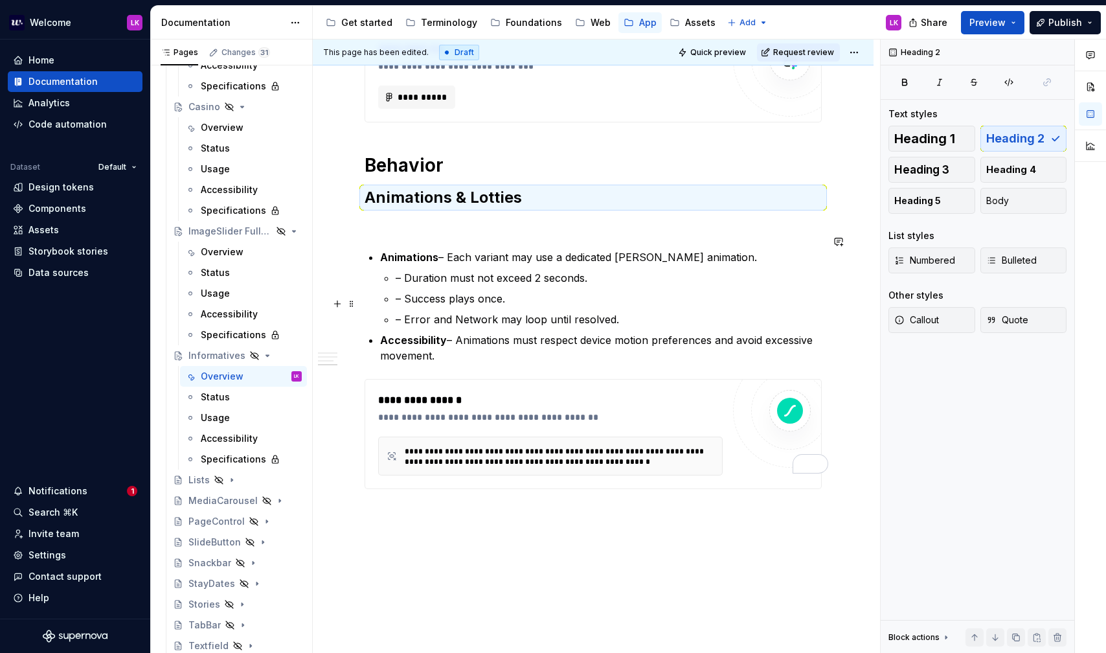
click at [384, 333] on strong "Accessibility" at bounding box center [413, 339] width 67 height 13
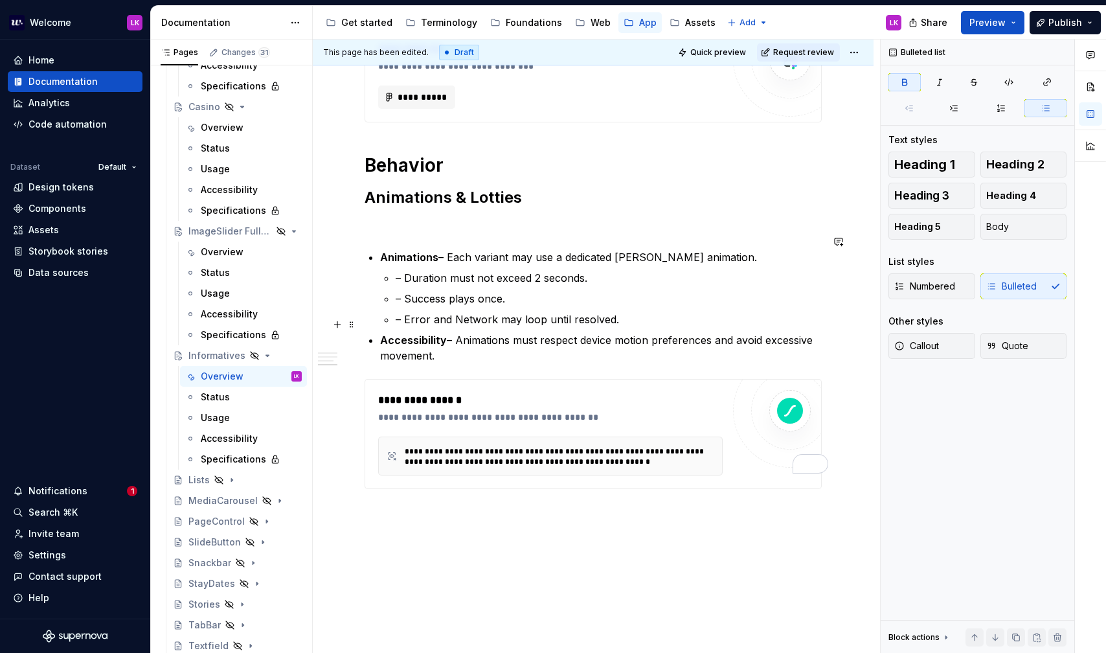
click at [377, 325] on div "**********" at bounding box center [593, 17] width 457 height 941
click at [377, 249] on div "**********" at bounding box center [593, 17] width 457 height 941
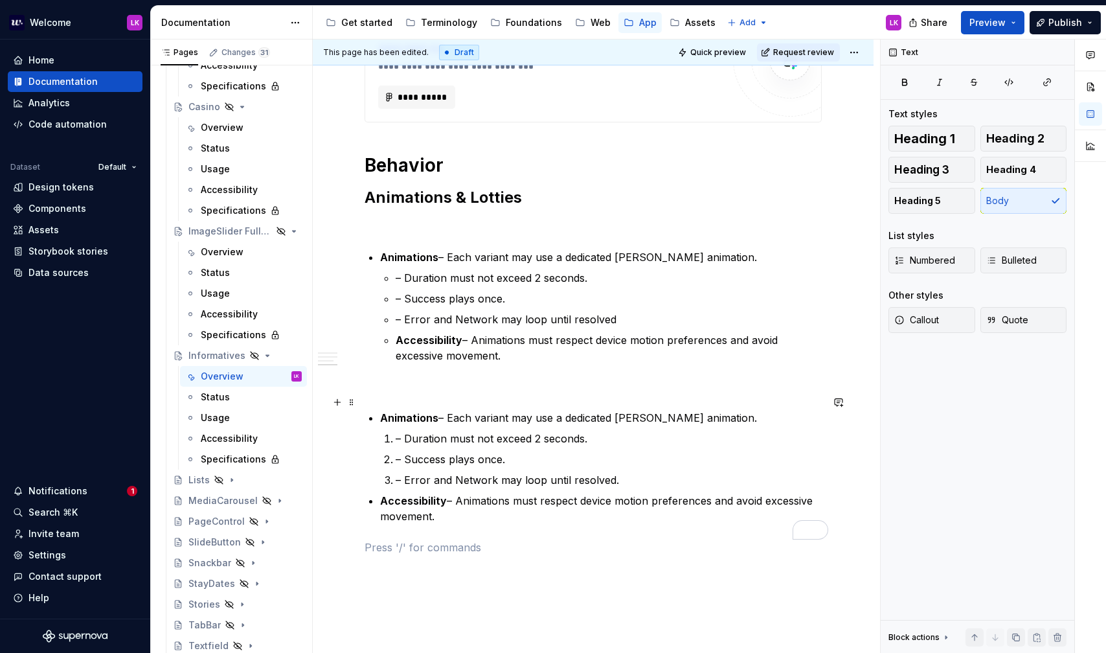
click at [384, 411] on strong "Animations" at bounding box center [409, 417] width 58 height 13
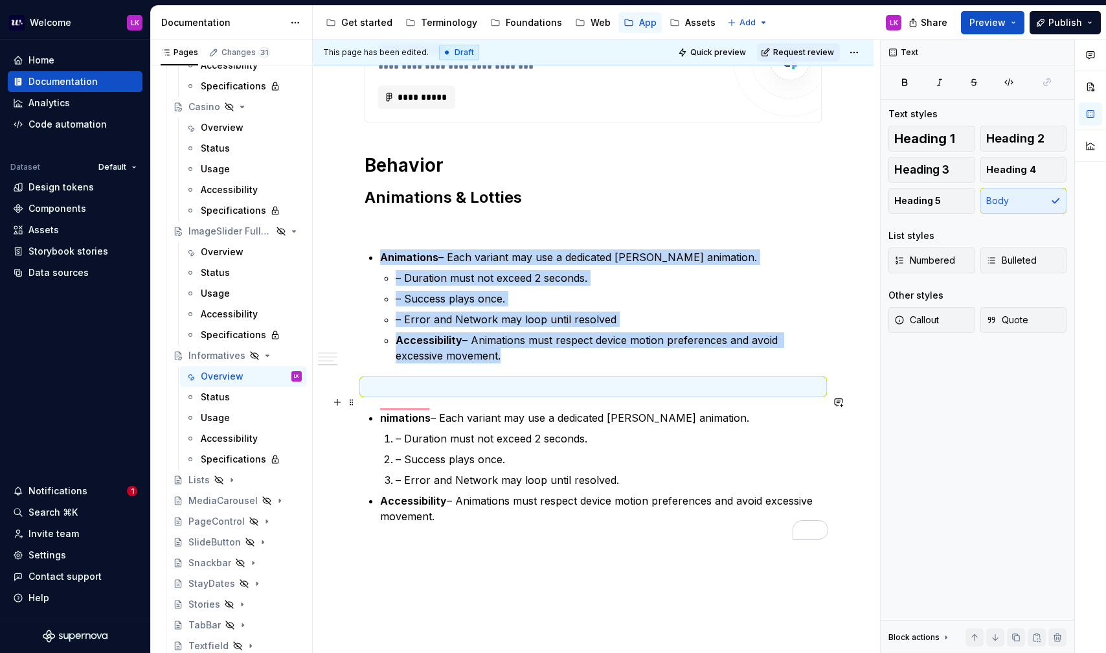
click at [380, 411] on strong "nimations" at bounding box center [405, 417] width 50 height 13
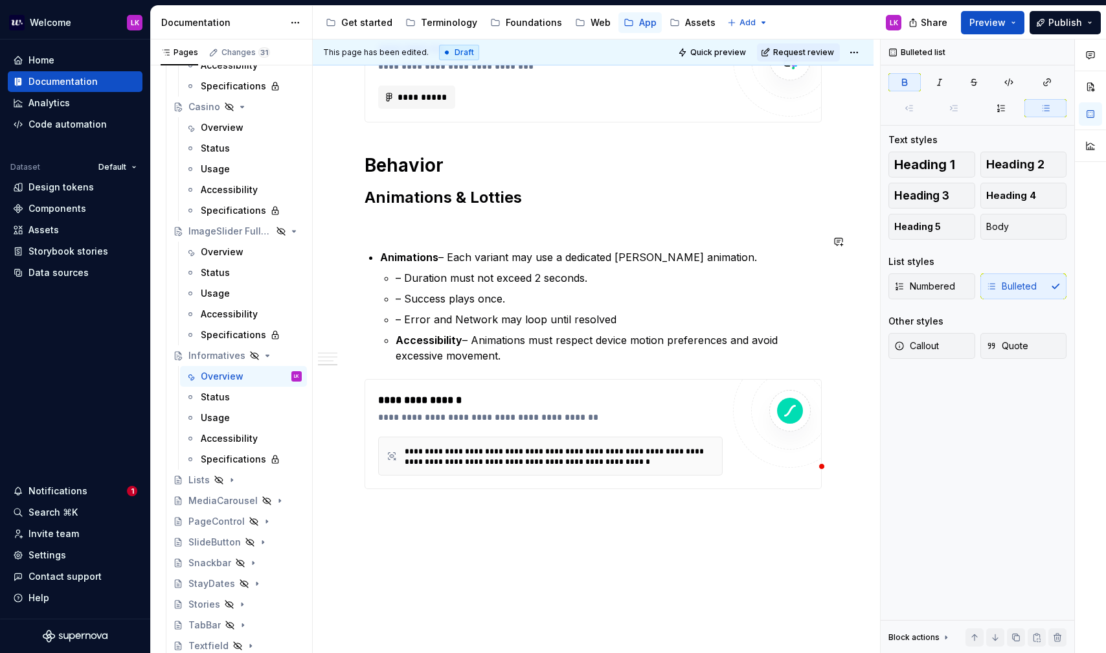
click at [394, 251] on strong "Animations" at bounding box center [409, 257] width 58 height 13
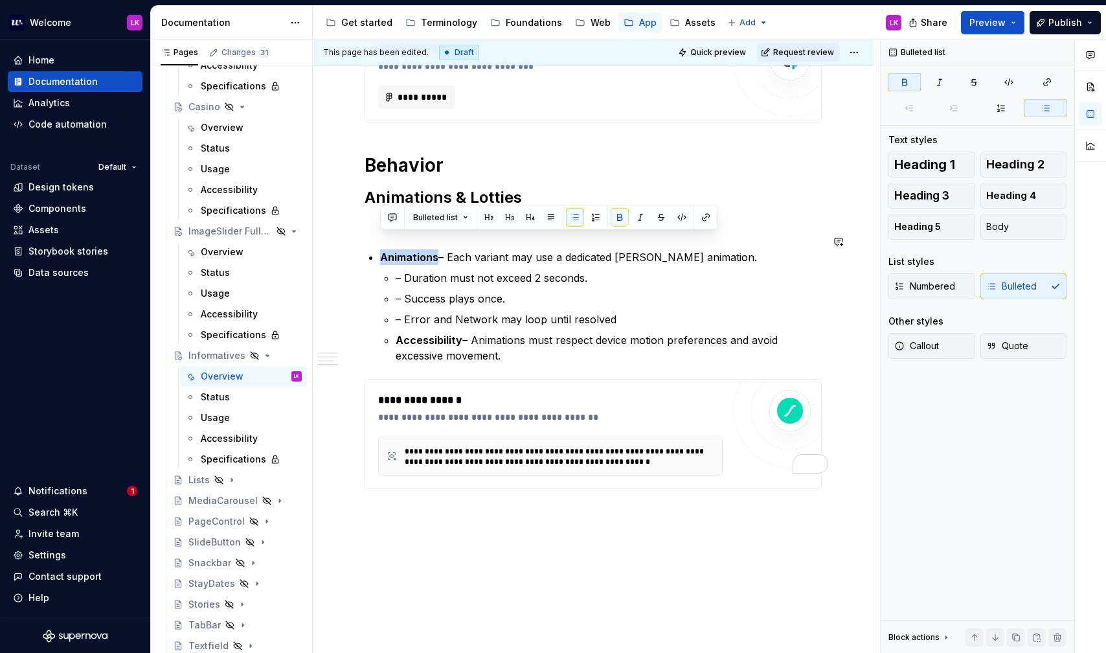
click at [614, 221] on button "button" at bounding box center [620, 217] width 18 height 18
click at [576, 222] on button "button" at bounding box center [575, 217] width 18 height 18
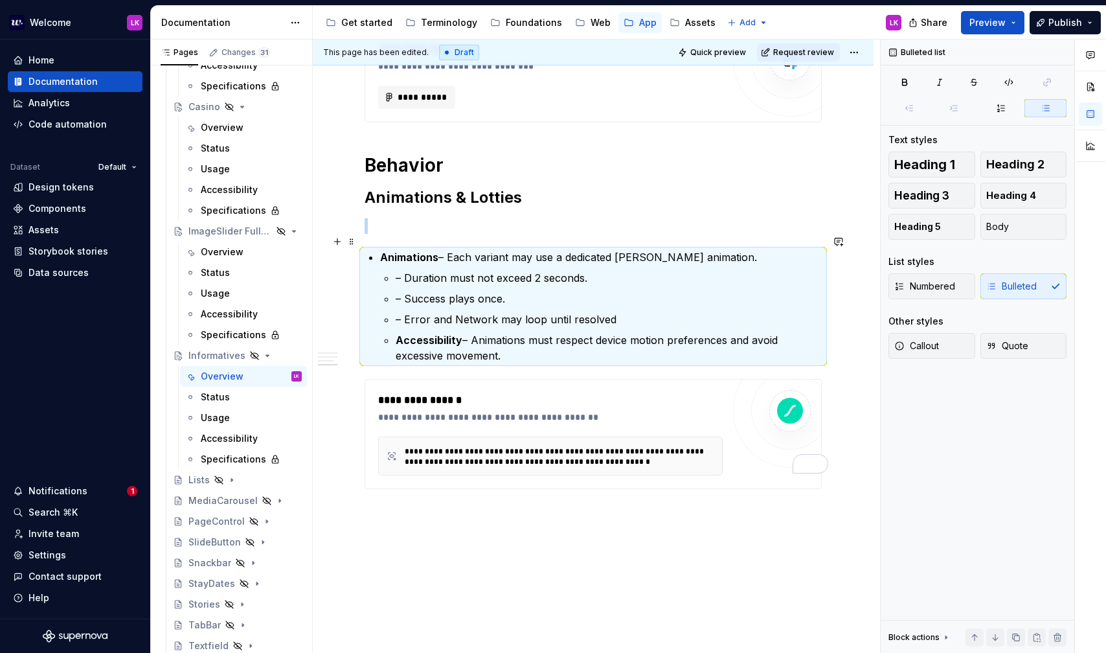
click at [398, 251] on strong "Animations" at bounding box center [409, 257] width 58 height 13
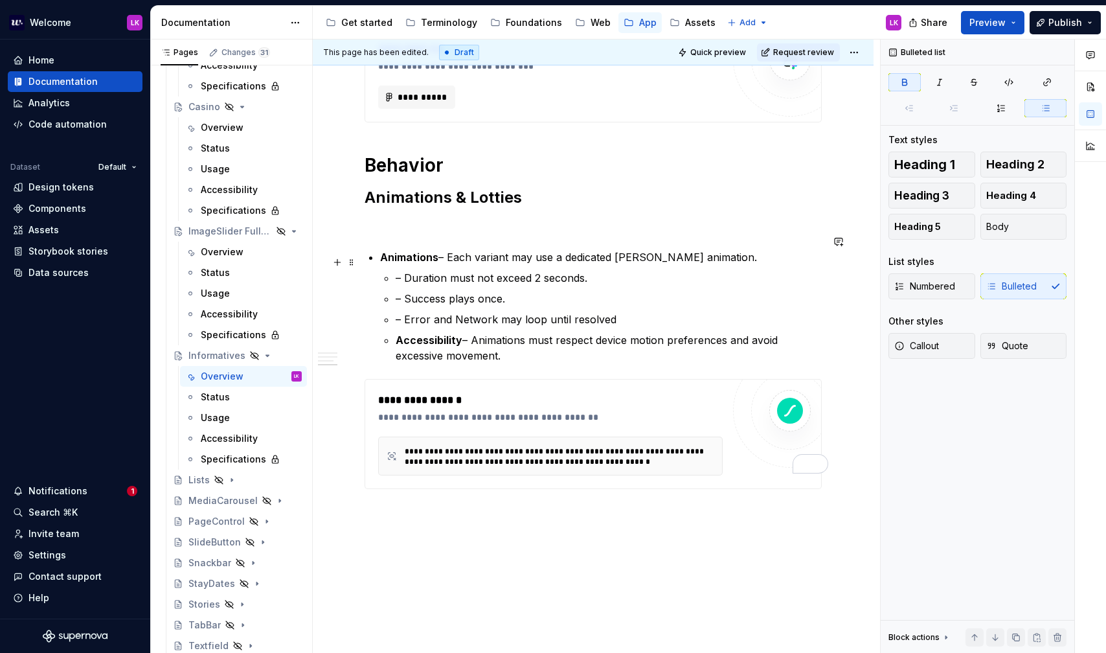
click at [420, 270] on p "– Duration must not exceed 2 seconds." at bounding box center [609, 278] width 426 height 16
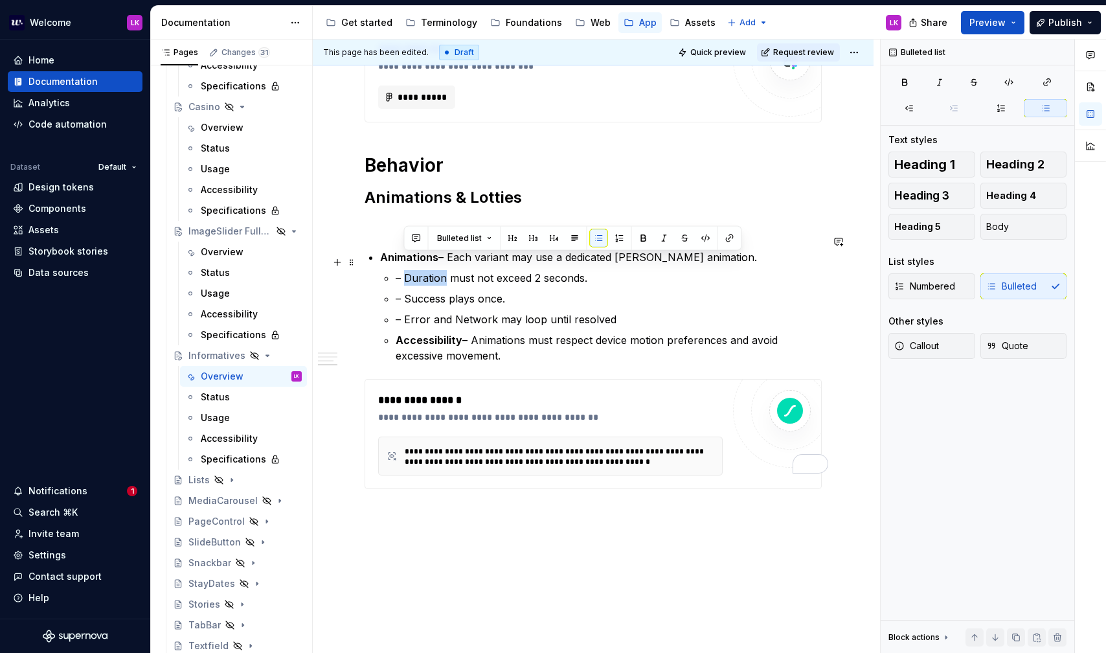
click at [420, 270] on p "– Duration must not exceed 2 seconds." at bounding box center [609, 278] width 426 height 16
click at [382, 251] on strong "Animations" at bounding box center [409, 257] width 58 height 13
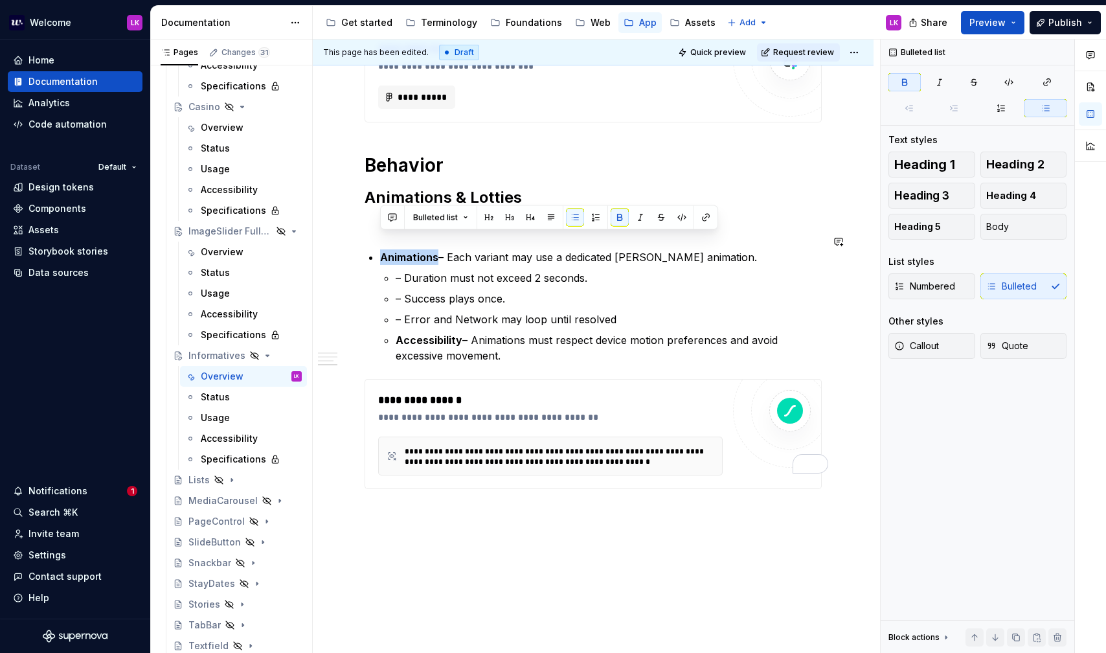
click at [382, 251] on strong "Animations" at bounding box center [409, 257] width 58 height 13
click at [377, 244] on div "**********" at bounding box center [593, 17] width 457 height 941
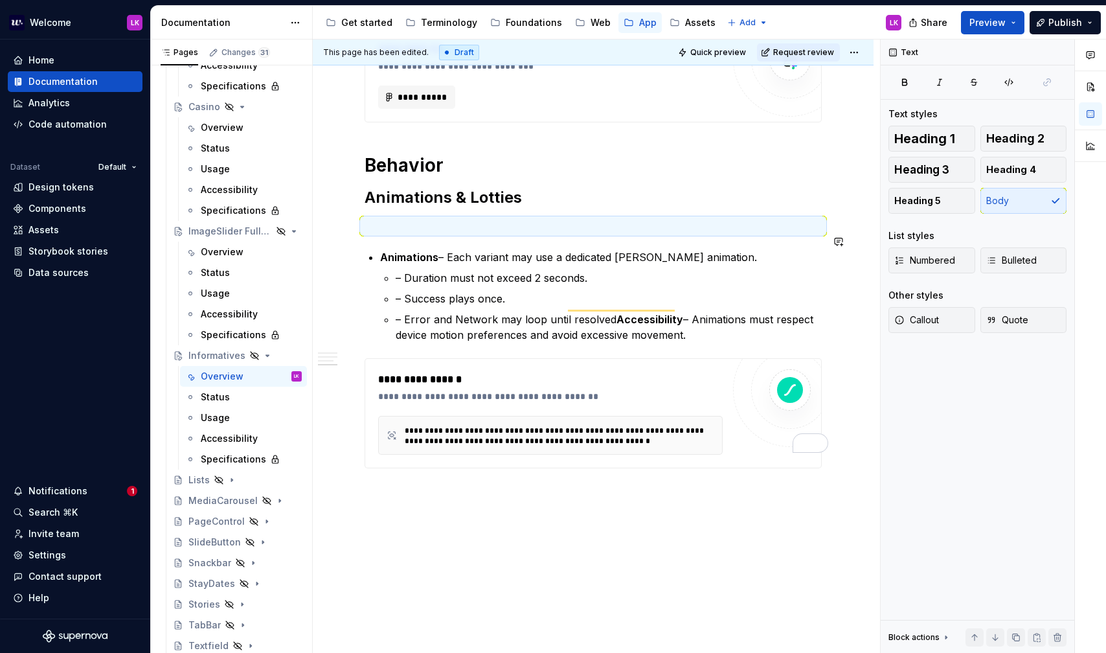
click at [394, 223] on div "**********" at bounding box center [593, 7] width 457 height 921
click at [382, 218] on p "To enrich screen reader interactions, please activate Accessibility in Grammarl…" at bounding box center [593, 226] width 457 height 16
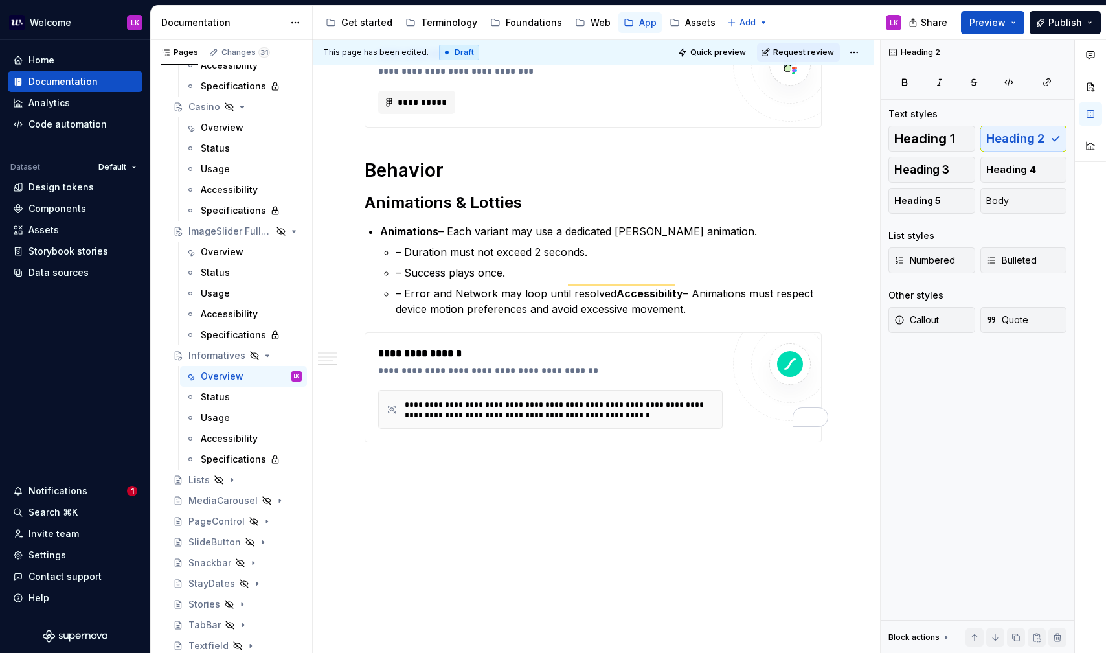
scroll to position [703, 0]
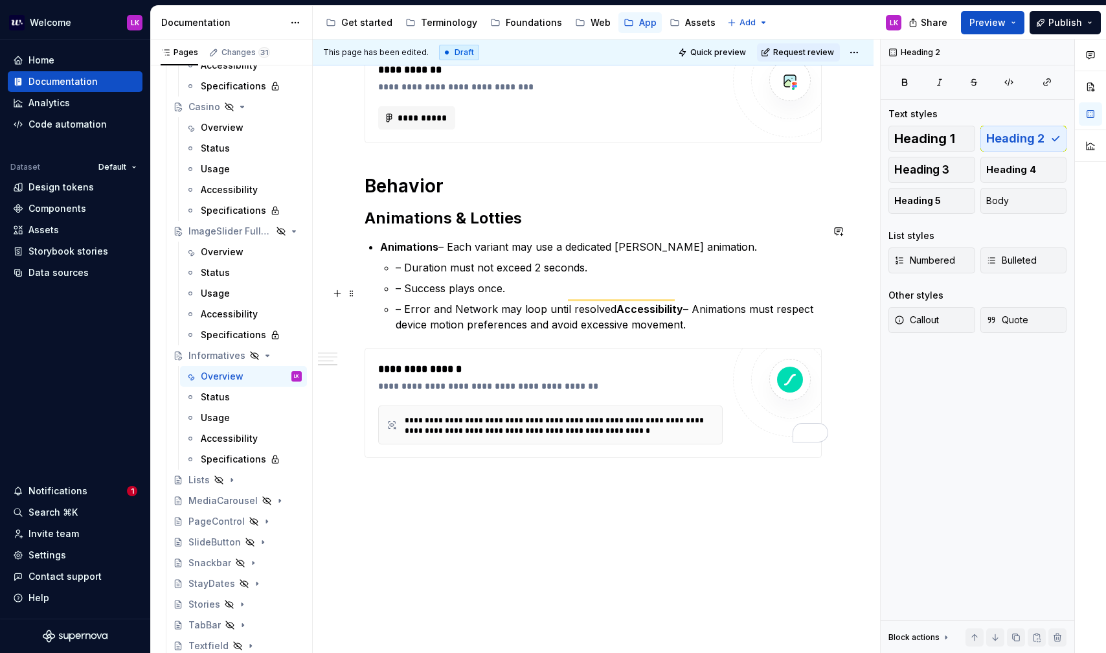
click at [405, 301] on p "– Error and Network may loop until resolved Accessibility – Animations must res…" at bounding box center [609, 316] width 426 height 31
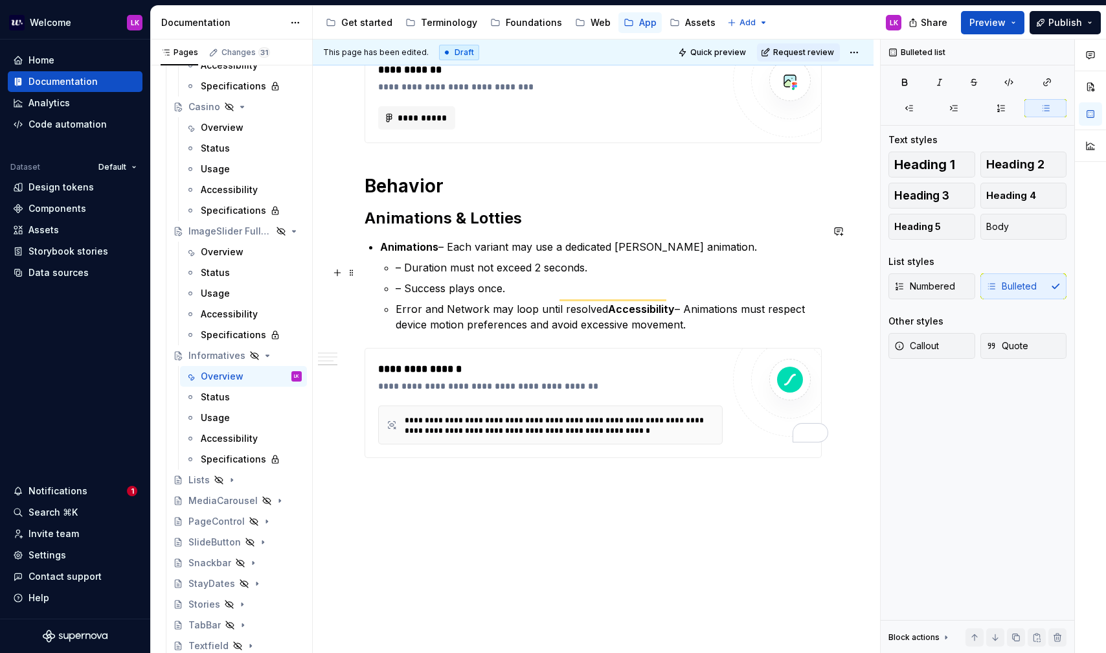
click at [403, 280] on p "– Success plays once." at bounding box center [609, 288] width 426 height 16
click at [410, 260] on p "– Duration must not exceed 2 seconds." at bounding box center [609, 268] width 426 height 16
click at [408, 260] on p "– Duration must not exceed 2 seconds." at bounding box center [609, 268] width 426 height 16
drag, startPoint x: 380, startPoint y: 230, endPoint x: 363, endPoint y: 229, distance: 16.9
click at [363, 229] on div "**********" at bounding box center [593, 103] width 561 height 1132
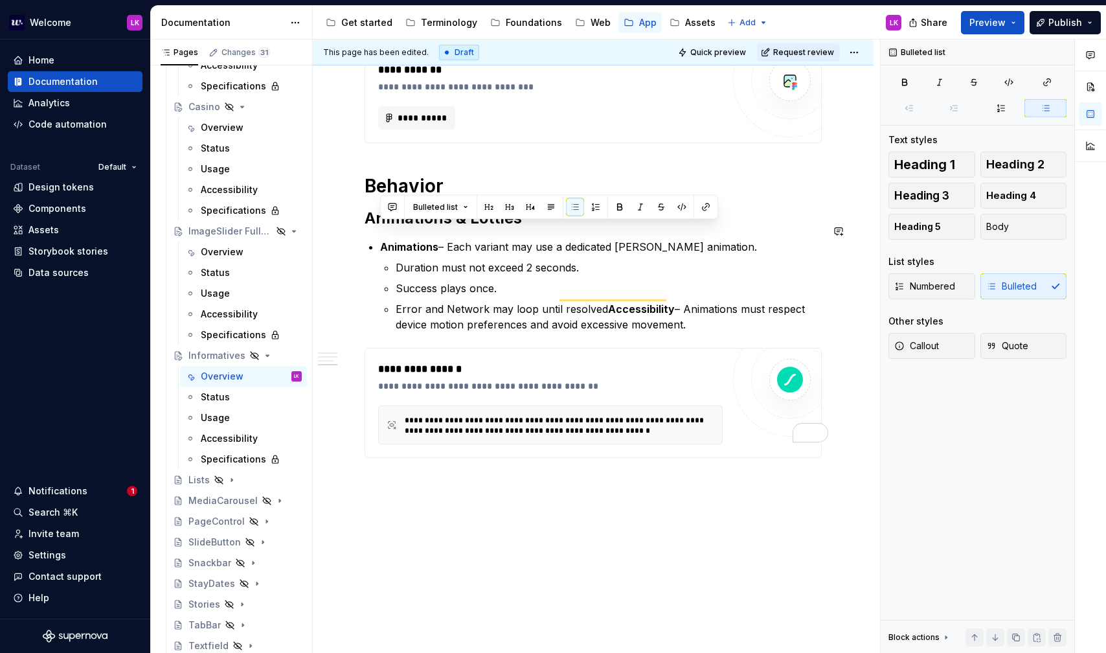
click at [563, 204] on div at bounding box center [563, 207] width 1 height 23
click at [570, 205] on button "button" at bounding box center [575, 207] width 18 height 18
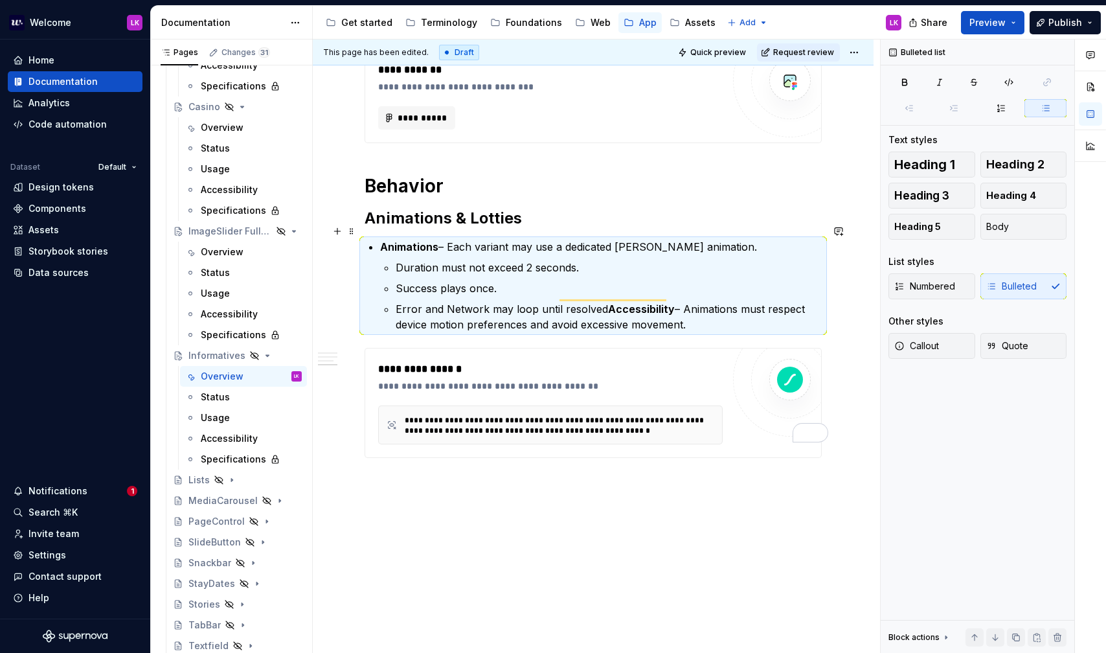
click at [378, 227] on div "**********" at bounding box center [593, 13] width 457 height 890
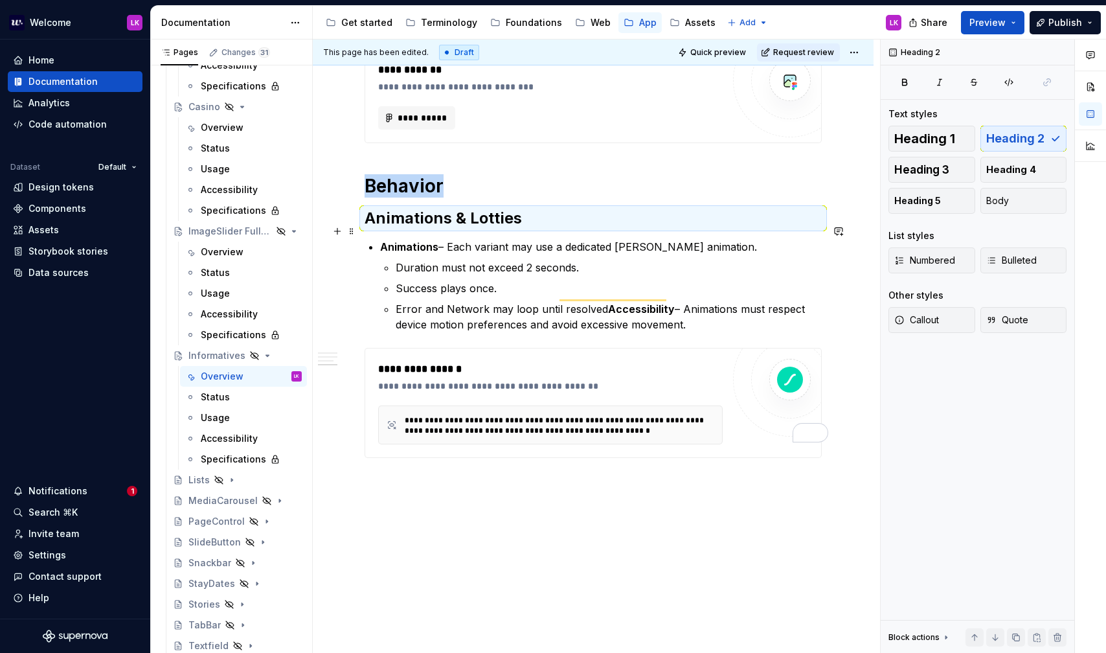
click at [383, 240] on strong "Animations" at bounding box center [409, 246] width 58 height 13
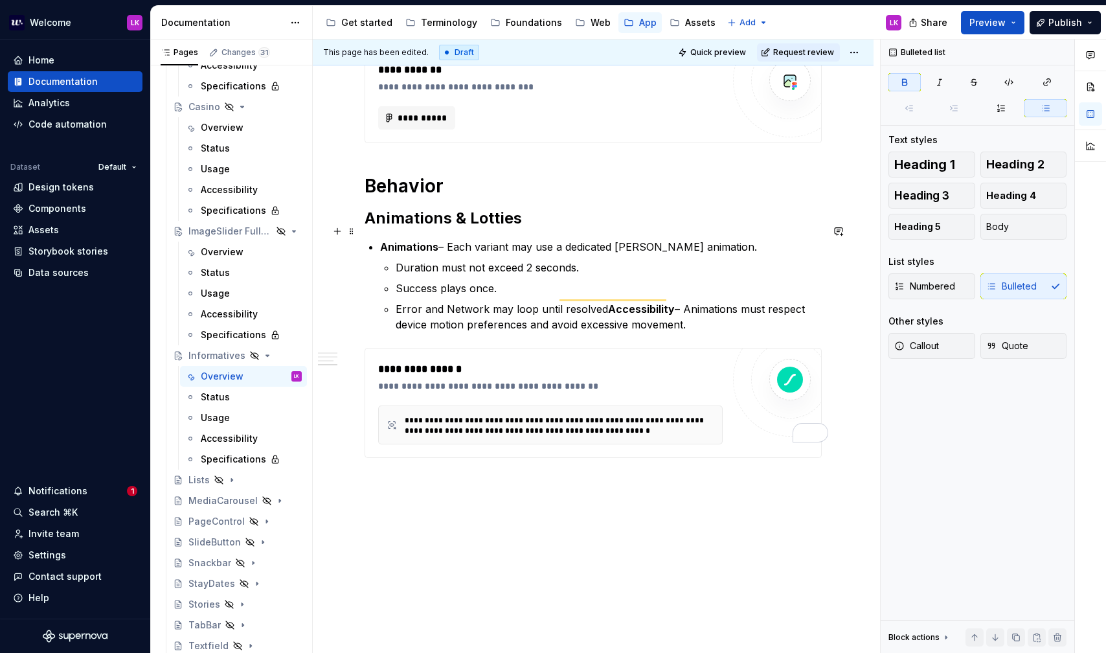
click at [383, 240] on strong "Animations" at bounding box center [409, 246] width 58 height 13
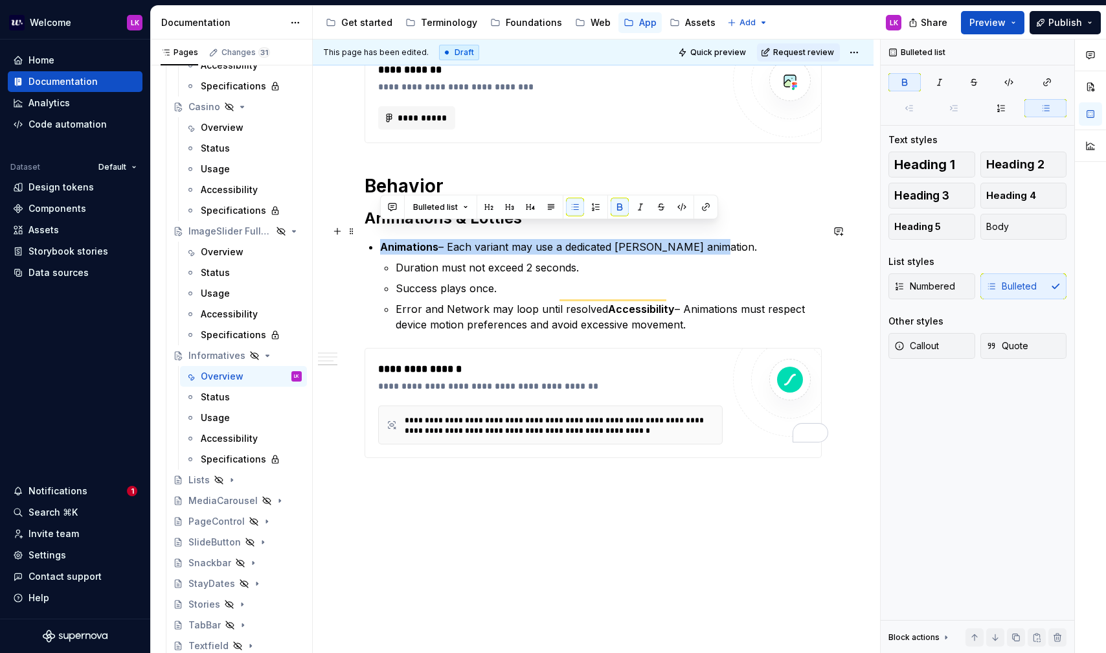
click at [383, 240] on strong "Animations" at bounding box center [409, 246] width 58 height 13
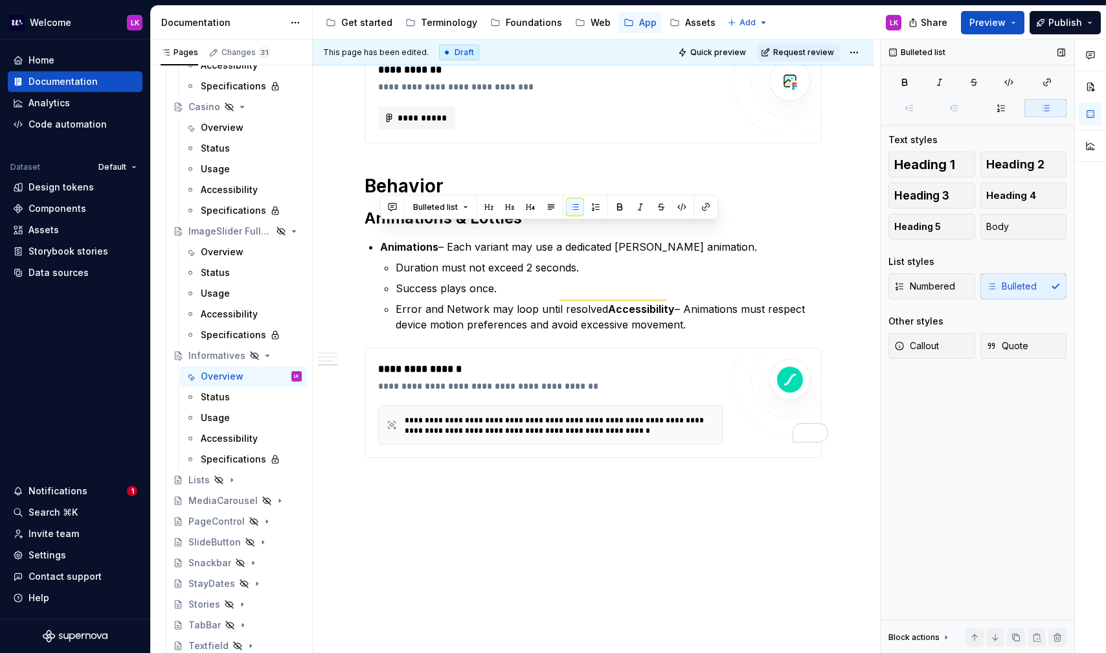
click at [1028, 291] on div "Numbered Bulleted" at bounding box center [977, 286] width 178 height 26
click at [1009, 119] on div "Bulleted list Text styles Heading 1 Heading 2 Heading 3 Heading 4 Heading 5 Bod…" at bounding box center [978, 346] width 194 height 614
click at [1000, 116] on button "button" at bounding box center [1001, 108] width 42 height 18
click at [380, 239] on p "Animations – Each variant may use a dedicated [PERSON_NAME] animation." at bounding box center [601, 247] width 442 height 16
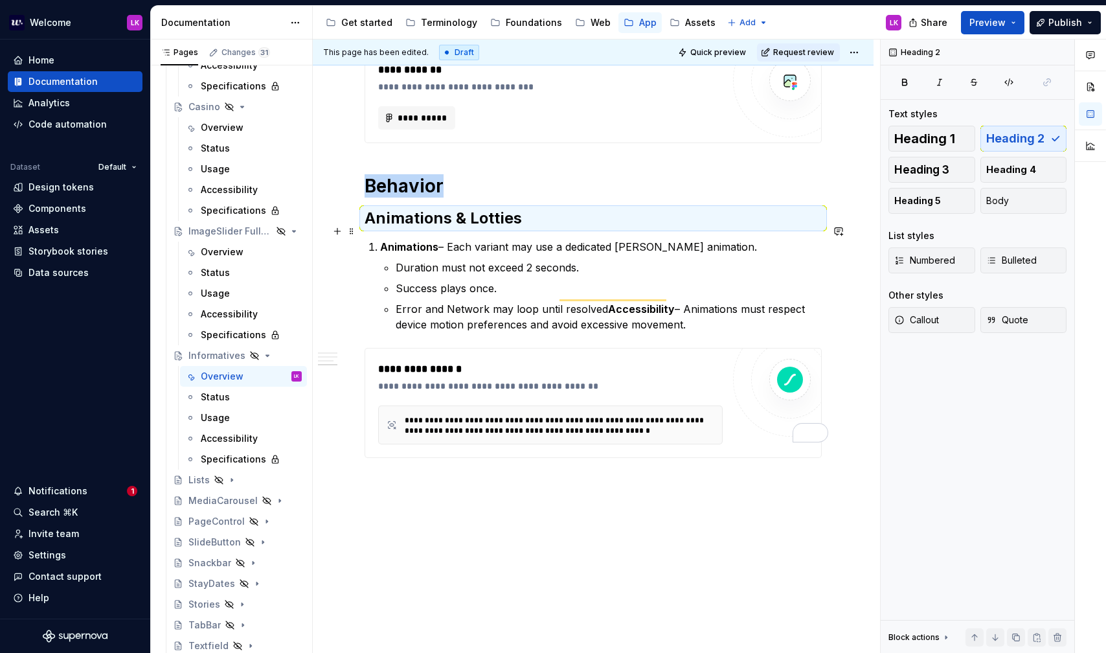
click at [380, 240] on strong "Animations" at bounding box center [409, 246] width 58 height 13
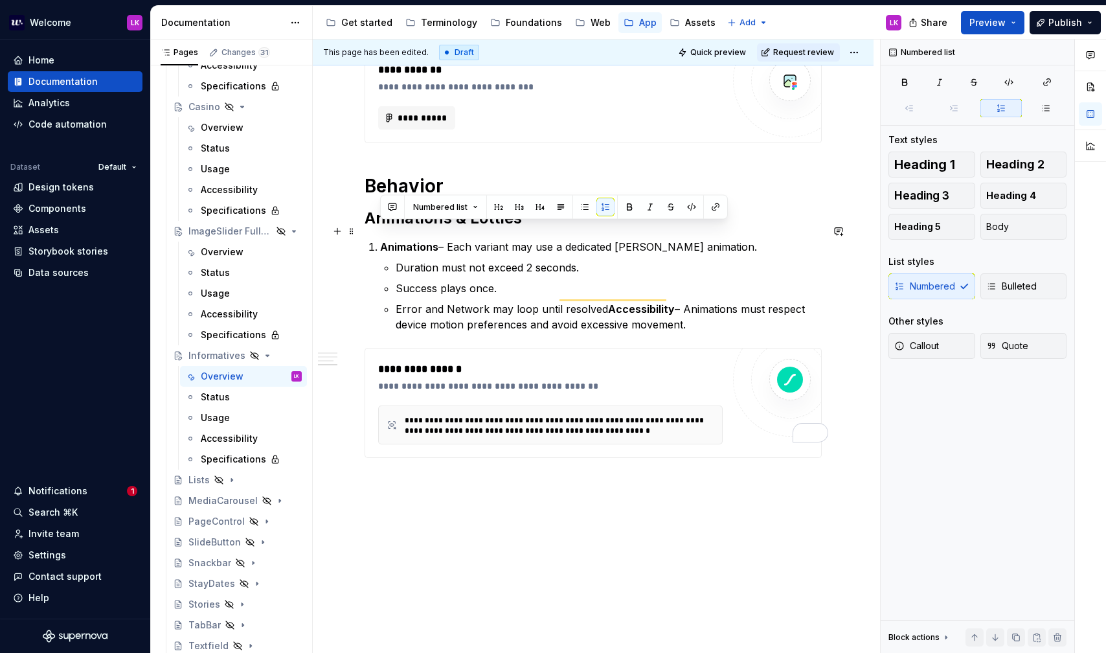
drag, startPoint x: 708, startPoint y: 311, endPoint x: 363, endPoint y: 229, distance: 354.0
click at [363, 229] on div "**********" at bounding box center [593, 103] width 561 height 1132
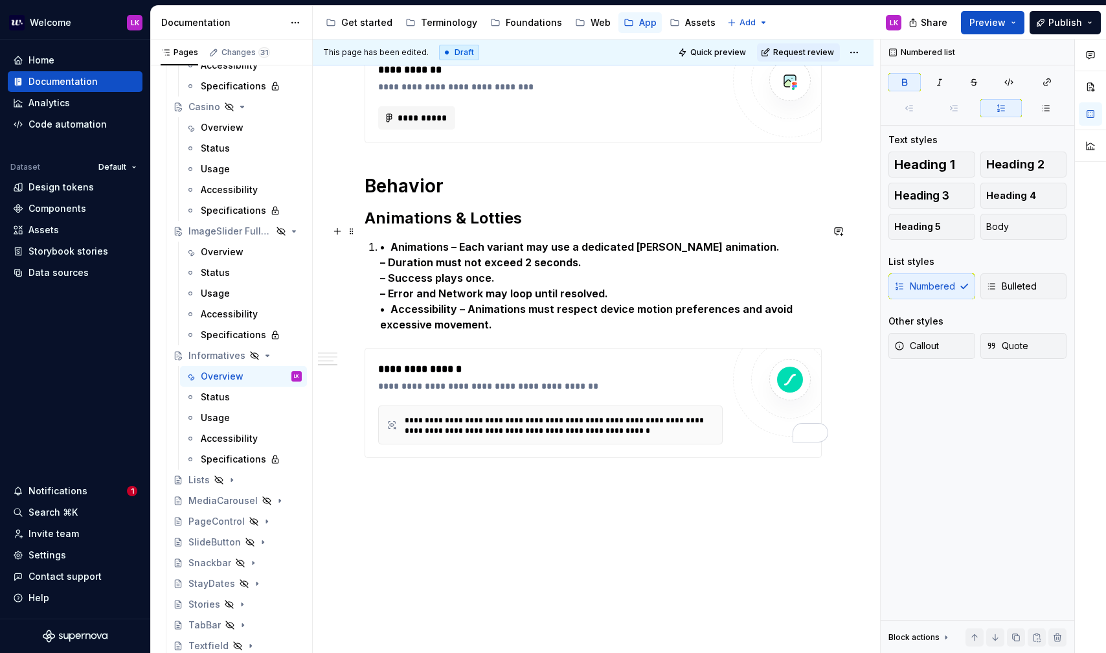
click at [392, 240] on strong "• Animations – Each variant may use a dedicated [PERSON_NAME] animation." at bounding box center [579, 246] width 399 height 13
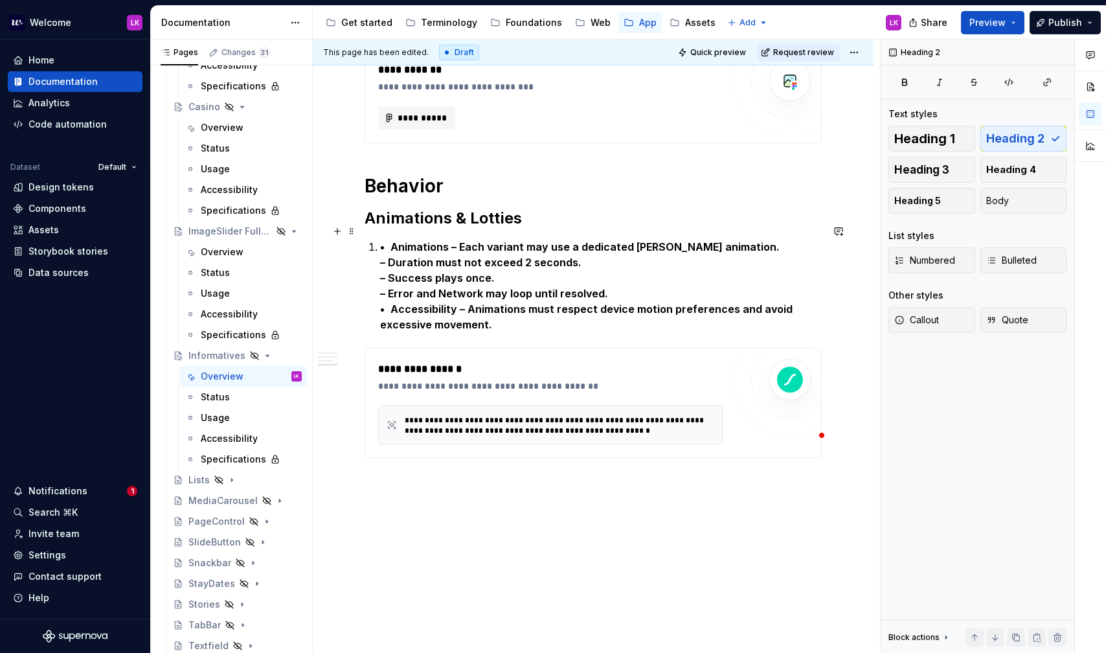
click at [387, 240] on strong "• Animations – Each variant may use a dedicated [PERSON_NAME] animation." at bounding box center [579, 246] width 399 height 13
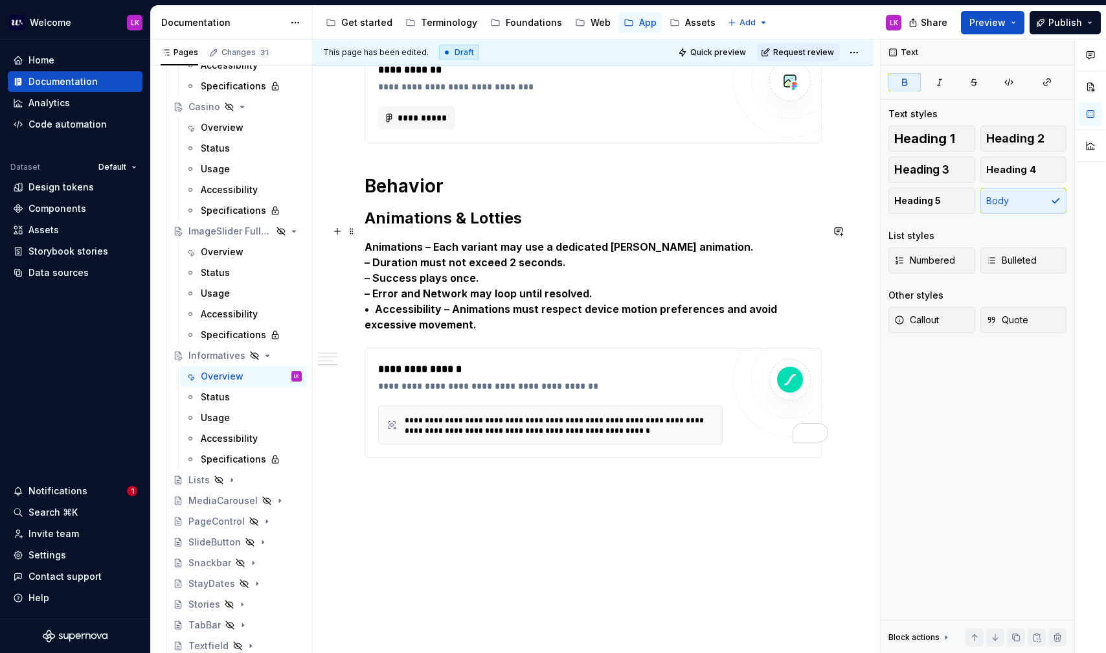
click at [388, 302] on strong "• Accessibility – Animations must respect device motion preferences and avoid e…" at bounding box center [572, 316] width 415 height 28
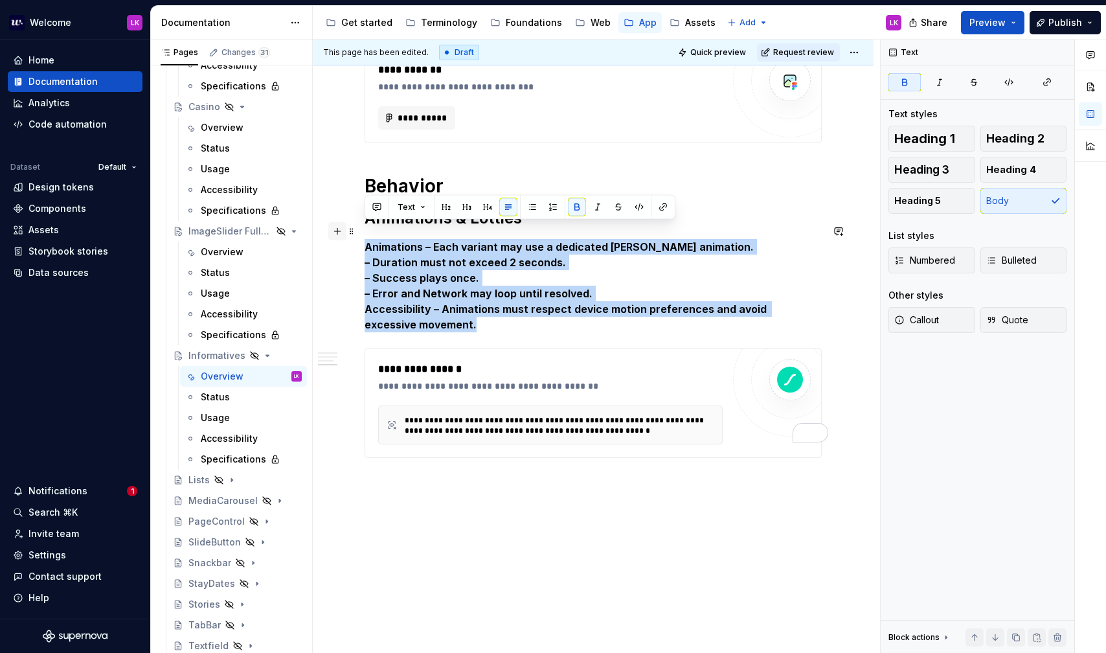
drag, startPoint x: 427, startPoint y: 308, endPoint x: 338, endPoint y: 233, distance: 115.8
click at [365, 233] on div "**********" at bounding box center [593, 20] width 457 height 905
click at [577, 205] on button "button" at bounding box center [577, 207] width 18 height 18
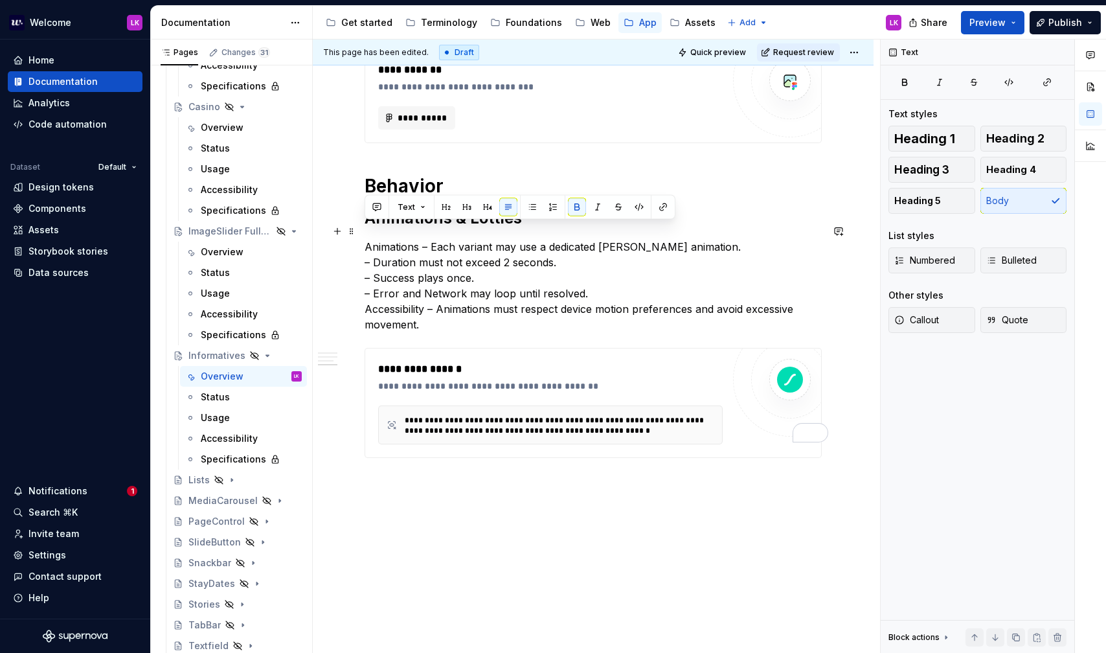
click at [376, 239] on p "Animations – Each variant may use a dedicated [PERSON_NAME] animation. – Durati…" at bounding box center [593, 285] width 457 height 93
click at [574, 207] on button "button" at bounding box center [577, 207] width 18 height 18
click at [390, 295] on p "Animations – Each variant may use a dedicated [PERSON_NAME] animation. – Durati…" at bounding box center [593, 285] width 457 height 93
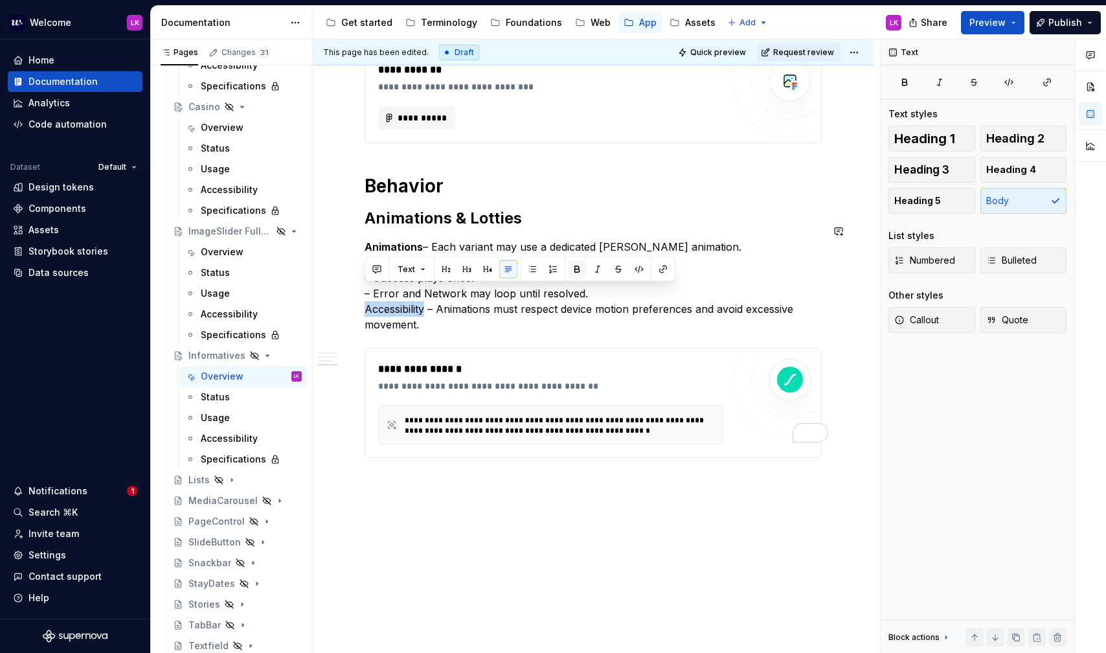
click at [578, 269] on button "button" at bounding box center [577, 269] width 18 height 18
click at [452, 302] on p "Animations – Each variant may use a dedicated [PERSON_NAME] animation. – Durati…" at bounding box center [593, 285] width 457 height 93
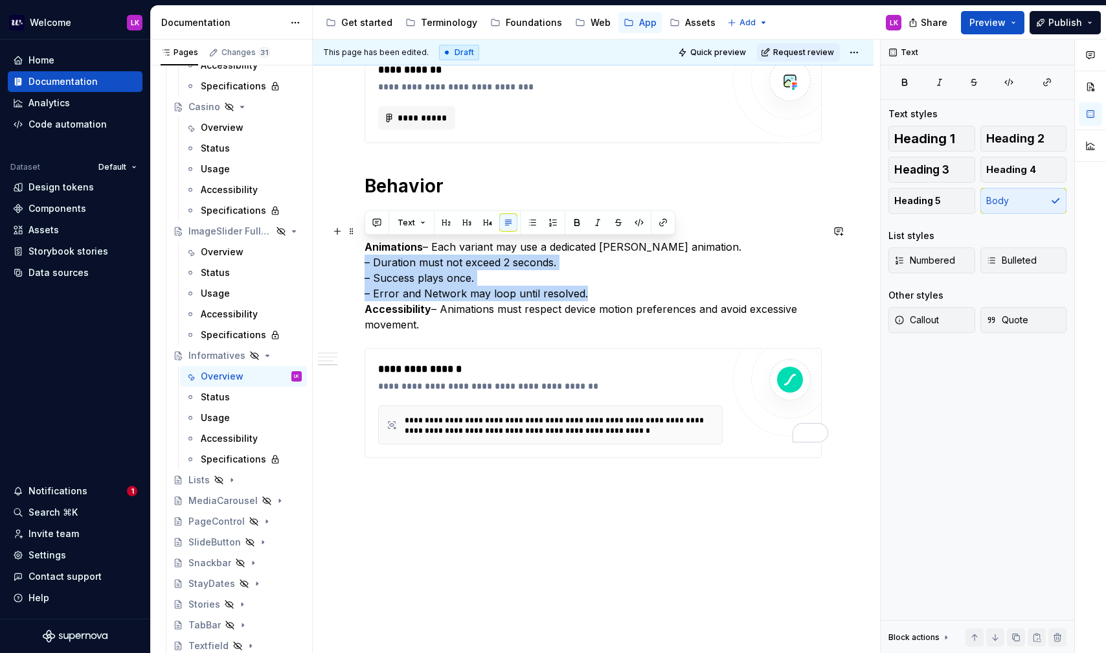
drag, startPoint x: 597, startPoint y: 282, endPoint x: 357, endPoint y: 247, distance: 242.7
click at [357, 247] on html "Welcome LK Home Documentation Analytics Code automation Dataset Default Design …" at bounding box center [553, 326] width 1106 height 653
click at [533, 221] on button "button" at bounding box center [532, 223] width 18 height 18
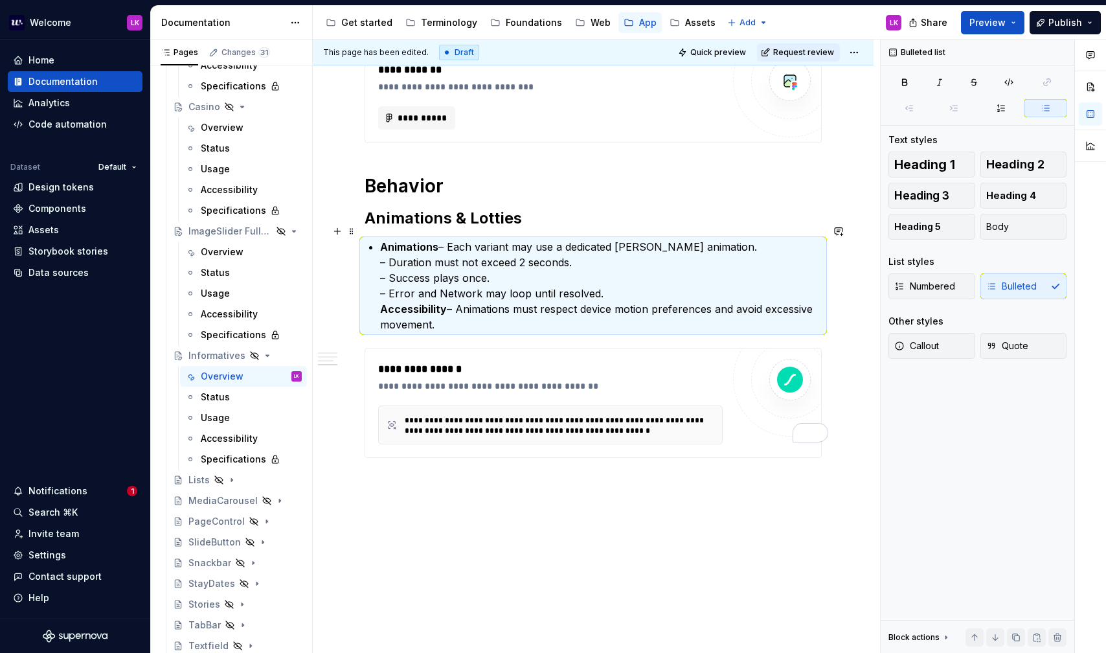
click at [393, 247] on p "Animations – Each variant may use a dedicated [PERSON_NAME] animation. – Durati…" at bounding box center [601, 285] width 442 height 93
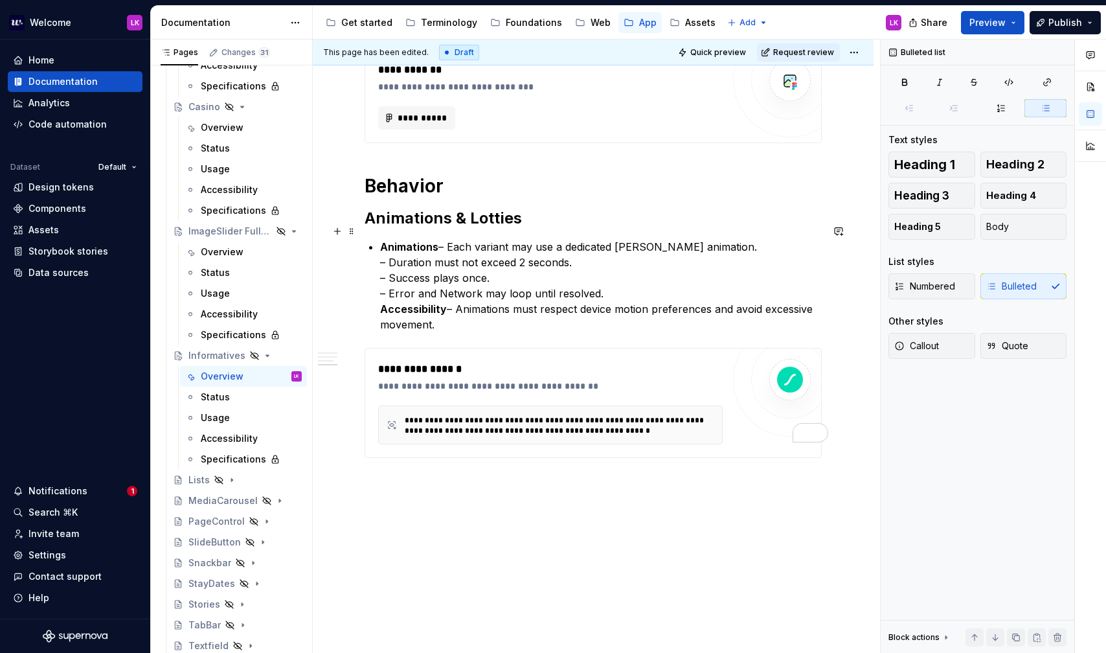
click at [387, 245] on p "Animations – Each variant may use a dedicated [PERSON_NAME] animation. – Durati…" at bounding box center [601, 285] width 442 height 93
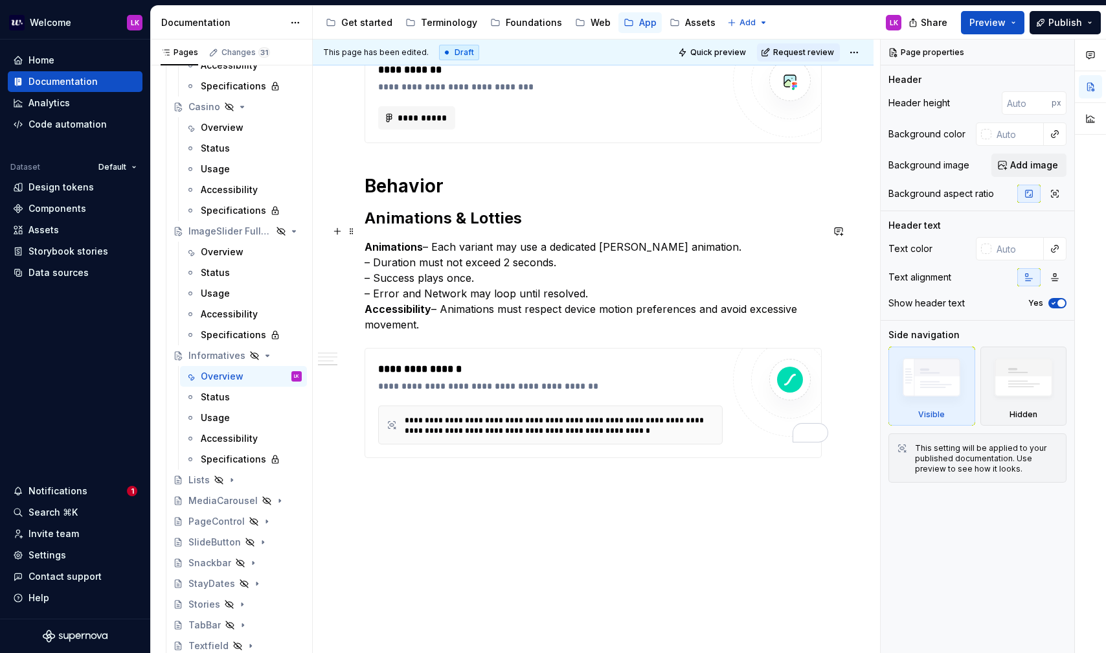
click at [534, 278] on p "Animations – Each variant may use a dedicated [PERSON_NAME] animation. – Durati…" at bounding box center [593, 285] width 457 height 93
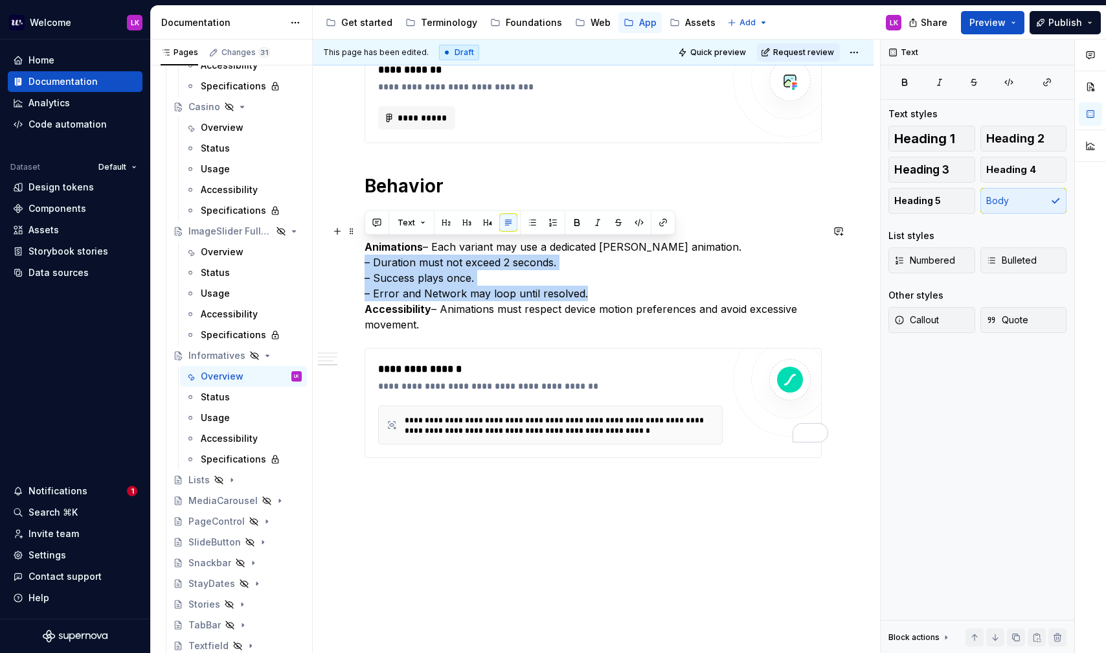
drag, startPoint x: 598, startPoint y: 278, endPoint x: 364, endPoint y: 251, distance: 235.9
click at [365, 251] on p "Animations – Each variant may use a dedicated [PERSON_NAME] animation. – Durati…" at bounding box center [593, 285] width 457 height 93
click at [510, 220] on button "button" at bounding box center [508, 223] width 18 height 18
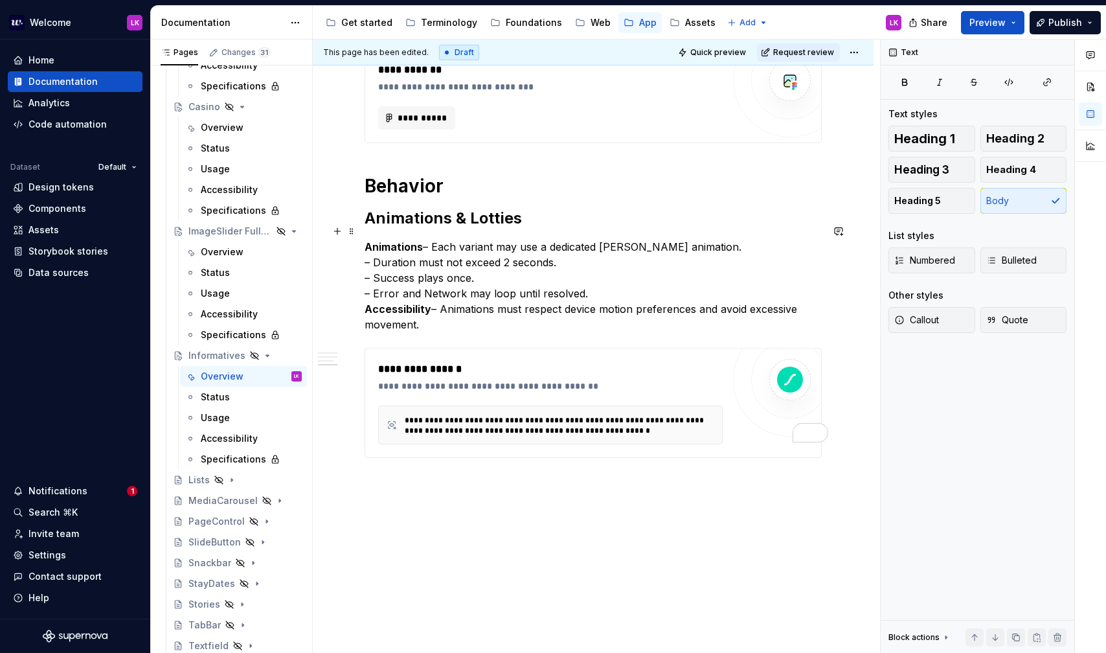
click at [566, 273] on p "Animations – Each variant may use a dedicated [PERSON_NAME] animation. – Durati…" at bounding box center [593, 285] width 457 height 93
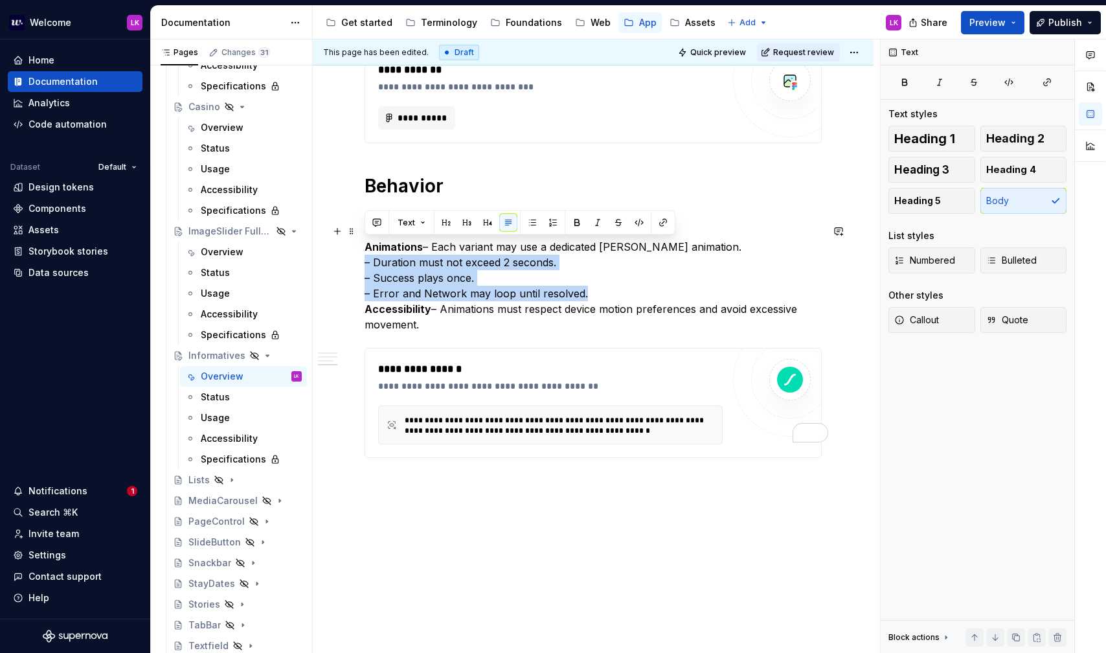
drag, startPoint x: 600, startPoint y: 280, endPoint x: 365, endPoint y: 249, distance: 237.0
click at [365, 249] on p "Animations – Each variant may use a dedicated [PERSON_NAME] animation. – Durati…" at bounding box center [593, 285] width 457 height 93
click at [532, 228] on button "button" at bounding box center [532, 223] width 18 height 18
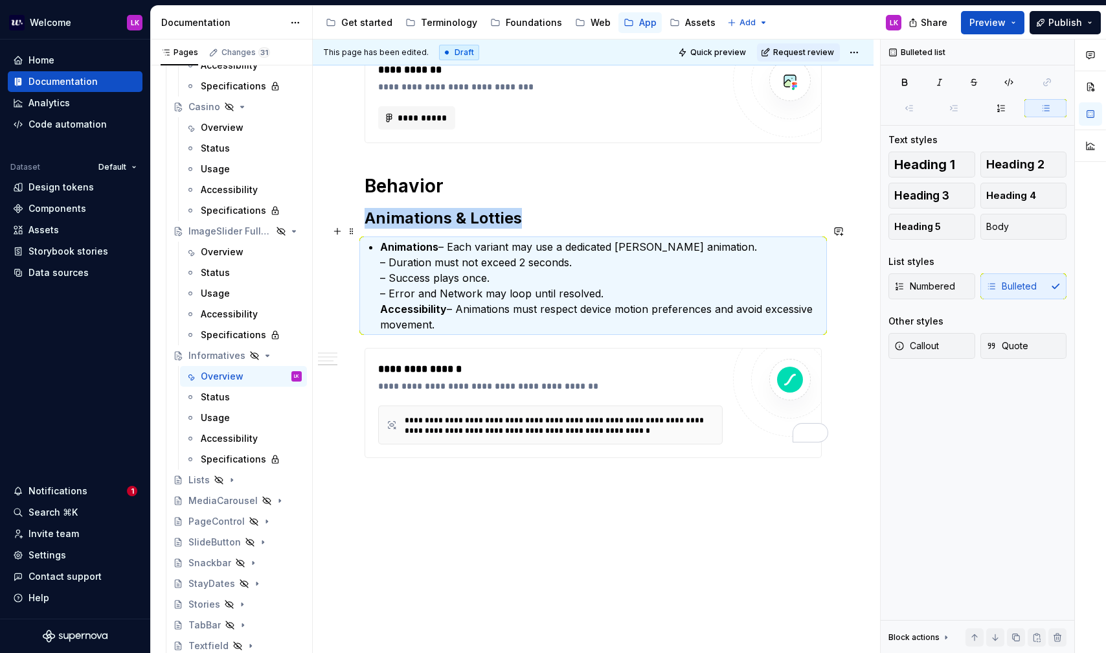
click at [380, 240] on strong "Animations" at bounding box center [409, 246] width 58 height 13
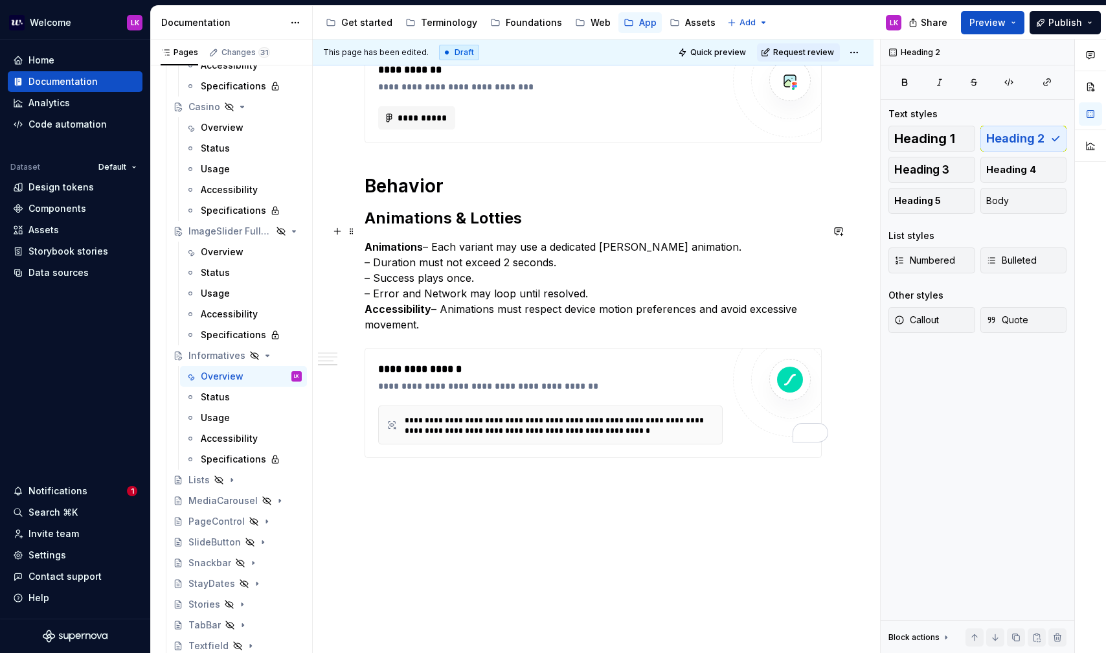
click at [697, 239] on p "Animations – Each variant may use a dedicated [PERSON_NAME] animation. – Durati…" at bounding box center [593, 285] width 457 height 93
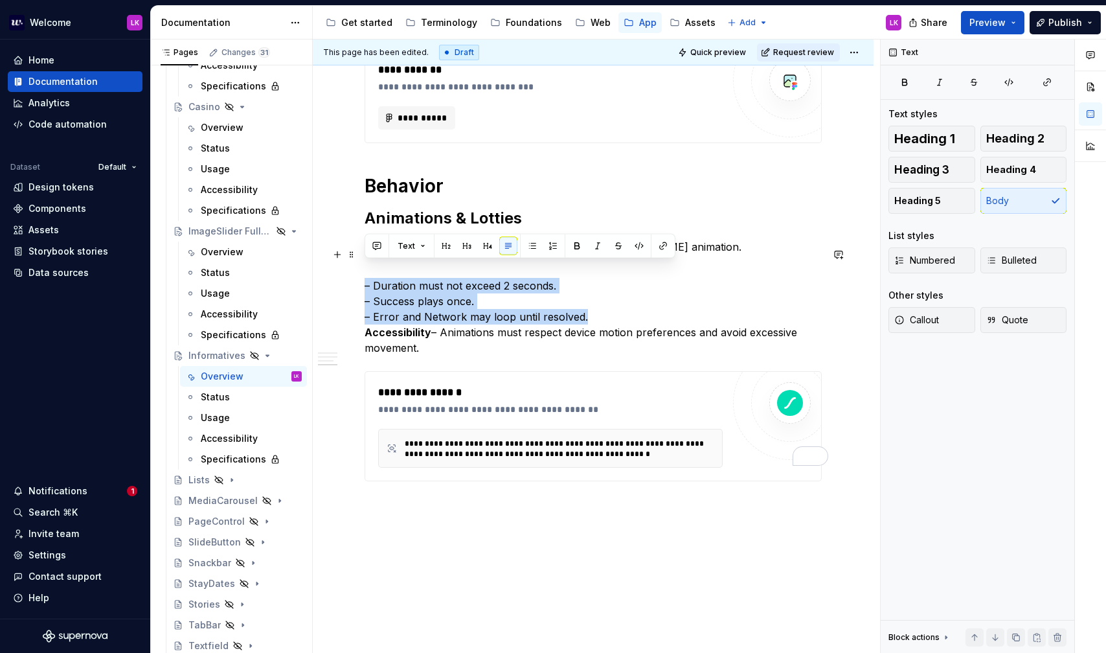
drag, startPoint x: 603, startPoint y: 304, endPoint x: 365, endPoint y: 273, distance: 240.3
click at [365, 273] on p "– Duration must not exceed 2 seconds. – Success plays once. – Error and Network…" at bounding box center [593, 308] width 457 height 93
click at [535, 242] on button "button" at bounding box center [532, 246] width 18 height 18
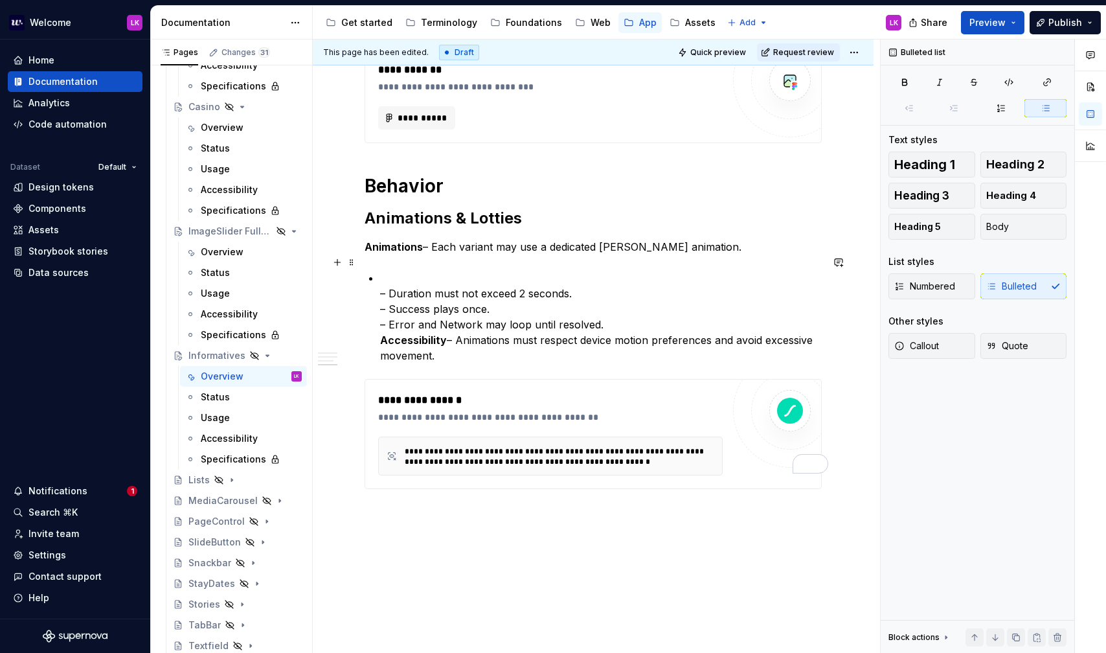
click at [404, 278] on p "– Duration must not exceed 2 seconds. – Success plays once. – Error and Network…" at bounding box center [601, 316] width 442 height 93
click at [388, 270] on p "– Duration must not exceed 2 seconds. – Success plays once. – Error and Network…" at bounding box center [601, 316] width 442 height 93
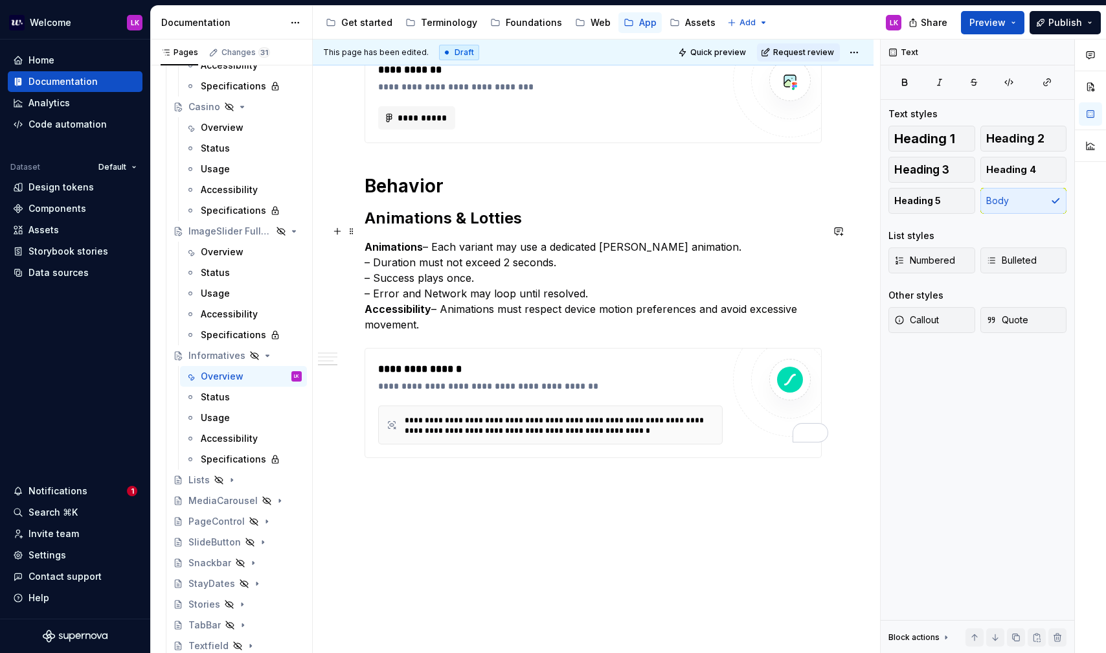
click at [377, 244] on p "Animations – Each variant may use a dedicated [PERSON_NAME] animation. – Durati…" at bounding box center [593, 285] width 457 height 93
click at [373, 256] on p "Animations – Each variant may use a dedicated [PERSON_NAME] animation. Duration…" at bounding box center [593, 285] width 457 height 93
click at [376, 273] on p "Animations – Each variant may use a dedicated [PERSON_NAME] animation. Duration…" at bounding box center [593, 285] width 457 height 93
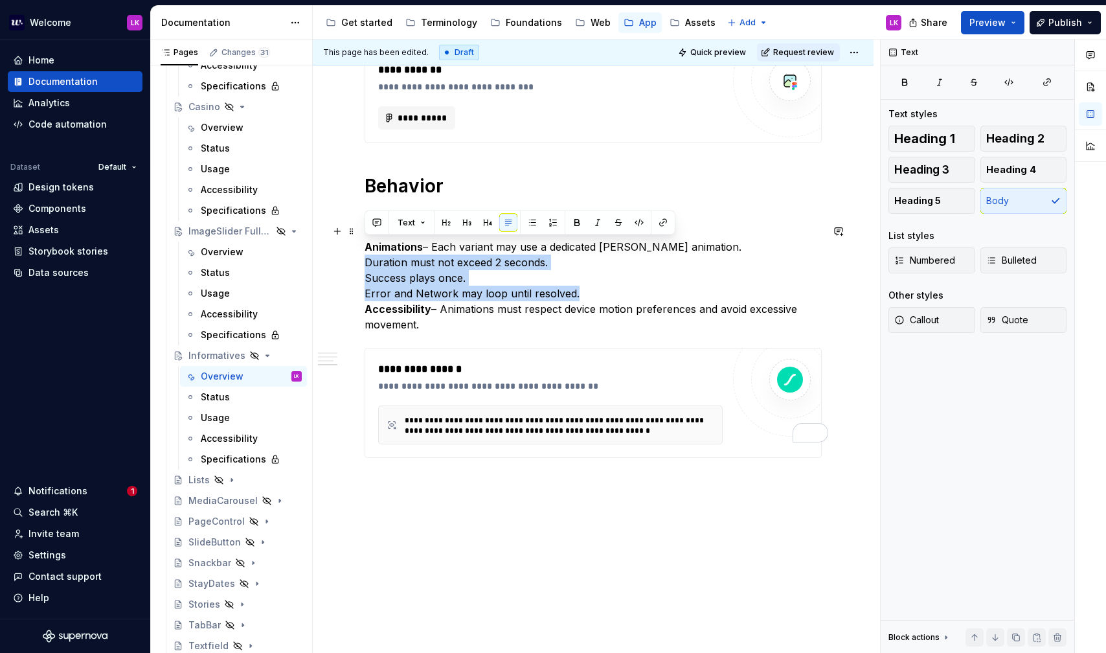
drag, startPoint x: 592, startPoint y: 281, endPoint x: 361, endPoint y: 245, distance: 234.6
click at [361, 245] on div "**********" at bounding box center [593, 103] width 561 height 1132
click at [1005, 265] on span "Bulleted" at bounding box center [1011, 260] width 50 height 13
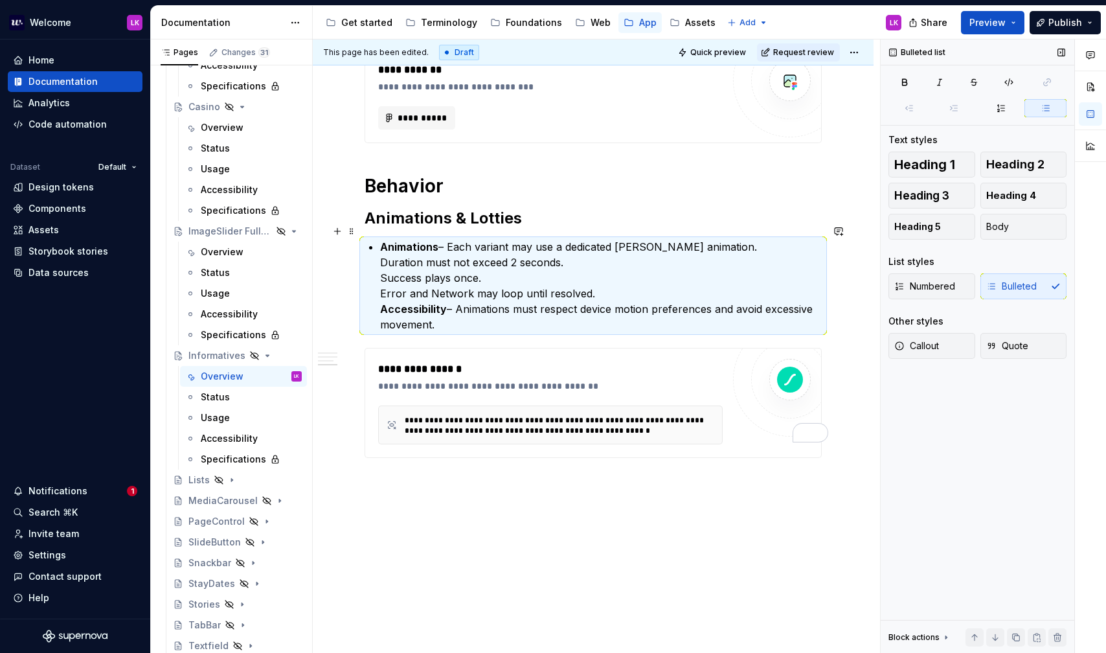
click at [434, 302] on strong "Accessibility" at bounding box center [413, 308] width 67 height 13
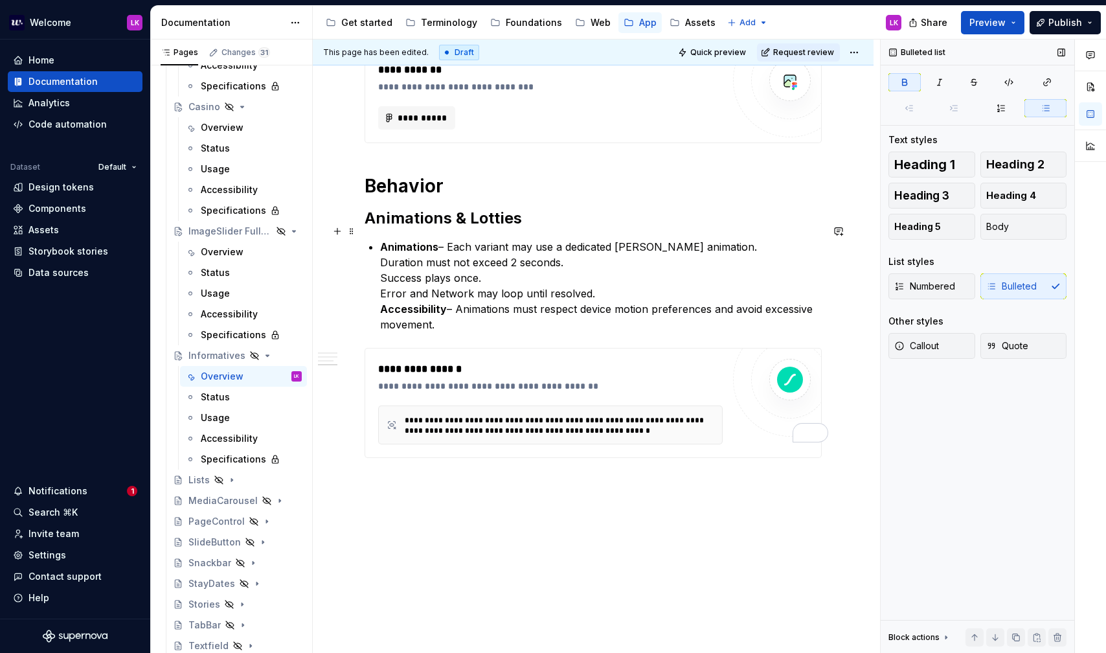
click at [377, 295] on div "**********" at bounding box center [593, 13] width 457 height 890
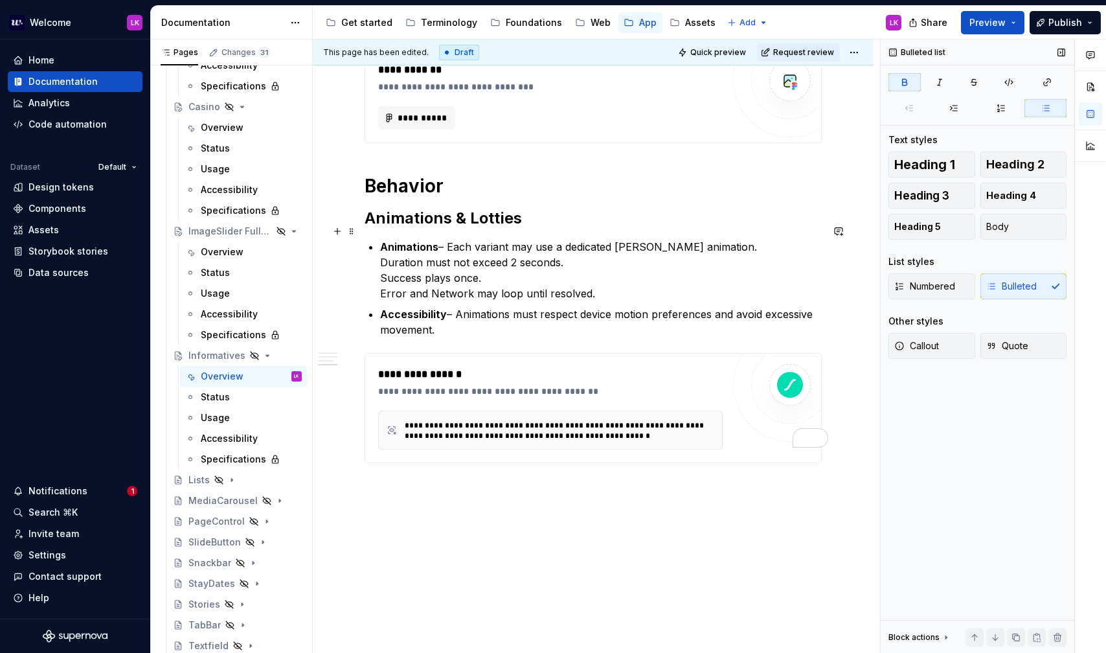
click at [377, 232] on div "**********" at bounding box center [593, 15] width 457 height 895
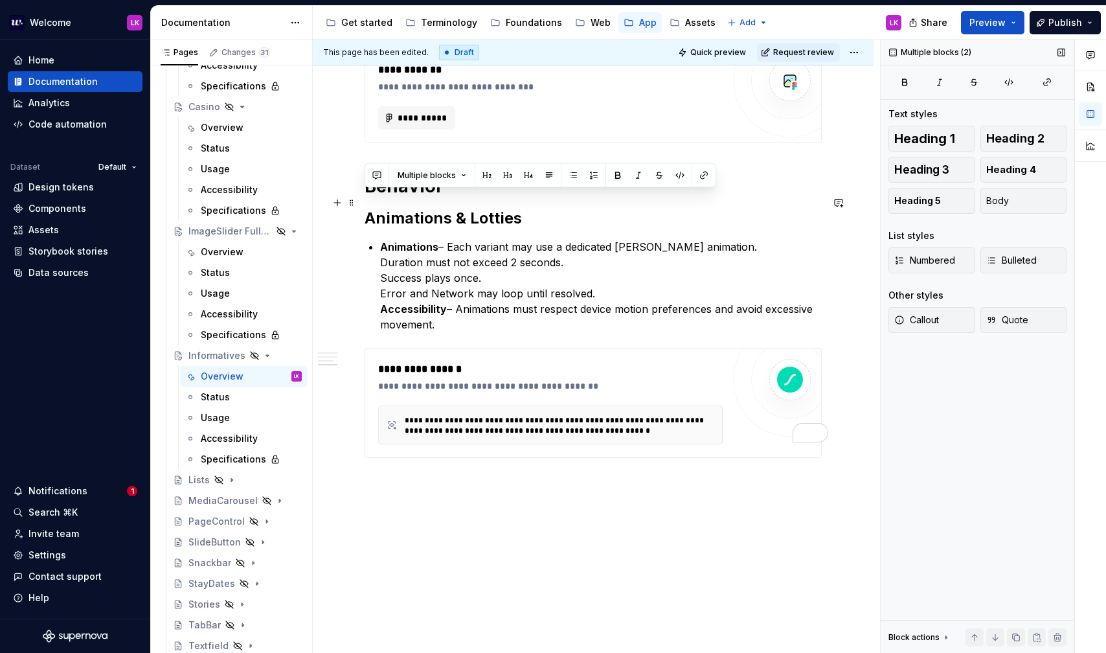
click at [359, 195] on html "Welcome LK Home Documentation Analytics Code automation Dataset Default Design …" at bounding box center [553, 326] width 1106 height 653
click at [1014, 254] on span "Bulleted" at bounding box center [1011, 260] width 50 height 13
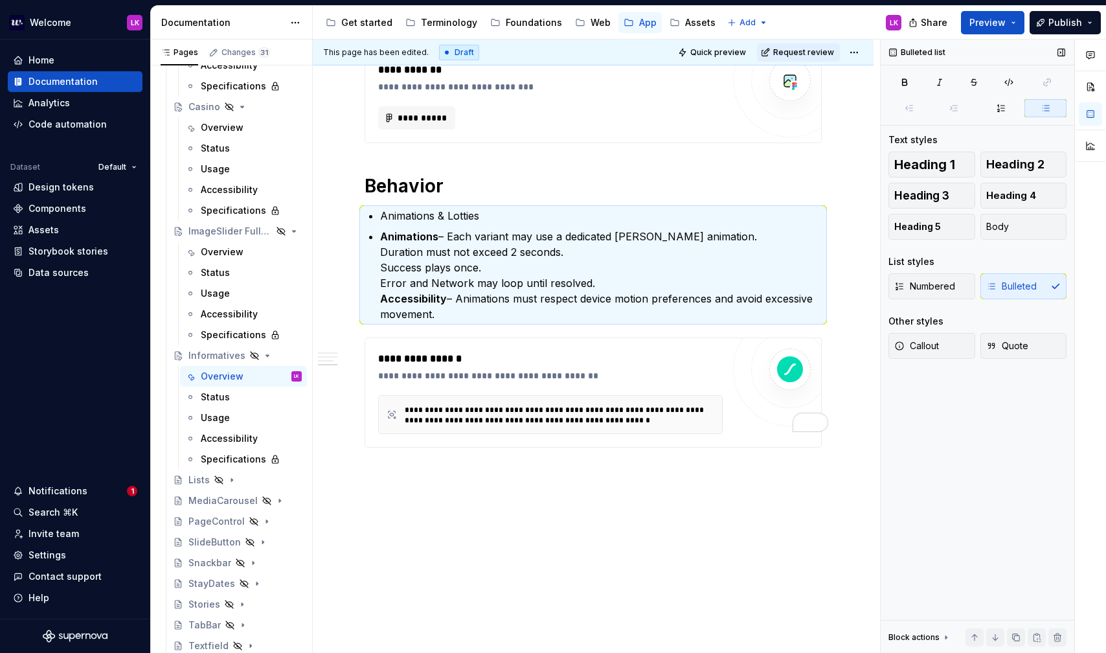
scroll to position [693, 0]
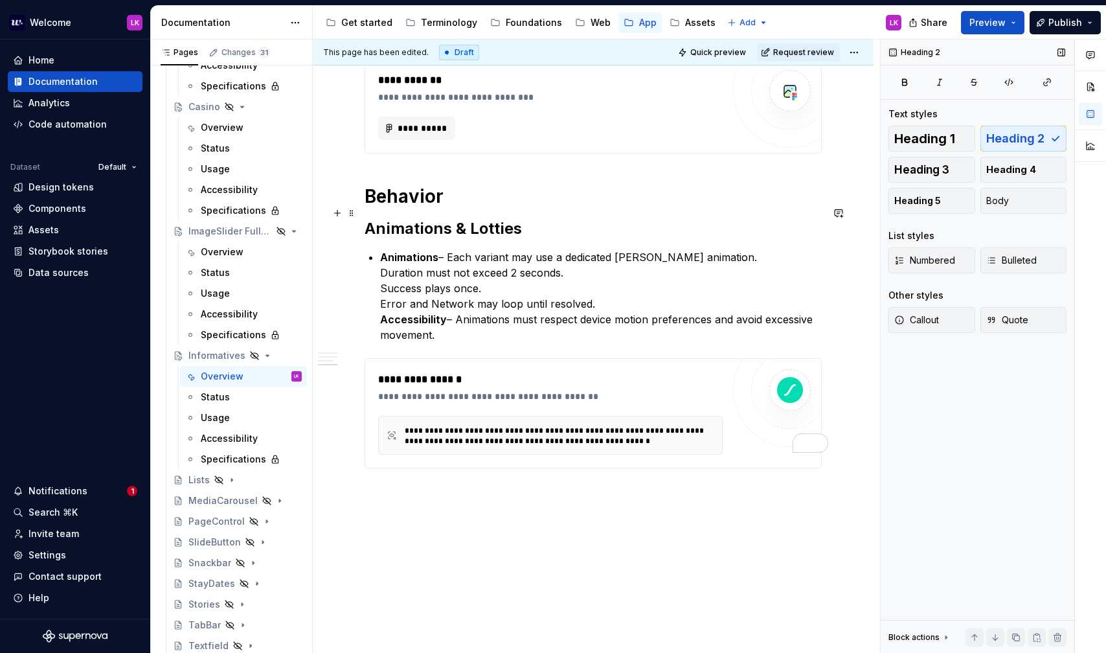
click at [427, 218] on h2 "Animations & Lotties" at bounding box center [593, 228] width 457 height 21
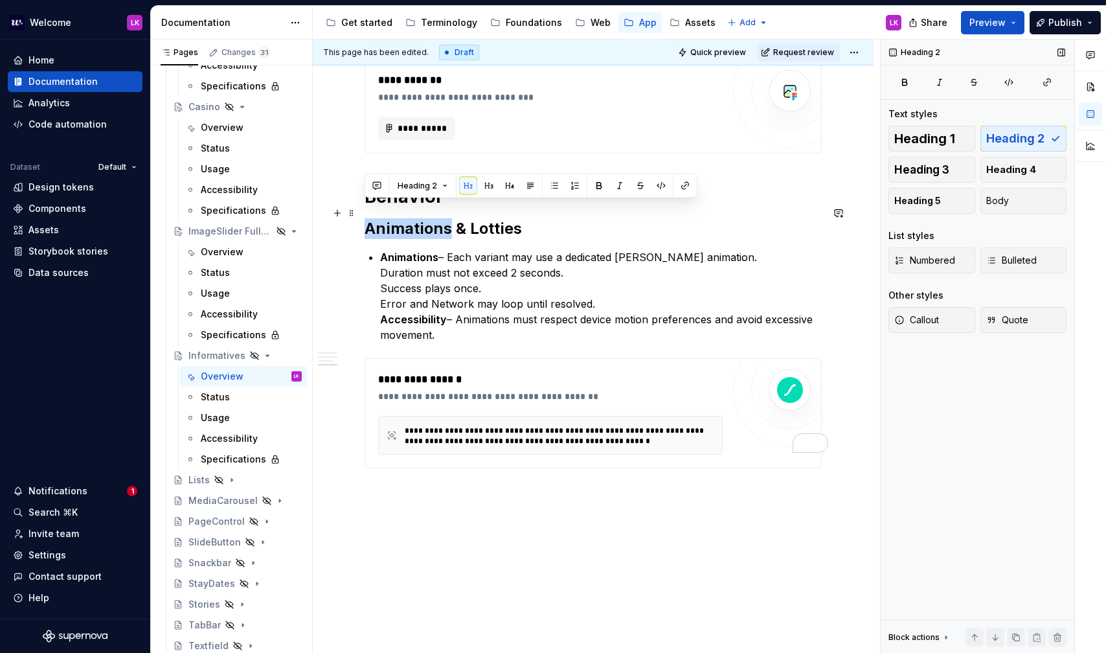
click at [427, 218] on h2 "Animations & Lotties" at bounding box center [593, 228] width 457 height 21
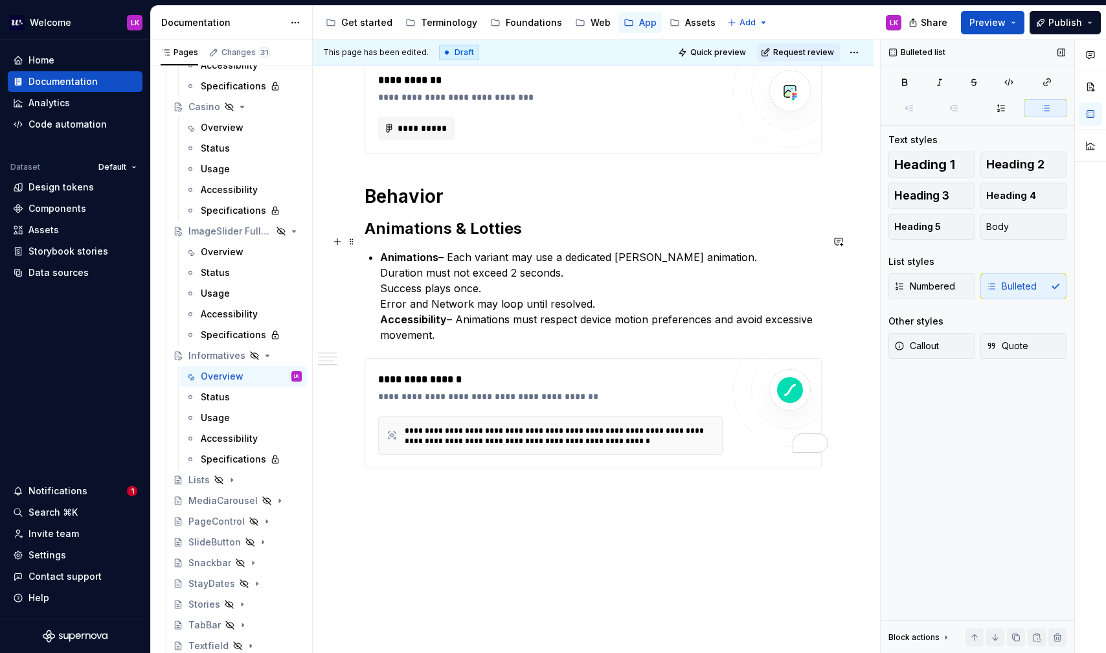
click at [405, 289] on p "Animations – Each variant may use a dedicated [PERSON_NAME] animation. Duration…" at bounding box center [601, 295] width 442 height 93
click at [595, 217] on button "button" at bounding box center [596, 217] width 18 height 18
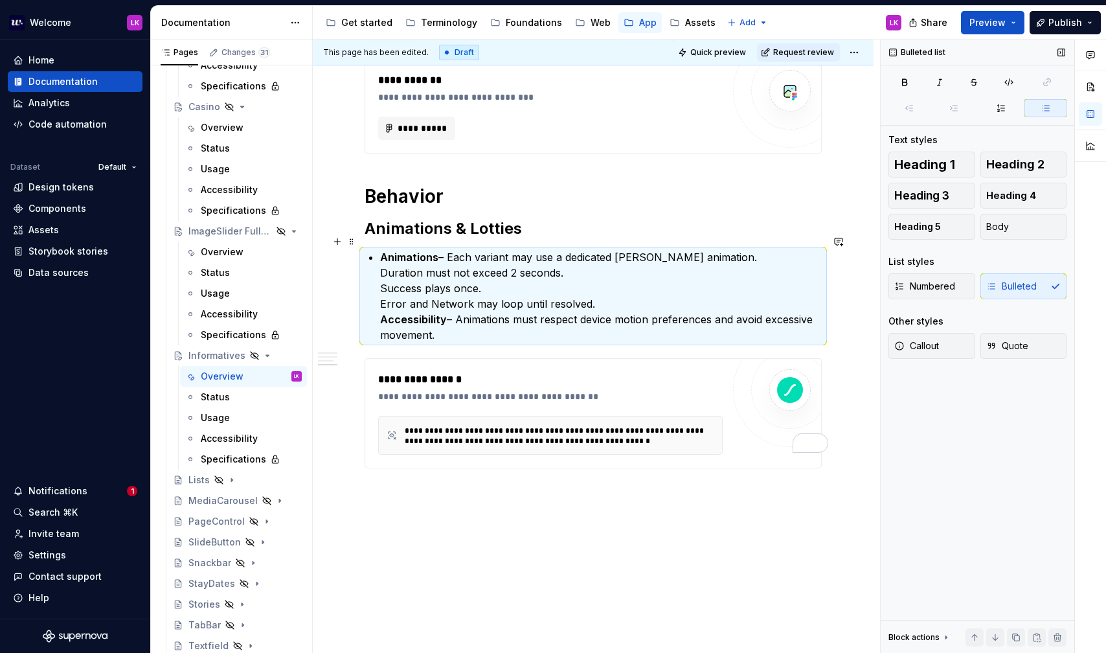
click at [381, 251] on strong "Animations" at bounding box center [409, 257] width 58 height 13
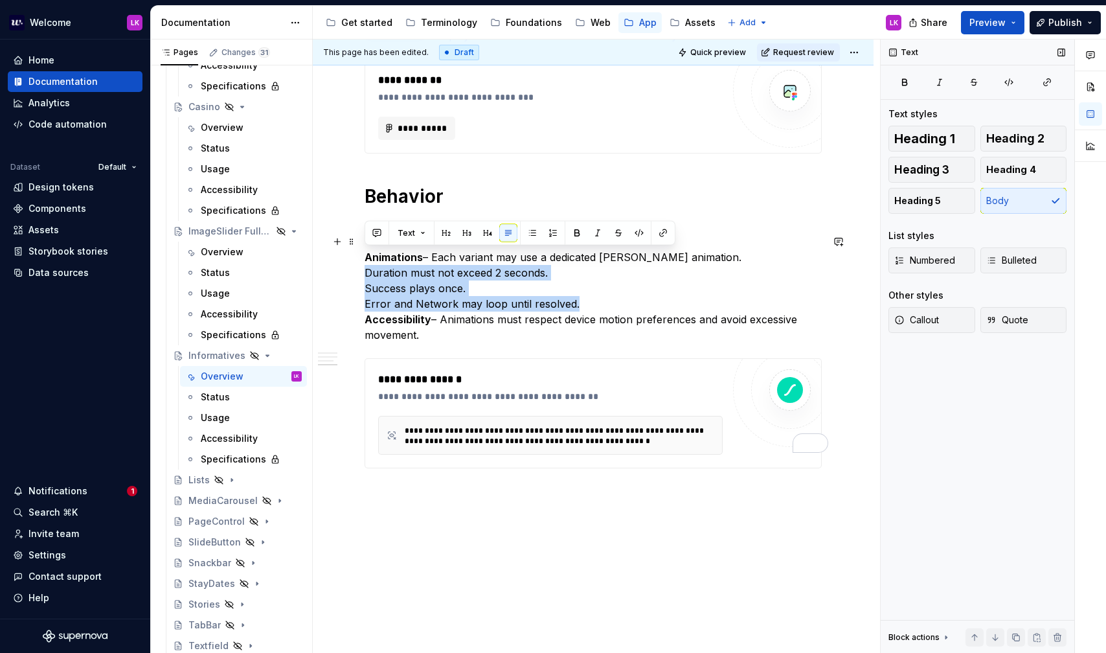
drag, startPoint x: 582, startPoint y: 282, endPoint x: 363, endPoint y: 253, distance: 220.7
click at [363, 253] on div "**********" at bounding box center [593, 113] width 561 height 1132
click at [508, 234] on button "button" at bounding box center [508, 233] width 18 height 18
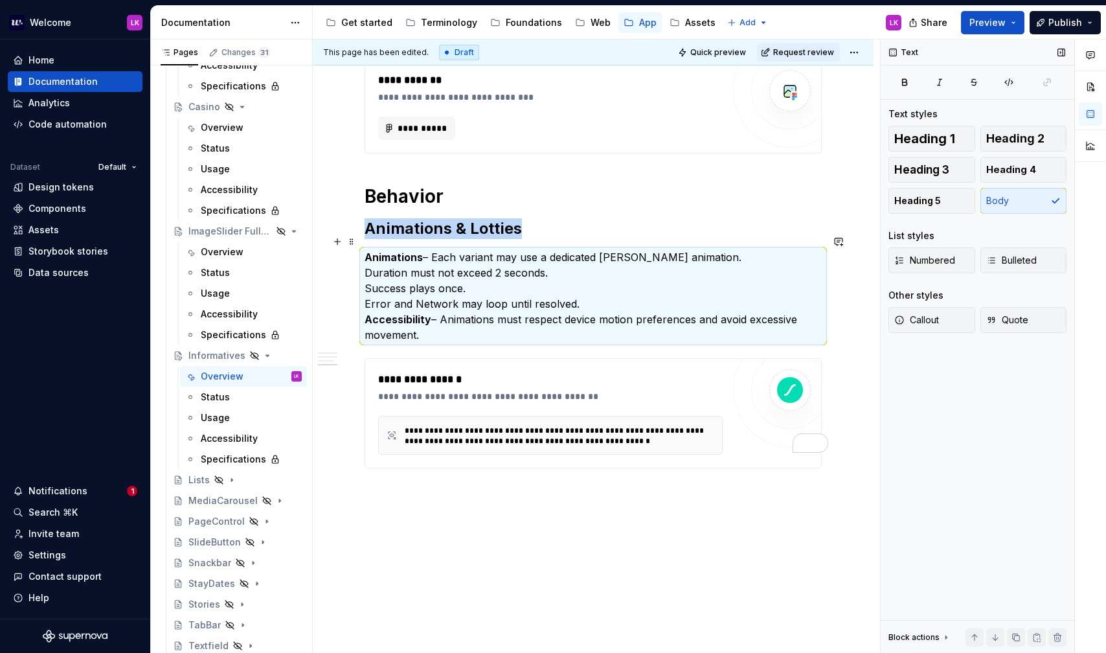
click at [577, 293] on p "Animations – Each variant may use a dedicated [PERSON_NAME] animation. Duration…" at bounding box center [593, 295] width 457 height 93
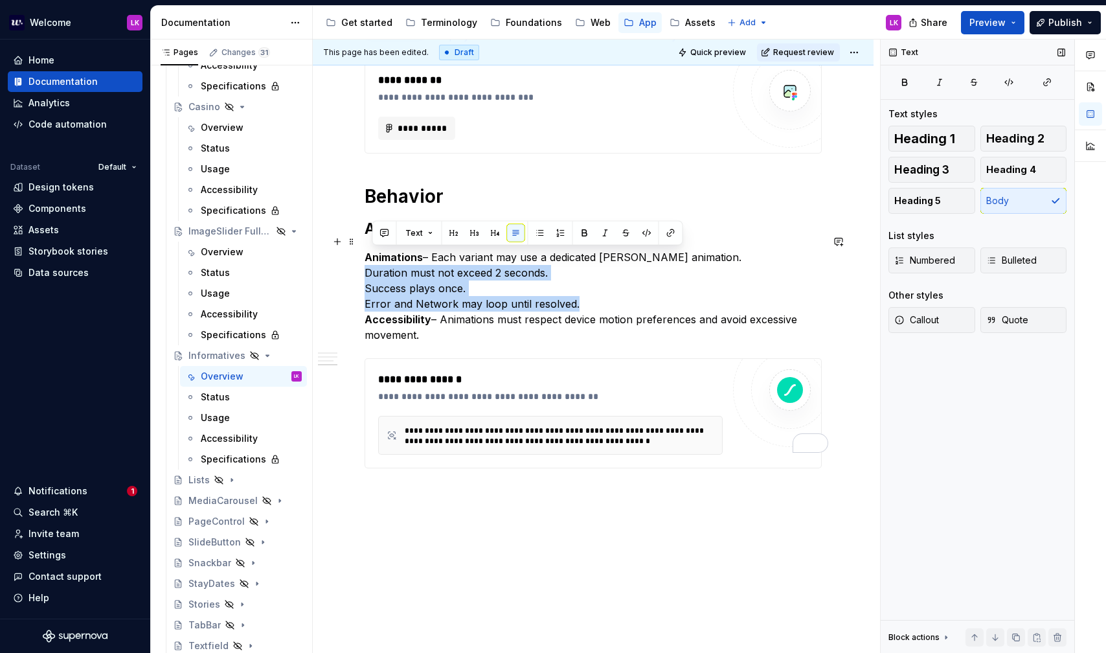
drag, startPoint x: 580, startPoint y: 283, endPoint x: 364, endPoint y: 251, distance: 218.6
click at [364, 251] on div "**********" at bounding box center [593, 113] width 561 height 1132
click at [532, 235] on button "button" at bounding box center [532, 233] width 18 height 18
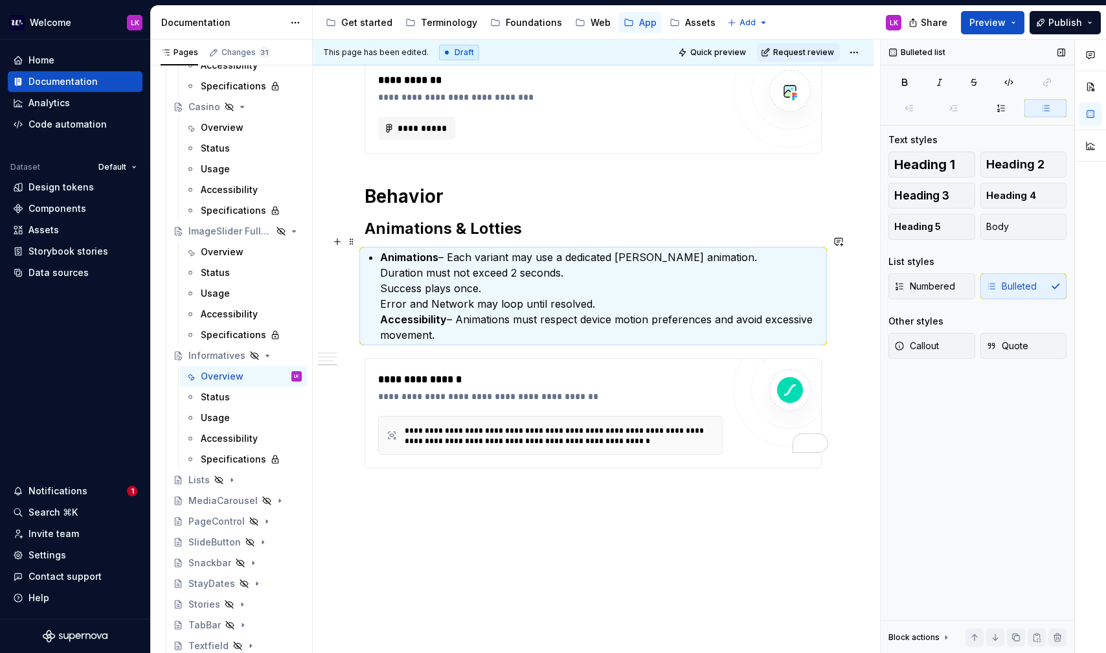
click at [382, 251] on strong "Animations" at bounding box center [409, 257] width 58 height 13
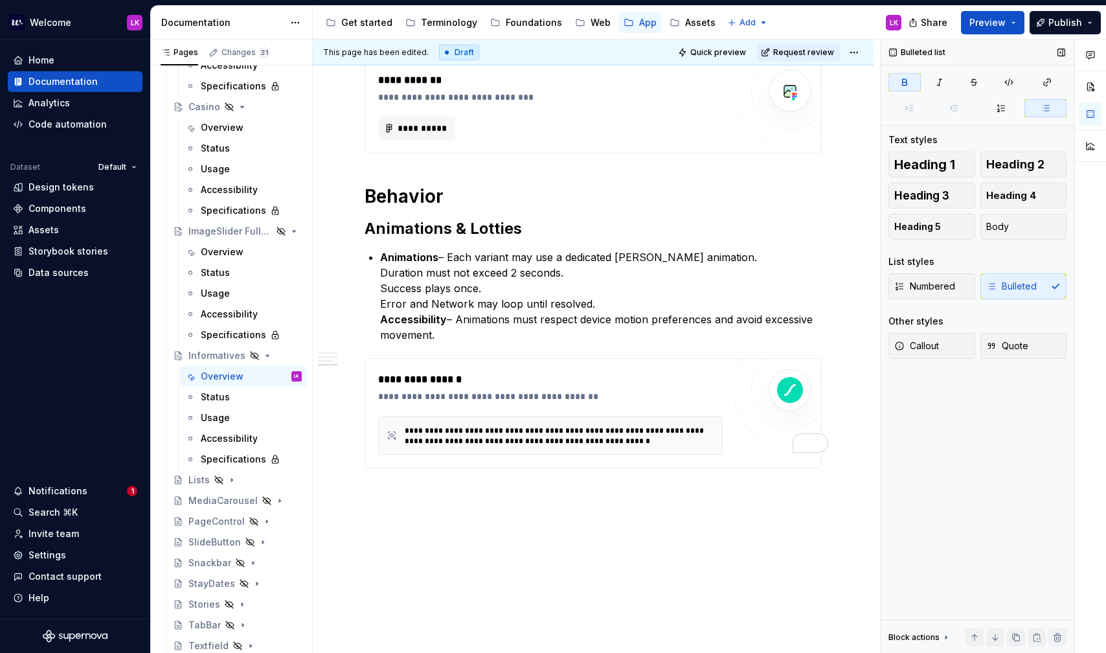
click at [1030, 273] on div "Numbered Bulleted" at bounding box center [977, 286] width 178 height 26
click at [1007, 280] on div "Numbered Bulleted" at bounding box center [977, 286] width 178 height 26
click at [937, 294] on button "Numbered" at bounding box center [931, 286] width 87 height 26
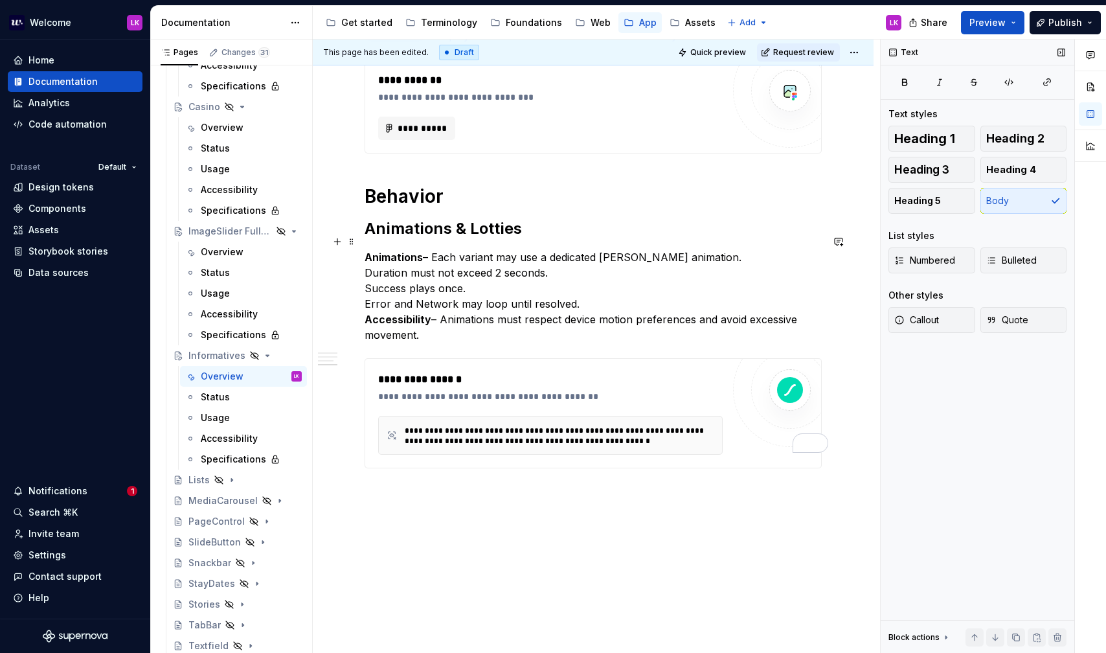
click at [469, 311] on p "Animations – Each variant may use a dedicated [PERSON_NAME] animation. Duration…" at bounding box center [593, 295] width 457 height 93
click at [455, 311] on p "Animations – Each variant may use a dedicated [PERSON_NAME] animation. Duration…" at bounding box center [593, 295] width 457 height 93
click at [431, 249] on p "Animations – Each variant may use a dedicated [PERSON_NAME] animation. Duration…" at bounding box center [593, 295] width 457 height 93
click at [437, 297] on p "Animations Each variant may use a dedicated [PERSON_NAME] animation. Duration m…" at bounding box center [593, 295] width 457 height 93
type textarea "*"
